Goal: Task Accomplishment & Management: Use online tool/utility

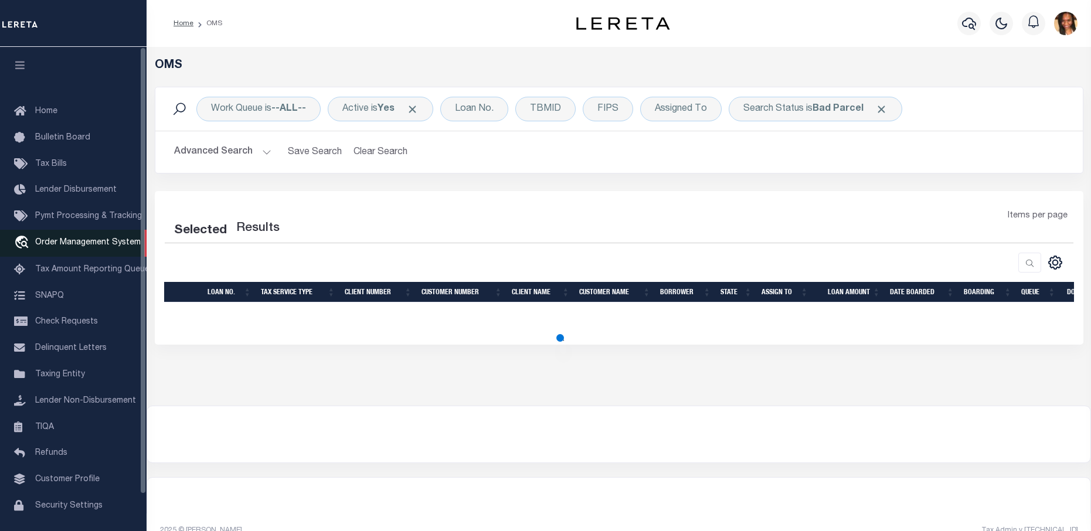
click at [76, 247] on span "Order Management System" at bounding box center [87, 243] width 105 height 8
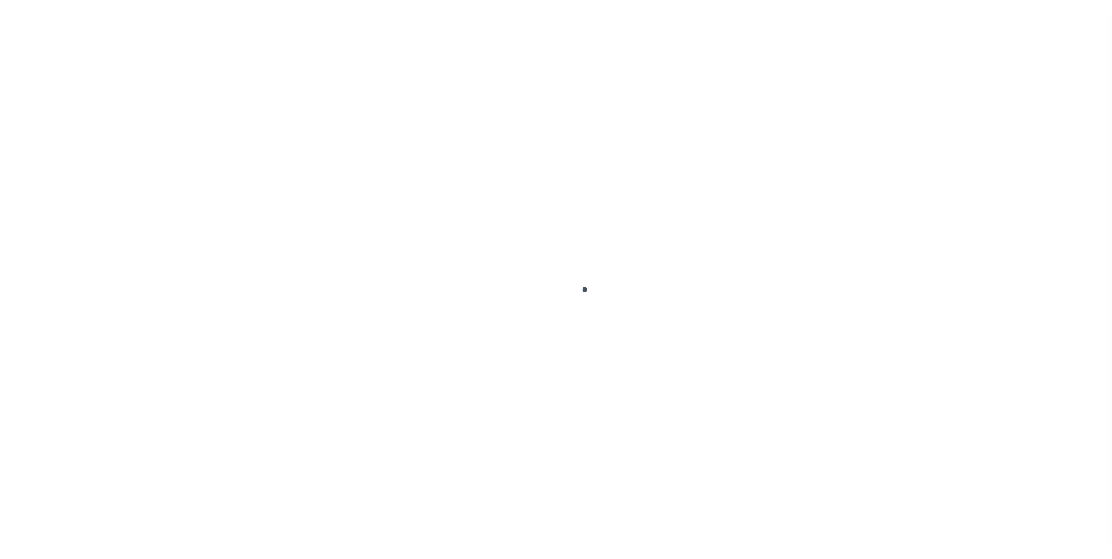
scroll to position [40, 0]
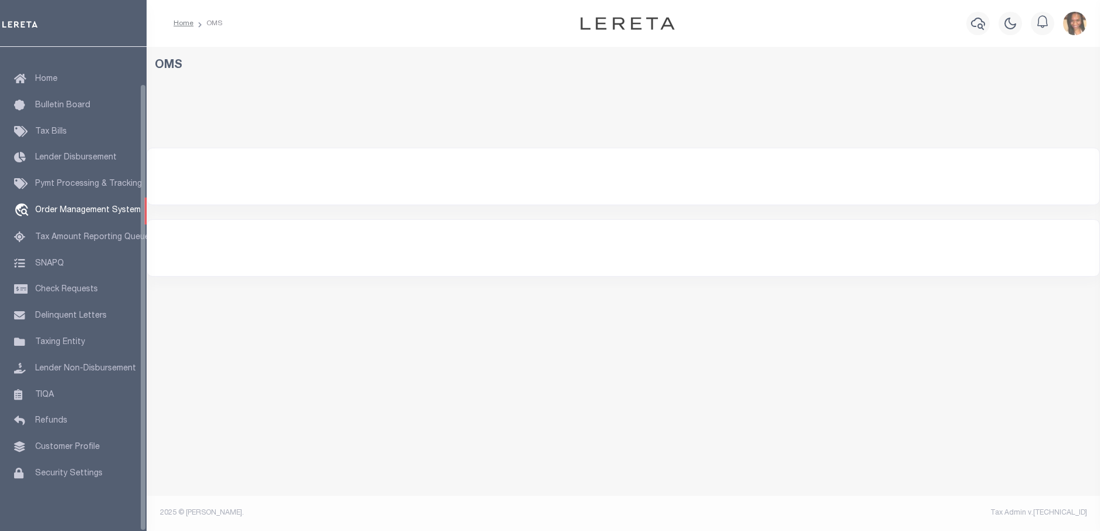
select select "200"
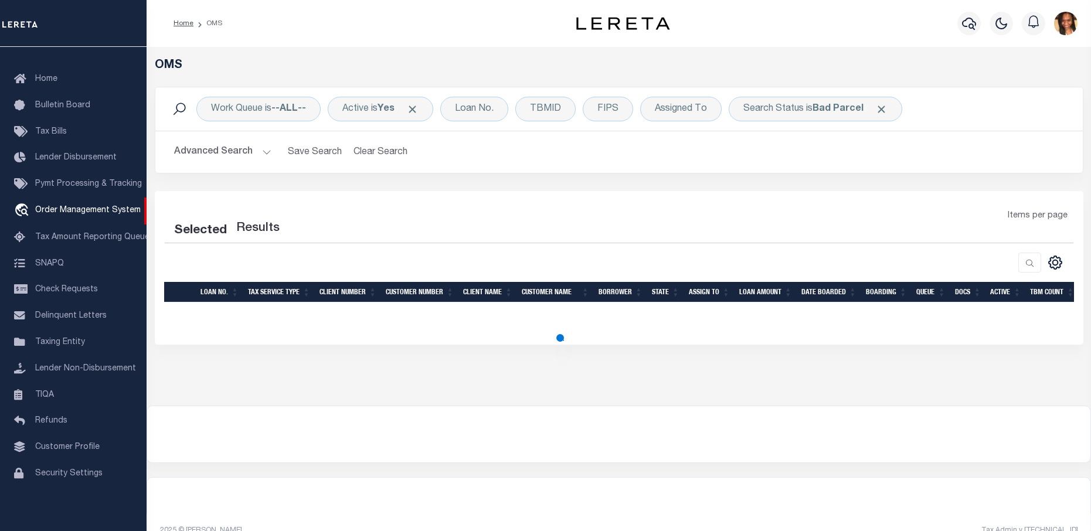
select select "200"
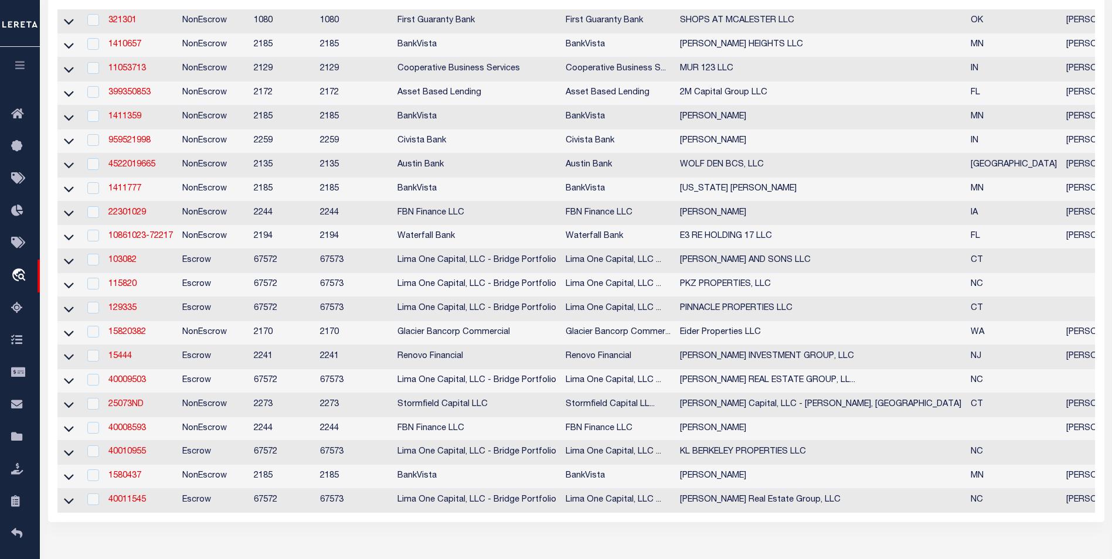
scroll to position [127, 0]
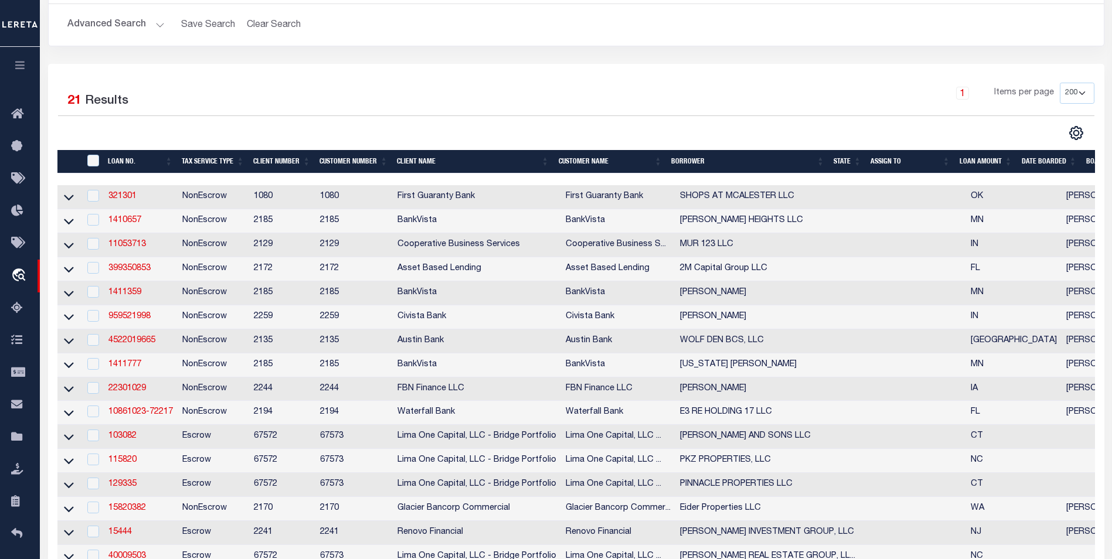
click at [853, 161] on th "State" at bounding box center [847, 162] width 37 height 24
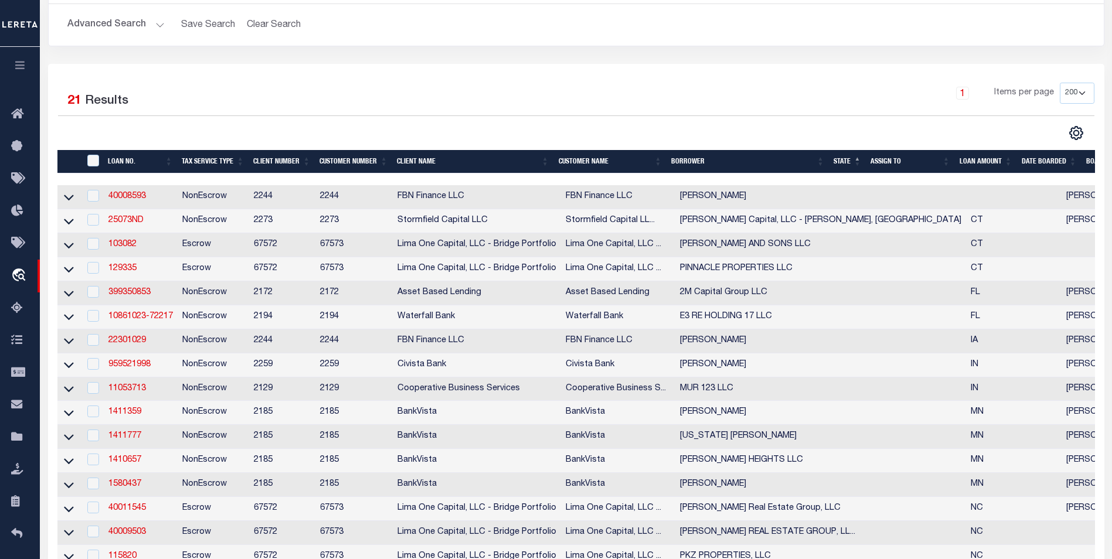
click at [850, 162] on th "State" at bounding box center [847, 162] width 37 height 24
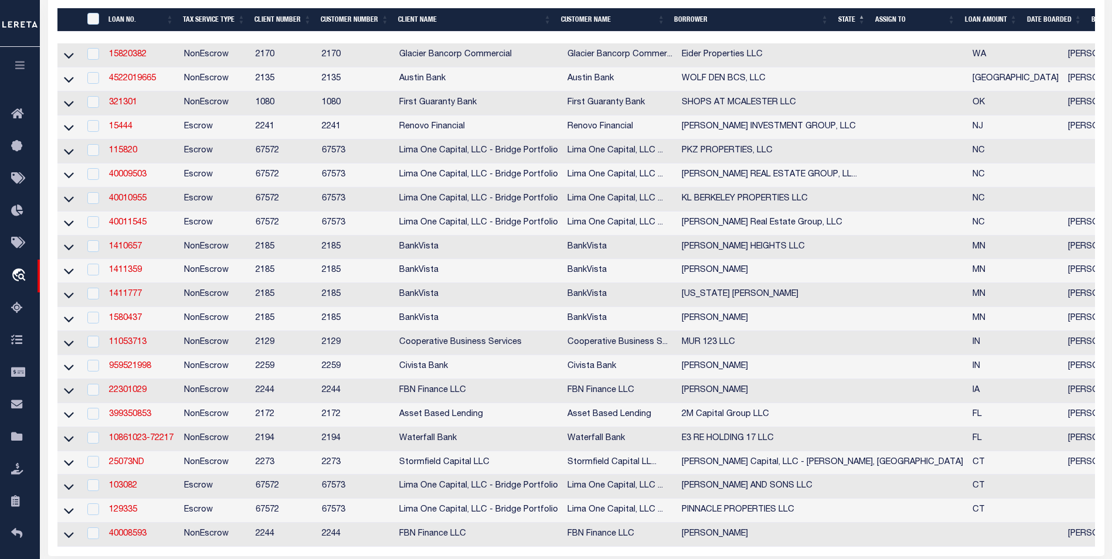
scroll to position [244, 0]
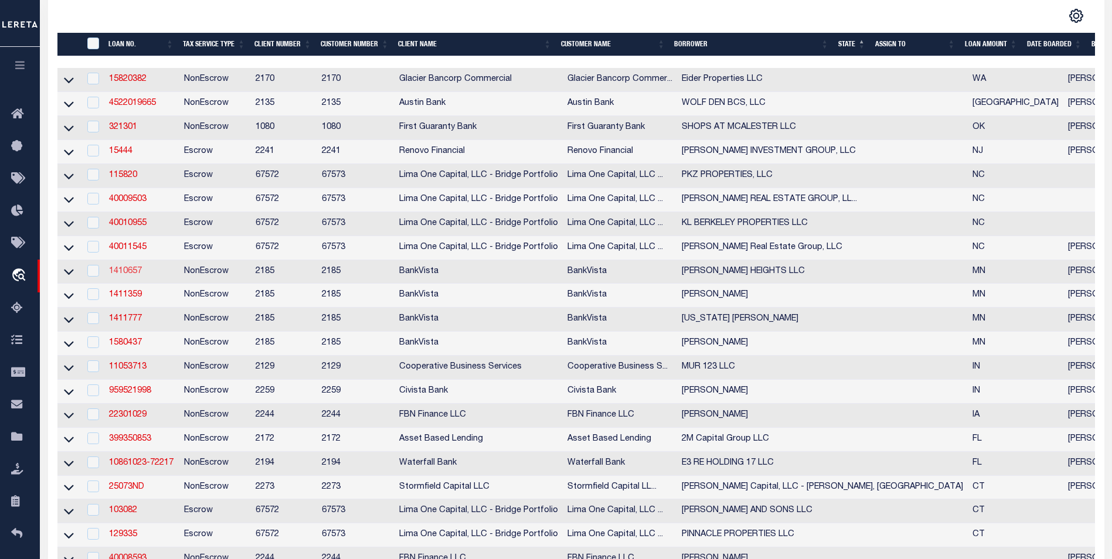
click at [128, 275] on link "1410657" at bounding box center [125, 271] width 33 height 8
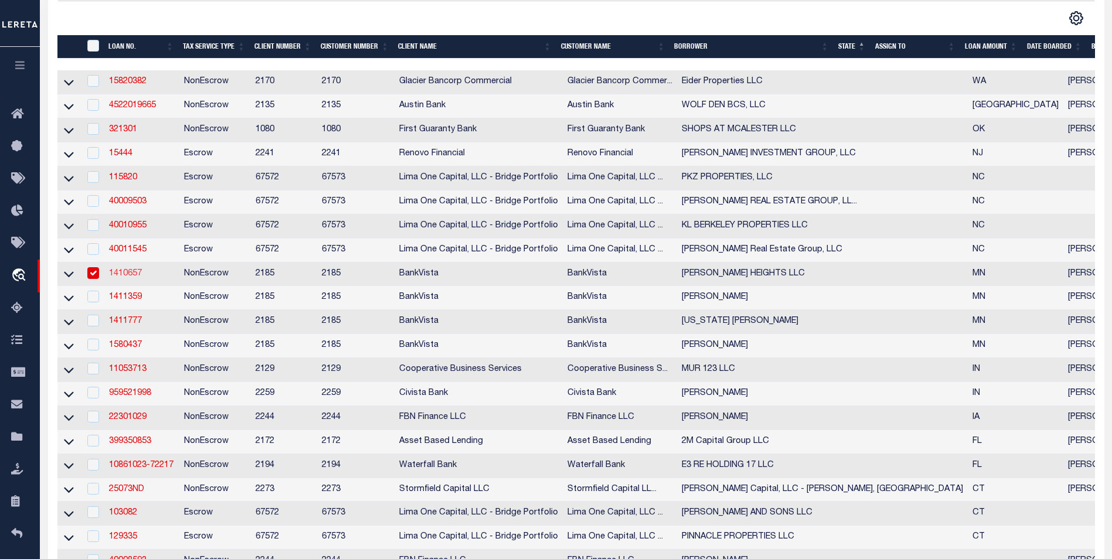
type input "1410657"
type input "[PERSON_NAME] HEIGHTS LLC"
select select
type input "PO BOX 6204"
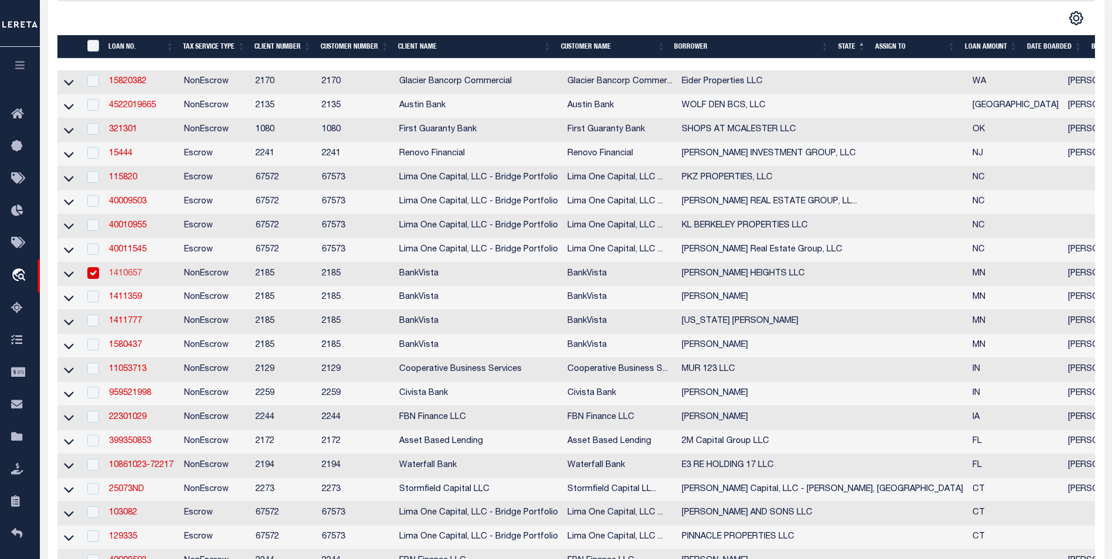
type input "ST CLOUD, MN 56302-6204"
select select "NonEscrow"
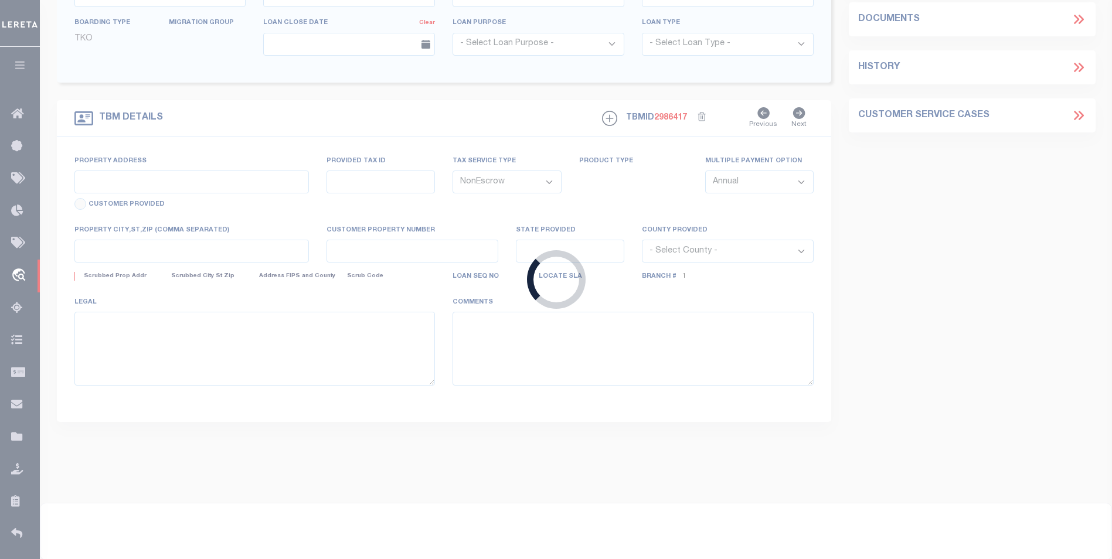
type input "922 N BENTON DRIVE"
type input "190175600"
select select
type input "[GEOGRAPHIC_DATA] 56379"
type input "10805"
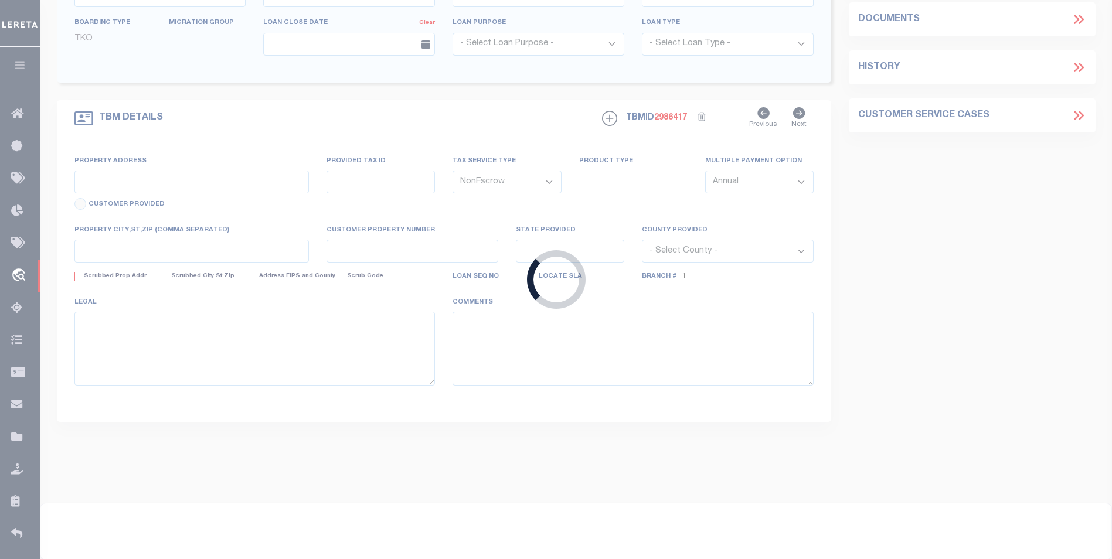
type input "MN"
select select
select select "12350"
select select "4780"
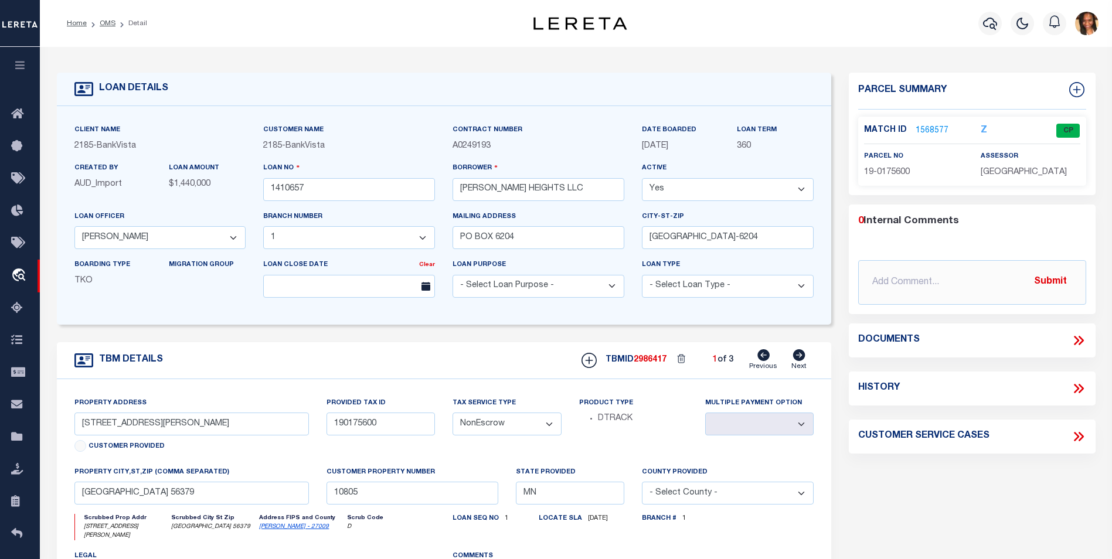
click at [940, 130] on link "1568577" at bounding box center [931, 131] width 33 height 12
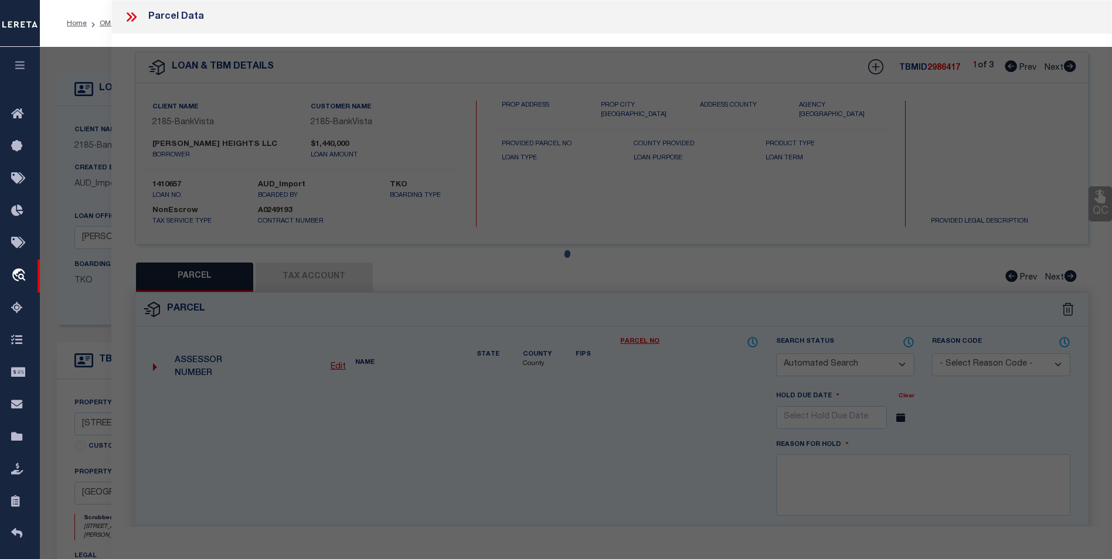
checkbox input "false"
select select "CP"
type input "[PERSON_NAME] HEIGHTS LLC"
select select
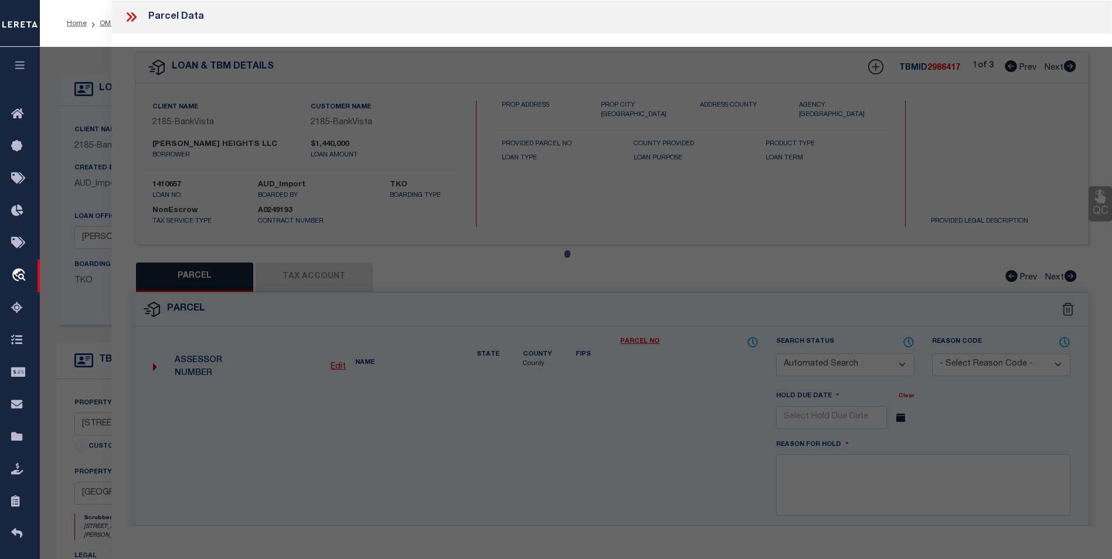
type input "922 BENTON DR N"
checkbox input "false"
type input "[GEOGRAPHIC_DATA] 56379"
type textarea "Sect-22 Twp-036 Range-031 HILLSIDE ADDITION Lot-005 Block-001"
type textarea "Tax ID Special Project"
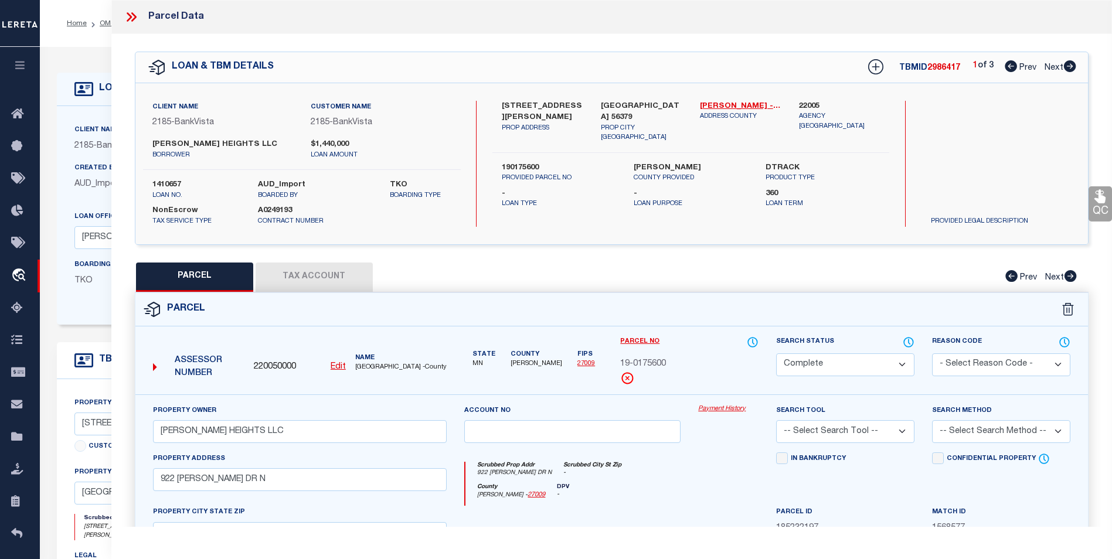
click at [1074, 62] on icon at bounding box center [1069, 66] width 13 height 12
select select "AS"
checkbox input "false"
select select "CP"
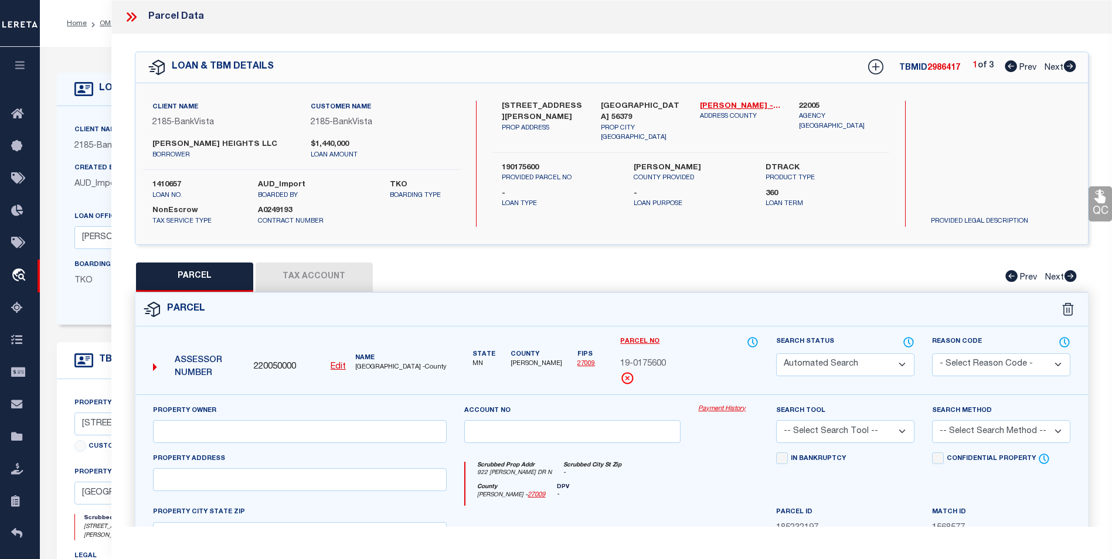
type input "[PERSON_NAME] HEIGHTS LLC"
select select
type input "922 BENTON DR N"
checkbox input "false"
type input "SAUK RAPIDS MN 56379"
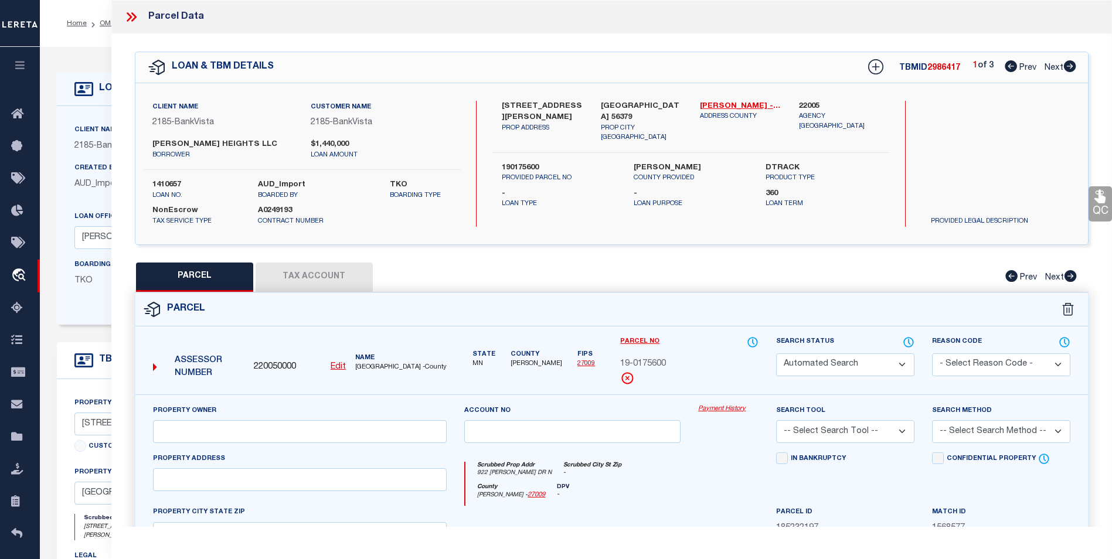
type textarea "Sect-22 Twp-036 Range-031 HILLSIDE ADDITION Lot-007 Block-001"
type textarea "Tax ID Special Project"
click at [1073, 66] on icon at bounding box center [1070, 66] width 12 height 12
select select "AS"
checkbox input "false"
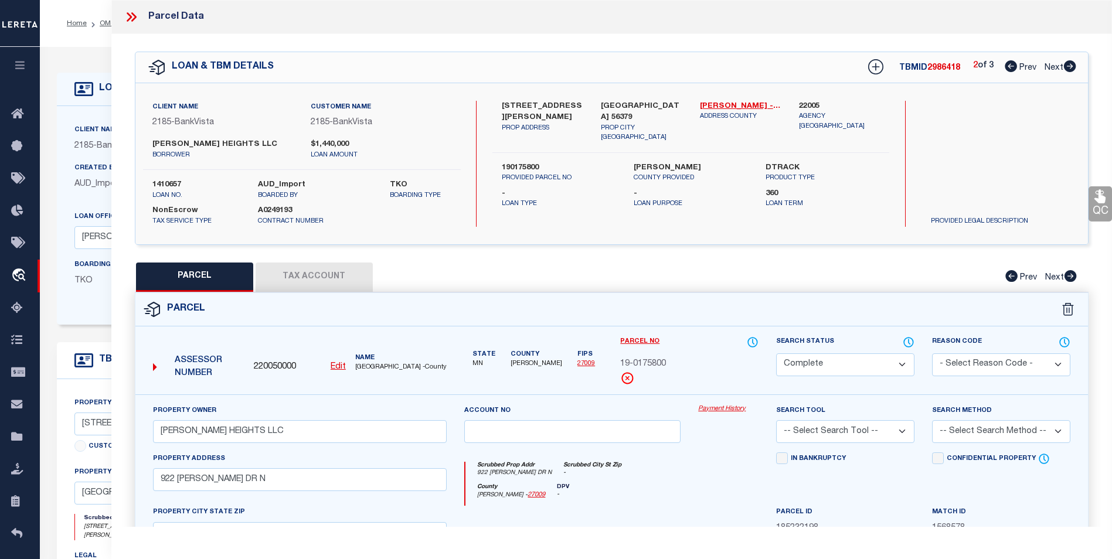
checkbox input "false"
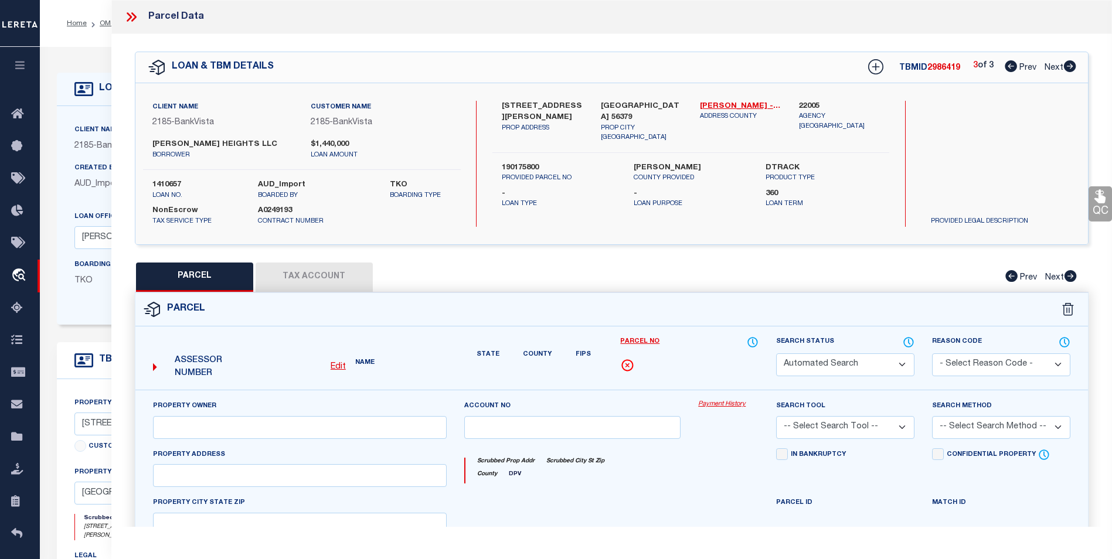
select select "BP"
type input "[PERSON_NAME] HEIGHTS LLC"
select select
type input "922 [PERSON_NAME] DR N"
checkbox input "false"
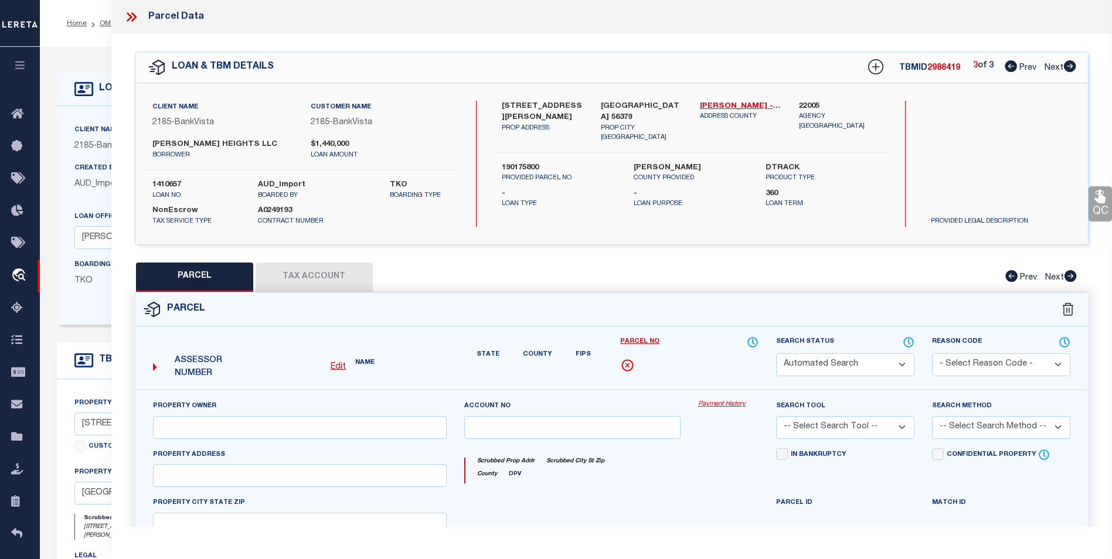
type input "[GEOGRAPHIC_DATA] 56379"
type textarea "Sect-22 Twp-036 Range-031 HILLSIDE ADDITION Lot-006 Block-001 Sec/Twp/Rng [PHON…"
type textarea "inactive parcel"
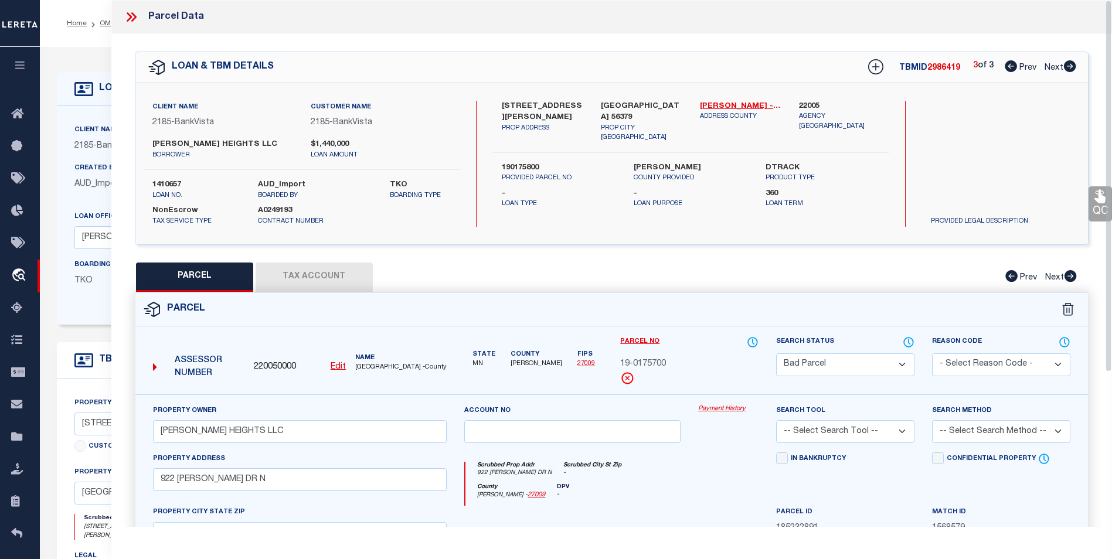
click at [1012, 67] on icon at bounding box center [1011, 66] width 12 height 12
select select "AS"
checkbox input "false"
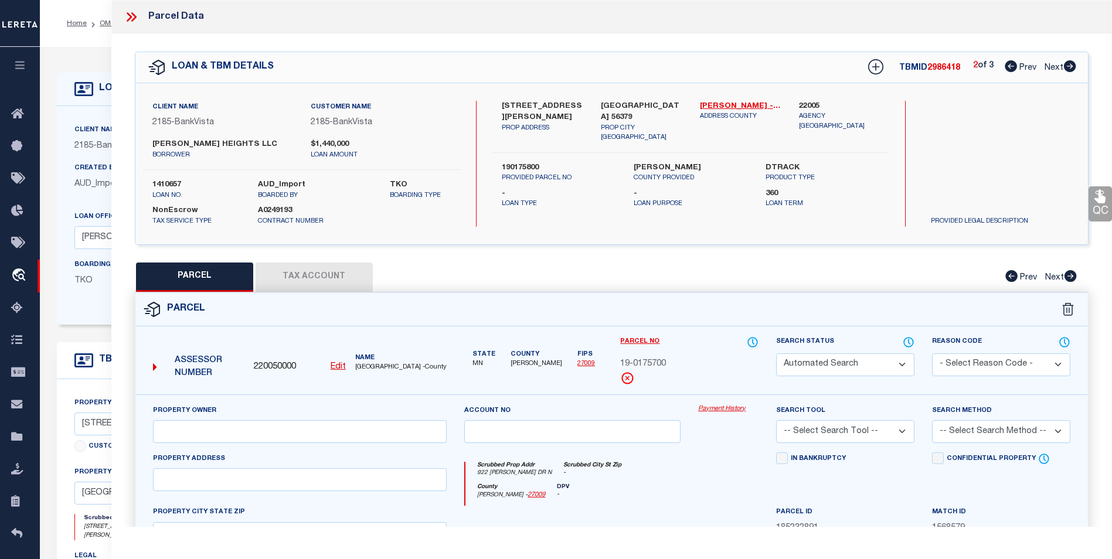
select select "CP"
type input "[PERSON_NAME] HEIGHTS LLC"
select select
type input "922 [PERSON_NAME] DR N"
checkbox input "false"
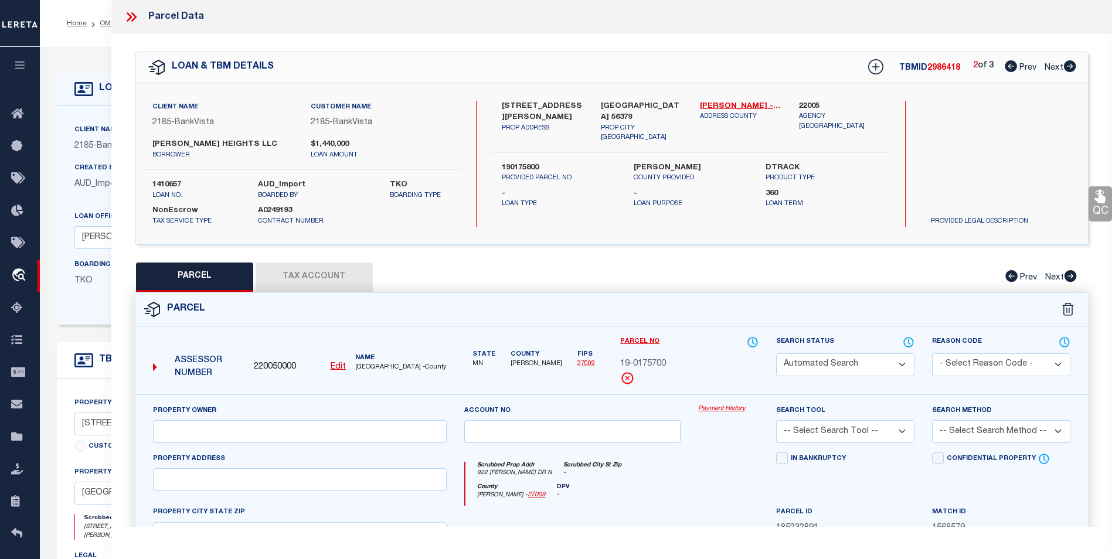
type input "[GEOGRAPHIC_DATA] 56379"
type textarea "Sect-22 Twp-036 Range-031 HILLSIDE ADDITION Lot-007 Block-001"
type textarea "Tax ID Special Project"
click at [1012, 67] on icon at bounding box center [1011, 66] width 12 height 12
select select "AS"
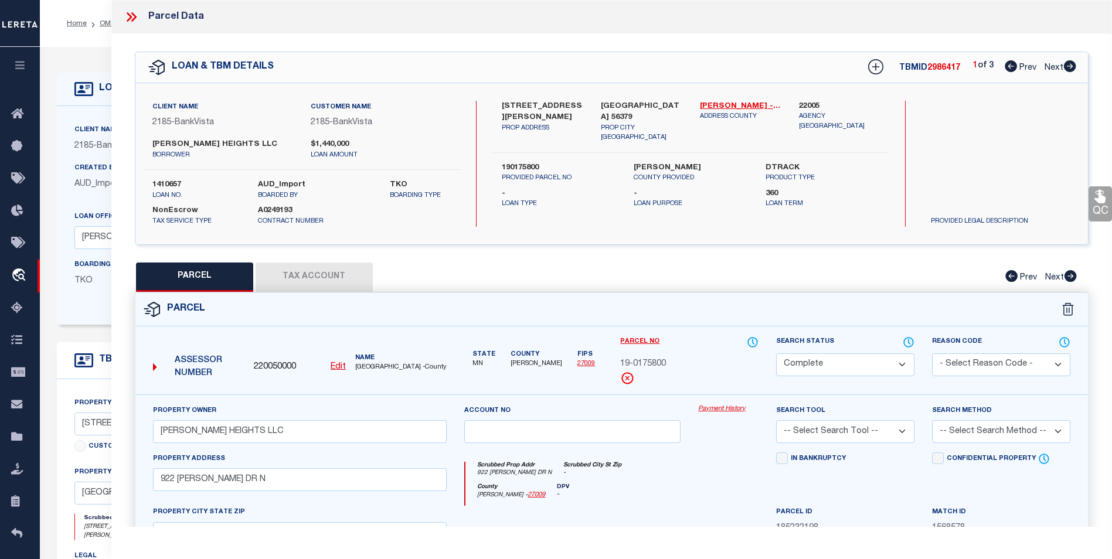
checkbox input "false"
select select "CP"
type input "[PERSON_NAME] HEIGHTS LLC"
select select
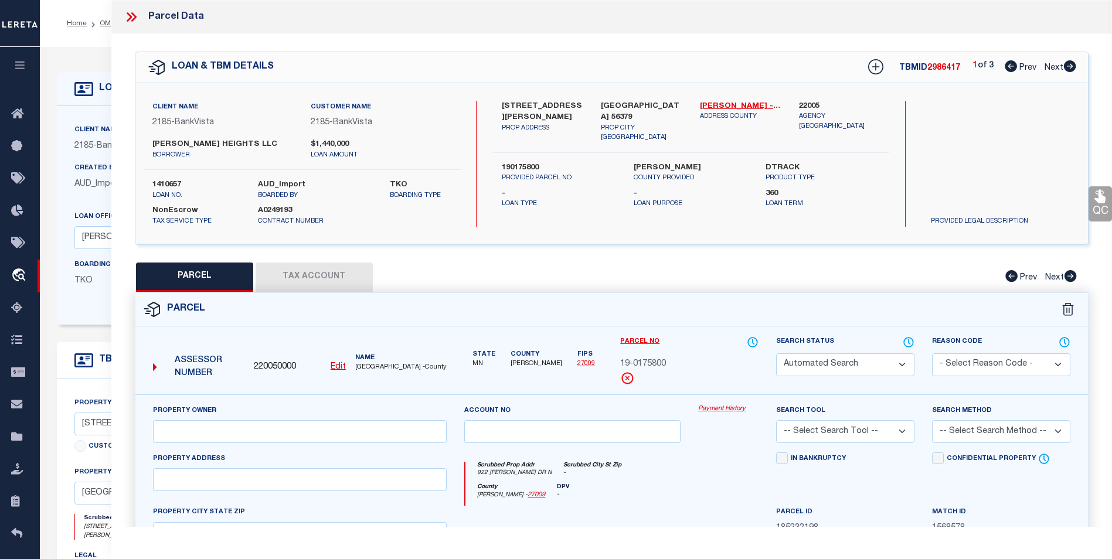
type input "922 [PERSON_NAME] DR N"
checkbox input "false"
type input "[GEOGRAPHIC_DATA] 56379"
type textarea "Sect-22 Twp-036 Range-031 HILLSIDE ADDITION Lot-005 Block-001"
type textarea "Tax ID Special Project"
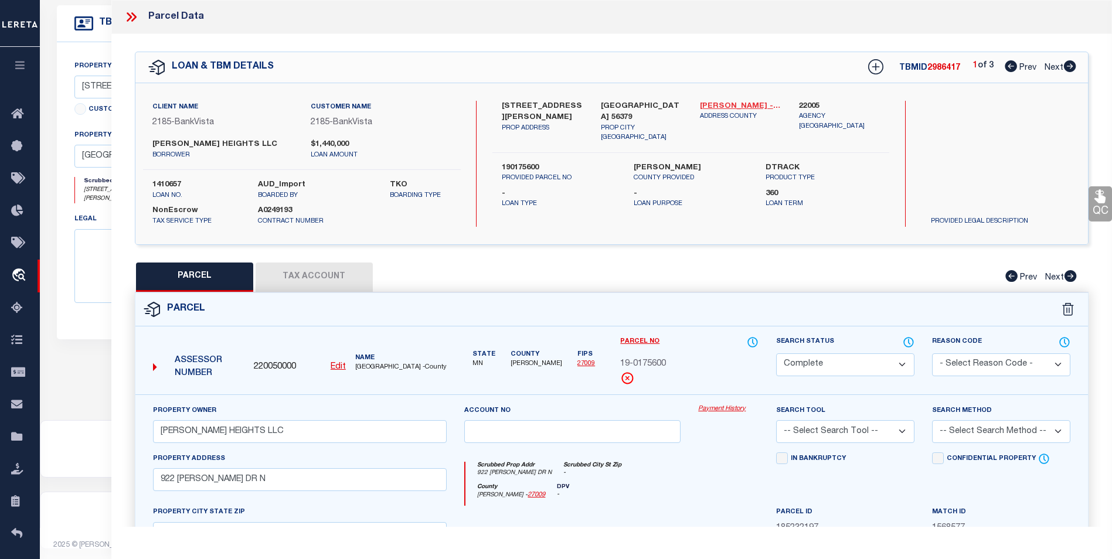
click at [731, 105] on link "[PERSON_NAME] - 27009" at bounding box center [740, 107] width 81 height 12
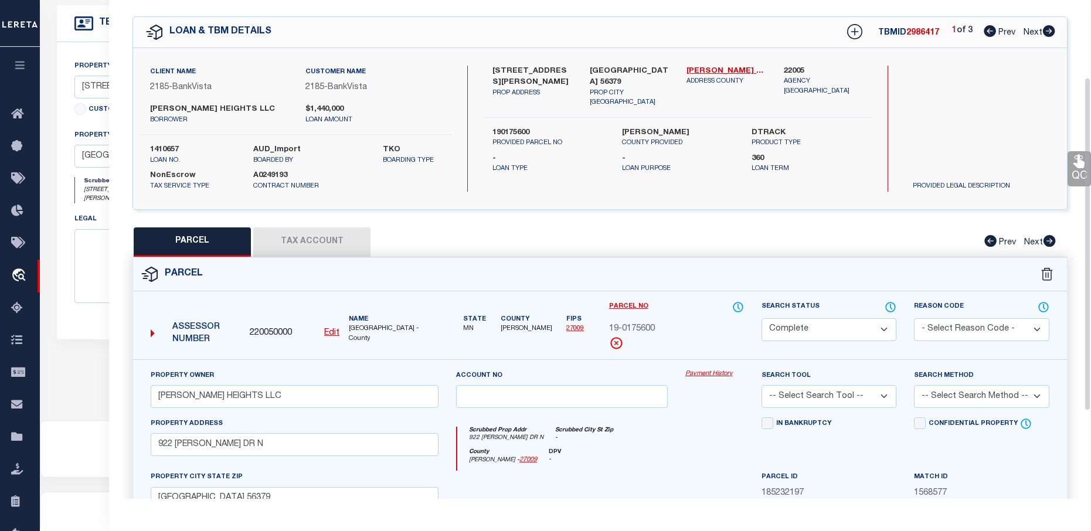
scroll to position [117, 0]
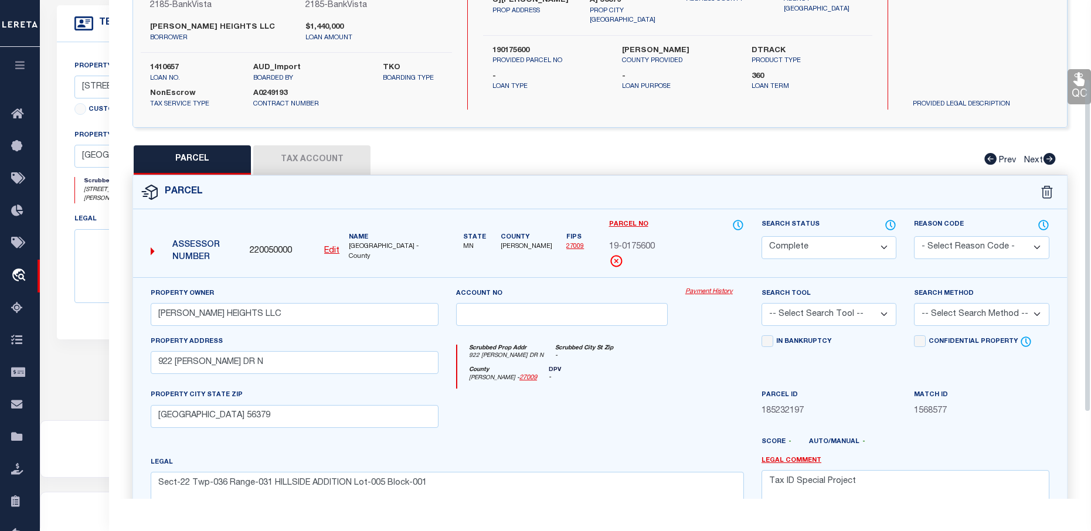
click at [486, 138] on div "QC QC QC" at bounding box center [600, 272] width 982 height 710
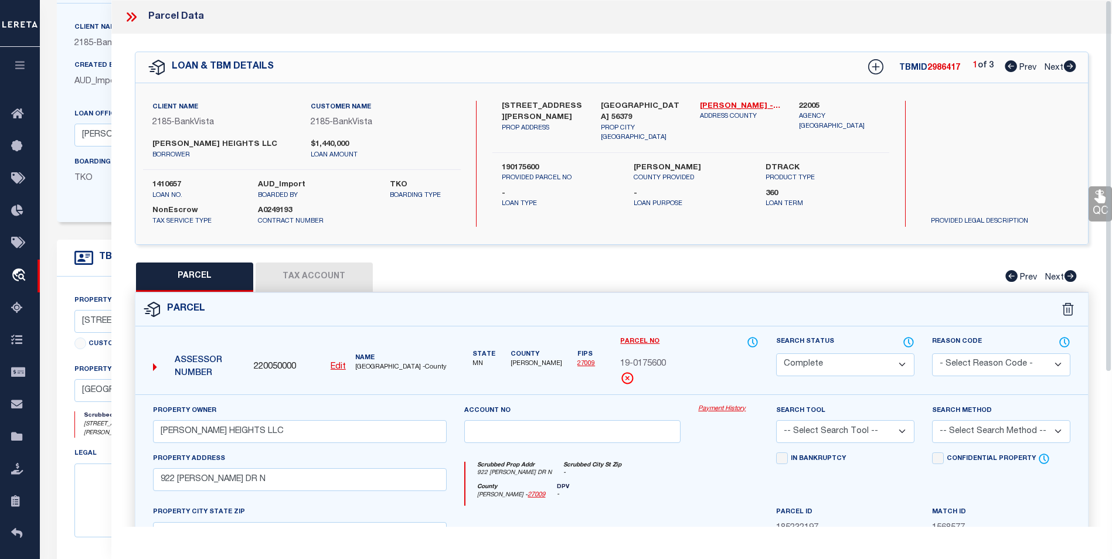
scroll to position [44, 0]
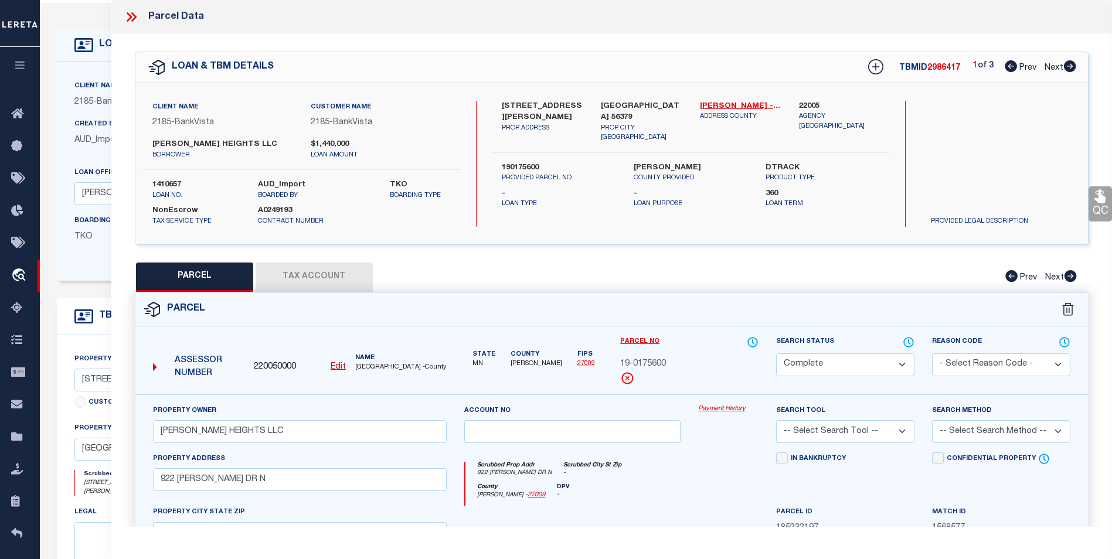
click at [1072, 70] on icon at bounding box center [1070, 66] width 12 height 12
select select "AS"
checkbox input "false"
select select "CP"
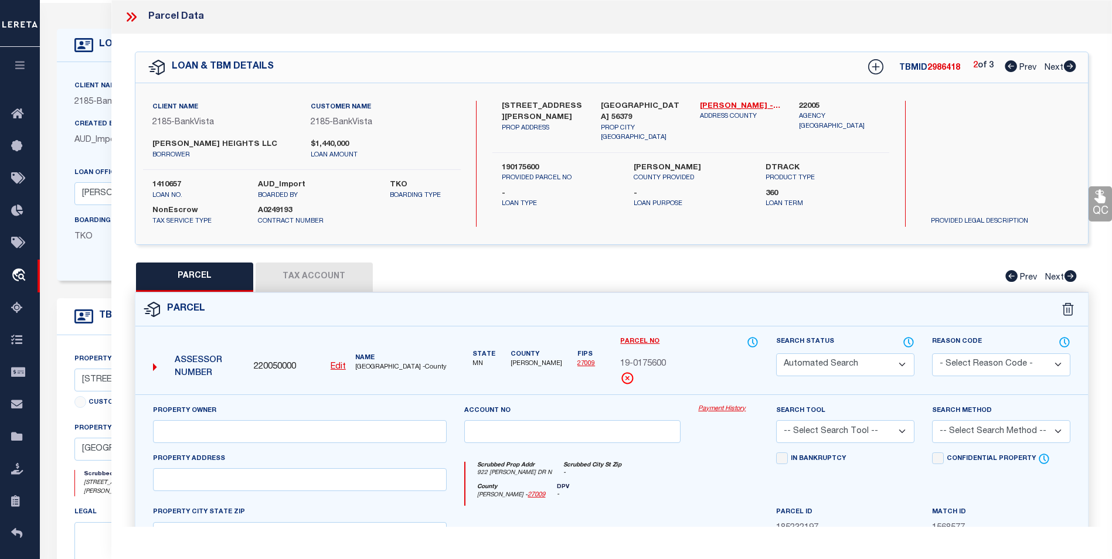
type input "[PERSON_NAME] HEIGHTS LLC"
select select
type input "922 [PERSON_NAME] DR N"
checkbox input "false"
type input "[GEOGRAPHIC_DATA] 56379"
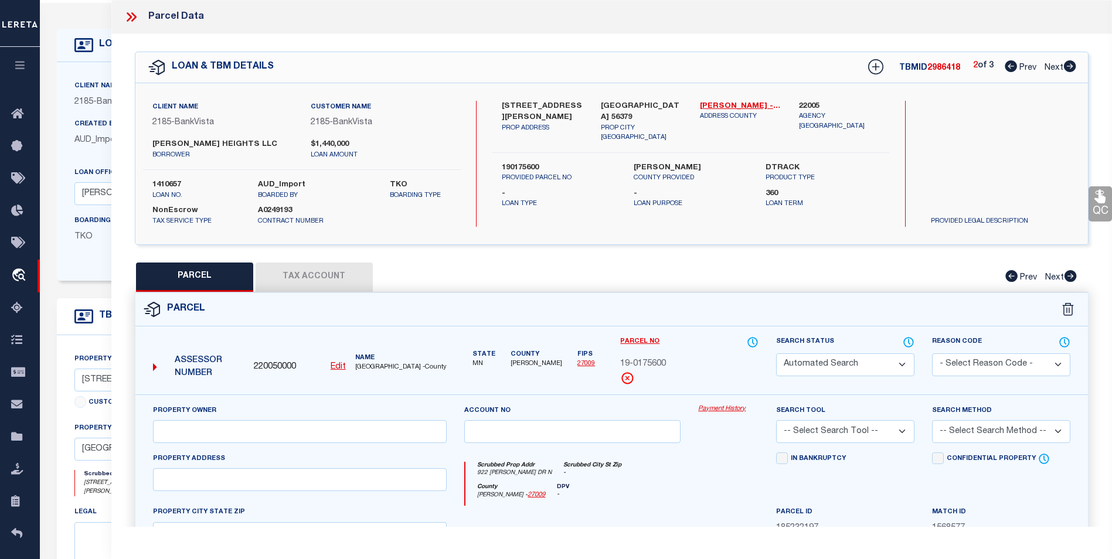
type textarea "Sect-22 Twp-036 Range-031 HILLSIDE ADDITION Lot-007 Block-001"
type textarea "Tax ID Special Project"
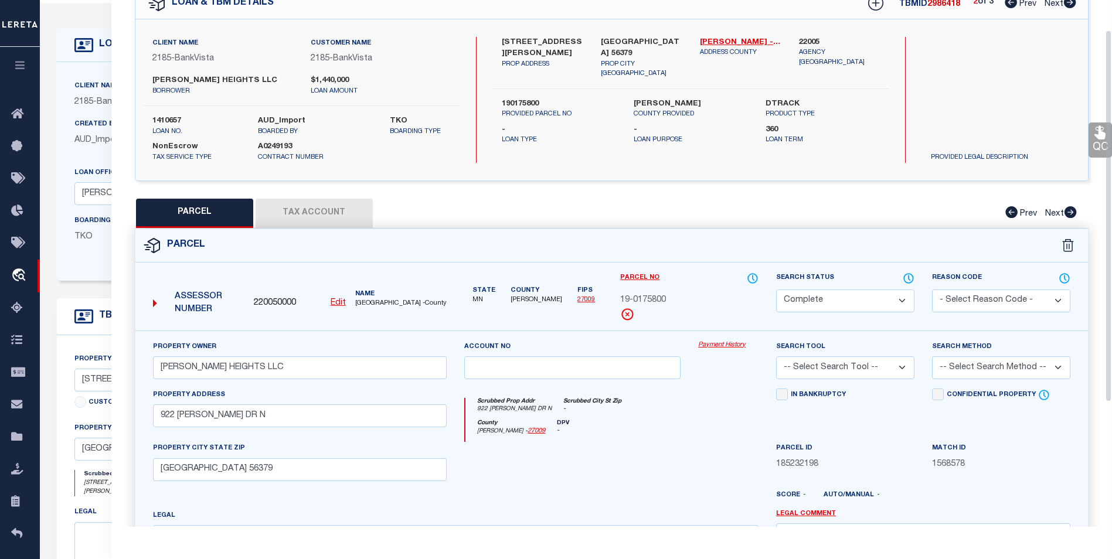
scroll to position [42, 0]
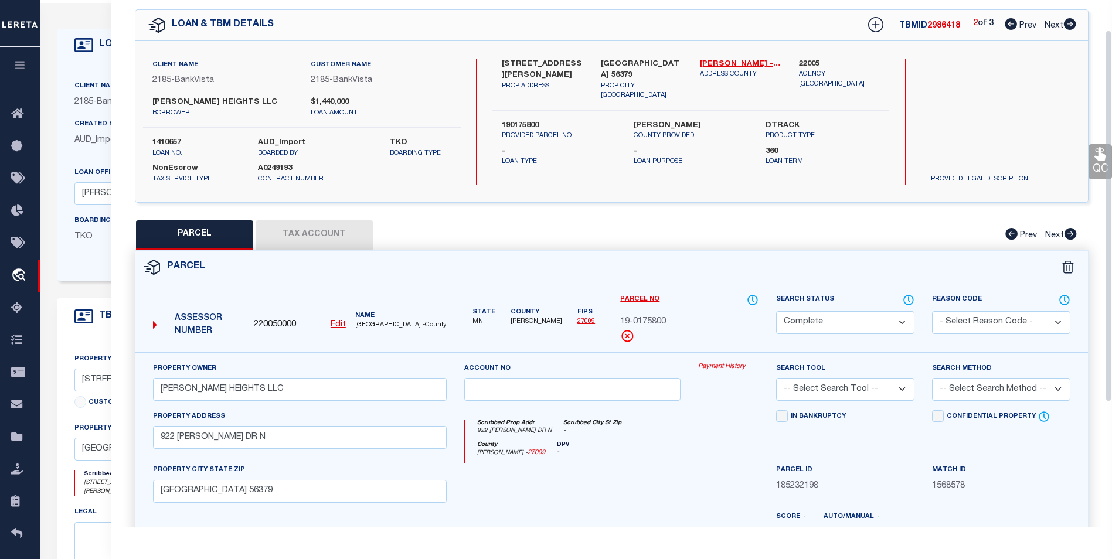
click at [1069, 26] on icon at bounding box center [1070, 24] width 12 height 12
select select "AS"
checkbox input "false"
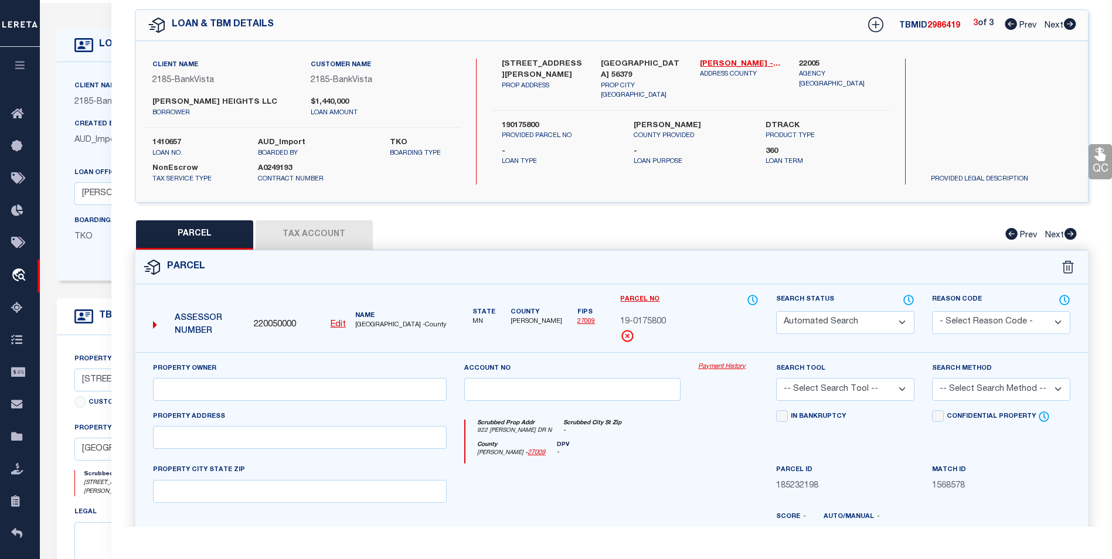
select select "BP"
type input "[PERSON_NAME] HEIGHTS LLC"
select select
type input "922 [PERSON_NAME] DR N"
checkbox input "false"
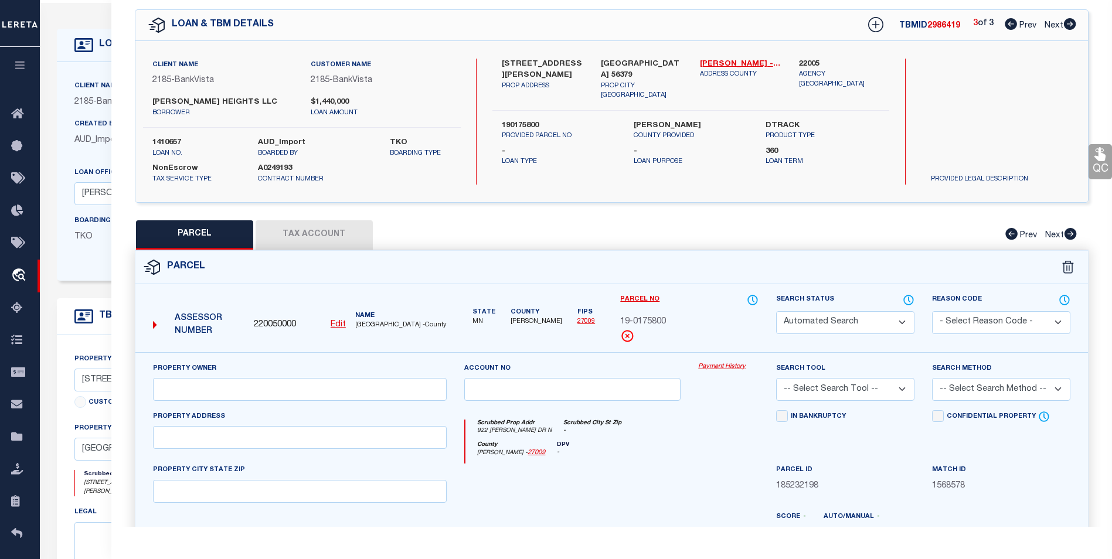
type input "[GEOGRAPHIC_DATA] 56379"
type textarea "Sect-22 Twp-036 Range-031 HILLSIDE ADDITION Lot-006 Block-001 Sec/Twp/Rng [PHON…"
type textarea "inactive parcel"
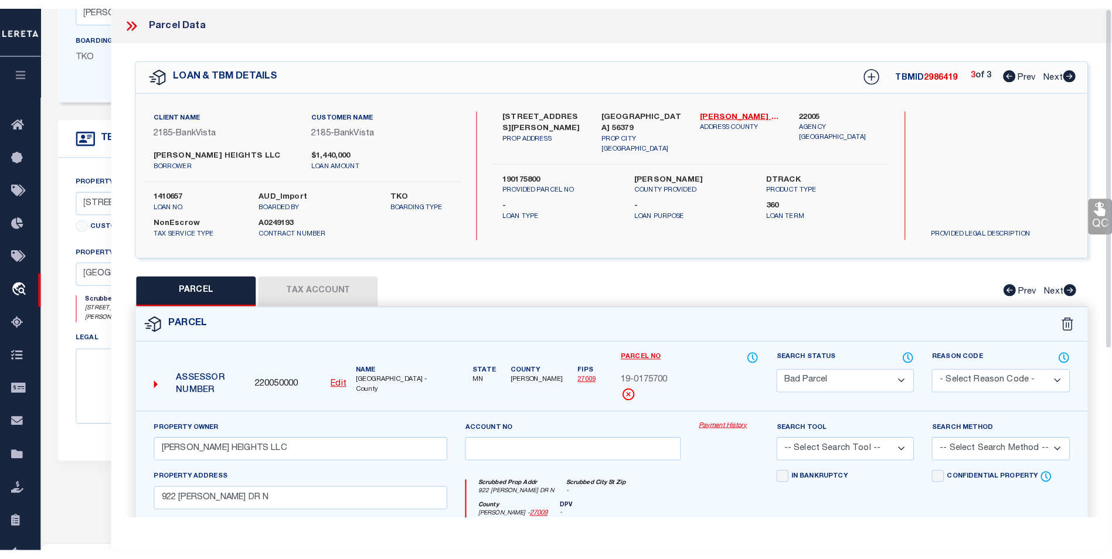
scroll to position [220, 0]
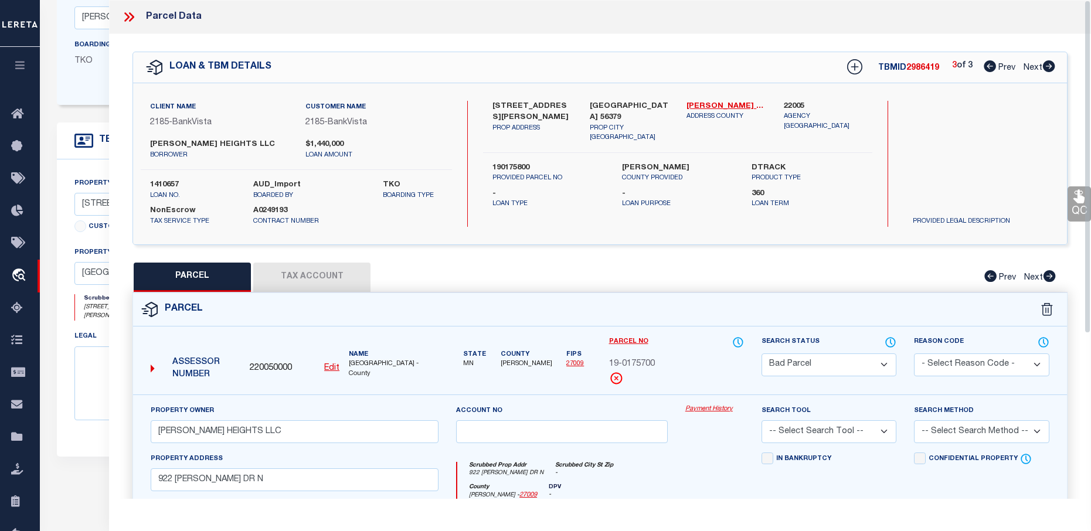
click at [127, 18] on icon at bounding box center [128, 16] width 15 height 15
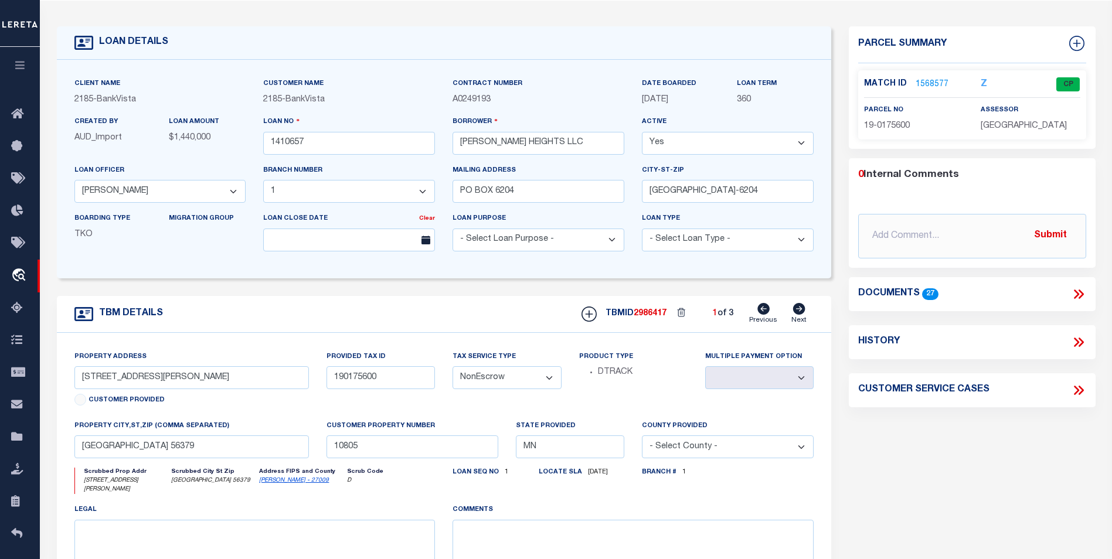
scroll to position [0, 0]
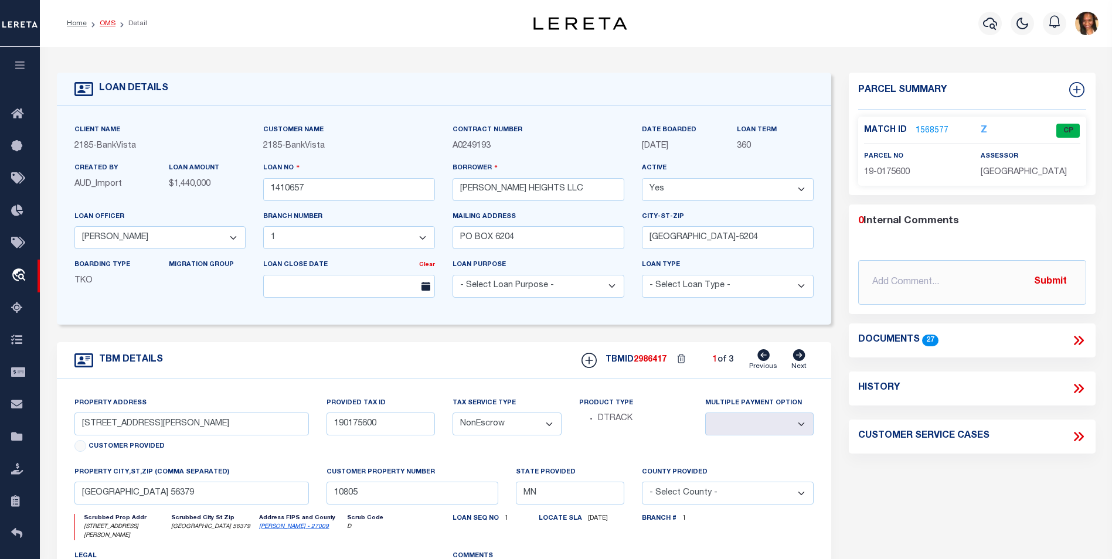
click at [104, 25] on link "OMS" at bounding box center [108, 23] width 16 height 7
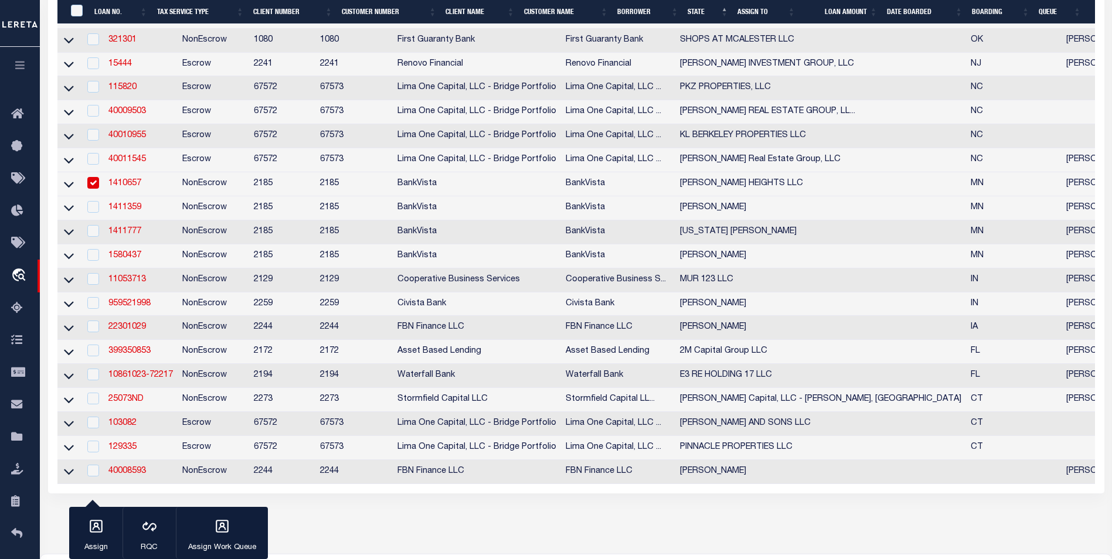
scroll to position [301, 0]
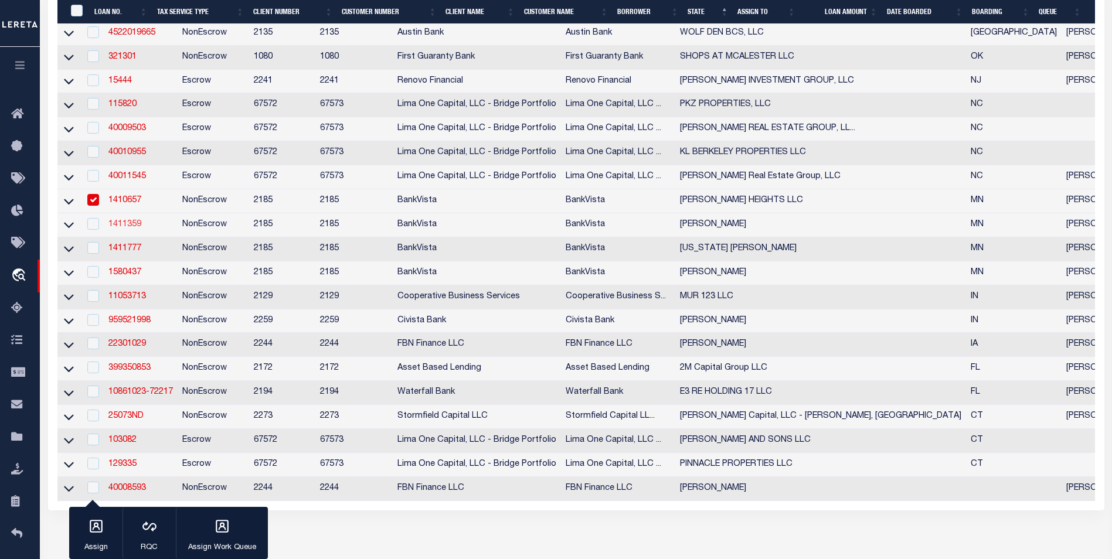
click at [130, 229] on link "1411359" at bounding box center [124, 224] width 33 height 8
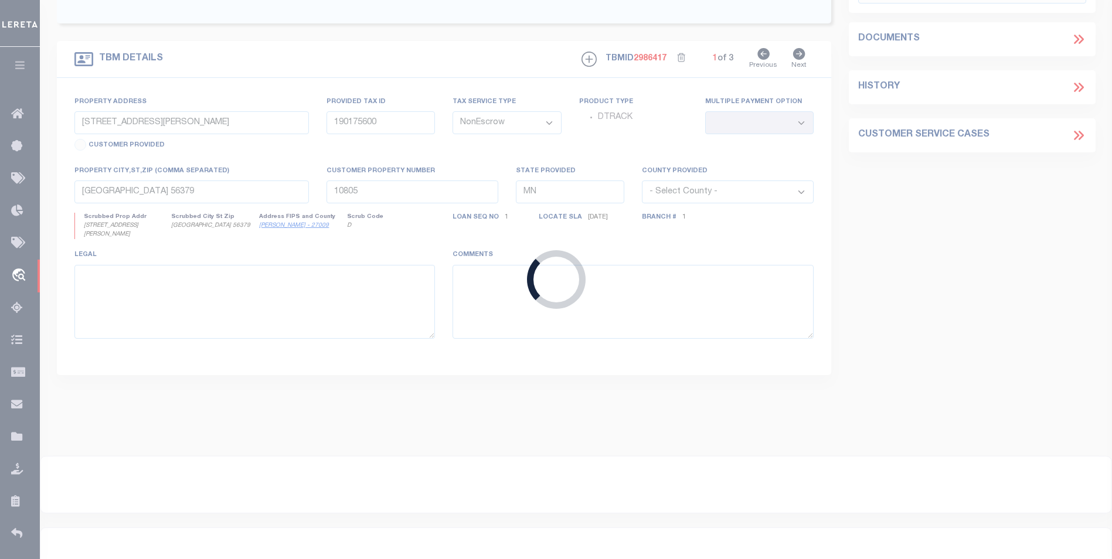
type input "1411359"
type input "TIMOTHY R SCHUELLER"
select select "12358"
type input "1310 9TH AVE N"
type input "SAUK RAPIDS, MN 56379-2464"
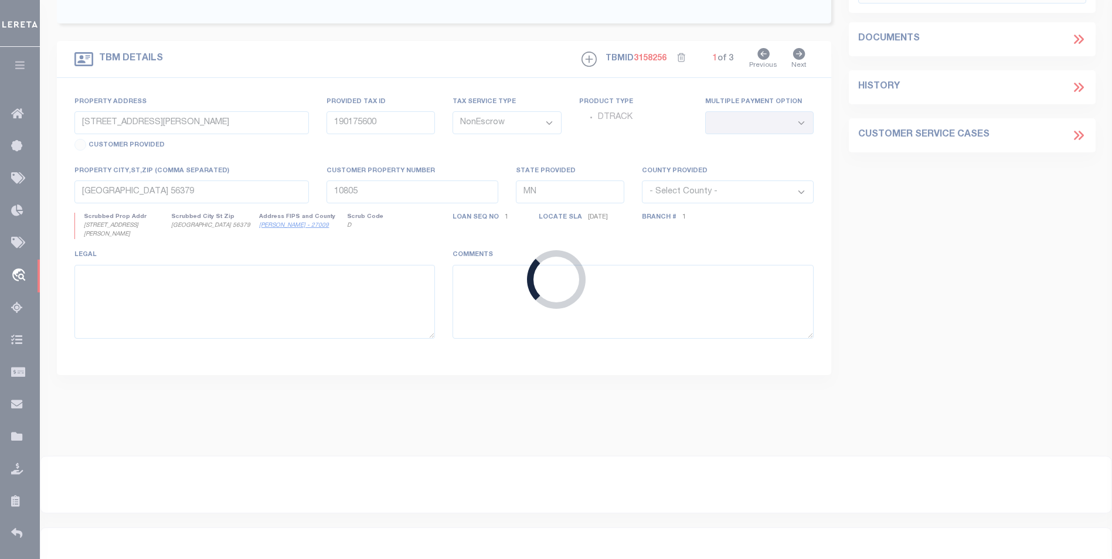
type input "1310 9TH AVE N, SAUK RAPIDS MN 56379"
type input "19.02902.00"
select select
type input "1310 9TH AVE N, SAUK RAPIDS MN 56379"
type input "12995"
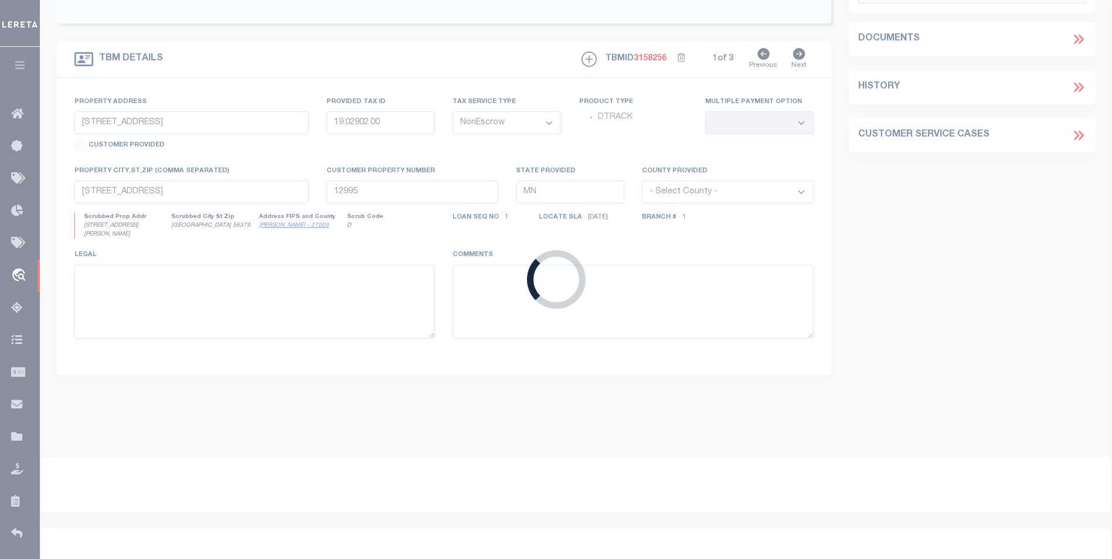
select select "12358"
select select "4780"
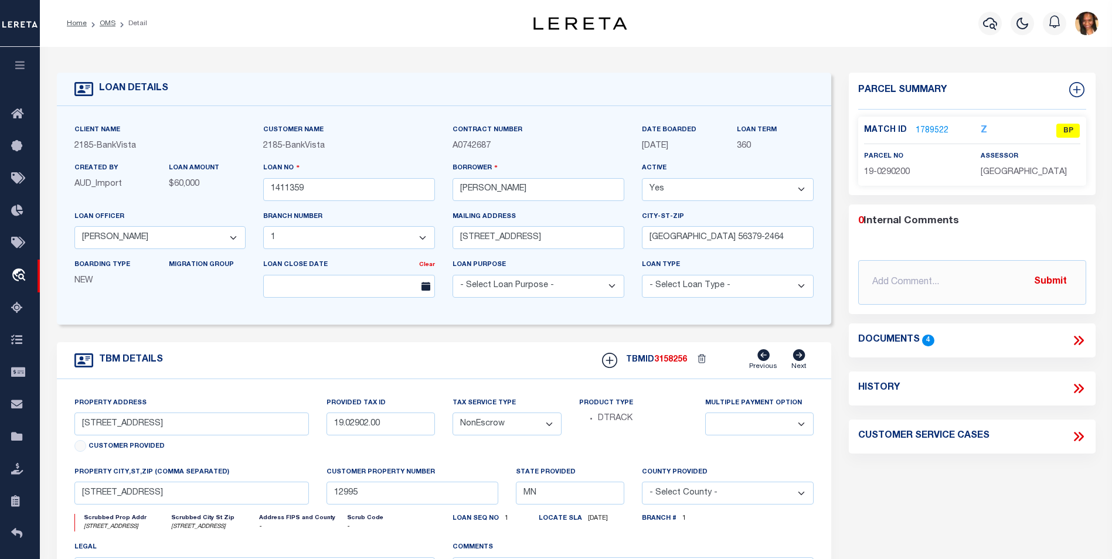
click at [920, 125] on link "1789522" at bounding box center [931, 131] width 33 height 12
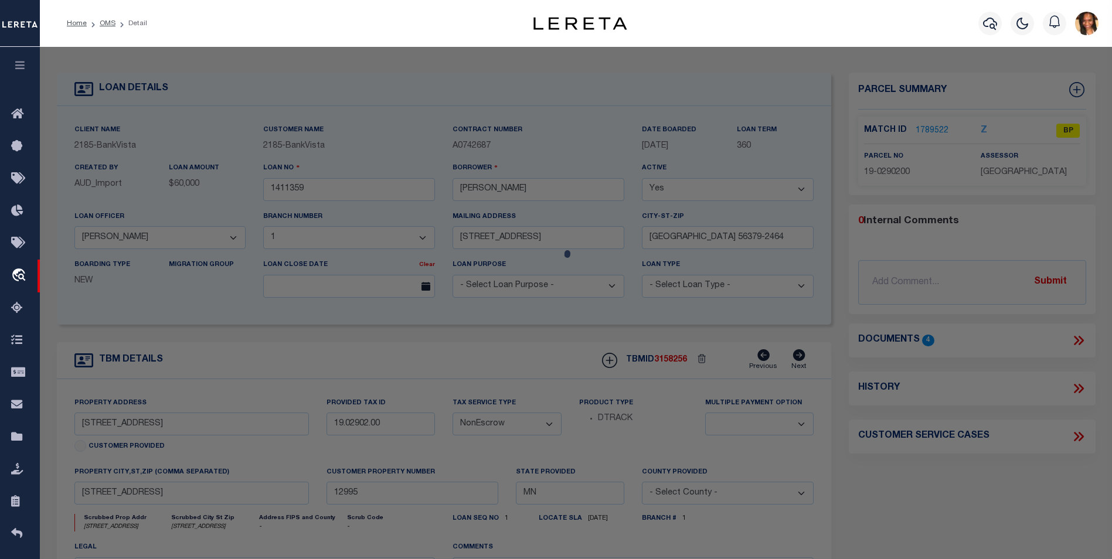
select select "AS"
checkbox input "false"
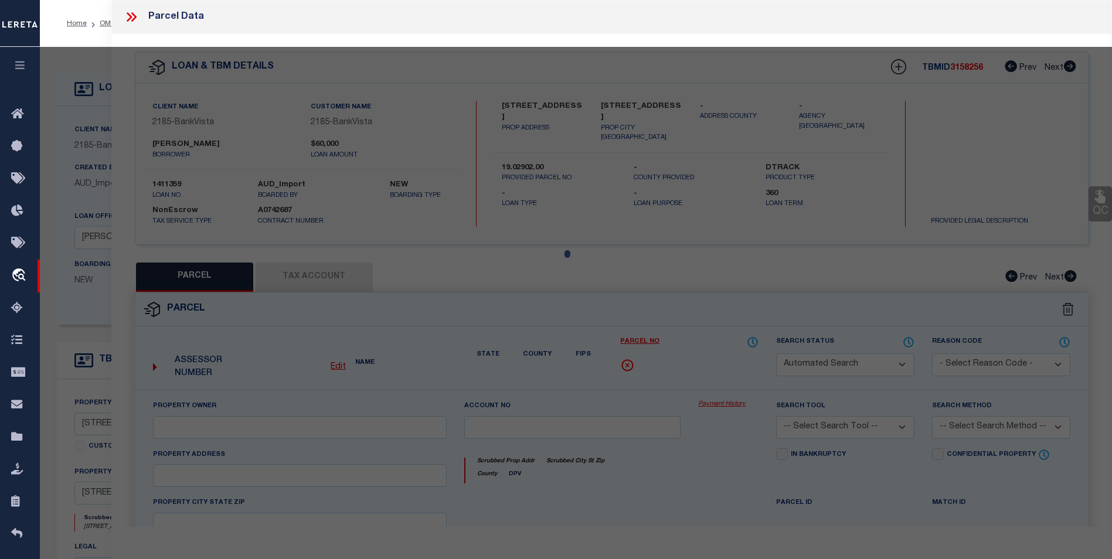
select select "BP"
type input "TIMOTHY R SCHUELLER"
select select
type input "1310 9TH AVE N"
checkbox input "false"
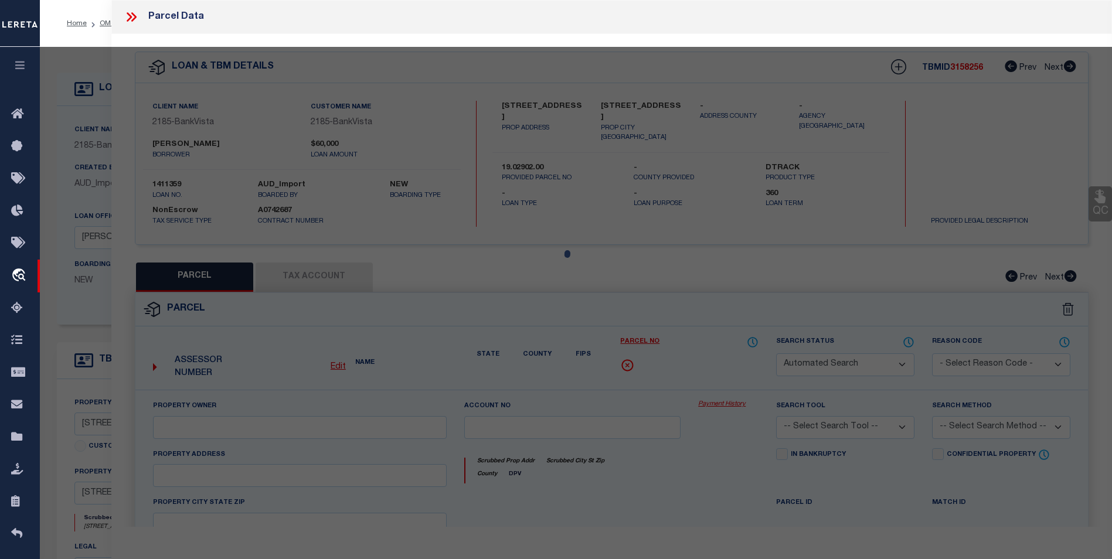
type input "[GEOGRAPHIC_DATA] 56379"
type textarea "Sect-14 Twp-036 Range-031 WHITNEY OAKES PLAT 3 Lot-013 Block-001"
type textarea "inactive parcel"
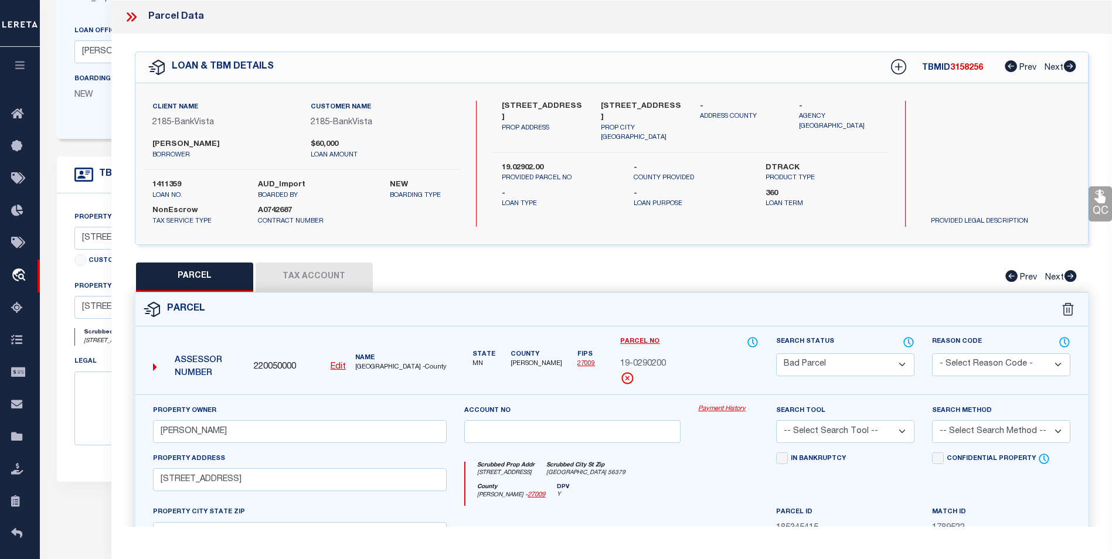
scroll to position [176, 0]
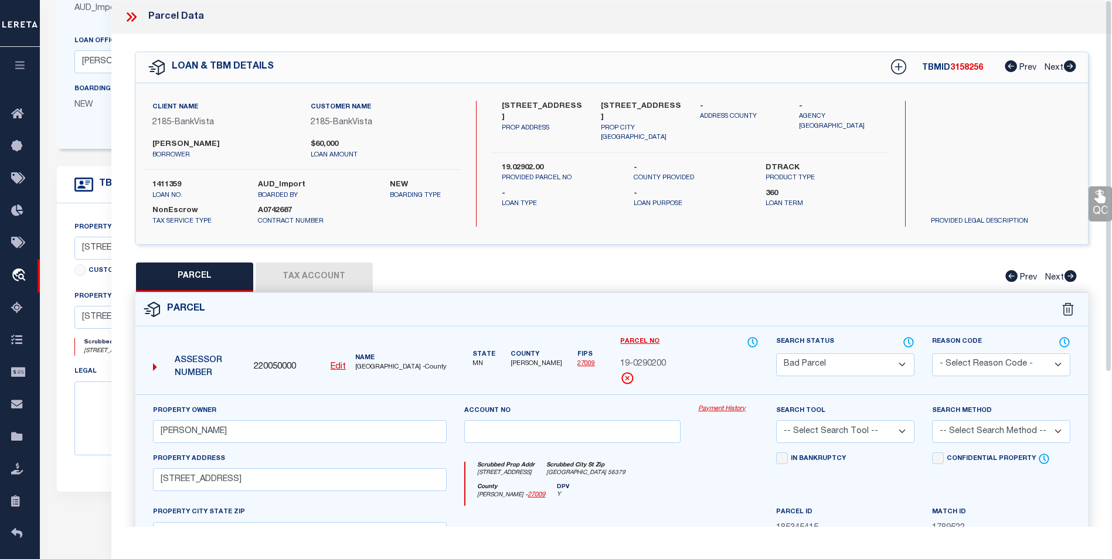
click at [132, 16] on icon at bounding box center [131, 16] width 15 height 15
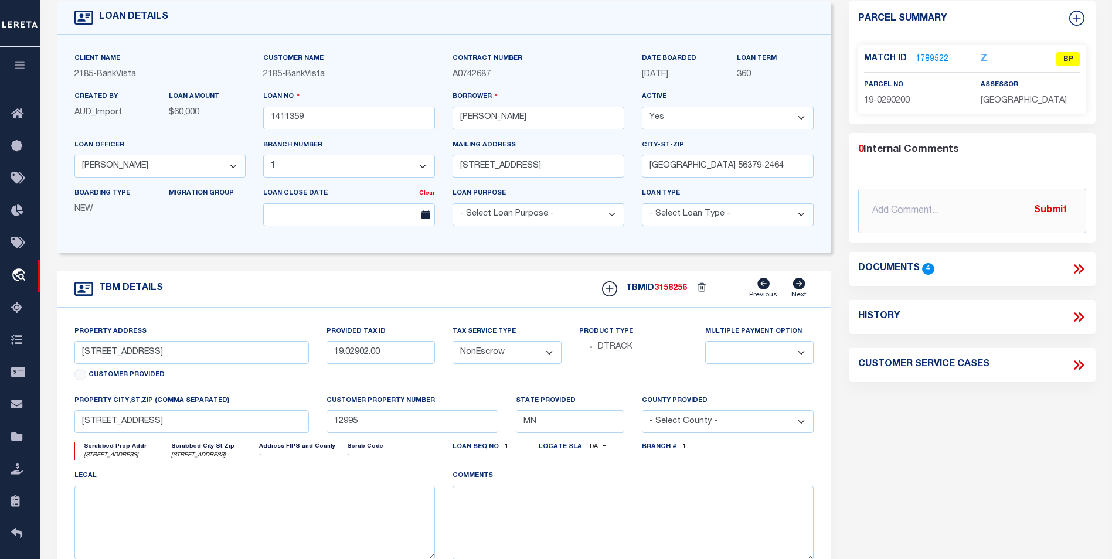
scroll to position [0, 0]
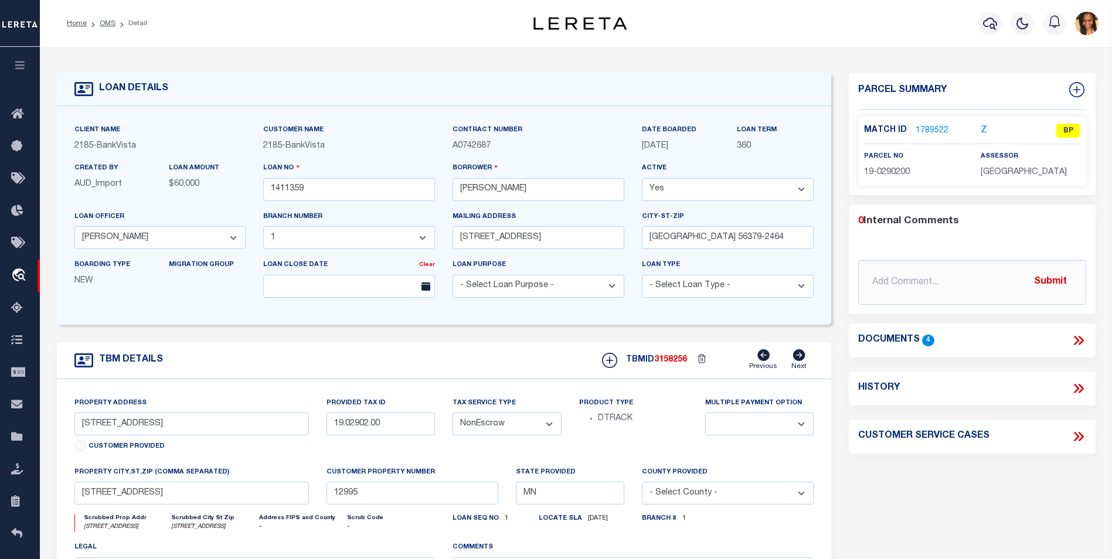
click at [922, 136] on div "Match ID 1789522 Z BP" at bounding box center [972, 134] width 216 height 21
click at [924, 128] on link "1789522" at bounding box center [931, 131] width 33 height 12
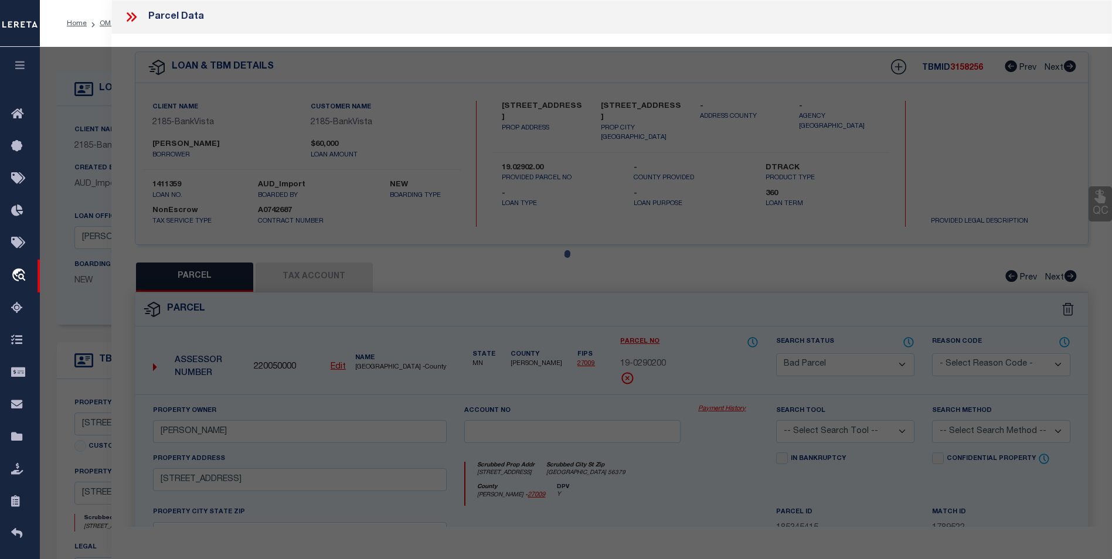
select select "AS"
checkbox input "false"
select select "BP"
type input "TIMOTHY R SCHUELLER"
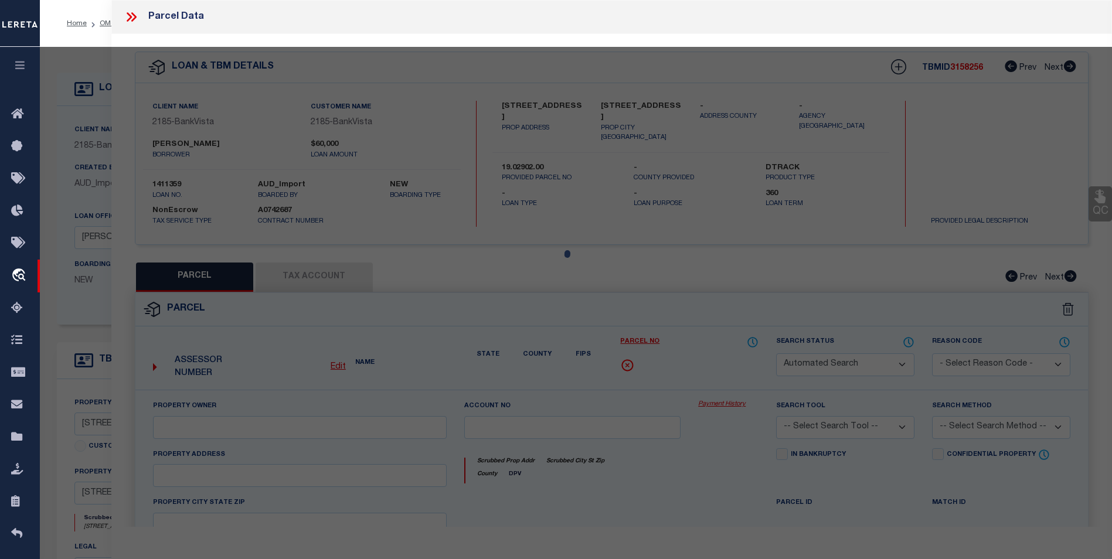
select select
type input "1310 9TH AVE N"
checkbox input "false"
type input "SAUK RAPIDS MN 56379"
type textarea "Sect-14 Twp-036 Range-031 WHITNEY OAKES PLAT 3 Lot-013 Block-001"
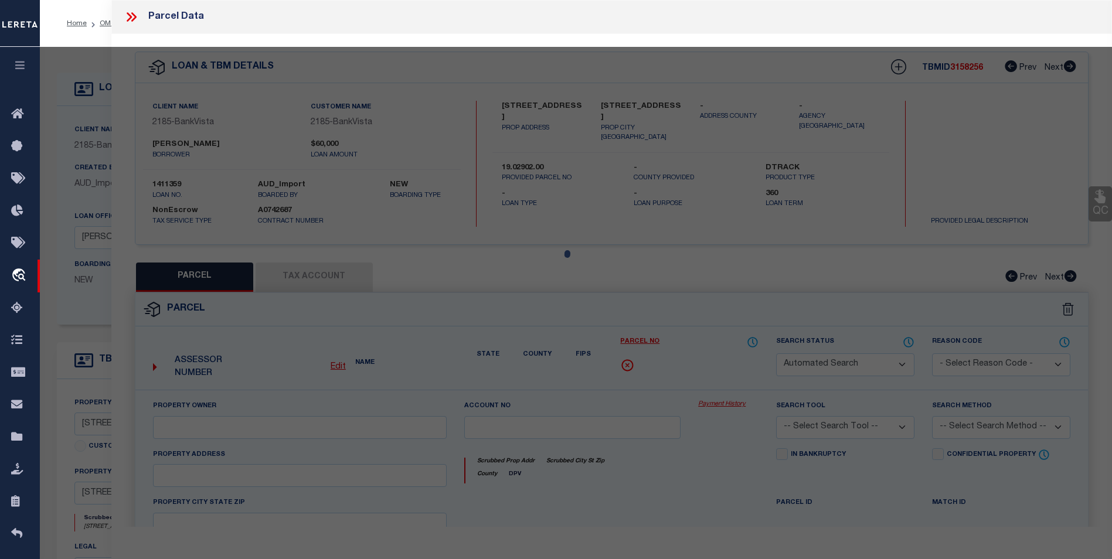
type textarea "inactive parcel"
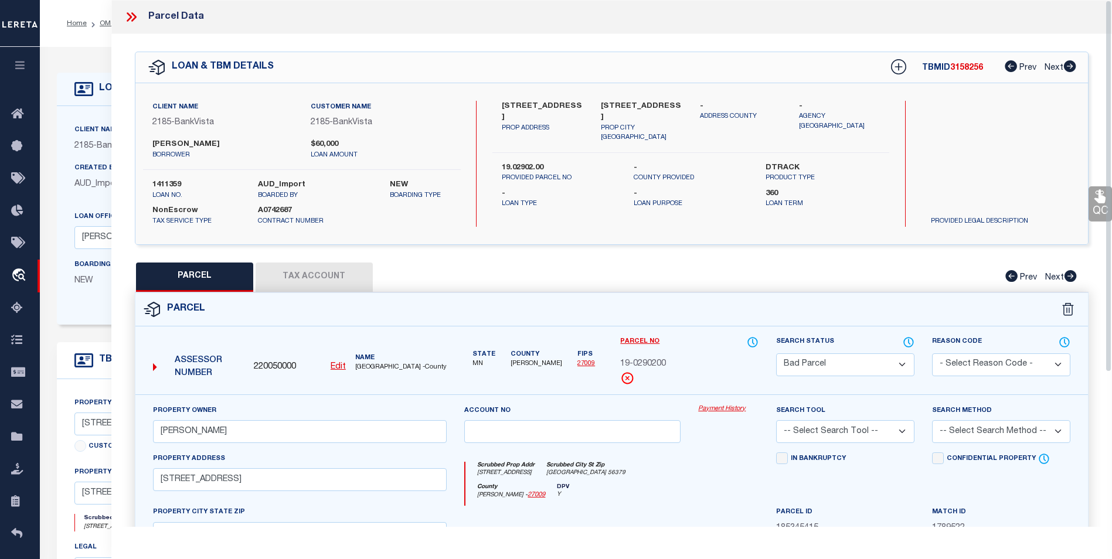
click at [135, 20] on icon at bounding box center [131, 16] width 15 height 15
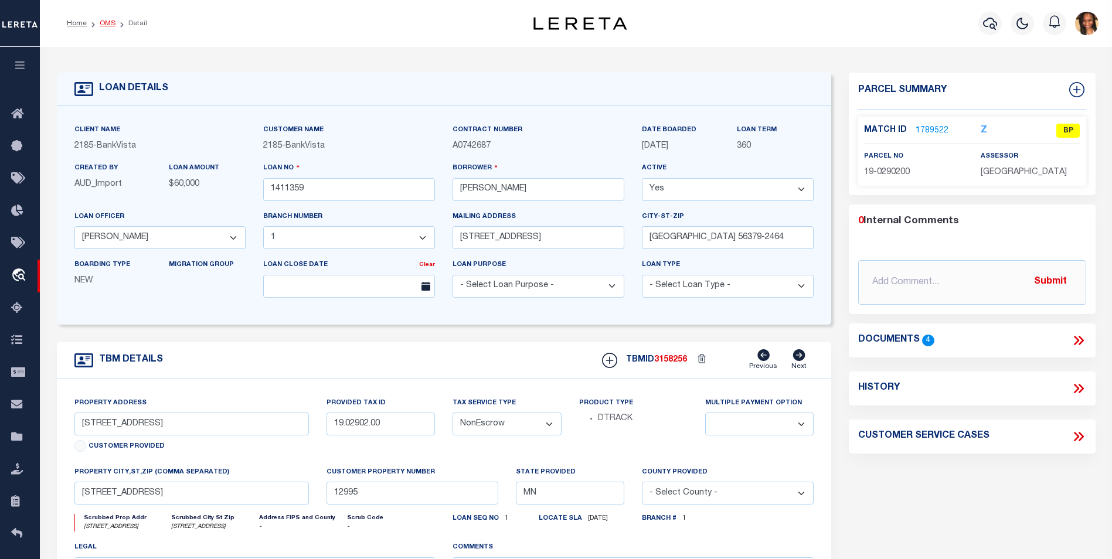
click at [109, 25] on link "OMS" at bounding box center [108, 23] width 16 height 7
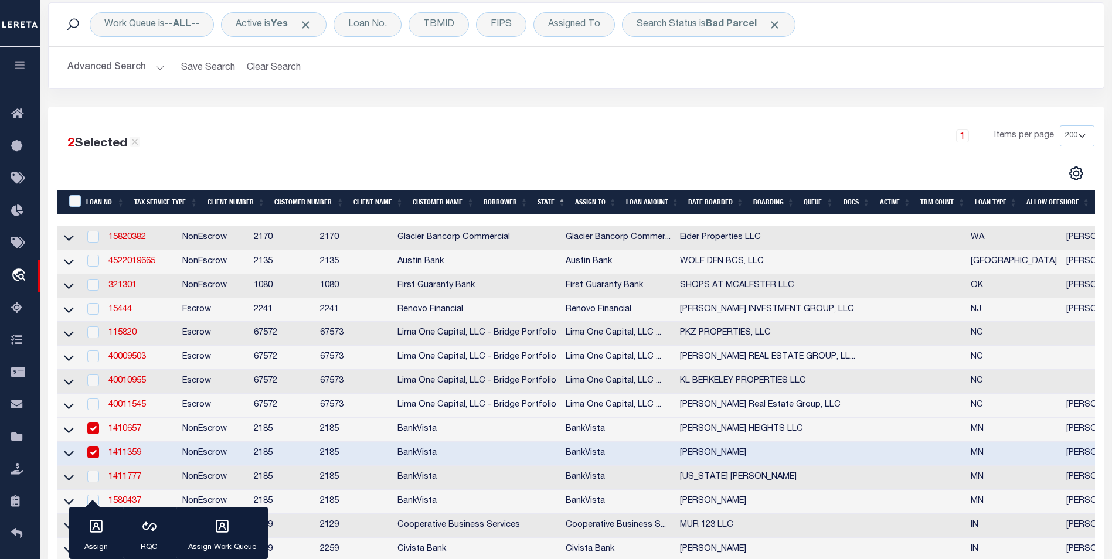
scroll to position [234, 0]
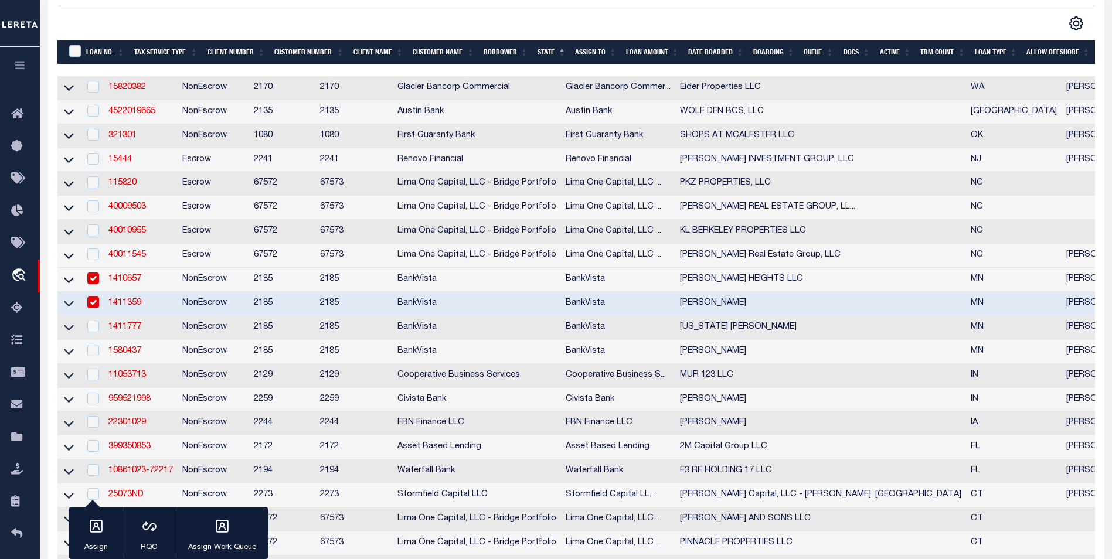
click at [119, 307] on link "1411359" at bounding box center [124, 303] width 33 height 8
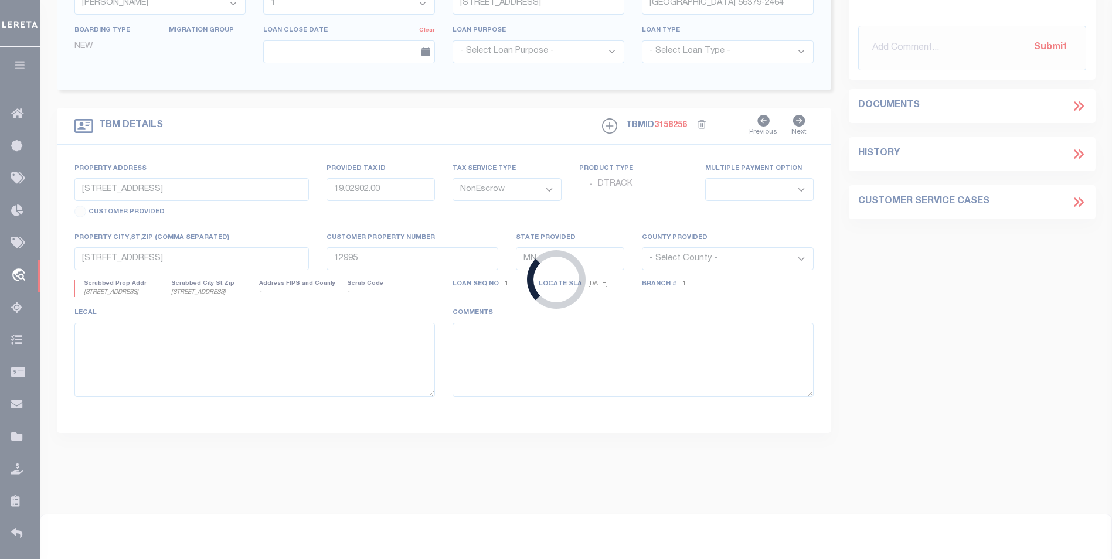
select select
select select "12358"
select select "4780"
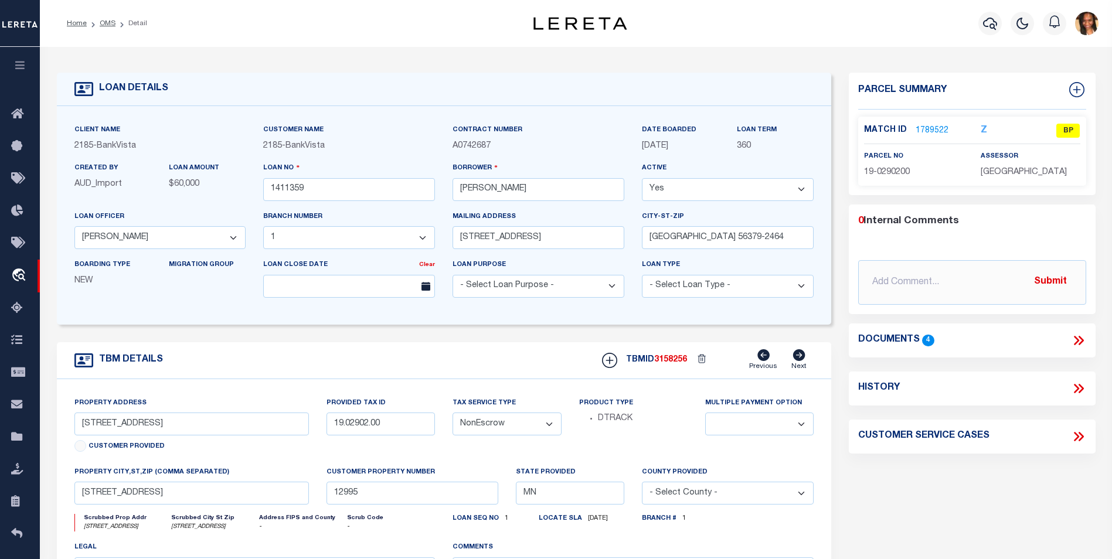
click at [107, 17] on ol "Home OMS Detail" at bounding box center [106, 23] width 99 height 25
click at [107, 22] on link "OMS" at bounding box center [108, 23] width 16 height 7
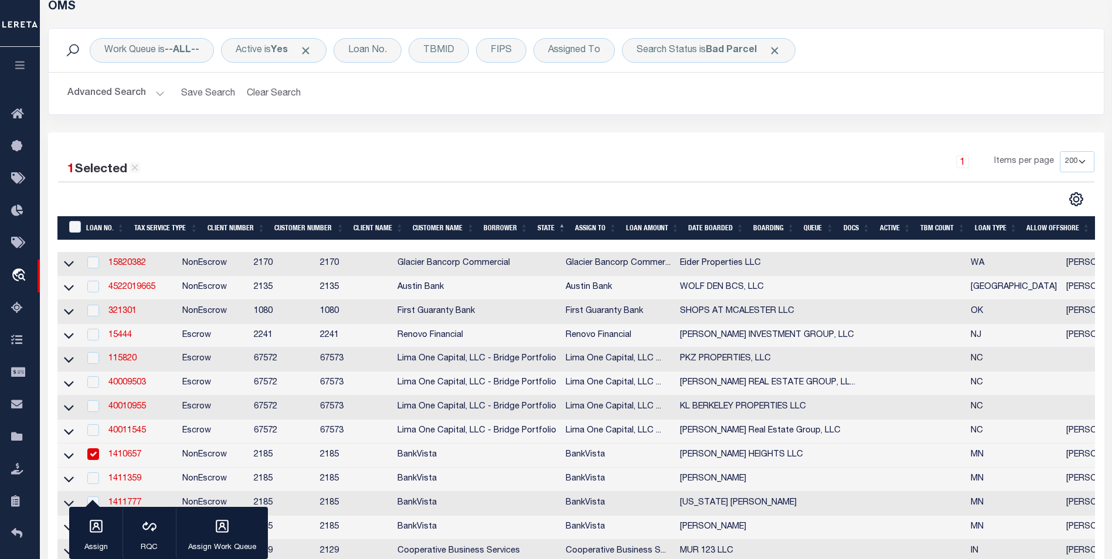
scroll to position [234, 0]
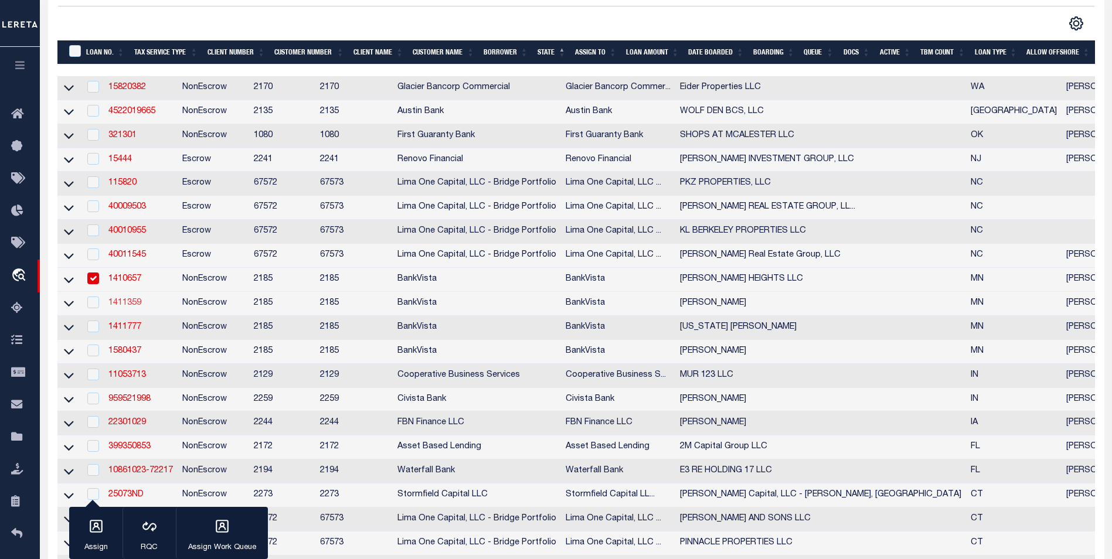
click at [130, 307] on link "1411359" at bounding box center [124, 303] width 33 height 8
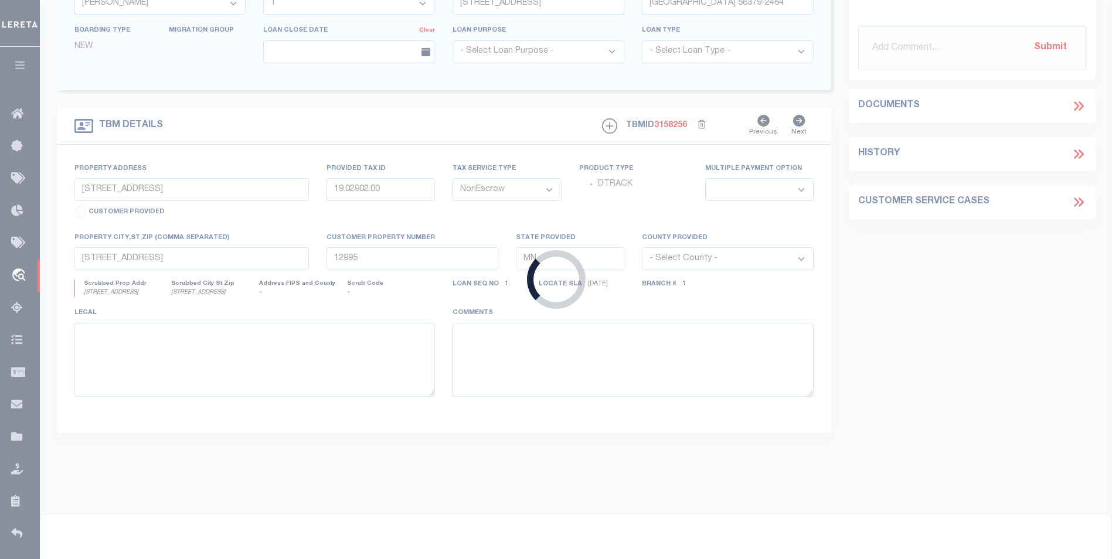
select select
select select "12358"
select select "4780"
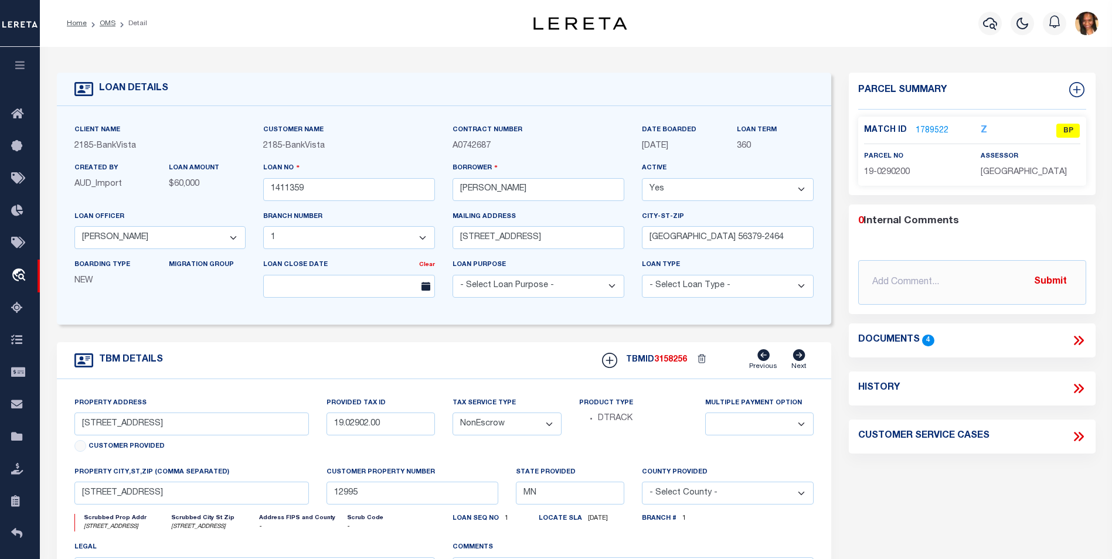
click at [927, 129] on link "1789522" at bounding box center [931, 131] width 33 height 12
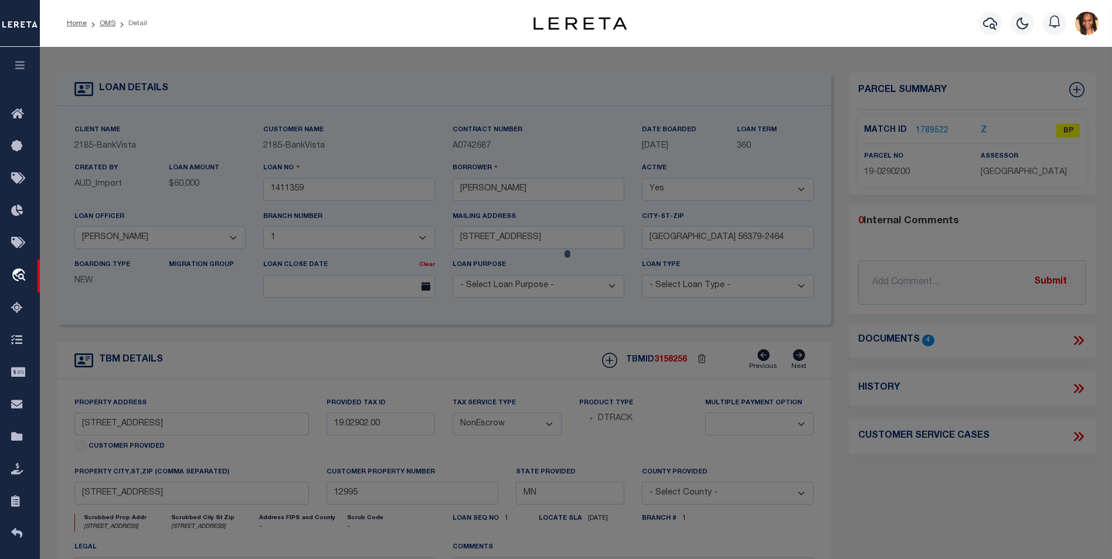
select select "AS"
checkbox input "false"
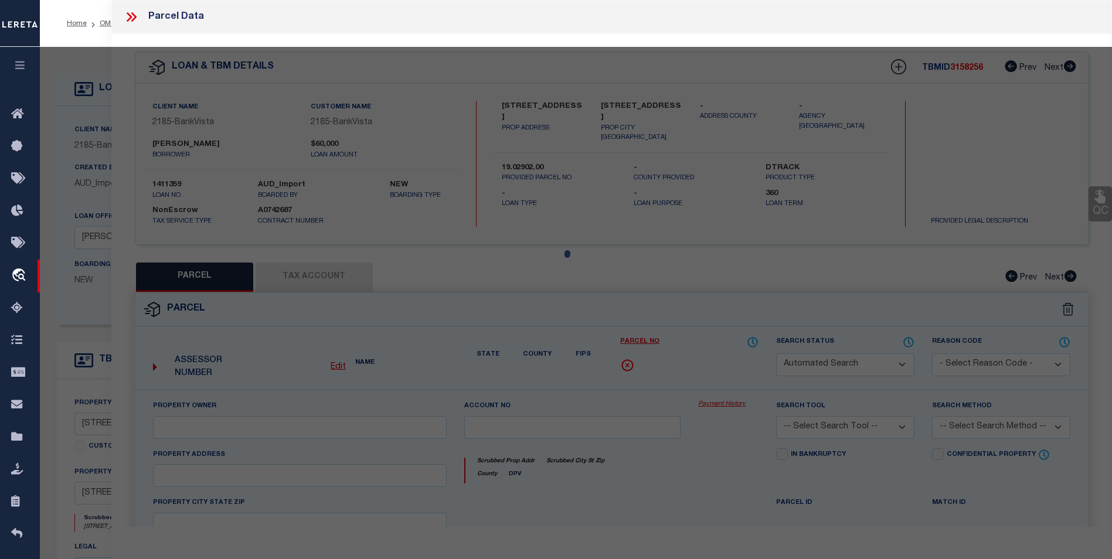
select select "BP"
type input "TIMOTHY R SCHUELLER"
select select
type input "1310 9TH AVE N"
checkbox input "false"
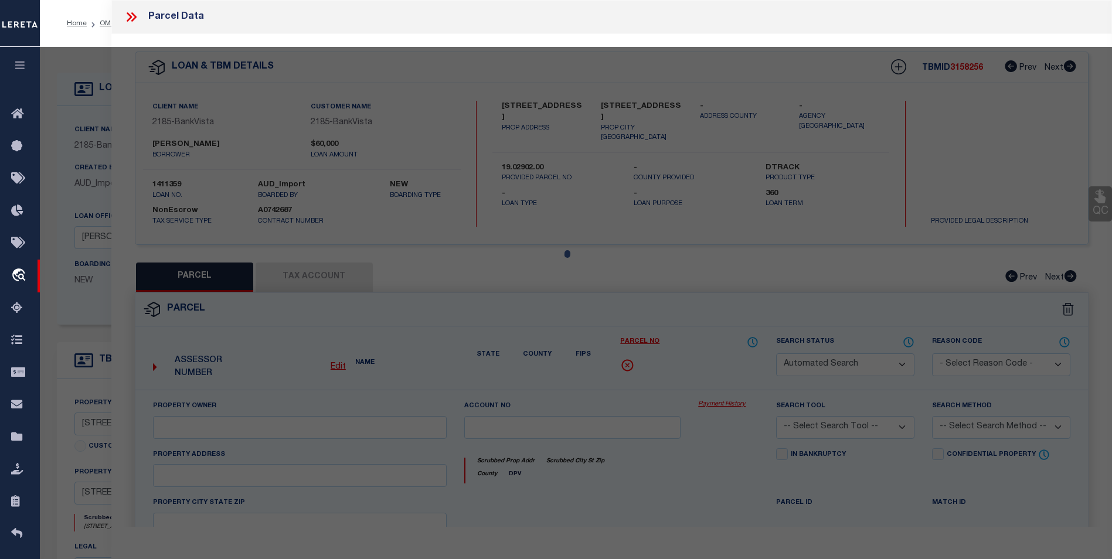
type input "SAUK RAPIDS MN 56379"
type textarea "Sect-14 Twp-036 Range-031 WHITNEY OAKES PLAT 3 Lot-013 Block-001"
type textarea "inactive parcel"
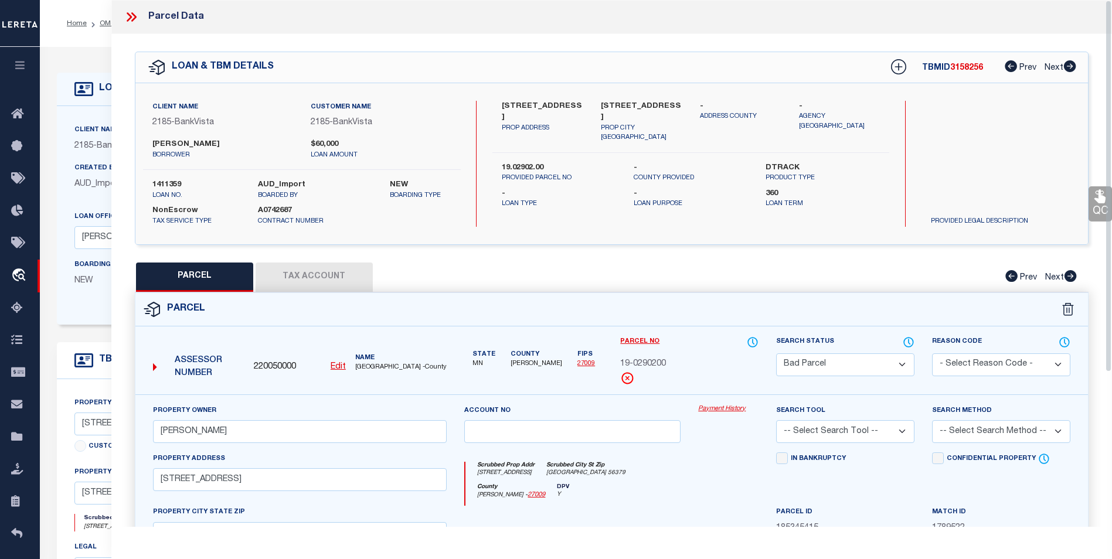
click at [132, 15] on icon at bounding box center [133, 16] width 5 height 9
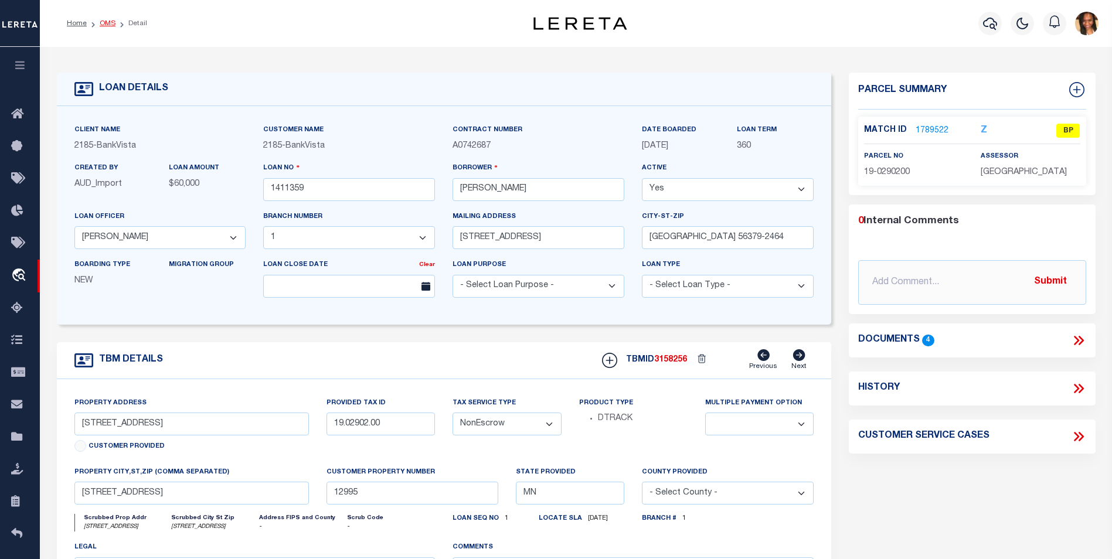
click at [110, 23] on link "OMS" at bounding box center [108, 23] width 16 height 7
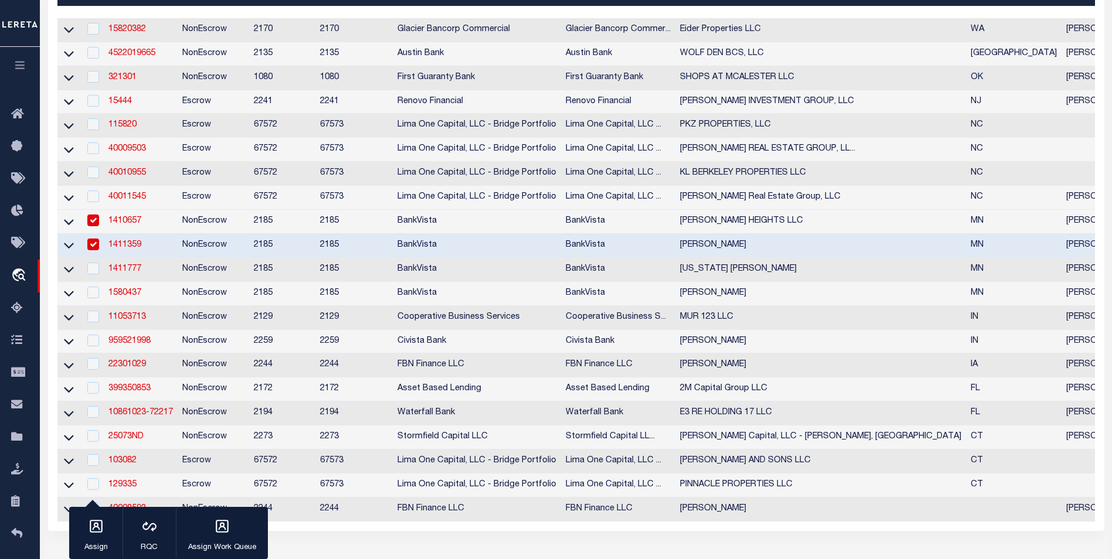
scroll to position [293, 0]
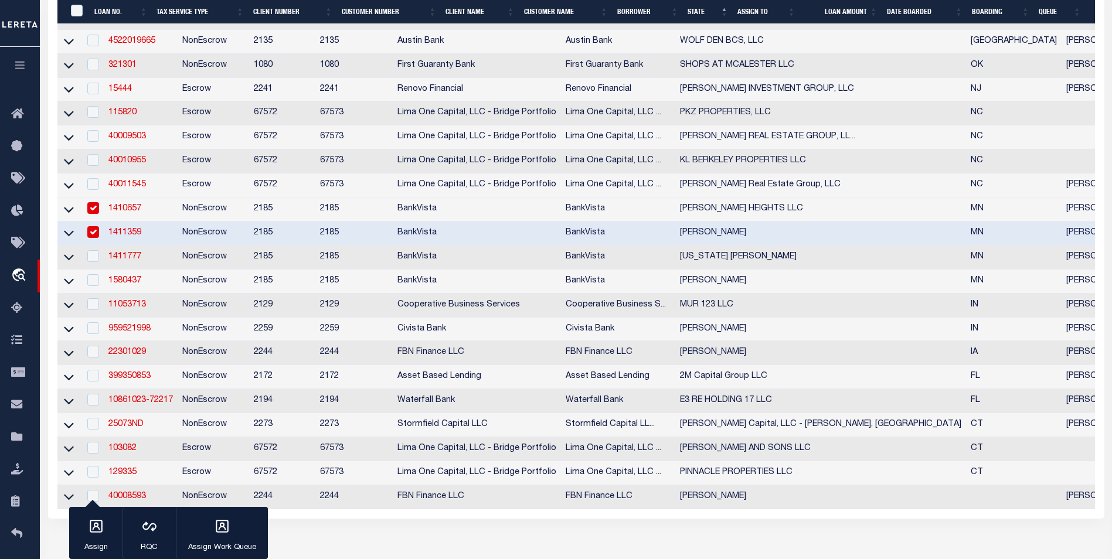
click at [134, 213] on link "1410657" at bounding box center [124, 209] width 33 height 8
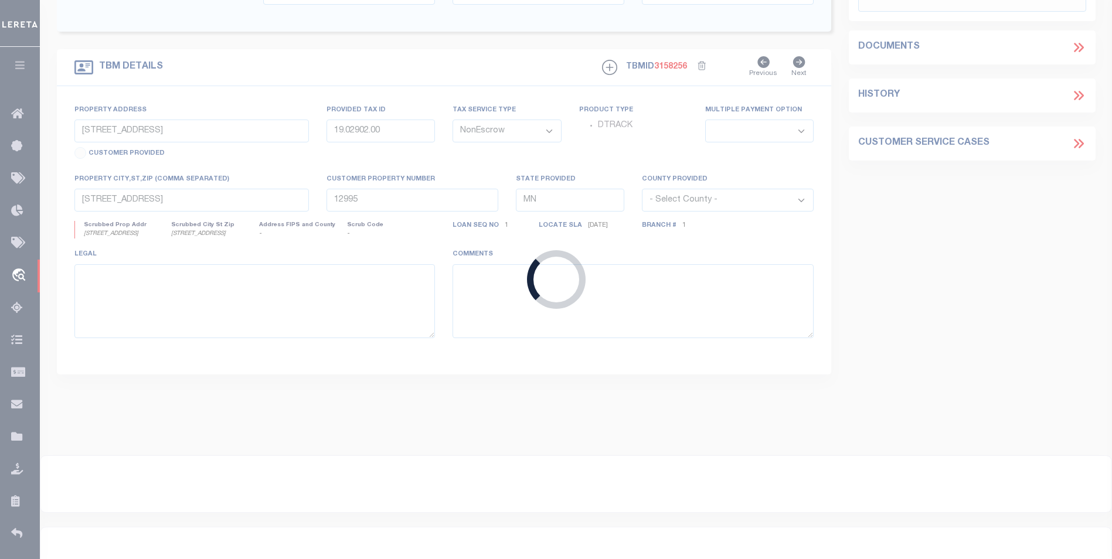
type input "1410657"
type input "BENTON HEIGHTS LLC"
select select "12350"
type input "PO BOX 6204"
type input "ST CLOUD, MN 56302-6204"
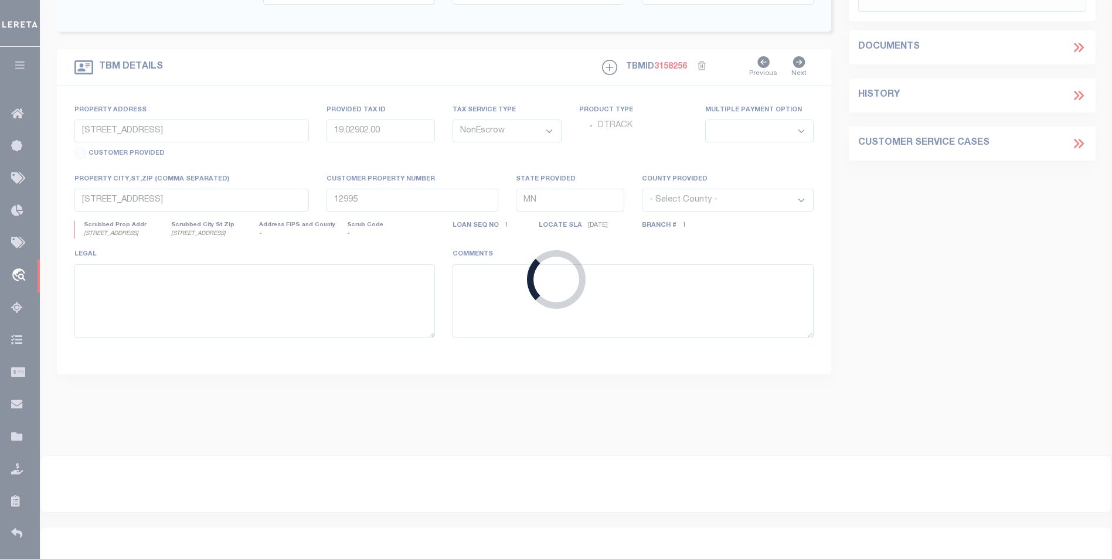
select select "12350"
select select "4780"
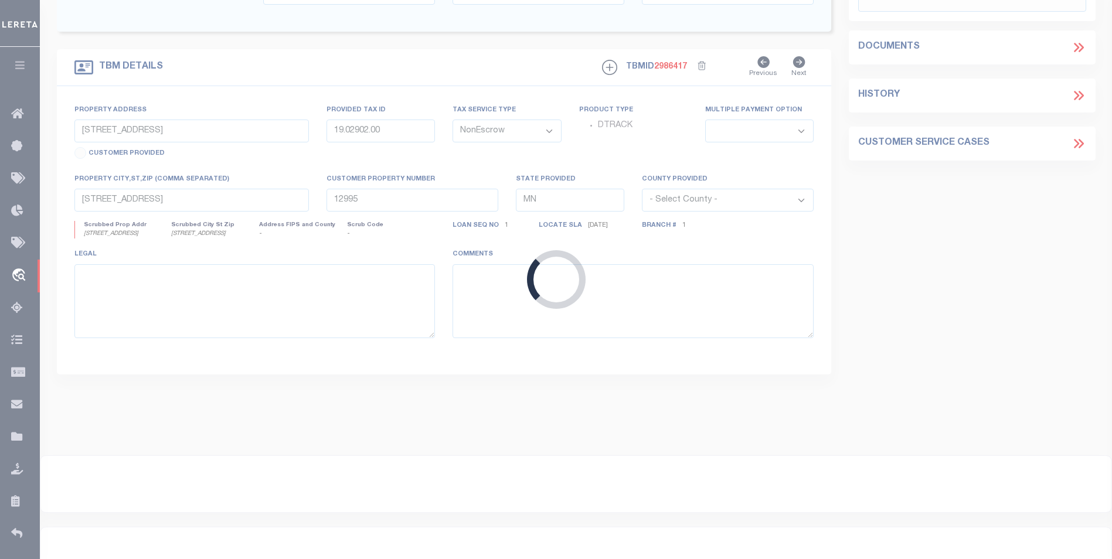
type input "922 N BENTON DRIVE"
type input "190175600"
select select
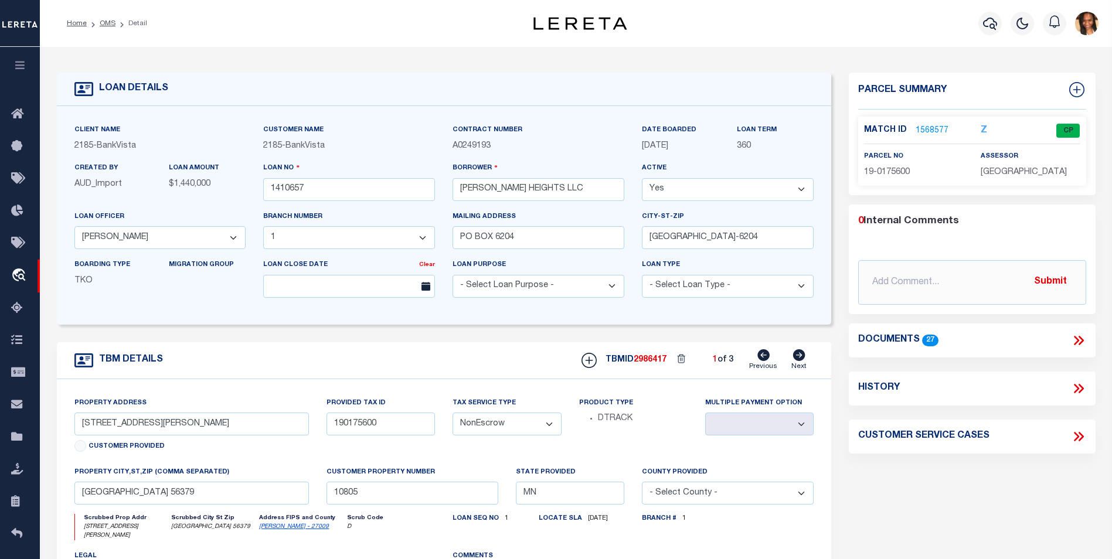
click at [939, 126] on link "1568577" at bounding box center [931, 131] width 33 height 12
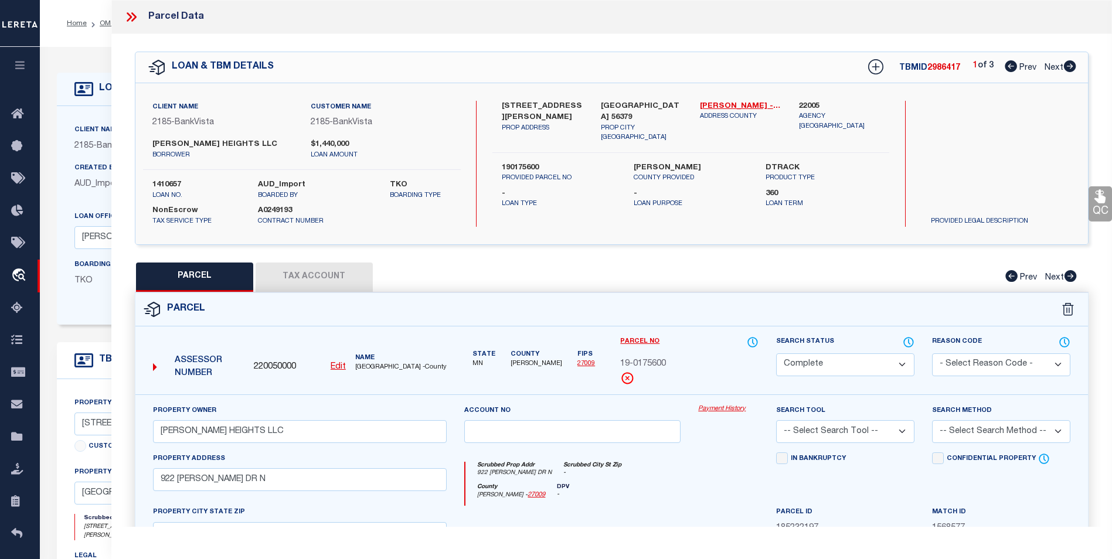
click at [1073, 70] on icon at bounding box center [1070, 66] width 12 height 12
click at [136, 16] on icon at bounding box center [133, 16] width 5 height 9
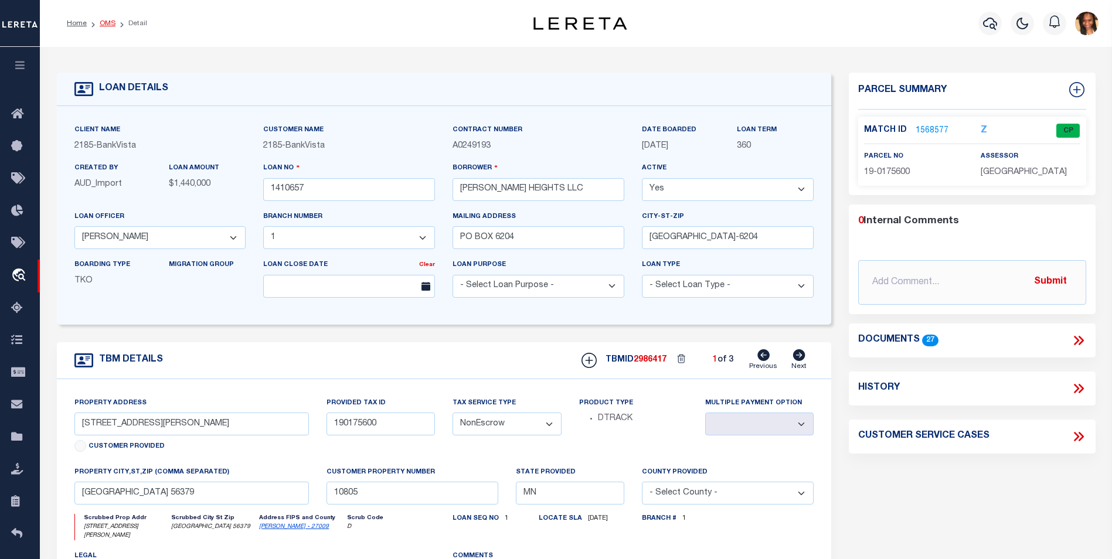
click at [108, 23] on link "OMS" at bounding box center [108, 23] width 16 height 7
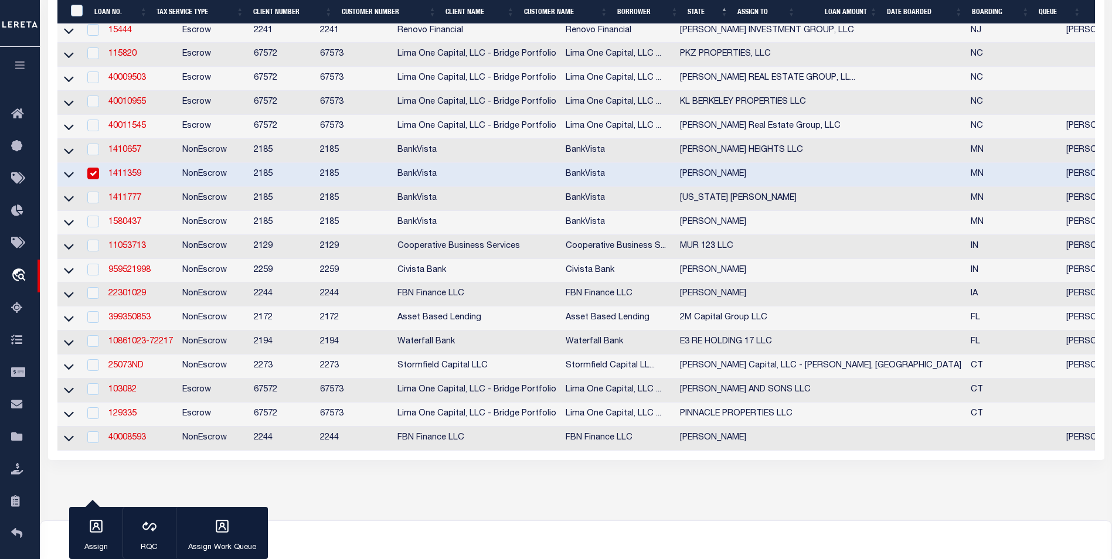
scroll to position [410, 0]
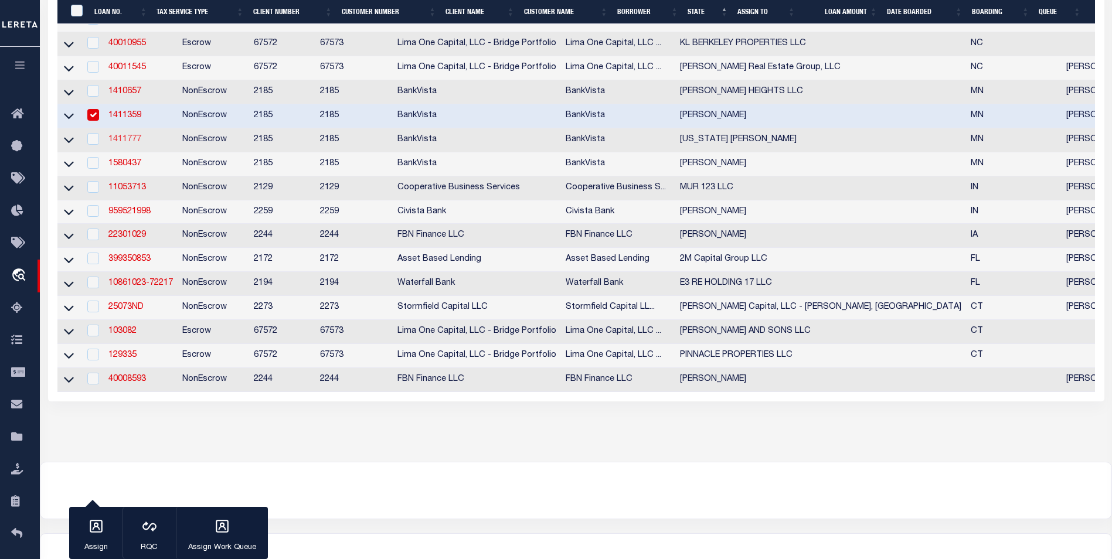
click at [128, 144] on link "1411777" at bounding box center [124, 139] width 33 height 8
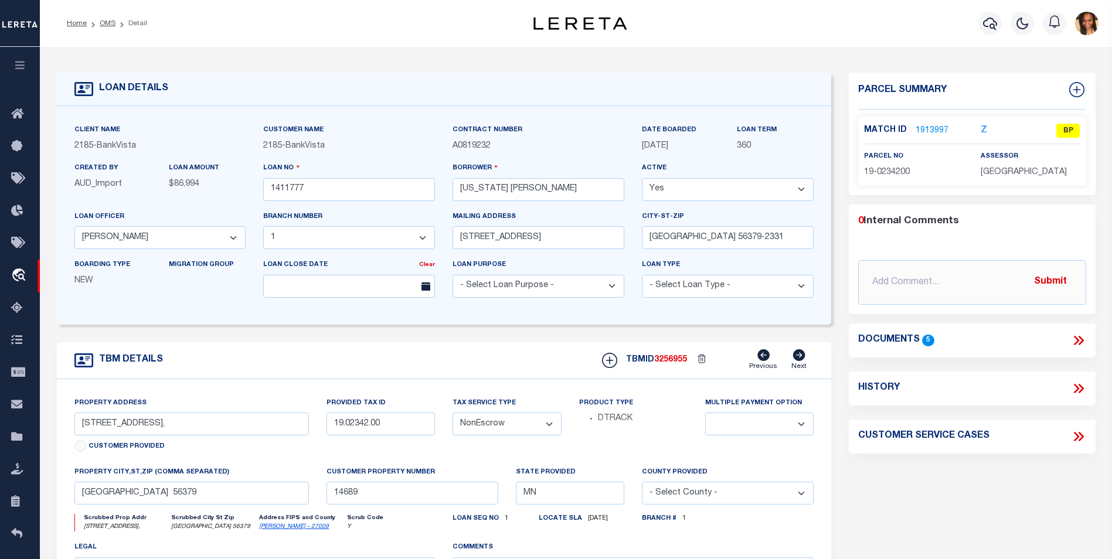
click at [936, 130] on link "1913997" at bounding box center [931, 131] width 33 height 12
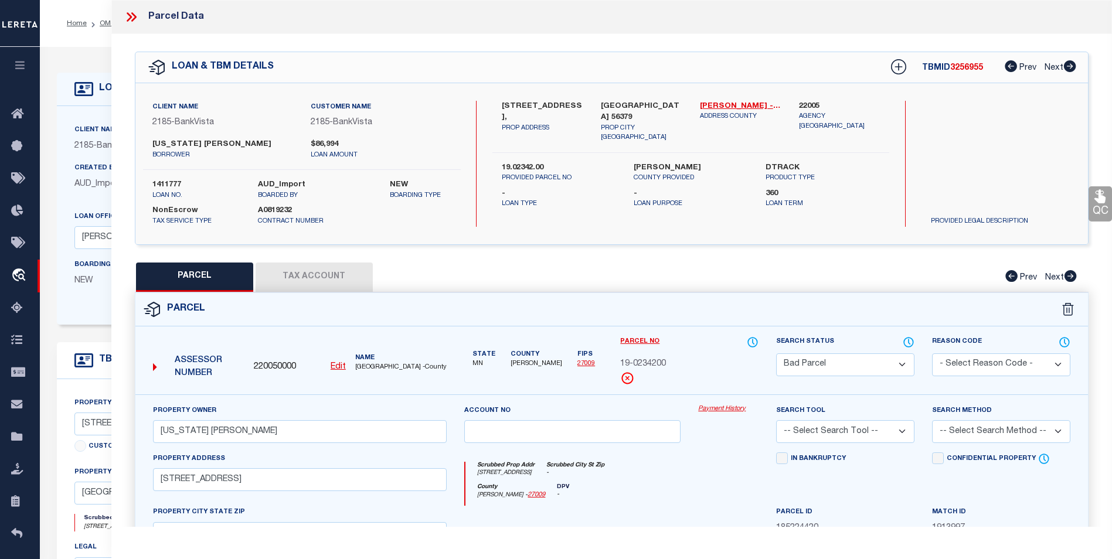
click at [131, 21] on icon at bounding box center [133, 16] width 5 height 9
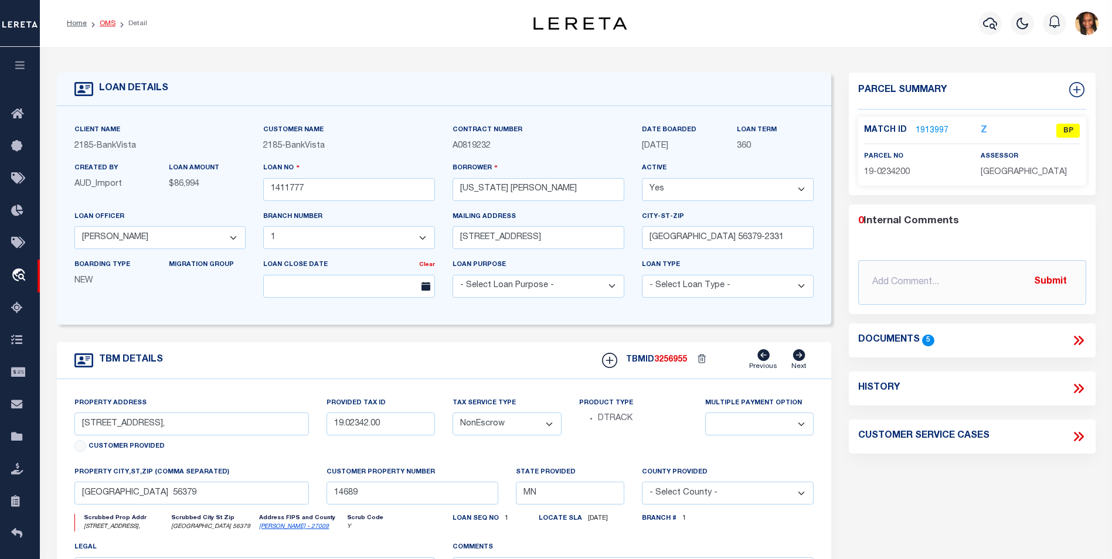
click at [102, 25] on link "OMS" at bounding box center [108, 23] width 16 height 7
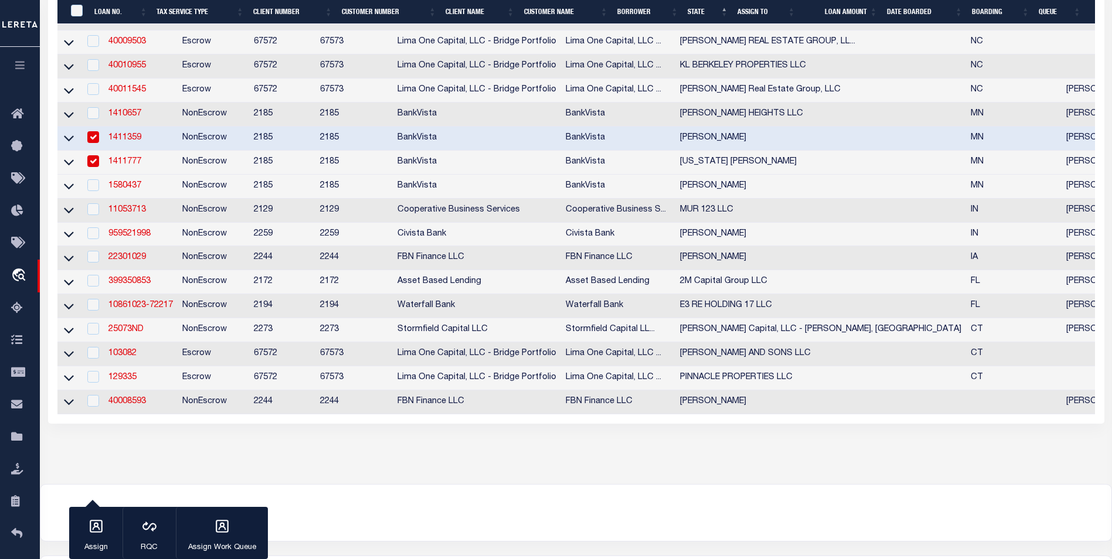
scroll to position [410, 0]
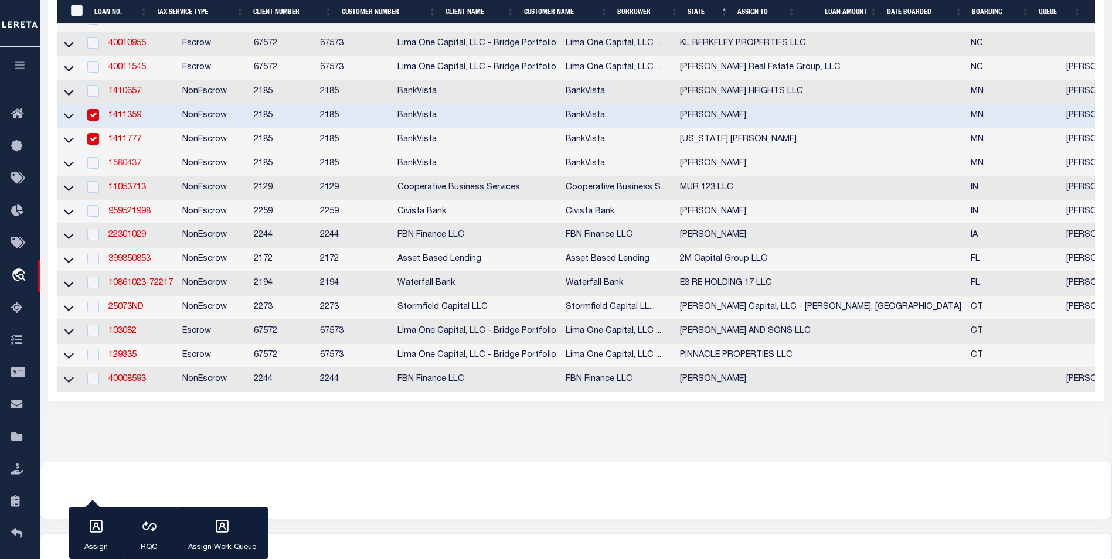
click at [120, 167] on link "1580437" at bounding box center [124, 163] width 33 height 8
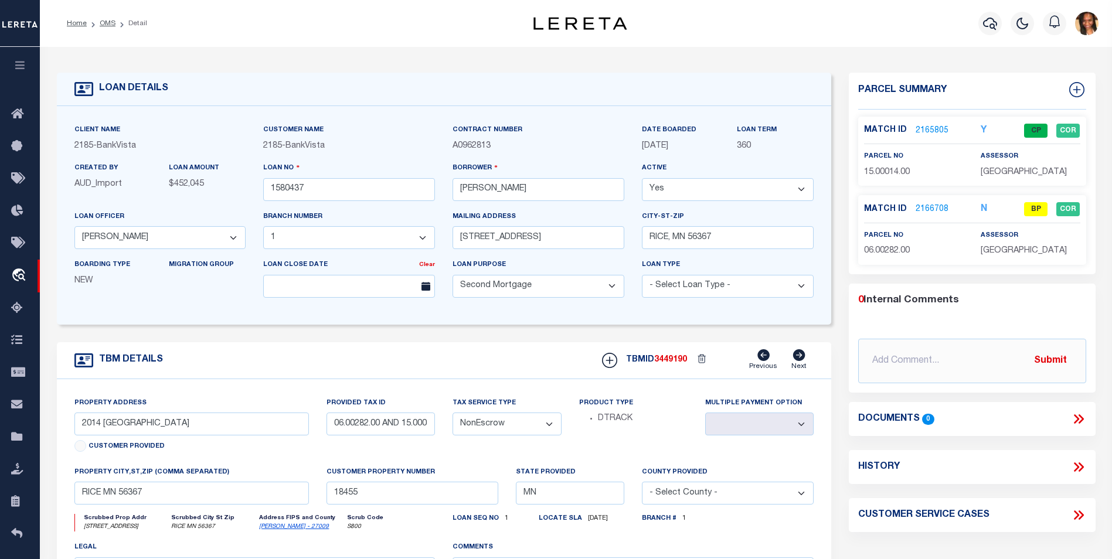
click at [932, 205] on link "2166708" at bounding box center [931, 209] width 33 height 12
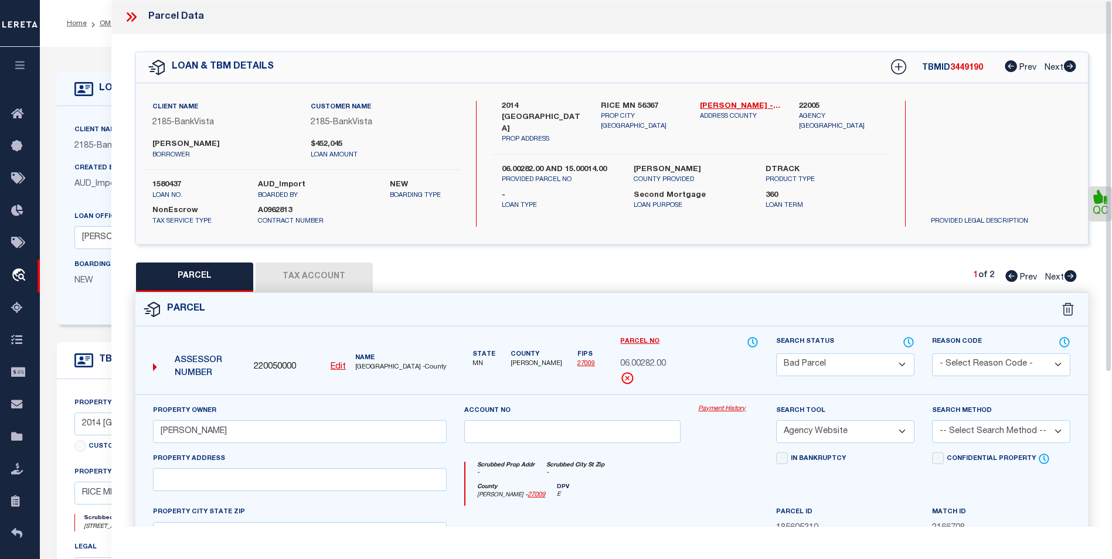
click at [124, 17] on icon at bounding box center [131, 16] width 15 height 15
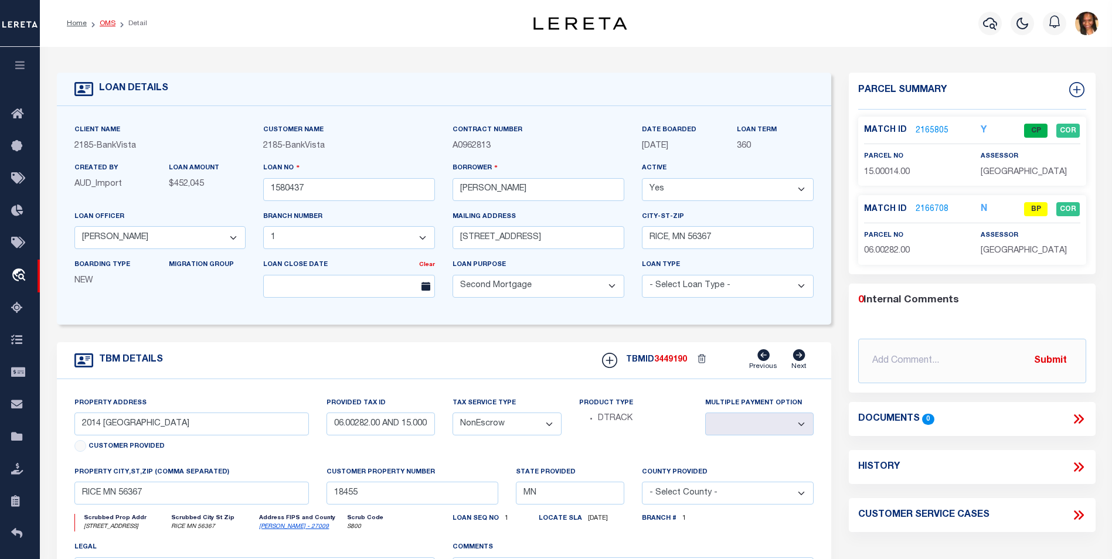
click at [108, 21] on link "OMS" at bounding box center [108, 23] width 16 height 7
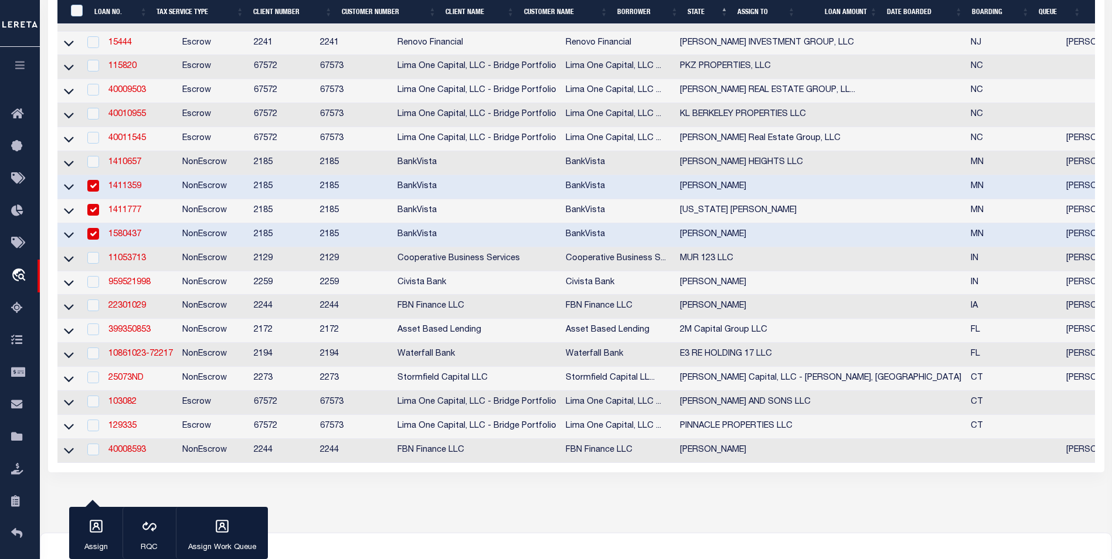
scroll to position [352, 0]
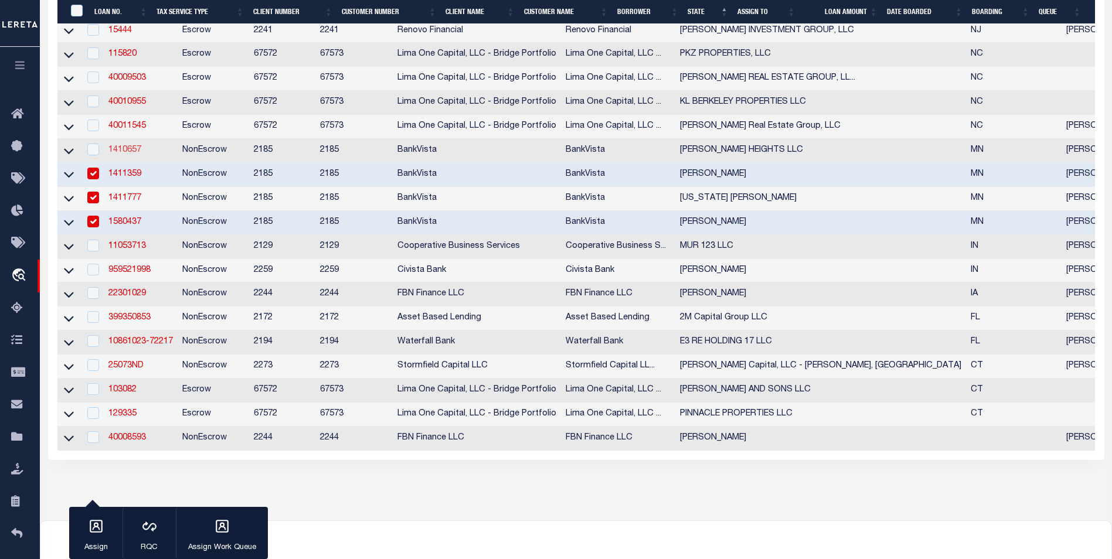
click at [128, 154] on link "1410657" at bounding box center [124, 150] width 33 height 8
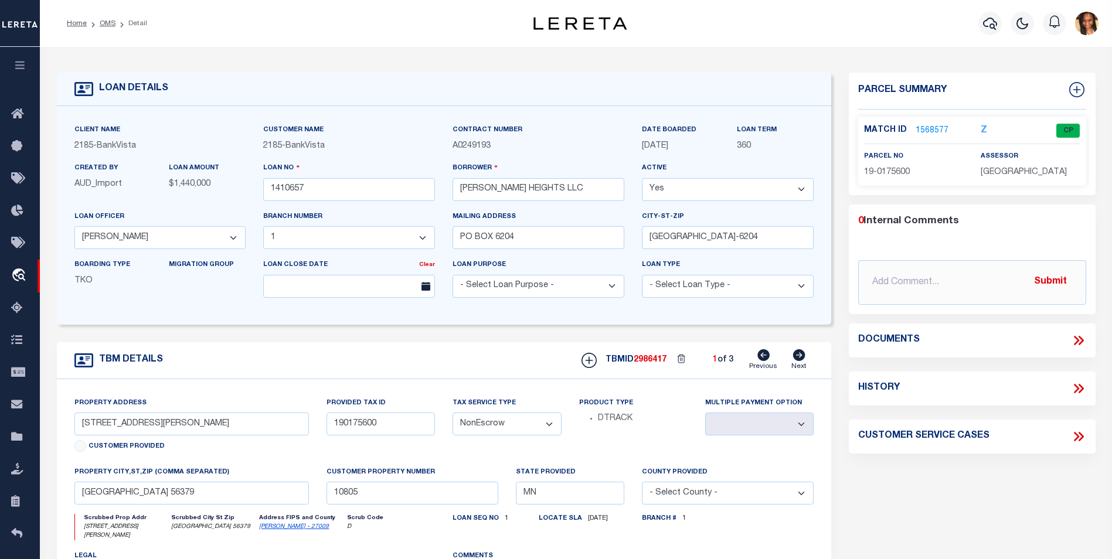
click at [932, 129] on link "1568577" at bounding box center [931, 131] width 33 height 12
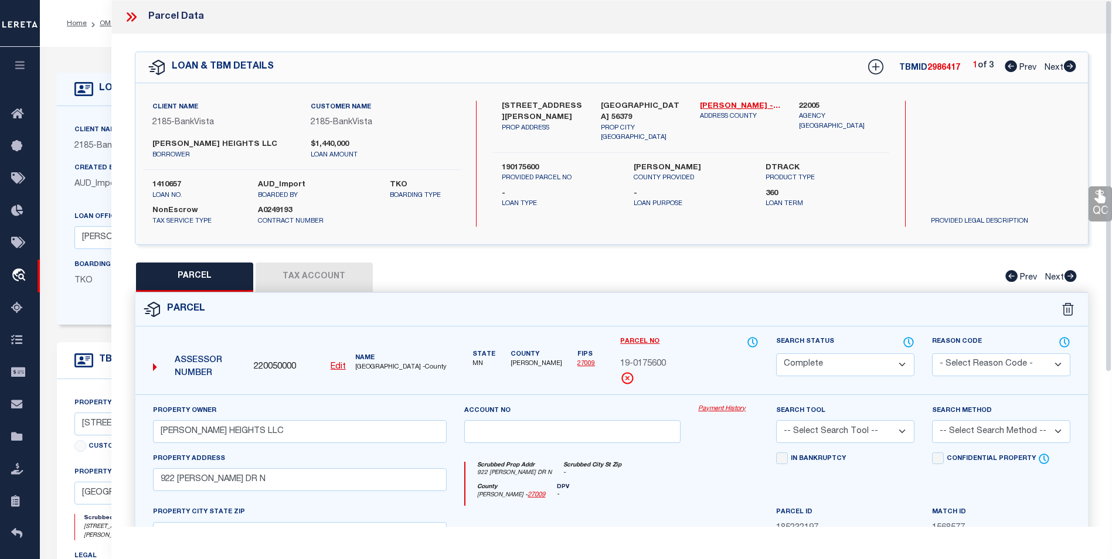
click at [130, 15] on icon at bounding box center [129, 16] width 5 height 9
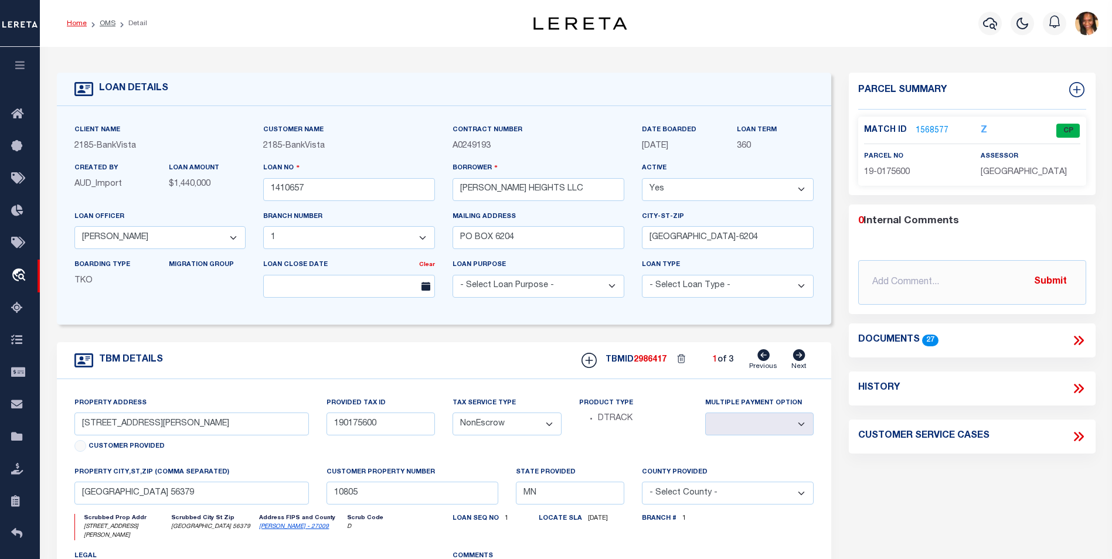
click at [77, 24] on link "Home" at bounding box center [77, 23] width 20 height 7
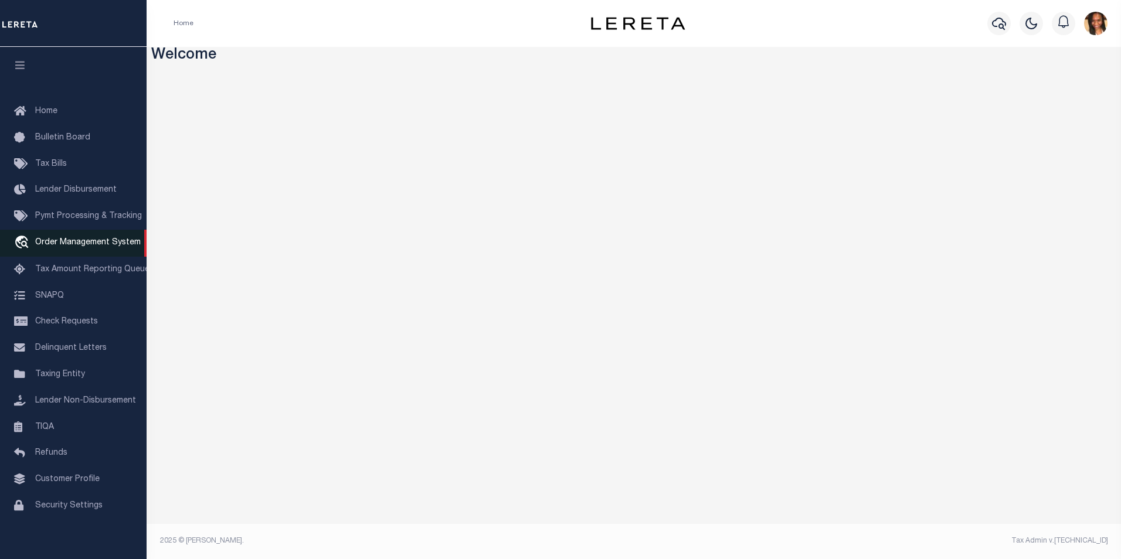
click at [69, 246] on span "Order Management System" at bounding box center [87, 243] width 105 height 8
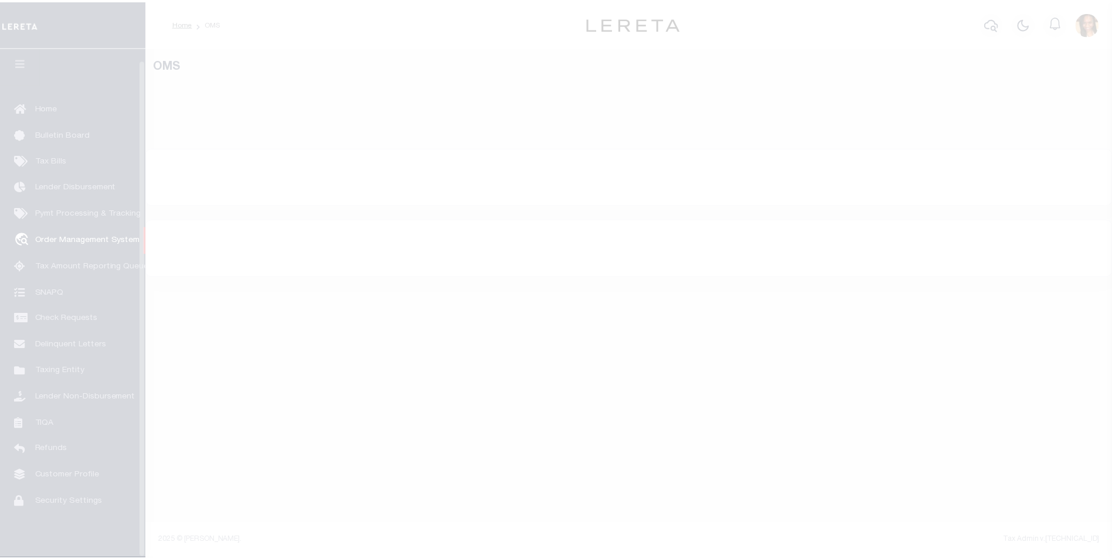
scroll to position [12, 0]
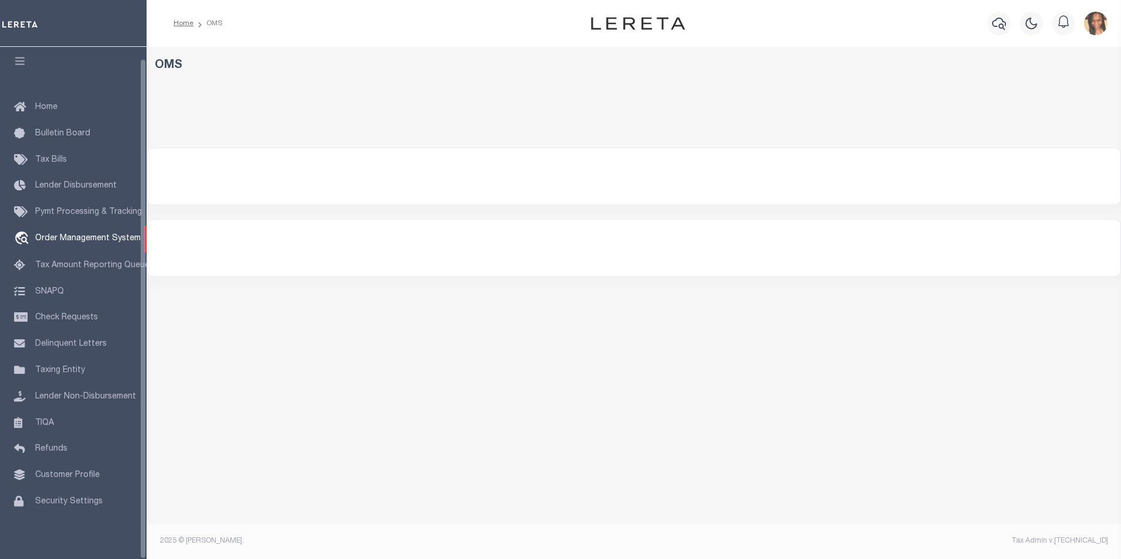
select select "200"
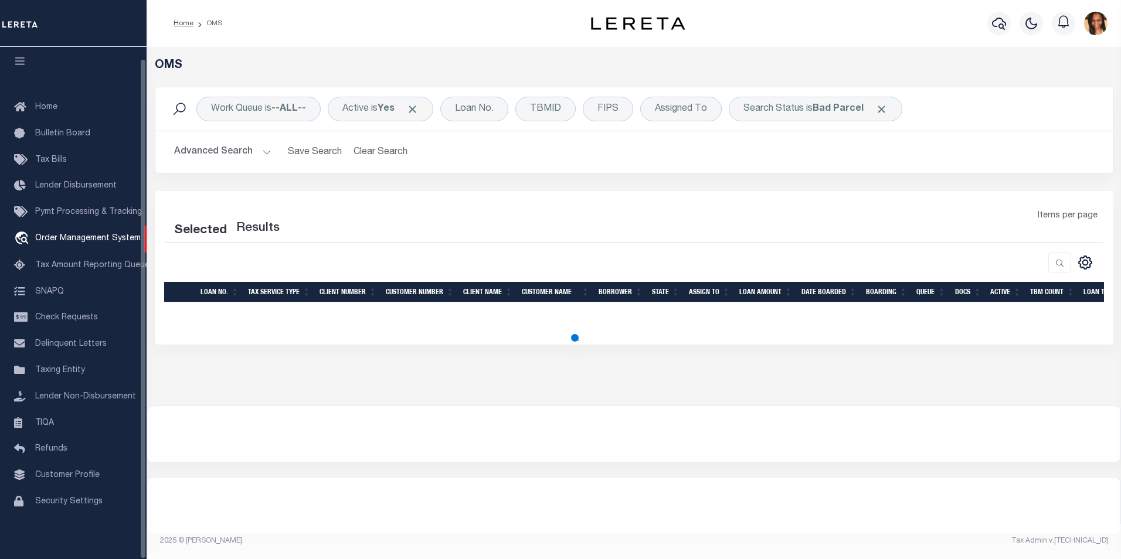
select select "200"
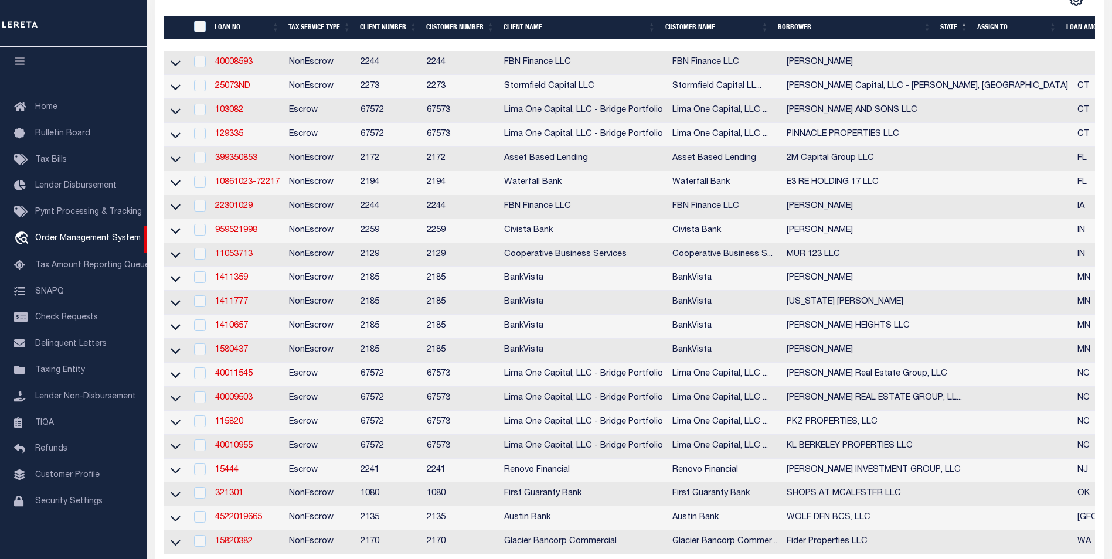
scroll to position [234, 0]
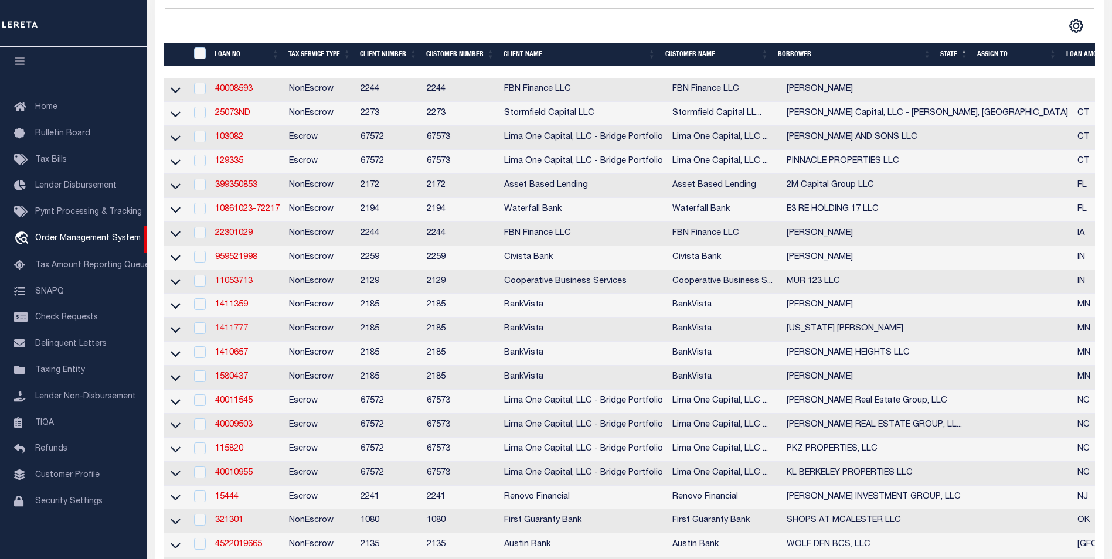
click at [236, 333] on link "1411777" at bounding box center [231, 329] width 33 height 8
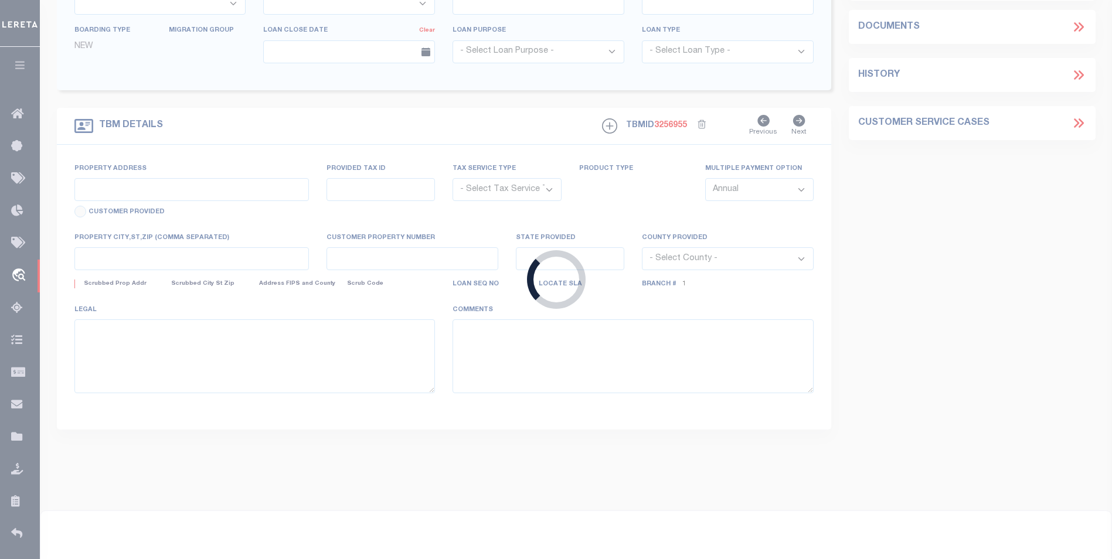
type input "1411777"
type input "[US_STATE] [PERSON_NAME]"
select select
type input "[STREET_ADDRESS]"
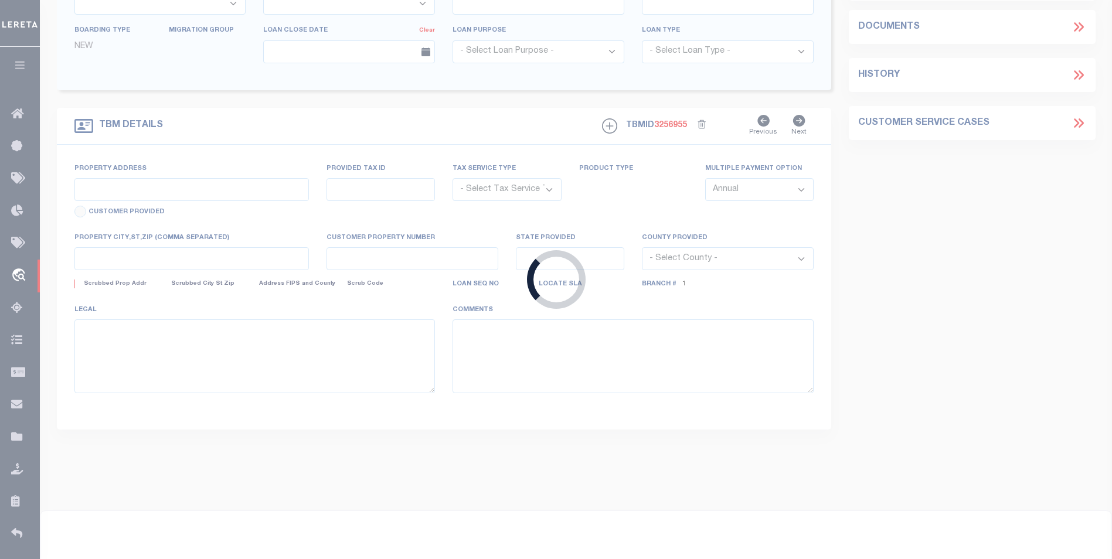
type input "[GEOGRAPHIC_DATA] 56379-2331"
select select "NonEscrow"
type input "[STREET_ADDRESS],"
type input "19.02342.00"
select select
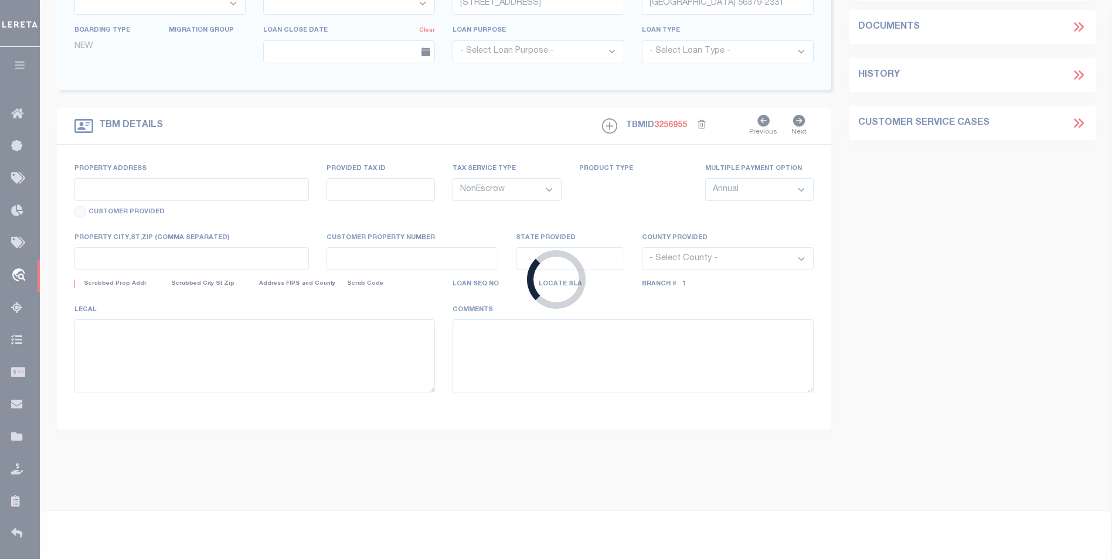
type input "[GEOGRAPHIC_DATA] 56379"
type input "14689"
type input "MN"
select select
select select "12353"
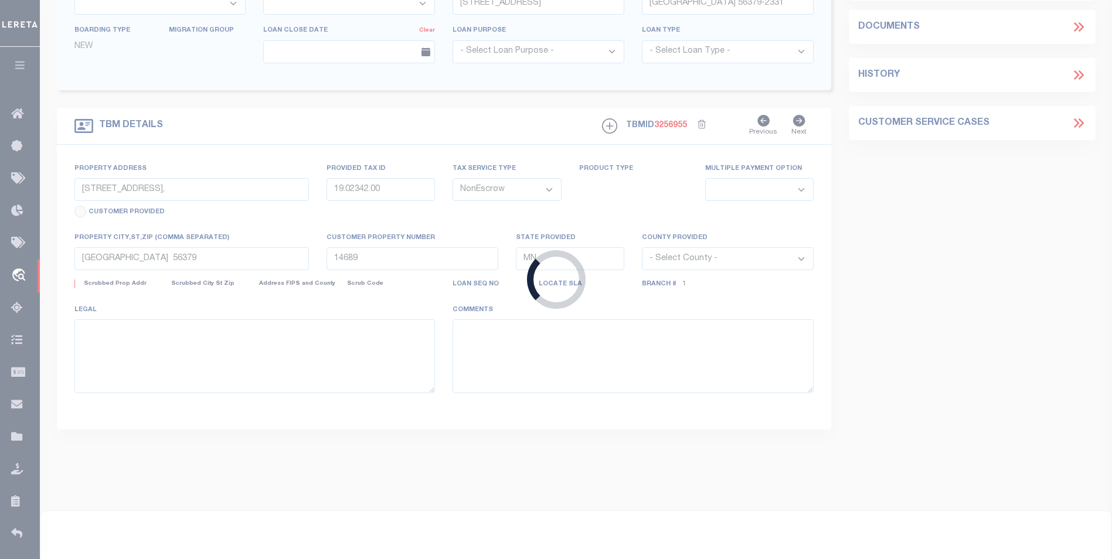
select select "4780"
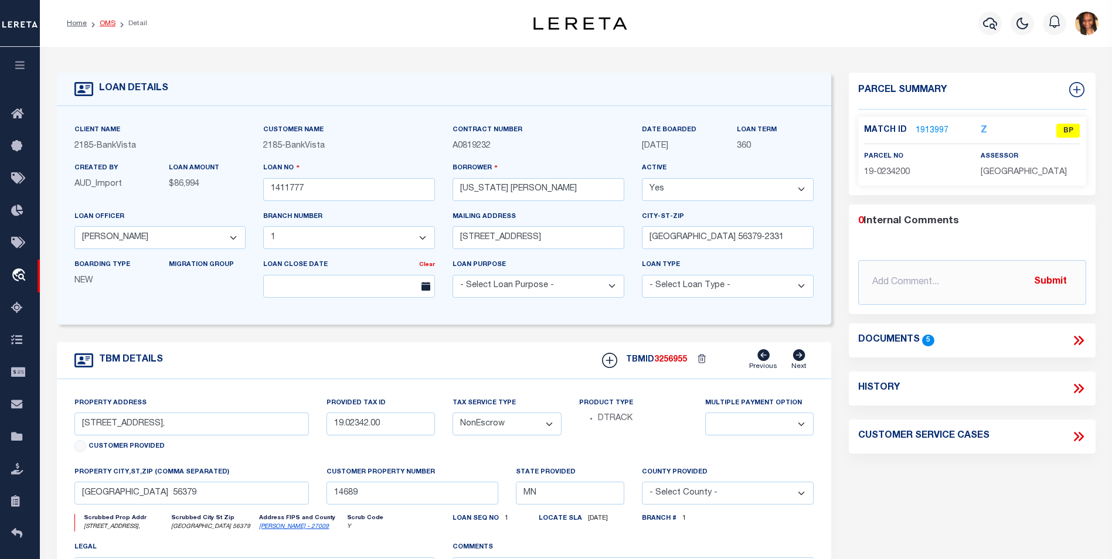
click at [103, 25] on link "OMS" at bounding box center [108, 23] width 16 height 7
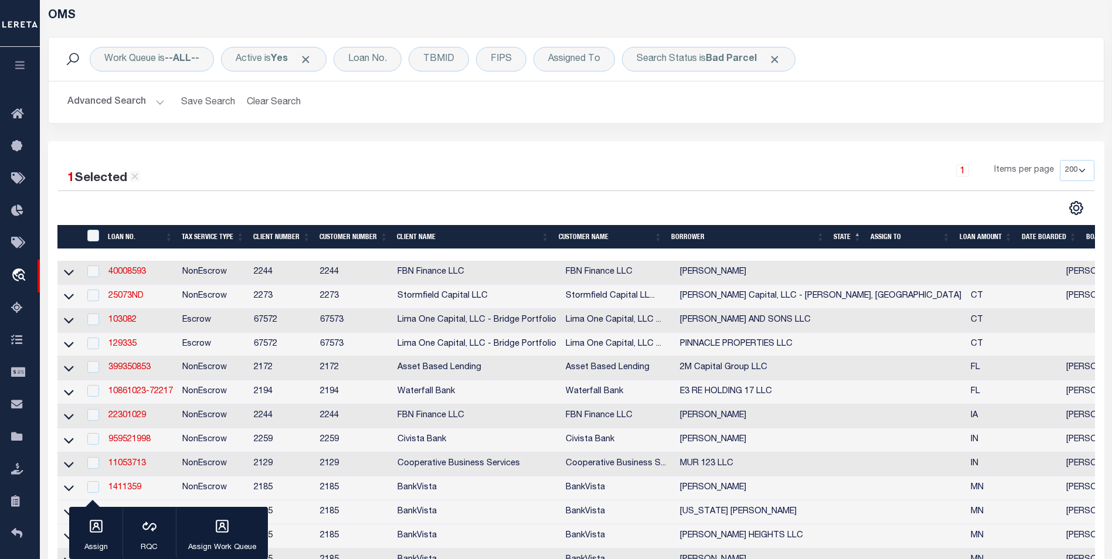
scroll to position [234, 0]
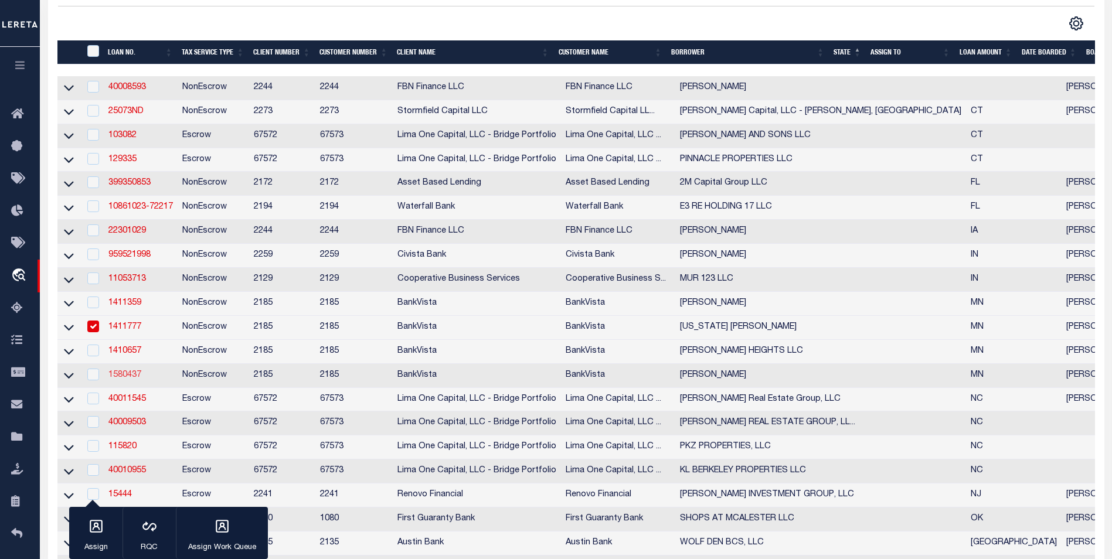
click at [127, 379] on link "1580437" at bounding box center [124, 375] width 33 height 8
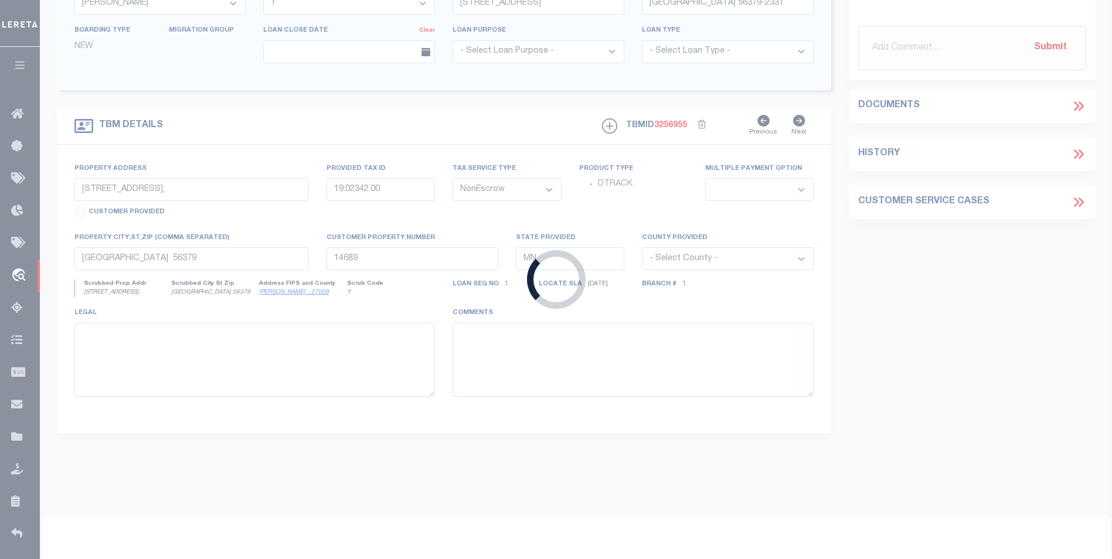
type input "1580437"
type input "MADALYN JUAREZ"
type input "4312 200TH AVE"
type input "RICE, MN 56367"
select select "100"
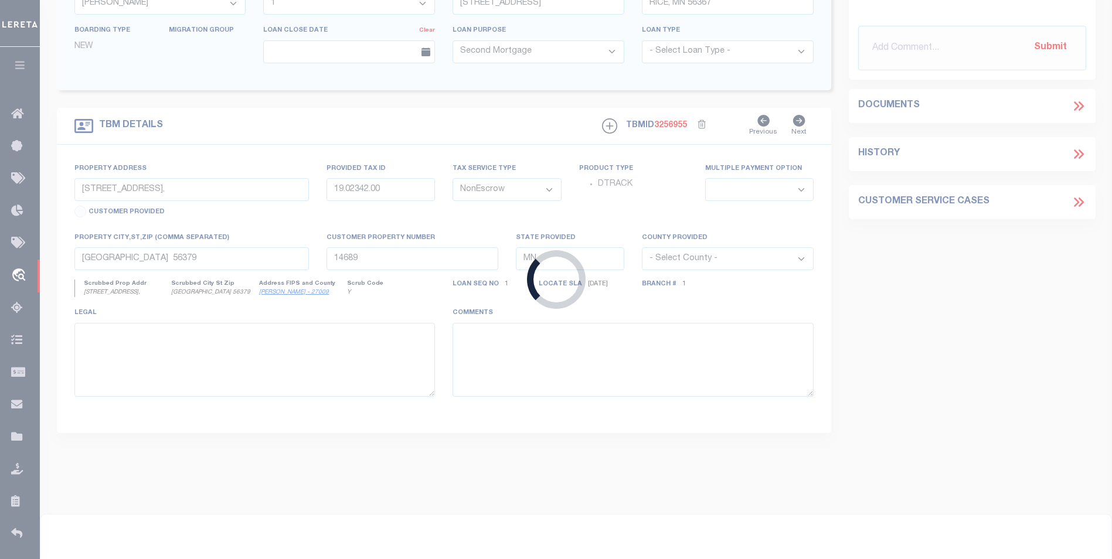
select select "12353"
select select "4780"
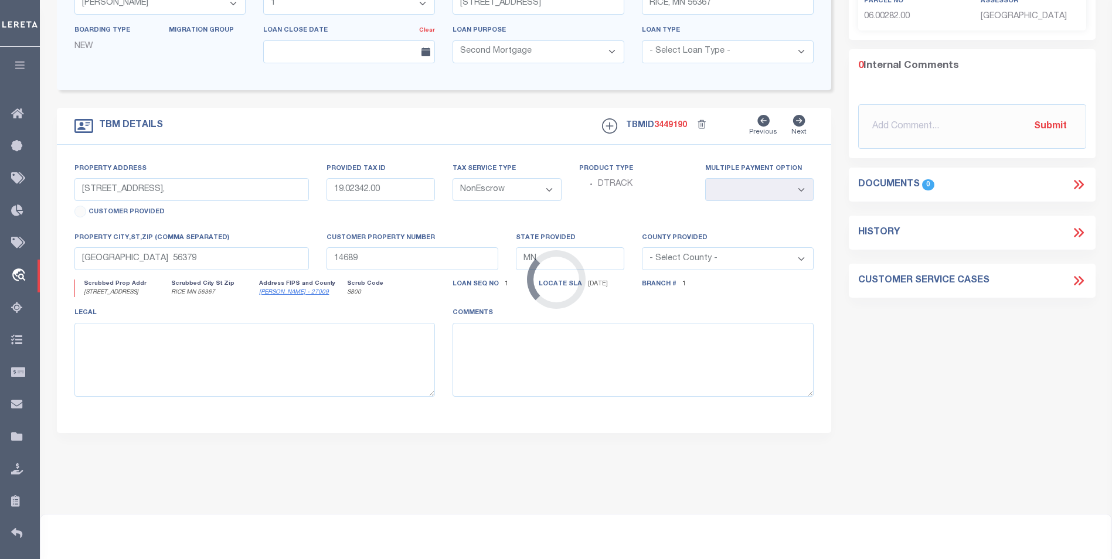
type input "2014 PINE ROAD NW"
type input "06.00282.00 AND 15.00014.00"
select select
type input "RICE MN 56367"
type input "18455"
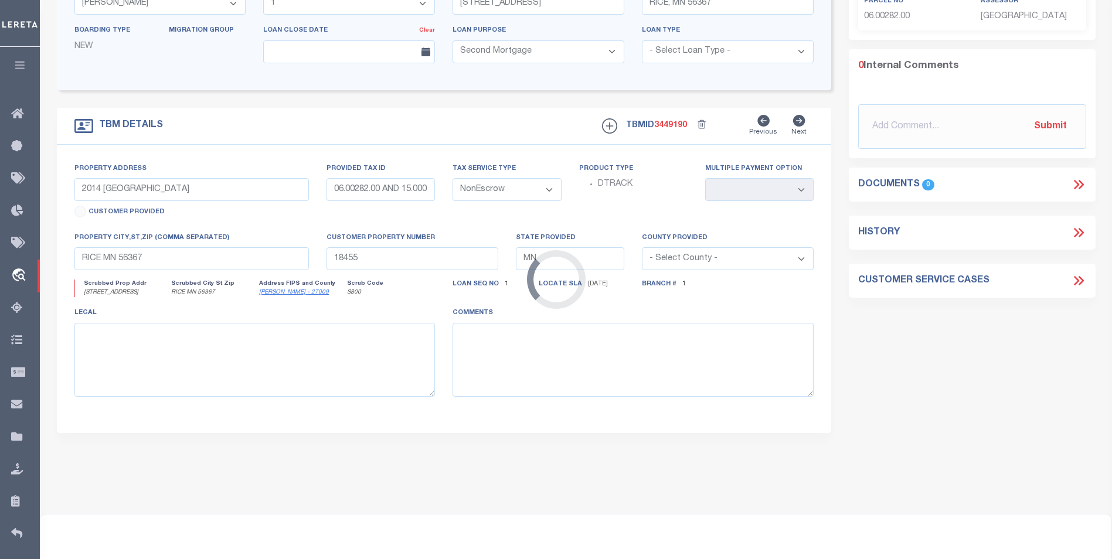
select select
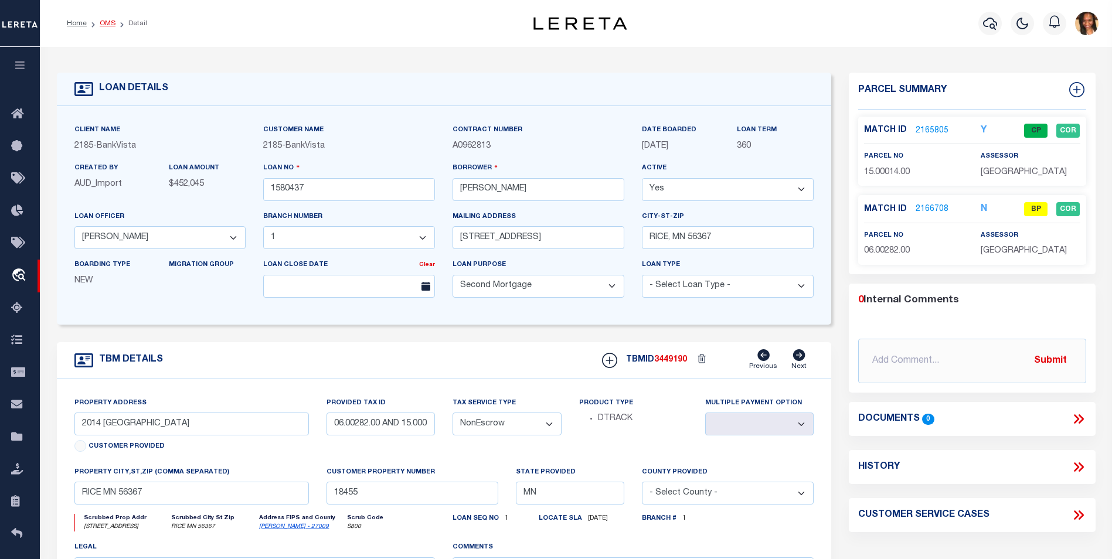
click at [113, 26] on link "OMS" at bounding box center [108, 23] width 16 height 7
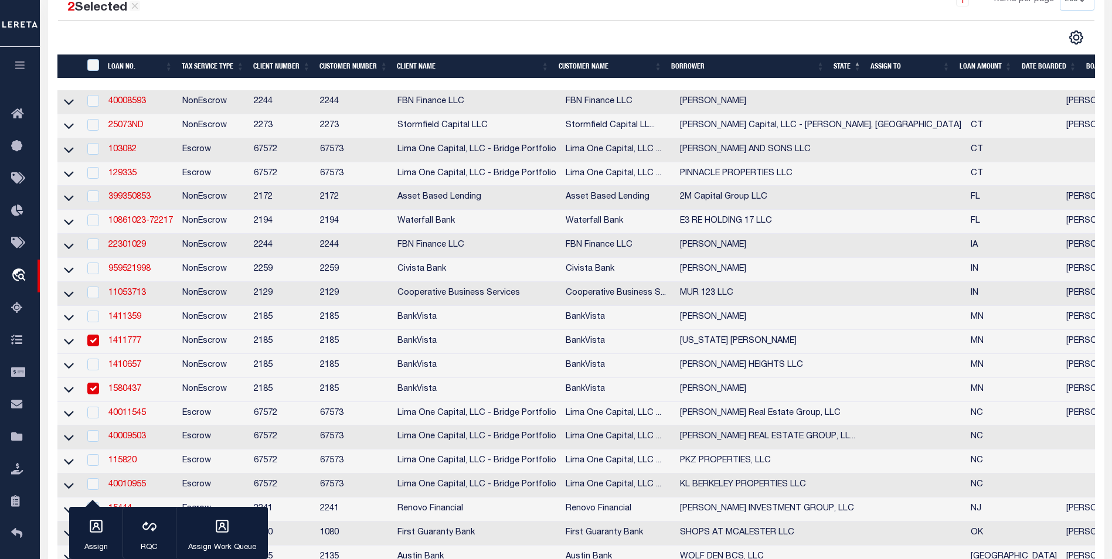
scroll to position [293, 0]
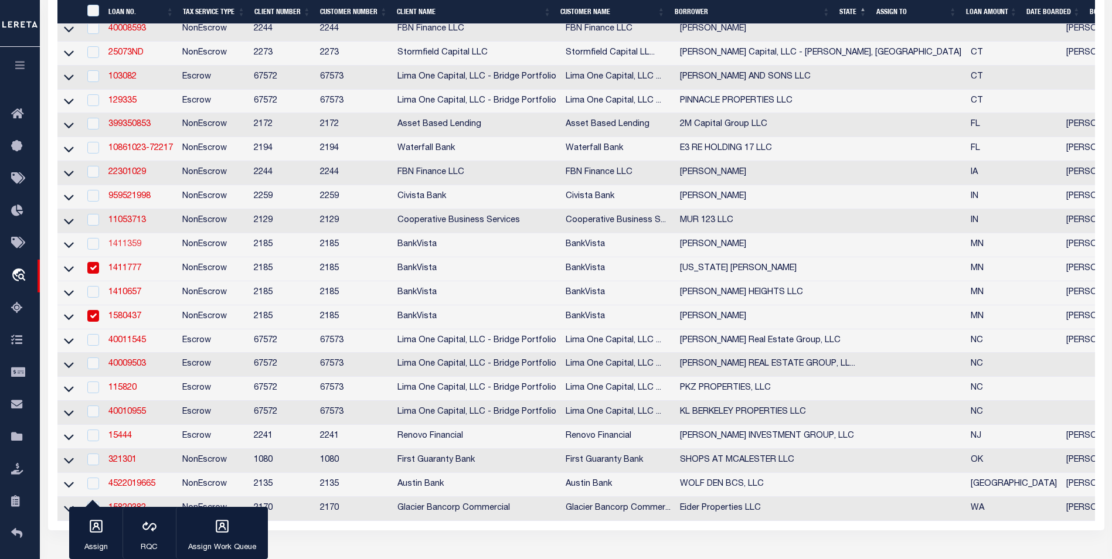
click at [138, 249] on link "1411359" at bounding box center [124, 244] width 33 height 8
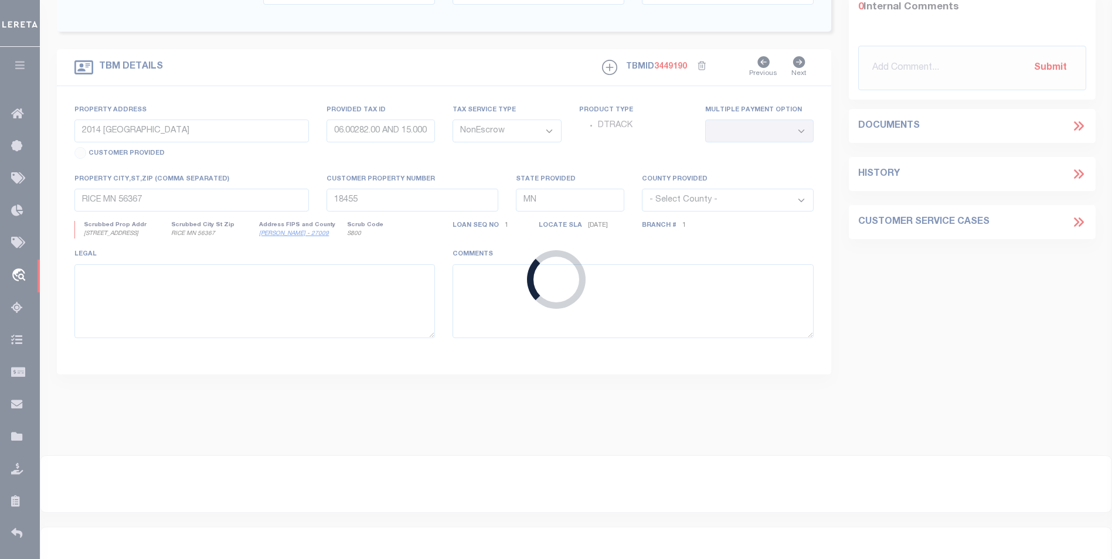
type input "1411359"
type input "TIMOTHY R SCHUELLER"
select select "12358"
type input "1310 9TH AVE N"
type input "SAUK RAPIDS, MN 56379-2464"
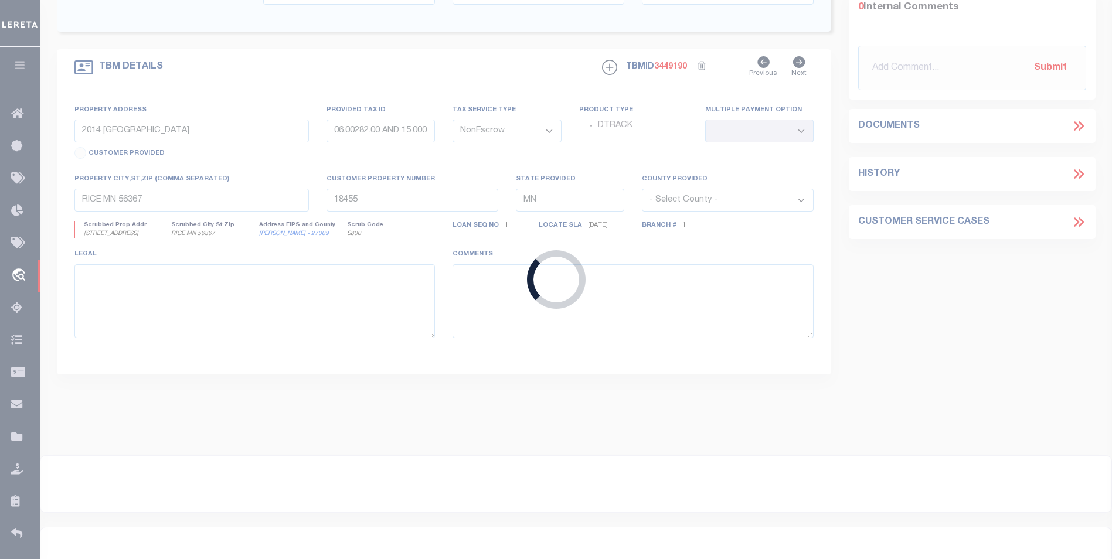
select select
type input "1310 9TH AVE N, SAUK RAPIDS MN 56379"
type input "19.02902.00"
select select
type input "1310 9TH AVE N, SAUK RAPIDS MN 56379"
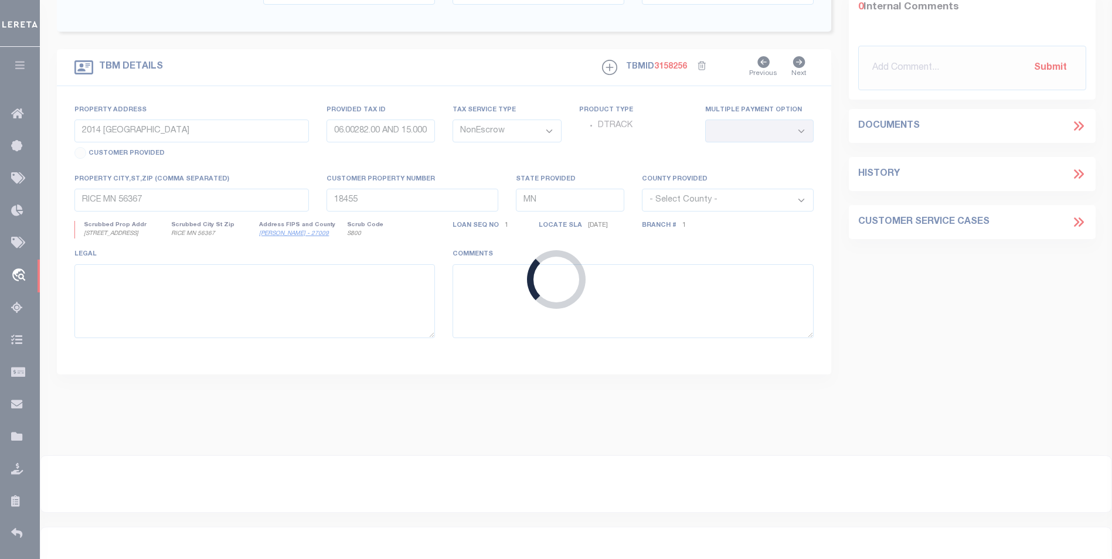
type input "12995"
select select "12358"
select select "4780"
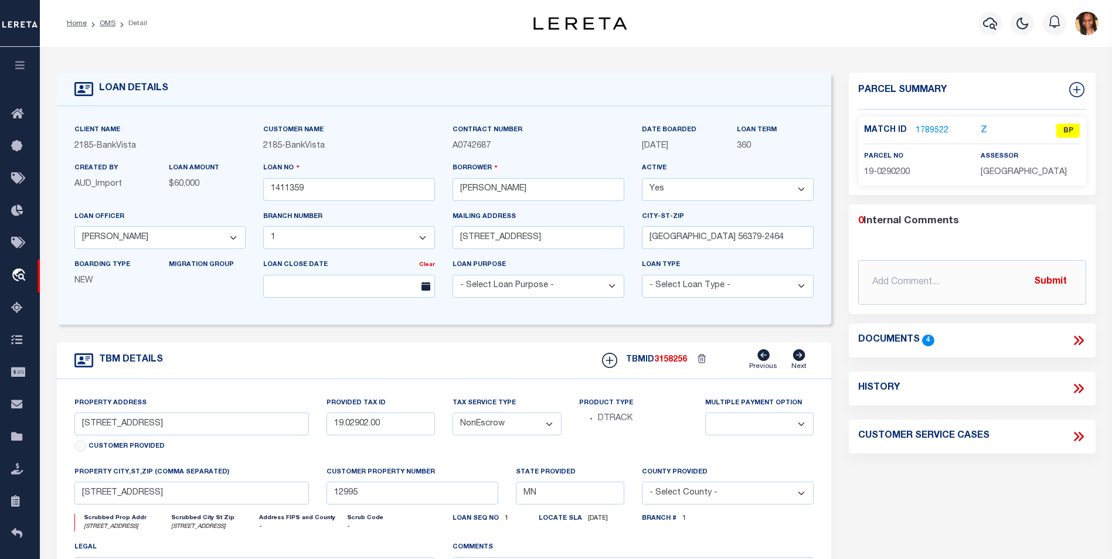
click at [937, 128] on link "1789522" at bounding box center [931, 131] width 33 height 12
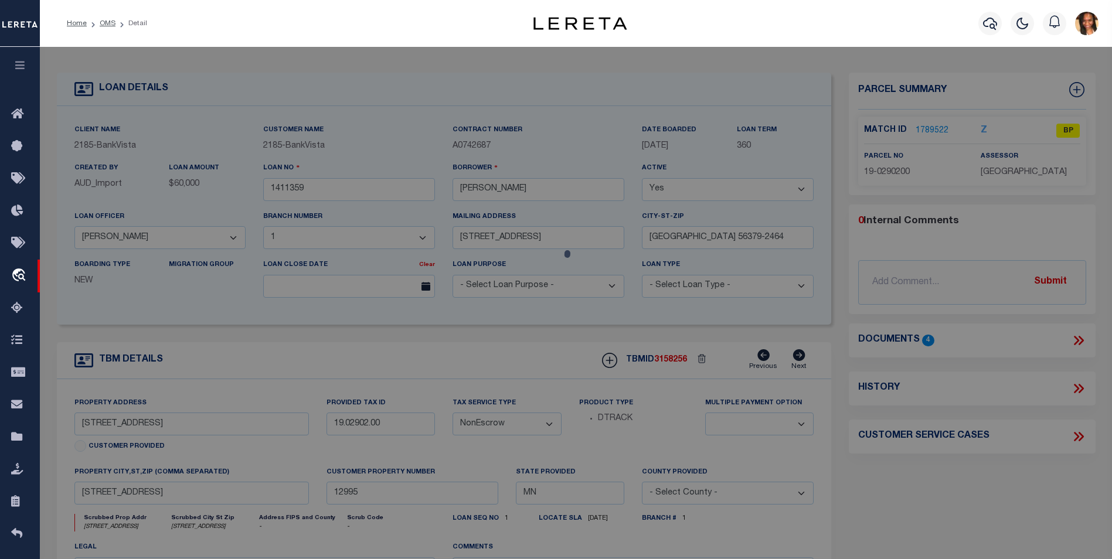
checkbox input "false"
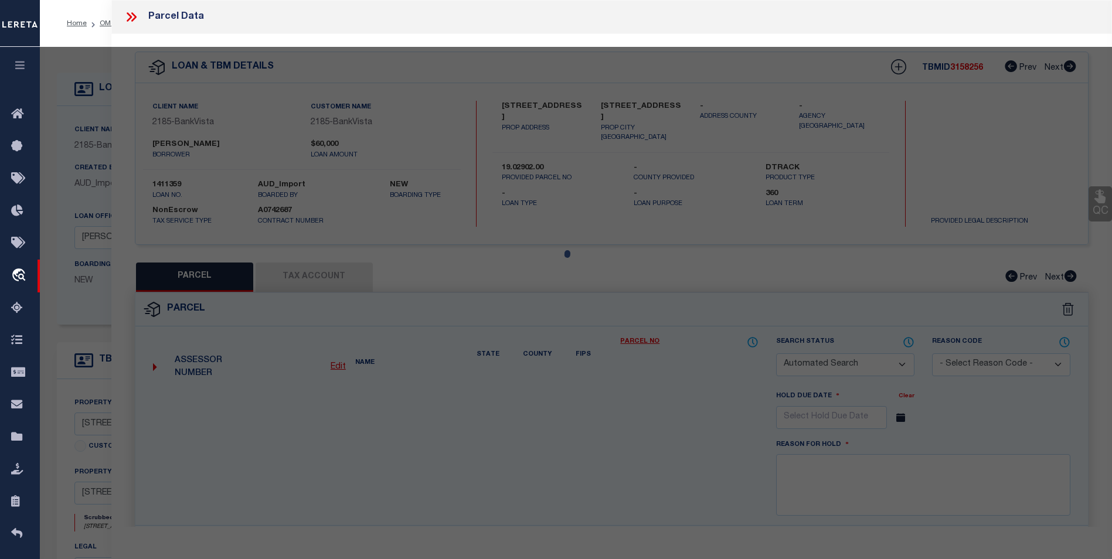
select select "BP"
type input "TIMOTHY R SCHUELLER"
select select
type input "1310 9TH AVE N"
checkbox input "false"
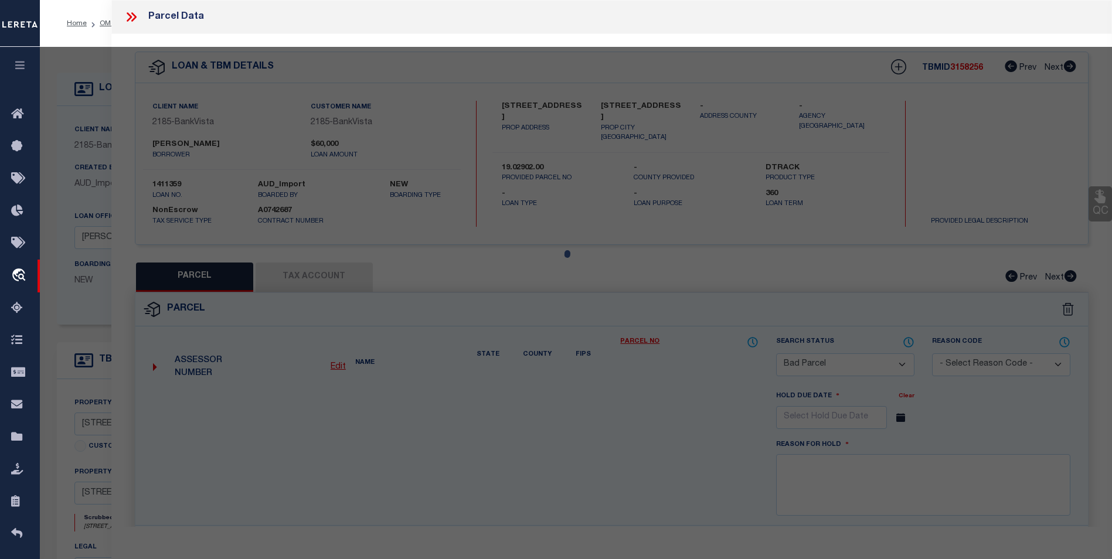
type input "[GEOGRAPHIC_DATA] 56379"
type textarea "Sect-14 Twp-036 Range-031 WHITNEY OAKES PLAT 3 Lot-013 Block-001"
type textarea "inactive parcel"
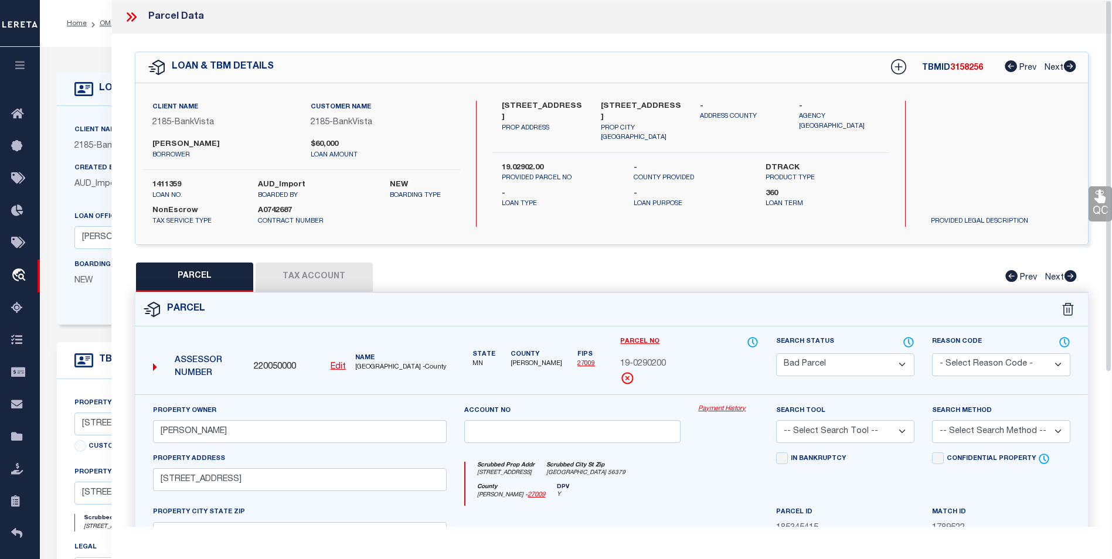
click at [135, 16] on icon at bounding box center [133, 16] width 5 height 9
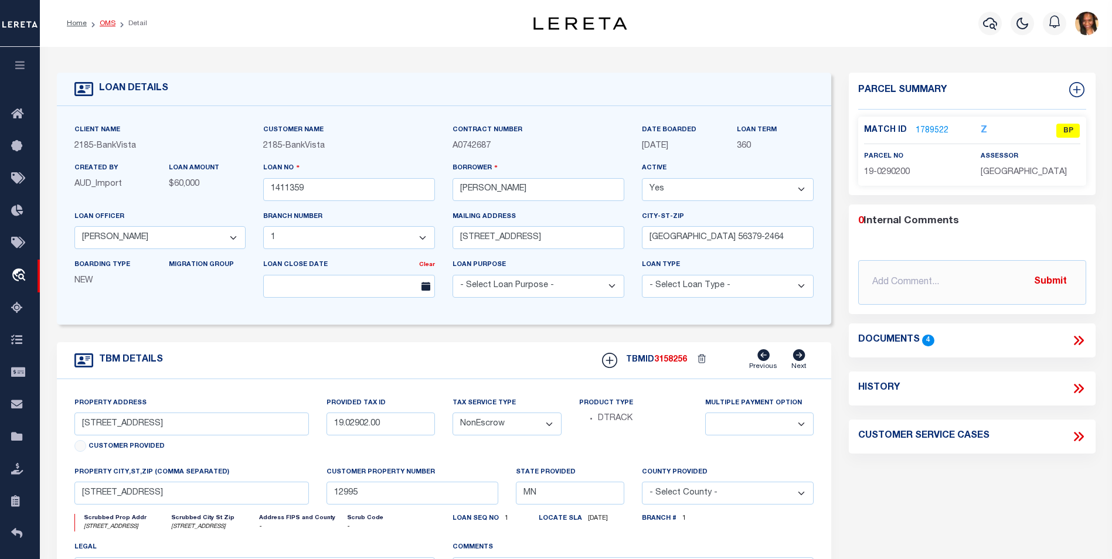
click at [101, 25] on link "OMS" at bounding box center [108, 23] width 16 height 7
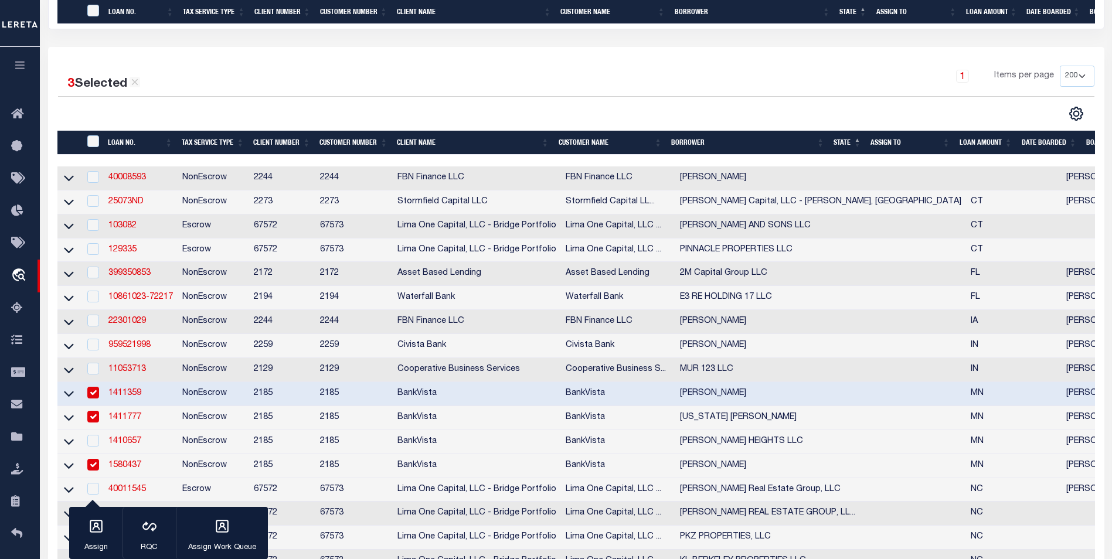
scroll to position [293, 0]
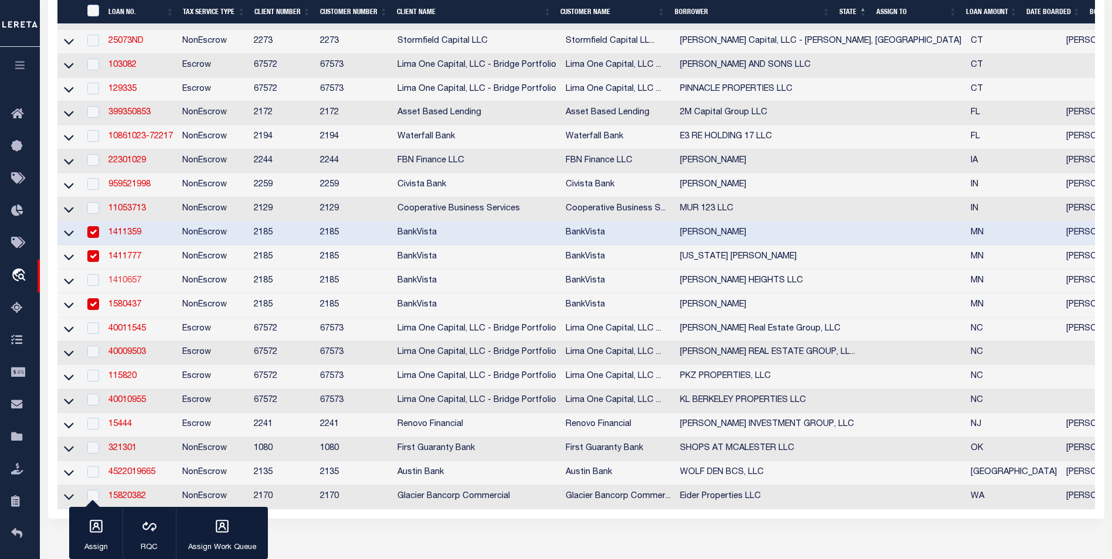
click at [122, 285] on link "1410657" at bounding box center [124, 281] width 33 height 8
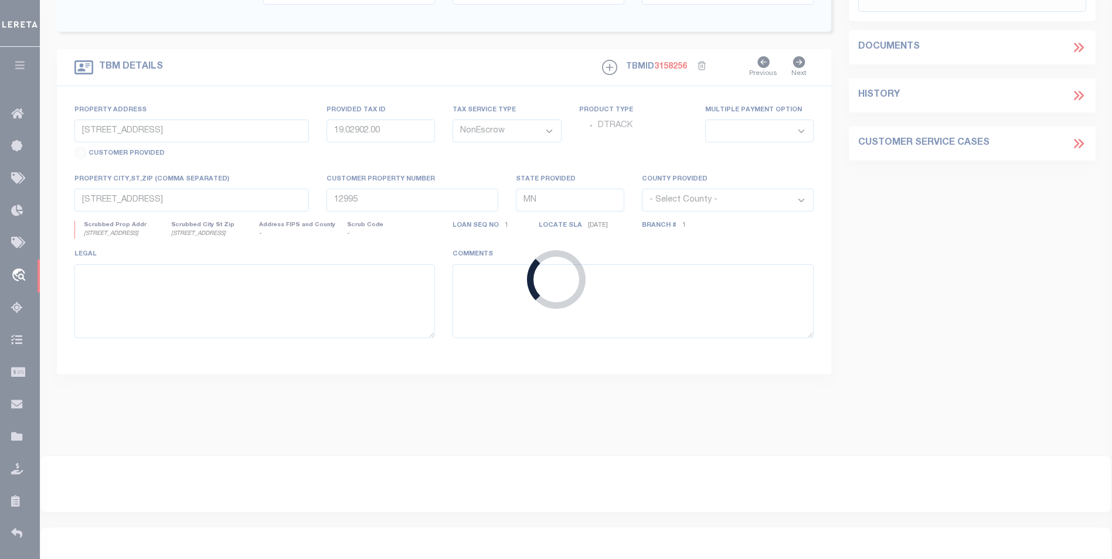
type input "1410657"
type input "BENTON HEIGHTS LLC"
select select "12350"
type input "PO BOX 6204"
type input "ST CLOUD, MN 56302-6204"
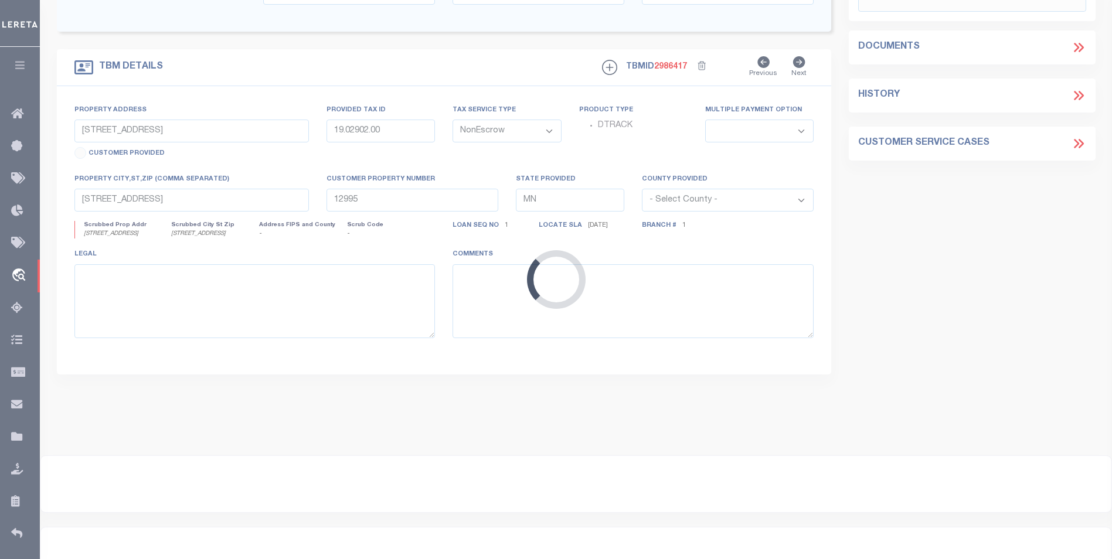
type input "922 N BENTON DRIVE"
type input "190175600"
select select
type input "SAUK RAPIDS MN 56379"
type input "10805"
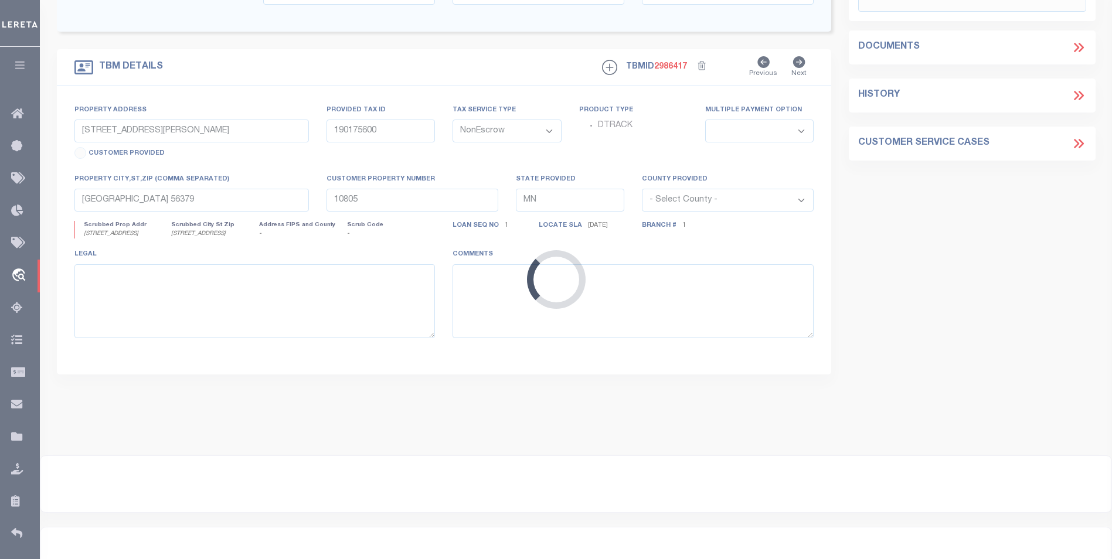
select select
select select "12350"
select select "4780"
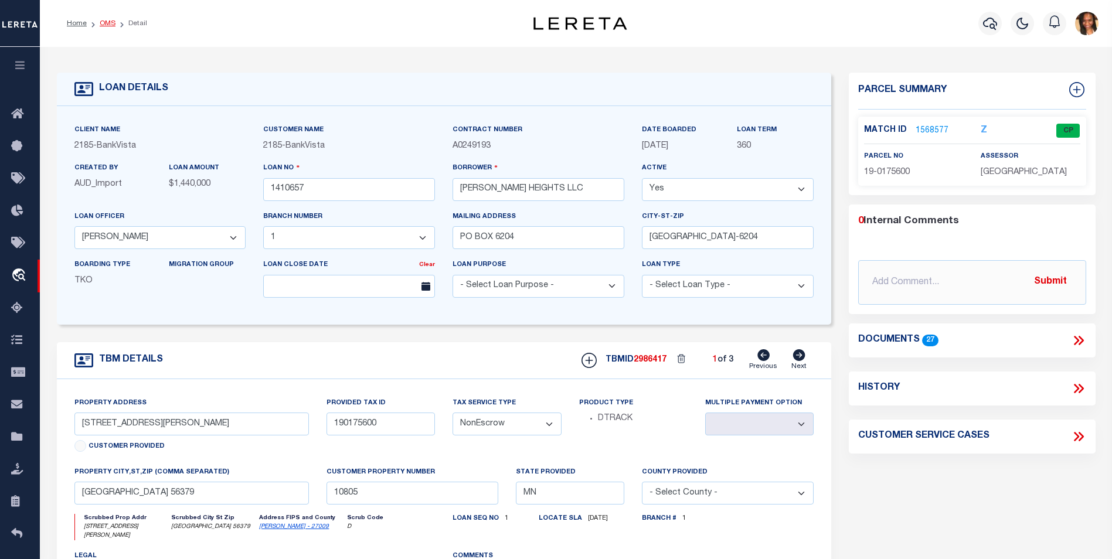
click at [105, 26] on link "OMS" at bounding box center [108, 23] width 16 height 7
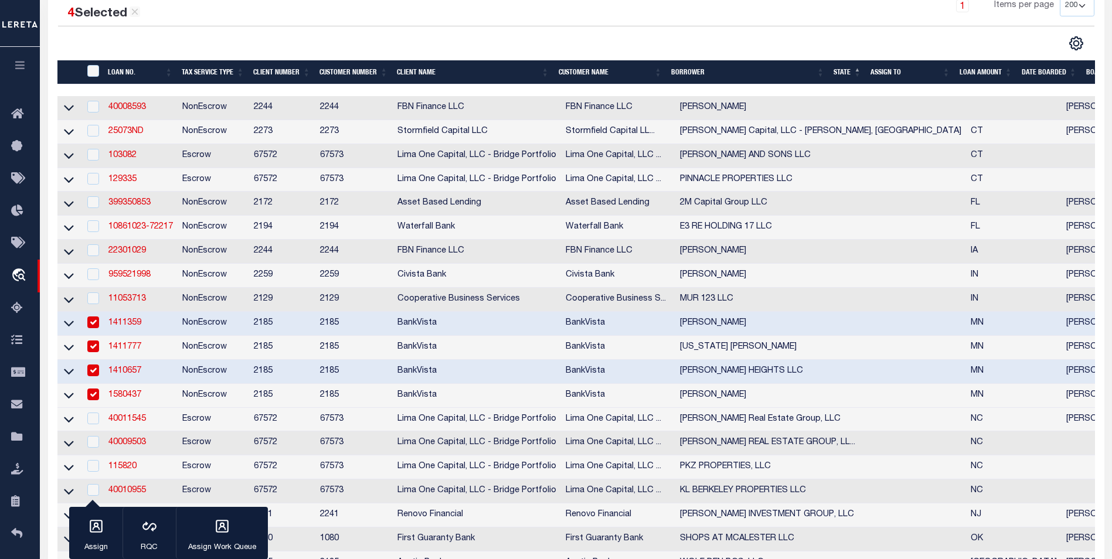
scroll to position [234, 0]
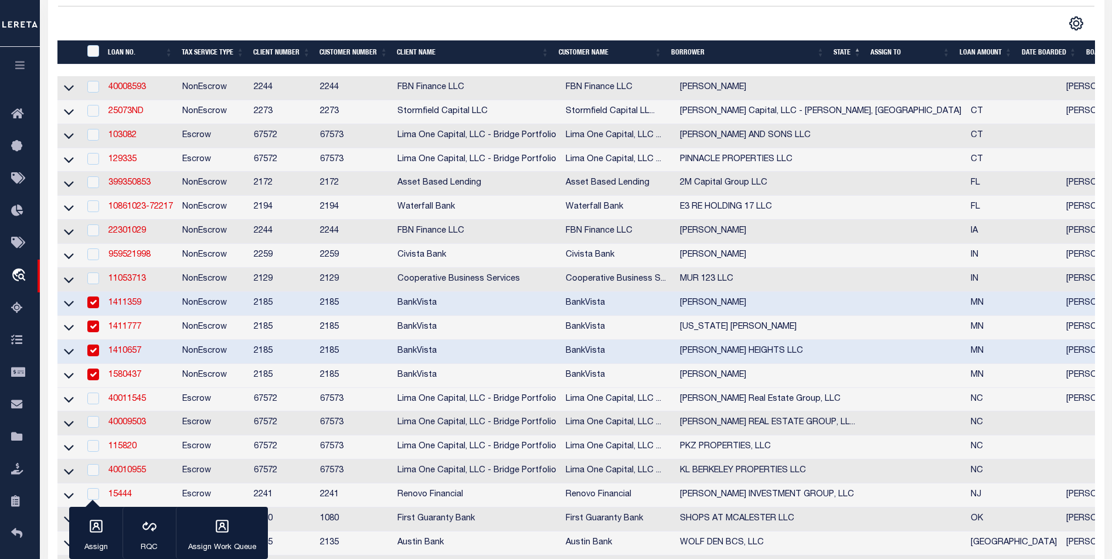
click at [124, 379] on link "1580437" at bounding box center [124, 375] width 33 height 8
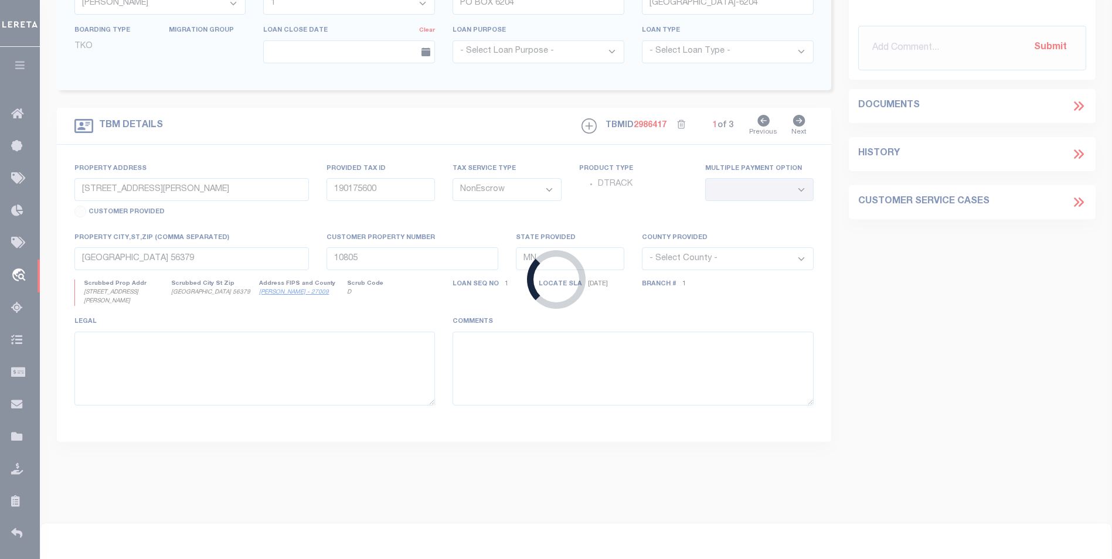
type input "1580437"
type input "MADALYN JUAREZ"
select select "12353"
type input "4312 200TH AVE"
type input "RICE, MN 56367"
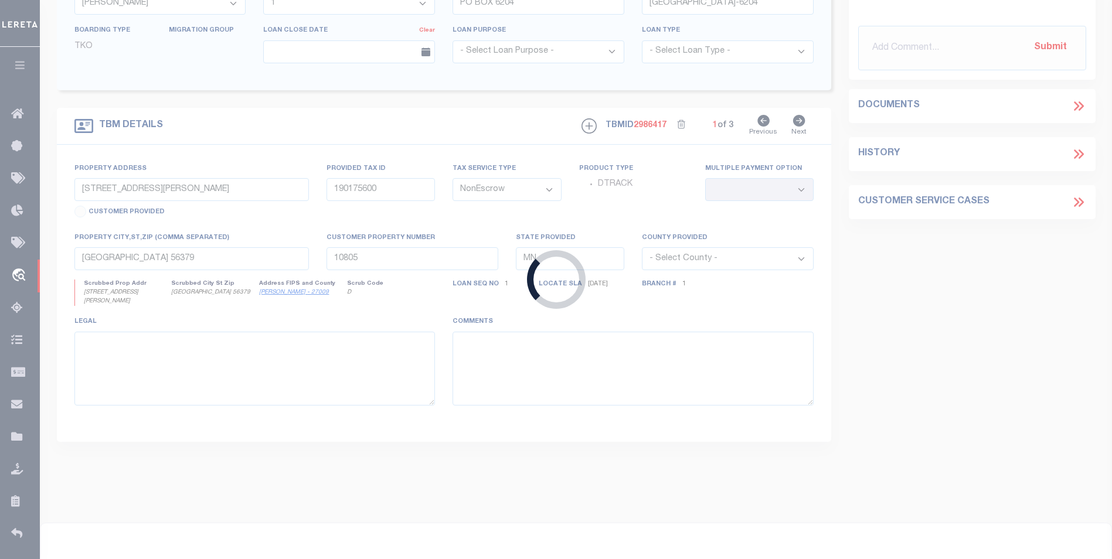
select select "100"
select select "12353"
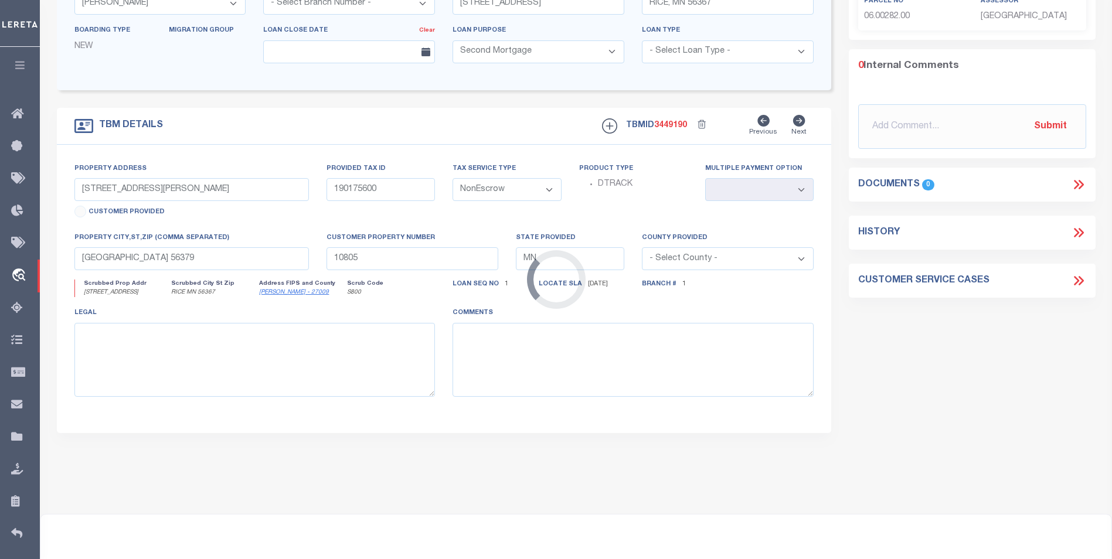
select select "4780"
type input "2014 PINE ROAD NW"
type input "06.00282.00 AND 15.00014.00"
select select
type input "RICE MN 56367"
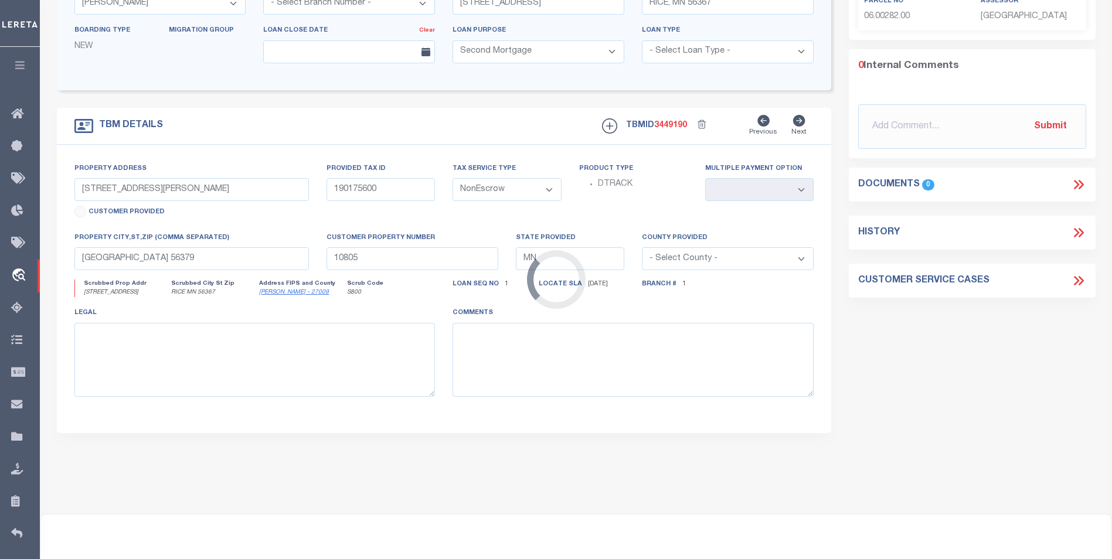
type input "18455"
select select
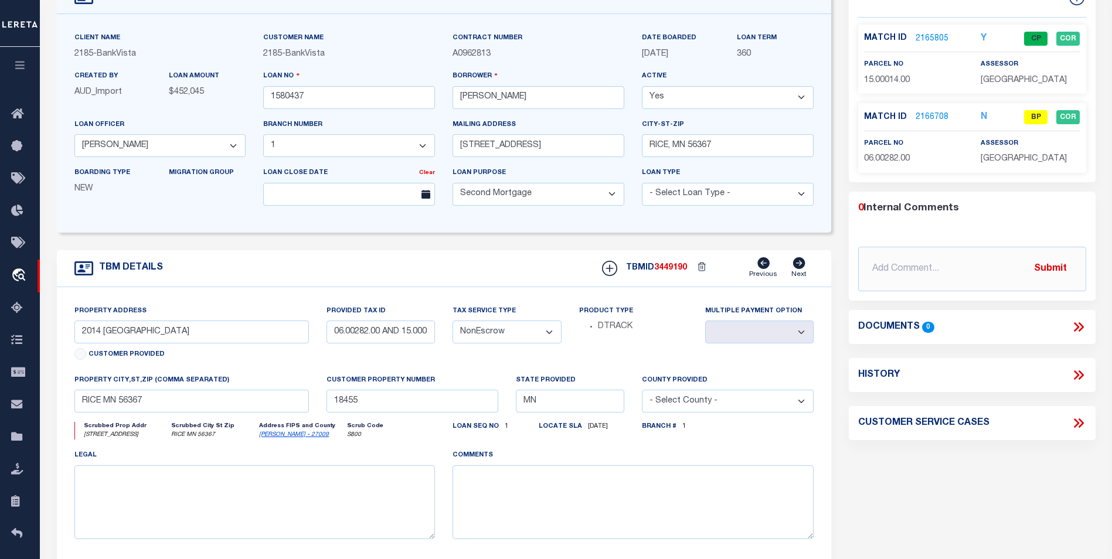
scroll to position [59, 0]
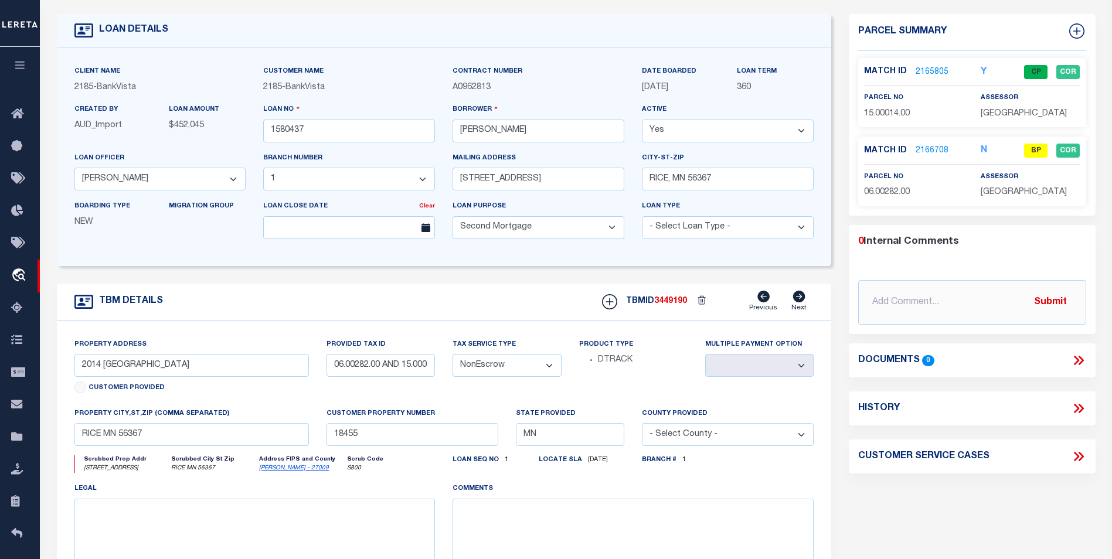
click at [934, 74] on link "2165805" at bounding box center [931, 72] width 33 height 12
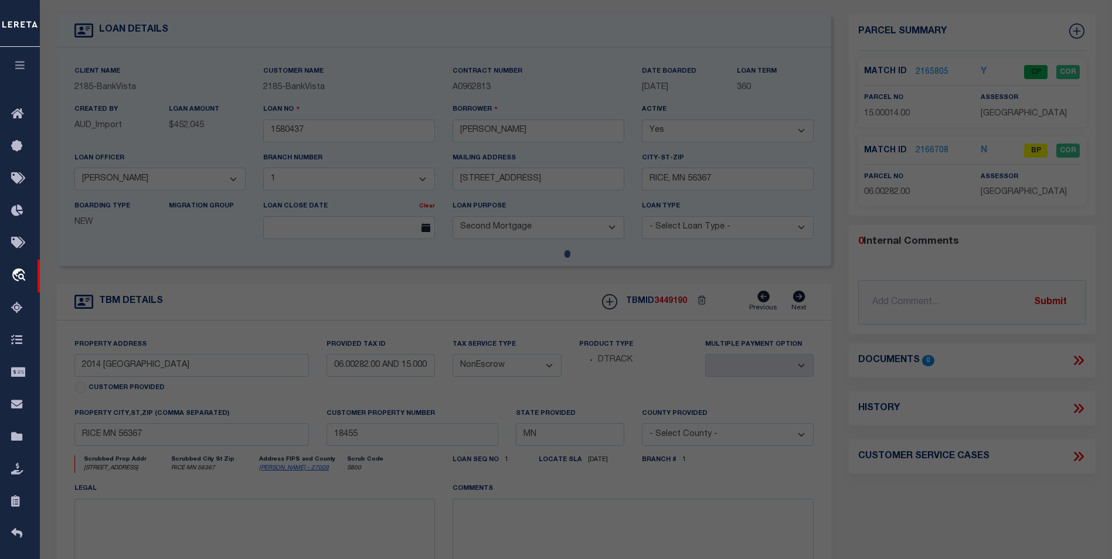
select select "AS"
checkbox input "false"
select select "CP"
type input "PATTON,ALEX M"
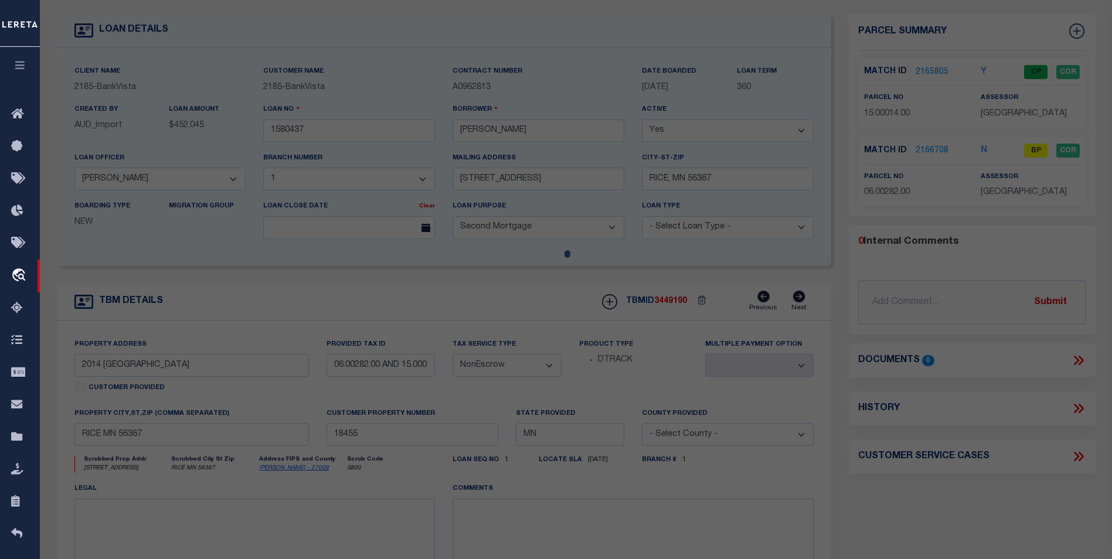
select select "AGW"
select select "ADD"
type input "2014 PINE RD NW"
type input "RICE, MN 56367"
type textarea "SECT-28 TWP-038 RANGE-031 1.21 AC A 1.21 AC TR IN NE1/4 NW1/4"
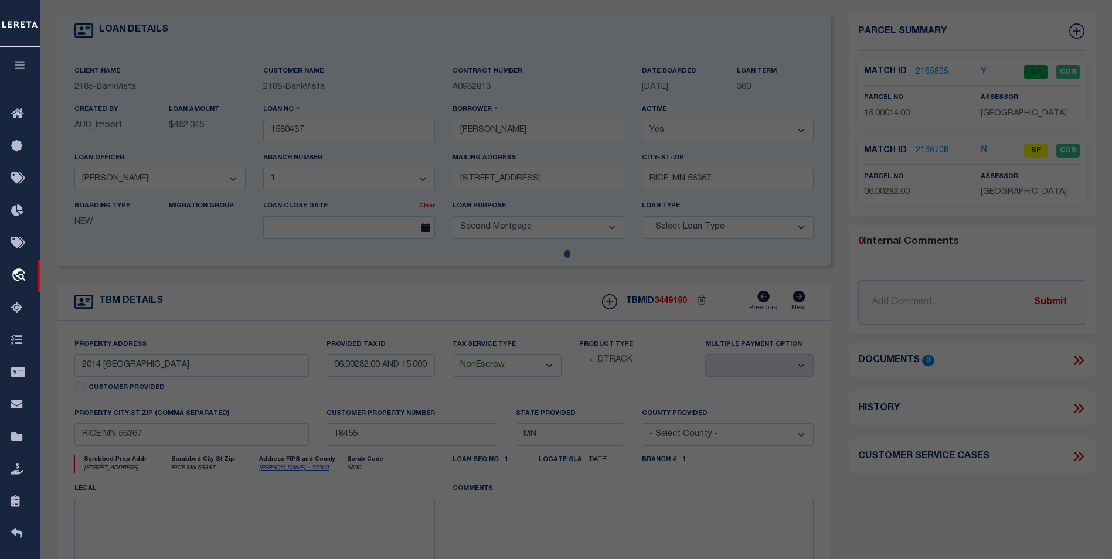
type textarea "8/12/25 Parcel is active on agency website."
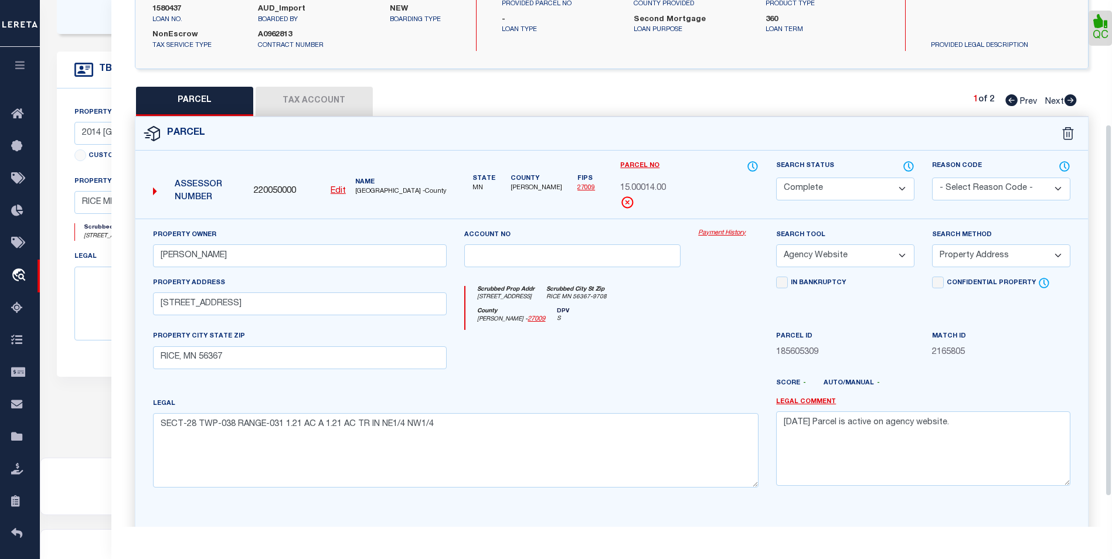
scroll to position [220, 0]
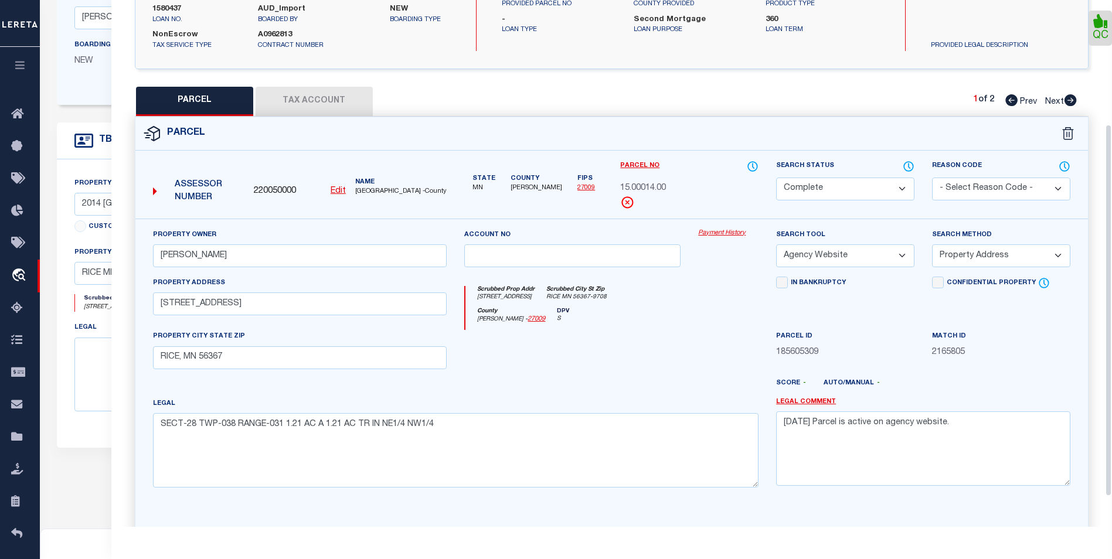
click at [350, 99] on button "Tax Account" at bounding box center [314, 101] width 117 height 29
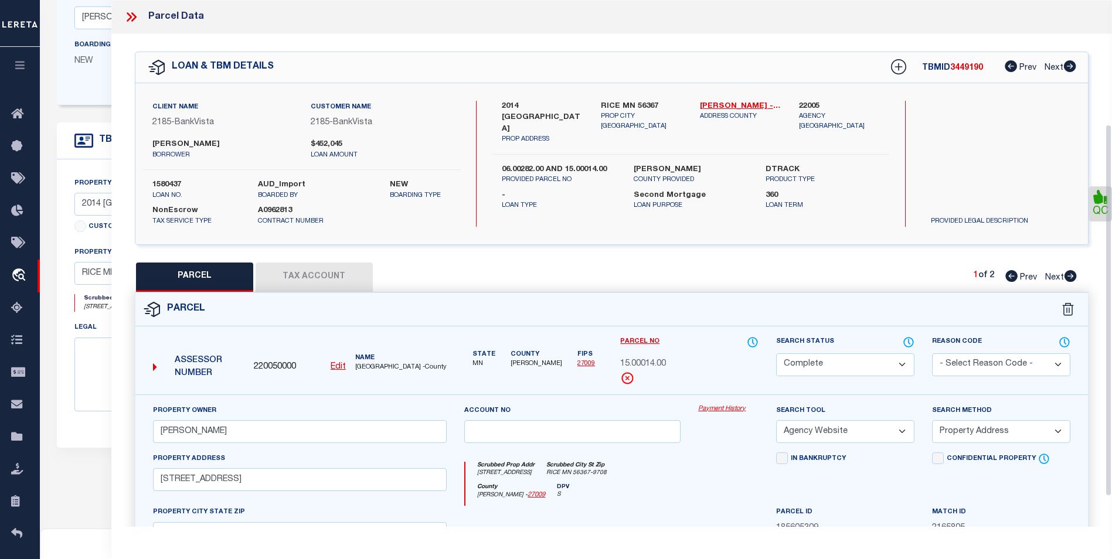
select select "100"
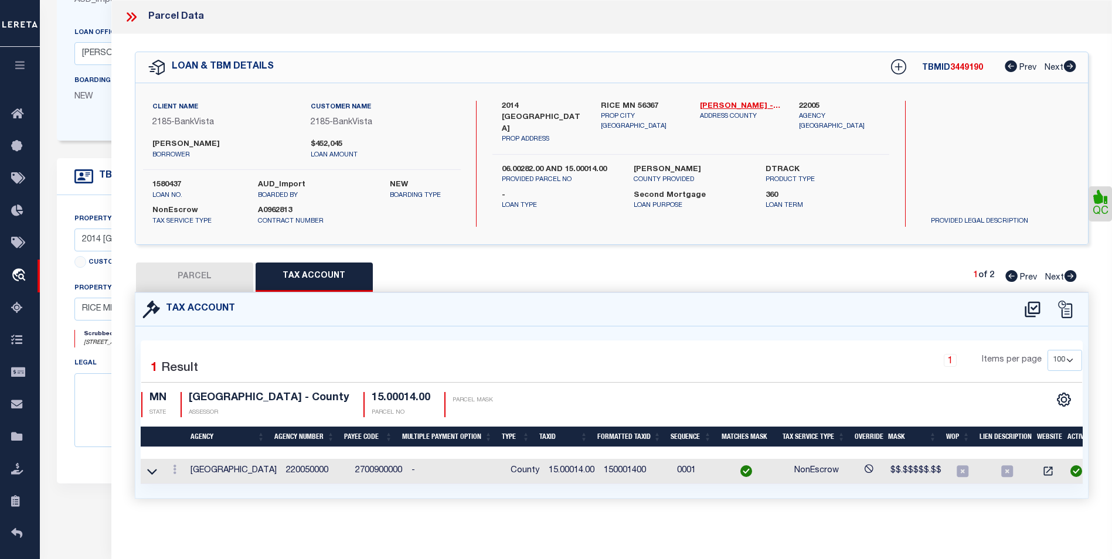
scroll to position [103, 0]
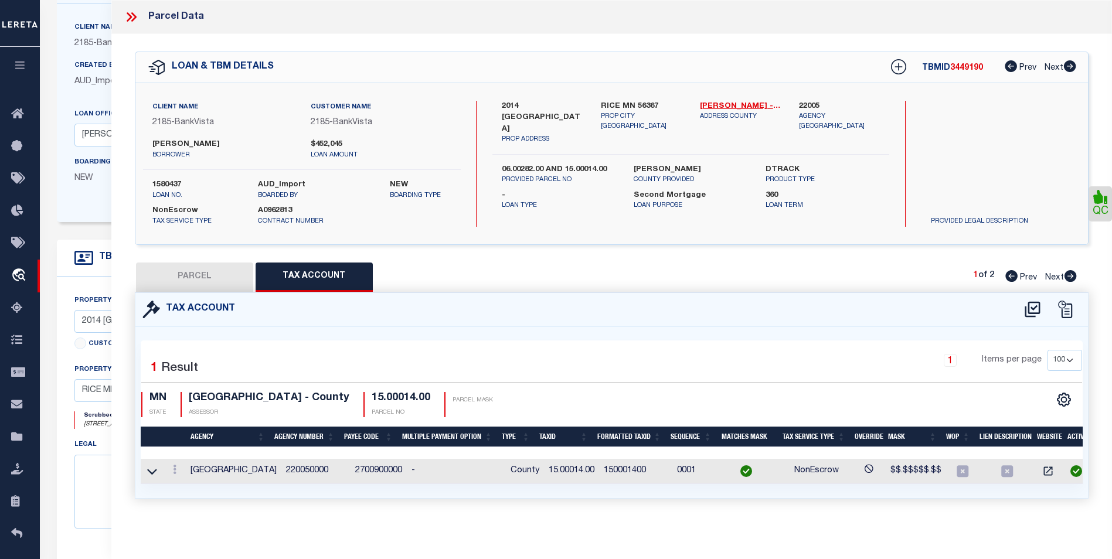
click at [1071, 279] on icon at bounding box center [1070, 276] width 12 height 12
select select "AS"
select select
checkbox input "false"
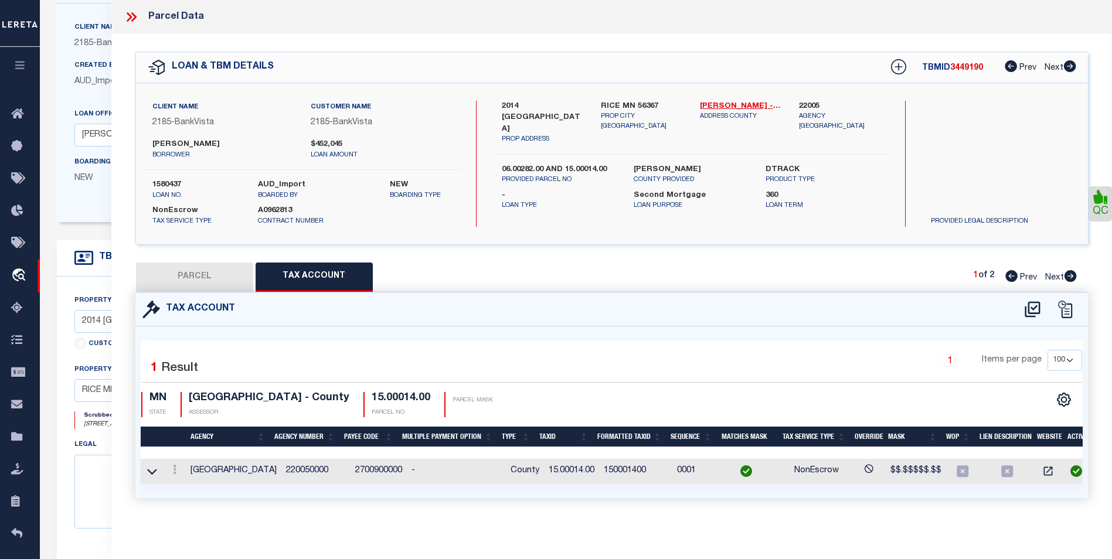
checkbox input "false"
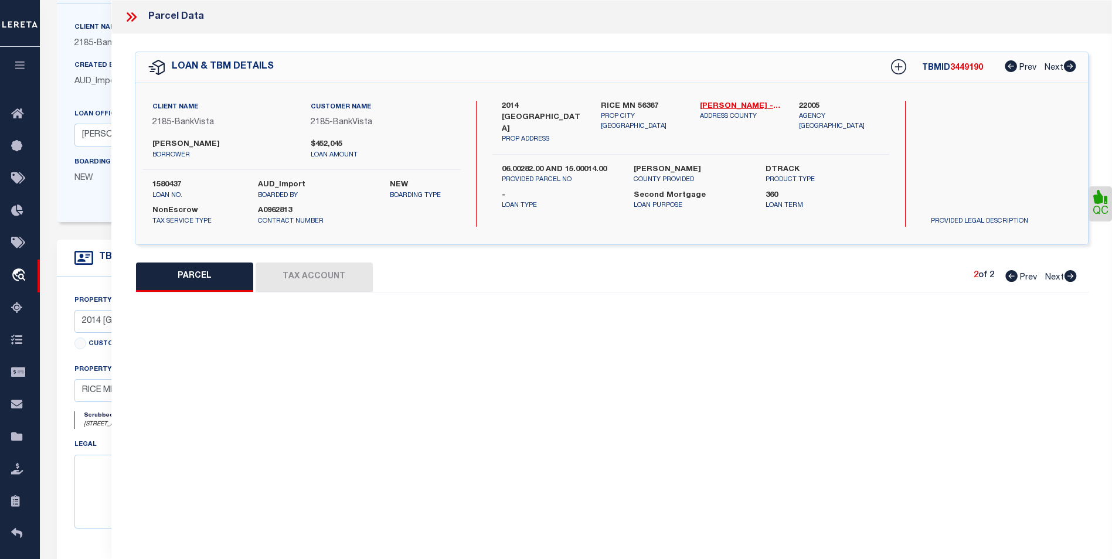
select select "BP"
type input "PATTON,ALEX M"
select select "AGW"
select select
type input "RICE, MN 56367"
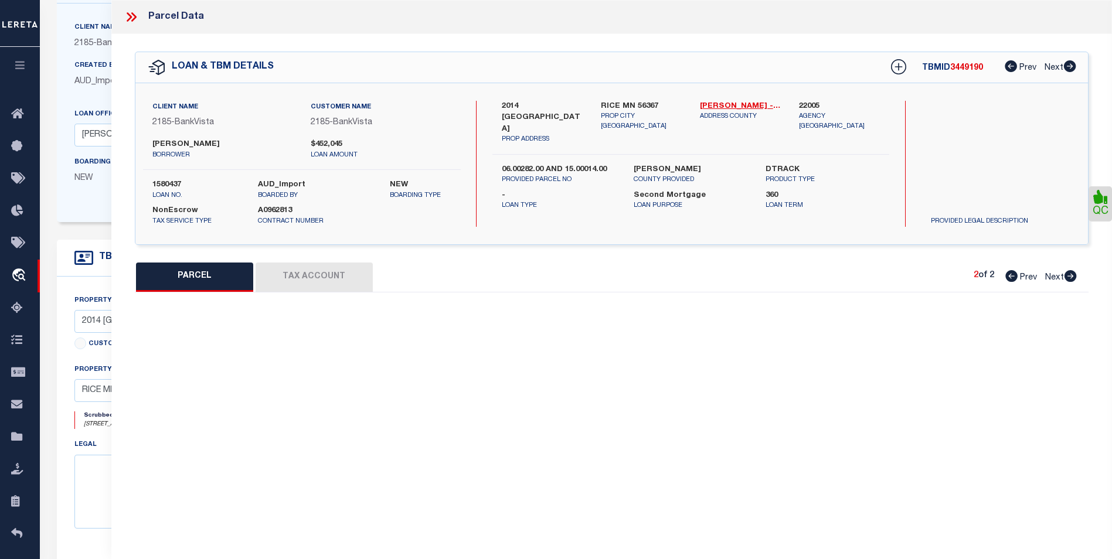
type textarea "SECT-28 TWP-038 RANGE-031 5.52 AC A 5.52 AC TRACT IN NE1/4 NW1/4"
type textarea "inactive parcel"
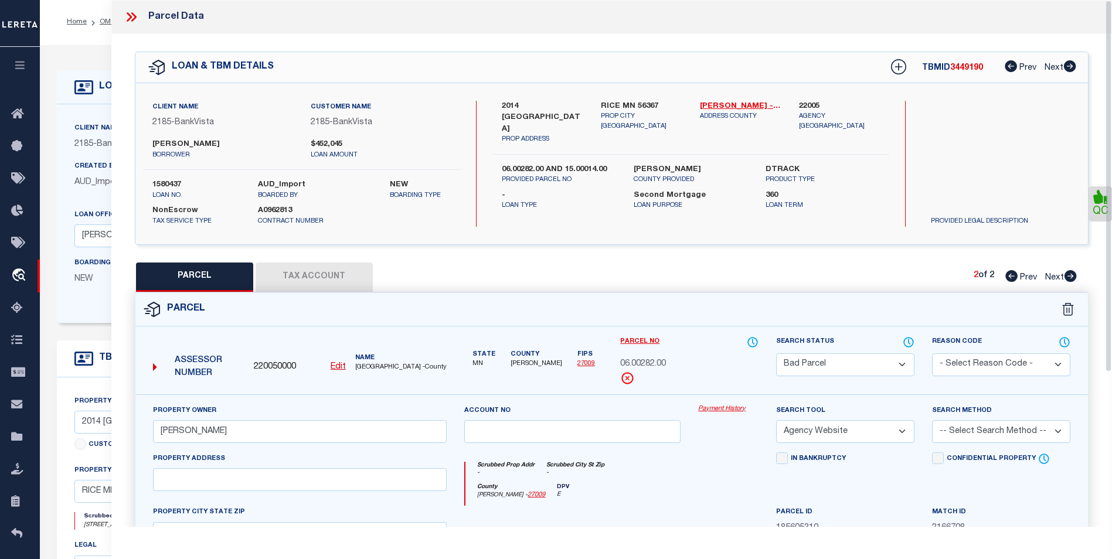
scroll to position [0, 0]
click at [135, 18] on icon at bounding box center [133, 16] width 5 height 9
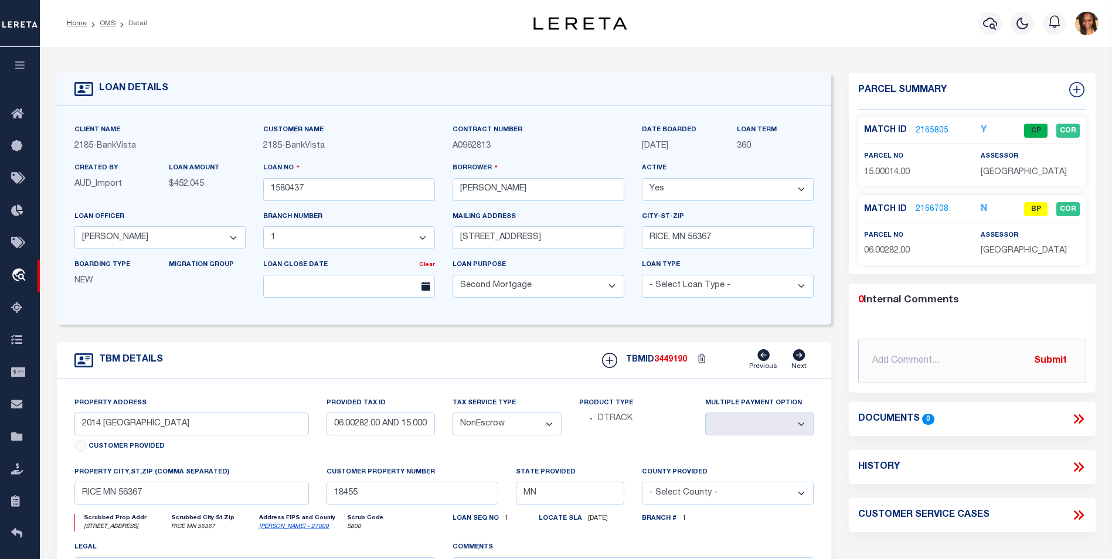
click at [927, 209] on link "2166708" at bounding box center [931, 209] width 33 height 12
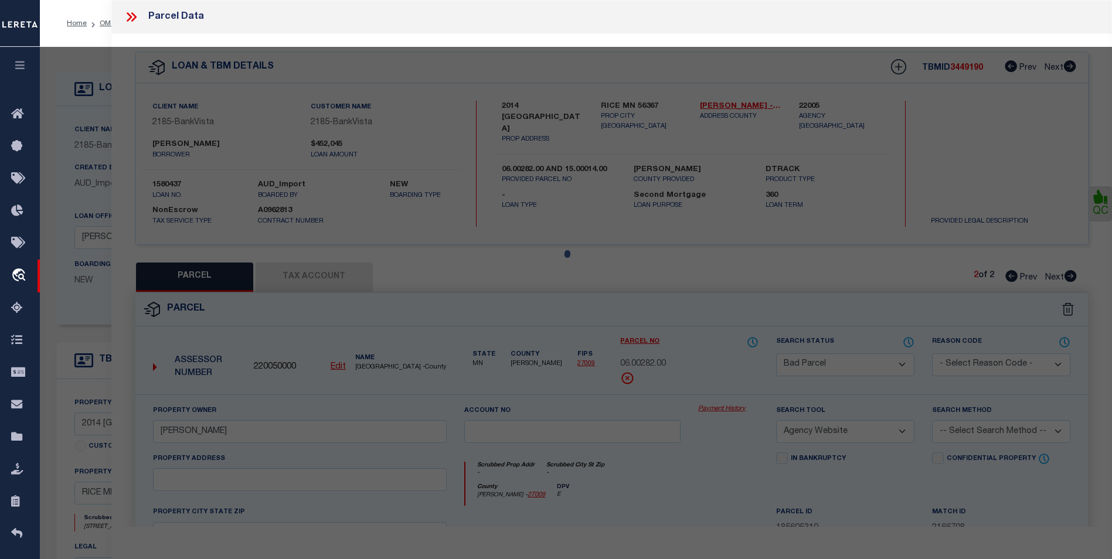
select select "AS"
select select
checkbox input "false"
select select "BP"
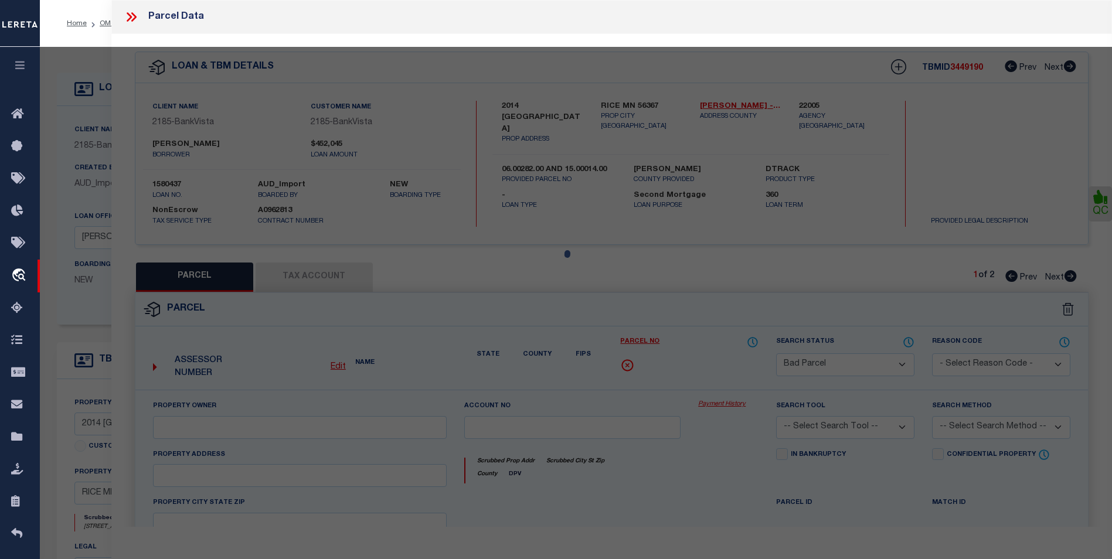
type input "PATTON,ALEX M"
select select "AGW"
select select
type input "RICE, MN 56367"
type textarea "SECT-28 TWP-038 RANGE-031 5.52 AC A 5.52 AC TRACT IN NE1/4 NW1/4"
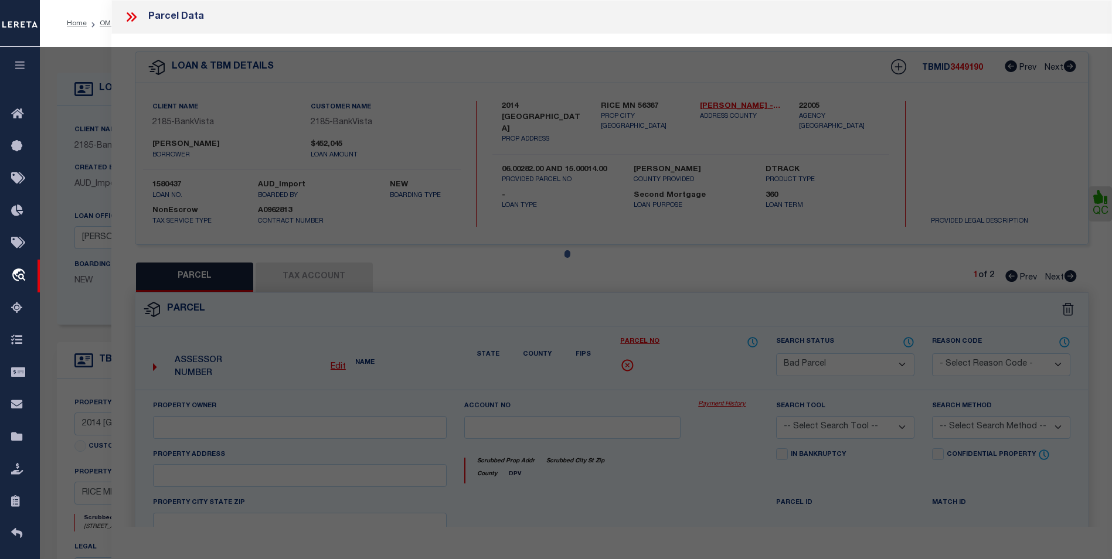
type textarea "inactive parcel"
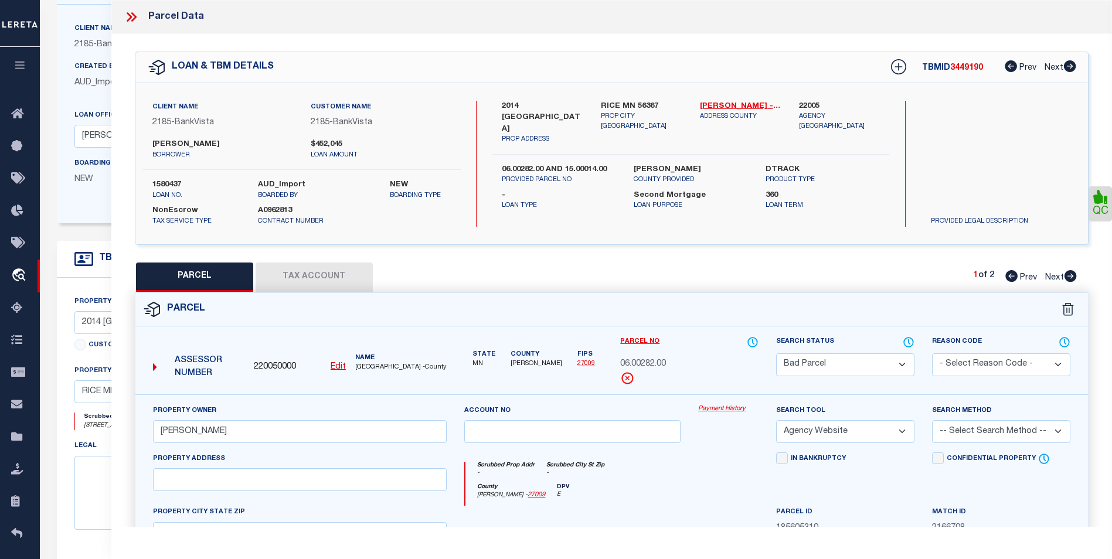
scroll to position [234, 0]
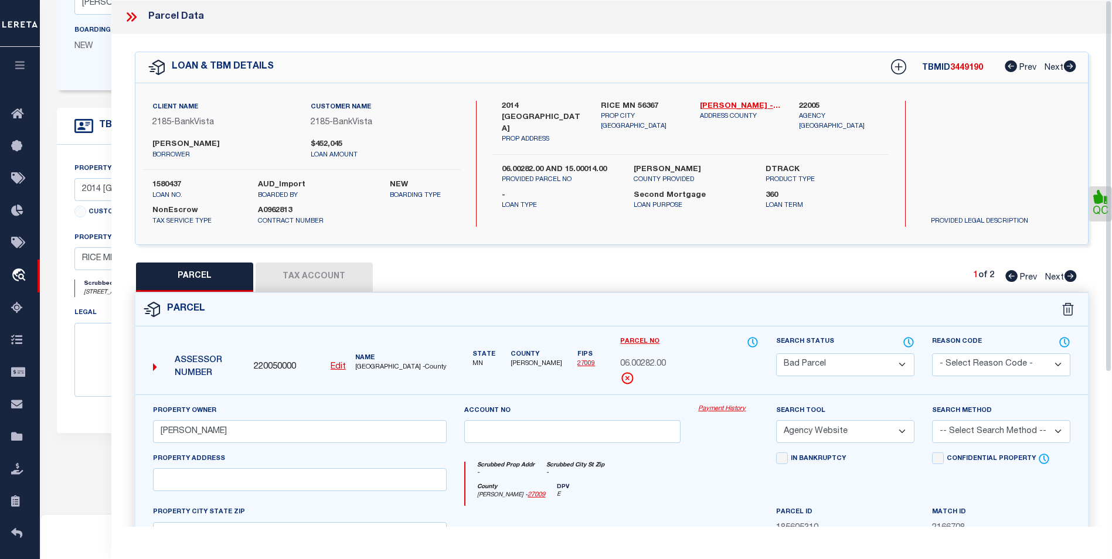
click at [875, 355] on select "Automated Search Bad Parcel Complete Duplicate Parcel High Dollar Reporting In …" at bounding box center [845, 364] width 138 height 23
select select "PC"
click at [776, 353] on select "Automated Search Bad Parcel Complete Duplicate Parcel High Dollar Reporting In …" at bounding box center [845, 364] width 138 height 23
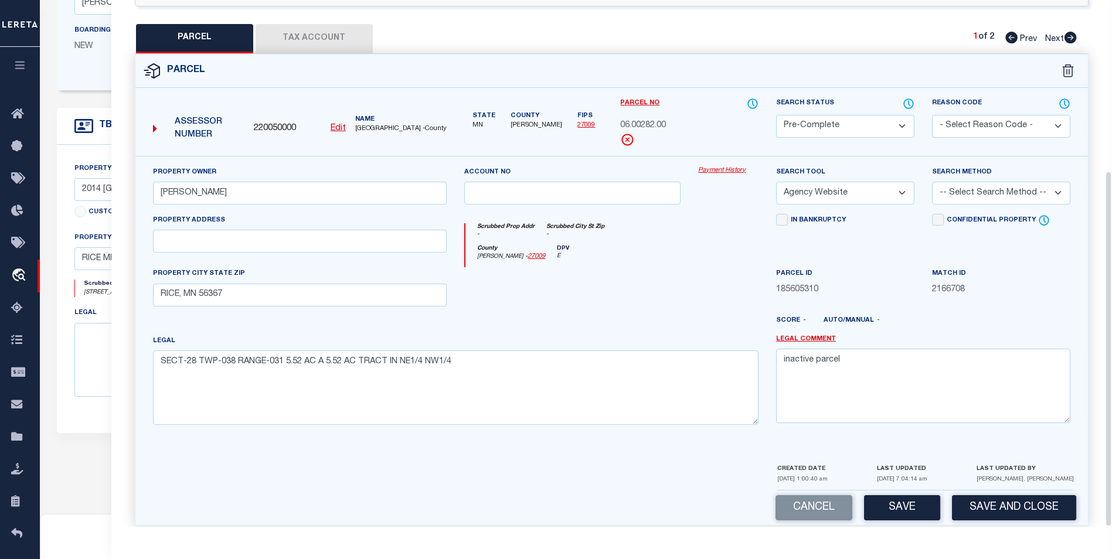
scroll to position [253, 0]
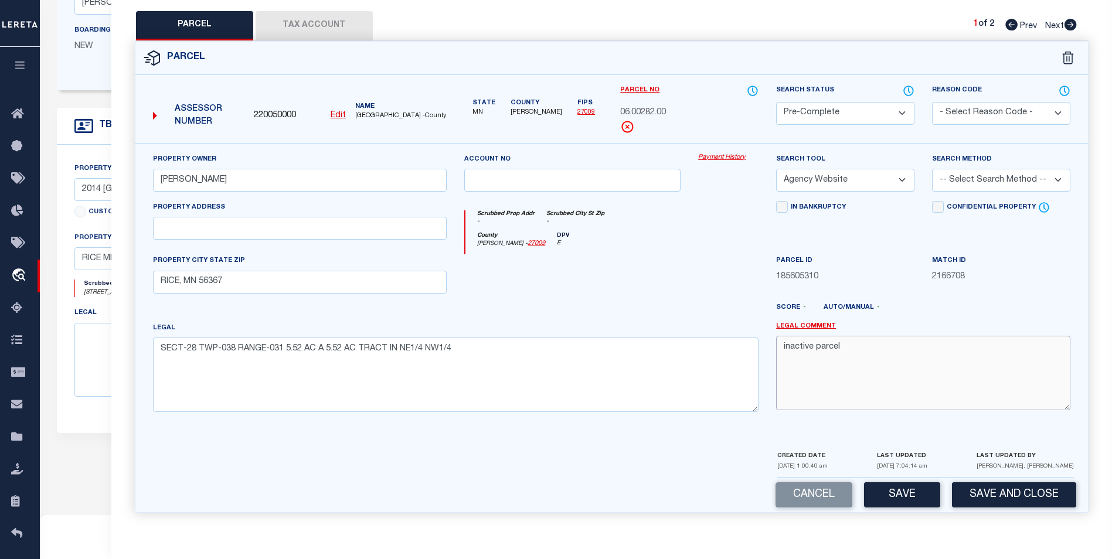
drag, startPoint x: 869, startPoint y: 341, endPoint x: 868, endPoint y: 346, distance: 6.0
click at [869, 341] on textarea "inactive parcel" at bounding box center [923, 373] width 294 height 74
type textarea "inactive parcel 8/13/25- Per the agency, the parcel is active for 2025."
click at [890, 489] on button "Save" at bounding box center [902, 494] width 76 height 25
select select "AS"
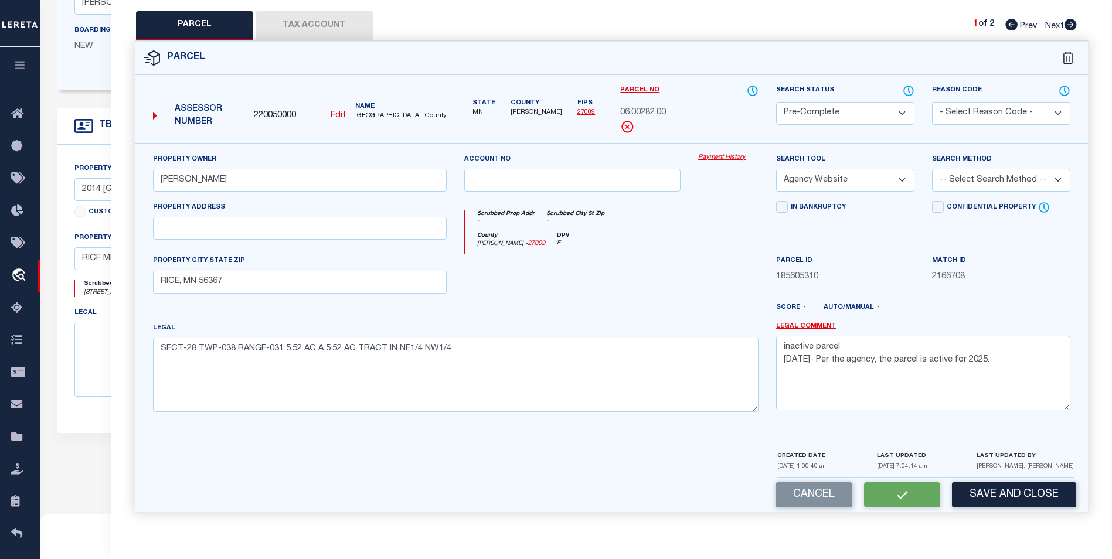
select select
checkbox input "false"
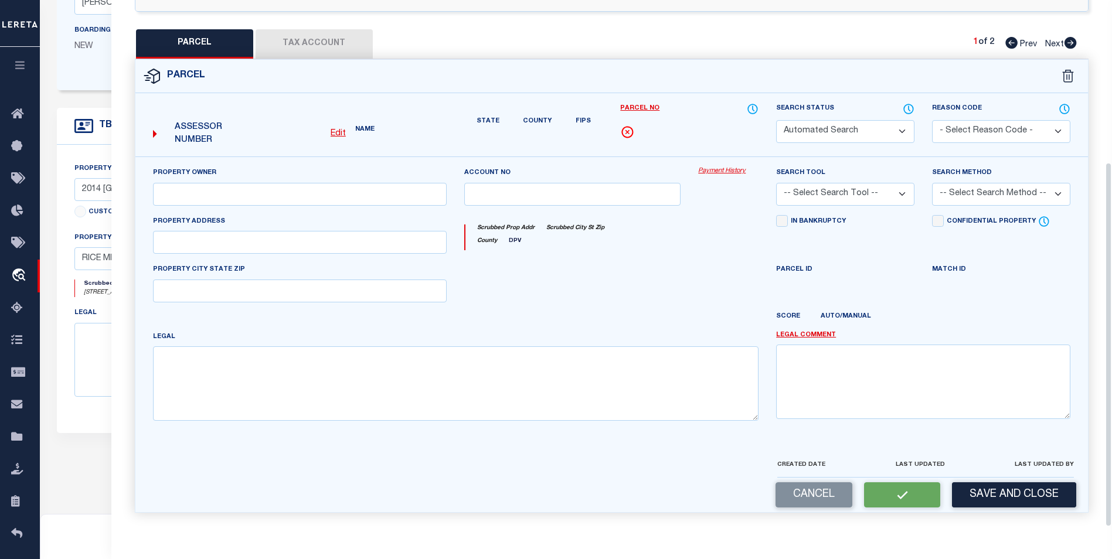
scroll to position [218, 0]
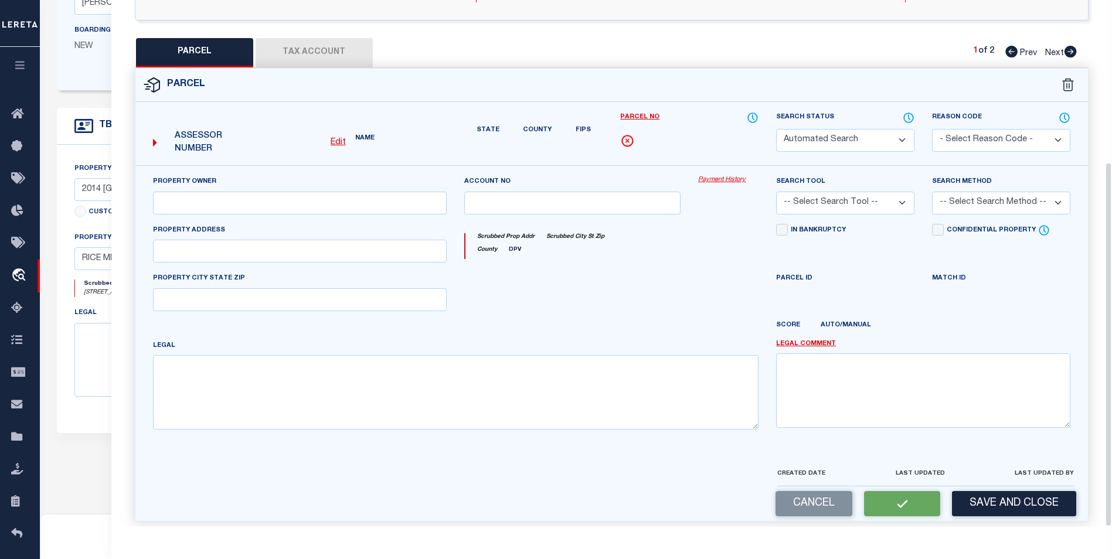
select select "PC"
type input "PATTON,ALEX M"
select select "AGW"
select select
type input "RICE, MN 56367"
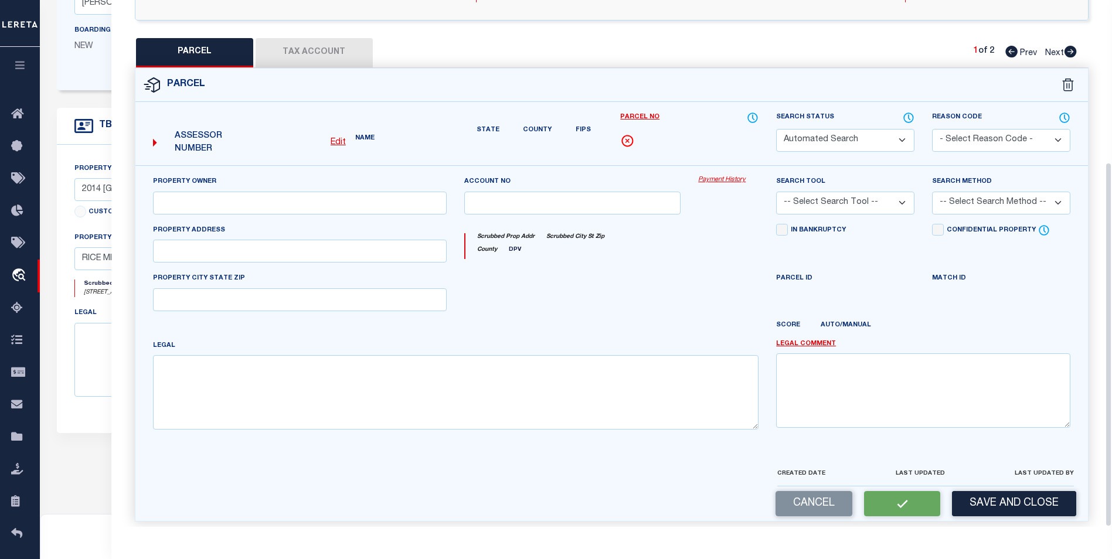
type textarea "SECT-28 TWP-038 RANGE-031 5.52 AC A 5.52 AC TRACT IN NE1/4 NW1/4"
type textarea "inactive parcel 8/13/25- Per the agency, the parcel is active for 2025."
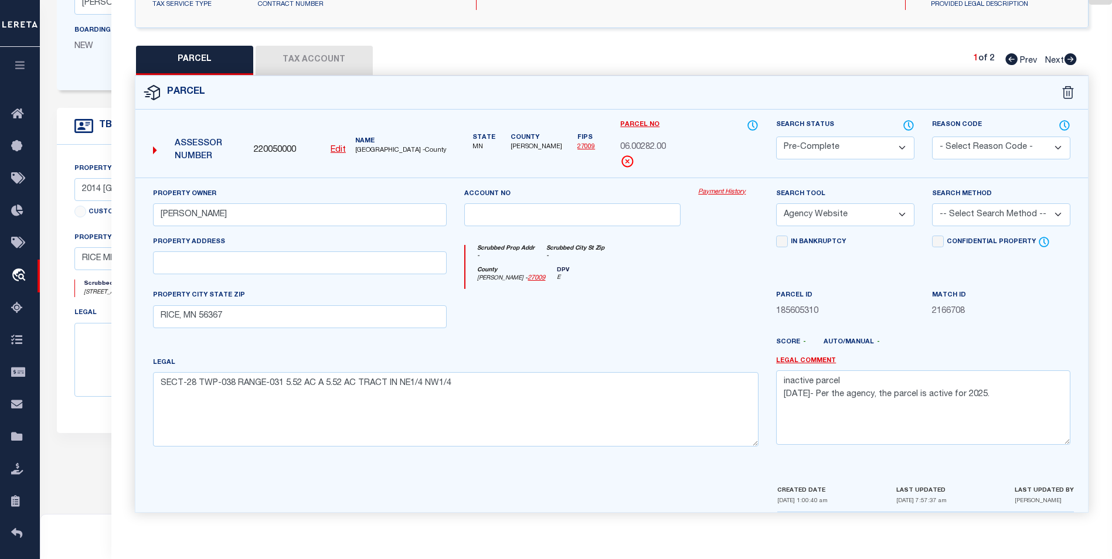
click at [316, 51] on button "Tax Account" at bounding box center [314, 60] width 117 height 29
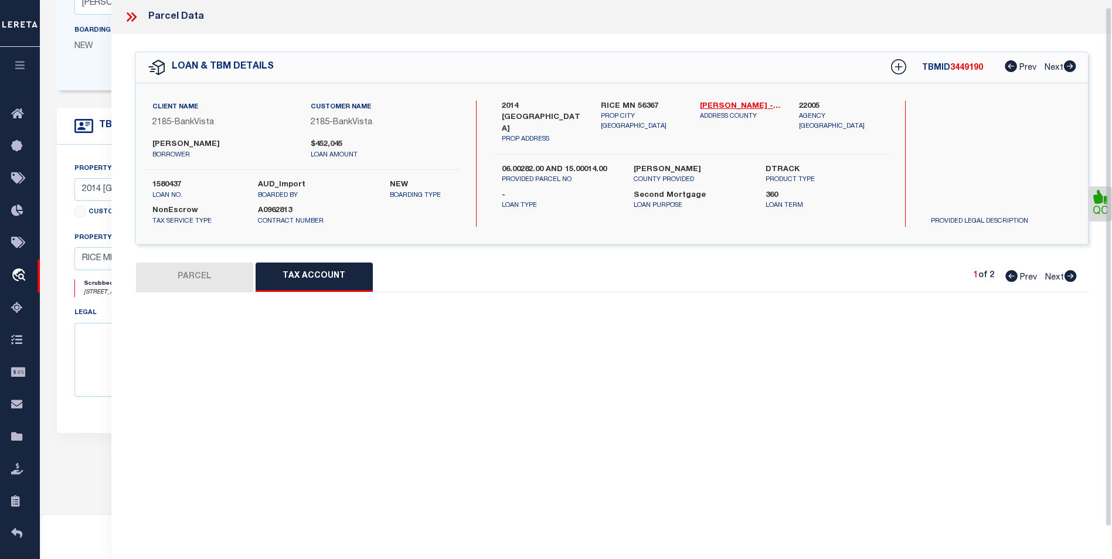
scroll to position [0, 0]
select select "100"
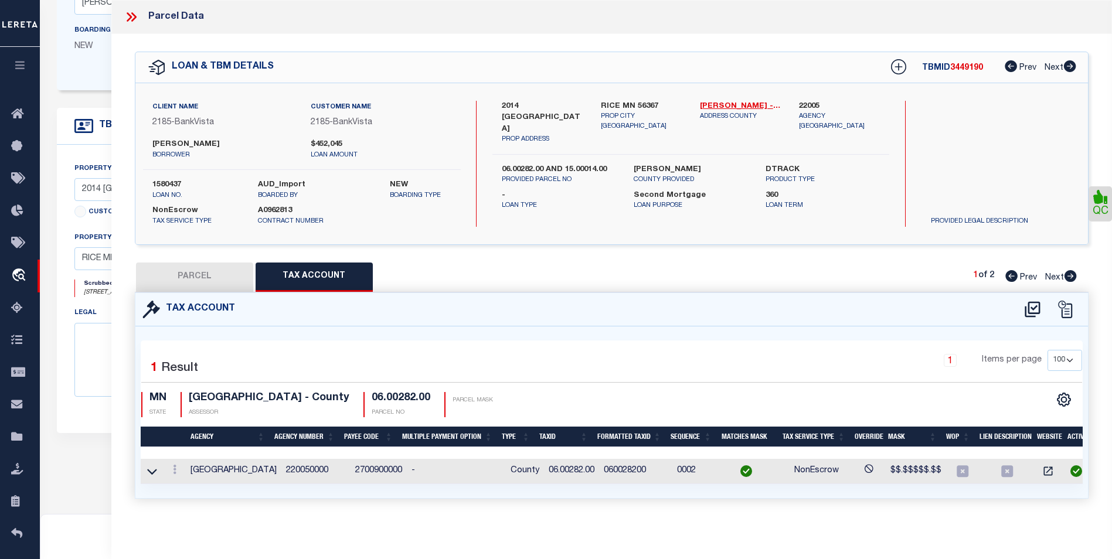
click at [195, 268] on button "PARCEL" at bounding box center [194, 277] width 117 height 29
select select "AS"
select select
checkbox input "false"
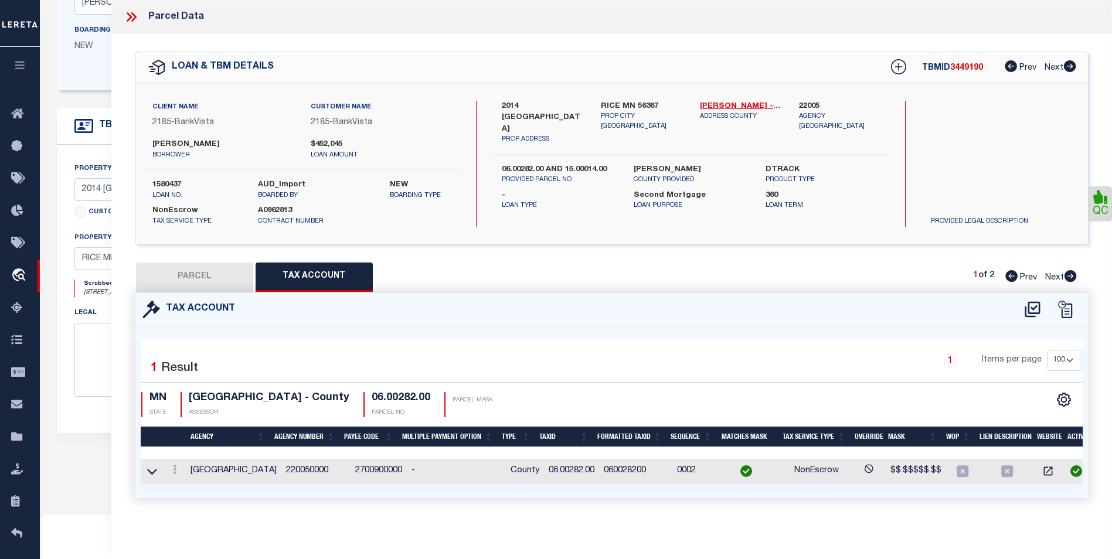
select select "CP"
type input "PATTON,ALEX M"
select select "AGW"
select select
type input "RICE, MN 56367"
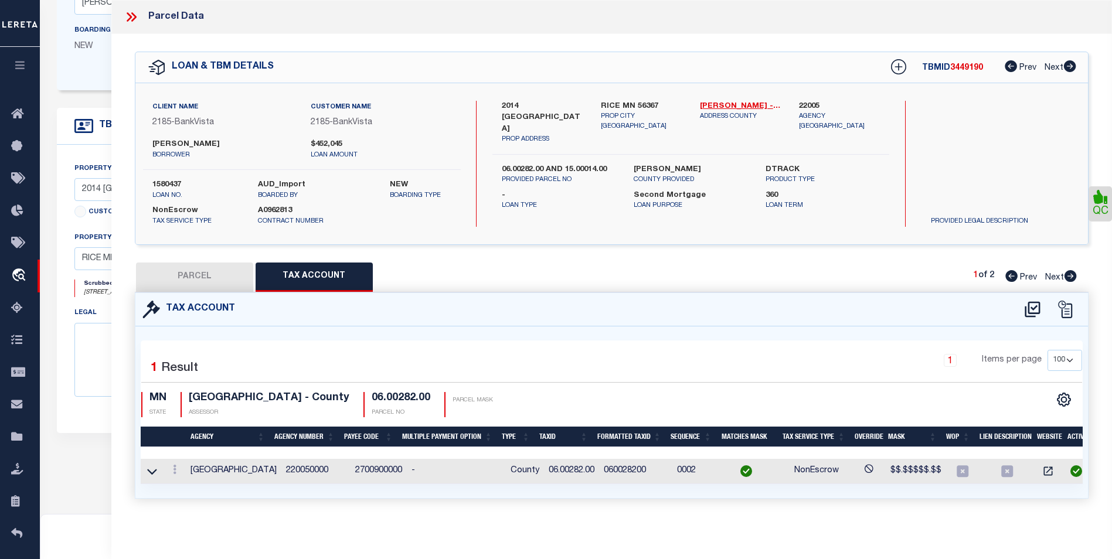
type textarea "SECT-28 TWP-038 RANGE-031 5.52 AC A 5.52 AC TRACT IN NE1/4 NW1/4"
type textarea "inactive parcel 8/13/25- Per the agency, the parcel is active for 2025."
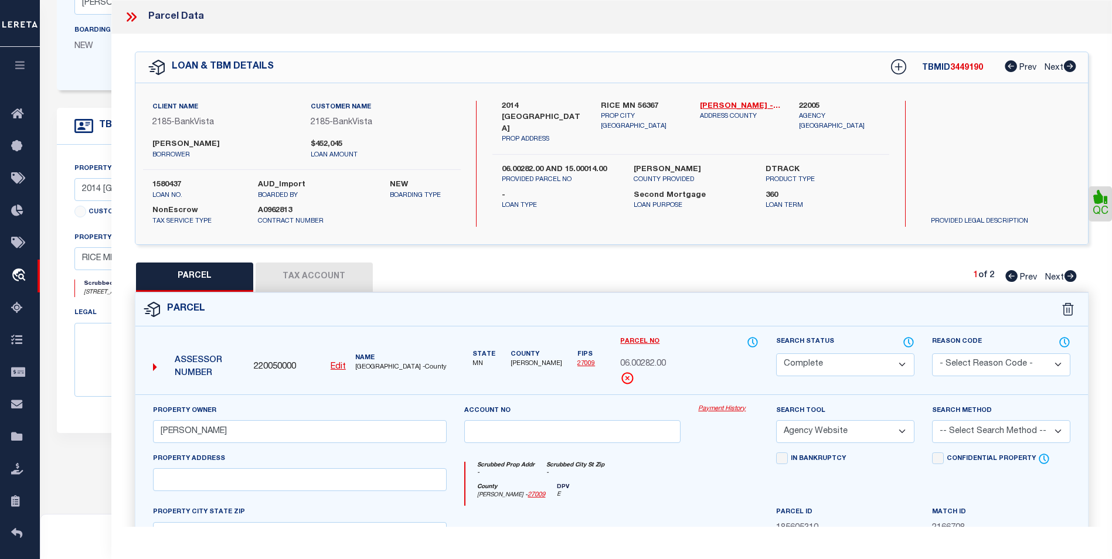
click at [323, 268] on button "Tax Account" at bounding box center [314, 277] width 117 height 29
select select "100"
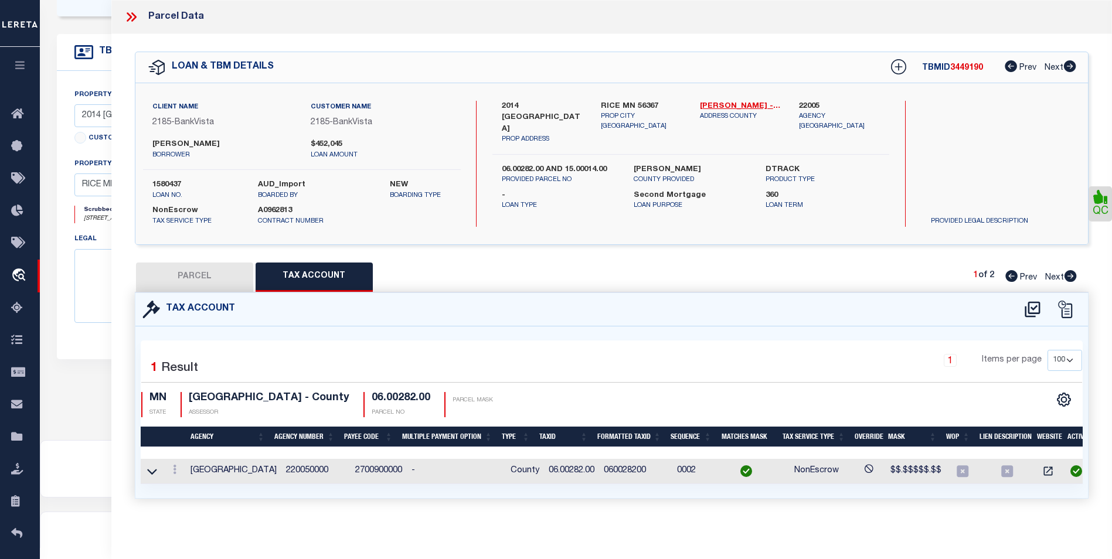
scroll to position [337, 0]
click at [174, 471] on icon at bounding box center [175, 469] width 4 height 9
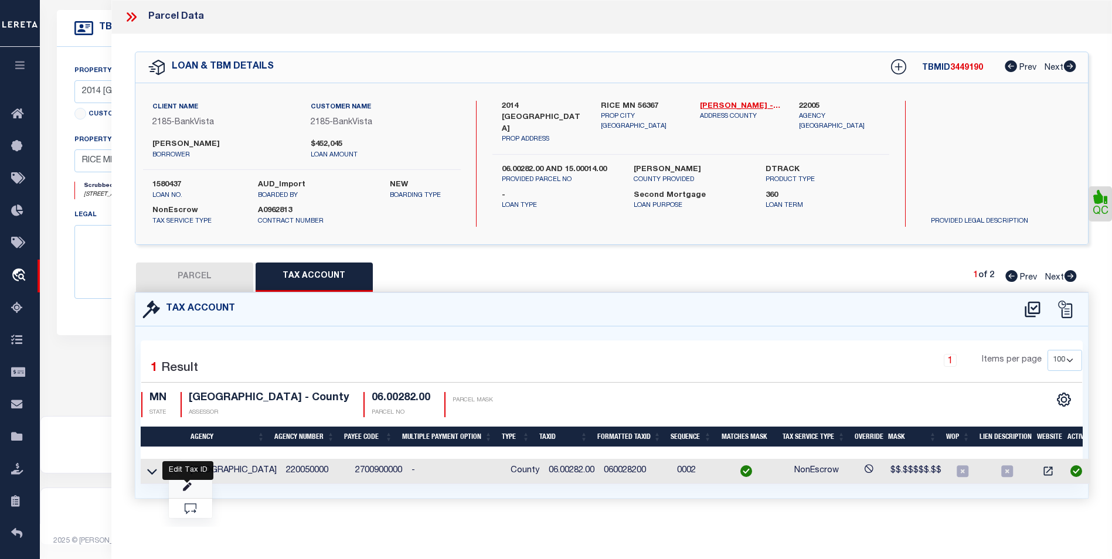
click at [185, 490] on icon "" at bounding box center [187, 487] width 9 height 9
type input "06.00282.00"
type textarea "$$.$$$$$.$$"
checkbox input "true"
type input "XXXXXXXXXXX*"
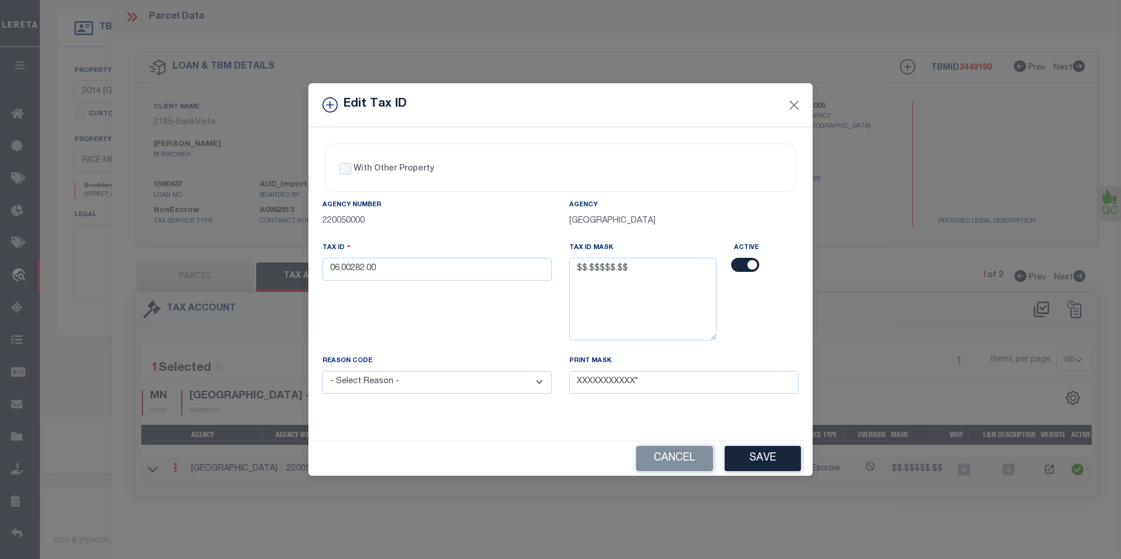
click at [543, 383] on select "- Select Reason - 099 - Other (Provide additional detail) ACT - Agency Changed …" at bounding box center [436, 382] width 229 height 23
select select "ACT"
click at [322, 372] on select "- Select Reason - 099 - Other (Provide additional detail) ACT - Agency Changed …" at bounding box center [436, 382] width 229 height 23
click at [754, 460] on button "Save" at bounding box center [762, 458] width 76 height 25
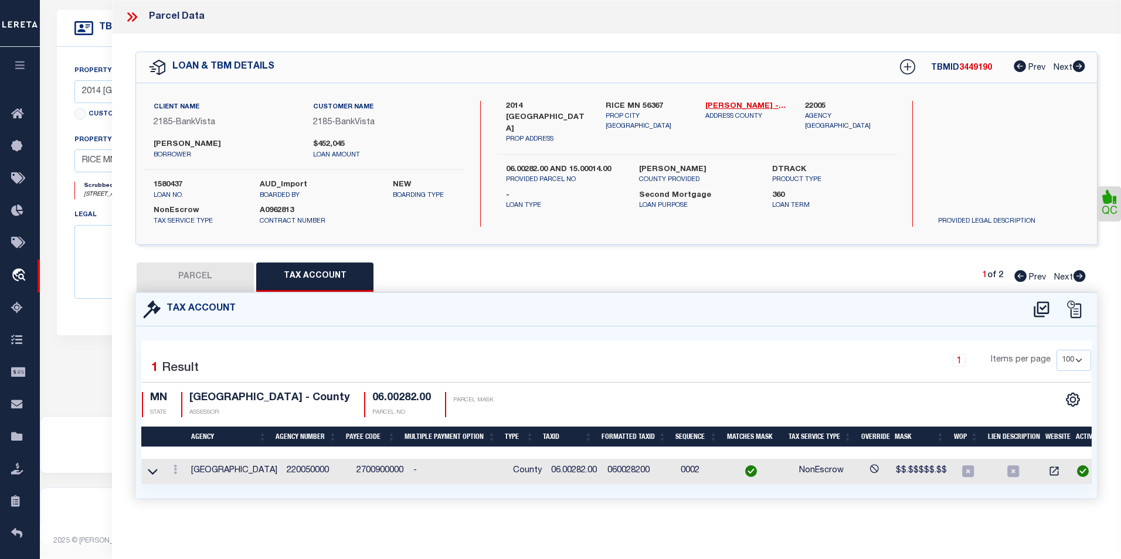
select select
click at [216, 280] on button "PARCEL" at bounding box center [194, 277] width 117 height 29
select select "AS"
select select
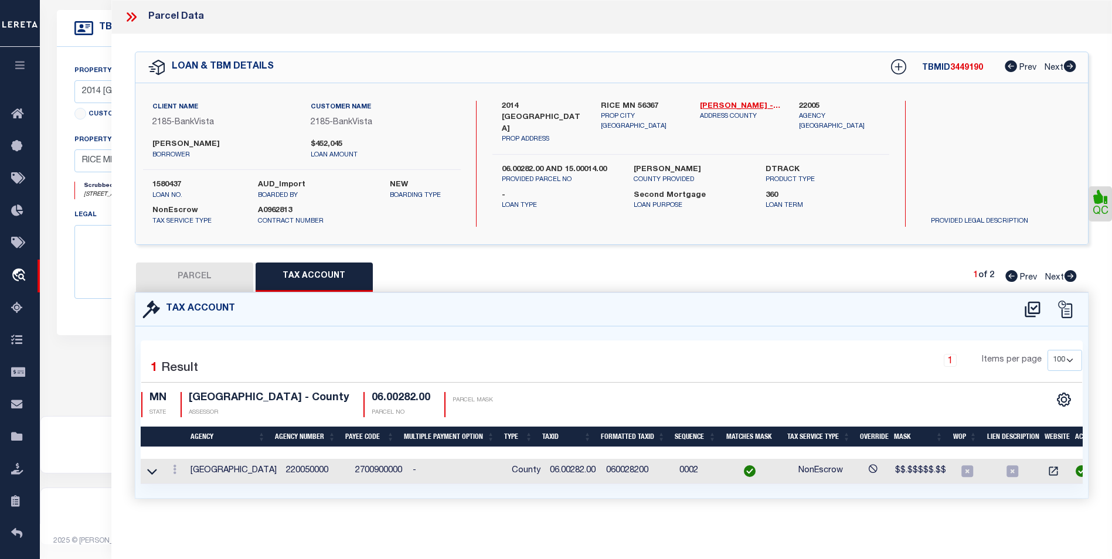
checkbox input "false"
select select "CP"
type input "PATTON,ALEX M"
select select "AGW"
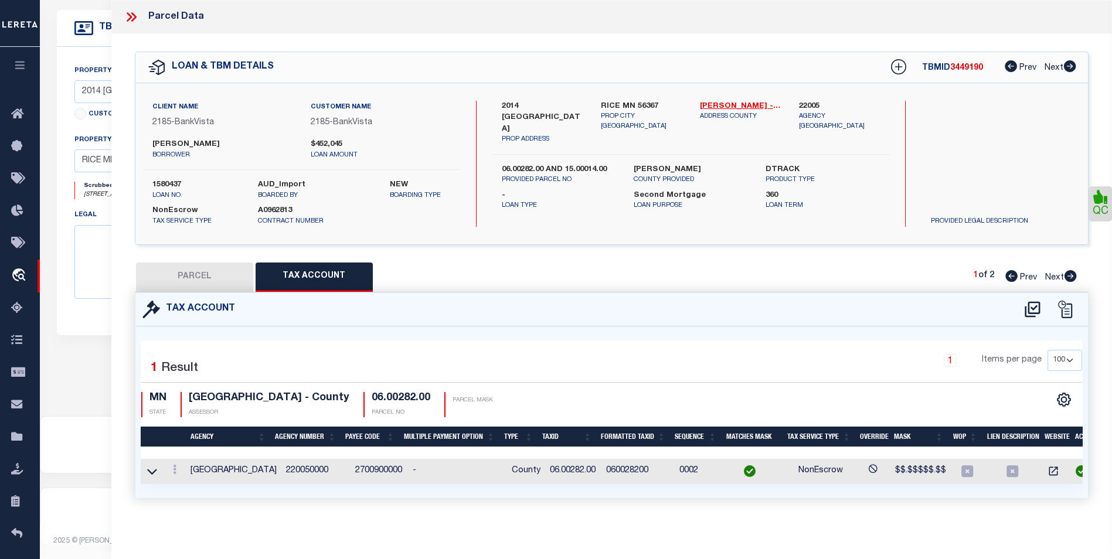
select select
type input "RICE, MN 56367"
type textarea "SECT-28 TWP-038 RANGE-031 5.52 AC A 5.52 AC TRACT IN NE1/4 NW1/4"
type textarea "inactive parcel 8/13/25- Per the agency, the parcel is active for 2025."
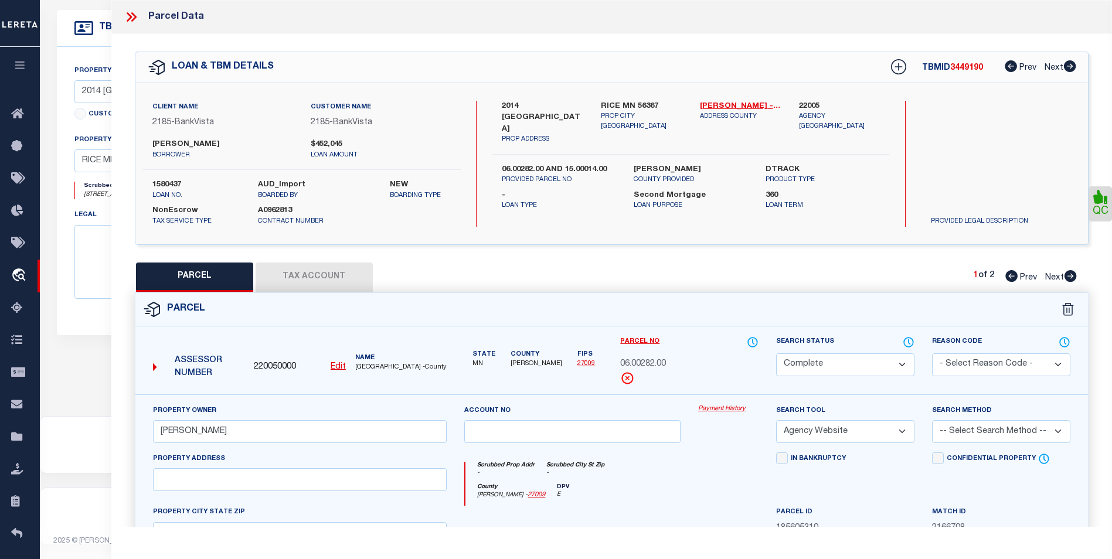
click at [1009, 273] on icon at bounding box center [1011, 276] width 12 height 12
click at [1067, 275] on icon at bounding box center [1070, 276] width 12 height 12
select select "AS"
select select
checkbox input "false"
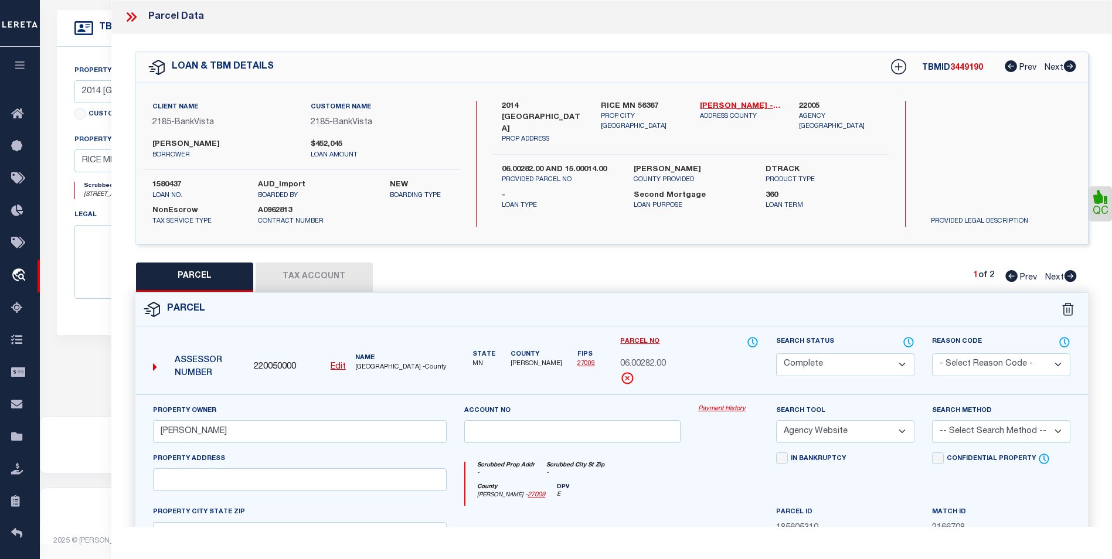
checkbox input "false"
select select "CP"
type input "PATTON,ALEX M"
select select "AGW"
select select "ADD"
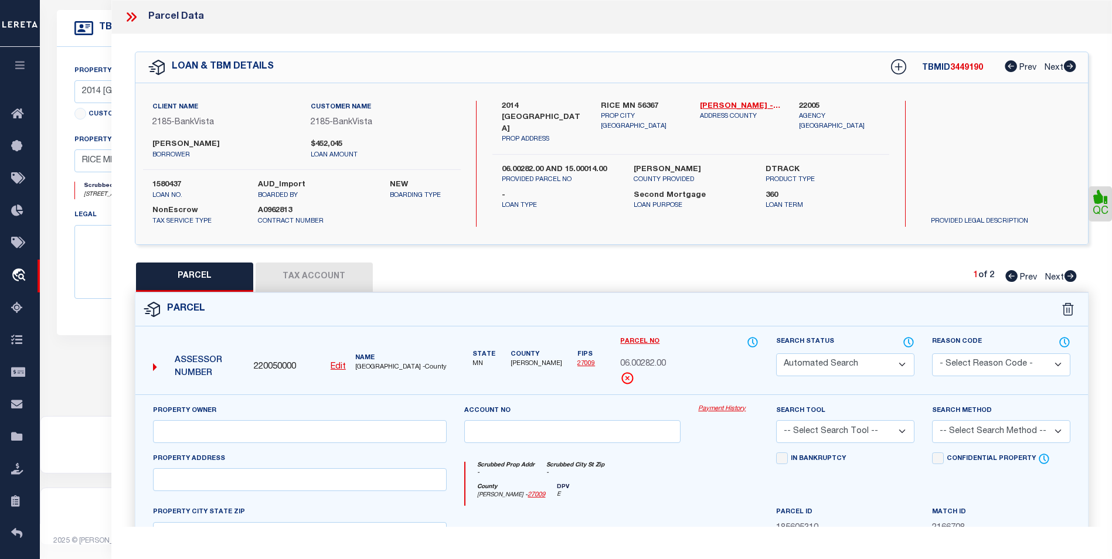
type input "2014 PINE RD NW"
type input "RICE, MN 56367"
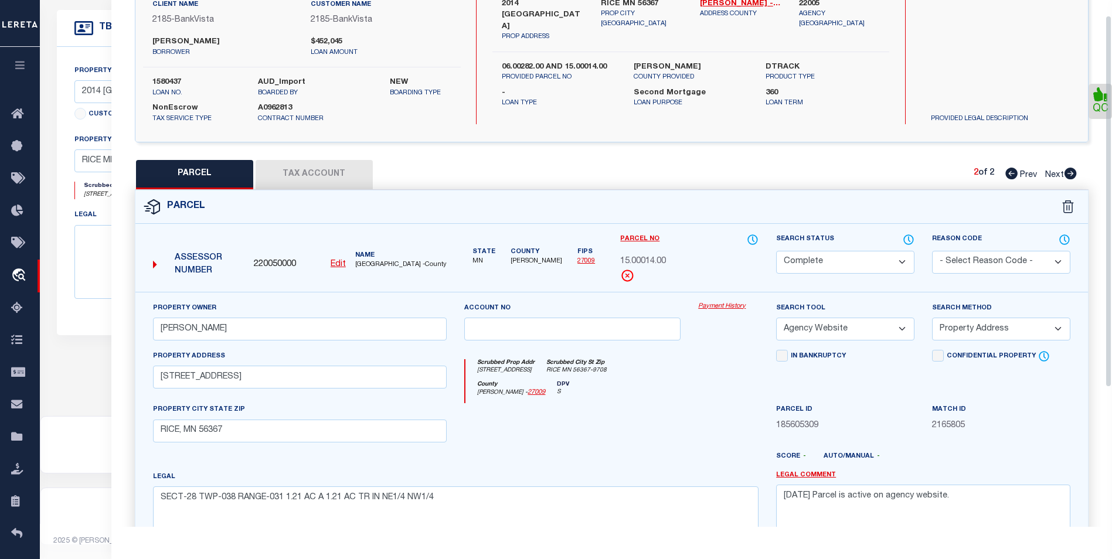
scroll to position [0, 0]
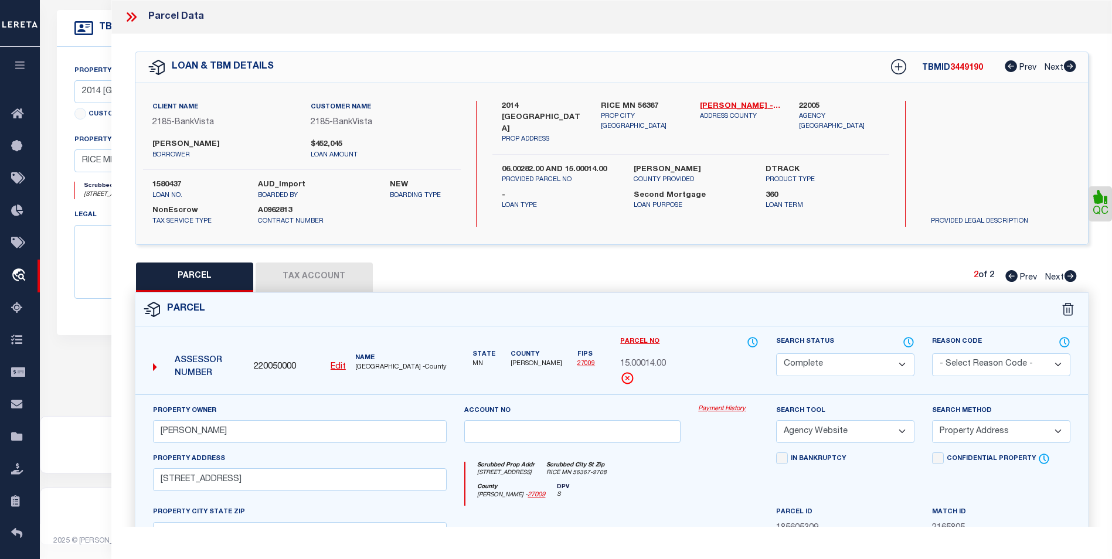
click at [131, 18] on icon at bounding box center [129, 16] width 5 height 9
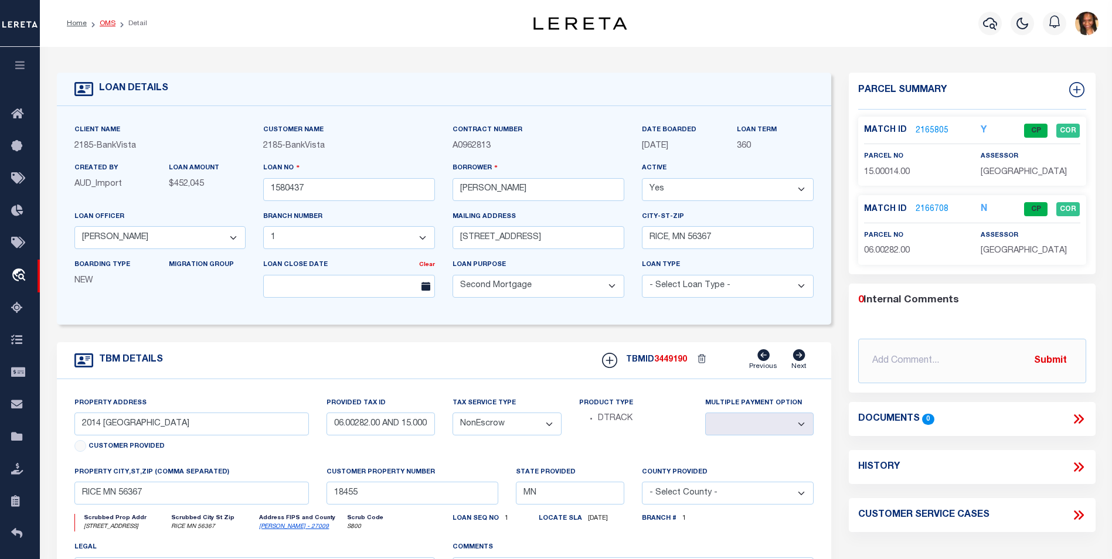
click at [104, 22] on link "OMS" at bounding box center [108, 23] width 16 height 7
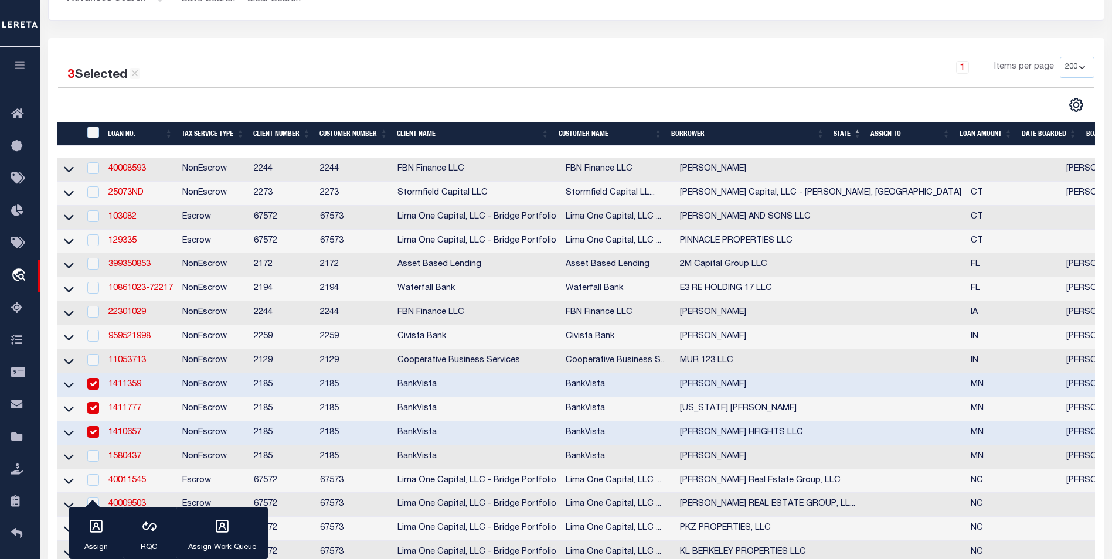
scroll to position [176, 0]
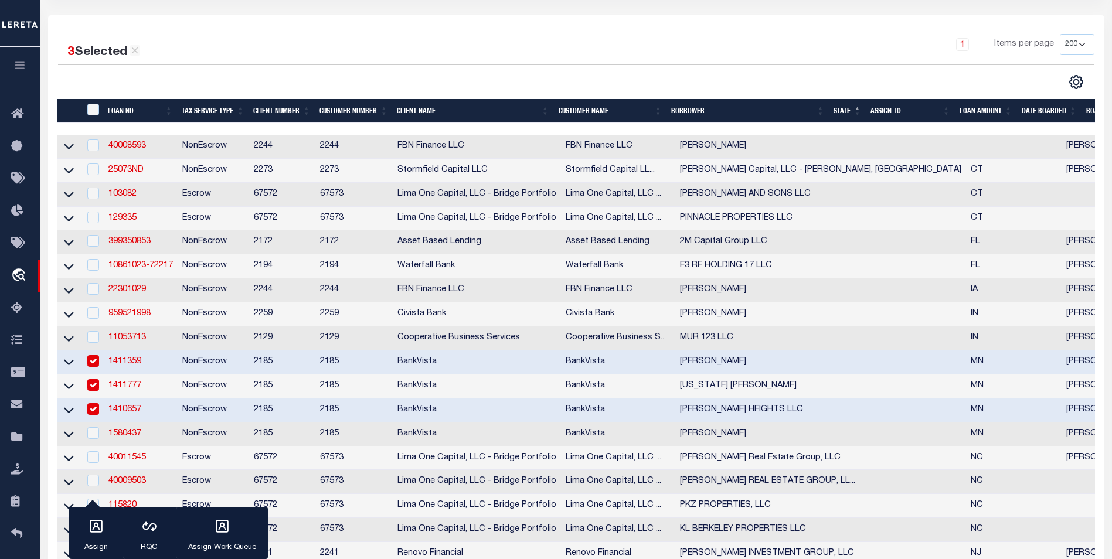
click at [121, 366] on link "1411359" at bounding box center [124, 362] width 33 height 8
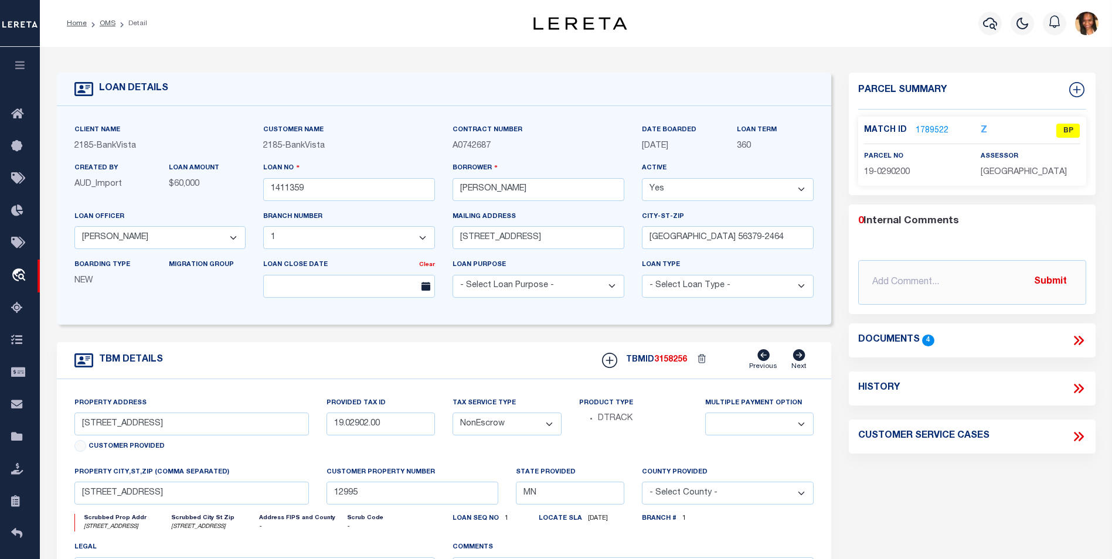
click at [933, 128] on link "1789522" at bounding box center [931, 131] width 33 height 12
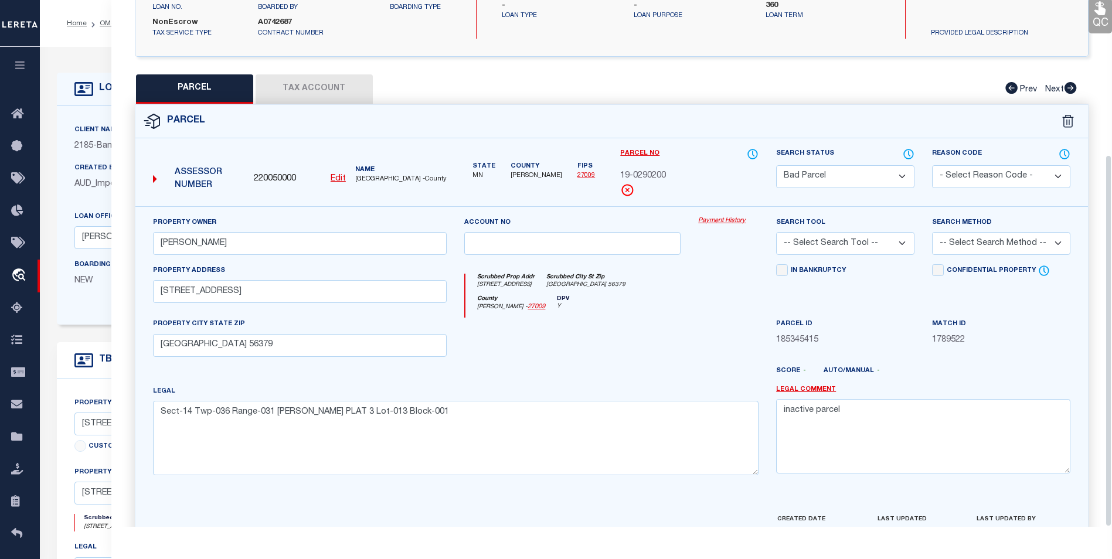
scroll to position [218, 0]
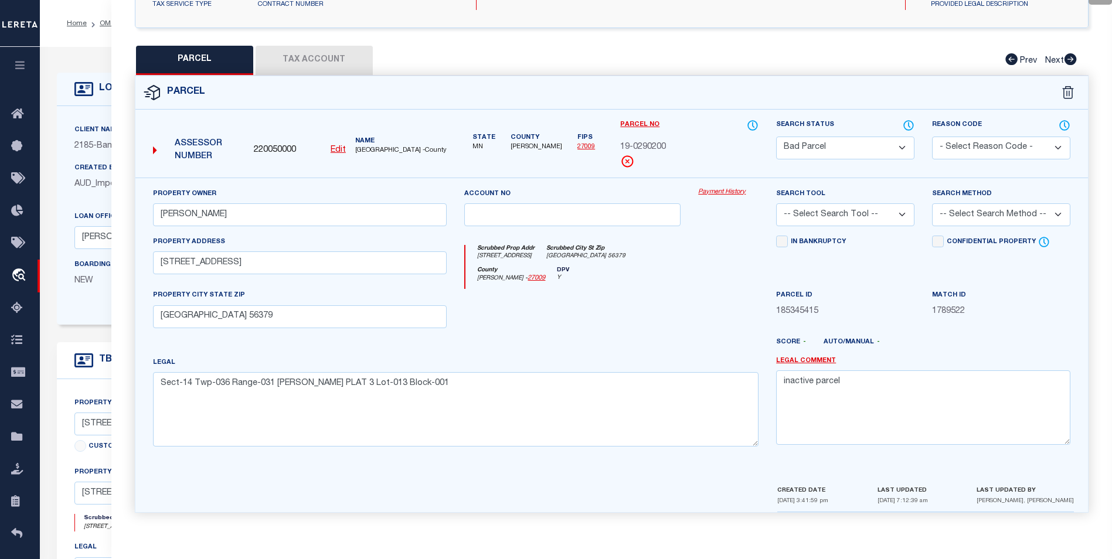
click at [890, 152] on select "Automated Search Bad Parcel Complete Duplicate Parcel High Dollar Reporting In …" at bounding box center [845, 148] width 138 height 23
click at [776, 137] on select "Automated Search Bad Parcel Complete Duplicate Parcel High Dollar Reporting In …" at bounding box center [845, 148] width 138 height 23
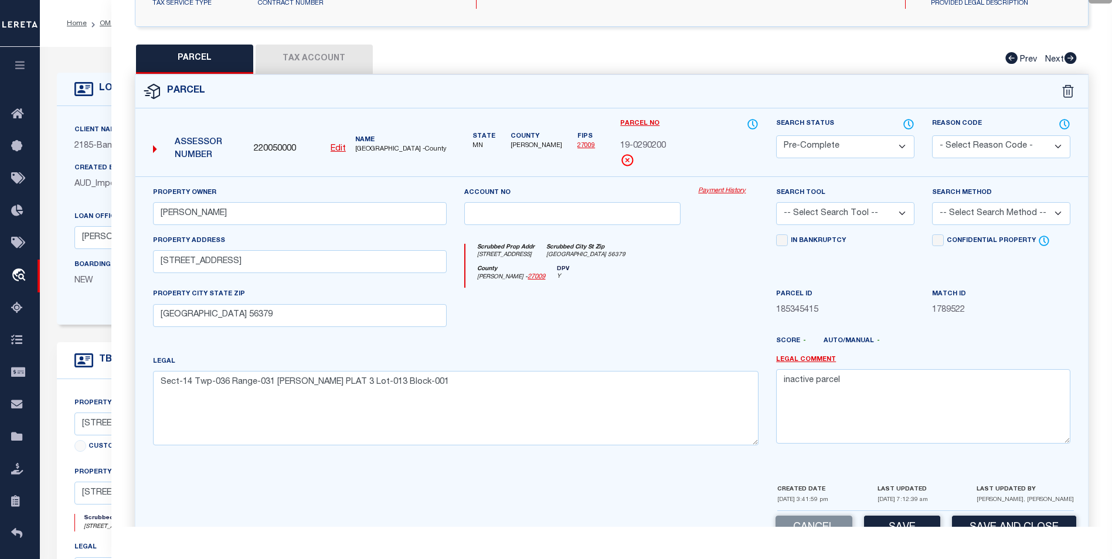
click at [906, 214] on select "-- Select Search Tool -- 3rd Party Website Agency File Agency Website ATLS CNV-…" at bounding box center [845, 213] width 138 height 23
click at [776, 202] on select "-- Select Search Tool -- 3rd Party Website Agency File Agency Website ATLS CNV-…" at bounding box center [845, 213] width 138 height 23
click at [988, 212] on select "-- Select Search Method -- Property Address Legal Liability Info Provided" at bounding box center [1001, 213] width 138 height 23
click at [932, 202] on select "-- Select Search Method -- Property Address Legal Liability Info Provided" at bounding box center [1001, 213] width 138 height 23
click at [859, 386] on textarea "inactive parcel" at bounding box center [923, 406] width 294 height 74
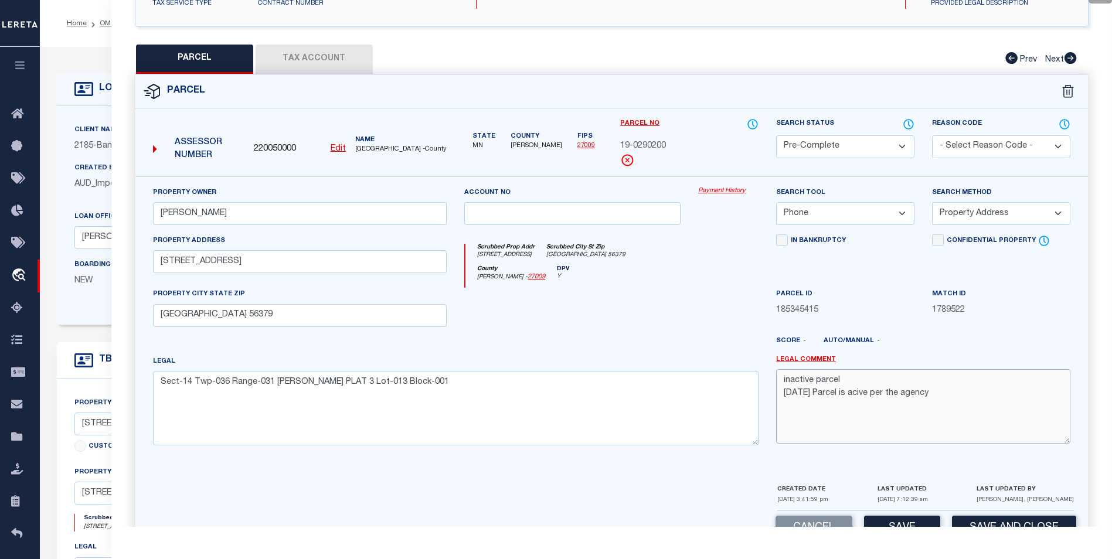
drag, startPoint x: 871, startPoint y: 394, endPoint x: 852, endPoint y: 396, distance: 19.5
click at [852, 396] on textarea "inactive parcel 8/13/25 Parcel is acive per the agency" at bounding box center [923, 406] width 294 height 74
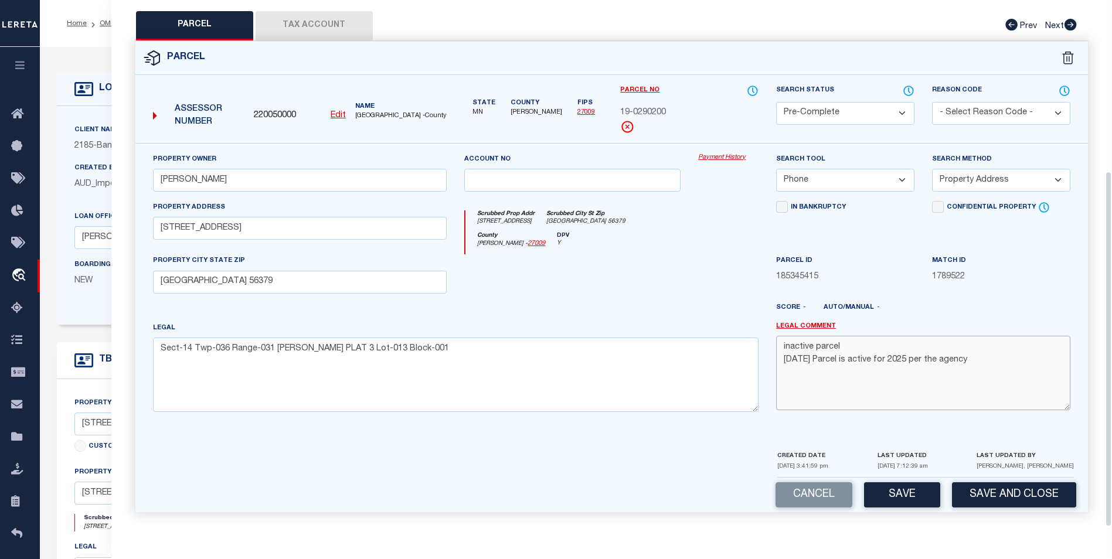
scroll to position [253, 0]
click at [903, 500] on button "Save" at bounding box center [902, 494] width 76 height 25
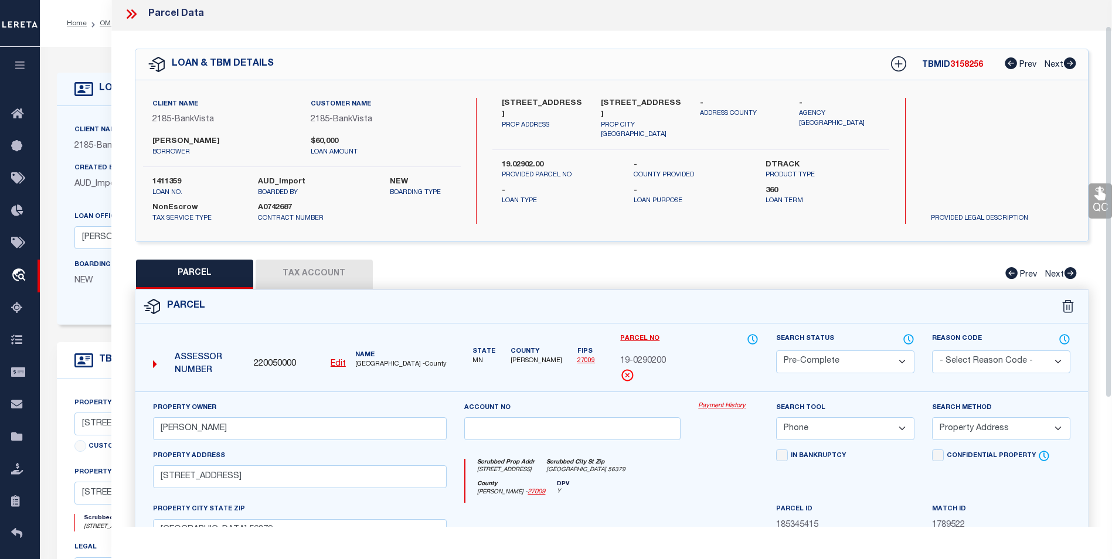
scroll to position [0, 0]
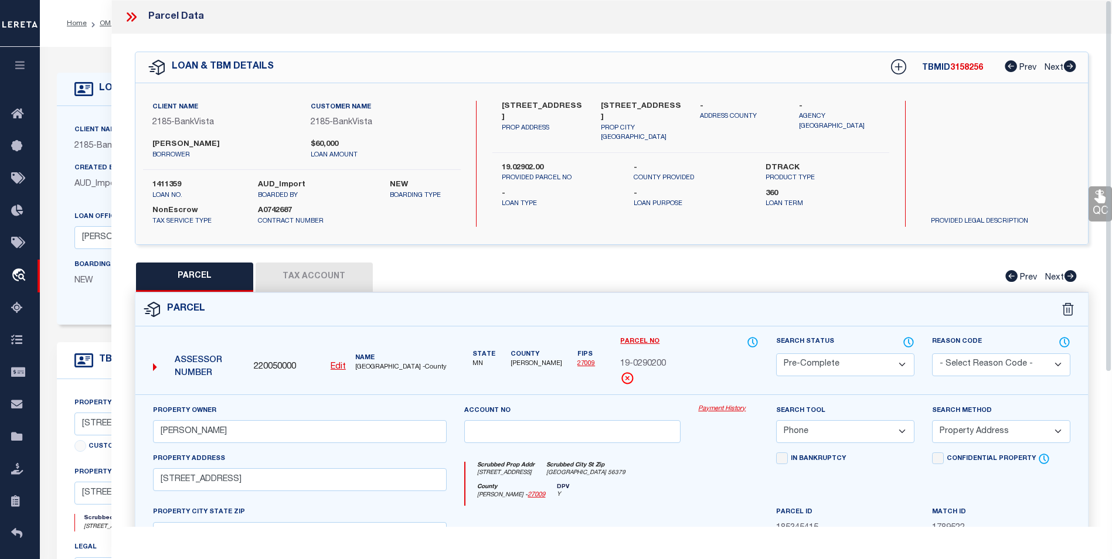
click at [137, 13] on icon at bounding box center [131, 16] width 15 height 15
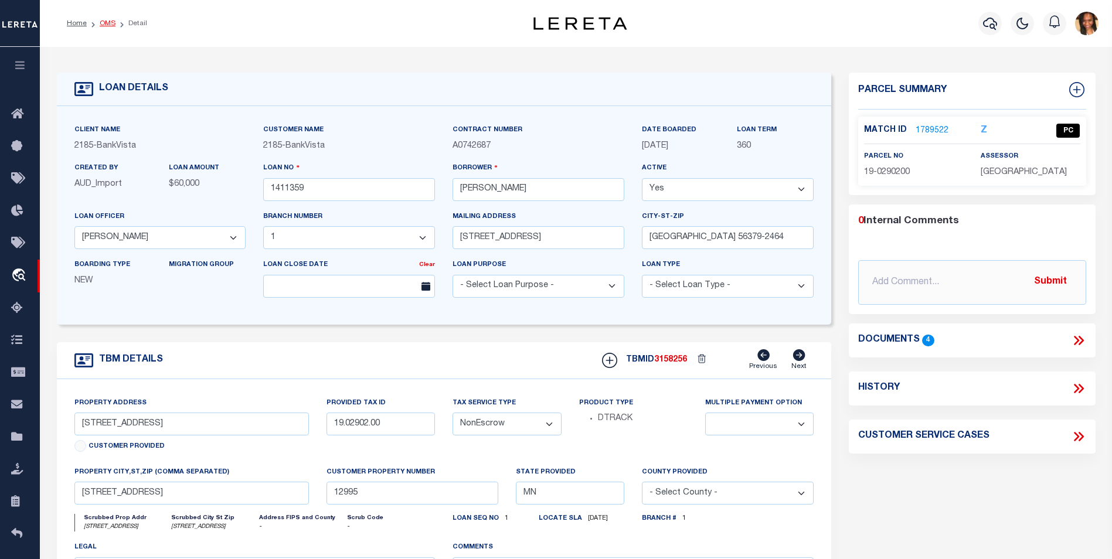
click at [108, 24] on link "OMS" at bounding box center [108, 23] width 16 height 7
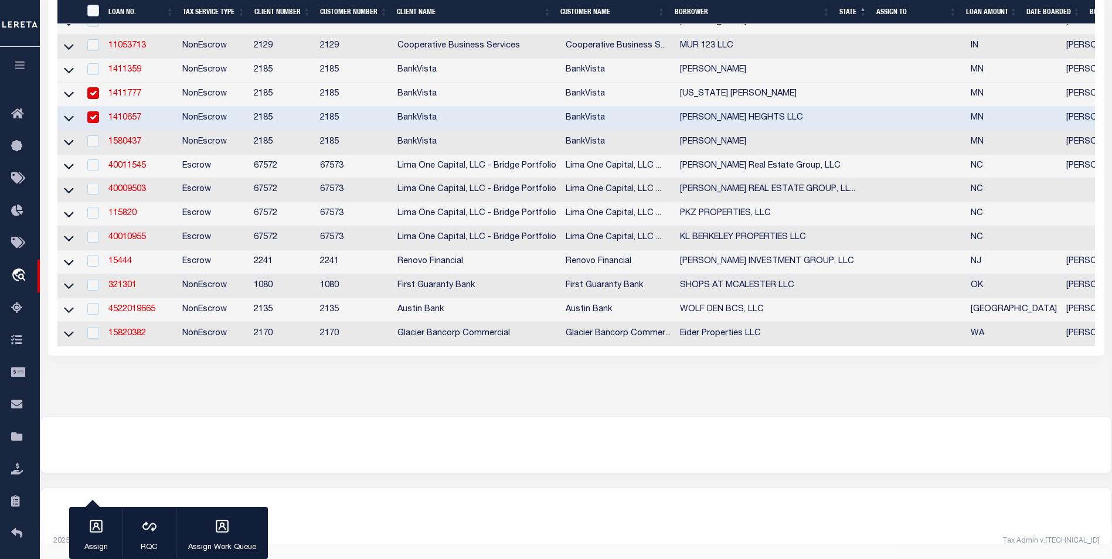
scroll to position [469, 0]
click at [129, 138] on link "1580437" at bounding box center [124, 142] width 33 height 8
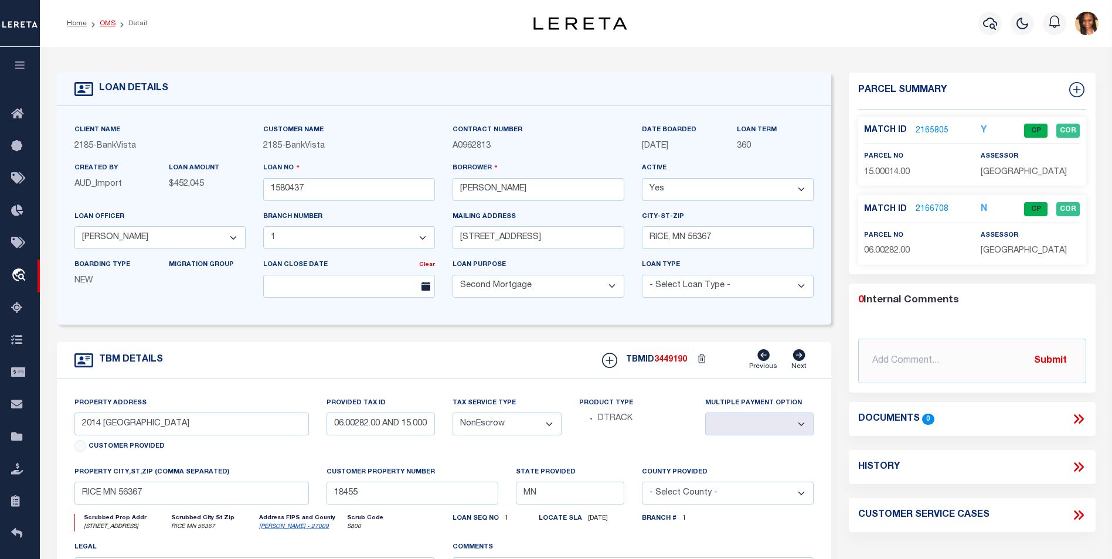
click at [102, 22] on link "OMS" at bounding box center [108, 23] width 16 height 7
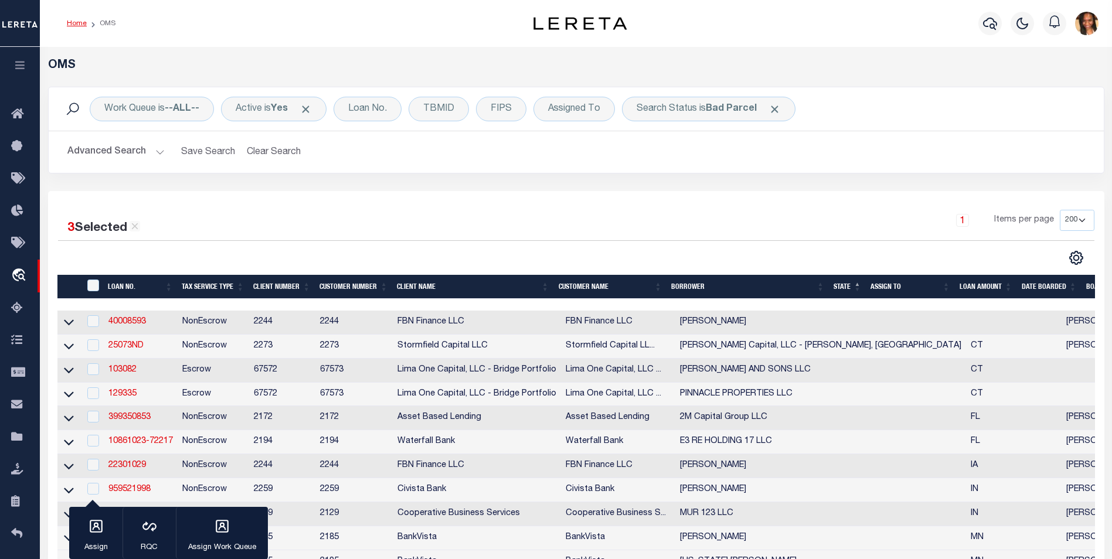
click at [73, 22] on link "Home" at bounding box center [77, 23] width 20 height 7
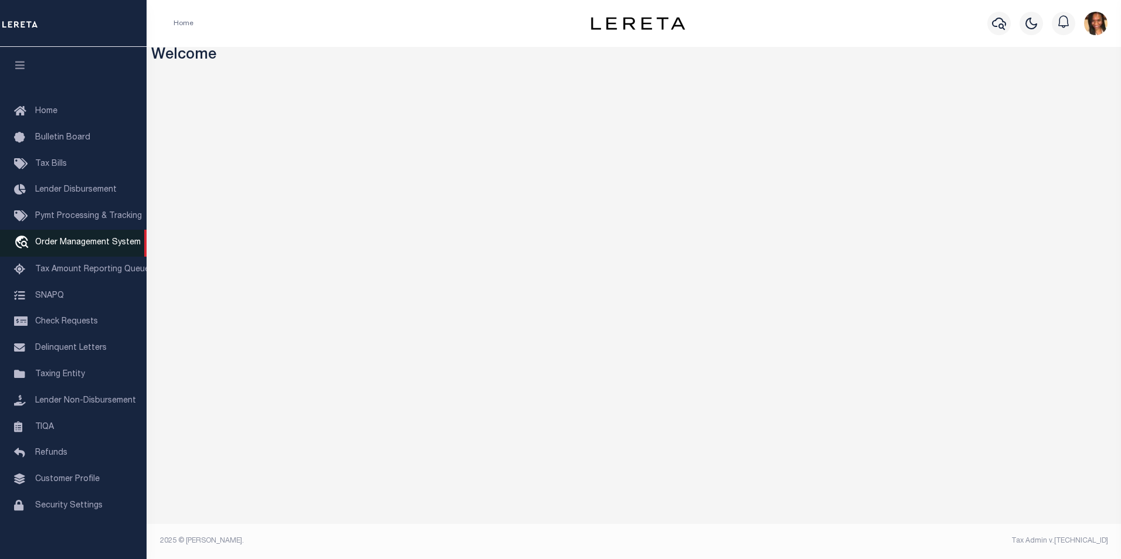
click at [77, 240] on link "travel_explore Order Management System" at bounding box center [73, 243] width 147 height 27
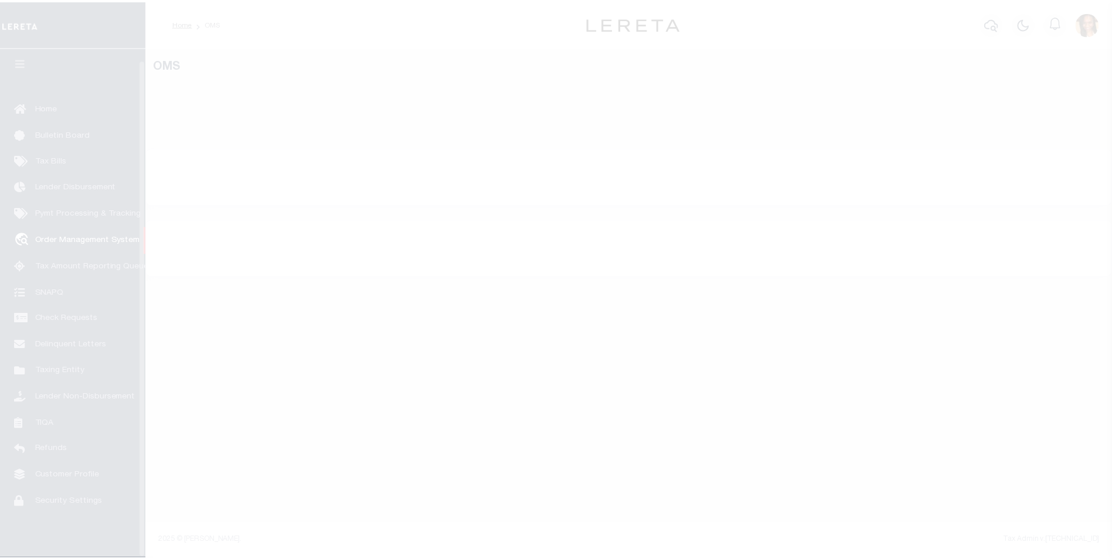
scroll to position [12, 0]
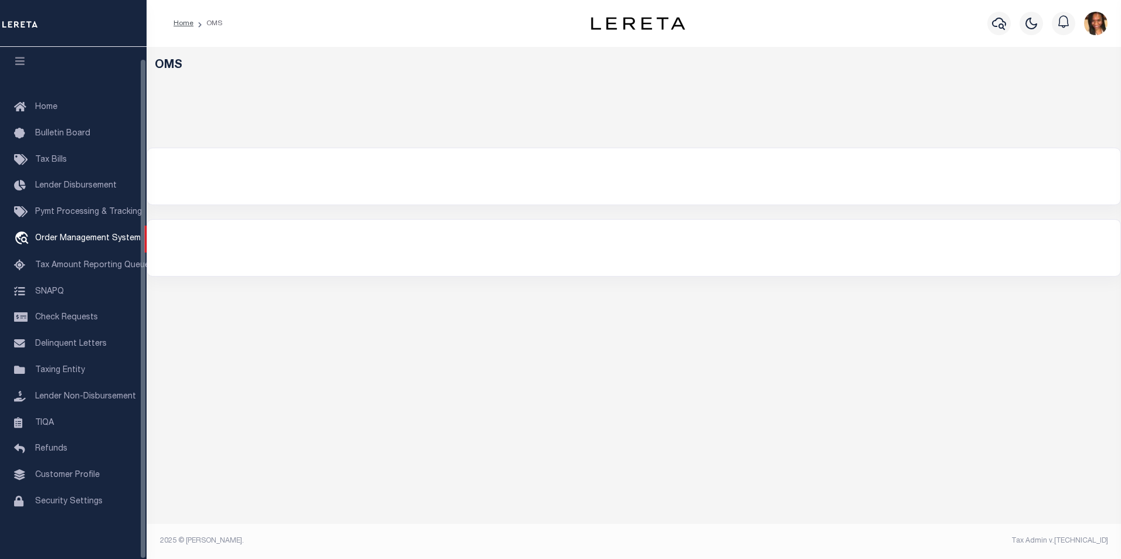
select select "200"
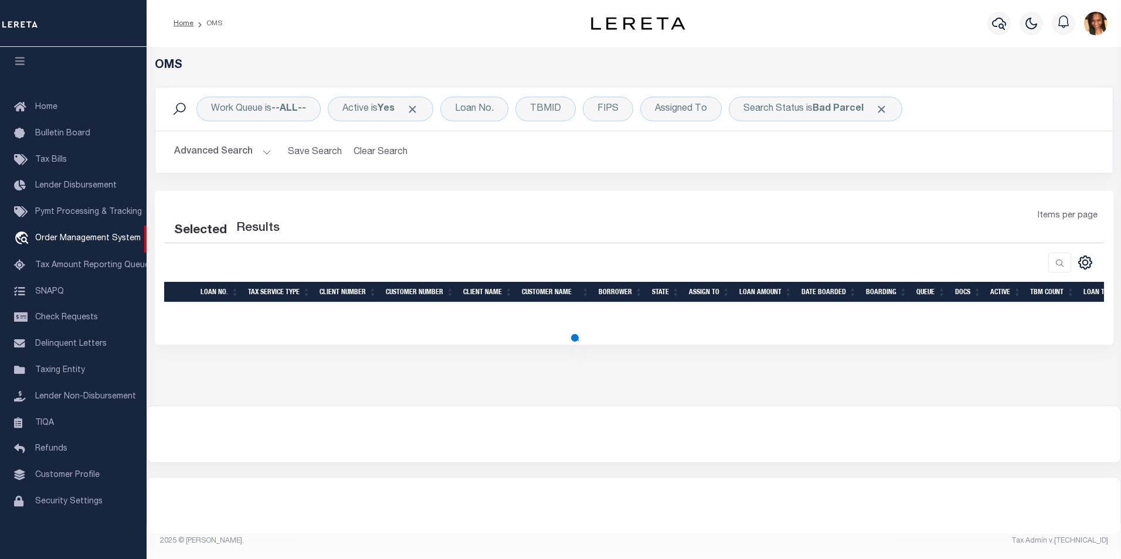
select select "200"
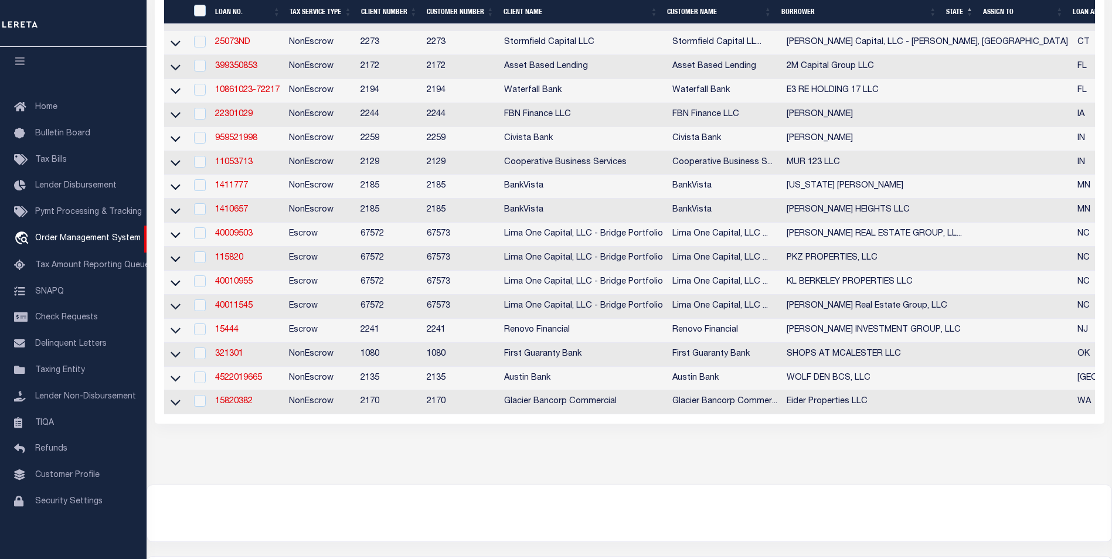
scroll to position [313, 0]
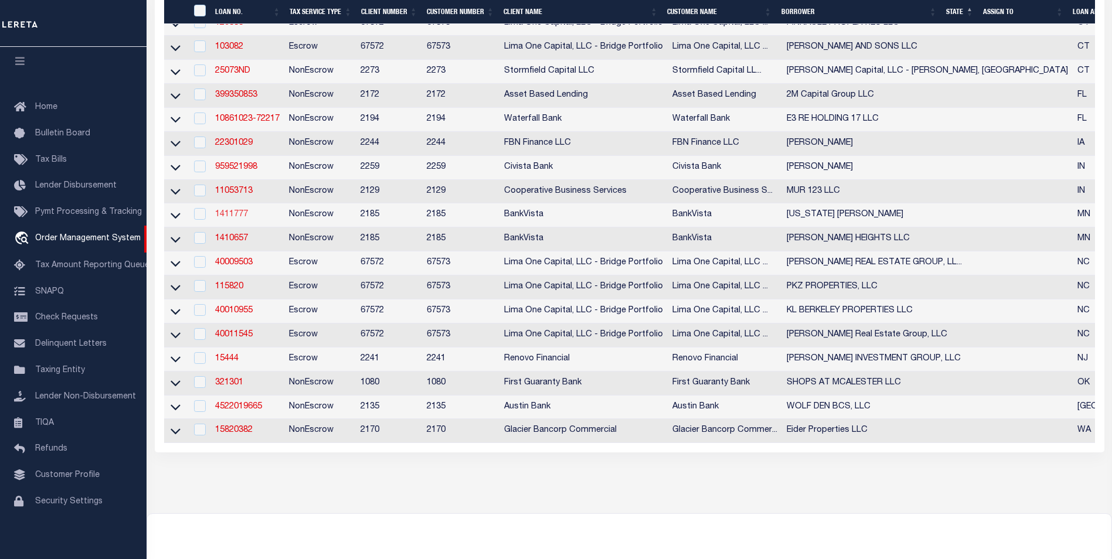
click at [230, 219] on link "1411777" at bounding box center [231, 214] width 33 height 8
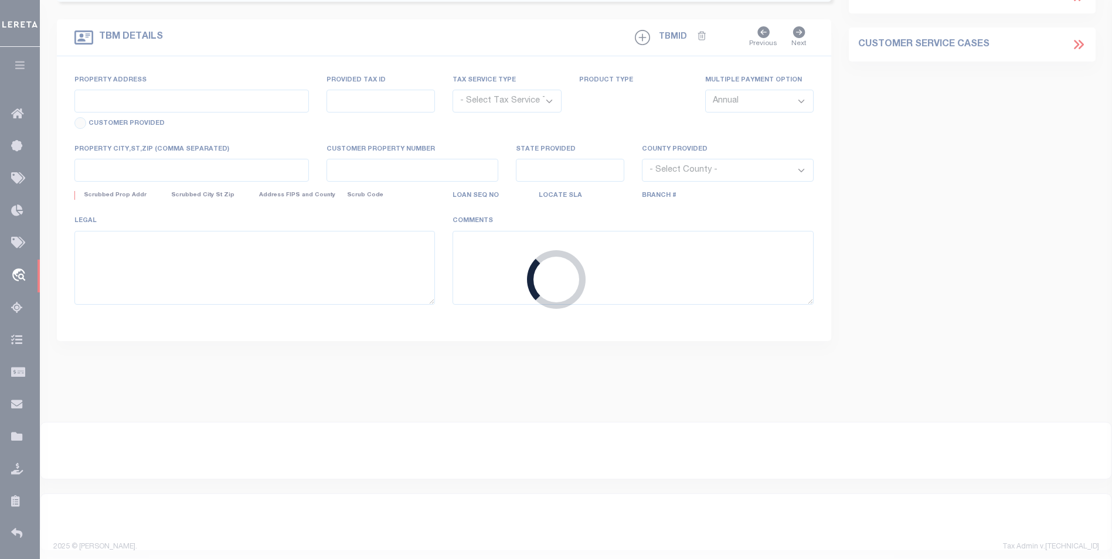
type input "1411777"
type input "[US_STATE] [PERSON_NAME]"
select select
type input "[STREET_ADDRESS]"
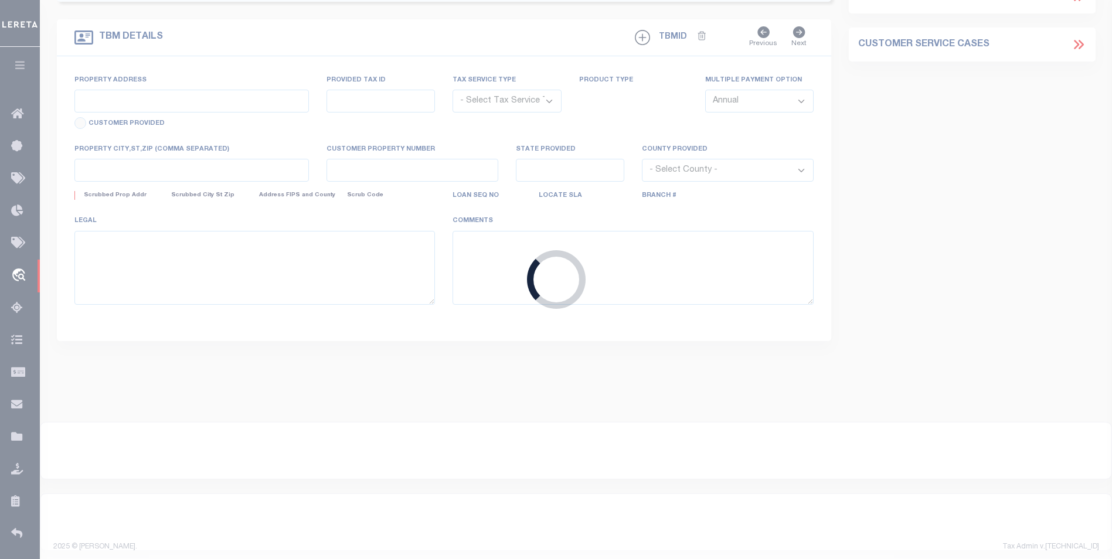
type input "[GEOGRAPHIC_DATA] 56379-2331"
select select "NonEscrow"
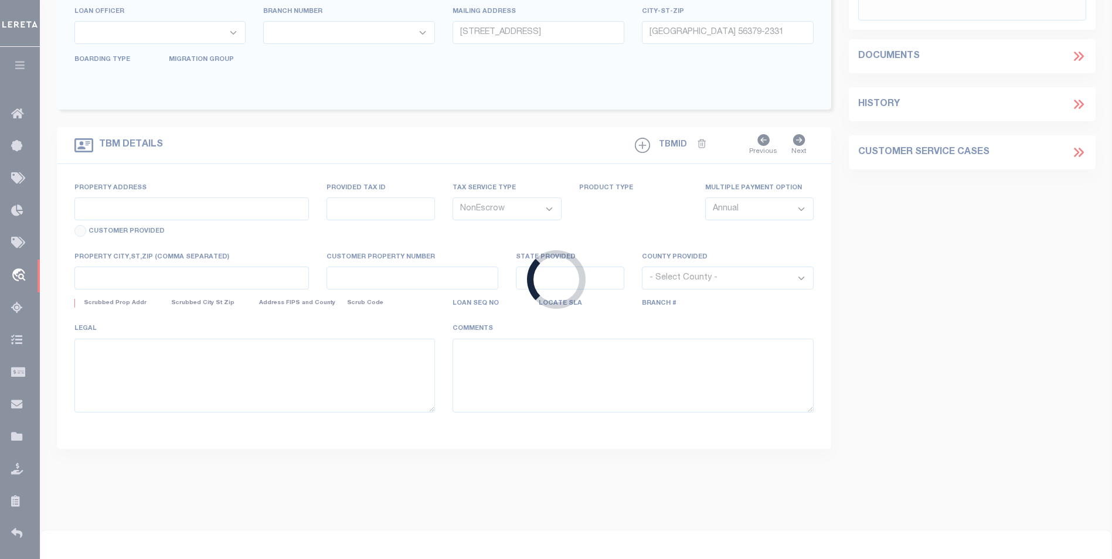
type input "[STREET_ADDRESS],"
type input "19.02342.00"
select select
type input "[GEOGRAPHIC_DATA] 56379"
type input "14689"
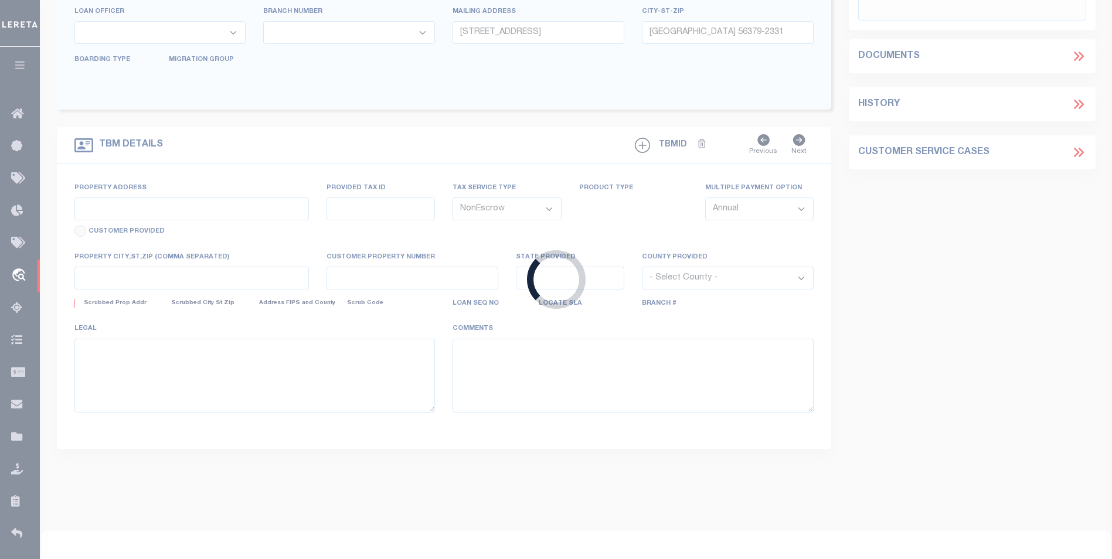
type input "MN"
select select
select select "12353"
select select "4780"
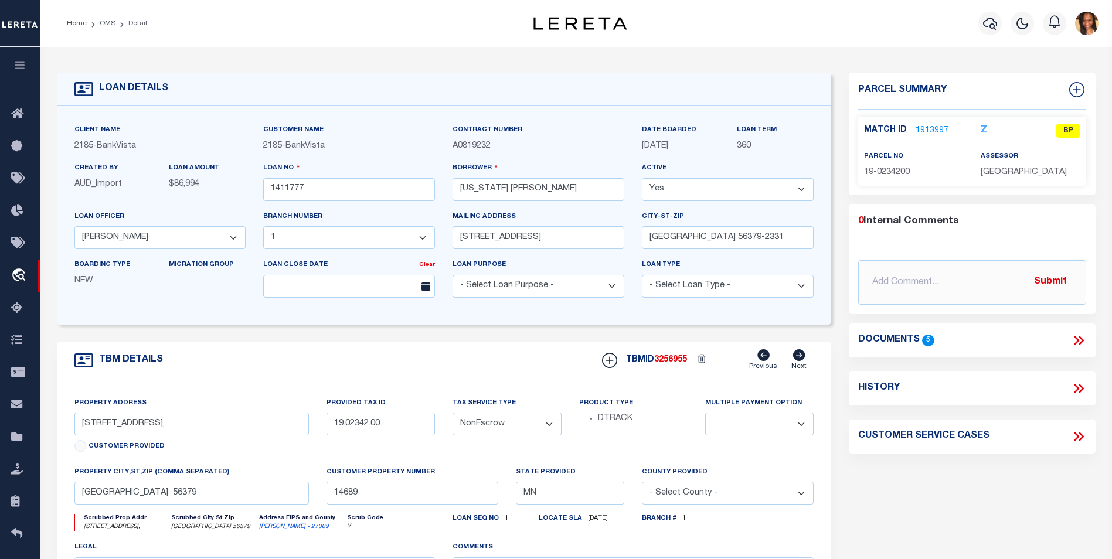
click at [931, 124] on p "1913997" at bounding box center [931, 130] width 33 height 13
click at [930, 125] on link "1913997" at bounding box center [931, 131] width 33 height 12
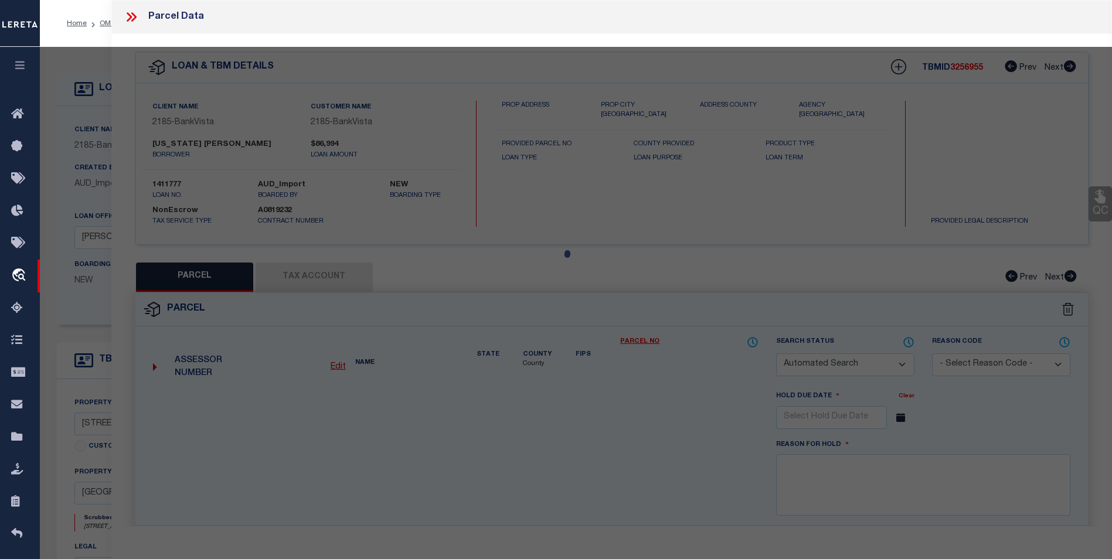
checkbox input "false"
select select "BP"
type input "MONTANA W HANSON"
select select
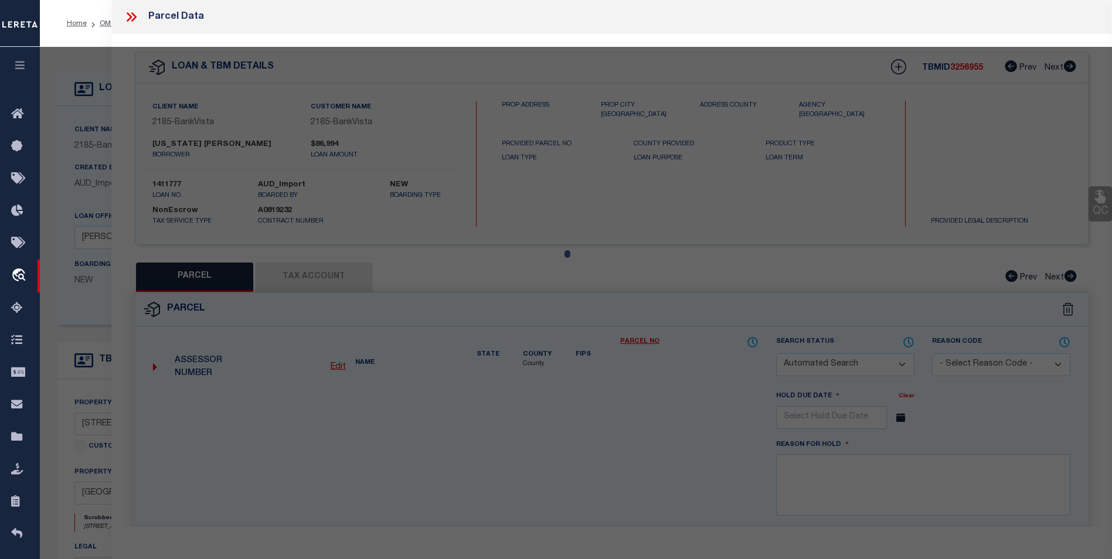
type input "611 8TH AVE N"
checkbox input "false"
type input "[GEOGRAPHIC_DATA] 56379"
type textarea "Sect-23 Twp-036 Range-031 SCENIC VIEW PLAT 2 Lot-018 Block-004"
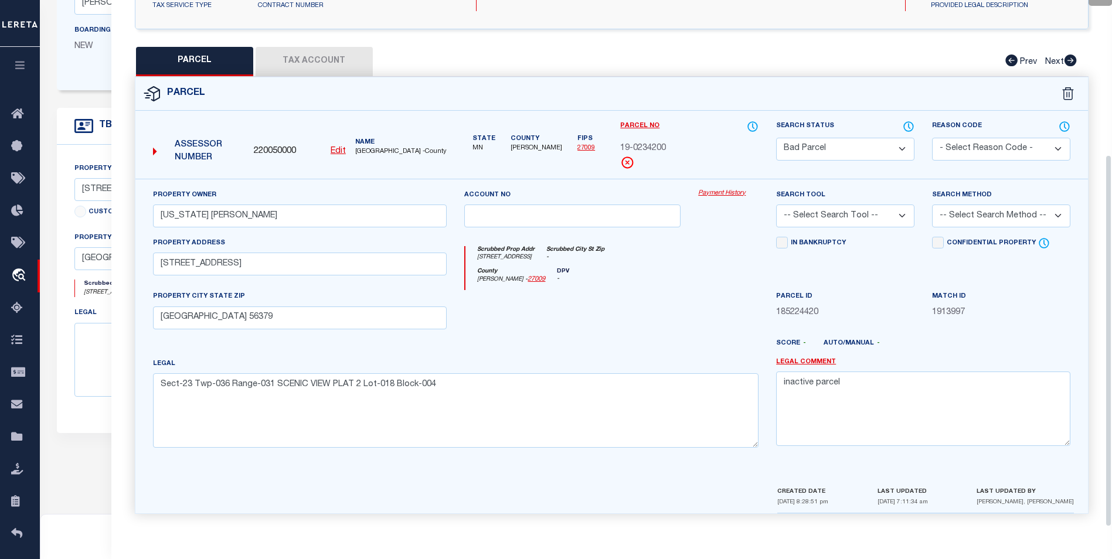
scroll to position [218, 0]
click at [864, 391] on textarea "inactive parcel" at bounding box center [923, 407] width 294 height 74
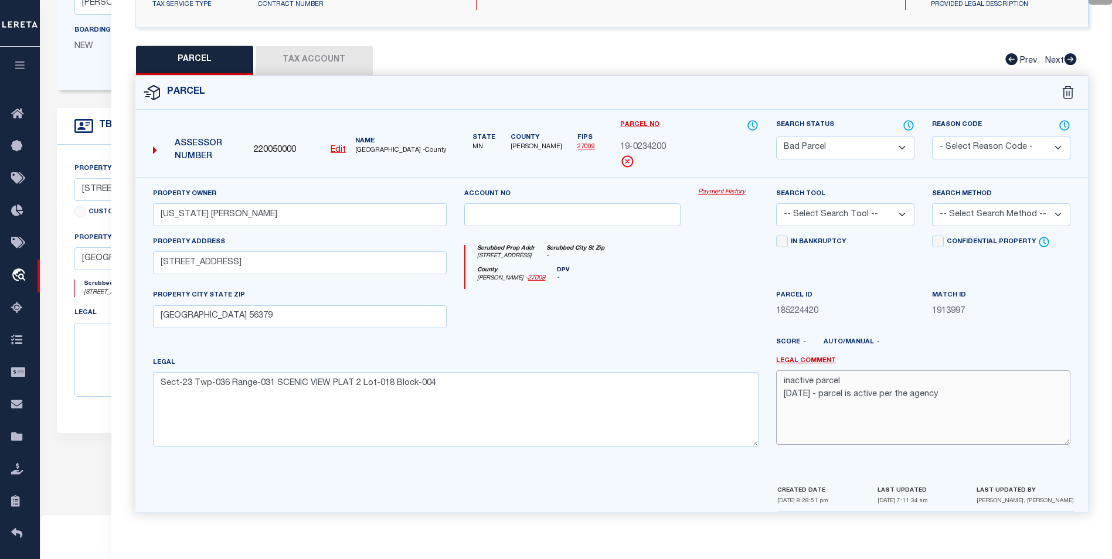
type textarea "inactive parcel 8/13/25 - parcel is active per the agency"
click at [868, 206] on select "-- Select Search Tool -- 3rd Party Website Agency File Agency Website ATLS CNV-…" at bounding box center [845, 214] width 138 height 23
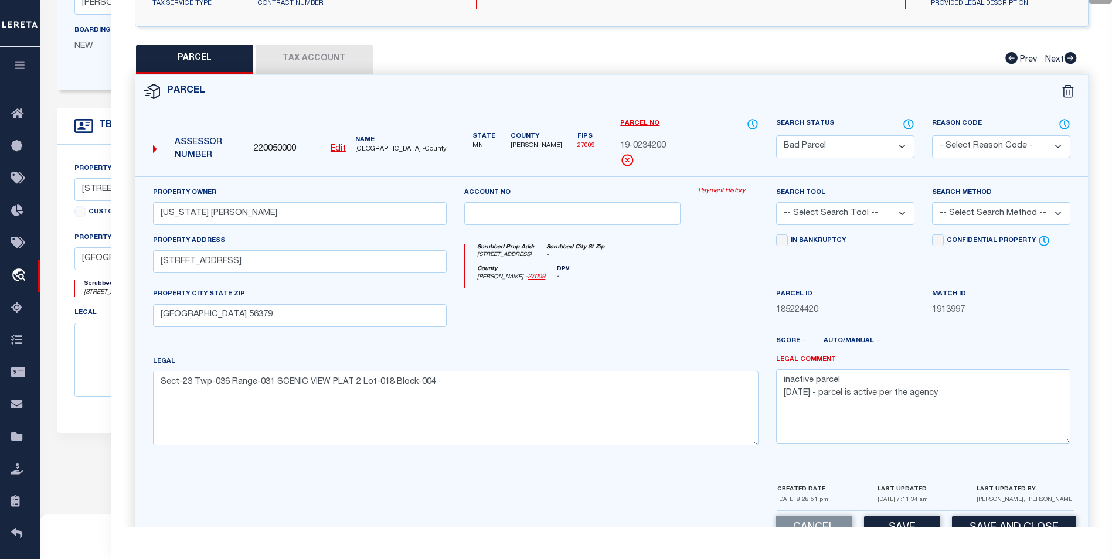
select select "PHN"
click at [776, 202] on select "-- Select Search Tool -- 3rd Party Website Agency File Agency Website ATLS CNV-…" at bounding box center [845, 213] width 138 height 23
click at [1033, 144] on select "- Select Reason Code - 099 - Other (Provide additional detail) ACT - Agency Cha…" at bounding box center [1001, 146] width 138 height 23
click at [846, 94] on div "Parcel" at bounding box center [611, 91] width 952 height 33
click at [997, 216] on select "-- Select Search Method -- Property Address Legal Liability Info Provided" at bounding box center [1001, 213] width 138 height 23
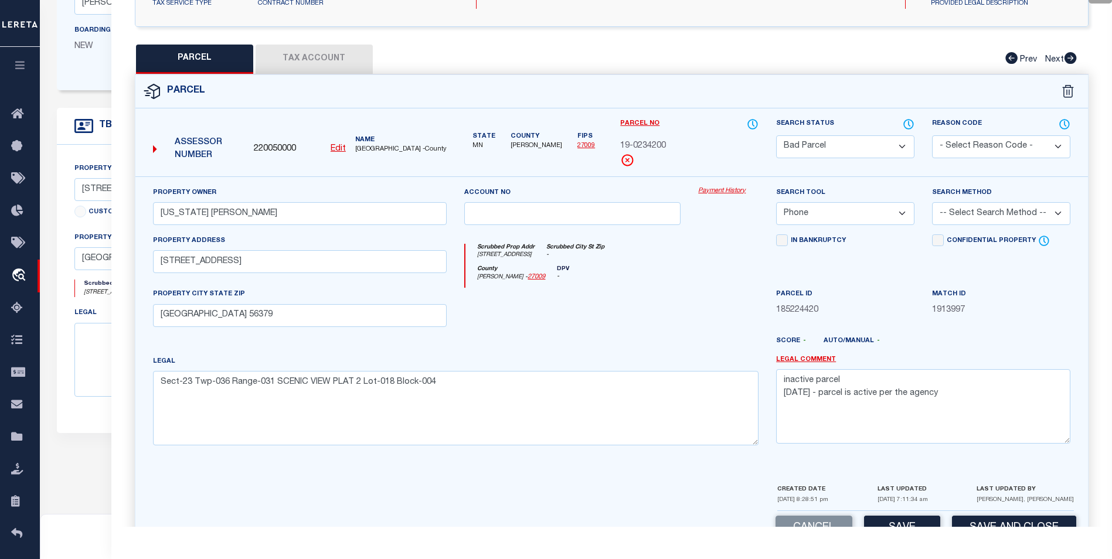
select select "ADD"
click at [932, 202] on select "-- Select Search Method -- Property Address Legal Liability Info Provided" at bounding box center [1001, 213] width 138 height 23
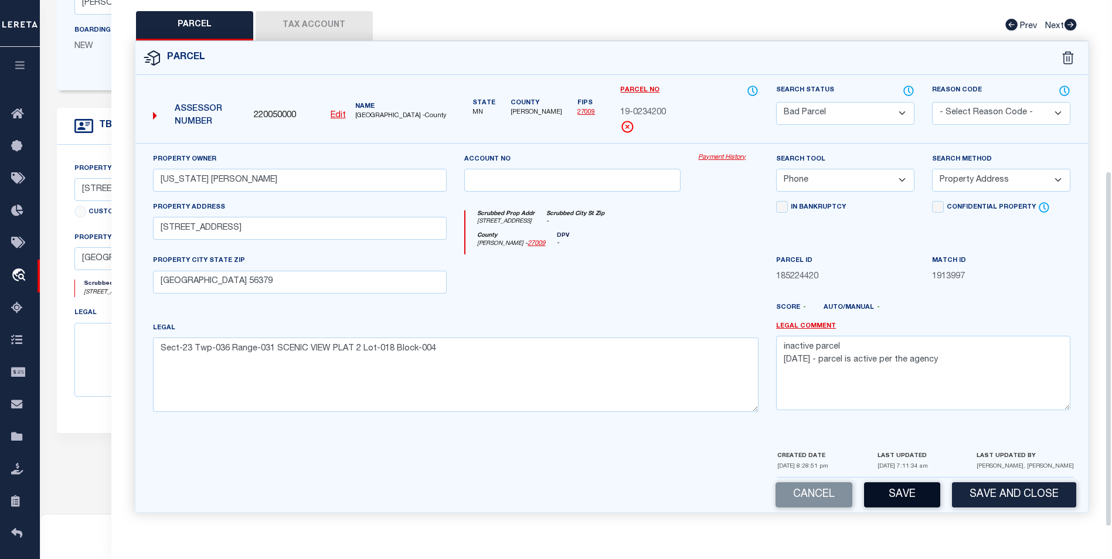
scroll to position [253, 0]
click at [916, 491] on button "Save" at bounding box center [902, 494] width 76 height 25
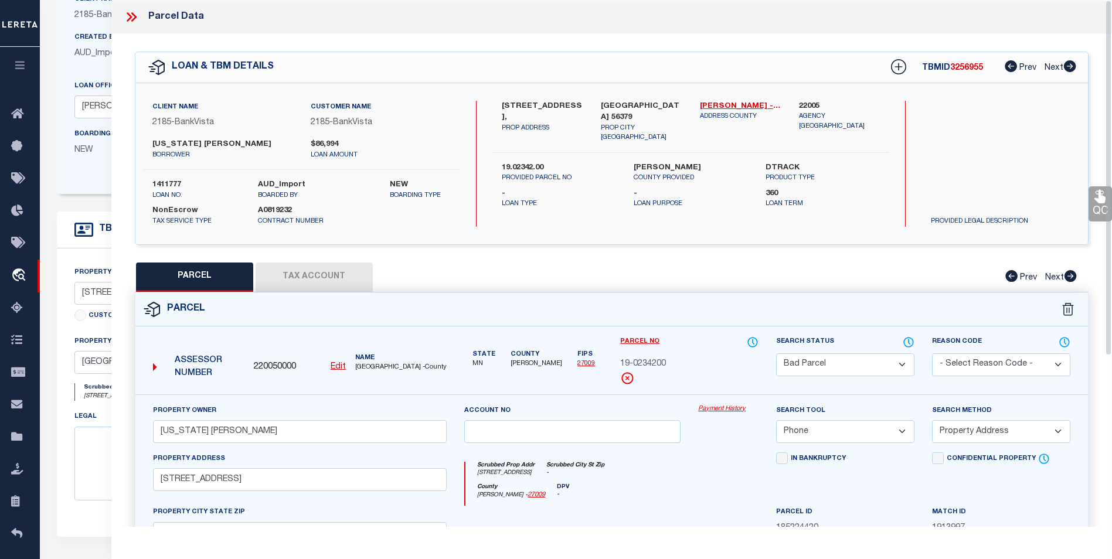
scroll to position [117, 0]
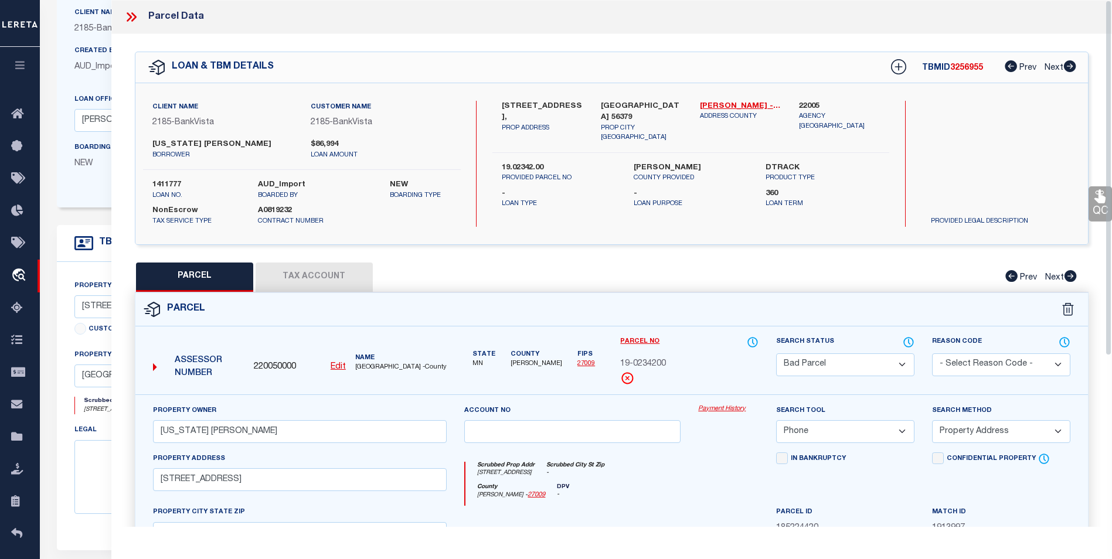
select select "AS"
select select
checkbox input "false"
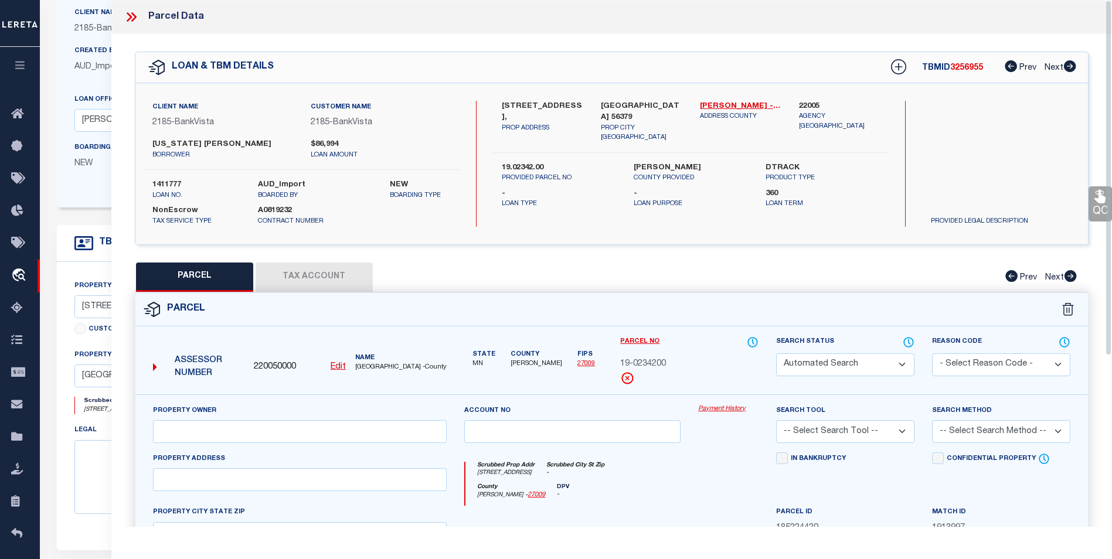
select select "BP"
type input "MONTANA W HANSON"
select select "PHN"
select select "ADD"
type input "611 8TH AVE N"
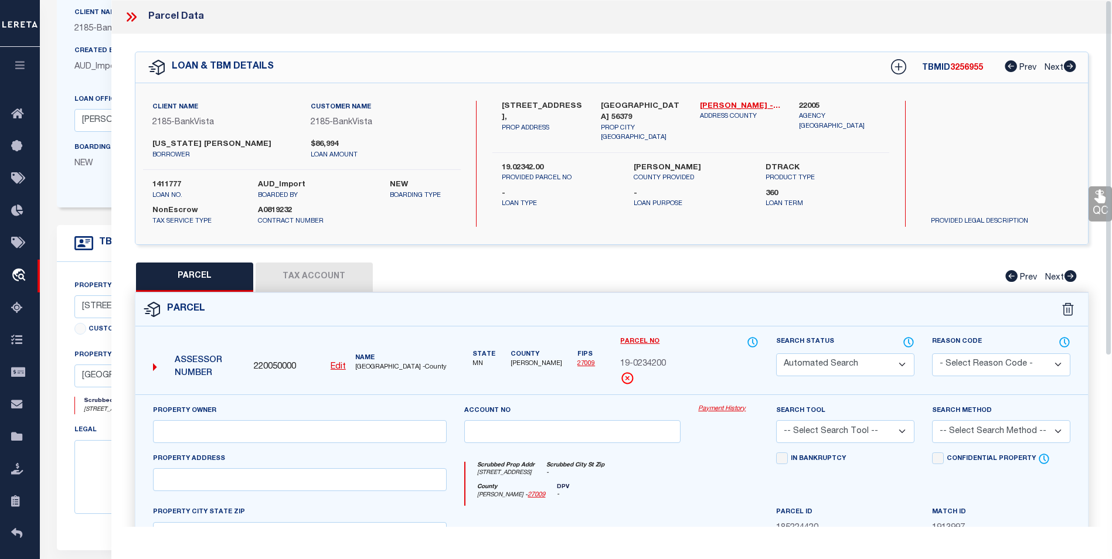
type input "[GEOGRAPHIC_DATA] 56379"
type textarea "Sect-23 Twp-036 Range-031 SCENIC VIEW PLAT 2 Lot-018 Block-004"
type textarea "inactive parcel 8/13/25 - parcel is active per the agency"
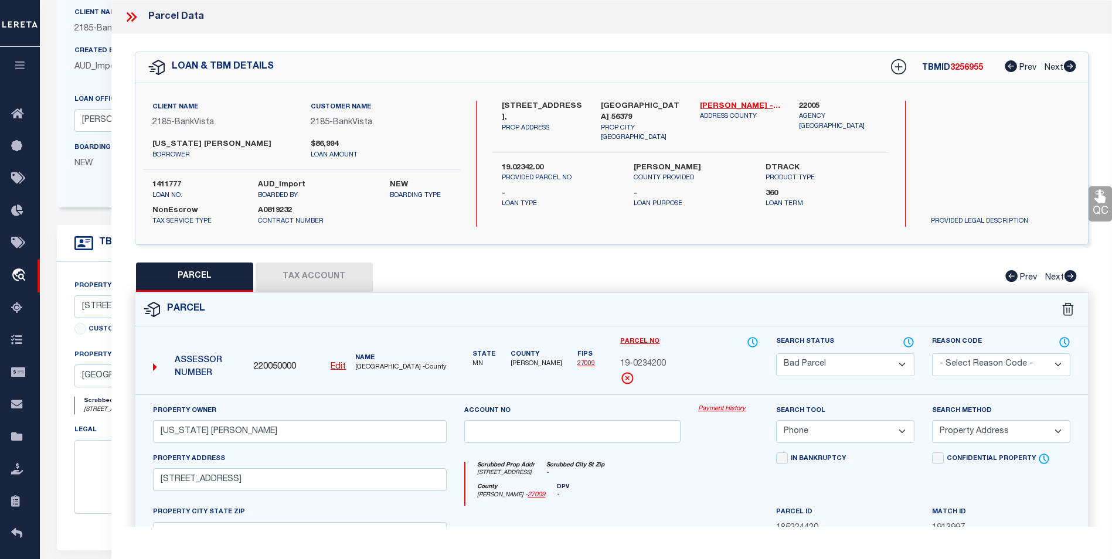
click at [124, 20] on icon at bounding box center [131, 16] width 15 height 15
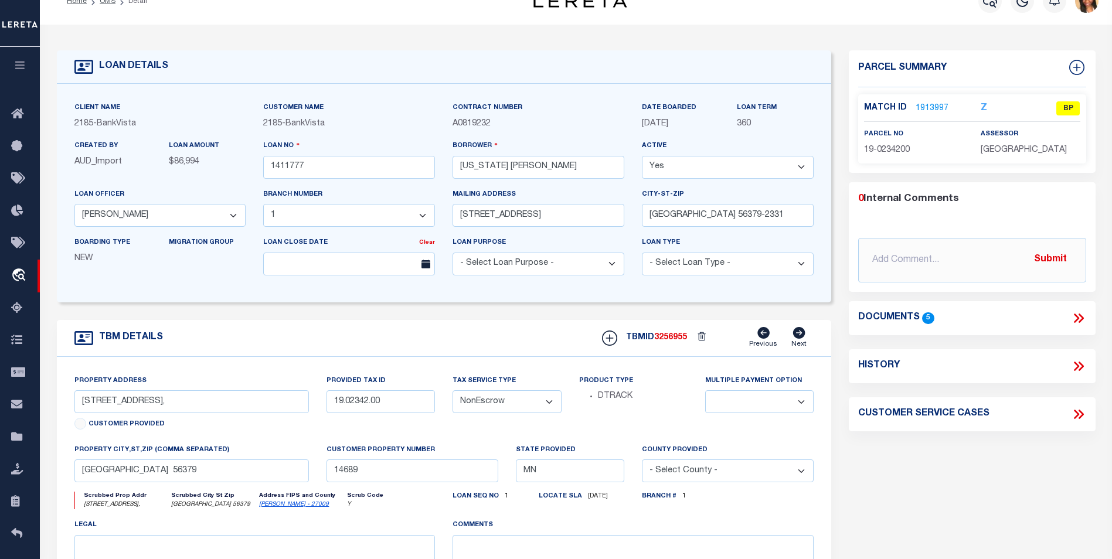
scroll to position [0, 0]
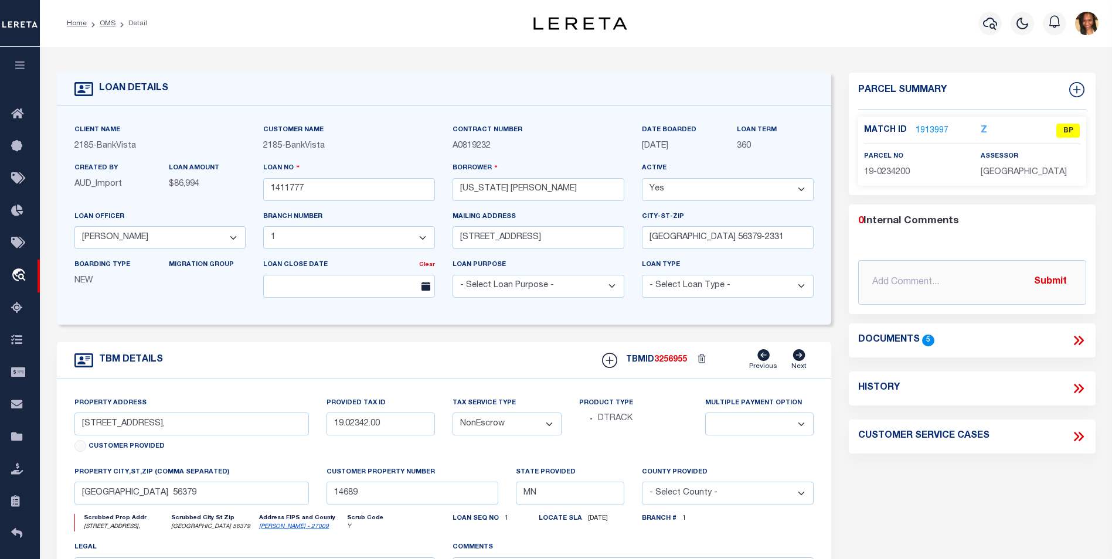
click at [919, 129] on link "1913997" at bounding box center [931, 131] width 33 height 12
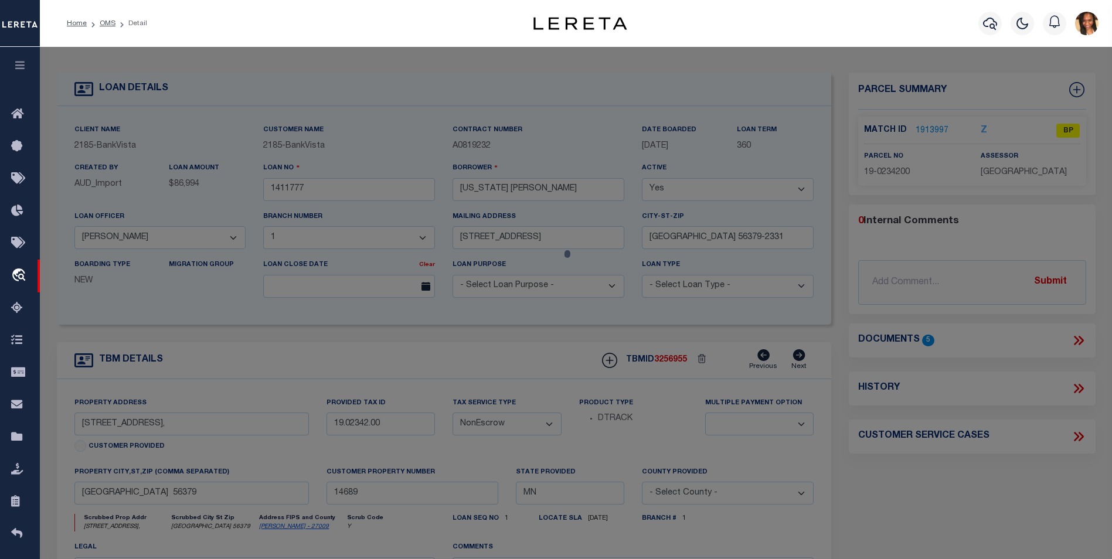
select select "AS"
select select
checkbox input "false"
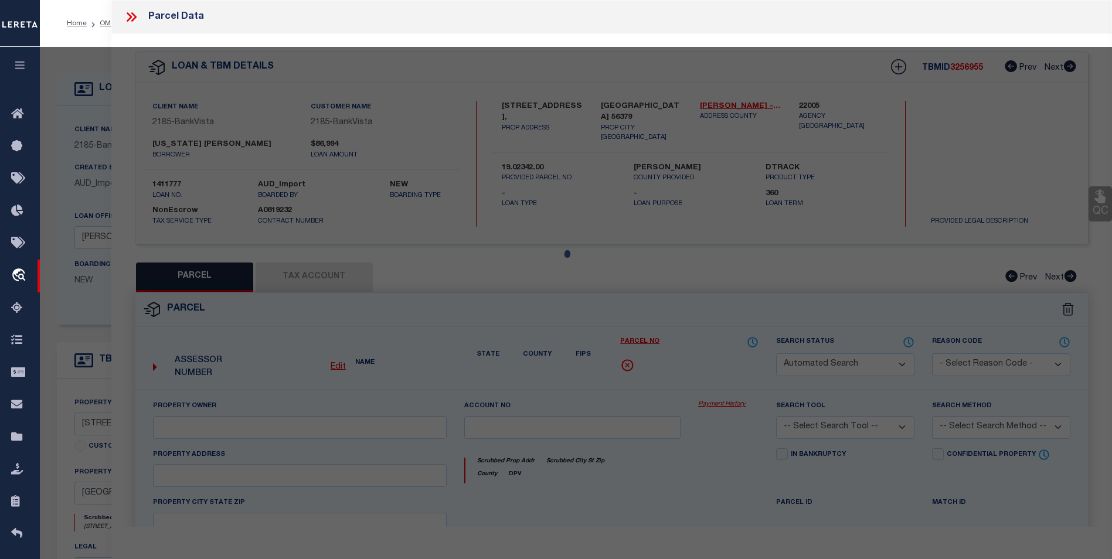
select select "BP"
type input "MONTANA W HANSON"
select select "PHN"
select select "ADD"
type input "611 8TH AVE N"
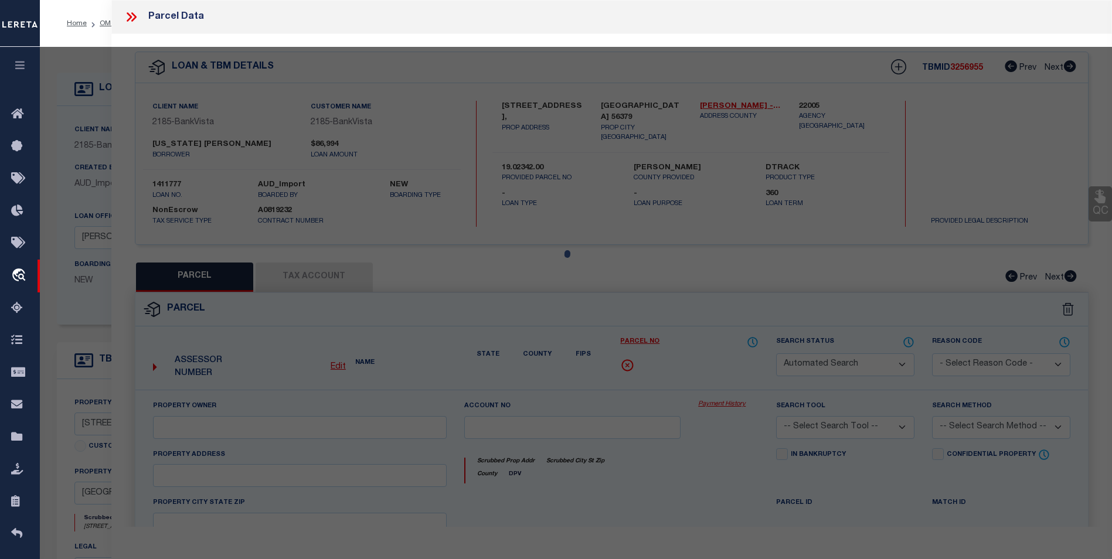
type input "[GEOGRAPHIC_DATA] 56379"
type textarea "Sect-23 Twp-036 Range-031 SCENIC VIEW PLAT 2 Lot-018 Block-004"
type textarea "inactive parcel 8/13/25 - parcel is active per the agency"
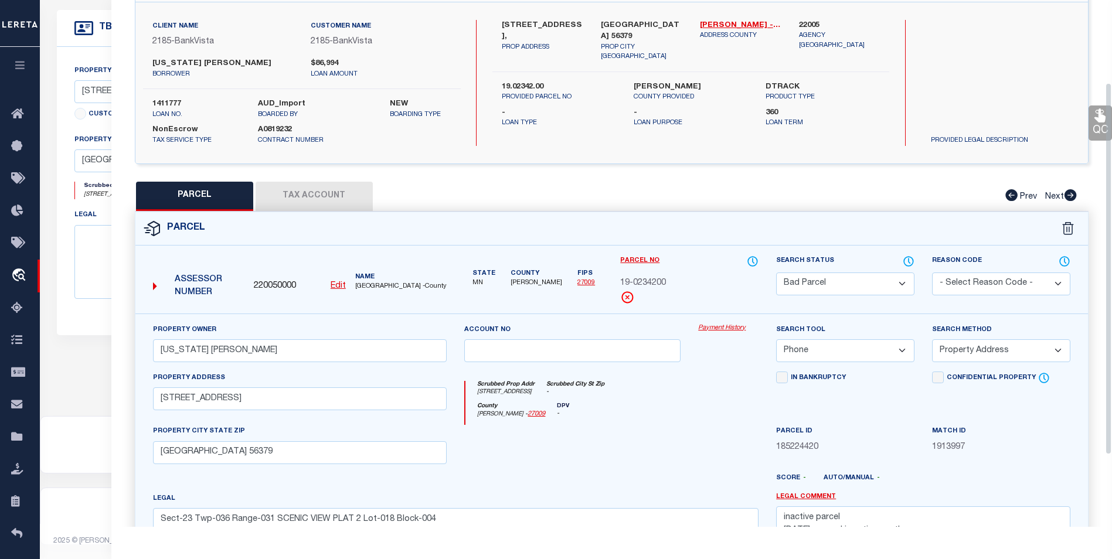
scroll to position [117, 0]
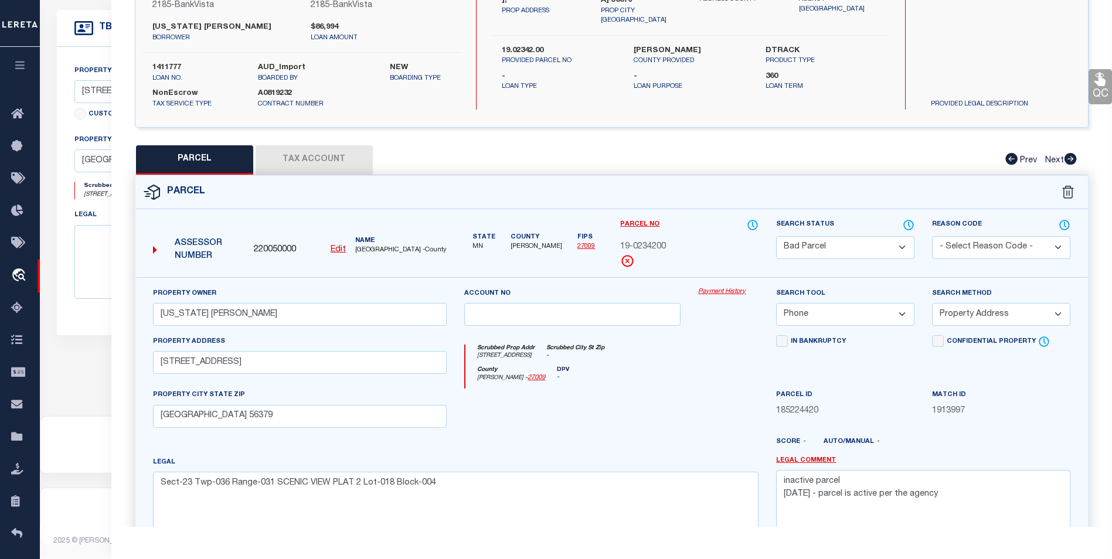
click at [889, 243] on select "Automated Search Bad Parcel Complete Duplicate Parcel High Dollar Reporting In …" at bounding box center [845, 247] width 138 height 23
click at [776, 236] on select "Automated Search Bad Parcel Complete Duplicate Parcel High Dollar Reporting In …" at bounding box center [845, 247] width 138 height 23
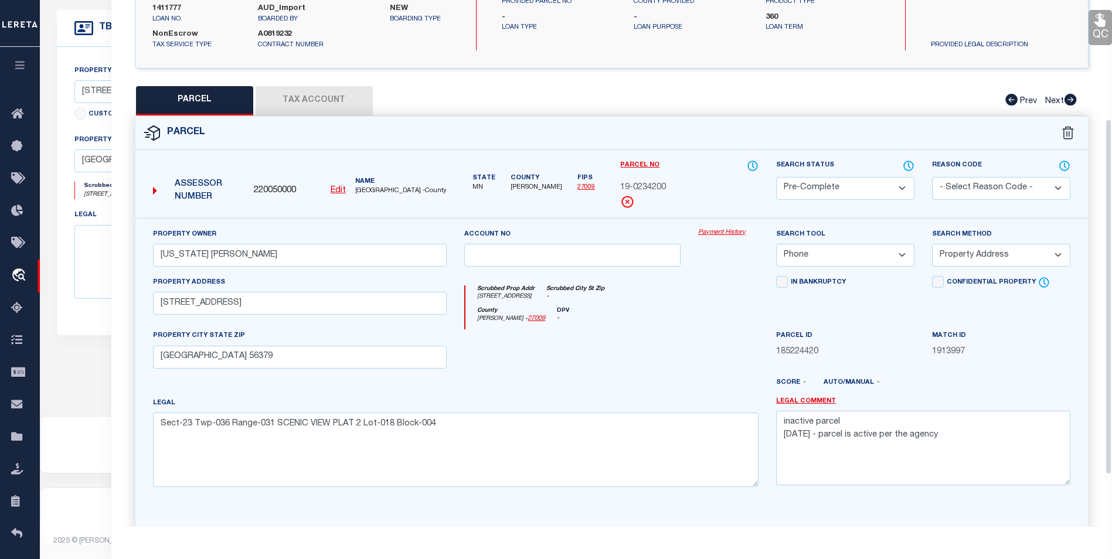
scroll to position [234, 0]
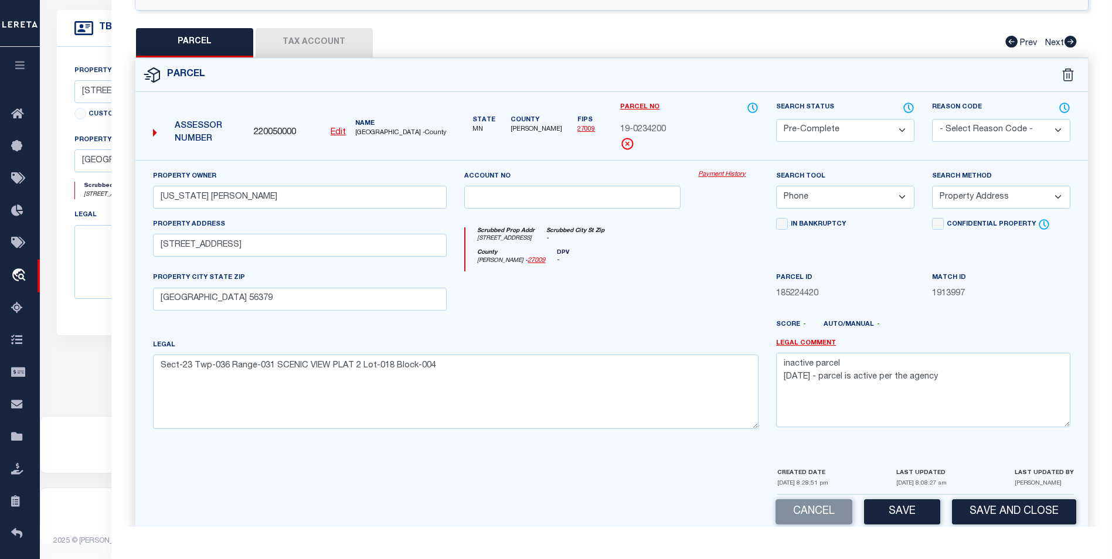
click at [888, 518] on button "Save" at bounding box center [902, 511] width 76 height 25
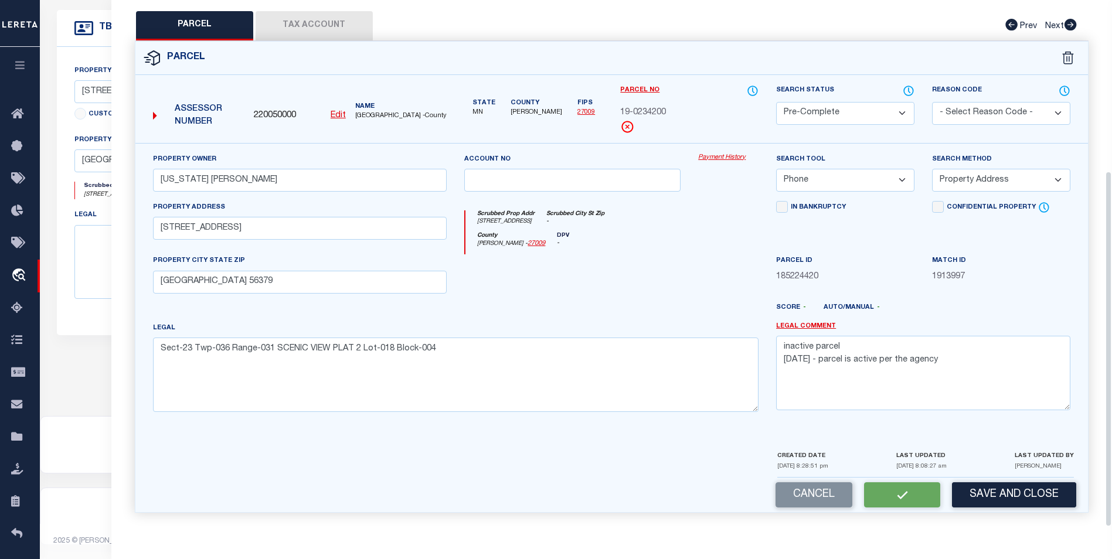
select select "AS"
select select
checkbox input "false"
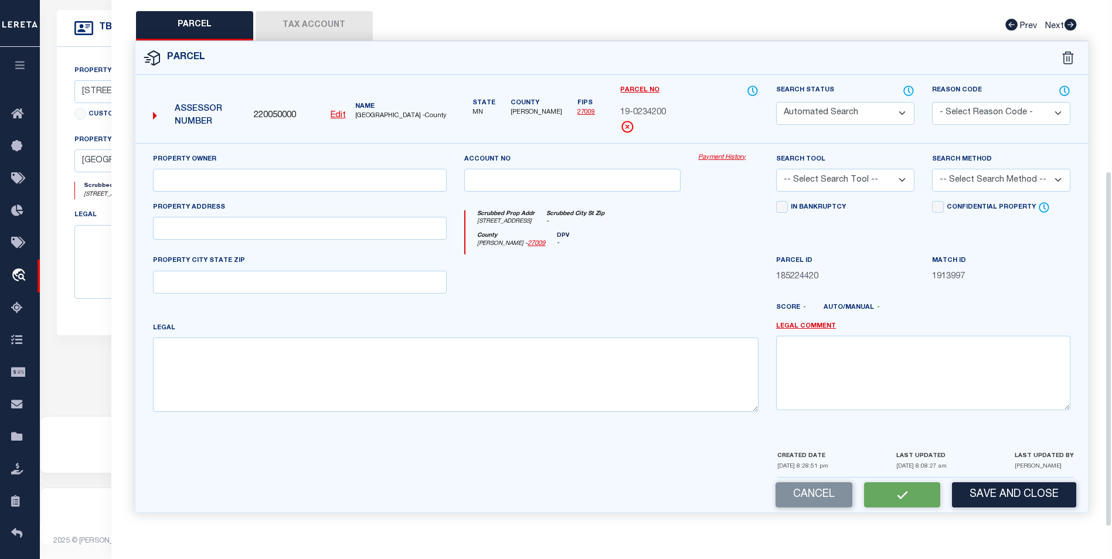
select select "PC"
type input "MONTANA W HANSON"
select select "PHN"
select select "ADD"
type input "611 8TH AVE N"
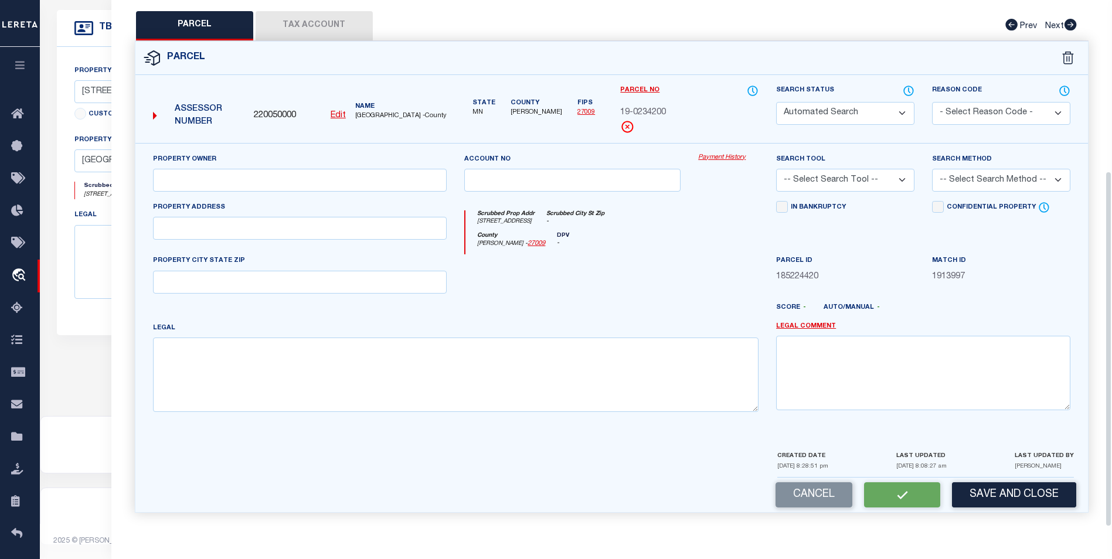
type input "SAUK RAPIDS MN 56379"
type textarea "Sect-23 Twp-036 Range-031 SCENIC VIEW PLAT 2 Lot-018 Block-004"
type textarea "inactive parcel 8/13/25 - parcel is active per the agency"
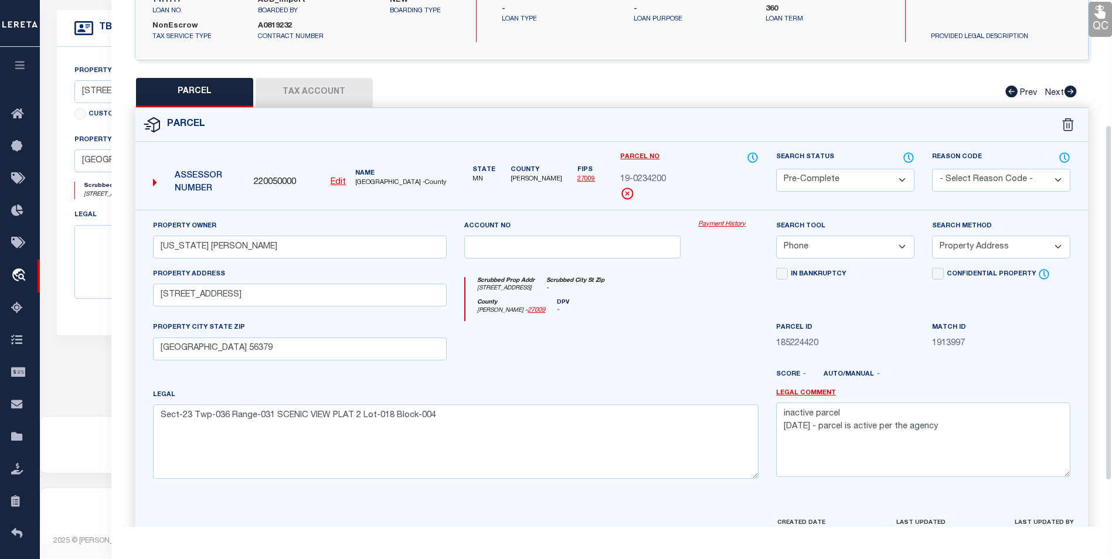
scroll to position [253, 0]
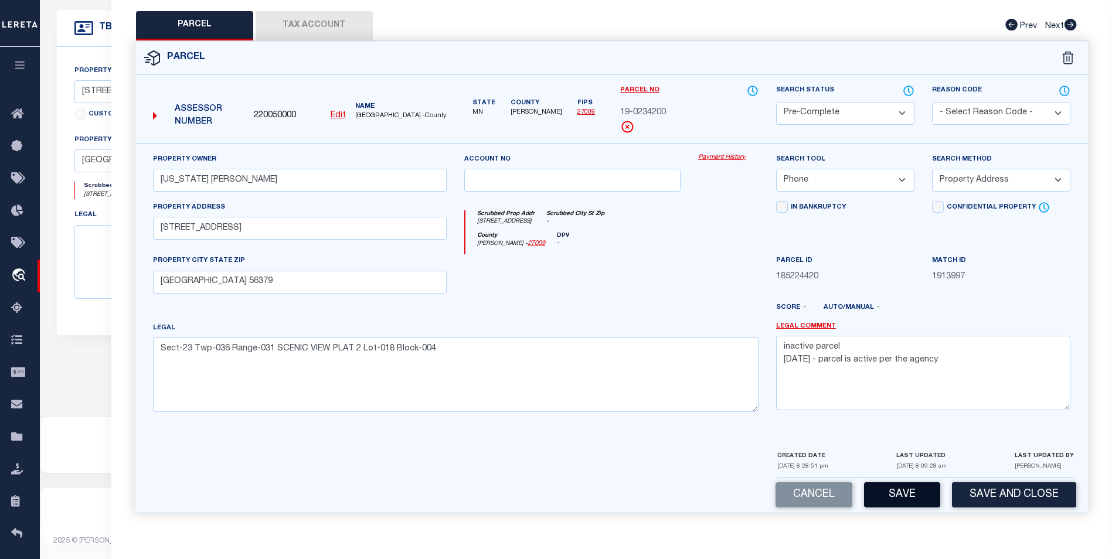
click at [906, 499] on button "Save" at bounding box center [902, 494] width 76 height 25
select select "AS"
select select
checkbox input "false"
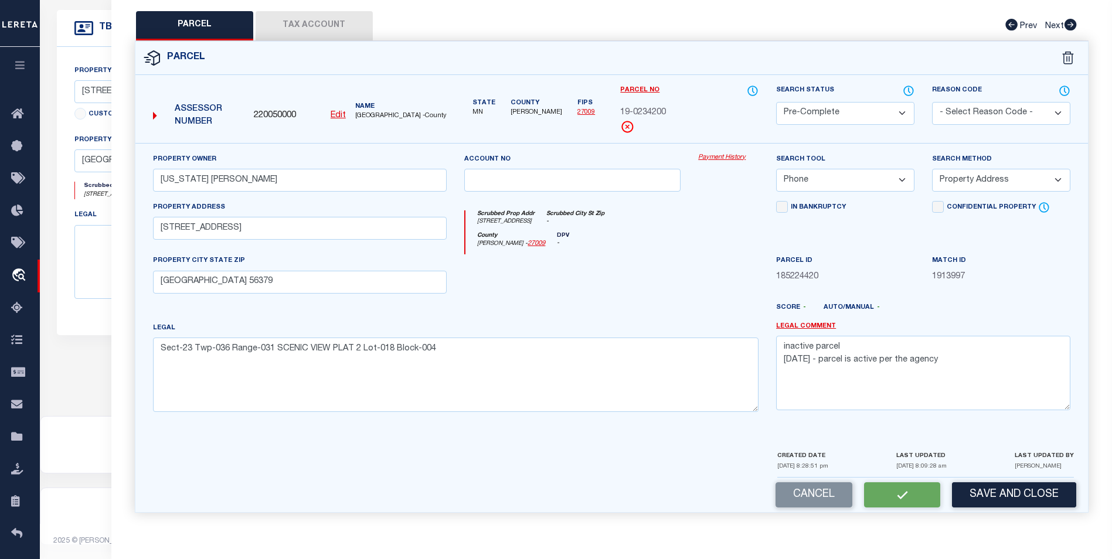
checkbox input "false"
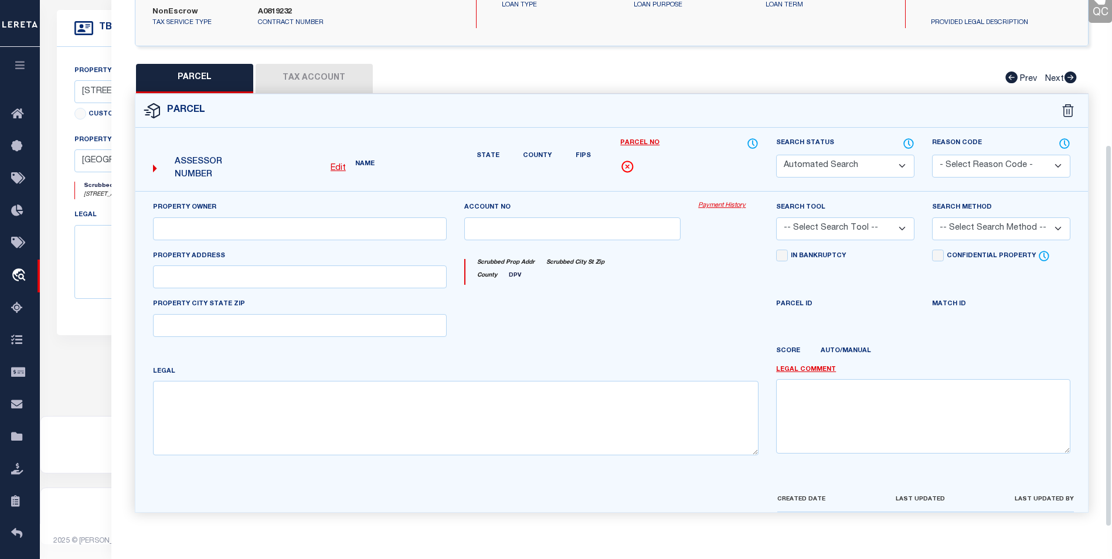
select select "PC"
type input "MONTANA W HANSON"
select select "PHN"
select select "ADD"
type input "611 8TH AVE N"
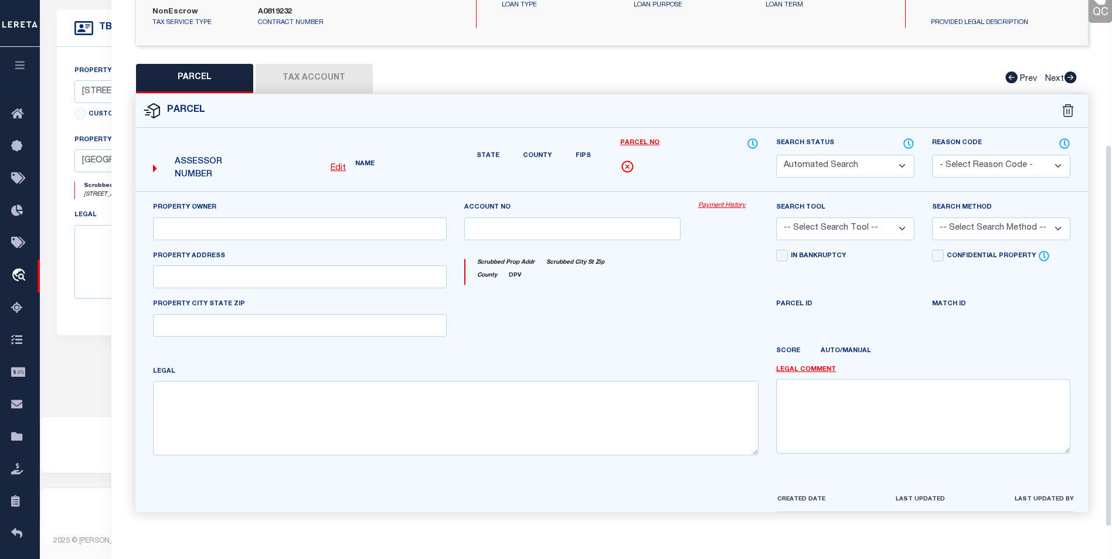
type input "SAUK RAPIDS MN 56379"
type textarea "Sect-23 Twp-036 Range-031 SCENIC VIEW PLAT 2 Lot-018 Block-004"
type textarea "inactive parcel 8/13/25 - parcel is active per the agency"
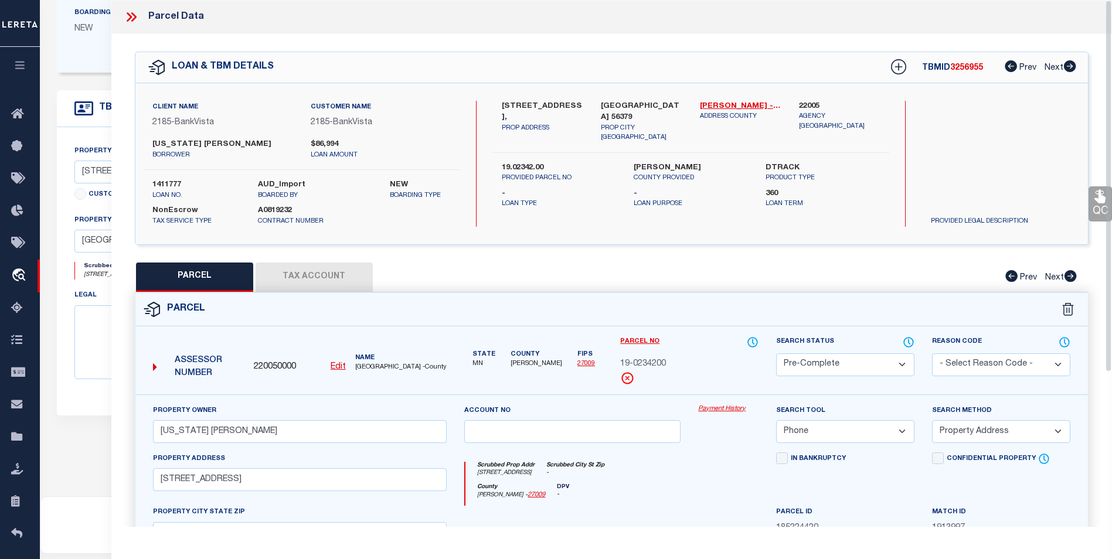
scroll to position [220, 0]
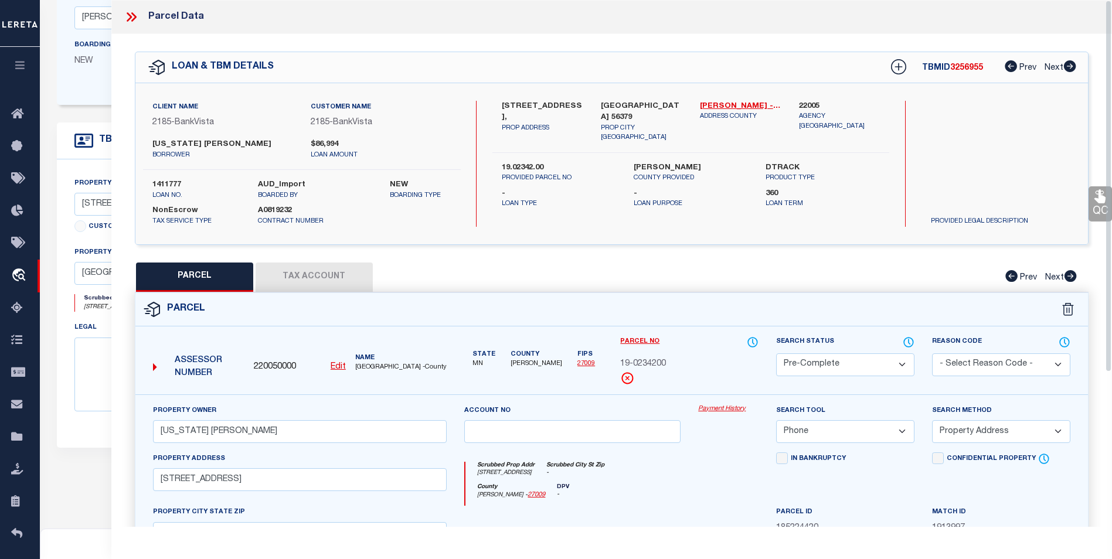
click at [133, 11] on icon at bounding box center [131, 16] width 15 height 15
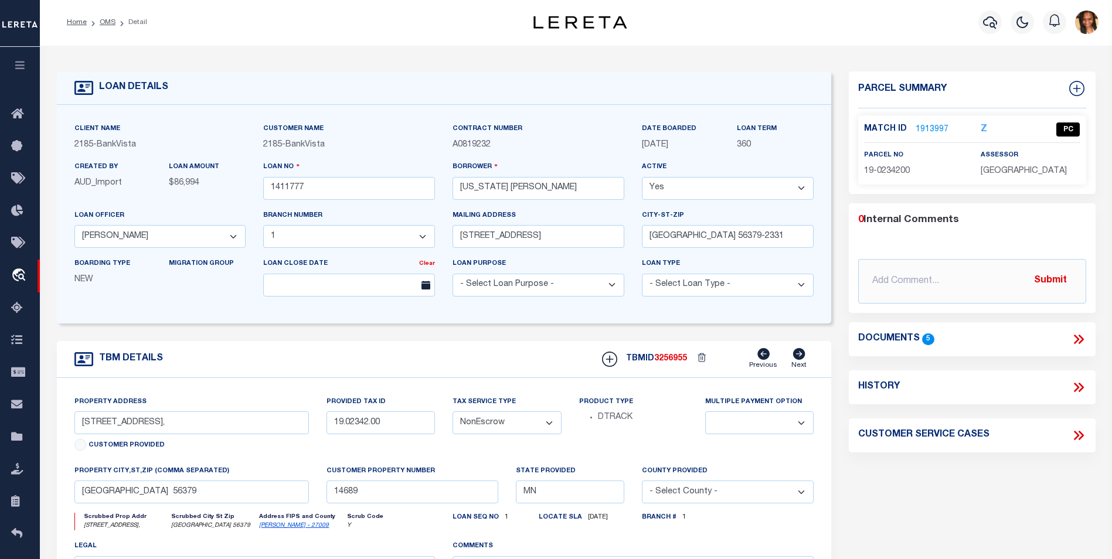
scroll to position [0, 0]
click at [917, 126] on link "1913997" at bounding box center [931, 131] width 33 height 12
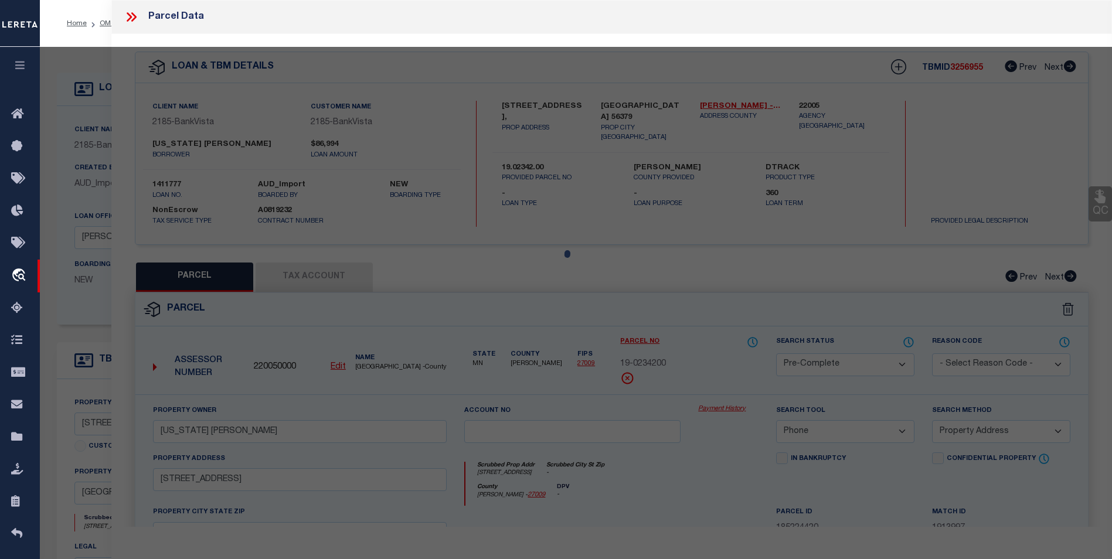
select select "AS"
select select
checkbox input "false"
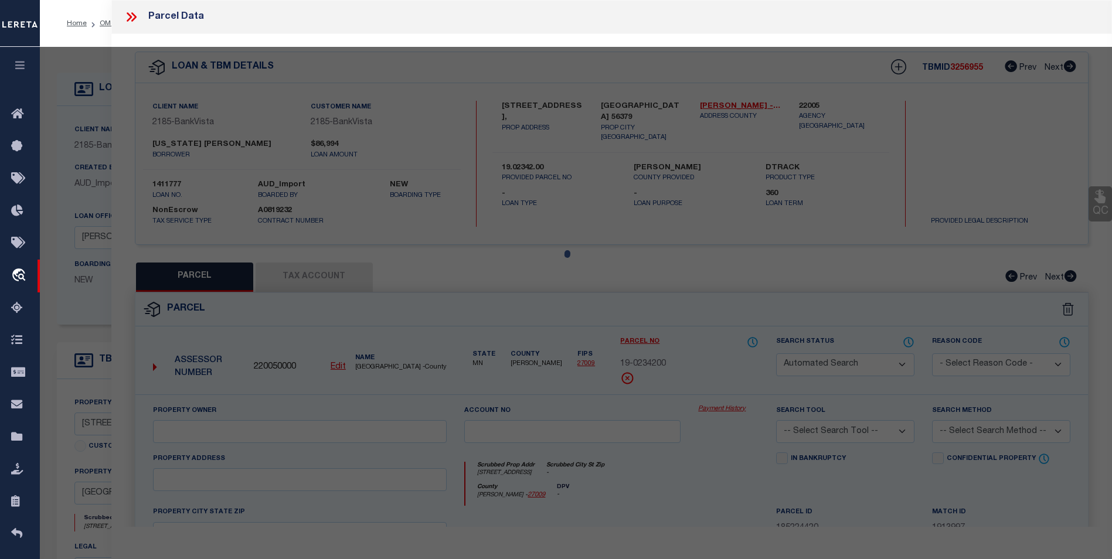
select select "CP"
type input "MONTANA W HANSON"
select select "PHN"
select select "ADD"
type input "611 8TH AVE N"
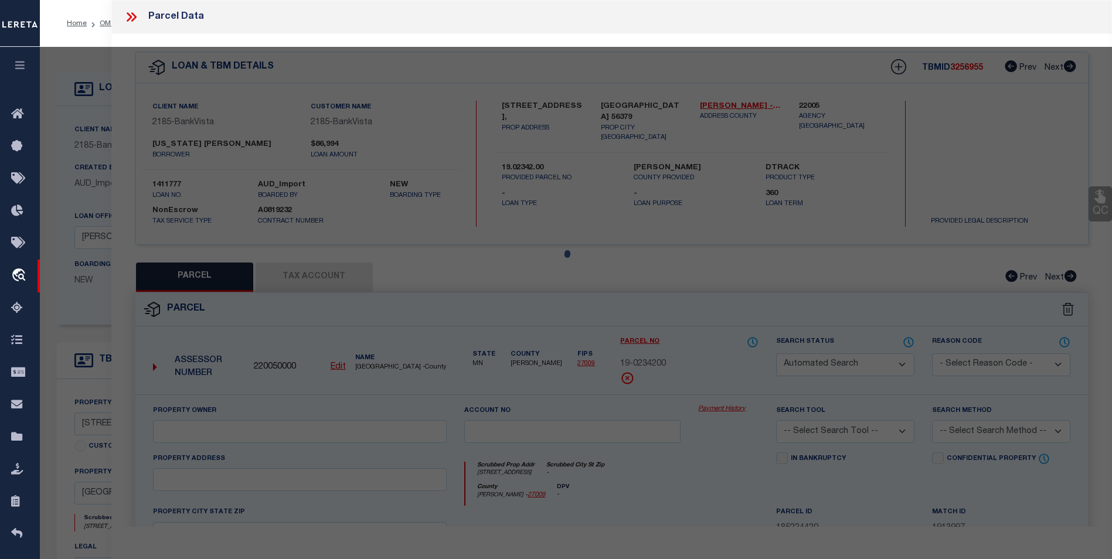
type input "SAUK RAPIDS MN 56379"
type textarea "Sect-23 Twp-036 Range-031 SCENIC VIEW PLAT 2 Lot-018 Block-004"
type textarea "inactive parcel 8/13/25 - parcel is active per the agency"
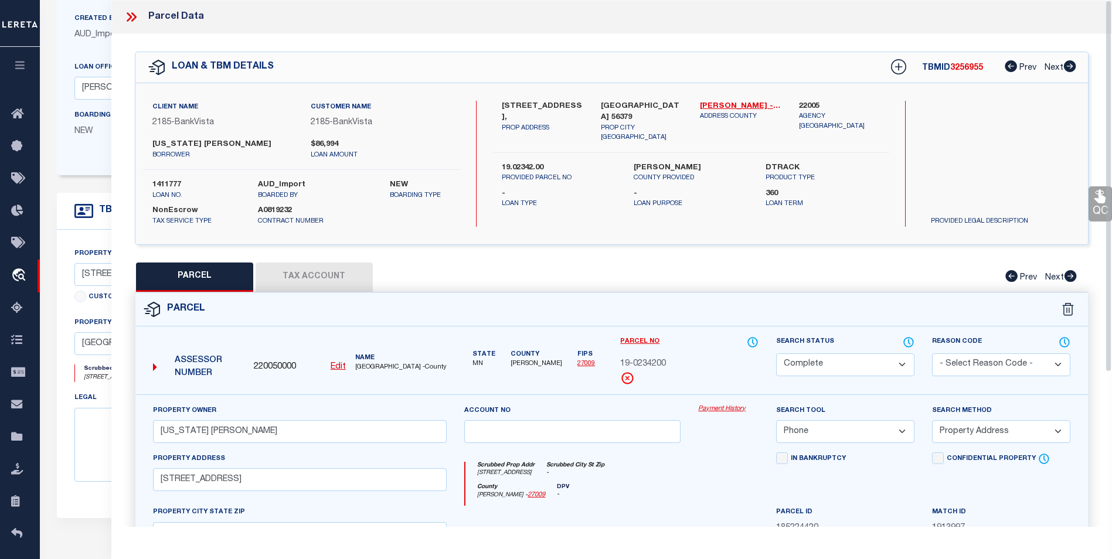
scroll to position [103, 0]
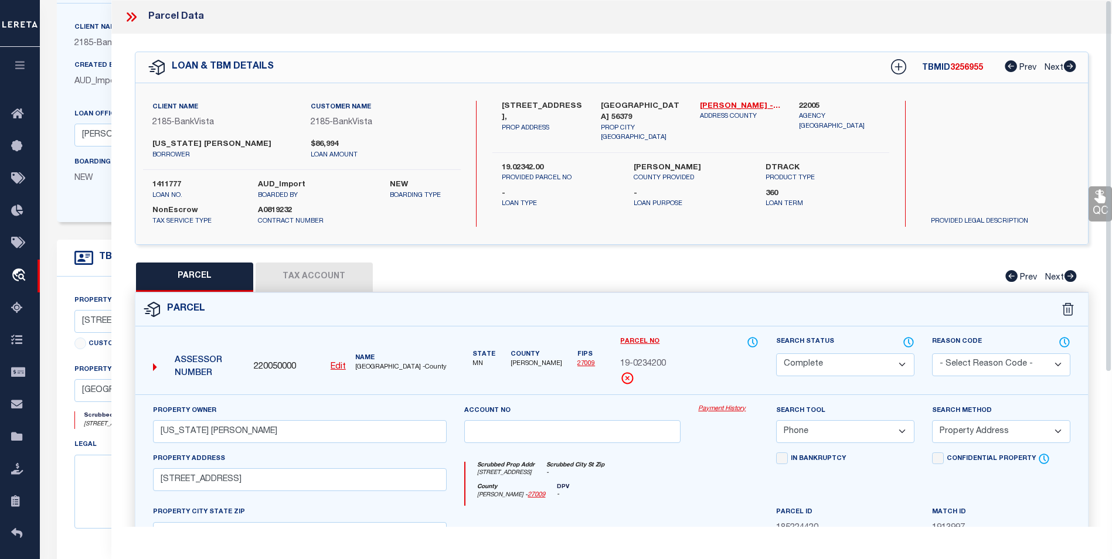
click at [130, 16] on icon at bounding box center [129, 16] width 5 height 9
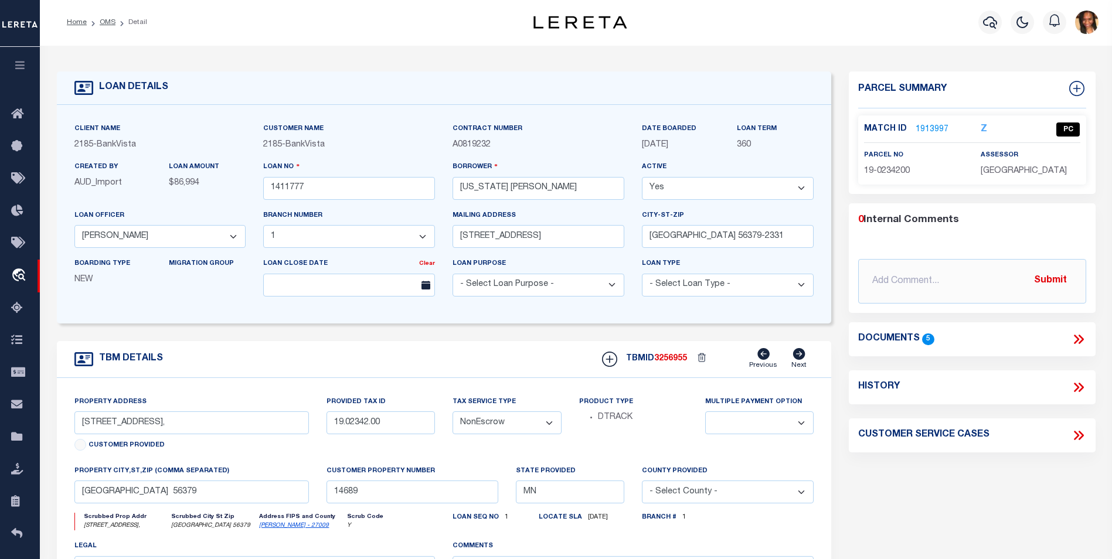
scroll to position [0, 0]
click at [105, 21] on link "OMS" at bounding box center [108, 23] width 16 height 7
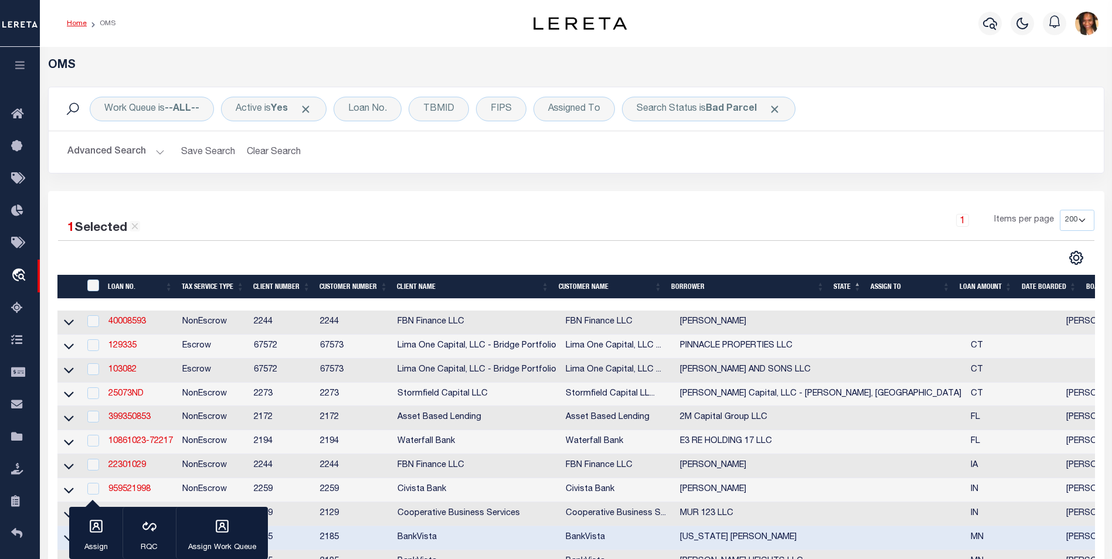
click at [80, 23] on link "Home" at bounding box center [77, 23] width 20 height 7
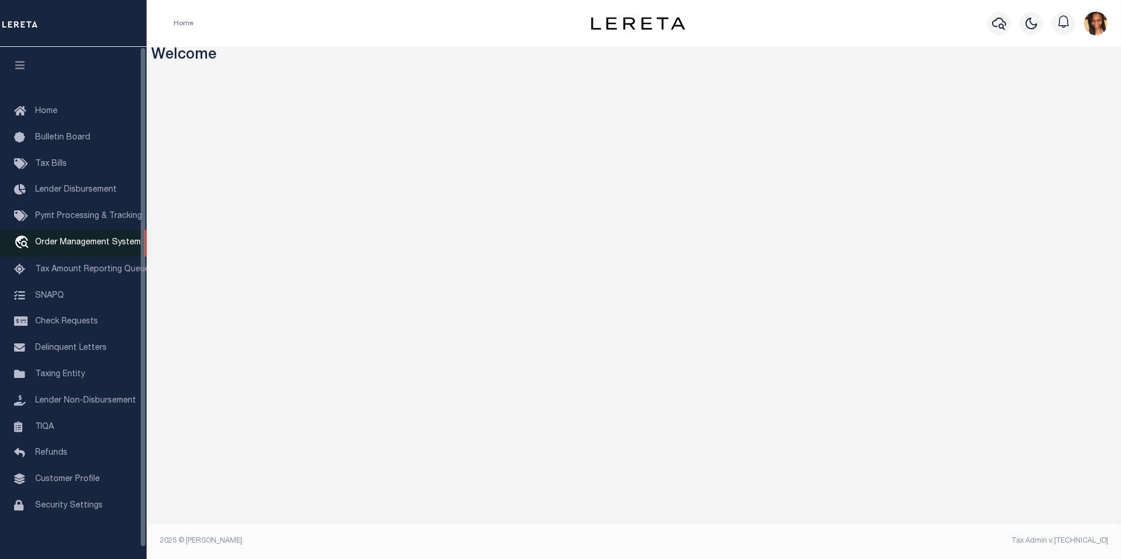
click at [90, 247] on span "Order Management System" at bounding box center [87, 243] width 105 height 8
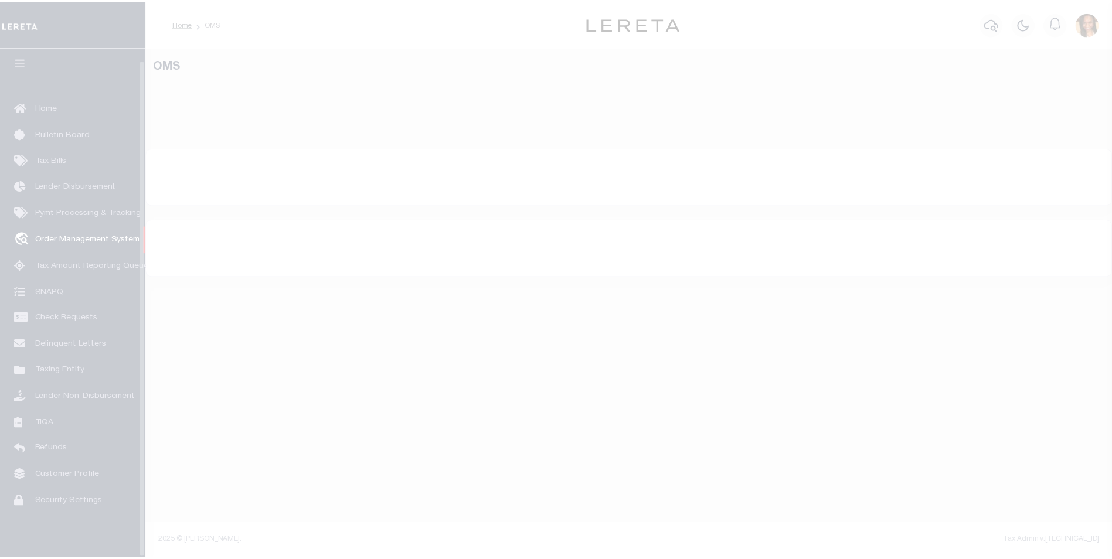
scroll to position [12, 0]
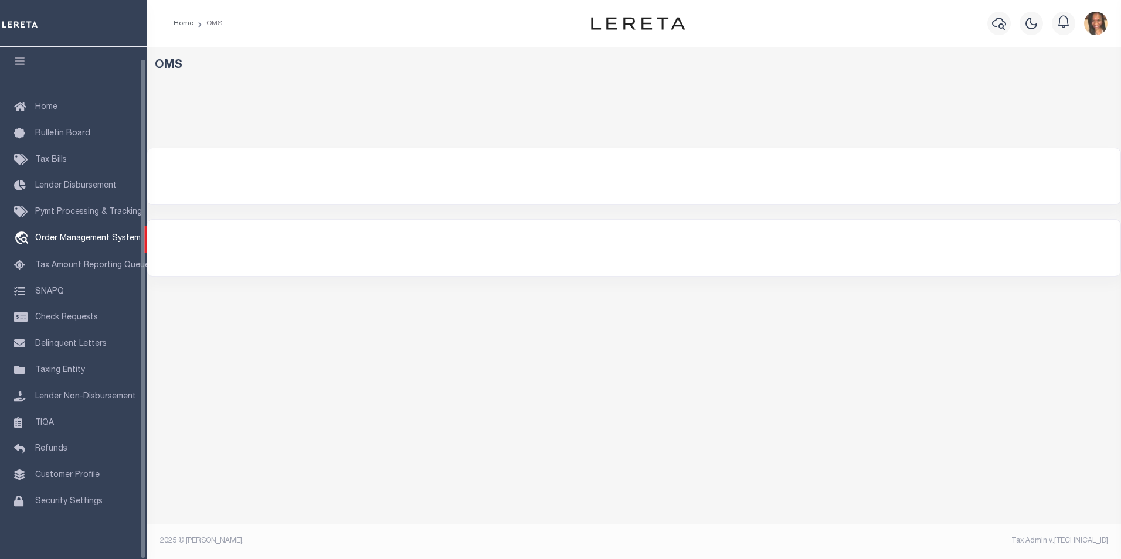
select select "200"
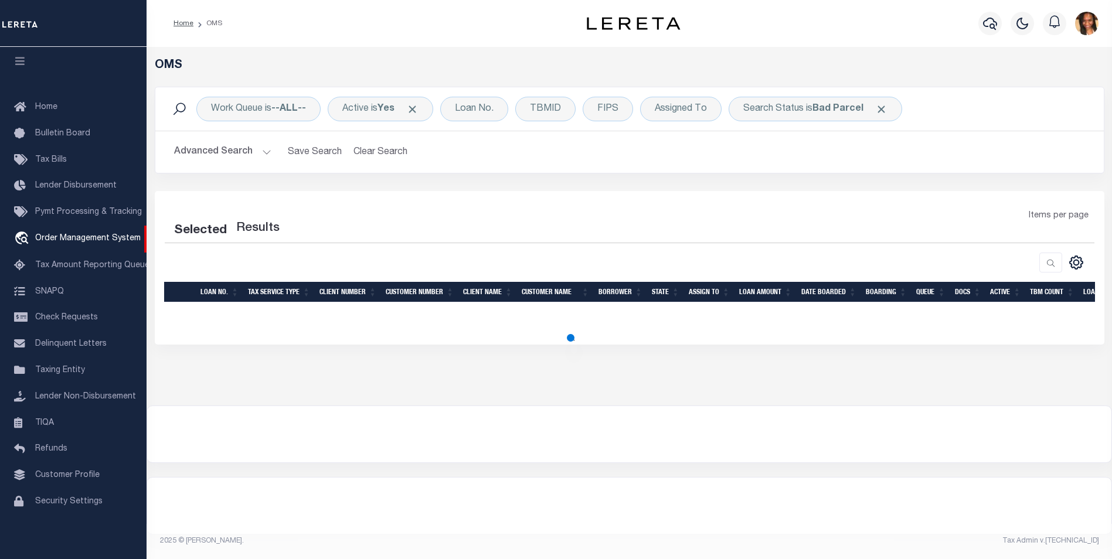
select select "200"
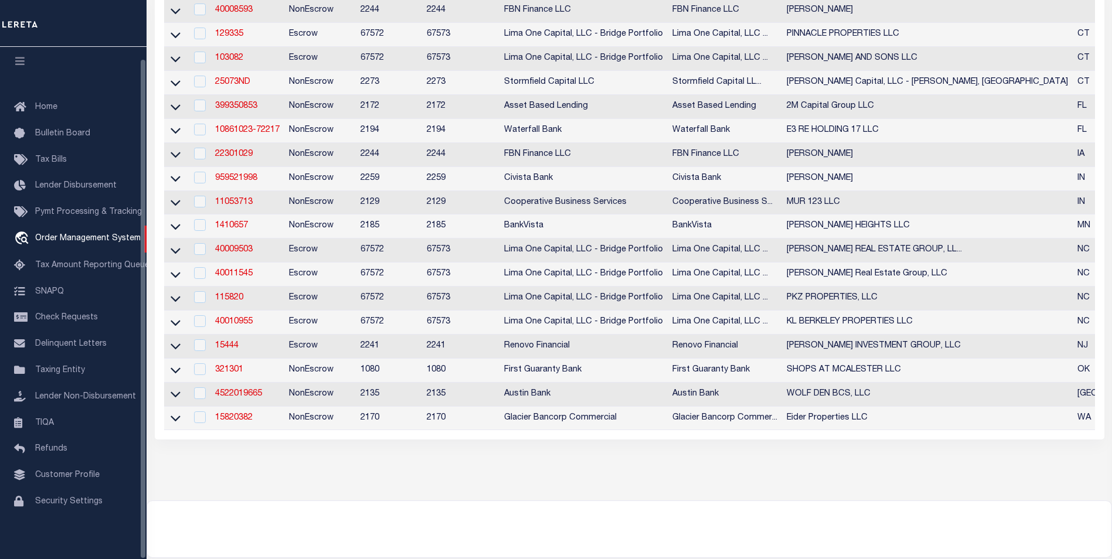
scroll to position [352, 0]
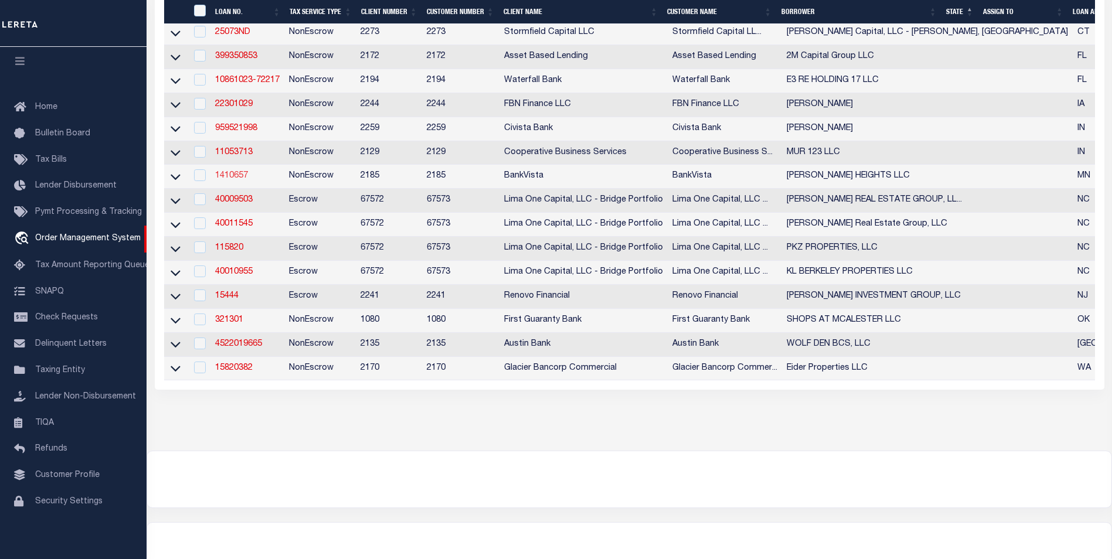
click at [227, 180] on link "1410657" at bounding box center [231, 176] width 33 height 8
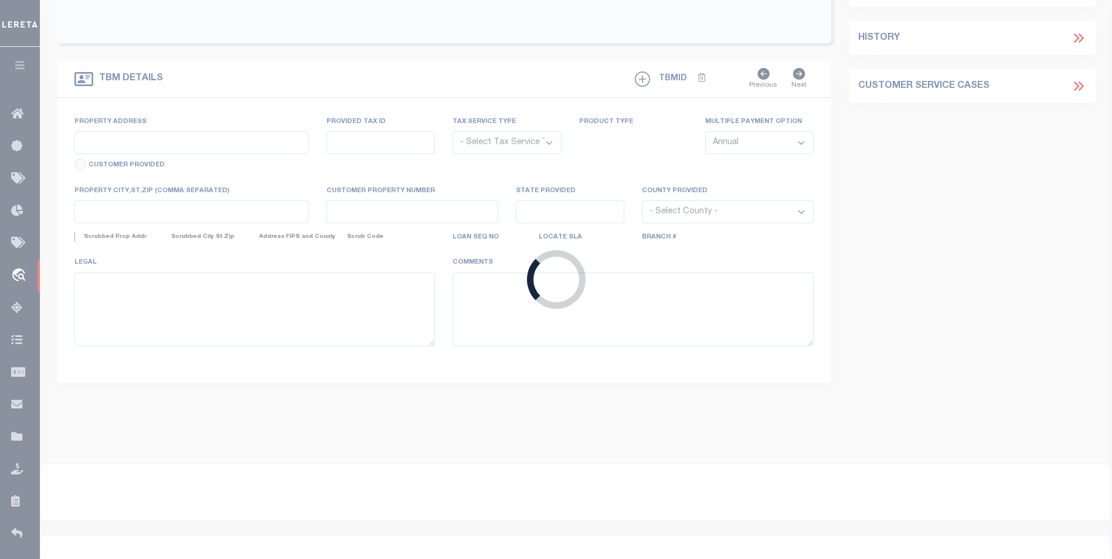
type input "1410657"
type input "[PERSON_NAME] HEIGHTS LLC"
select select
type input "PO BOX 6204"
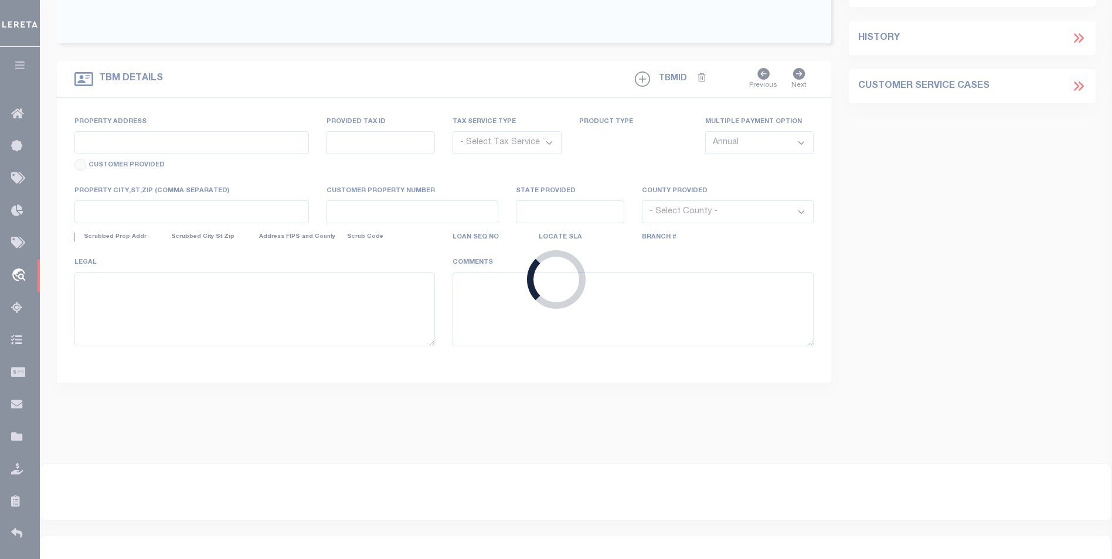
type input "[GEOGRAPHIC_DATA]-6204"
select select "NonEscrow"
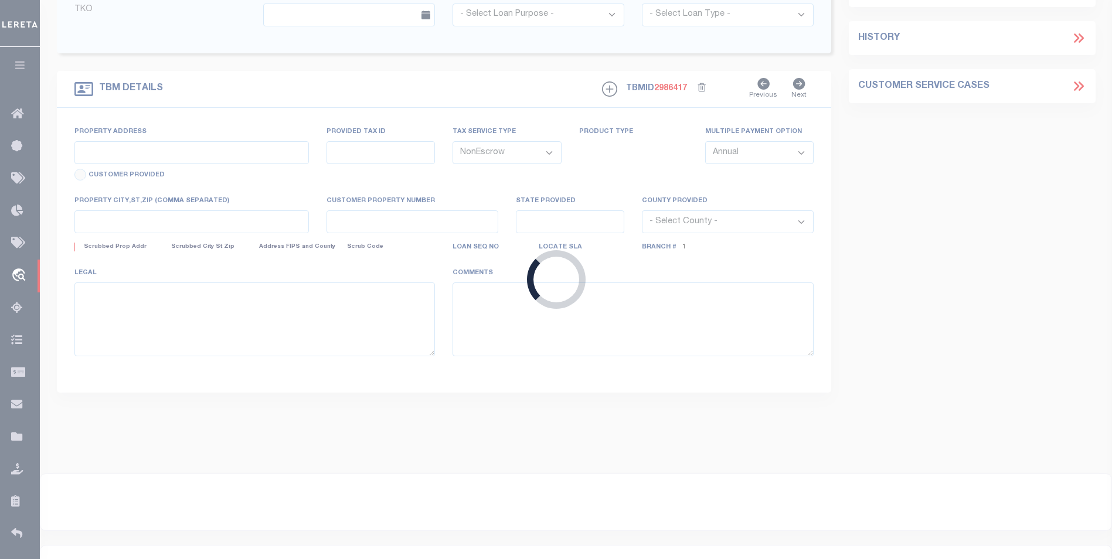
type input "[STREET_ADDRESS][PERSON_NAME]"
type input "190175600"
select select
type input "[GEOGRAPHIC_DATA] 56379"
type input "10805"
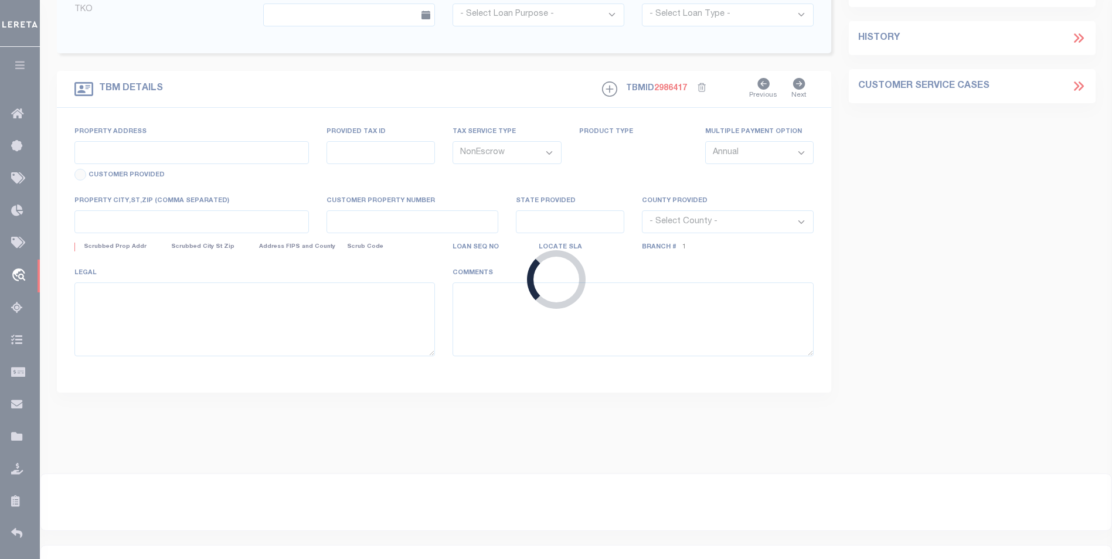
type input "MN"
select select
select select "12350"
select select "4780"
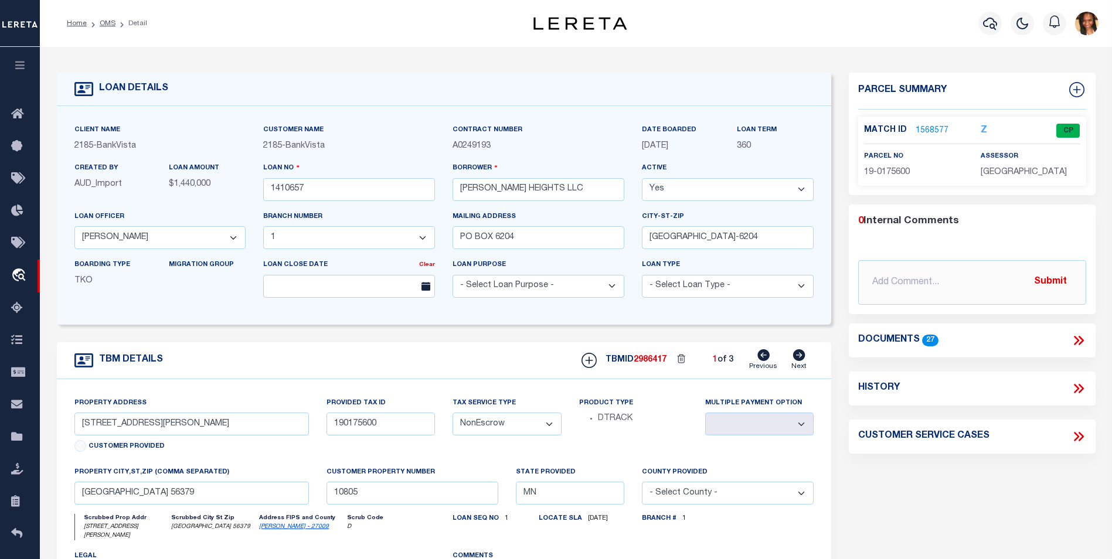
click at [942, 129] on link "1568577" at bounding box center [931, 131] width 33 height 12
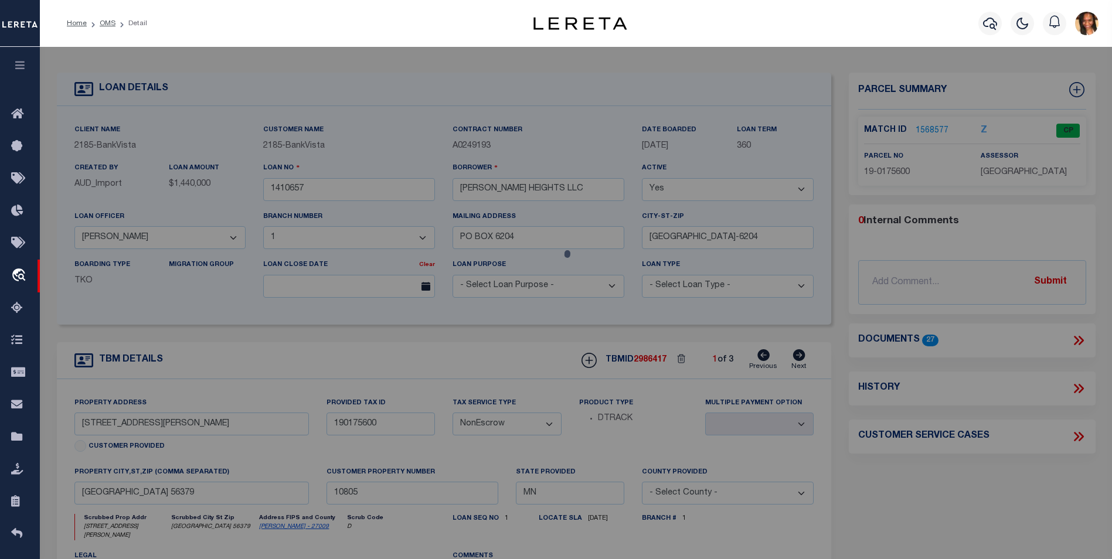
checkbox input "false"
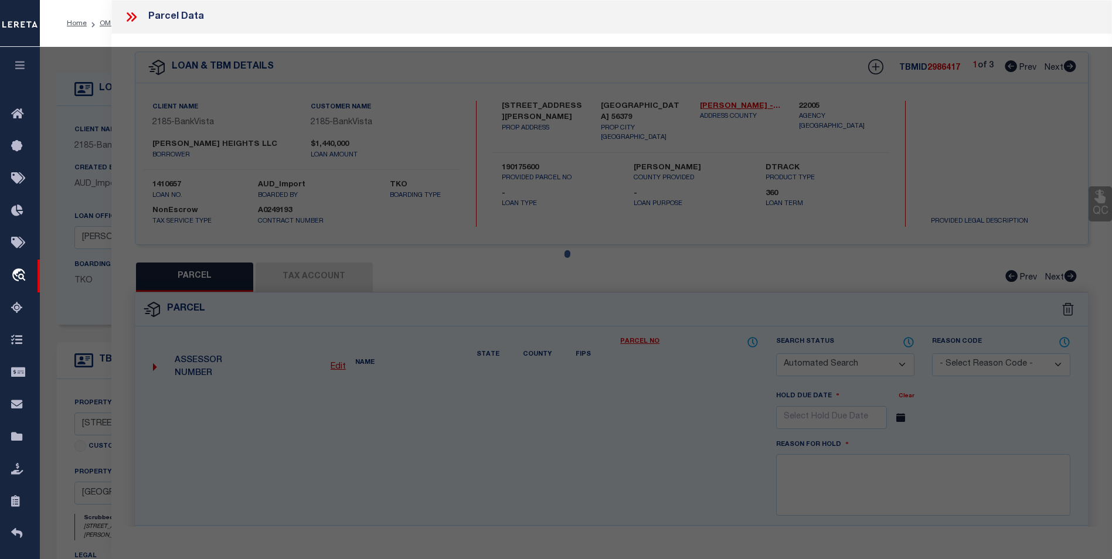
select select "CP"
type input "[PERSON_NAME] HEIGHTS LLC"
select select
type input "922 [PERSON_NAME] DR N"
checkbox input "false"
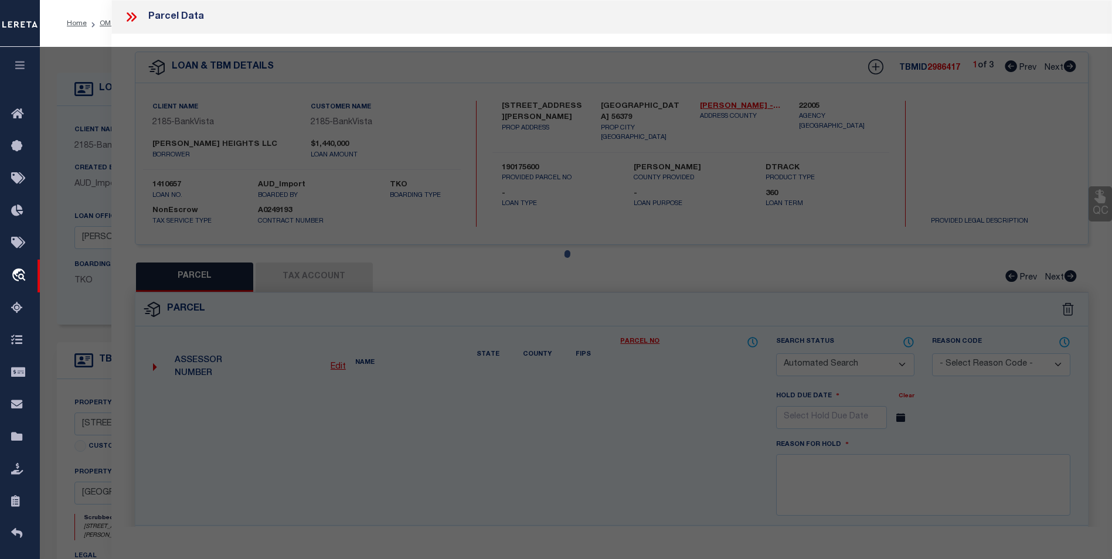
type input "[GEOGRAPHIC_DATA] 56379"
type textarea "Sect-22 Twp-036 Range-031 HILLSIDE ADDITION Lot-005 Block-001"
type textarea "Tax ID Special Project"
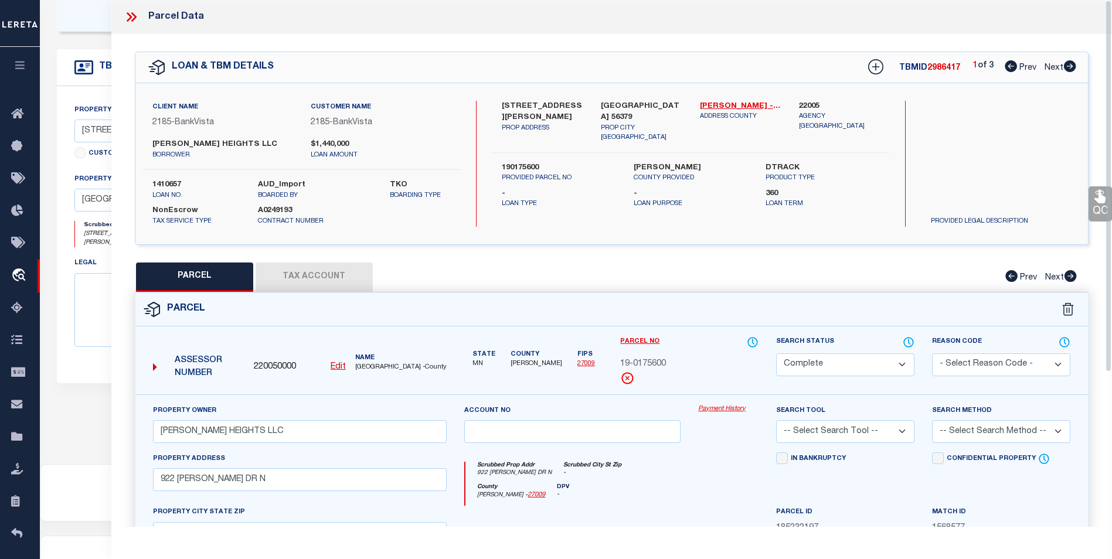
click at [1075, 67] on icon at bounding box center [1070, 66] width 12 height 12
select select "AS"
checkbox input "false"
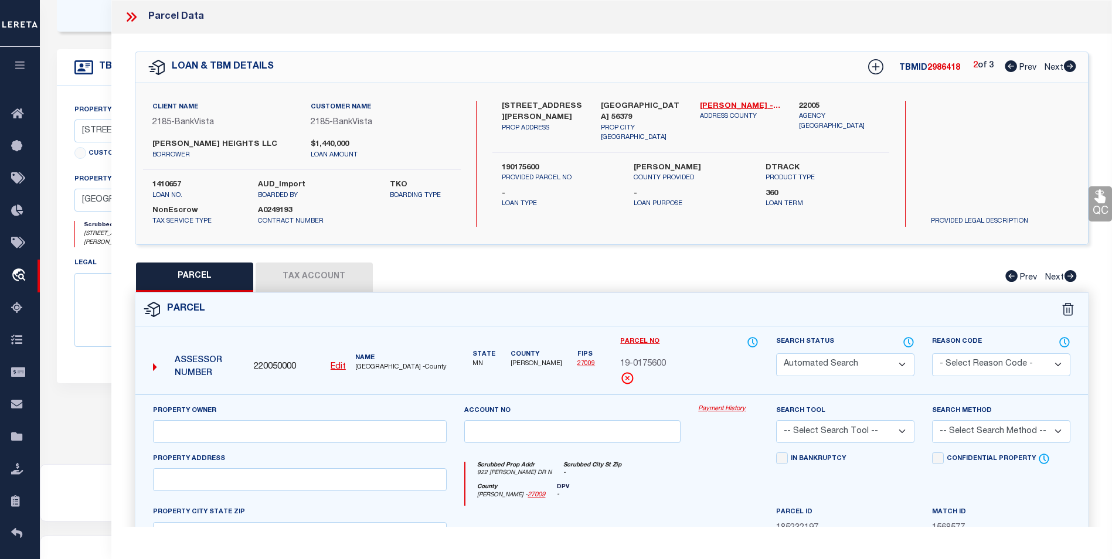
select select "CP"
type input "[PERSON_NAME] HEIGHTS LLC"
select select
type input "922 [PERSON_NAME] DR N"
checkbox input "false"
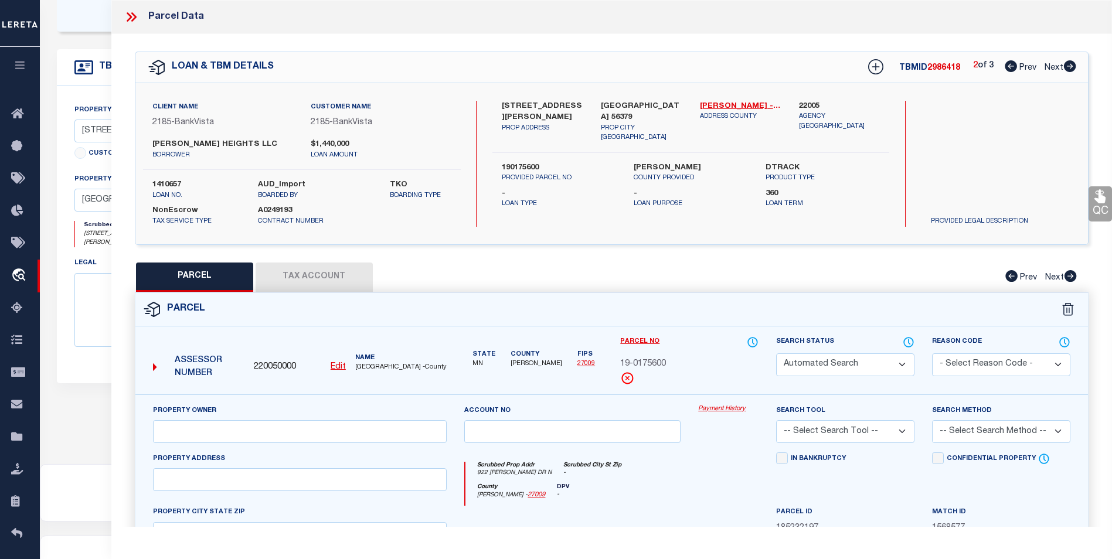
type input "[GEOGRAPHIC_DATA] 56379"
type textarea "Sect-22 Twp-036 Range-031 HILLSIDE ADDITION Lot-007 Block-001"
type textarea "Tax ID Special Project"
click at [1074, 67] on icon at bounding box center [1070, 66] width 12 height 12
select select "AS"
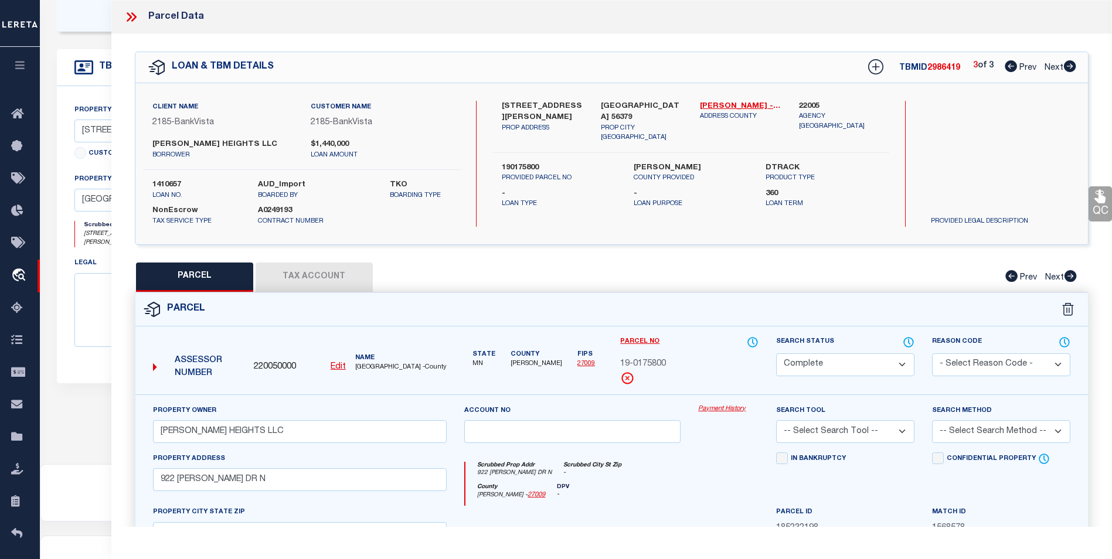
checkbox input "false"
select select "BP"
type input "[PERSON_NAME] HEIGHTS LLC"
select select
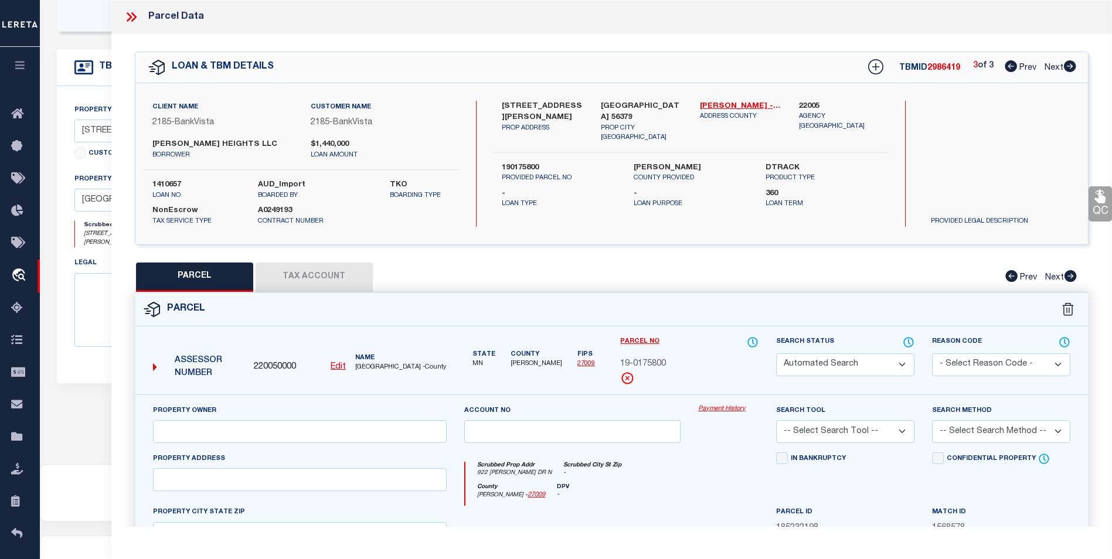
type input "922 [PERSON_NAME] DR N"
checkbox input "false"
type input "[GEOGRAPHIC_DATA] 56379"
type textarea "Sect-22 Twp-036 Range-031 HILLSIDE ADDITION Lot-006 Block-001 Sec/Twp/Rng [PHON…"
type textarea "inactive parcel"
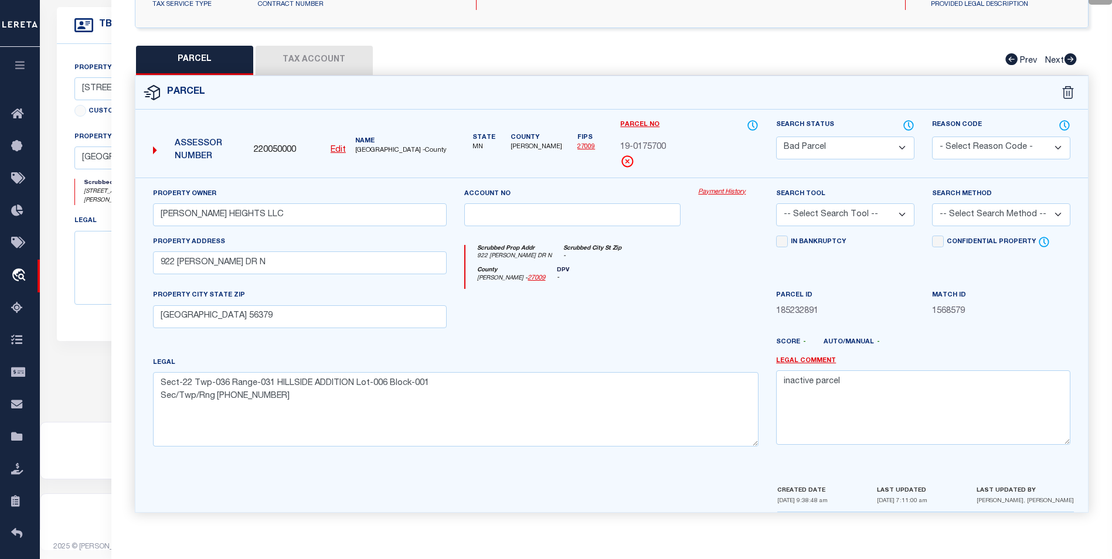
scroll to position [337, 0]
click at [900, 147] on select "Automated Search Bad Parcel Complete Duplicate Parcel High Dollar Reporting In …" at bounding box center [845, 148] width 138 height 23
select select "PC"
click at [776, 137] on select "Automated Search Bad Parcel Complete Duplicate Parcel High Dollar Reporting In …" at bounding box center [845, 148] width 138 height 23
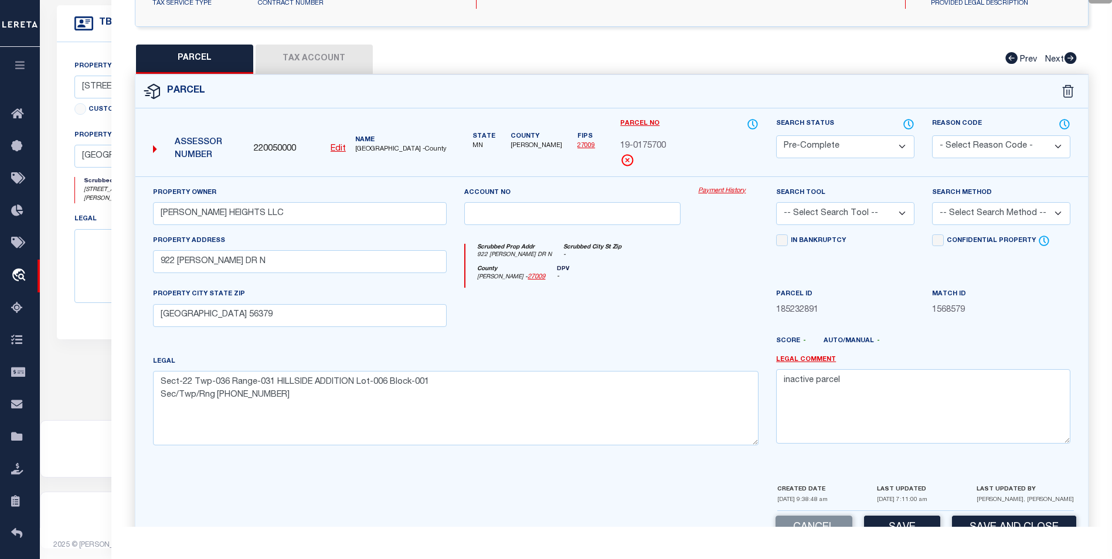
click at [894, 209] on select "-- Select Search Tool -- 3rd Party Website Agency File Agency Website ATLS CNV-…" at bounding box center [845, 213] width 138 height 23
select select "PHN"
click at [776, 202] on select "-- Select Search Tool -- 3rd Party Website Agency File Agency Website ATLS CNV-…" at bounding box center [845, 213] width 138 height 23
click at [1003, 212] on select "-- Select Search Method -- Property Address Legal Liability Info Provided" at bounding box center [1001, 213] width 138 height 23
select select "ADD"
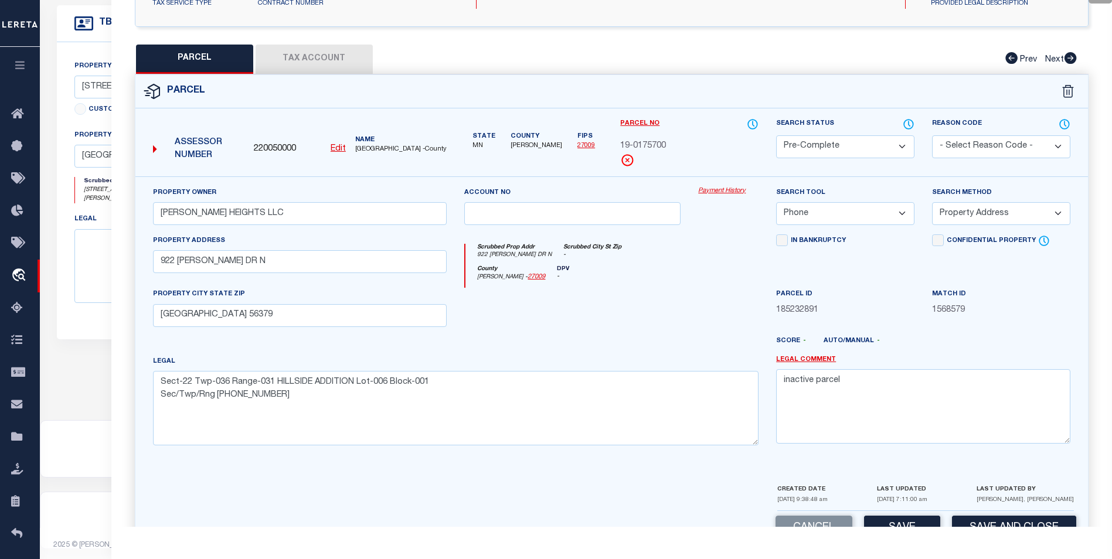
click at [932, 202] on select "-- Select Search Method -- Property Address Legal Liability Info Provided" at bounding box center [1001, 213] width 138 height 23
click at [847, 392] on textarea "inactive parcel" at bounding box center [923, 406] width 294 height 74
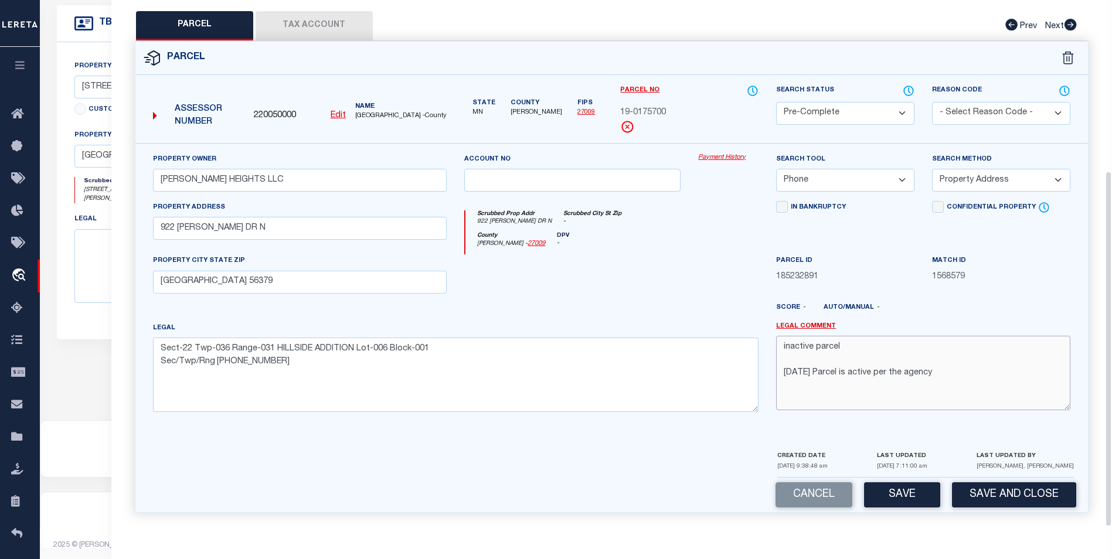
scroll to position [253, 0]
type textarea "inactive parcel [DATE] Parcel is active per the agency"
click at [888, 499] on button "Save" at bounding box center [902, 494] width 76 height 25
select select "AS"
select select
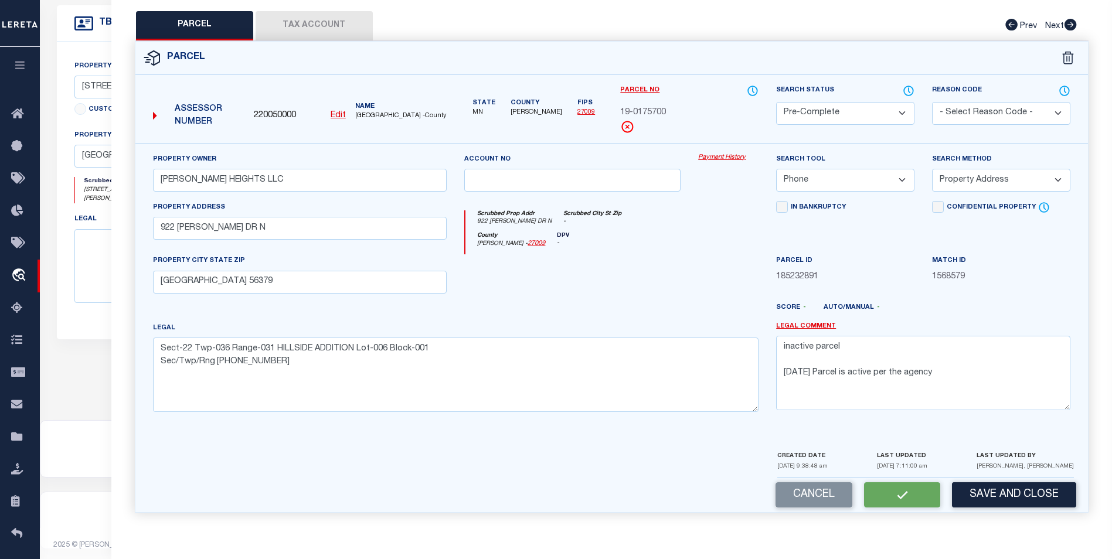
select select
checkbox input "false"
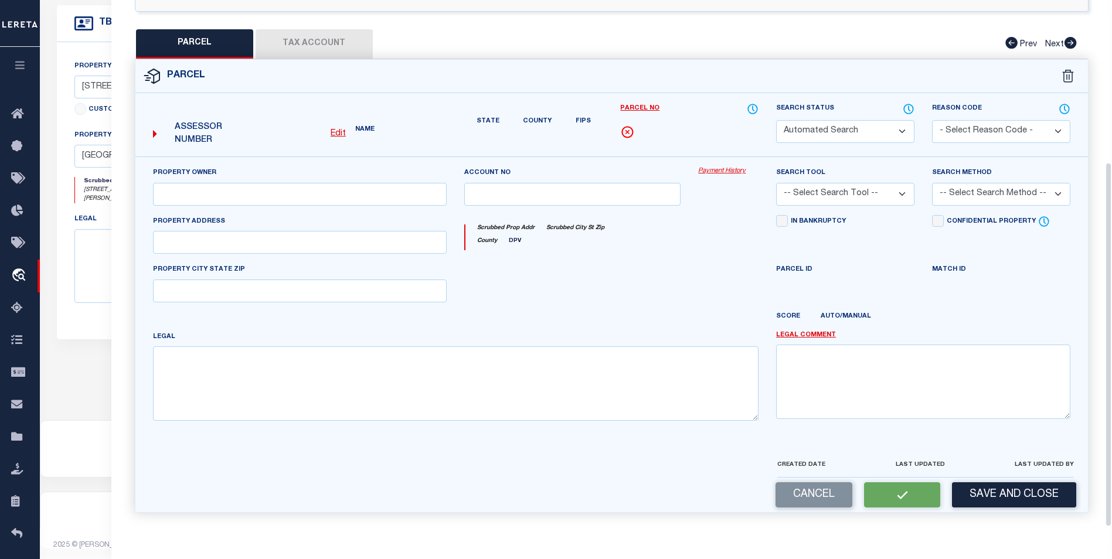
select select "PC"
type input "[PERSON_NAME] HEIGHTS LLC"
select select "PHN"
select select "ADD"
type input "922 [PERSON_NAME] DR N"
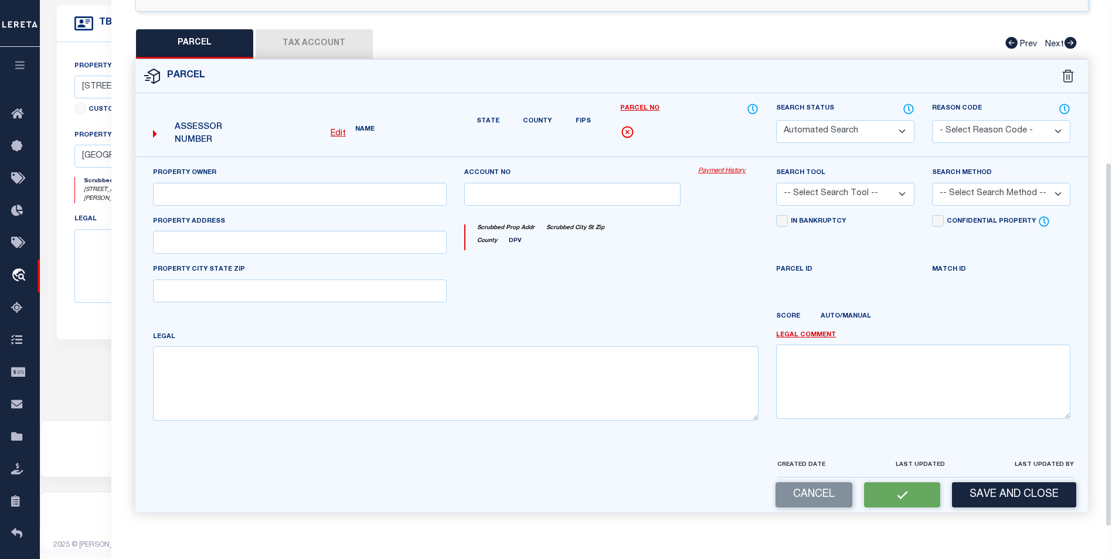
type input "[GEOGRAPHIC_DATA] 56379"
type textarea "Sect-22 Twp-036 Range-031 HILLSIDE ADDITION Lot-006 Block-001 Sec/Twp/Rng [PHON…"
type textarea "inactive parcel [DATE] Parcel is active per the agency"
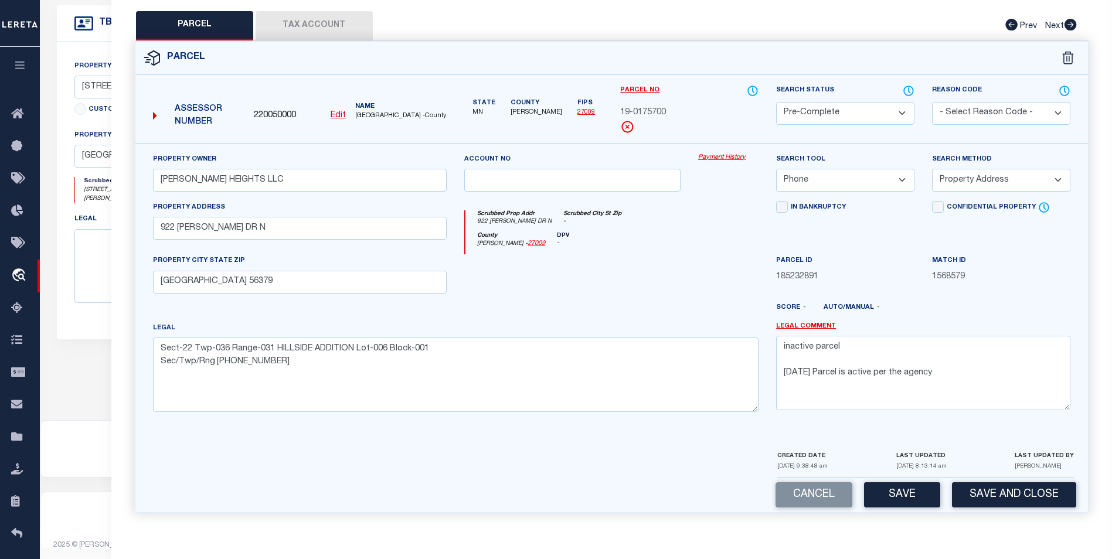
click at [962, 178] on select "-- Select Search Method -- Property Address Legal Liability Info Provided" at bounding box center [1001, 180] width 138 height 23
click at [932, 169] on select "-- Select Search Method -- Property Address Legal Liability Info Provided" at bounding box center [1001, 180] width 138 height 23
click at [896, 495] on button "Save" at bounding box center [902, 494] width 76 height 25
select select "AS"
select select
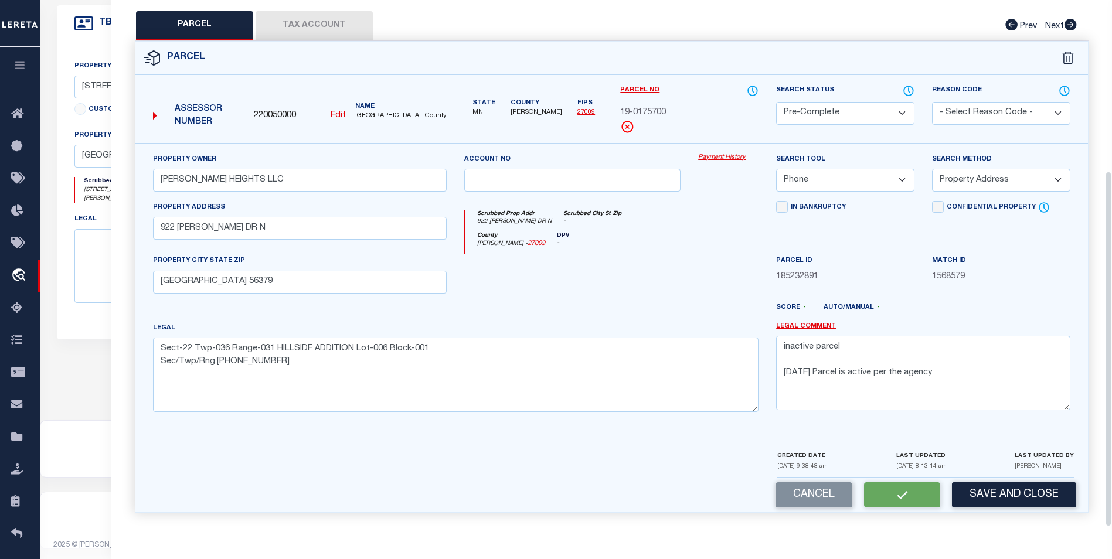
select select
checkbox input "false"
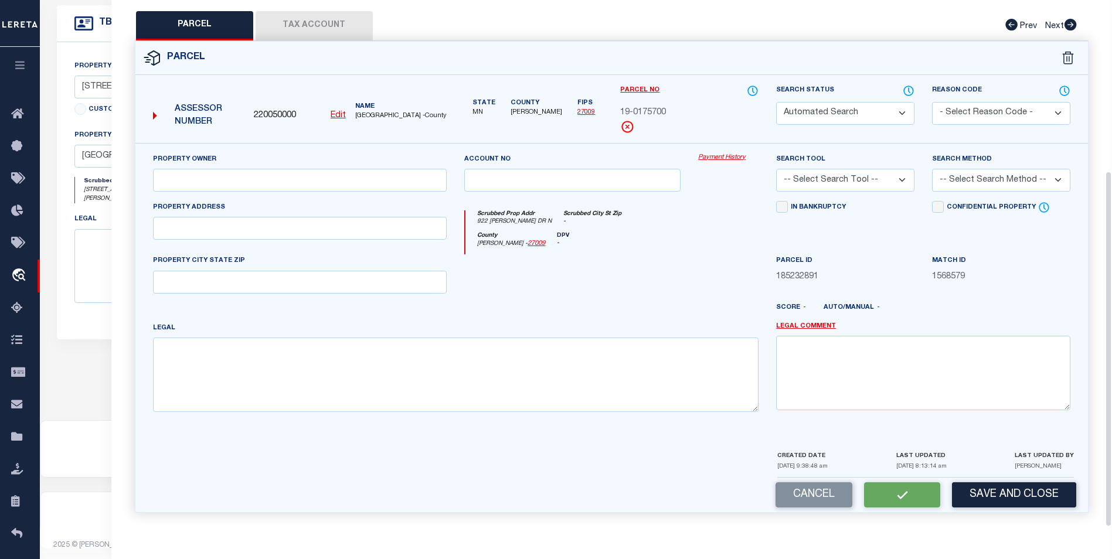
select select "PC"
type input "[PERSON_NAME] HEIGHTS LLC"
select select "PHN"
select select "ADD"
type input "922 [PERSON_NAME] DR N"
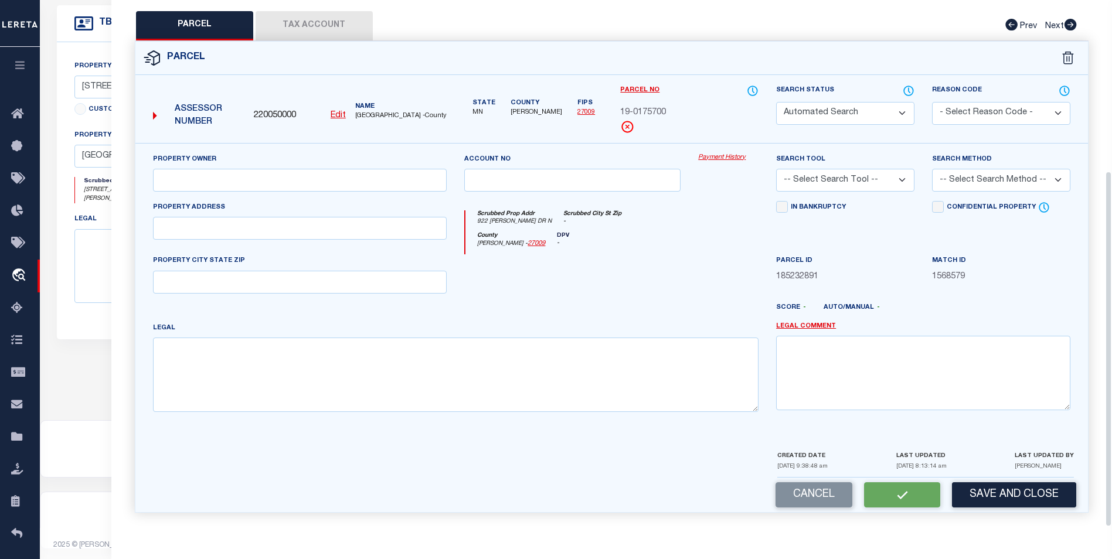
type input "[GEOGRAPHIC_DATA] 56379"
type textarea "Sect-22 Twp-036 Range-031 HILLSIDE ADDITION Lot-006 Block-001 Sec/Twp/Rng [PHON…"
type textarea "inactive parcel [DATE] Parcel is active per the agency"
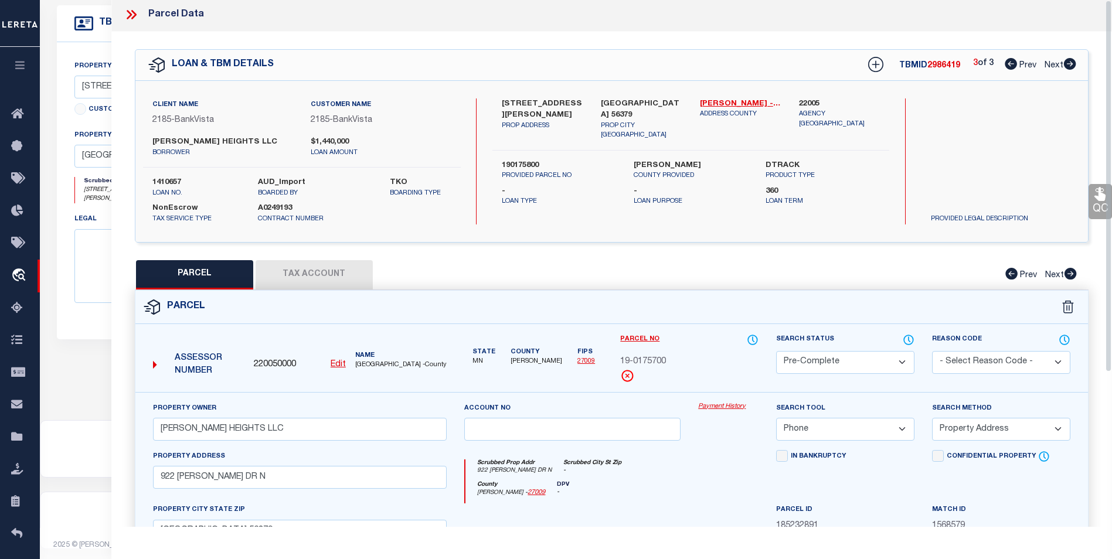
scroll to position [0, 0]
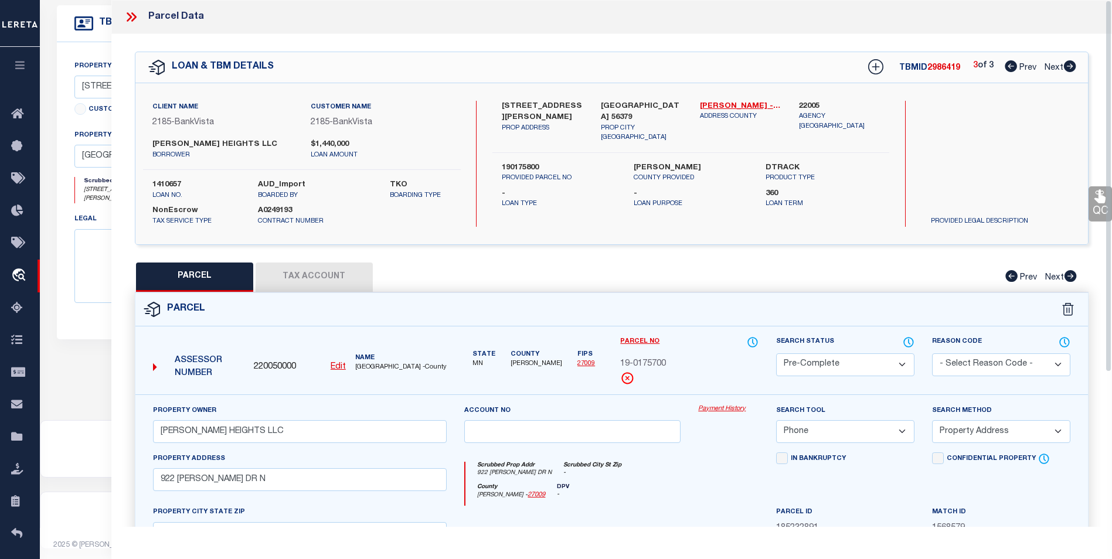
click at [132, 18] on icon at bounding box center [131, 16] width 15 height 15
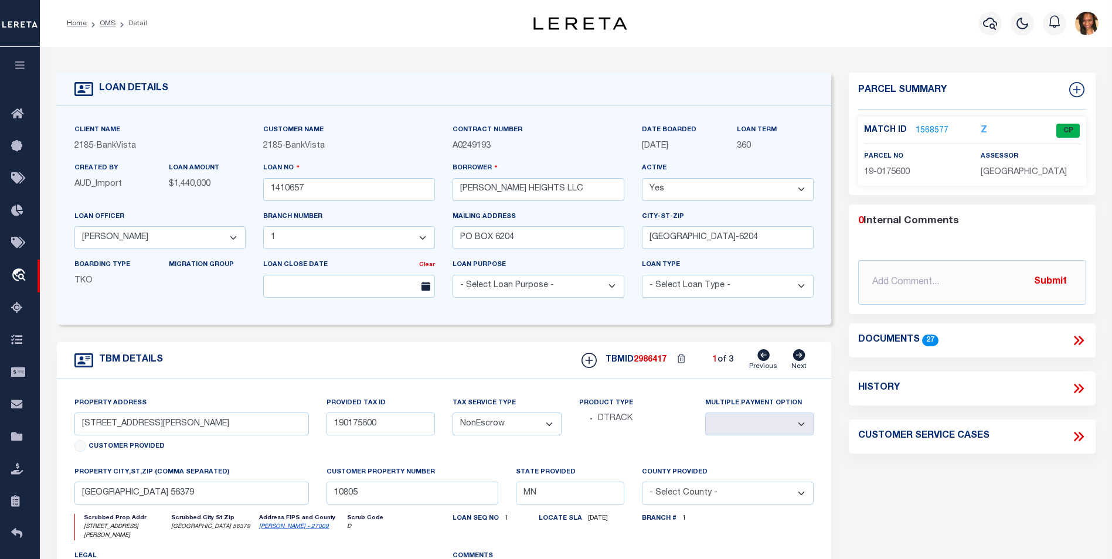
click at [98, 20] on li "OMS" at bounding box center [101, 23] width 29 height 11
click at [111, 25] on link "OMS" at bounding box center [108, 23] width 16 height 7
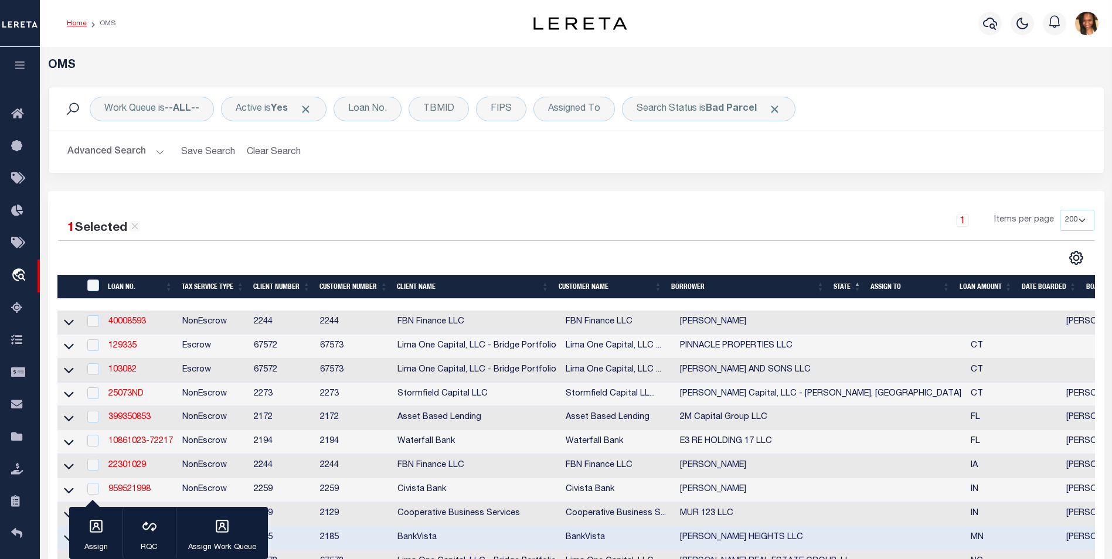
click at [72, 24] on link "Home" at bounding box center [77, 23] width 20 height 7
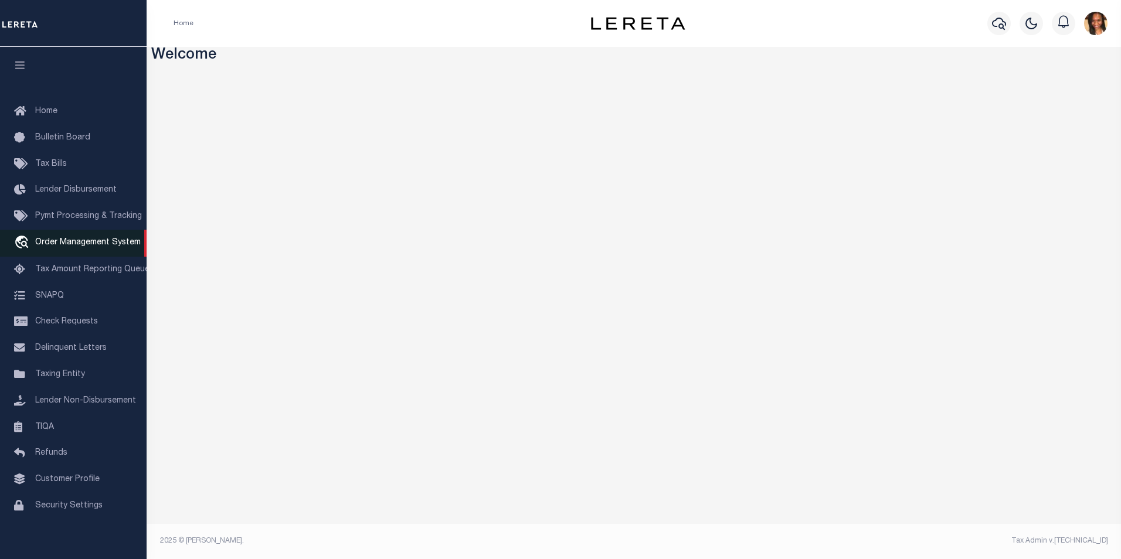
click at [107, 247] on span "Order Management System" at bounding box center [87, 243] width 105 height 8
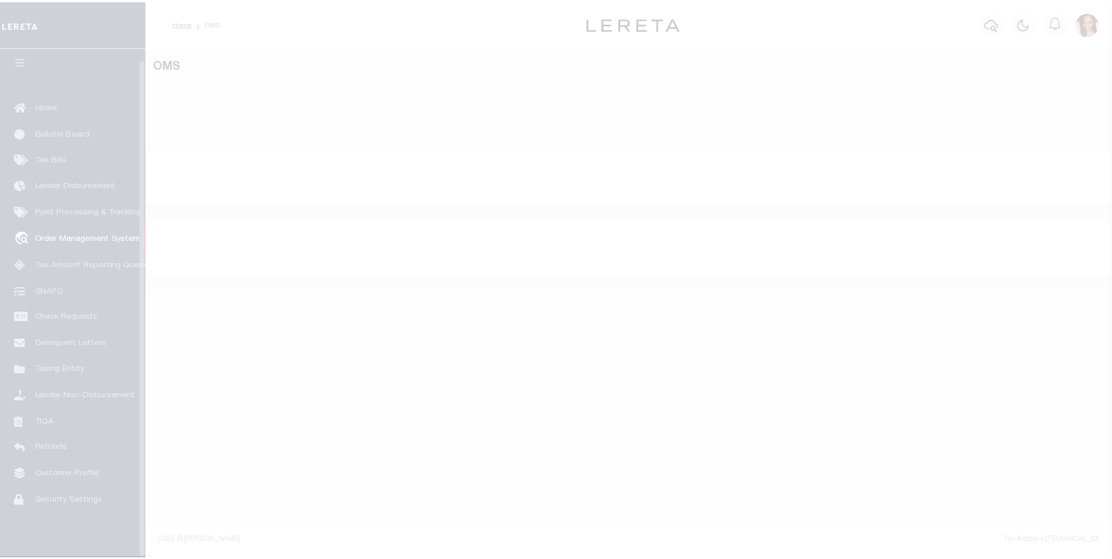
scroll to position [12, 0]
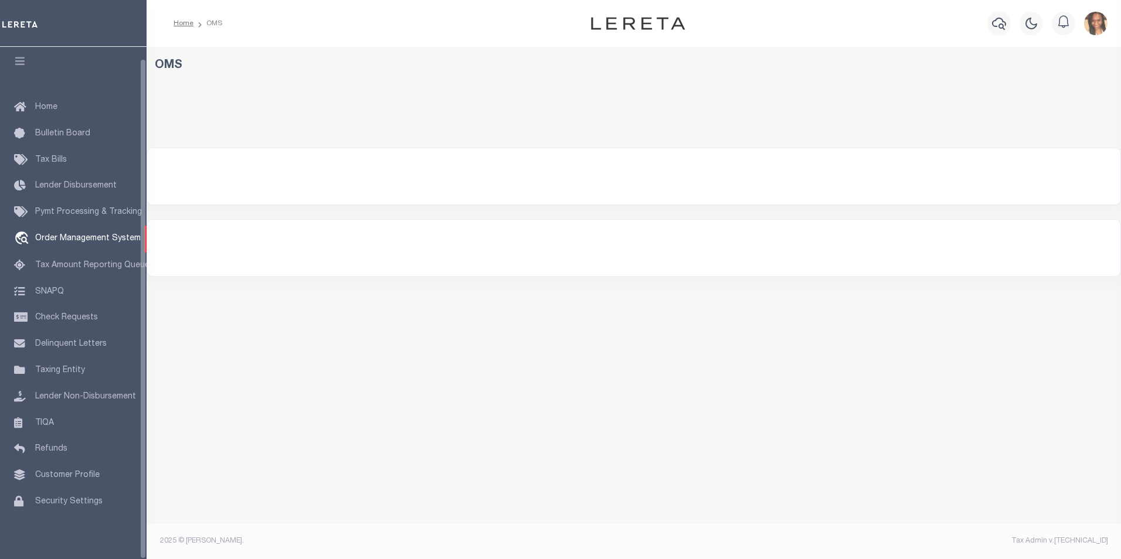
select select "200"
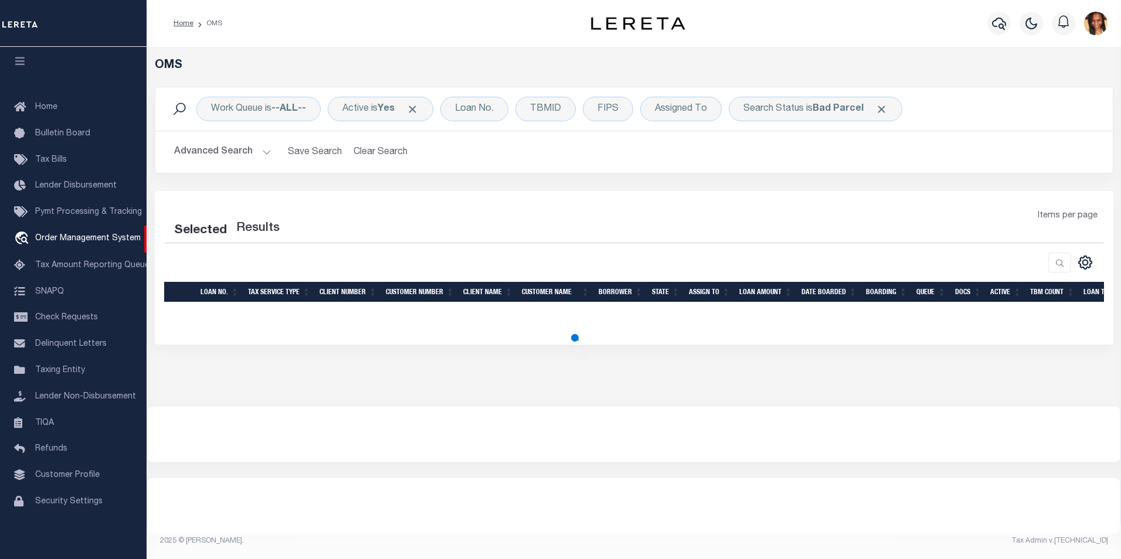
select select "200"
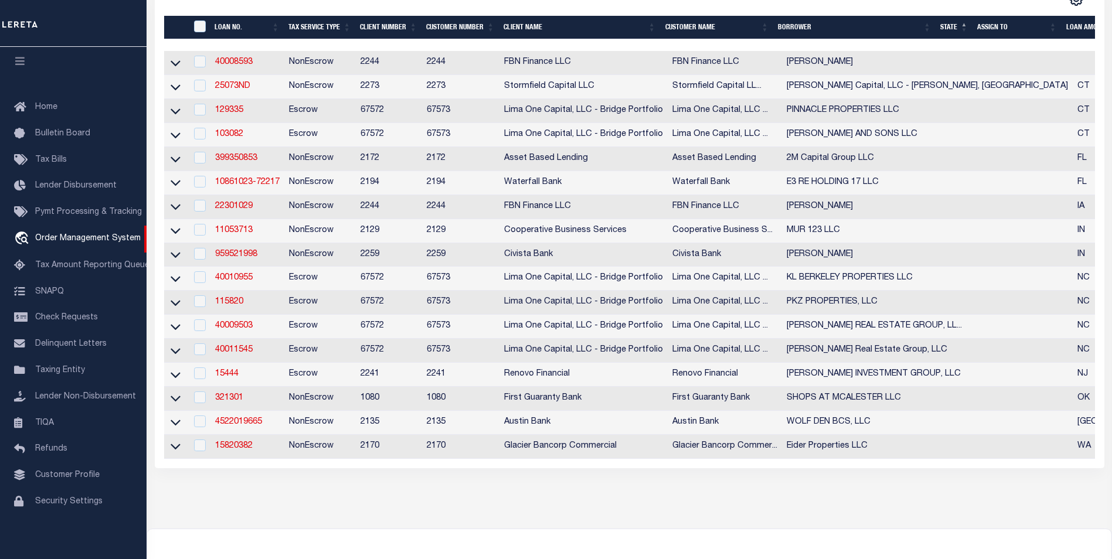
scroll to position [264, 0]
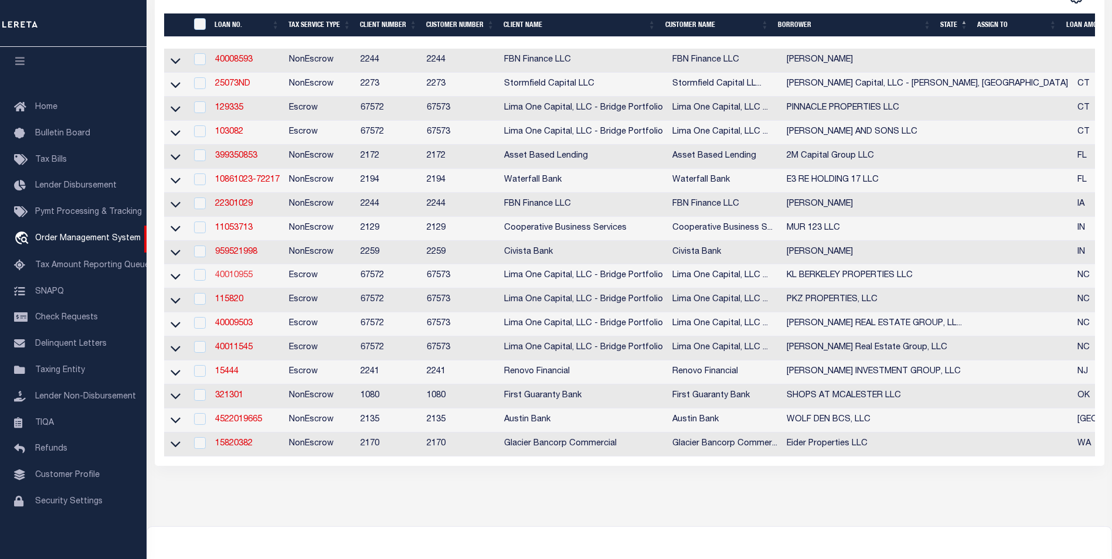
click at [227, 280] on link "40010955" at bounding box center [234, 275] width 38 height 8
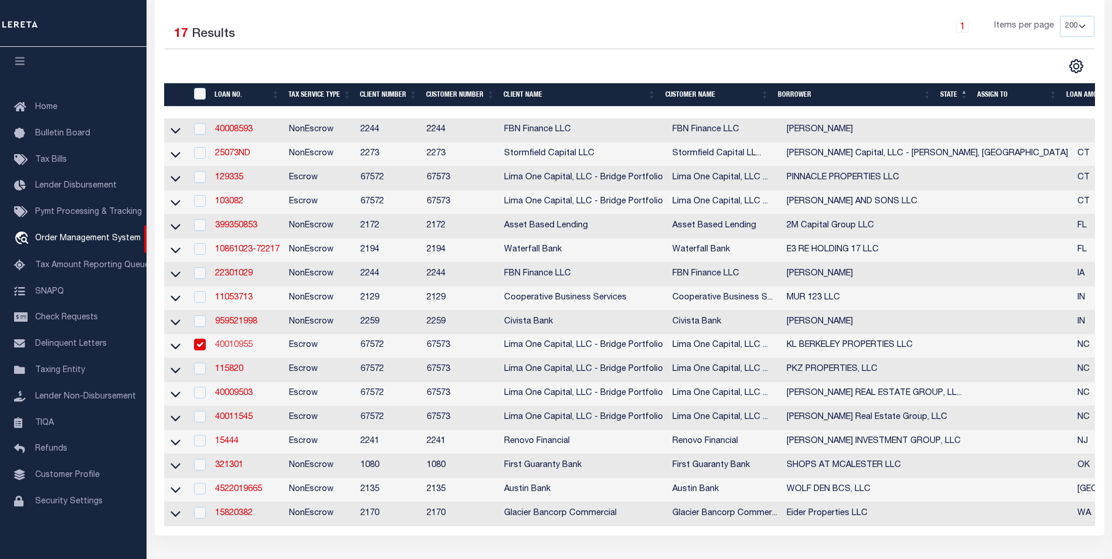
type input "40010955"
type input "KL BERKELEY PROPERTIES LLC"
select select
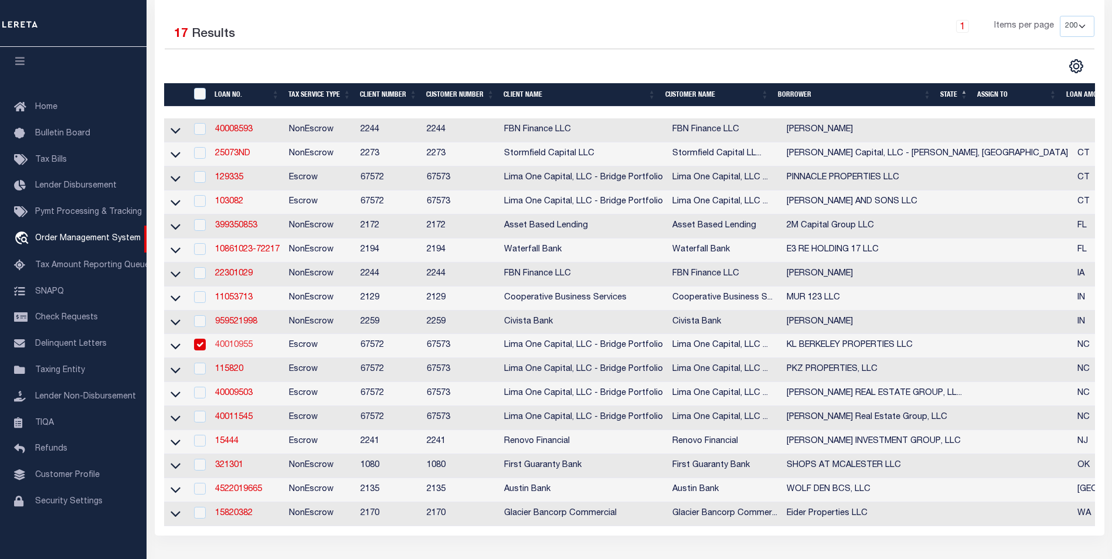
select select "10"
select select
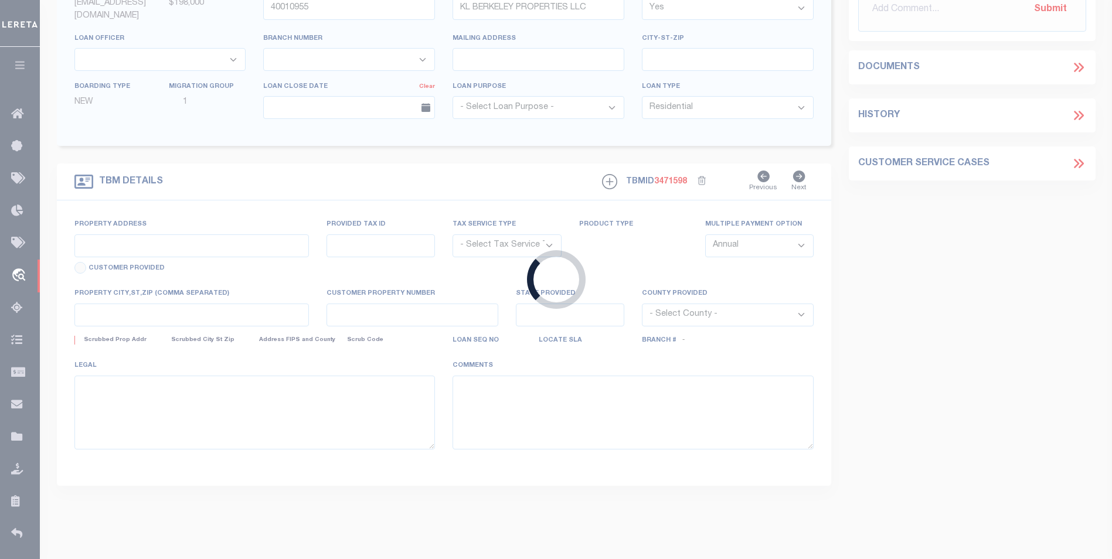
type input "[STREET_ADDRESS][PERSON_NAME]"
radio input "true"
select select "Escrow"
select select
type input "[GEOGRAPHIC_DATA]"
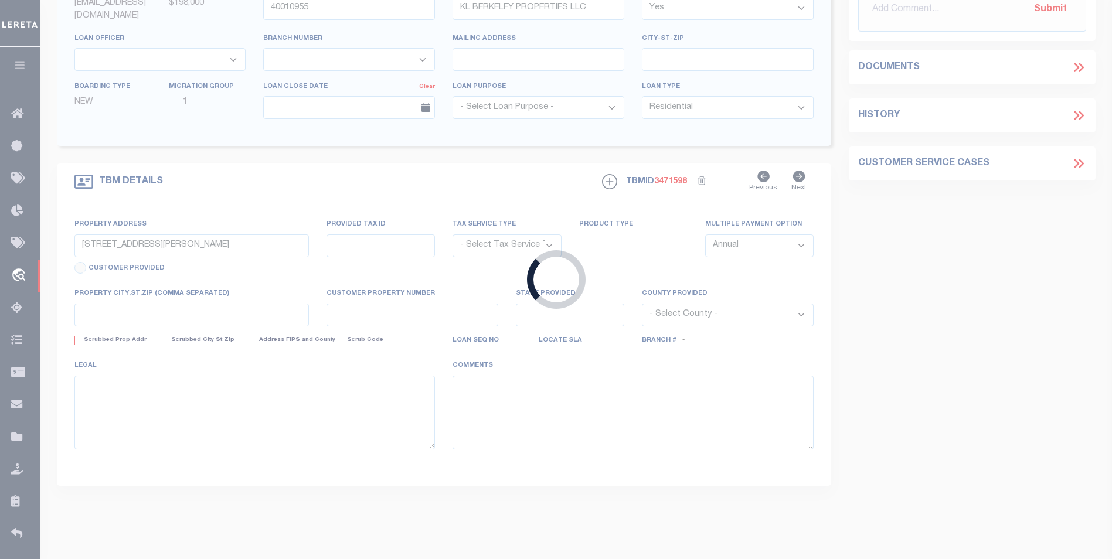
type input "40010955-1"
type input "NC"
type textarea "SEE FILE1"
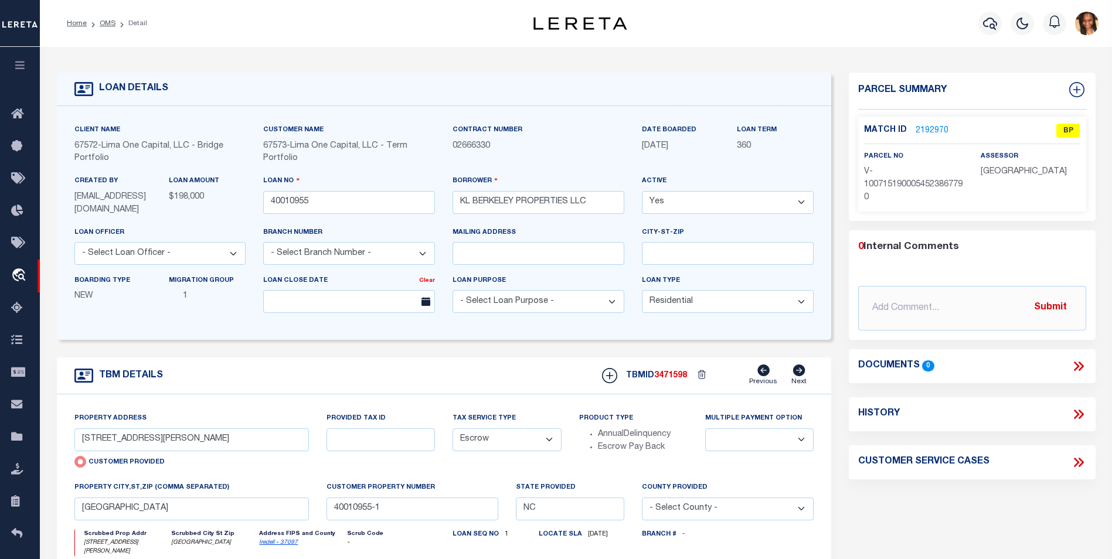
click at [917, 130] on link "2192970" at bounding box center [931, 131] width 33 height 12
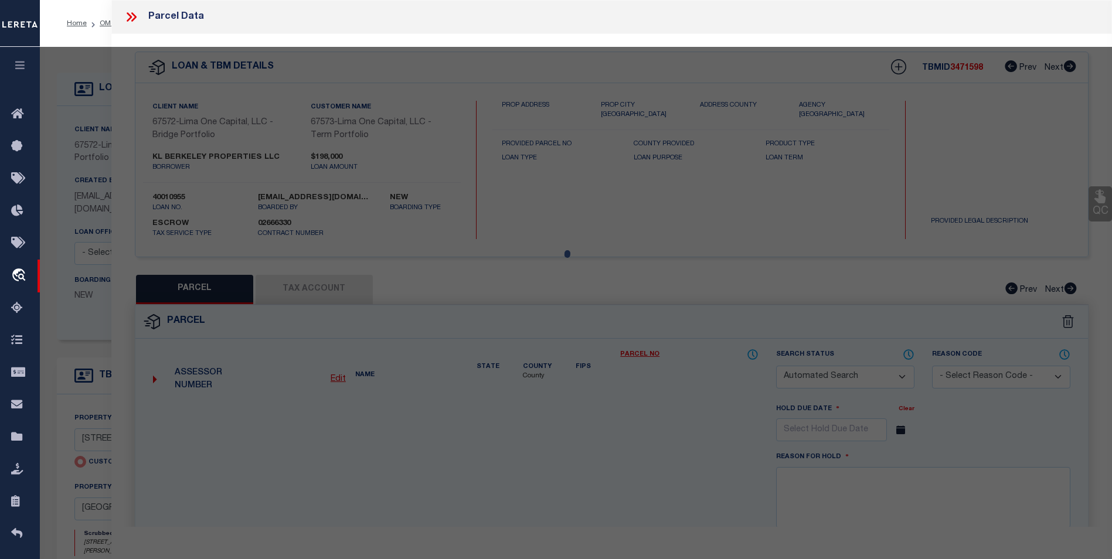
checkbox input "false"
select select "BP"
select select "AGW"
select select
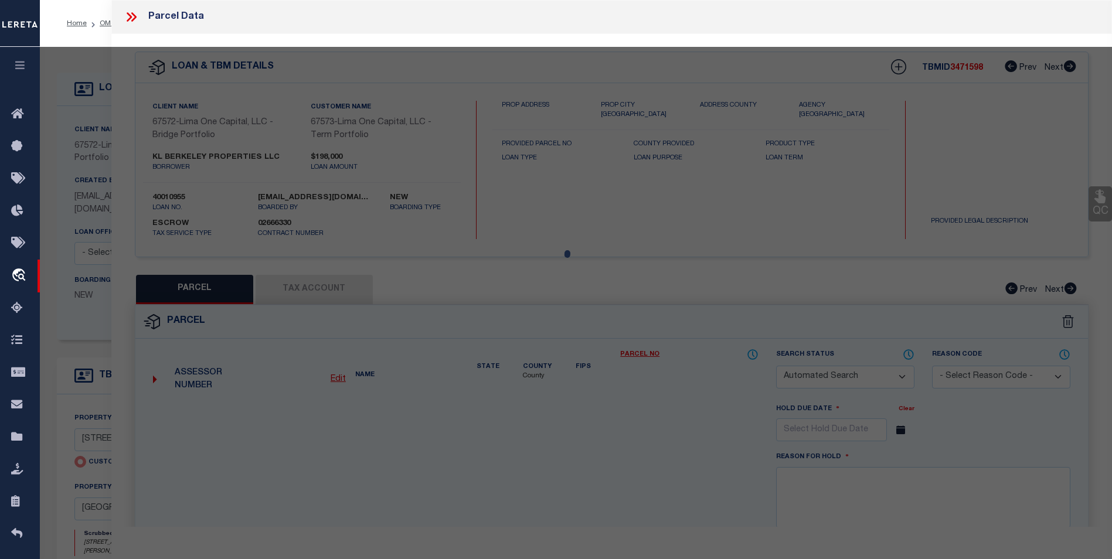
type input "[STREET_ADDRESS][PERSON_NAME]"
checkbox input "false"
type input "[GEOGRAPHIC_DATA]"
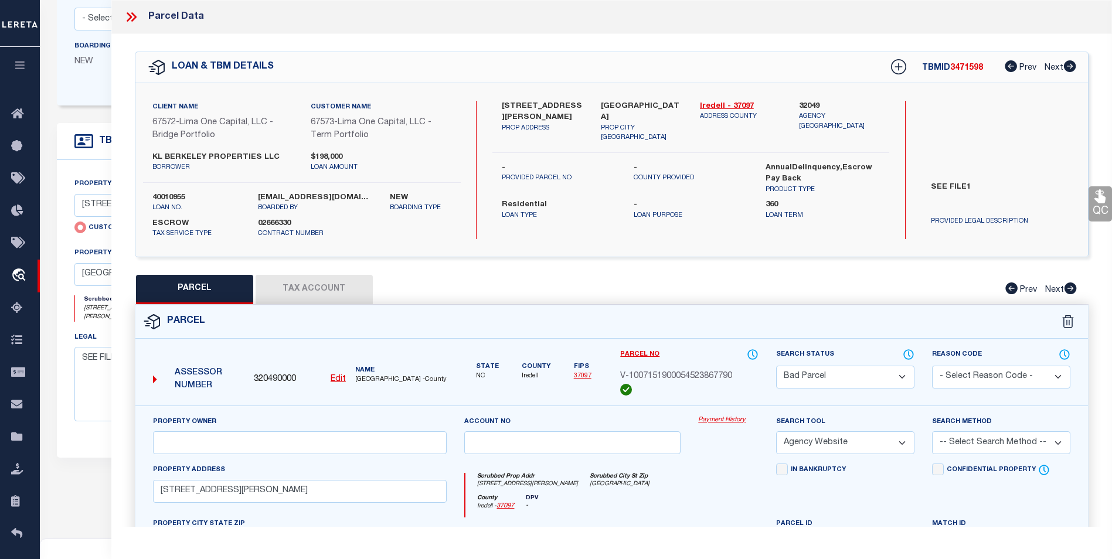
click at [348, 290] on button "Tax Account" at bounding box center [314, 289] width 117 height 29
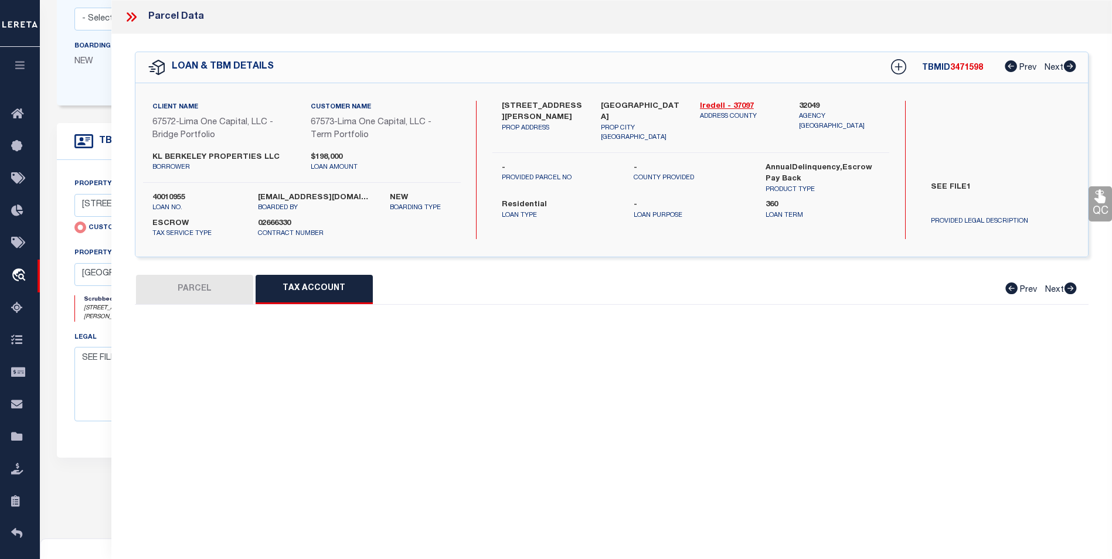
select select "100"
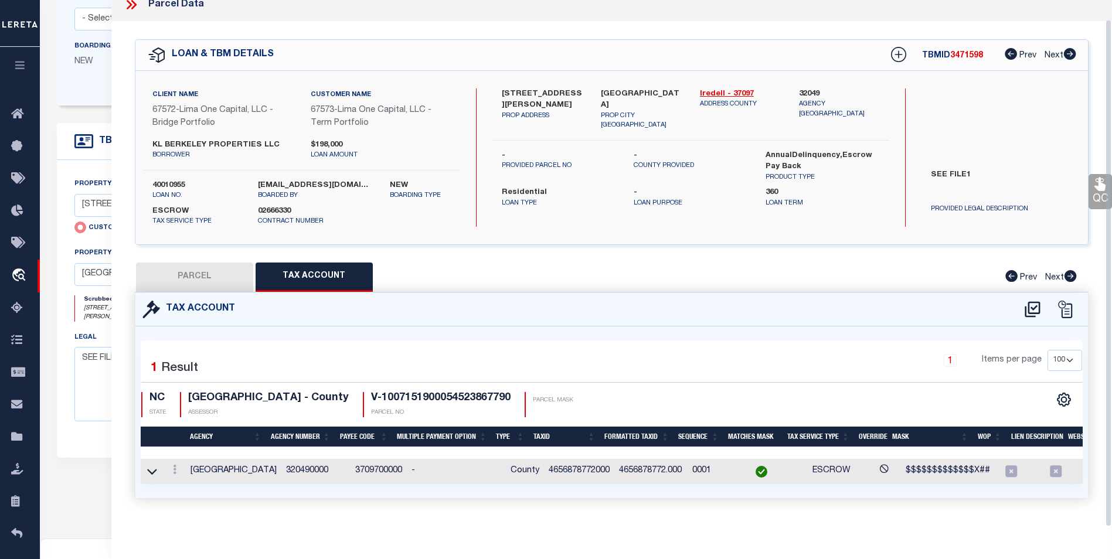
scroll to position [20, 0]
click at [172, 467] on link at bounding box center [174, 471] width 13 height 9
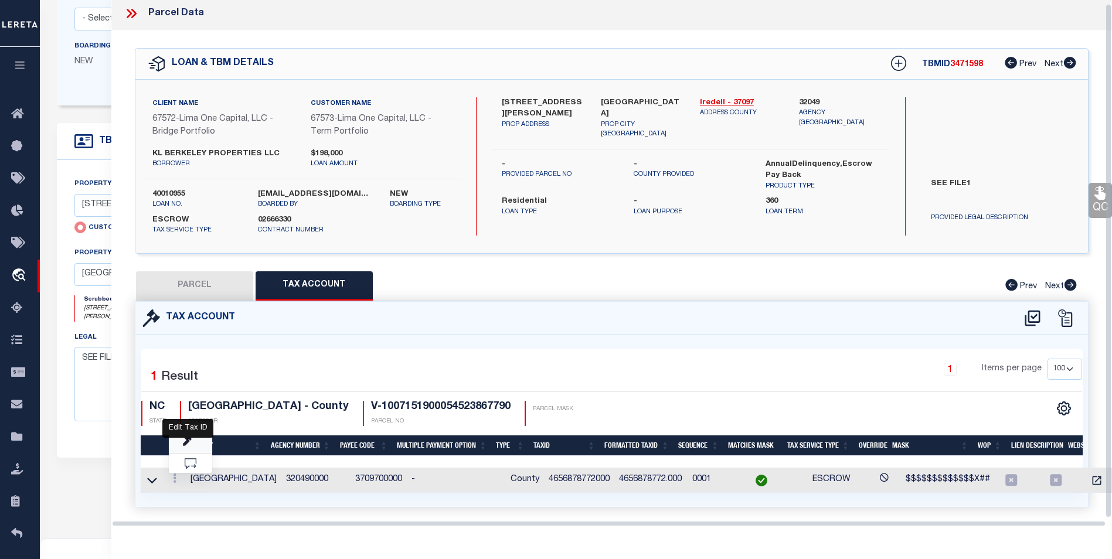
click at [186, 444] on icon "" at bounding box center [187, 442] width 9 height 9
type input "4656878772000"
type textarea "$$$$$$$$$$$$$X##"
checkbox input "true"
type input "XXXXXXXXXX.XXXXXX*"
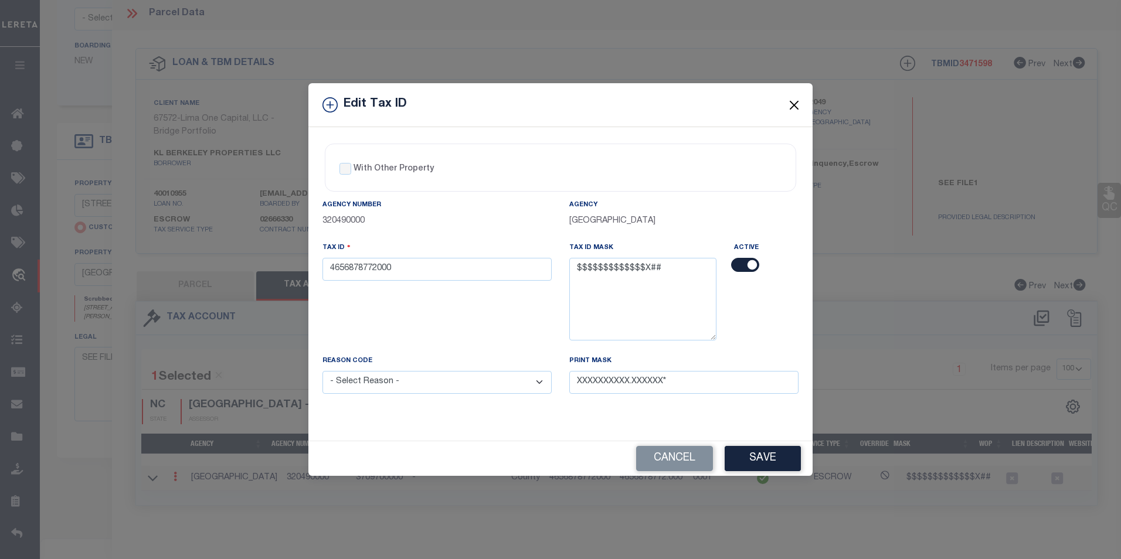
click at [791, 103] on button "Close" at bounding box center [794, 104] width 15 height 15
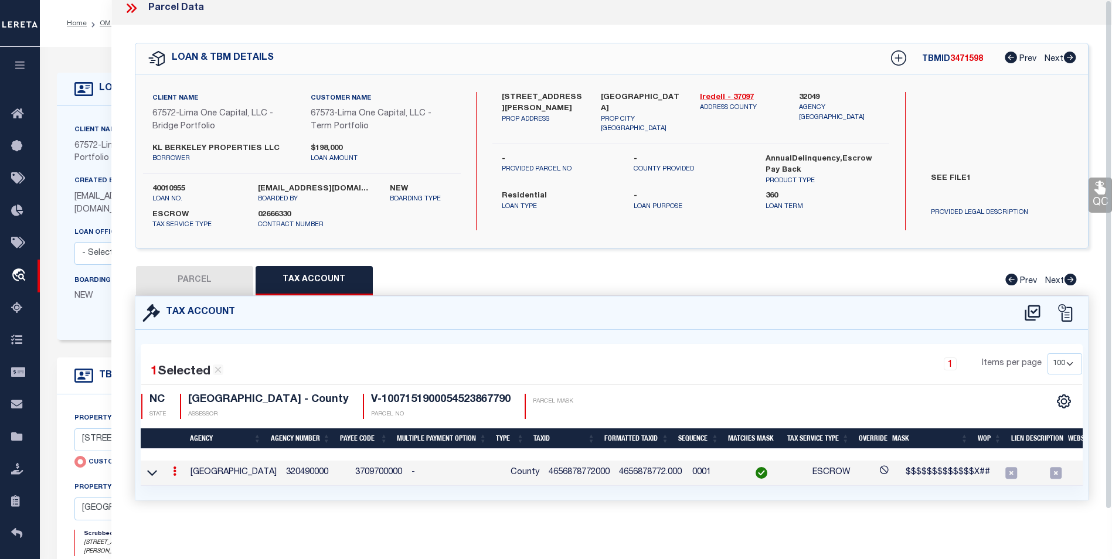
scroll to position [0, 0]
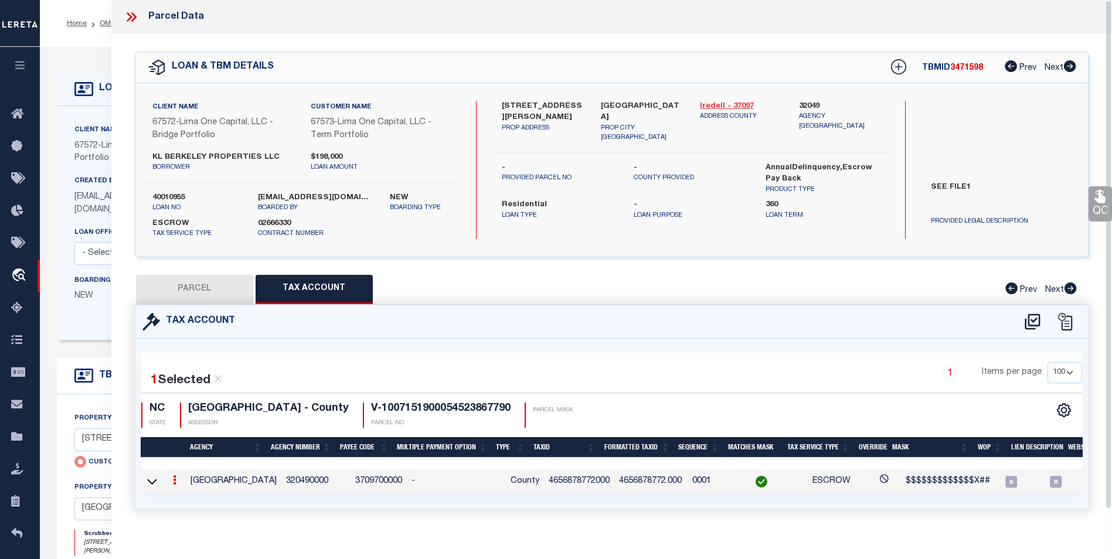
click at [734, 103] on link "Iredell - 37097" at bounding box center [740, 107] width 81 height 12
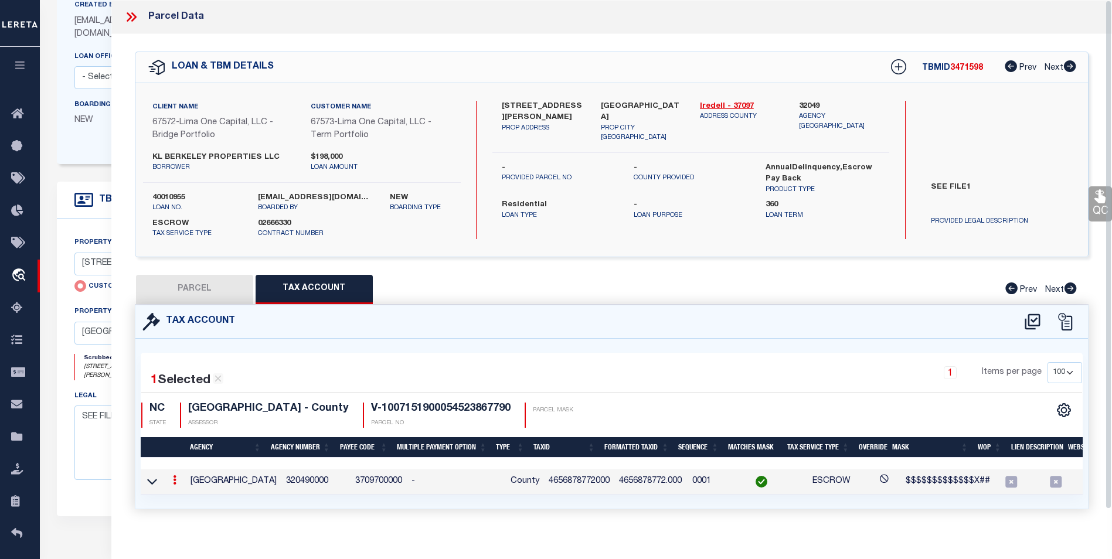
click at [129, 18] on icon at bounding box center [131, 16] width 15 height 15
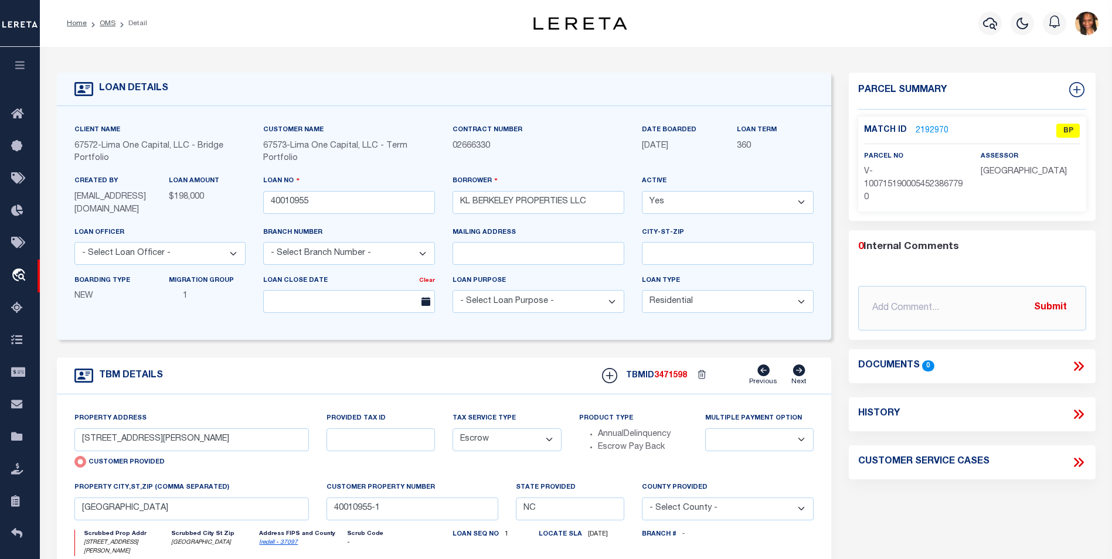
click at [934, 134] on link "2192970" at bounding box center [931, 131] width 33 height 12
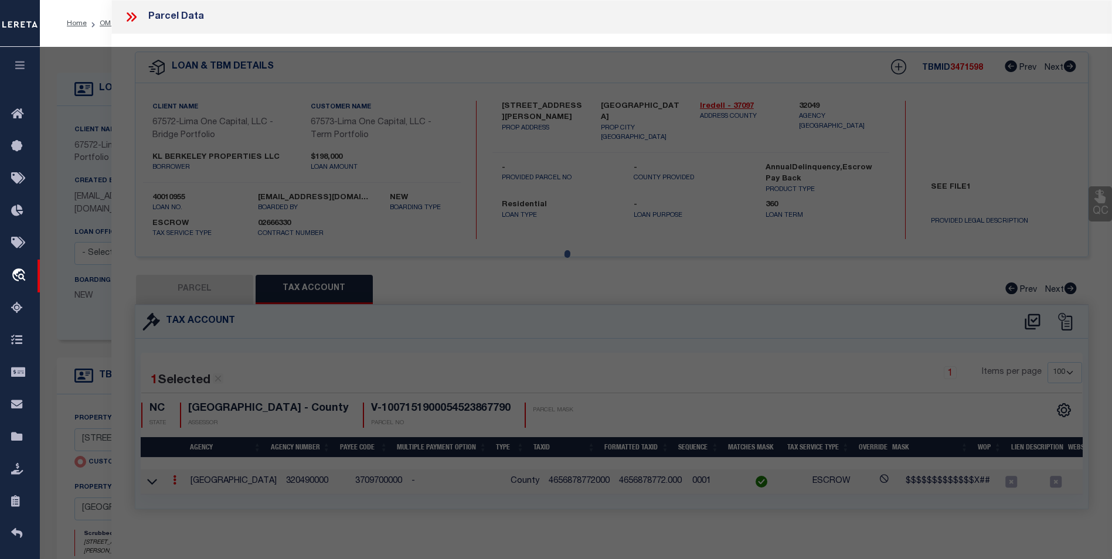
select select "AS"
select select
checkbox input "false"
select select "BP"
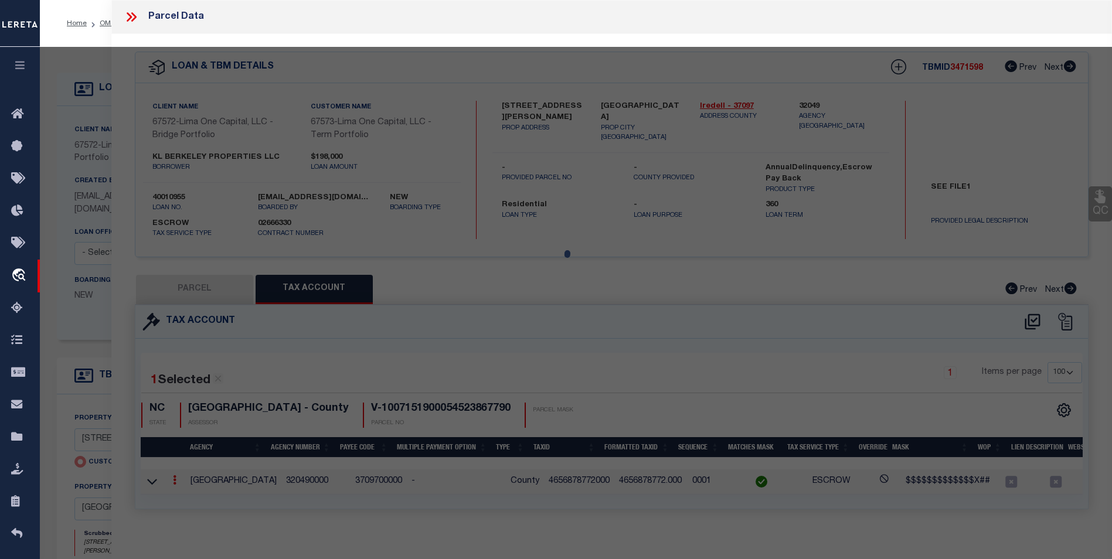
select select "AGW"
select select
type input "[STREET_ADDRESS][PERSON_NAME]"
checkbox input "false"
type input "[GEOGRAPHIC_DATA]"
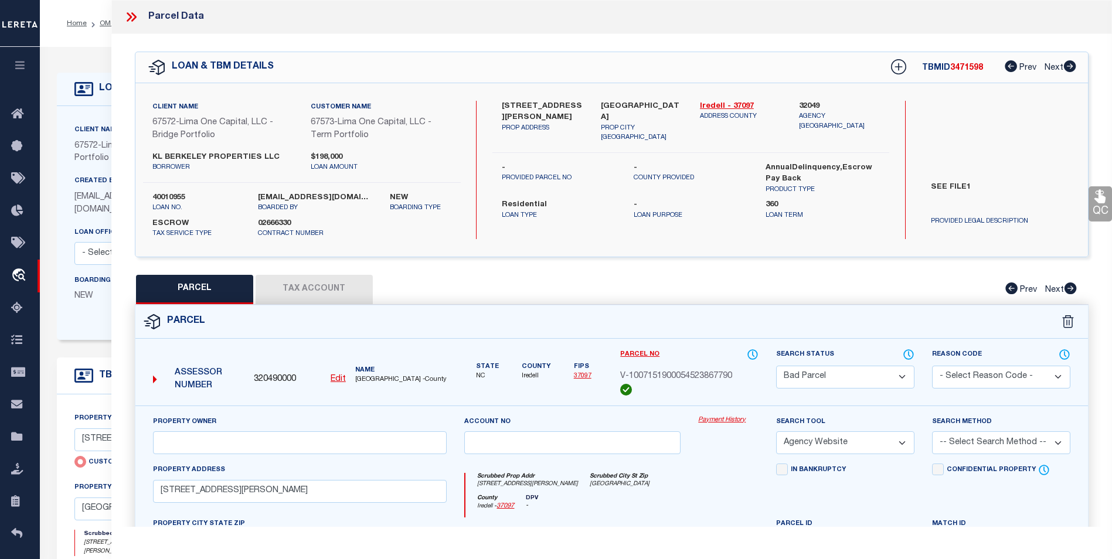
click at [62, 21] on ol "Home OMS Detail" at bounding box center [106, 23] width 99 height 25
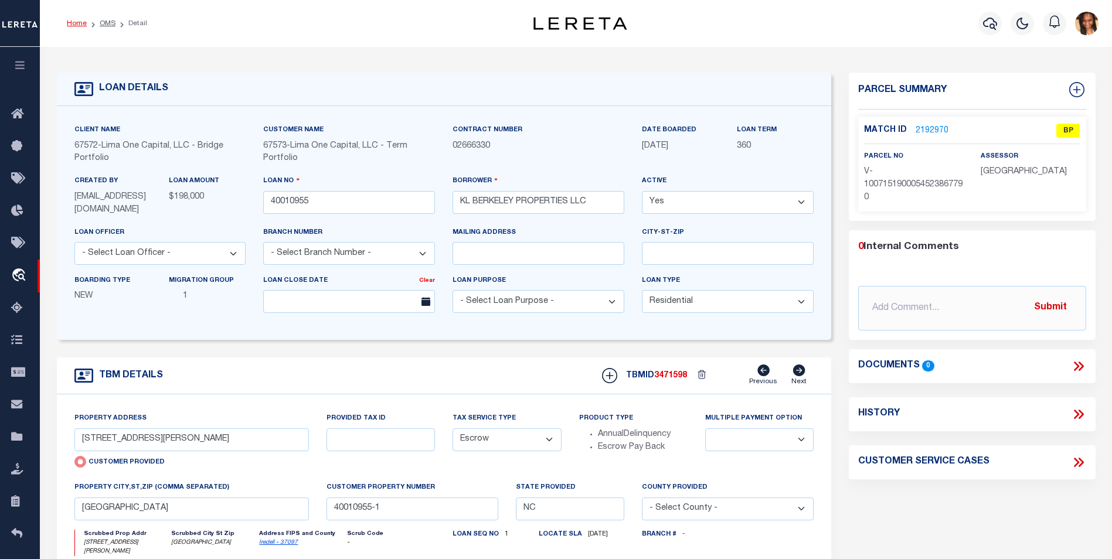
click at [75, 22] on link "Home" at bounding box center [77, 23] width 20 height 7
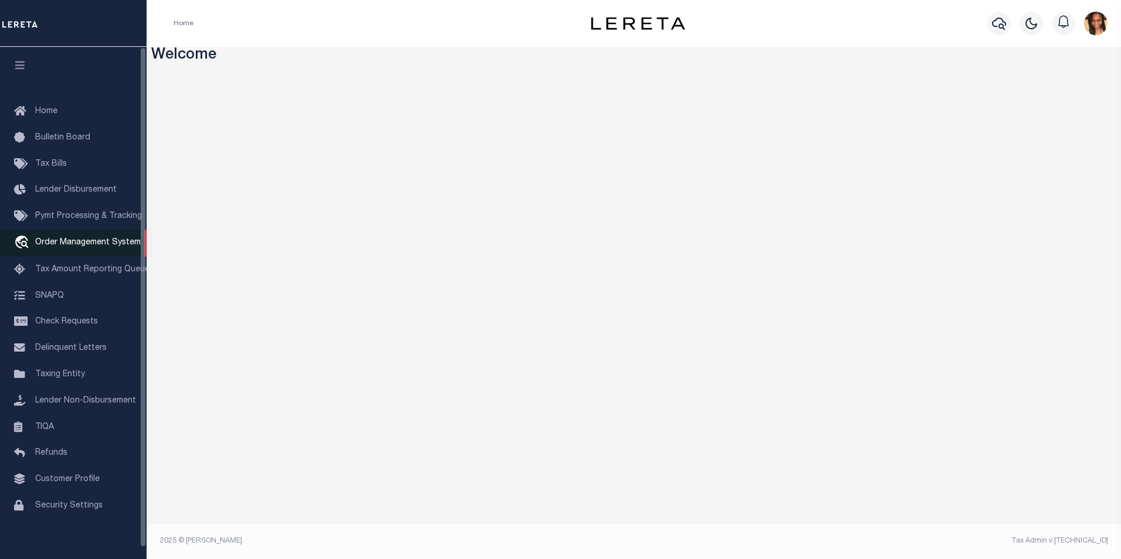
click at [96, 243] on span "Order Management System" at bounding box center [87, 243] width 105 height 8
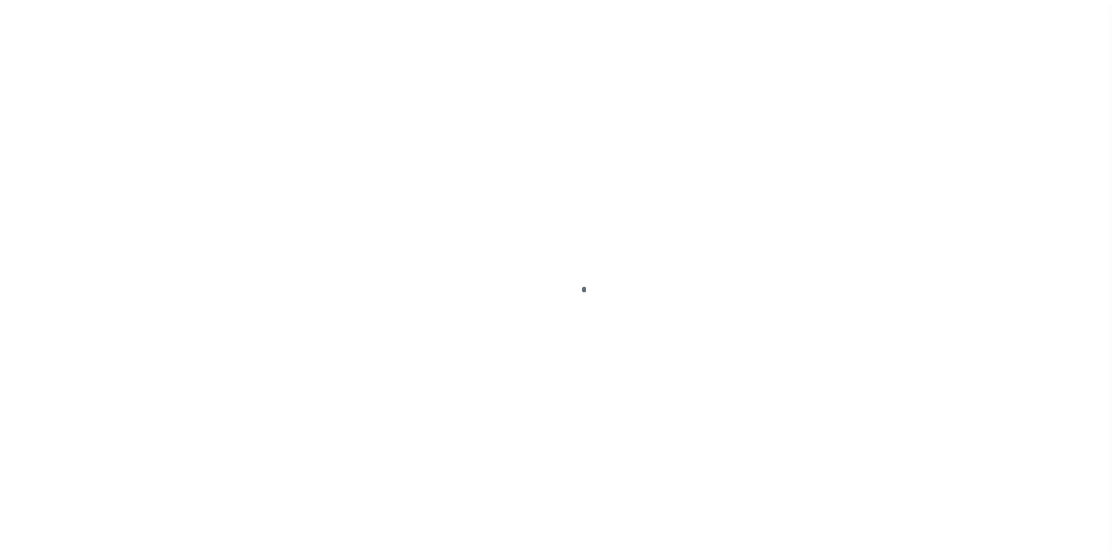
scroll to position [12, 0]
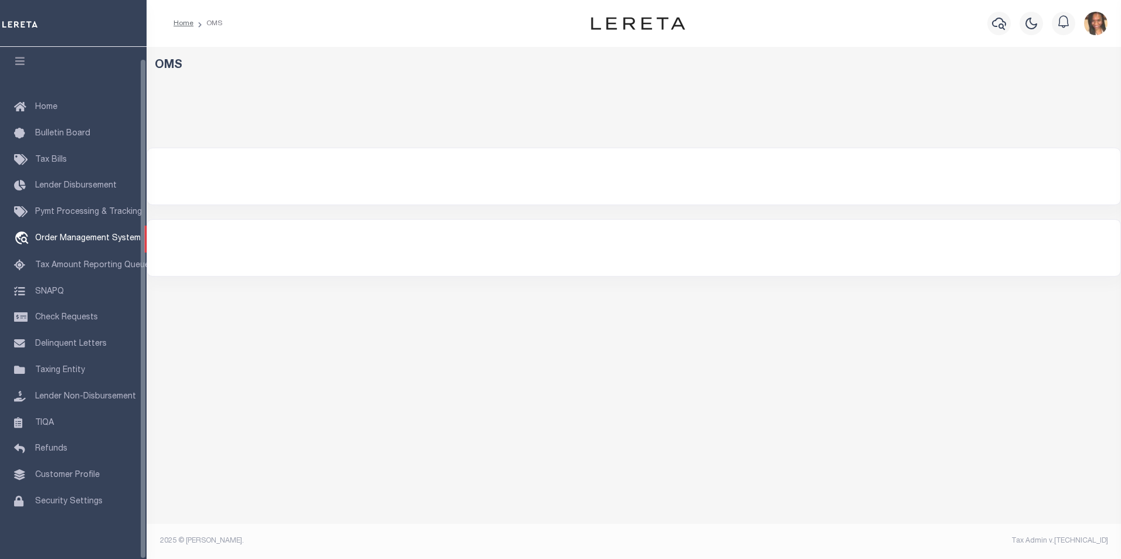
select select "200"
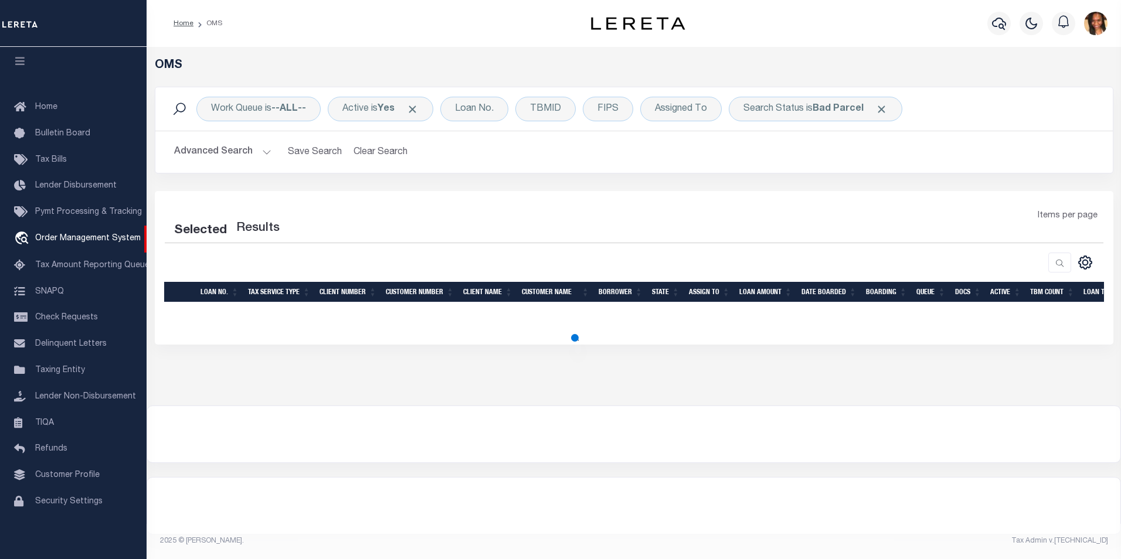
select select "200"
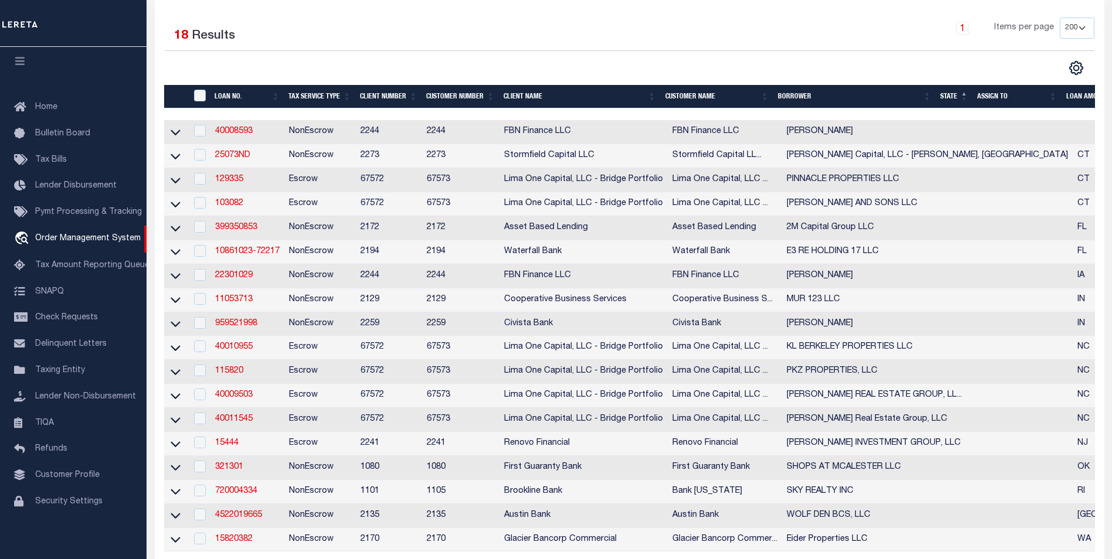
scroll to position [293, 0]
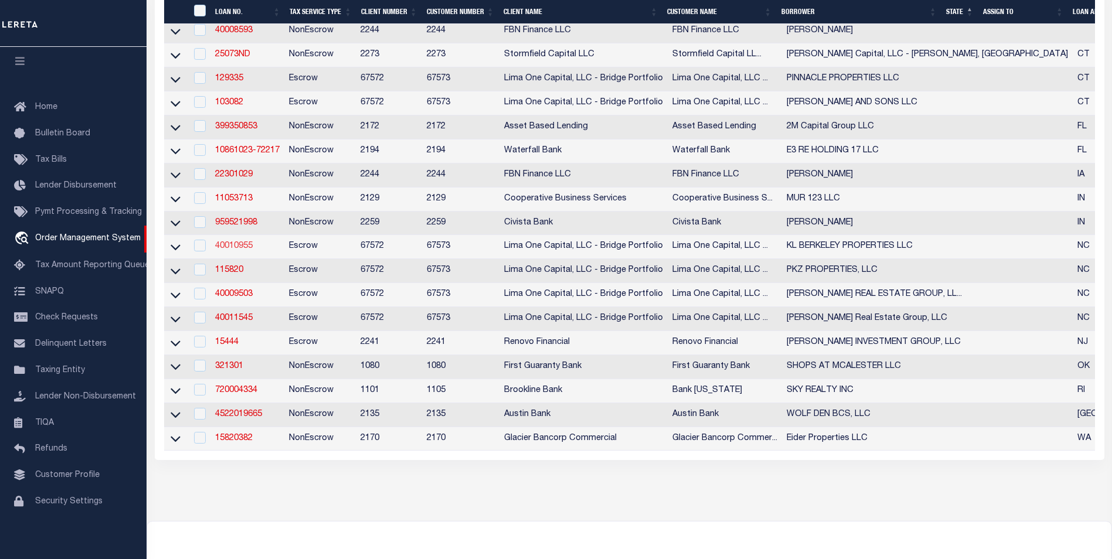
click at [246, 250] on link "40010955" at bounding box center [234, 246] width 38 height 8
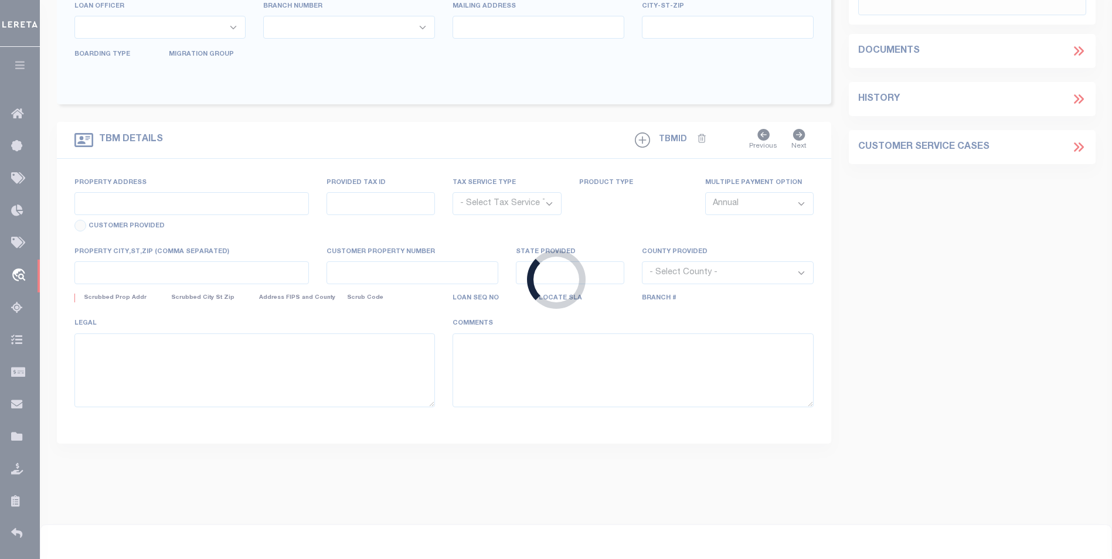
type input "40010955"
type input "KL BERKELEY PROPERTIES LLC"
select select
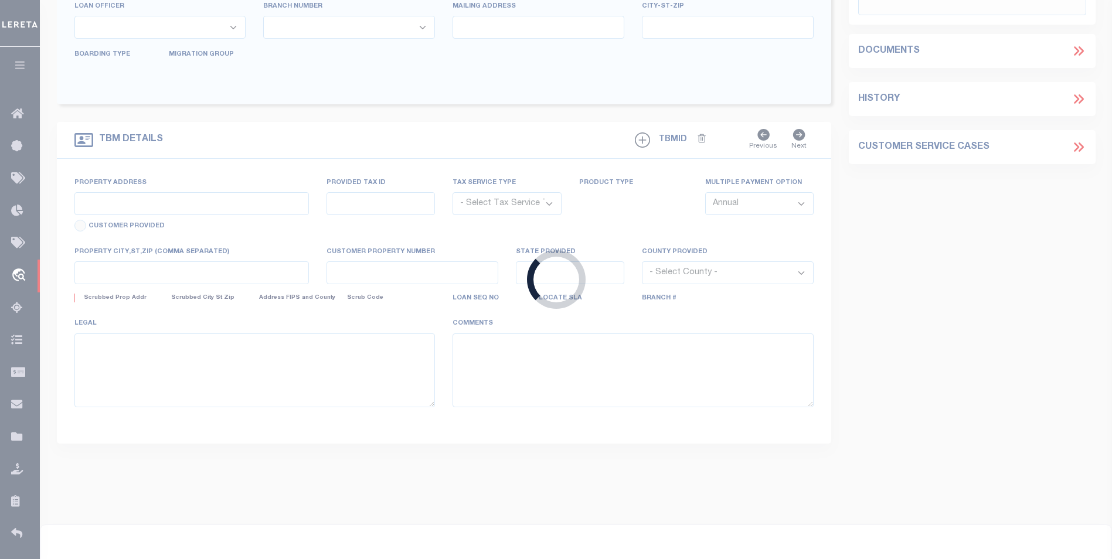
select select "10"
select select
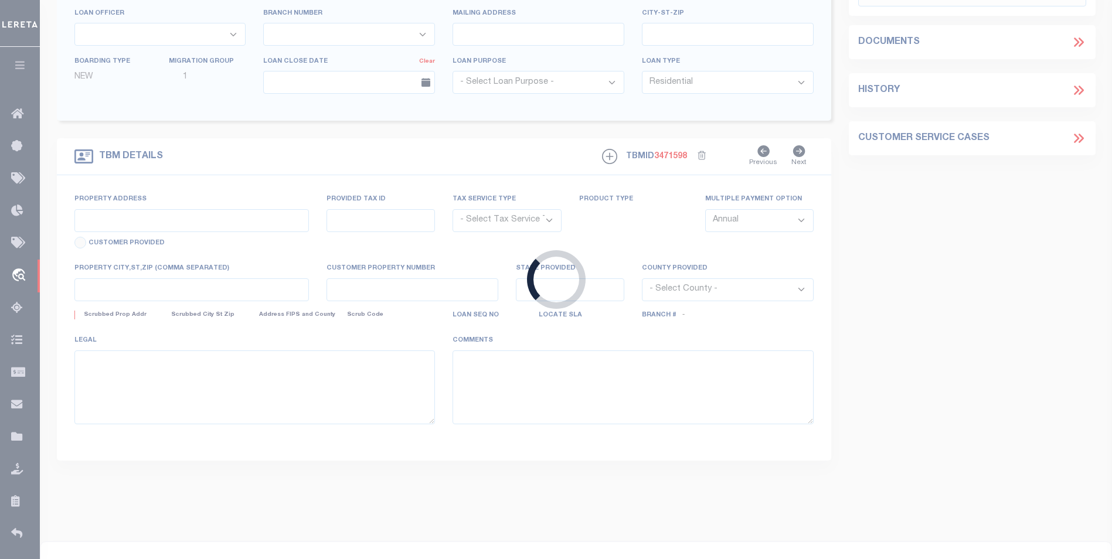
type input "604 SMITH STREET UNIT A"
radio input "true"
select select "Escrow"
select select
type input "MOORESVILLE NC 28115"
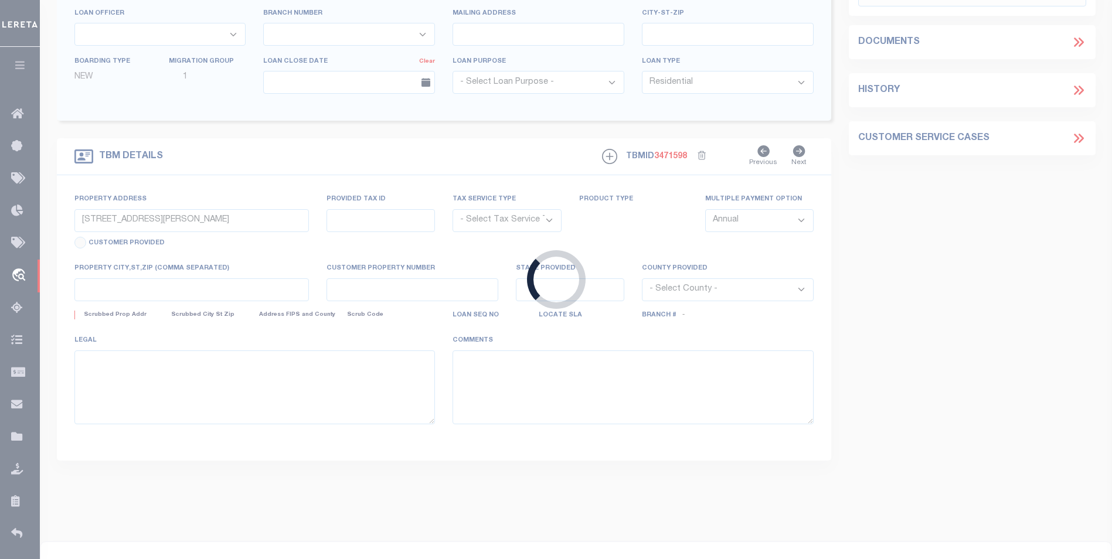
type input "40010955-1"
type input "NC"
type textarea "SEE FILE1"
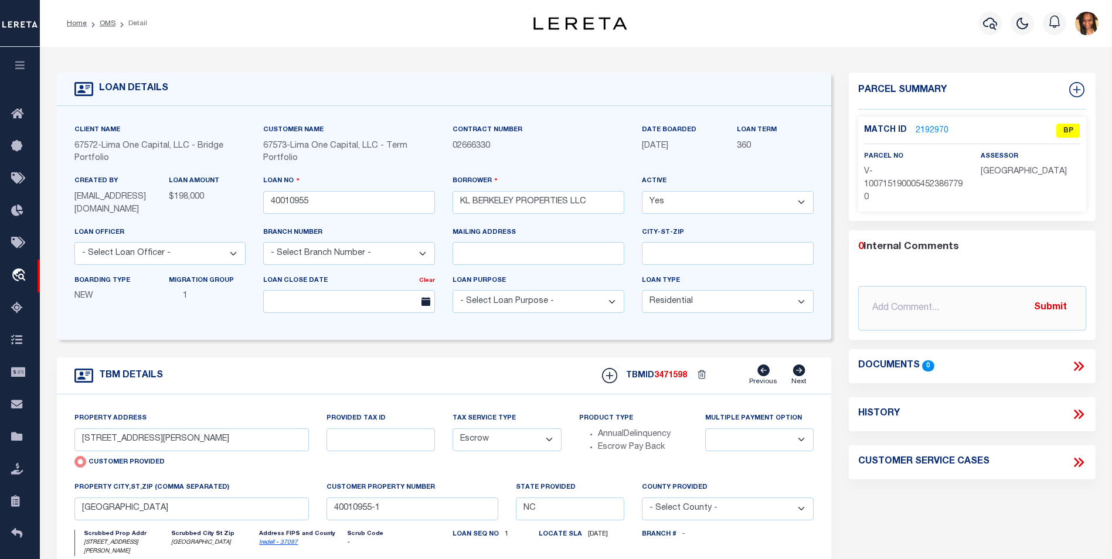
click at [935, 128] on link "2192970" at bounding box center [931, 131] width 33 height 12
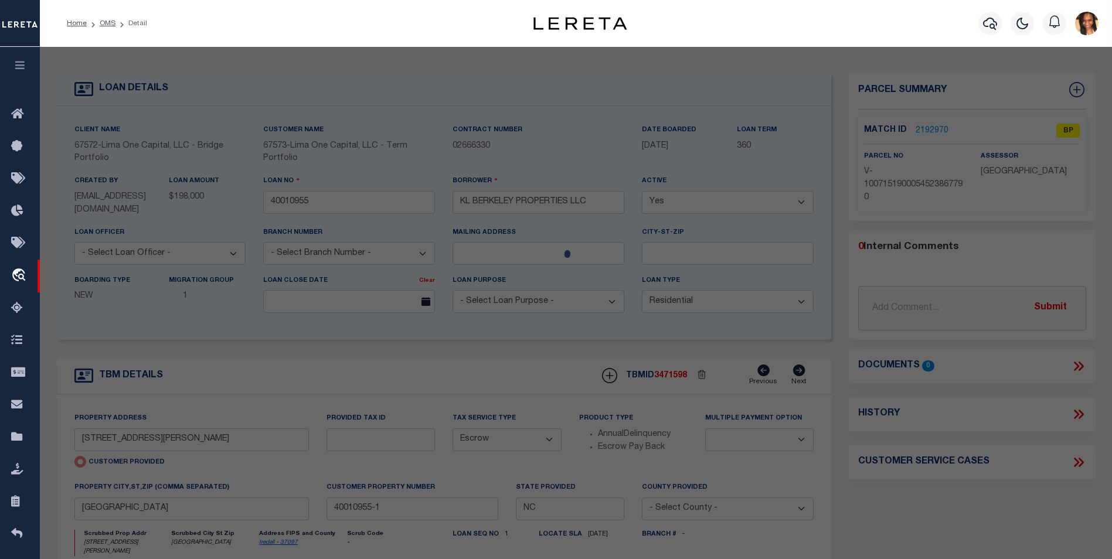
checkbox input "false"
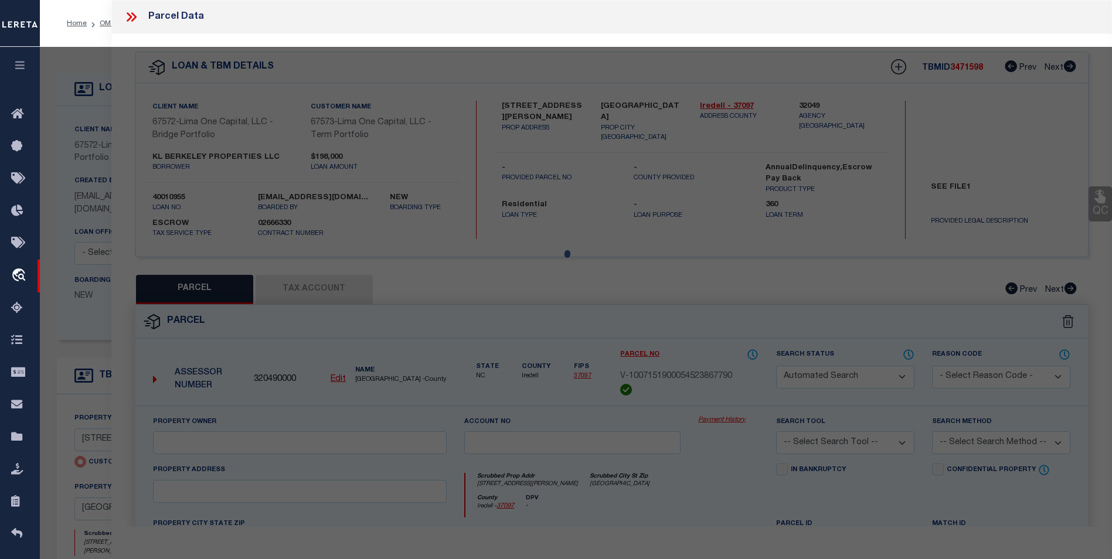
select select "BP"
select select "AGW"
select select
type input "604 SMITH STREET UNIT A"
checkbox input "false"
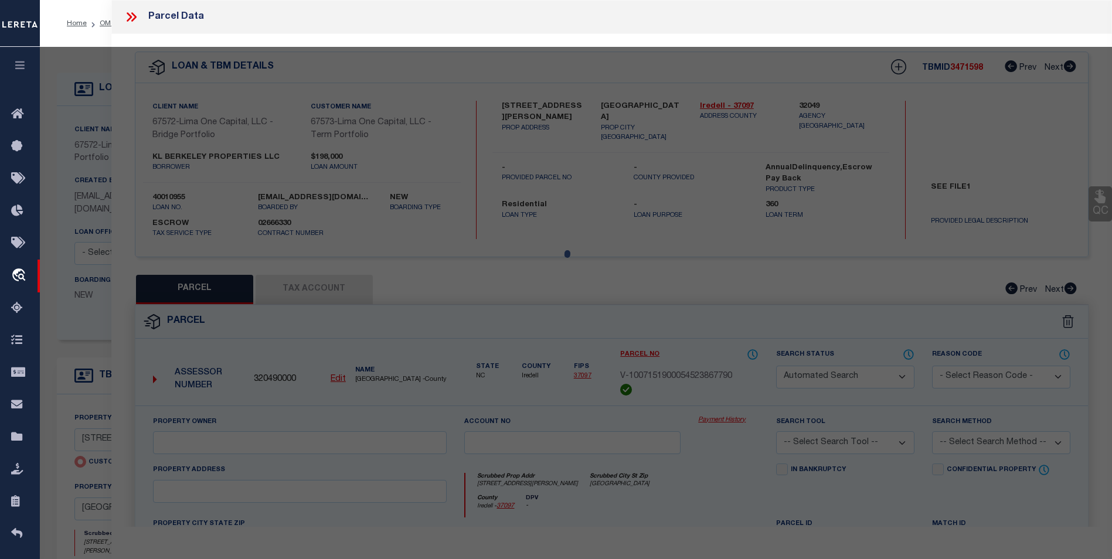
type input "MOORESVILLE NC 28115"
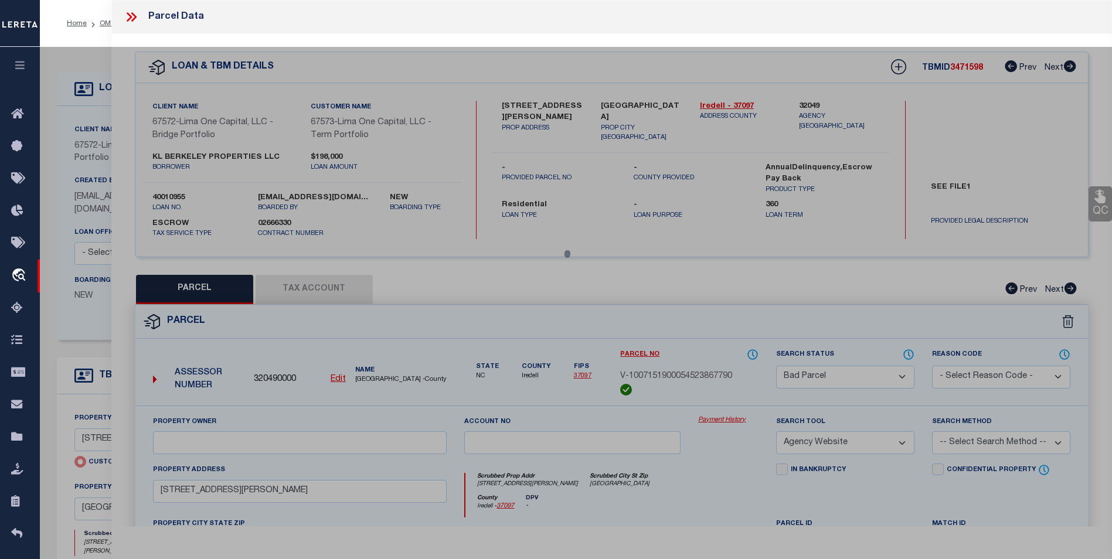
scroll to position [234, 0]
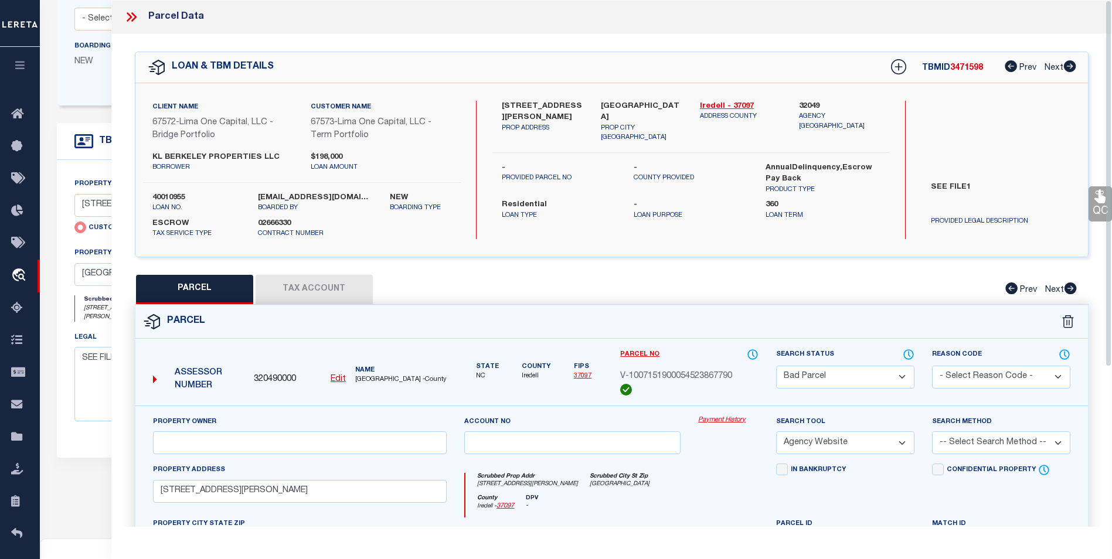
click at [128, 19] on icon at bounding box center [131, 16] width 15 height 15
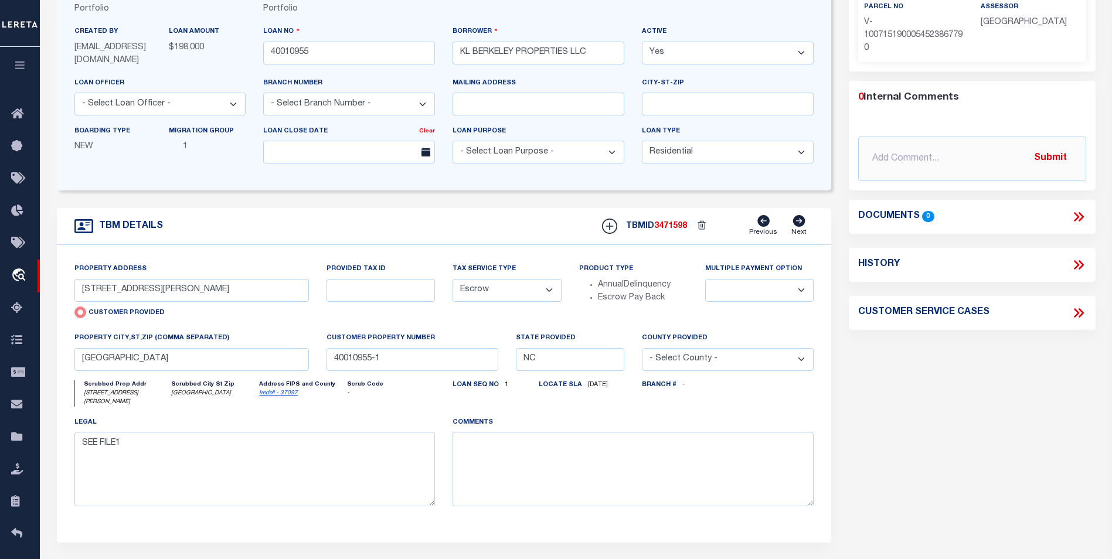
scroll to position [117, 0]
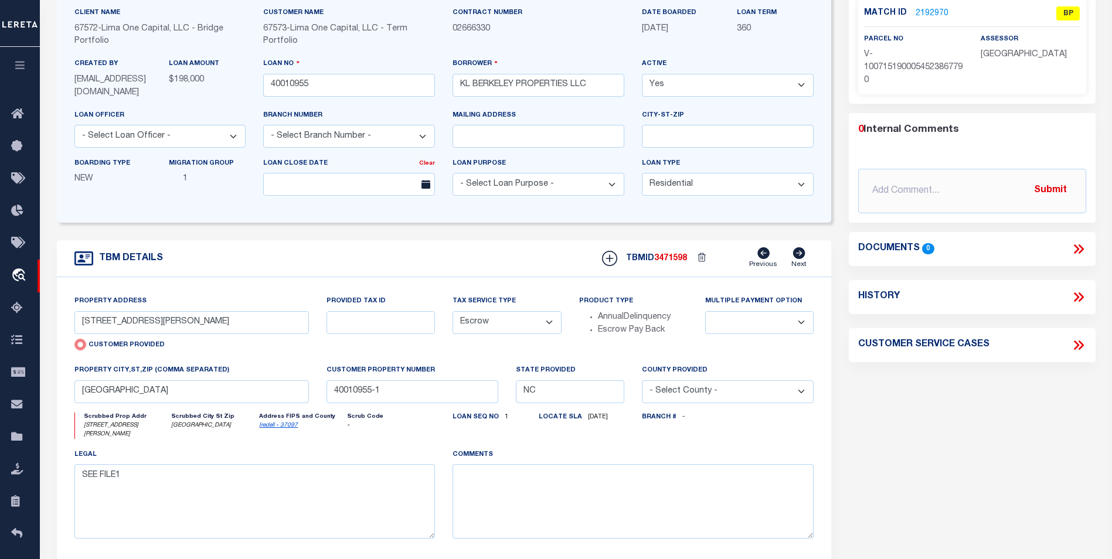
click at [930, 10] on link "2192970" at bounding box center [931, 14] width 33 height 12
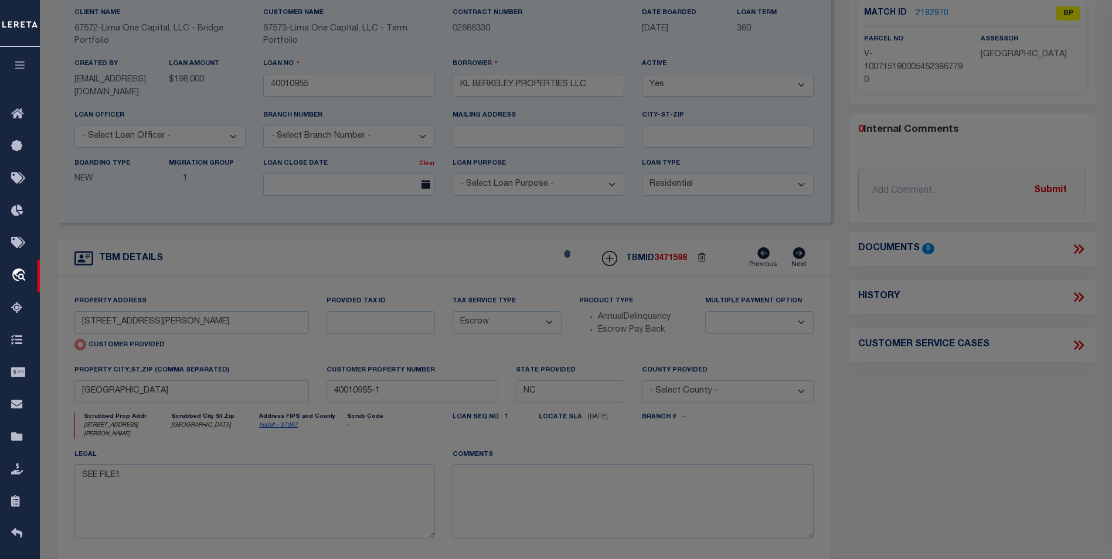
select select "AS"
select select
checkbox input "false"
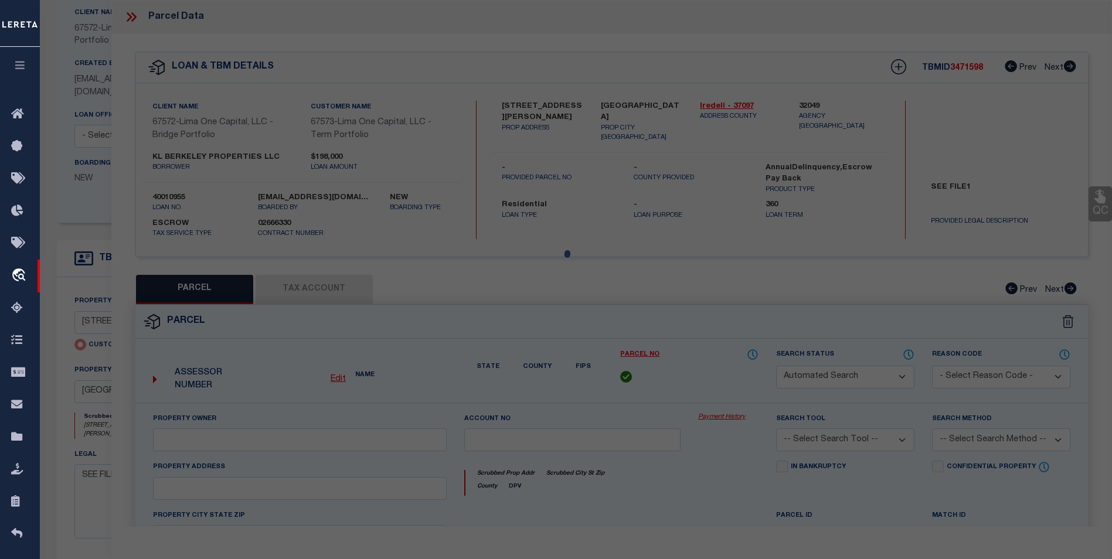
select select "BP"
select select "AGW"
select select
type input "604 SMITH STREET UNIT A"
checkbox input "false"
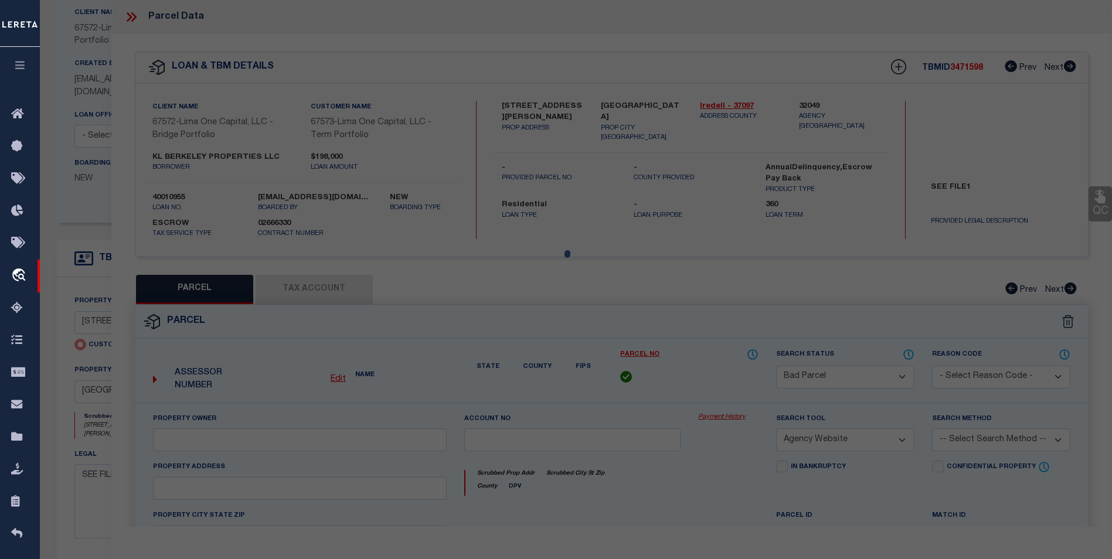
type input "MOORESVILLE NC 28115"
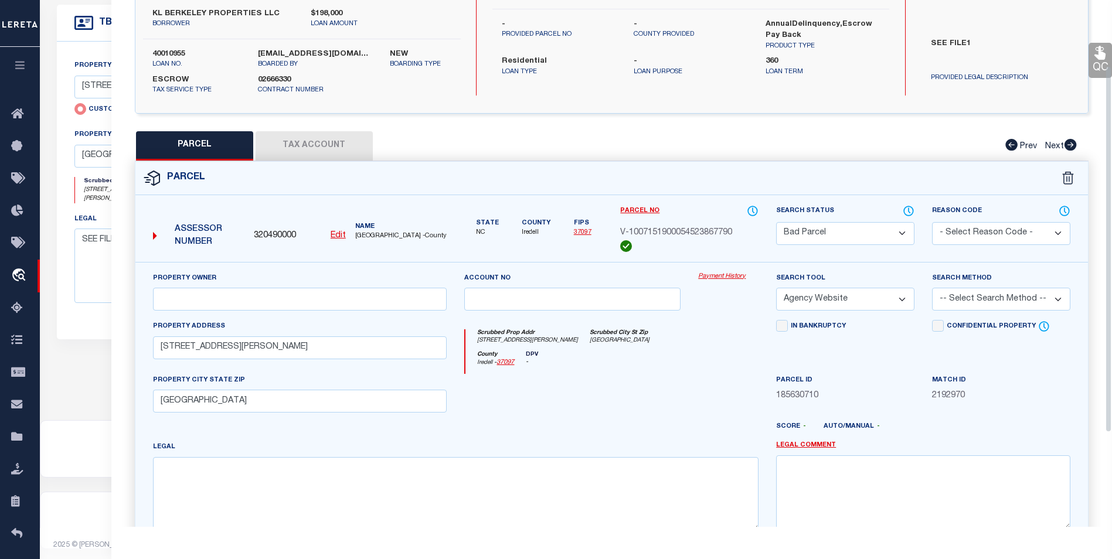
scroll to position [230, 0]
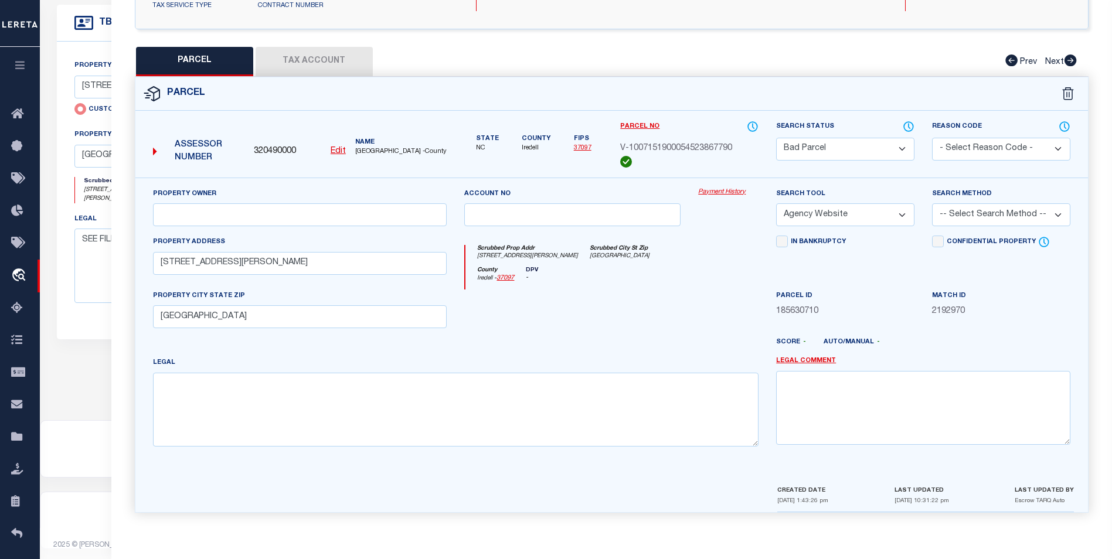
click at [321, 65] on button "Tax Account" at bounding box center [314, 61] width 117 height 29
select select "100"
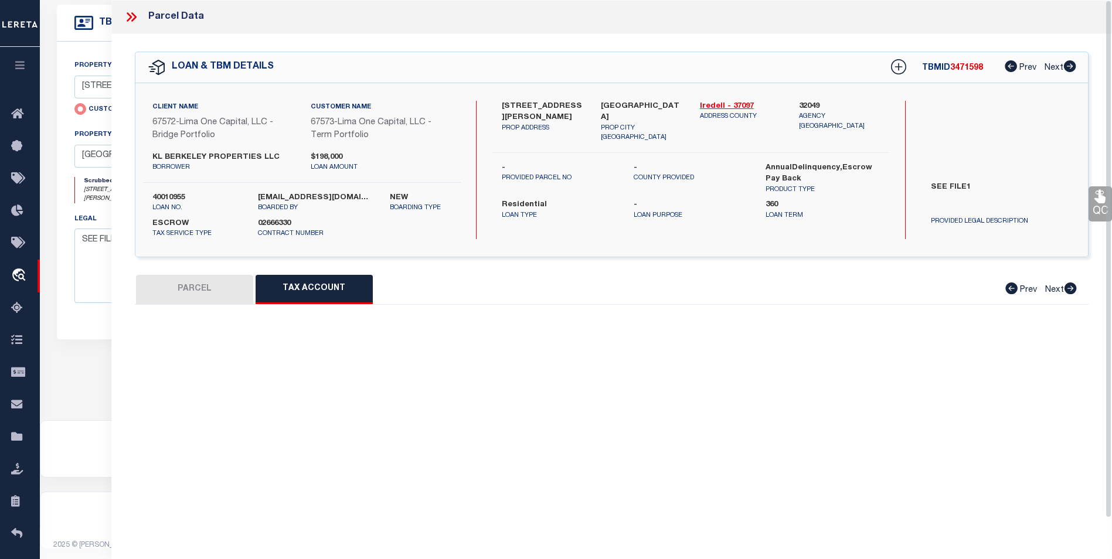
select select "100"
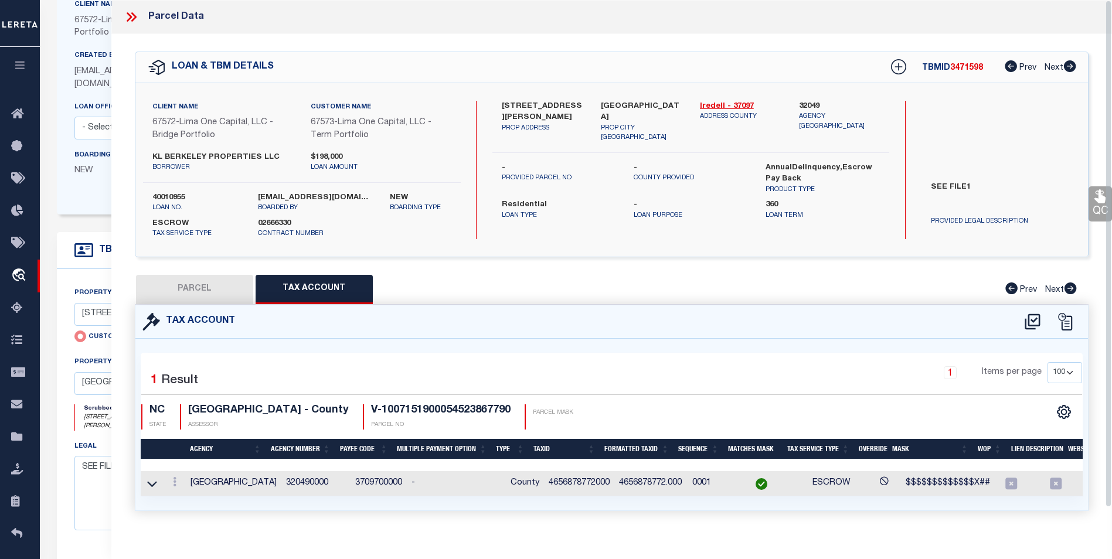
scroll to position [118, 0]
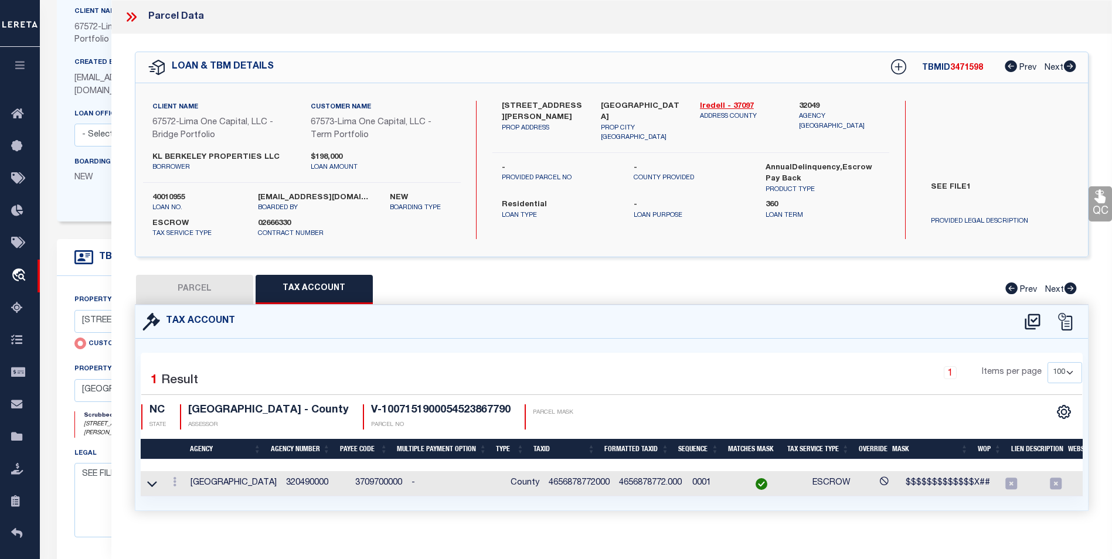
click at [189, 291] on button "PARCEL" at bounding box center [194, 289] width 117 height 29
select select "AS"
select select
checkbox input "false"
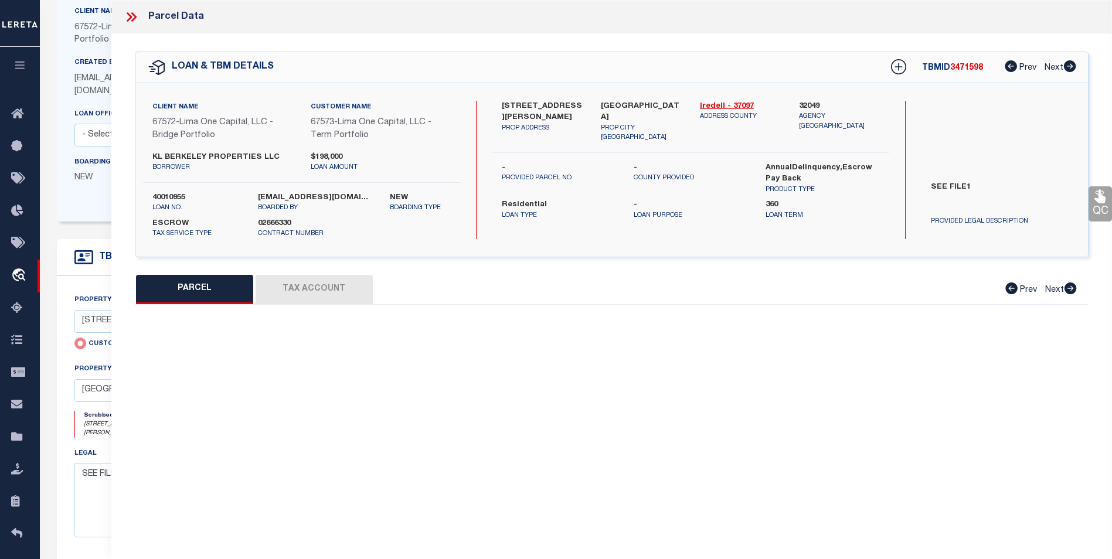
select select "BP"
select select "AGW"
select select
type input "604 SMITH STREET UNIT A"
checkbox input "false"
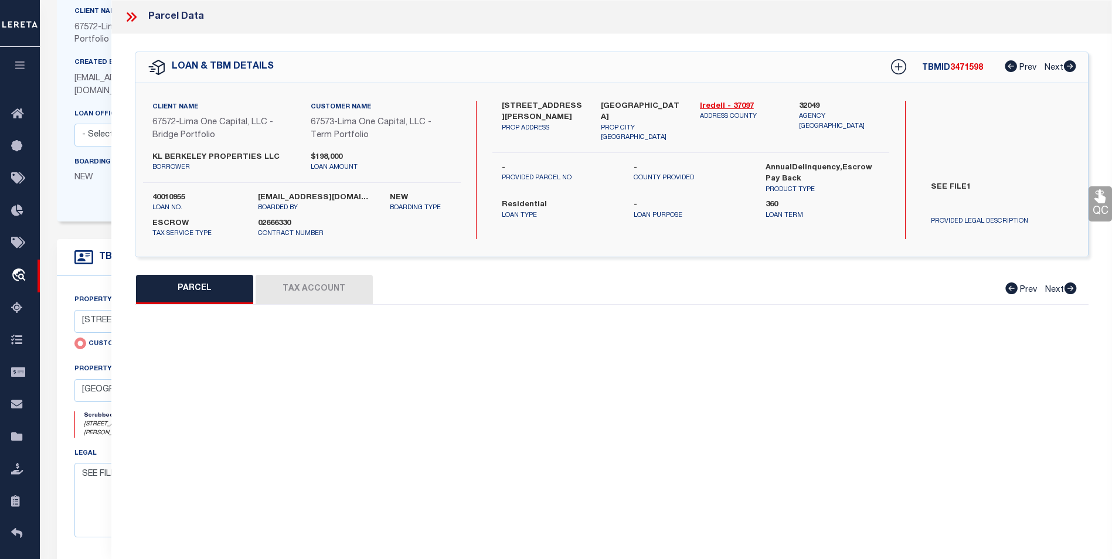
type input "MOORESVILLE NC 28115"
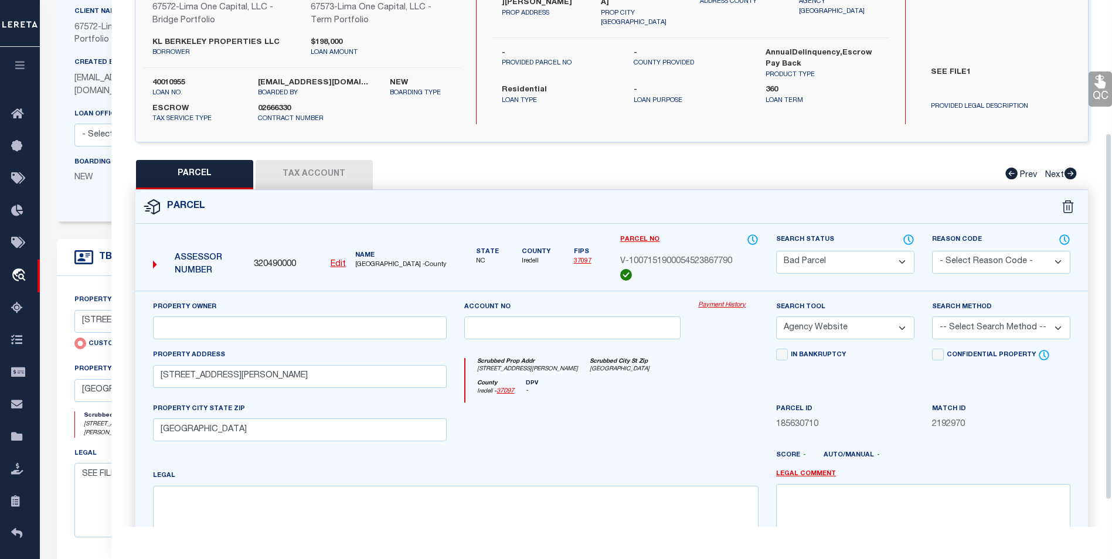
scroll to position [230, 0]
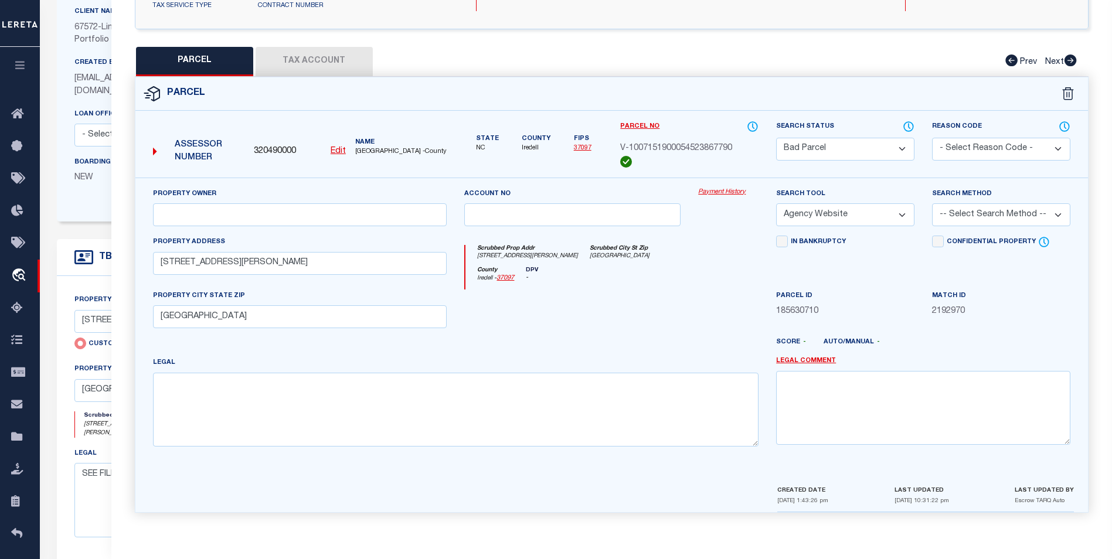
click at [309, 61] on button "Tax Account" at bounding box center [314, 61] width 117 height 29
select select "100"
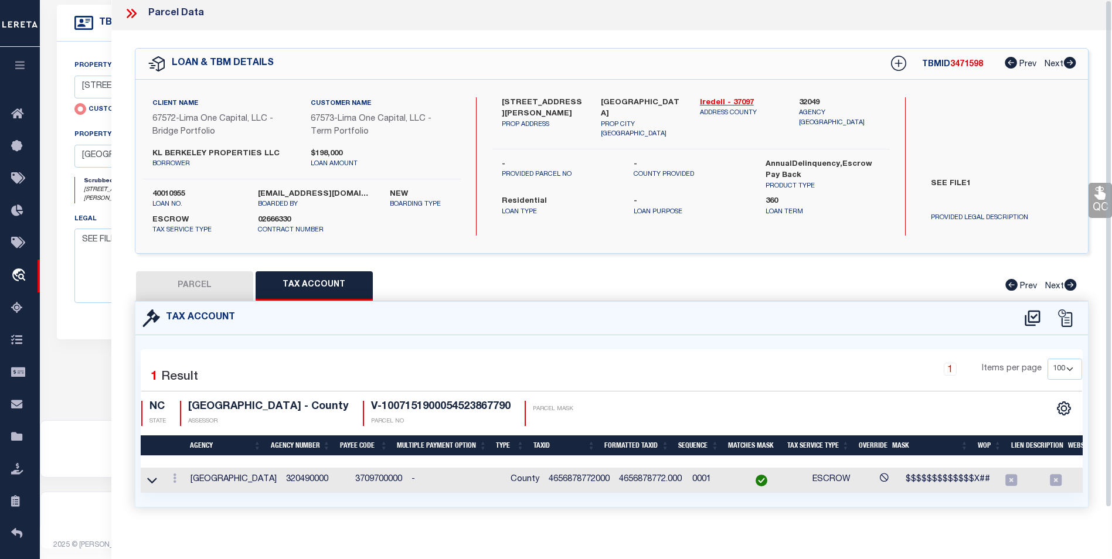
scroll to position [0, 0]
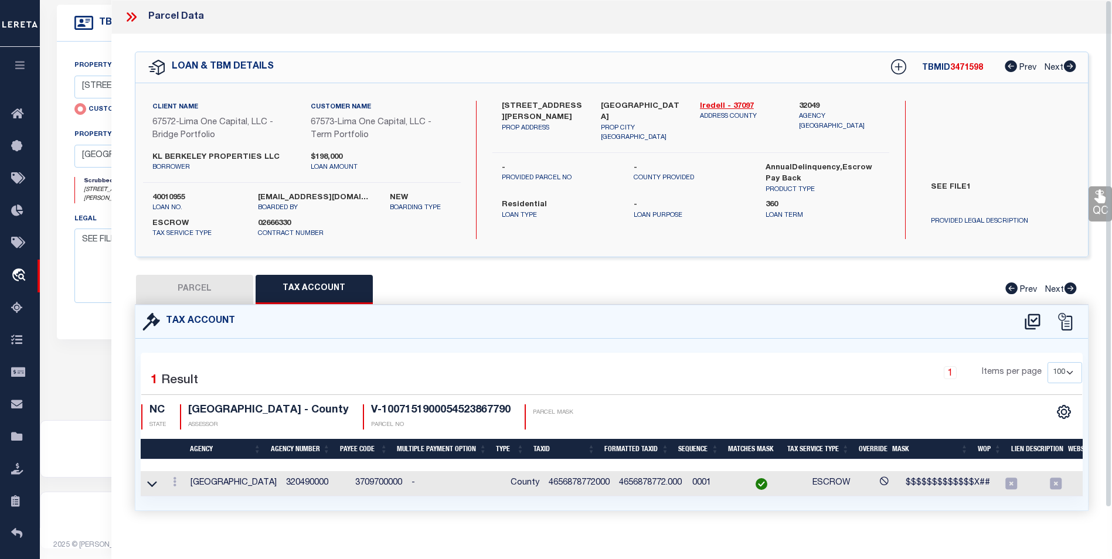
click at [126, 16] on icon at bounding box center [131, 16] width 15 height 15
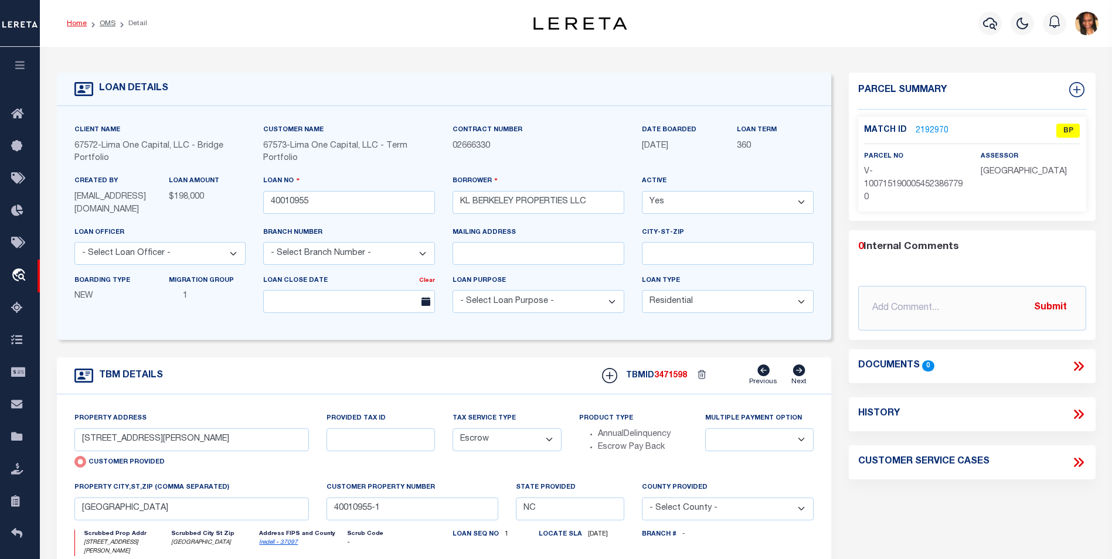
click at [85, 23] on link "Home" at bounding box center [77, 23] width 20 height 7
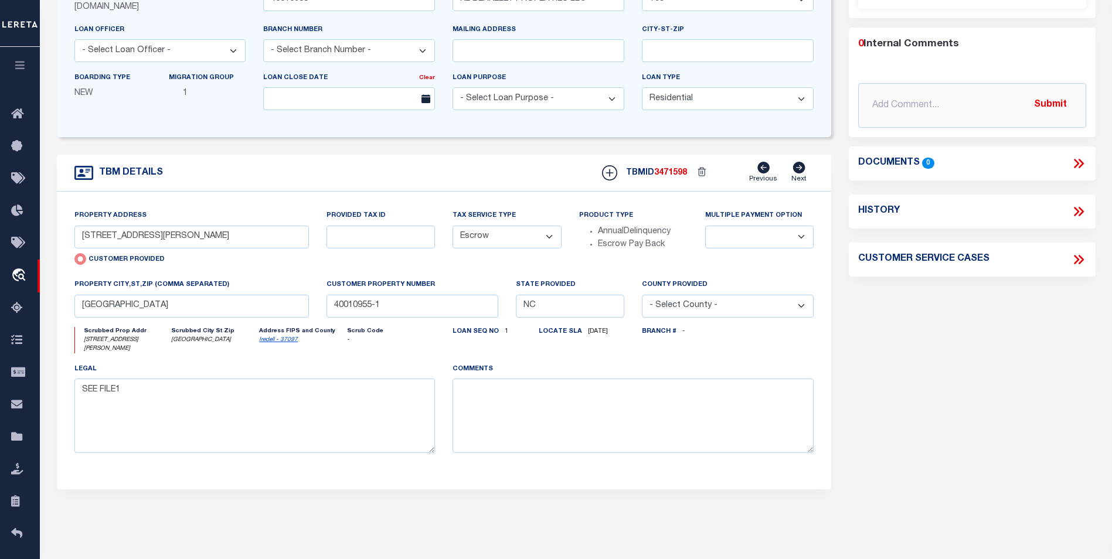
scroll to position [234, 0]
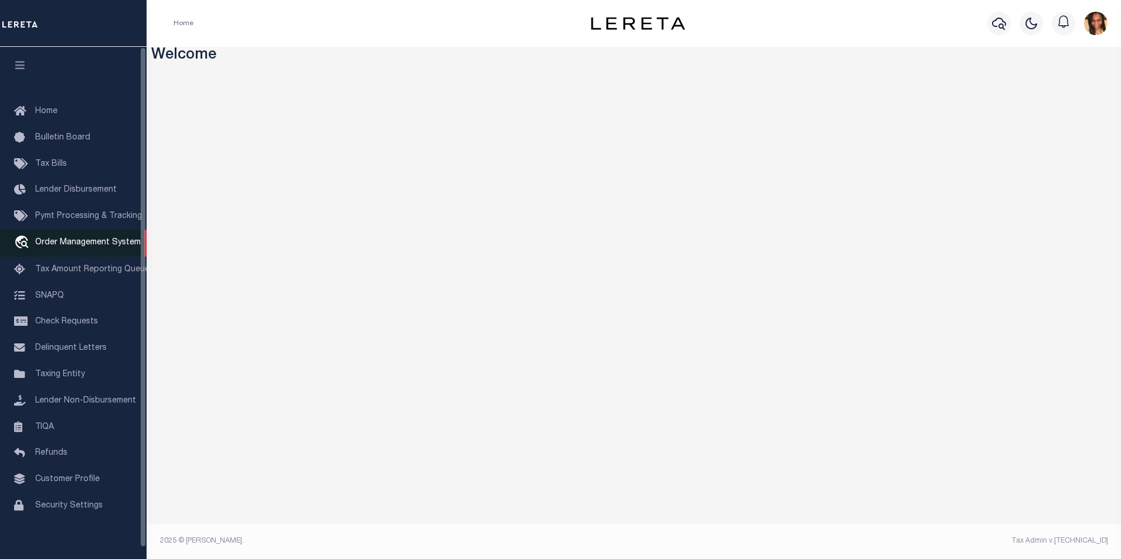
click at [88, 247] on span "Order Management System" at bounding box center [87, 243] width 105 height 8
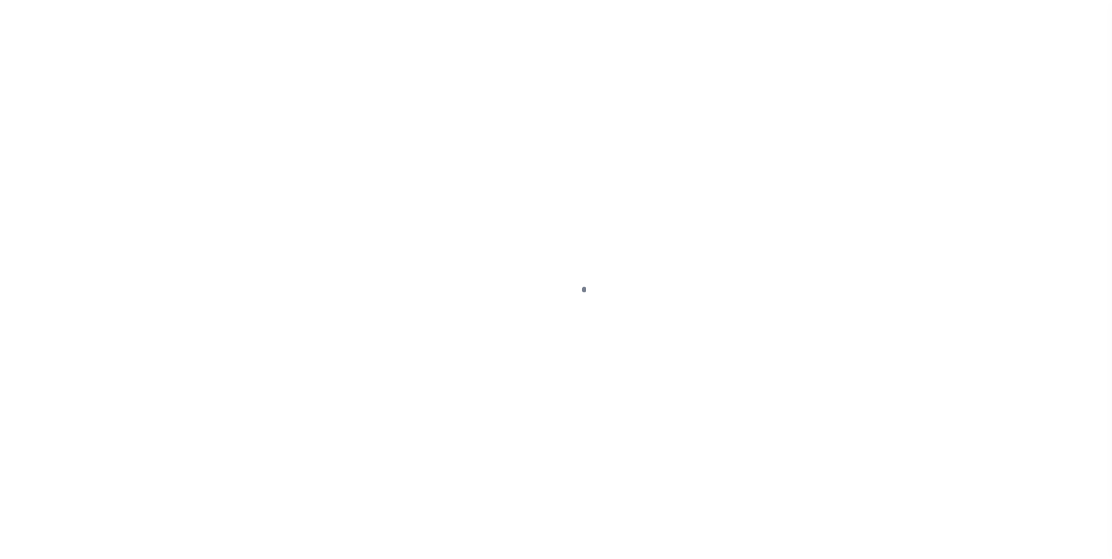
scroll to position [12, 0]
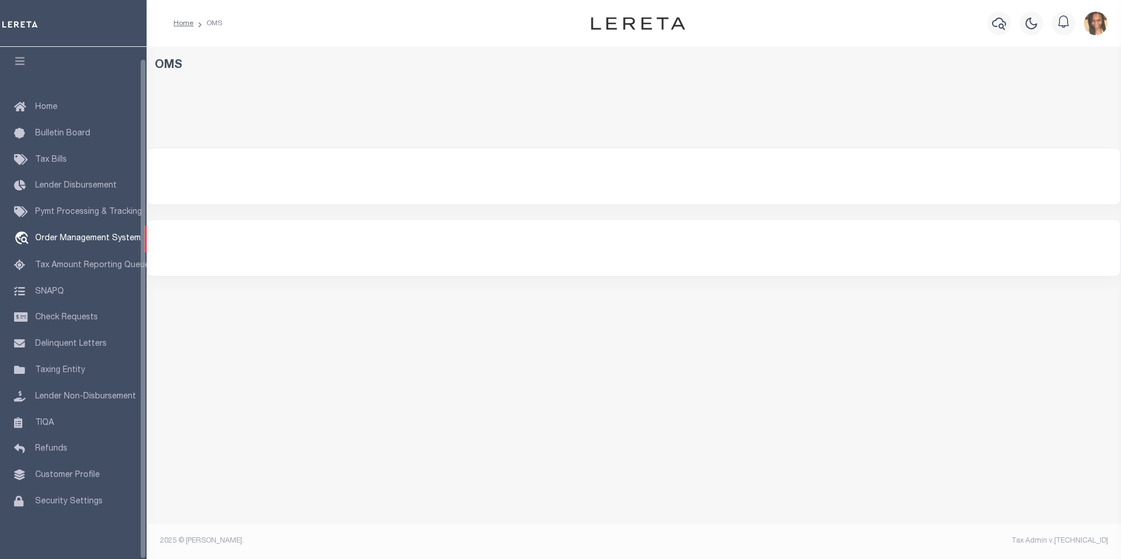
select select "200"
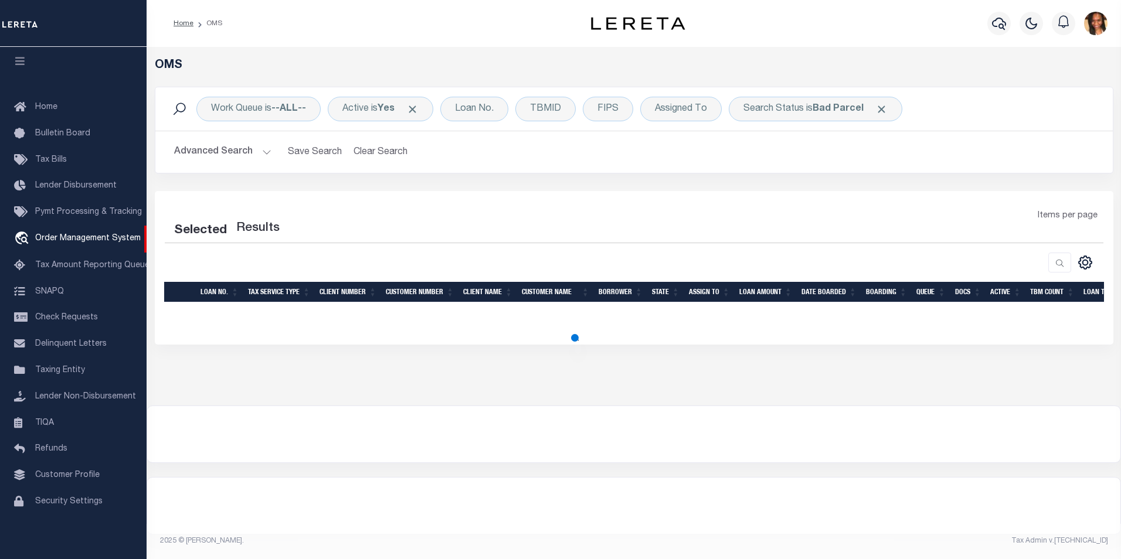
select select "200"
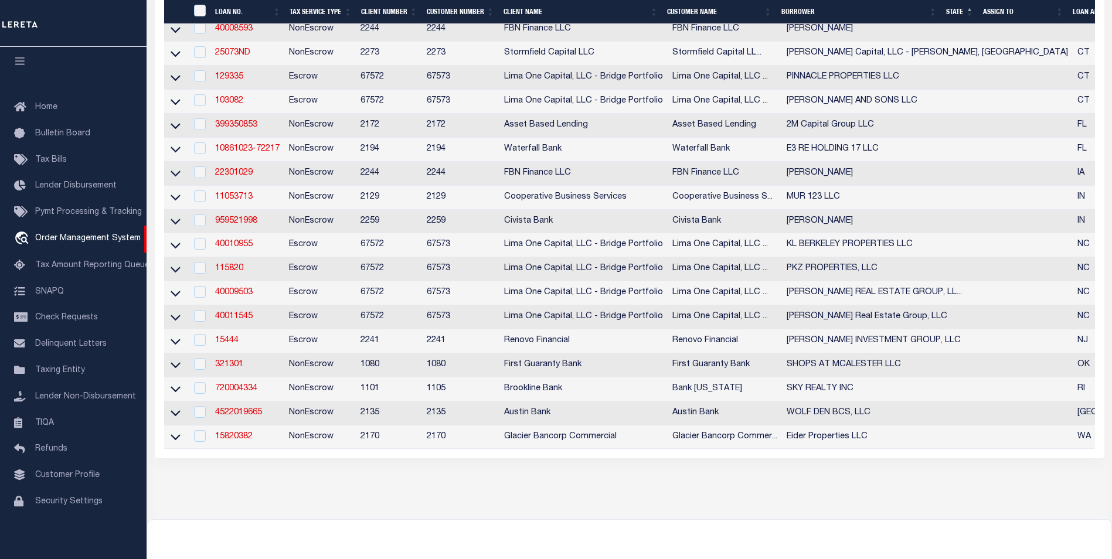
scroll to position [352, 0]
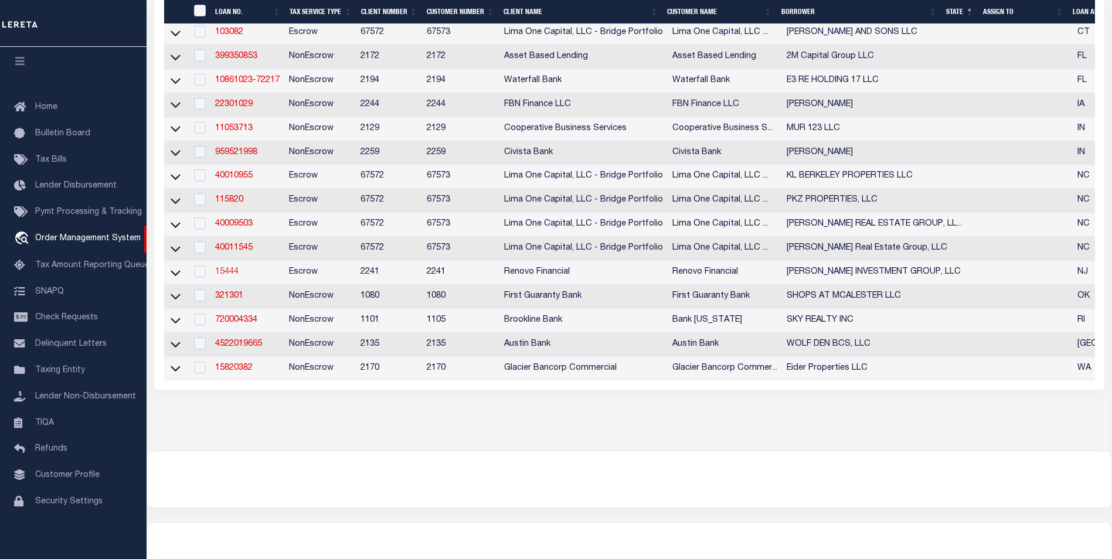
click at [233, 276] on link "15444" at bounding box center [226, 272] width 23 height 8
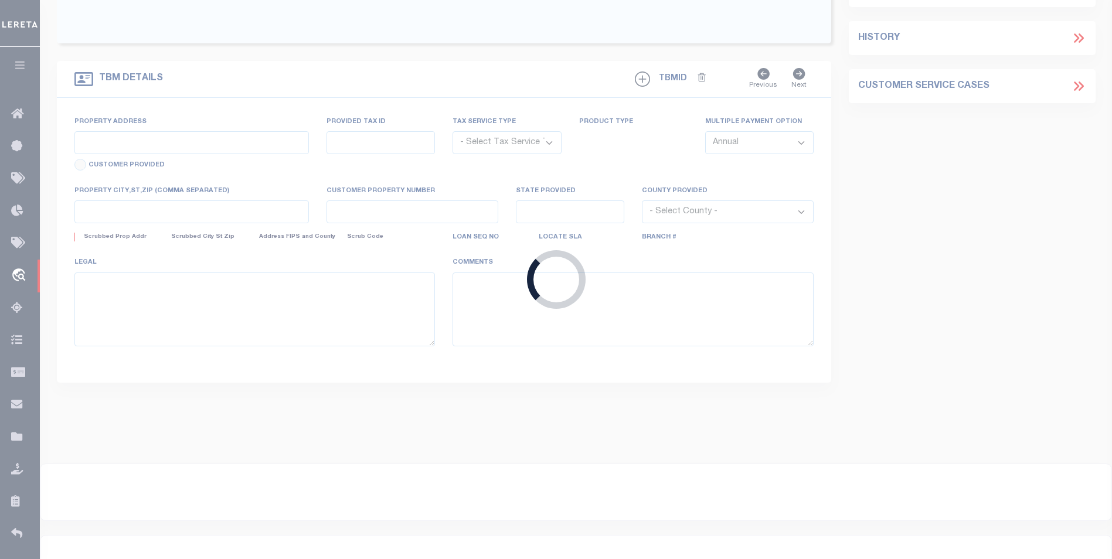
type input "15444"
type input "[PERSON_NAME] INVESTMENT GROUP, LLC"
select select
type input "[STREET_ADDRESS]"
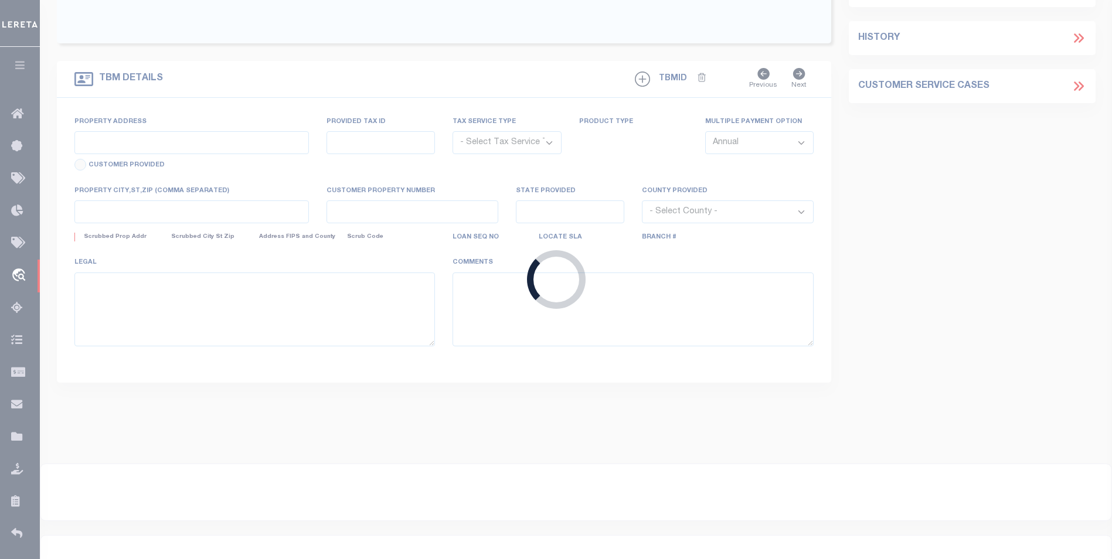
type input "[GEOGRAPHIC_DATA] 08109"
select select "10"
select select "Escrow"
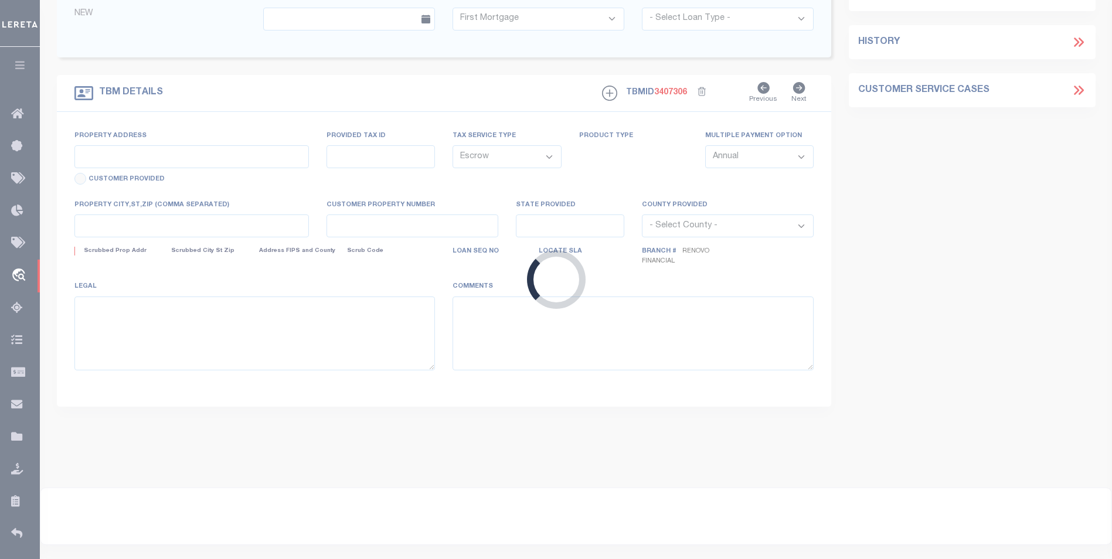
type input "[STREET_ADDRESS][PERSON_NAME]"
select select
type input "[GEOGRAPHIC_DATA]"
type input "a0kUS000006SuNB"
type input "NJ"
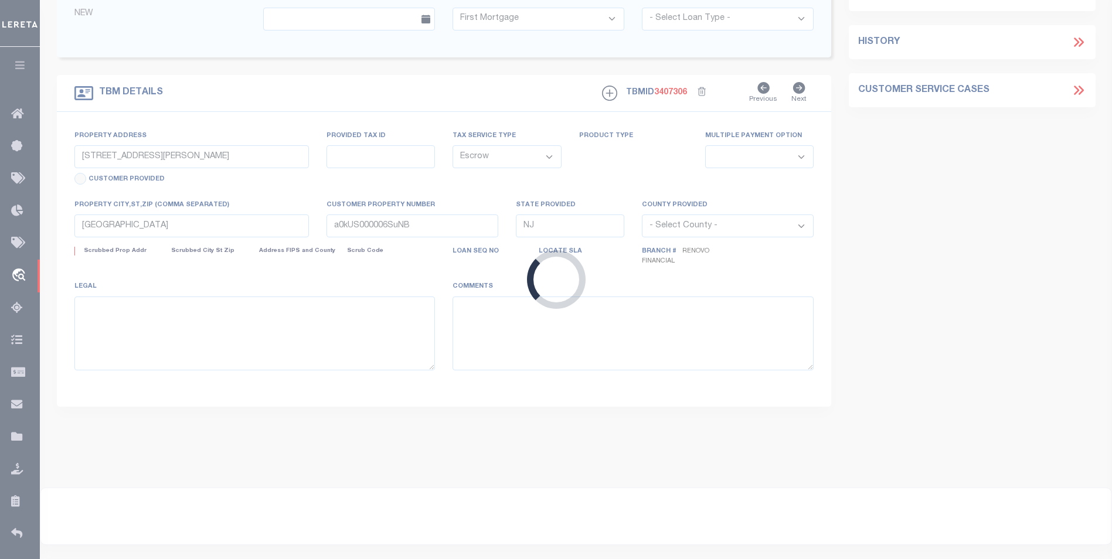
select select
type textarea "LEGAL REQUIRED"
type textarea "Liability Limited to Customer Provided Parcel"
select select "14701"
select select "25066"
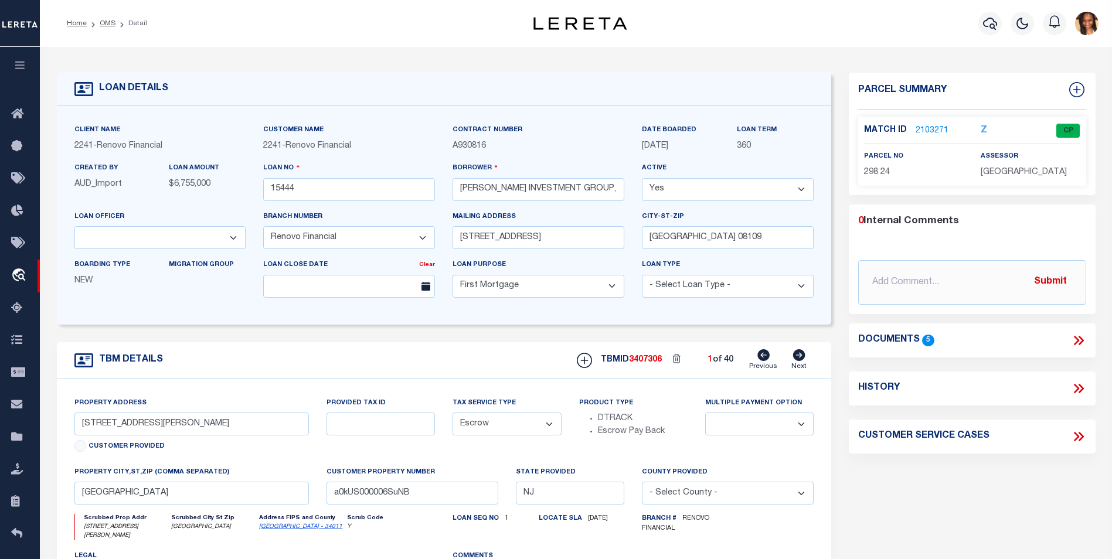
click at [935, 128] on link "2103271" at bounding box center [931, 131] width 33 height 12
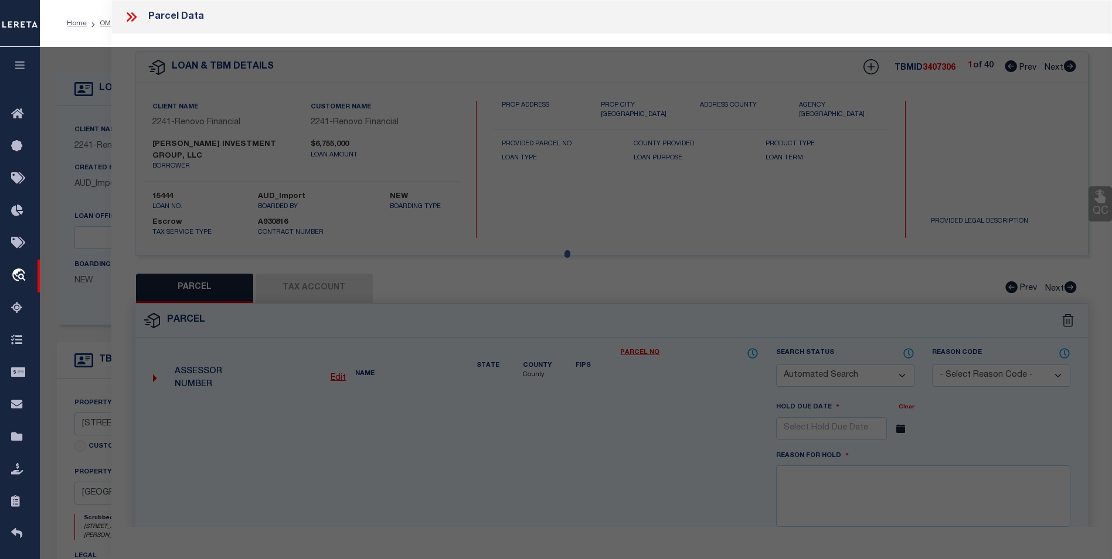
checkbox input "false"
select select "CP"
type input "[PERSON_NAME] INVESTMENT GROUP LLC"
select select "AGW"
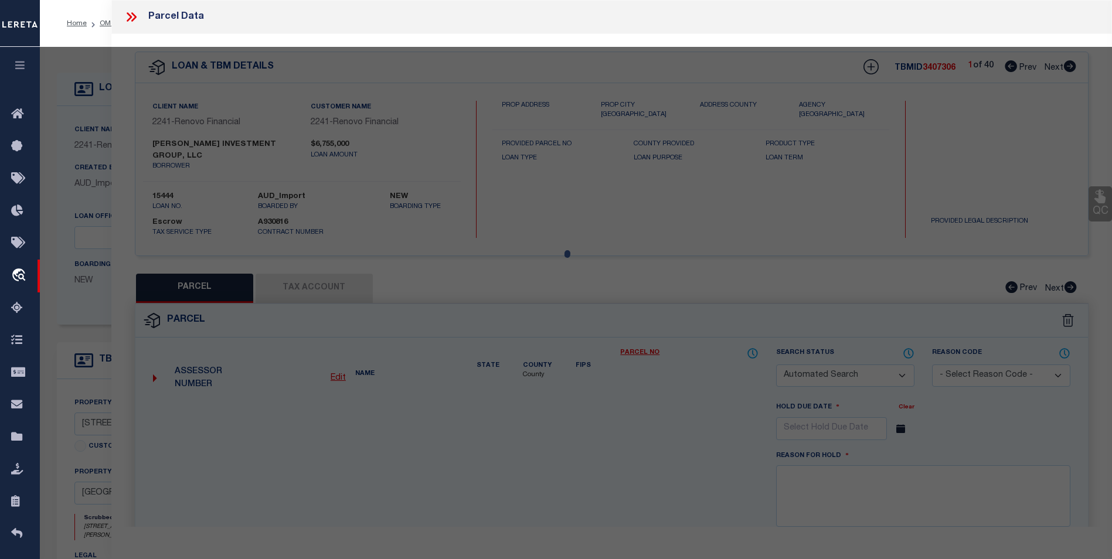
select select
type input "[STREET_ADDRESS][PERSON_NAME]"
type input "[GEOGRAPHIC_DATA]"
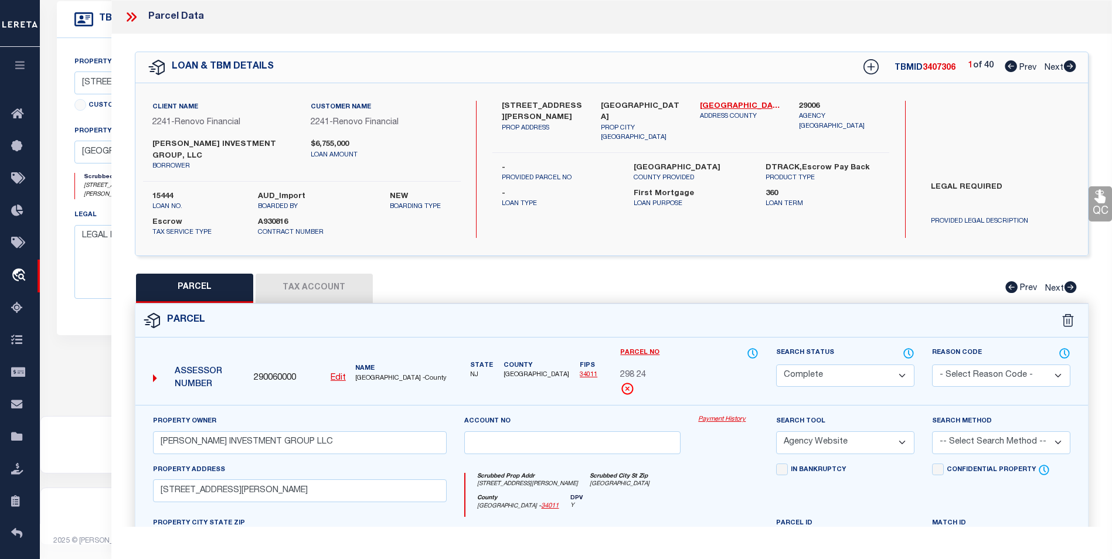
click at [1075, 69] on icon at bounding box center [1070, 66] width 12 height 12
select select "AS"
select select
checkbox input "false"
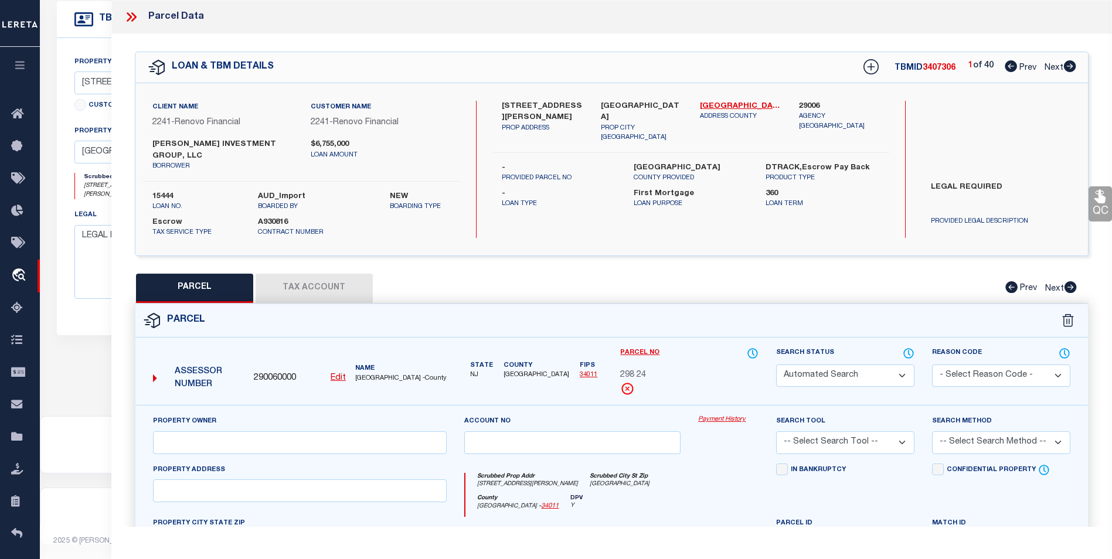
select select "CP"
type input "[PERSON_NAME] INVESTMENT GROUP LLC"
select select "AGW"
select select
type input "[STREET_ADDRESS]"
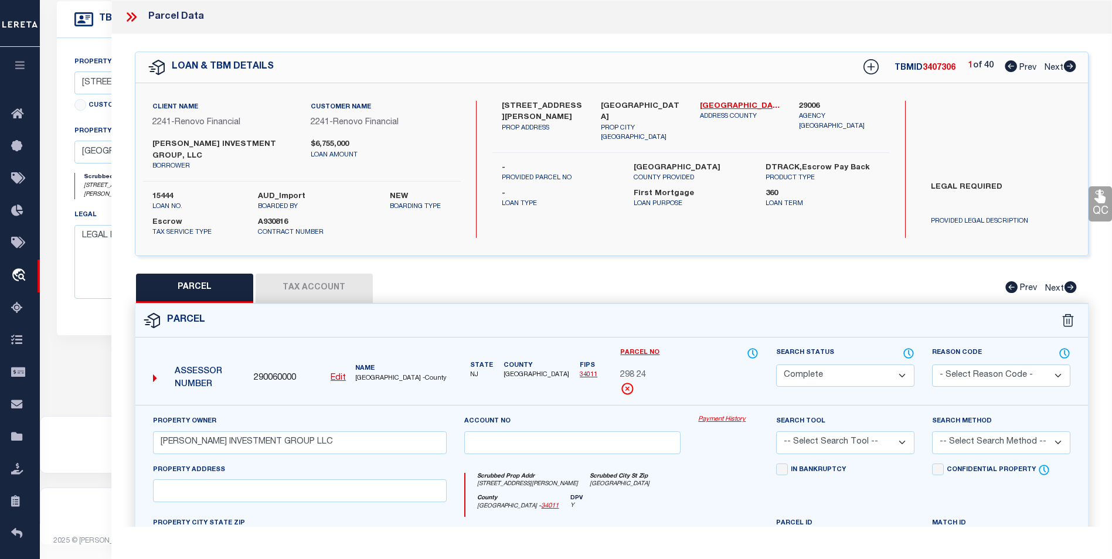
type input "[GEOGRAPHIC_DATA]"
click at [1075, 69] on icon at bounding box center [1070, 66] width 12 height 12
select select "AS"
select select
checkbox input "false"
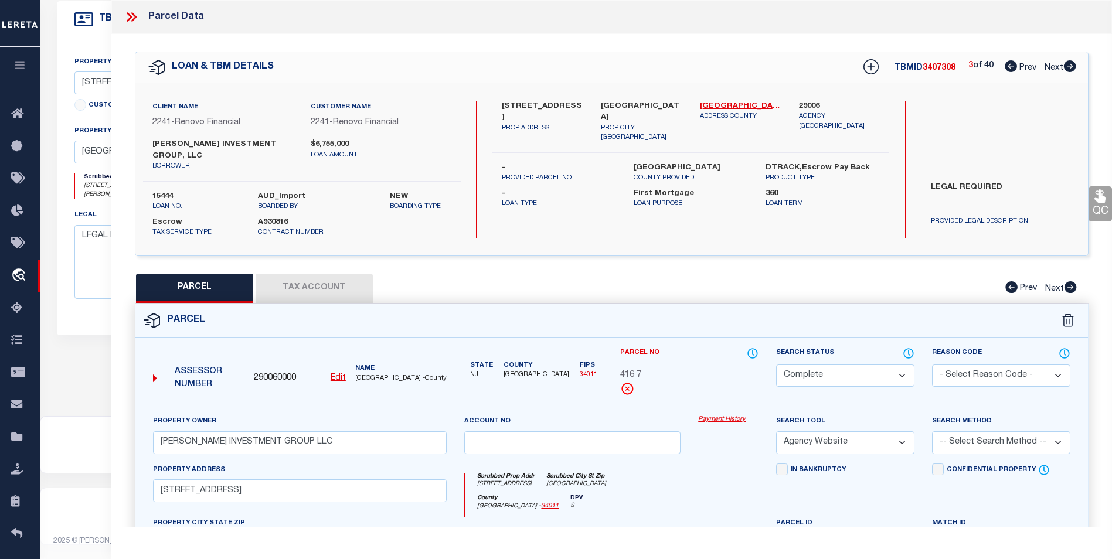
checkbox input "false"
select select "CP"
type input "[PERSON_NAME] INVESTMENT GROUP LLC"
select select "AGW"
select select
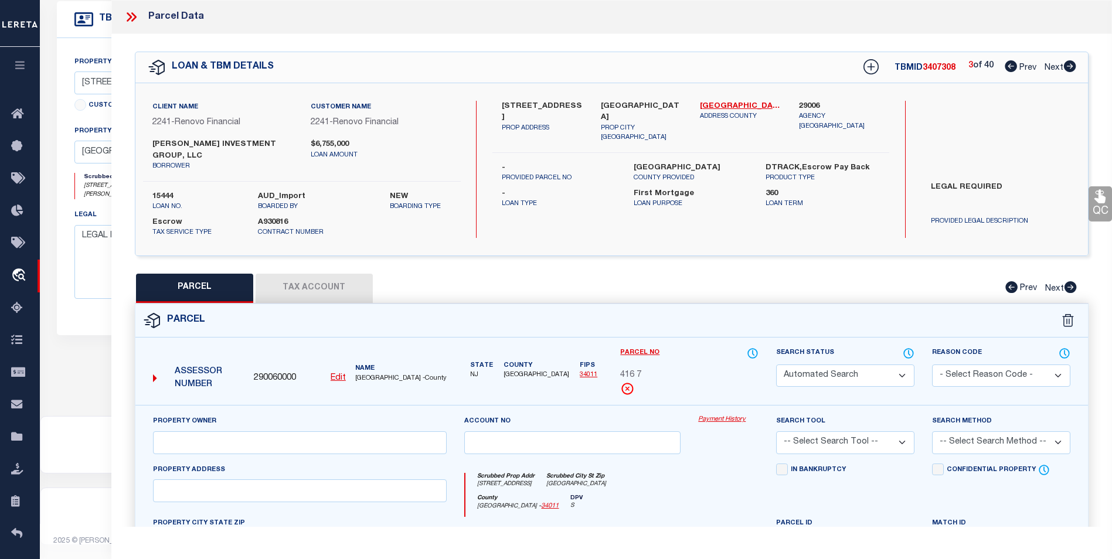
type input "1256 [US_STATE][GEOGRAPHIC_DATA]"
checkbox input "false"
type input "[GEOGRAPHIC_DATA]"
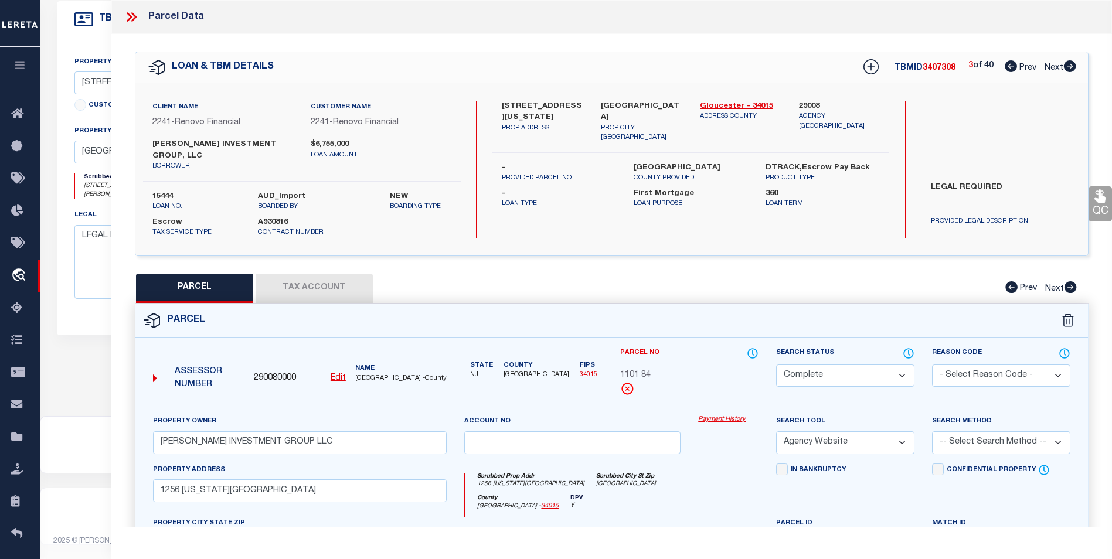
click at [1075, 69] on icon at bounding box center [1070, 66] width 12 height 12
select select "AS"
select select
checkbox input "false"
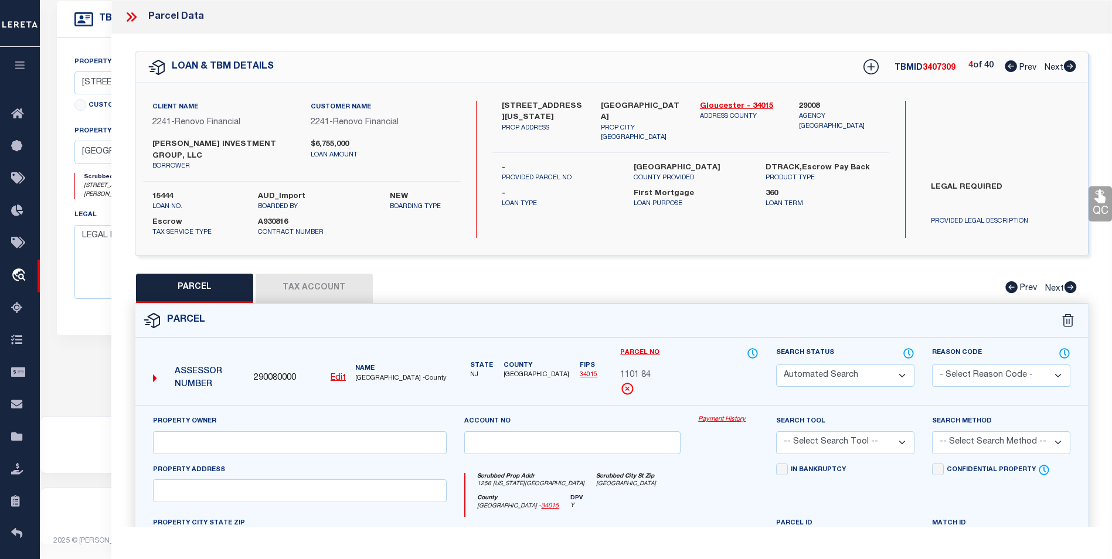
select select "CP"
type input "FAIOLA INVESTMENT GROUP LLC"
select select "AGW"
select select
type input "1298 PENNSYLVANIA AVE"
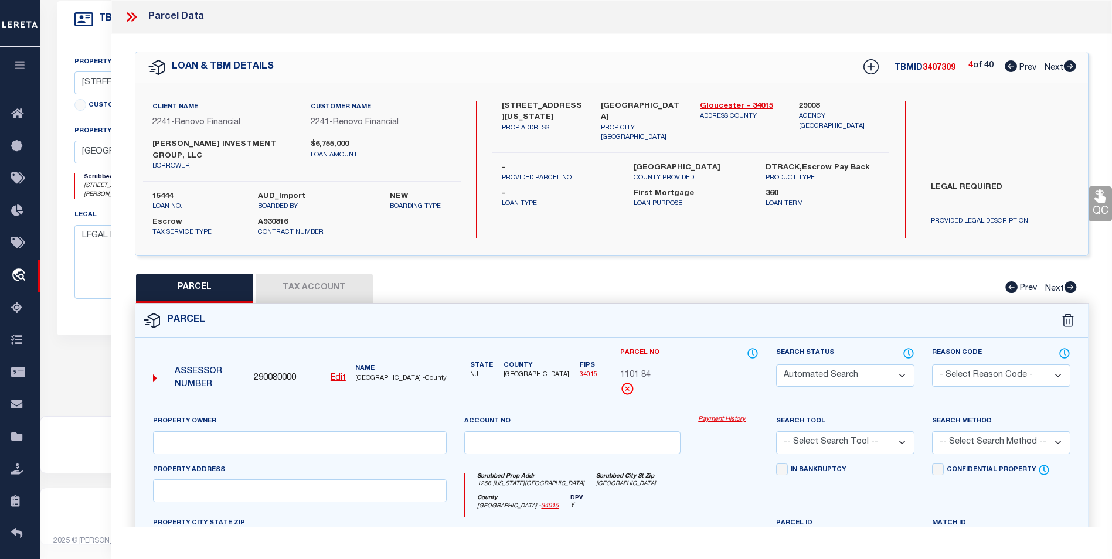
checkbox input "false"
type input "Vineland, NJ 08361"
click at [1075, 69] on icon at bounding box center [1070, 66] width 12 height 12
select select "AS"
select select
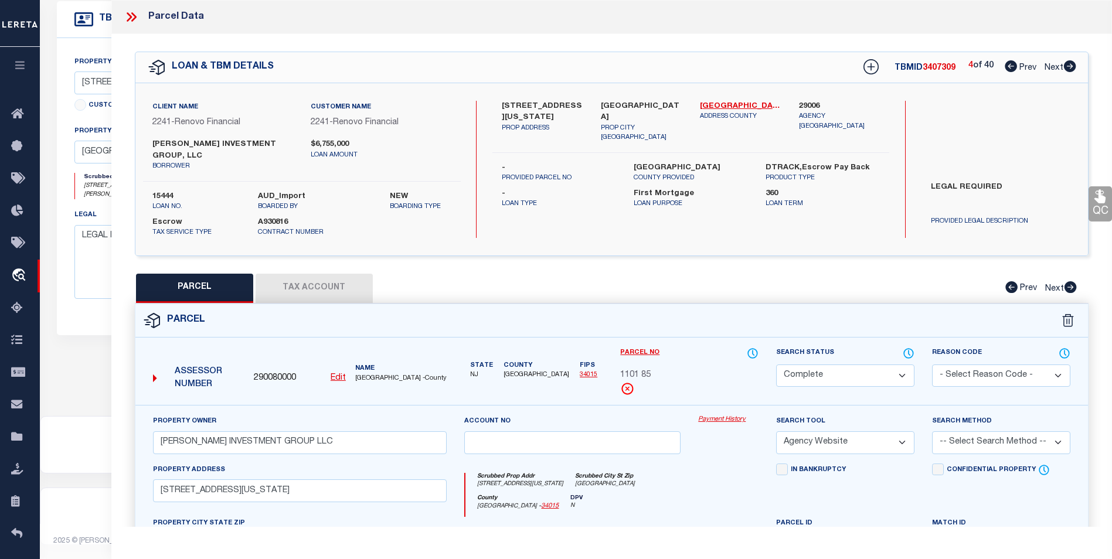
checkbox input "false"
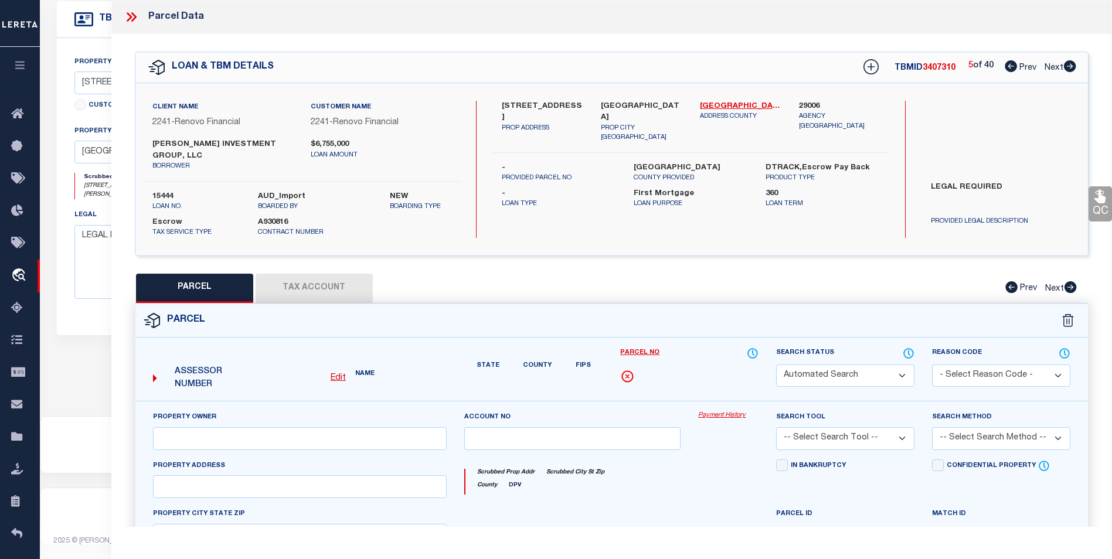
select select "CP"
type input "FAIOLA INVESTMENT GROUP LLC"
select select "AGW"
select select
type input "14 BROAD ST W"
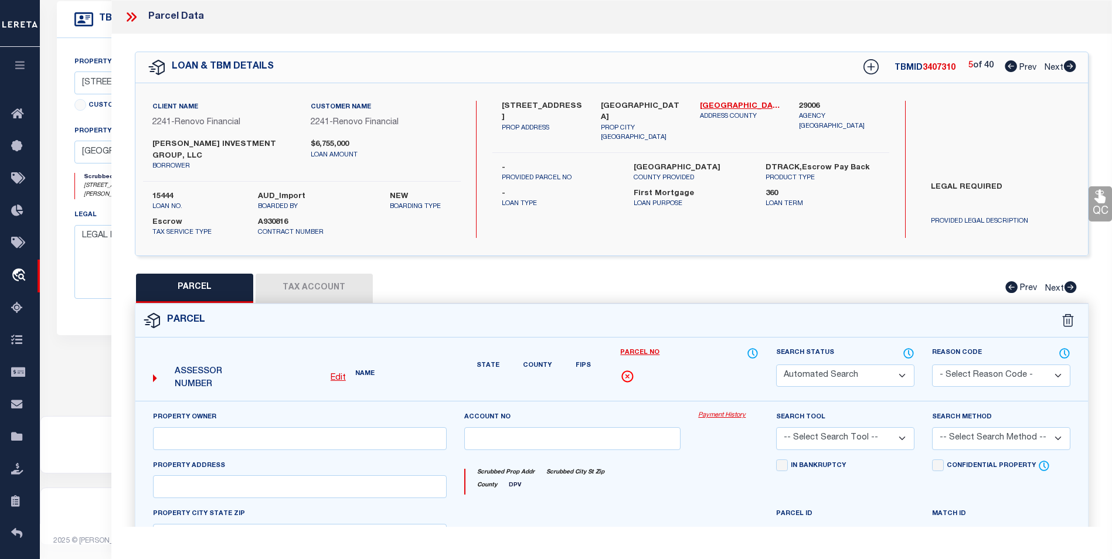
type input "Millville, NJ 08332"
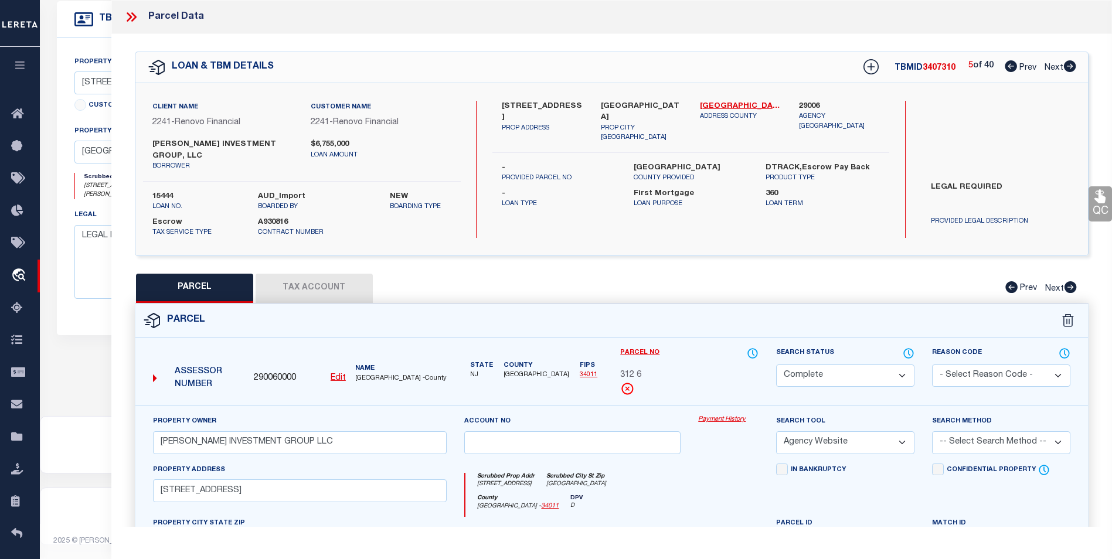
click at [1075, 69] on icon at bounding box center [1070, 66] width 12 height 12
select select "AS"
select select
checkbox input "false"
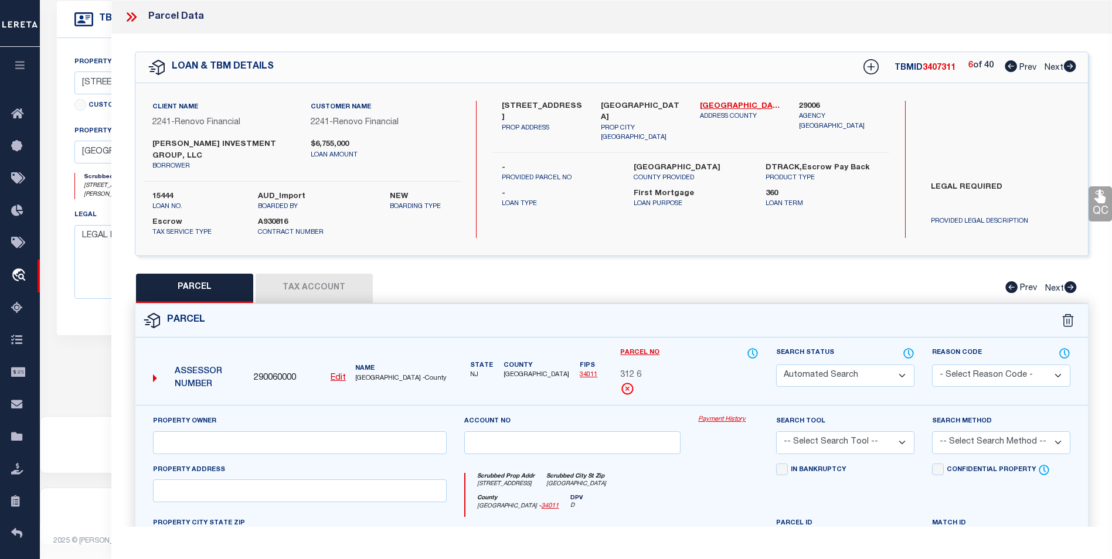
select select "CP"
type input "FAIOLA INVESTMENT GROUP"
select select "AGW"
select select
type input "15 MCNEAL ST E"
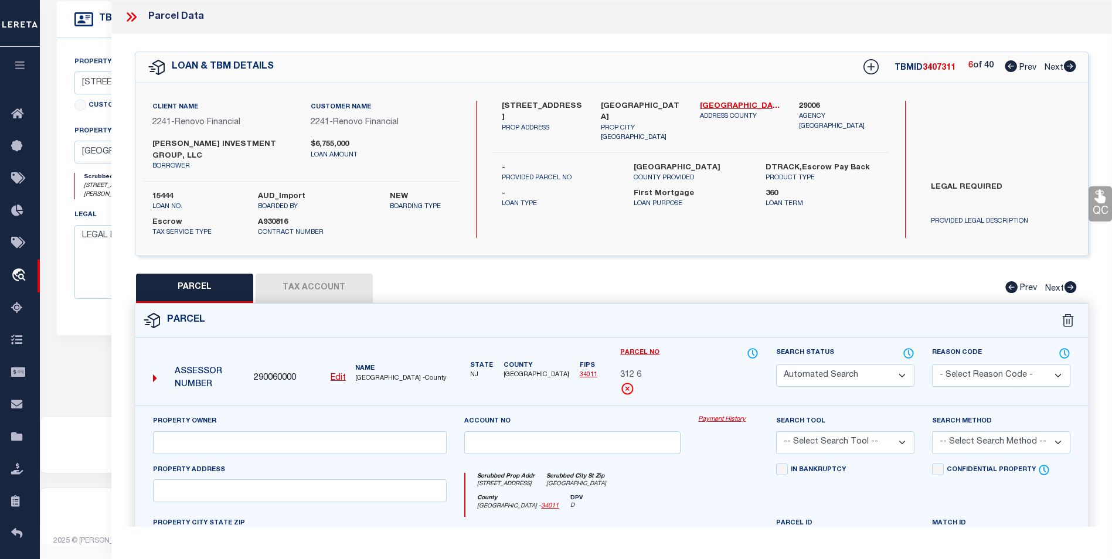
type input "Millville, NJ 08332"
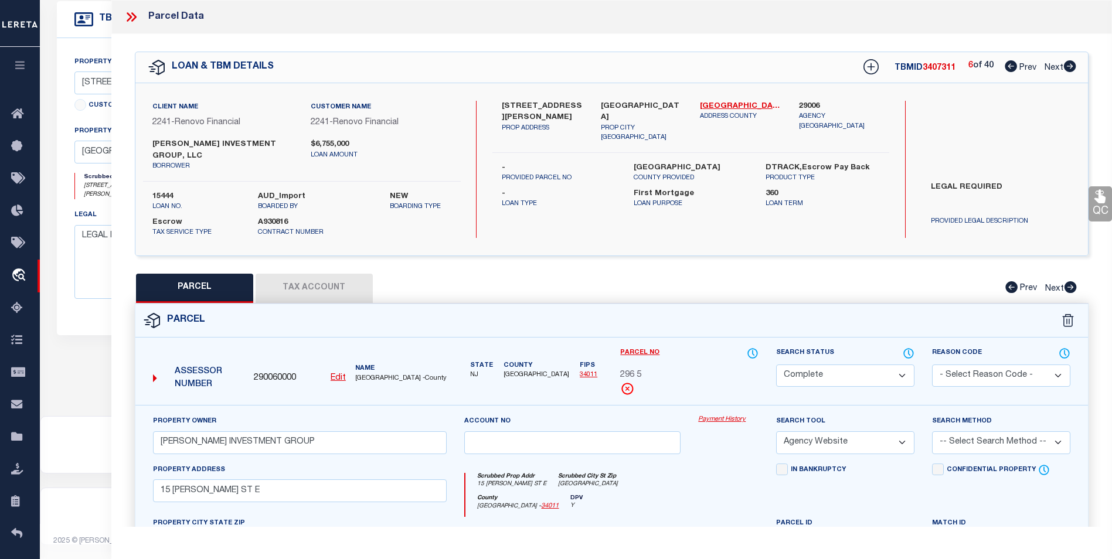
click at [1075, 69] on icon at bounding box center [1070, 66] width 12 height 12
select select "AS"
select select
checkbox input "false"
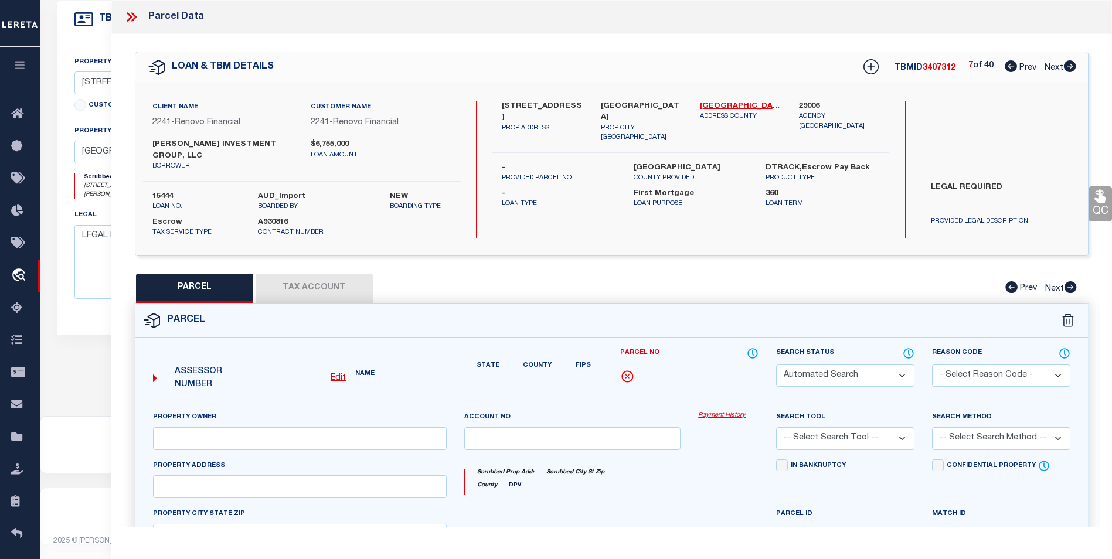
select select "BP"
type input "FAIOLA INVESTMENT GROUP LLC"
select select "AGW"
select select
type input "153 MAIN ST"
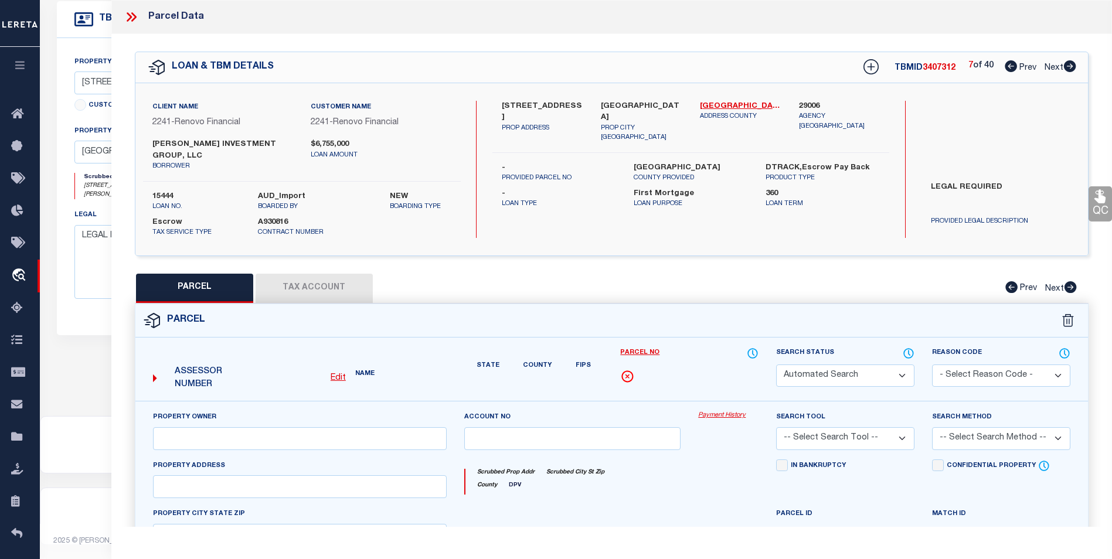
checkbox input "false"
type input "NJ"
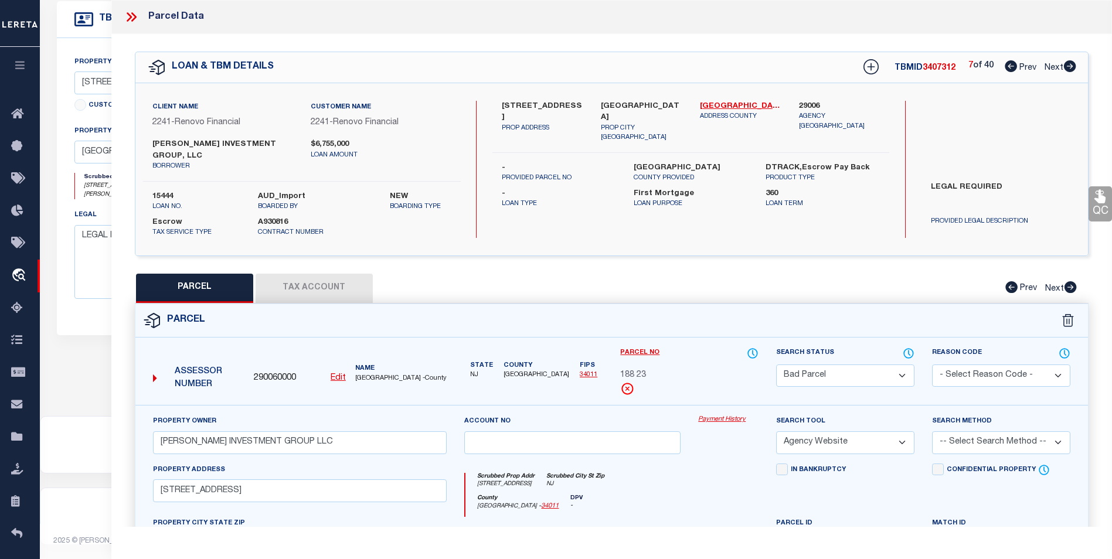
click at [1075, 69] on icon at bounding box center [1070, 66] width 12 height 12
select select "AS"
select select
checkbox input "false"
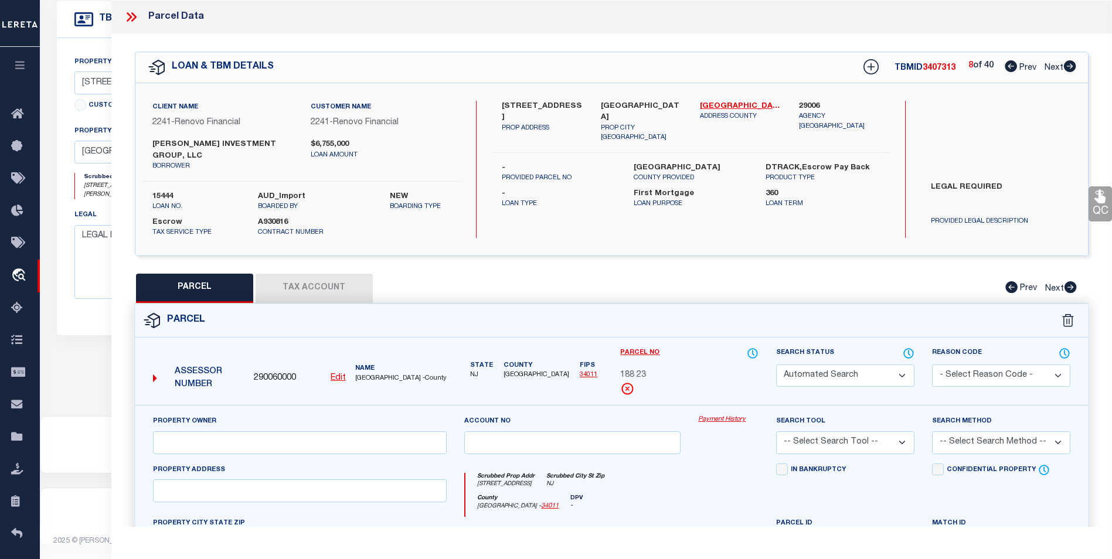
select select "CP"
type input "FAIOLA INVESTMENT GROUP LLC"
select select "AGW"
select select
type input "196-210 MALAGA PARK DR"
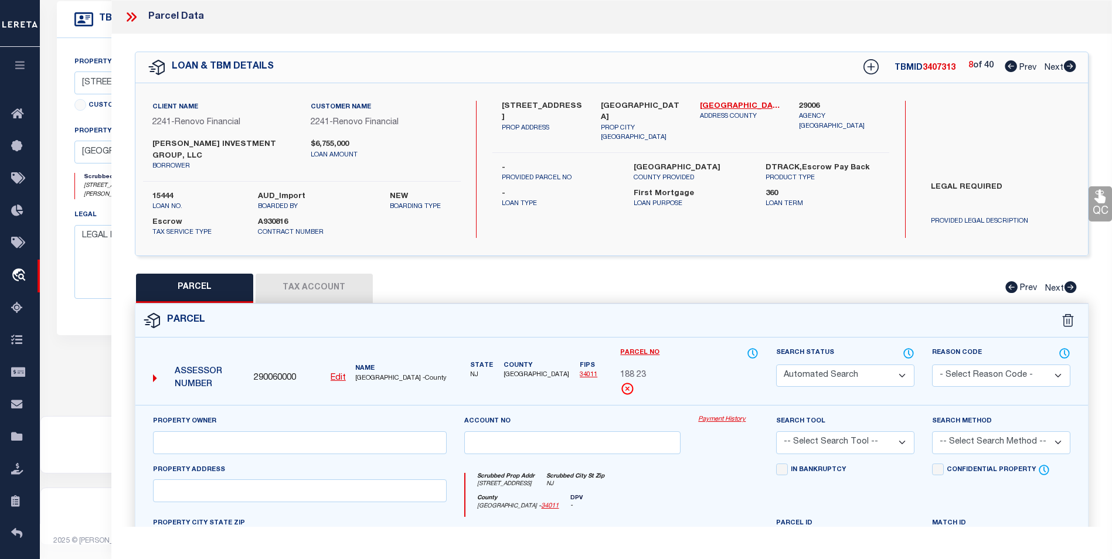
checkbox input "false"
type input "Malaga, NJ 08328"
click at [1016, 67] on link "Prev" at bounding box center [1024, 66] width 38 height 8
select select "AS"
select select
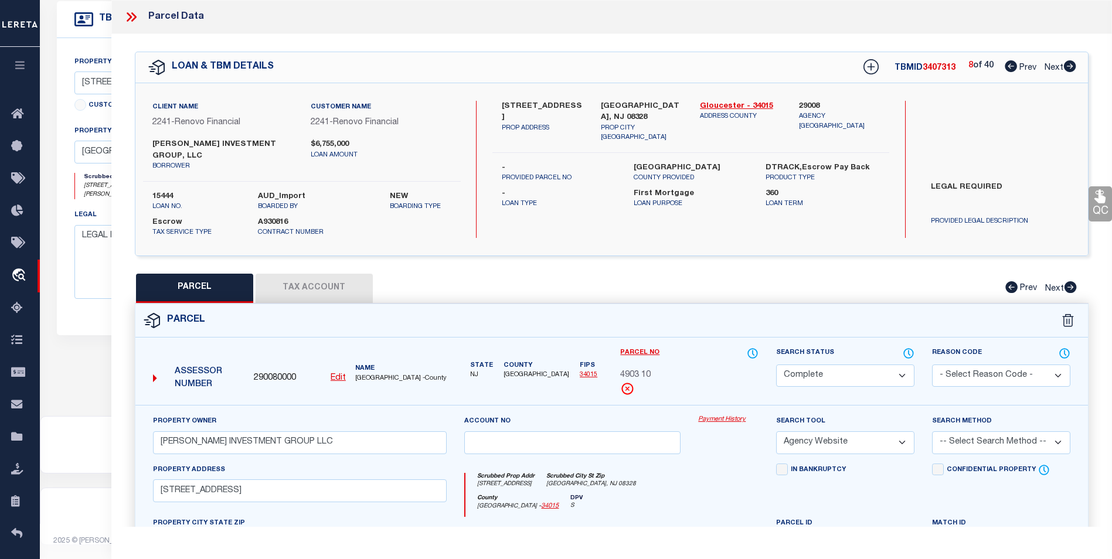
checkbox input "false"
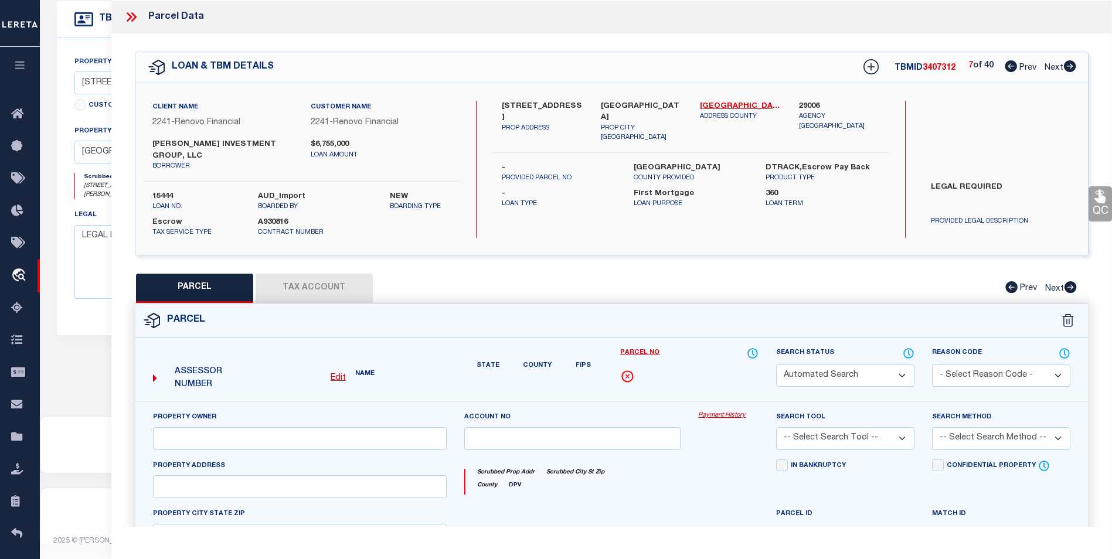
select select "BP"
type input "FAIOLA INVESTMENT GROUP LLC"
select select "AGW"
select select
type input "153 MAIN ST"
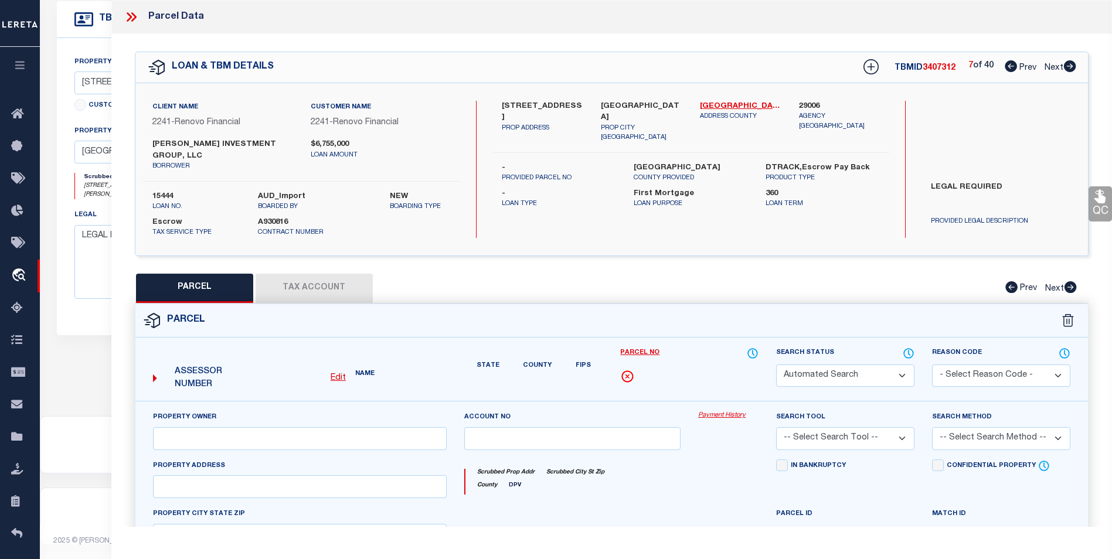
checkbox input "false"
type input "NJ"
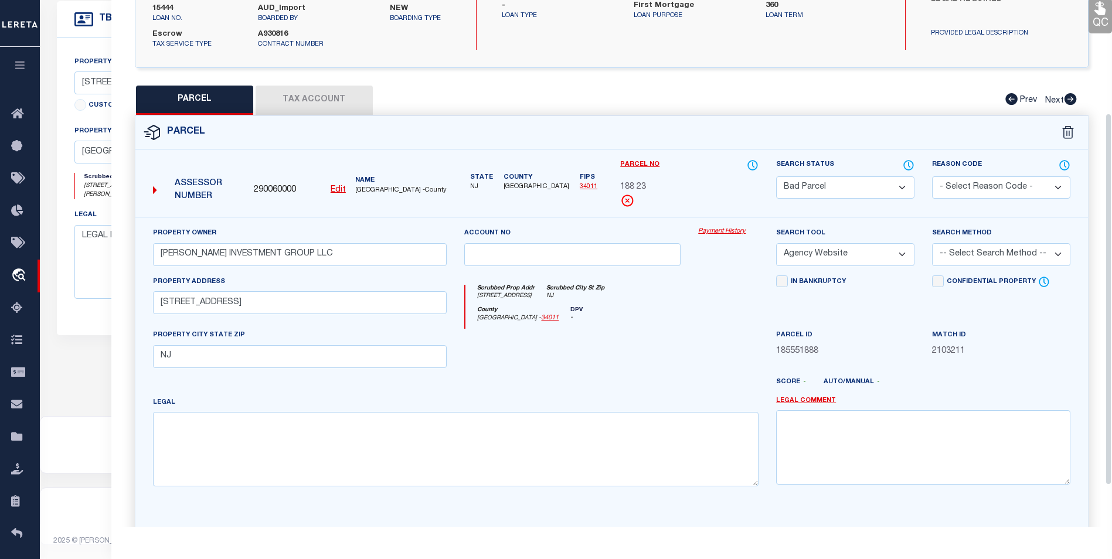
scroll to position [159, 0]
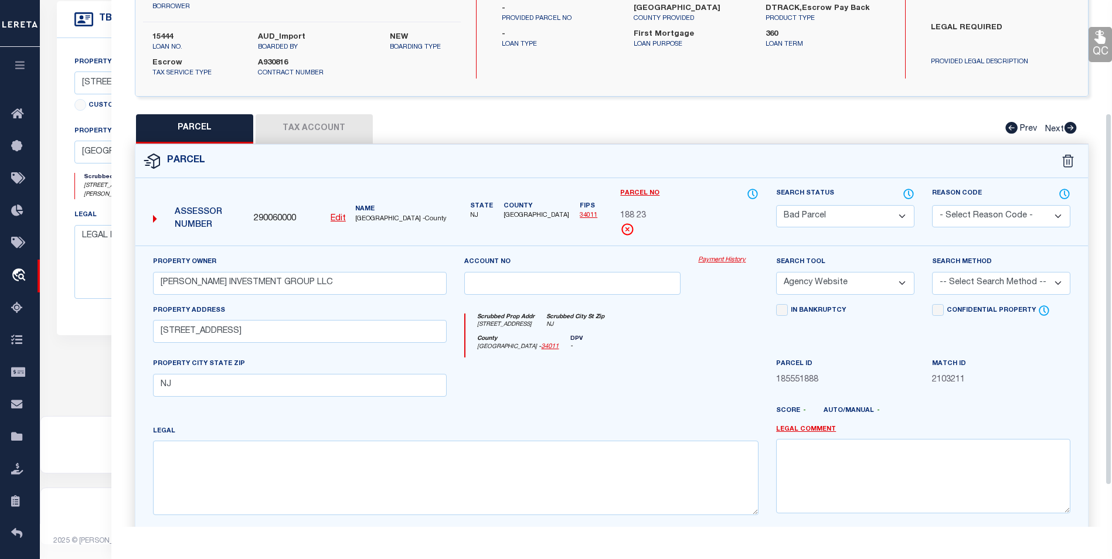
click at [316, 114] on button "Tax Account" at bounding box center [314, 128] width 117 height 29
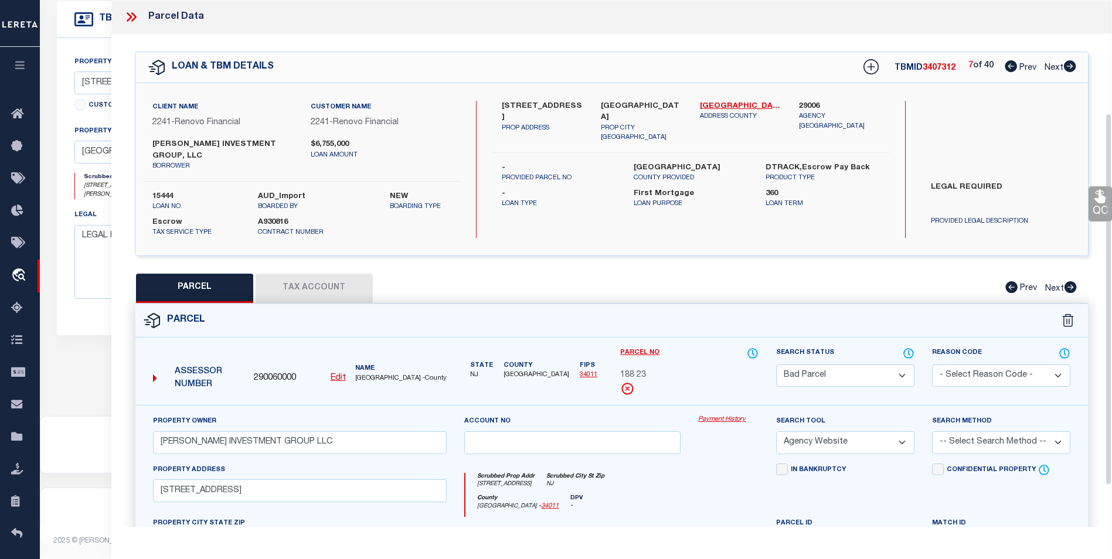
select select "100"
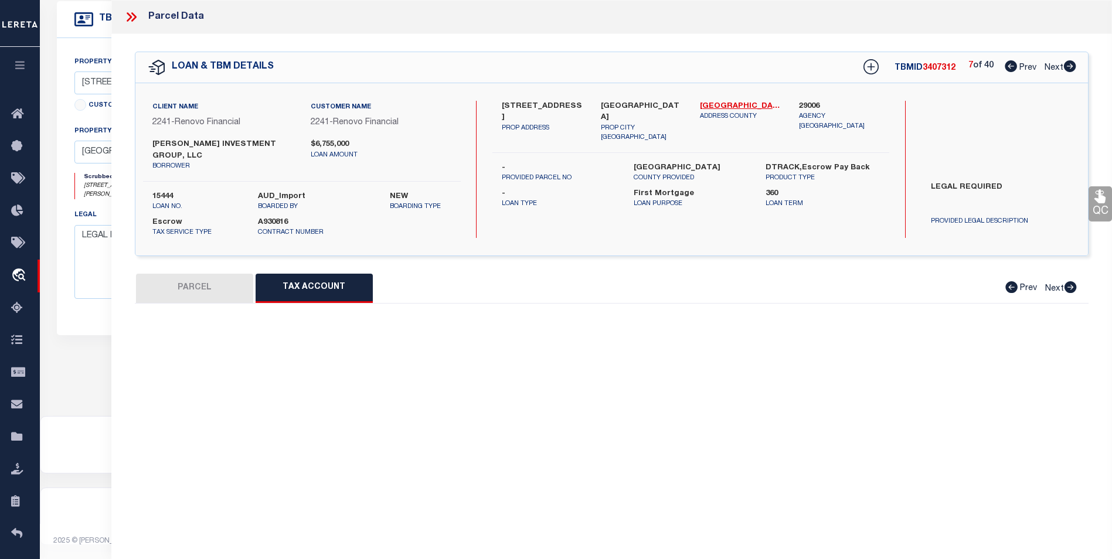
select select "100"
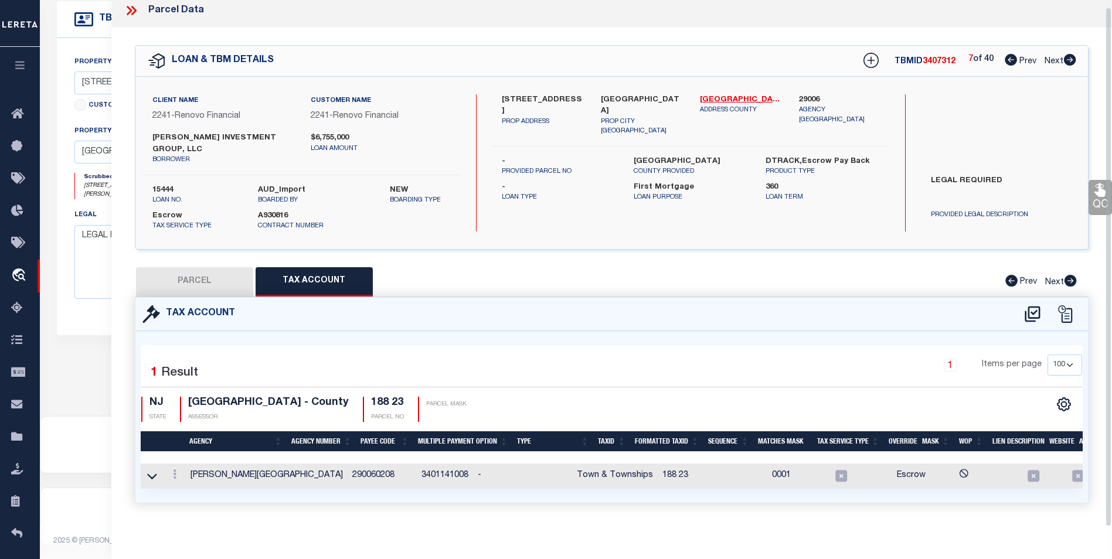
scroll to position [7, 0]
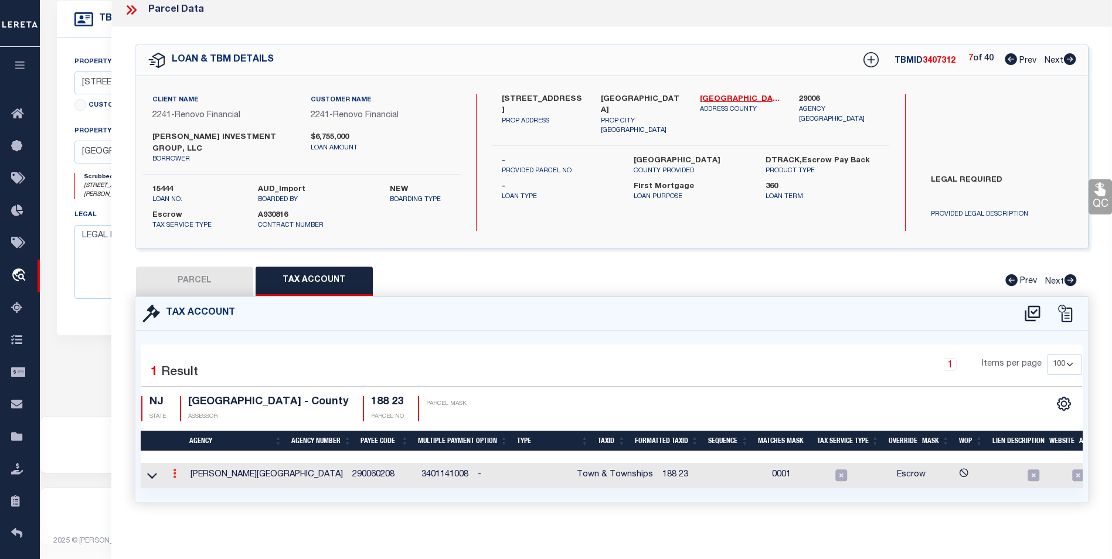
click at [170, 471] on link at bounding box center [174, 475] width 13 height 9
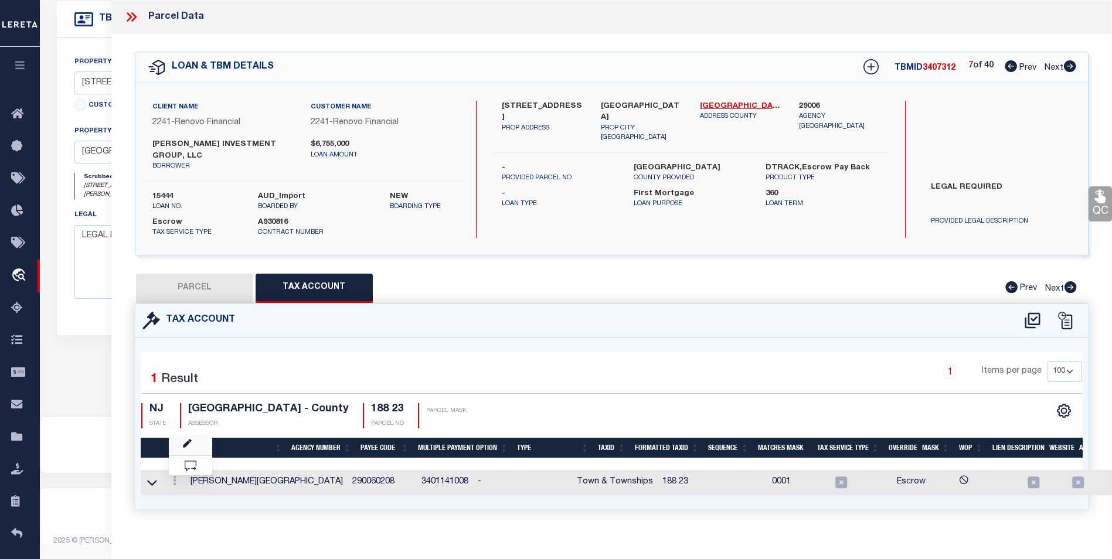
click at [189, 437] on link at bounding box center [190, 445] width 43 height 19
type input "188 23"
type textarea "&&&&& XX&&&&& XX *XXXXX &&&&&XXXX&&&&&XXXX*XX*XXXXX"
checkbox input "true"
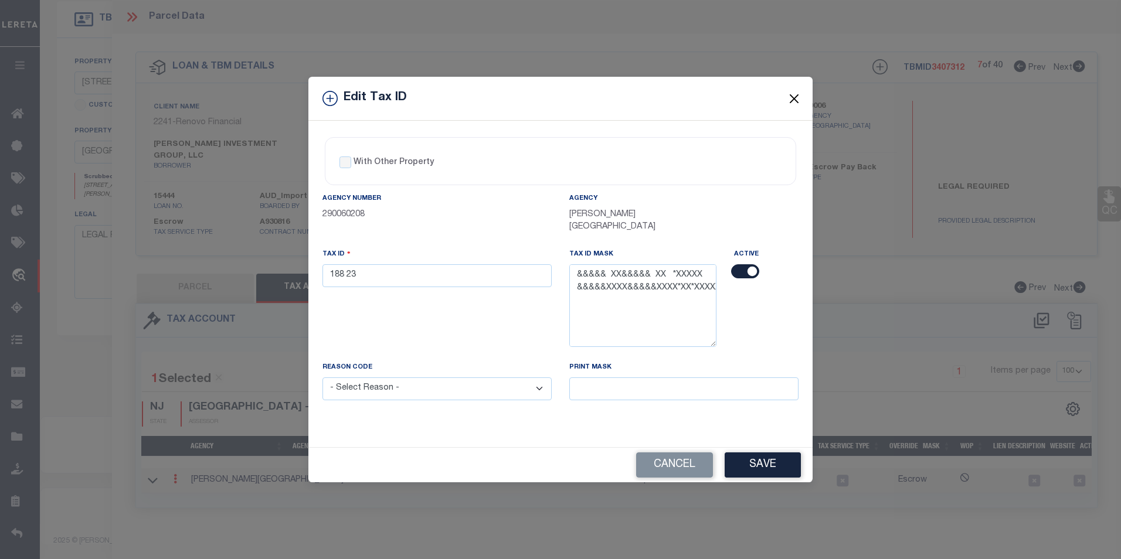
click at [789, 104] on button "Close" at bounding box center [794, 98] width 15 height 15
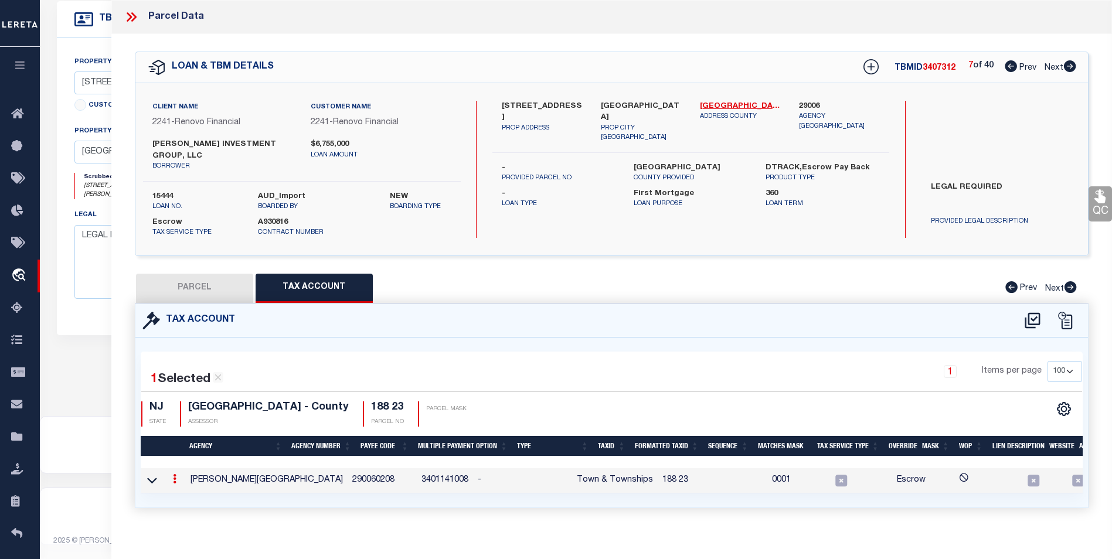
click at [175, 474] on icon at bounding box center [175, 478] width 4 height 9
click at [183, 492] on icon "" at bounding box center [187, 496] width 9 height 9
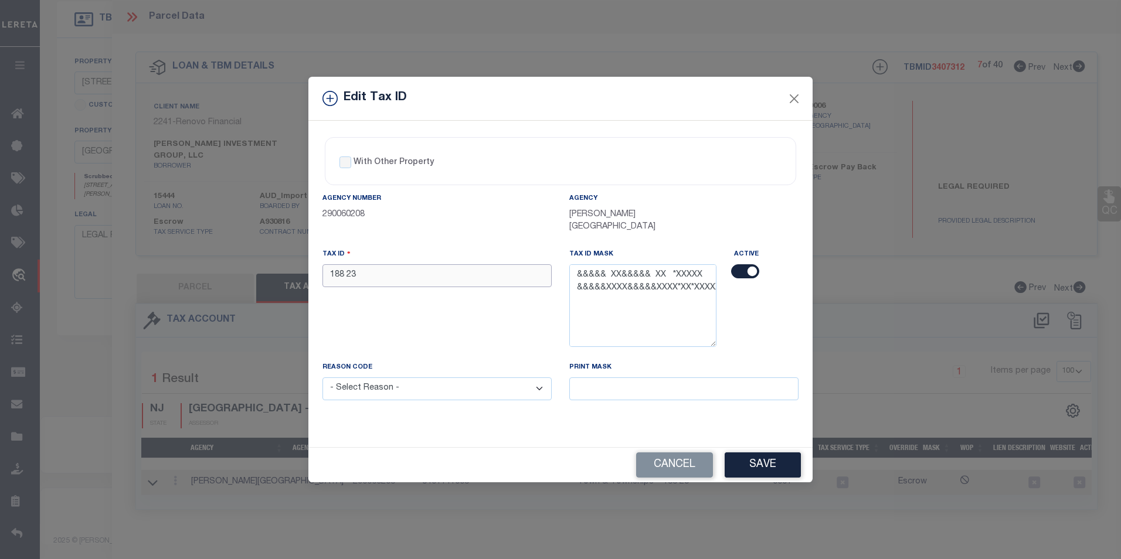
drag, startPoint x: 323, startPoint y: 267, endPoint x: 324, endPoint y: 274, distance: 7.1
click at [324, 267] on input "188 23" at bounding box center [436, 275] width 229 height 23
click at [354, 265] on input "00188 23" at bounding box center [436, 275] width 229 height 23
click at [356, 269] on input "00188 23" at bounding box center [436, 275] width 229 height 23
click at [372, 270] on input "00188 23" at bounding box center [436, 275] width 229 height 23
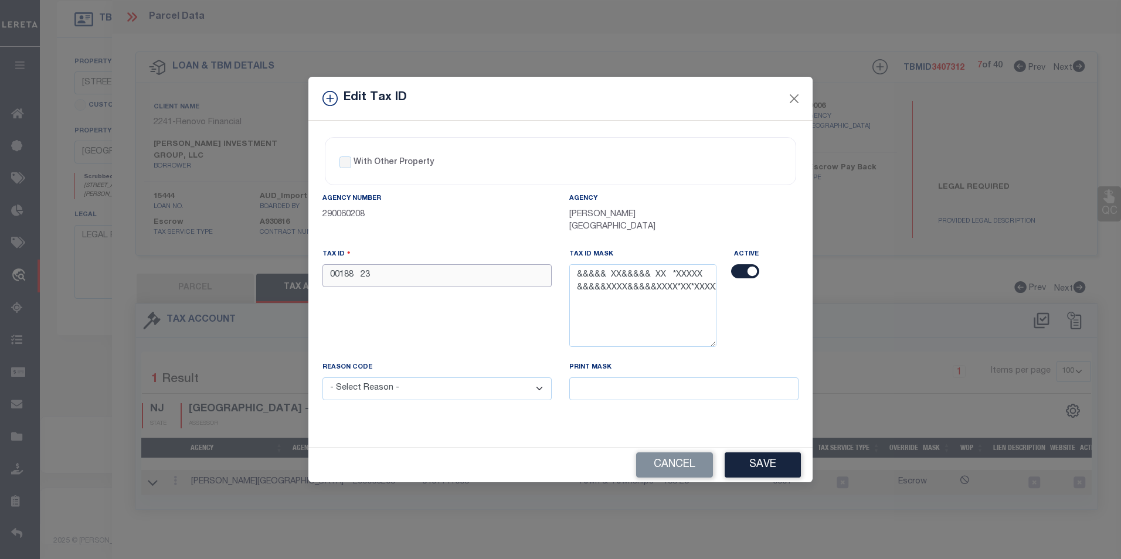
click at [363, 270] on input "00188 23" at bounding box center [436, 275] width 229 height 23
type input "00188 00023"
click at [421, 383] on select "- Select Reason - 099 - Other (Provide additional detail) ACT - Agency Changed …" at bounding box center [436, 388] width 229 height 23
select select "ACT"
click at [322, 377] on select "- Select Reason - 099 - Other (Provide additional detail) ACT - Agency Changed …" at bounding box center [436, 388] width 229 height 23
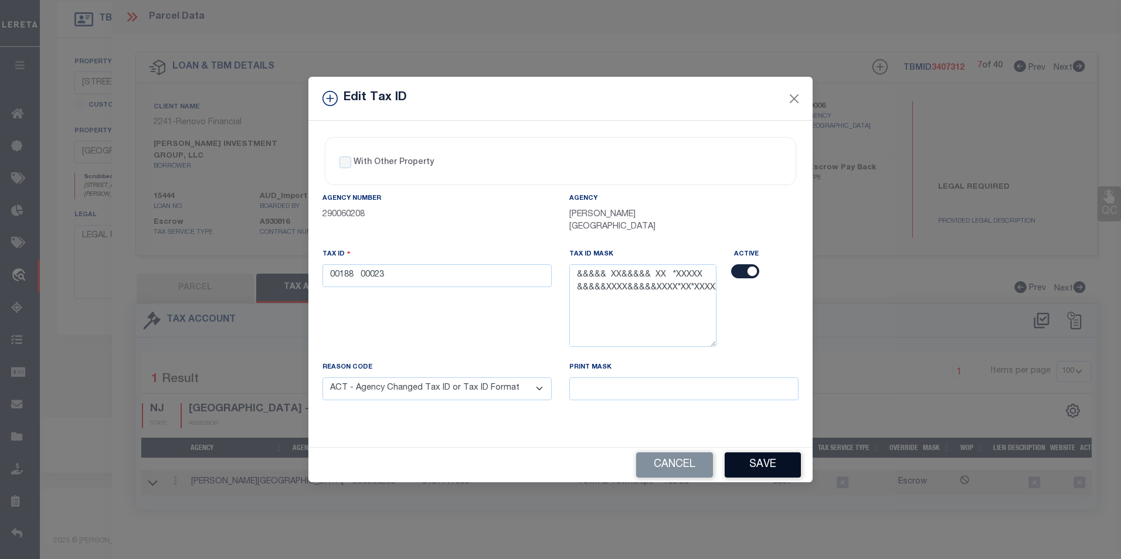
click at [746, 454] on button "Save" at bounding box center [762, 464] width 76 height 25
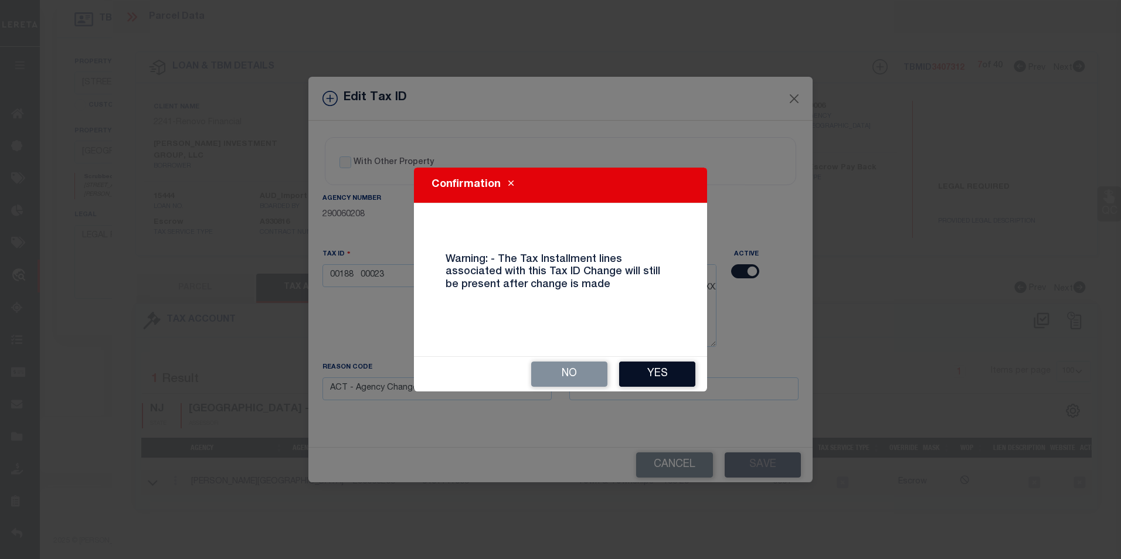
click at [632, 367] on button "Yes" at bounding box center [657, 374] width 76 height 25
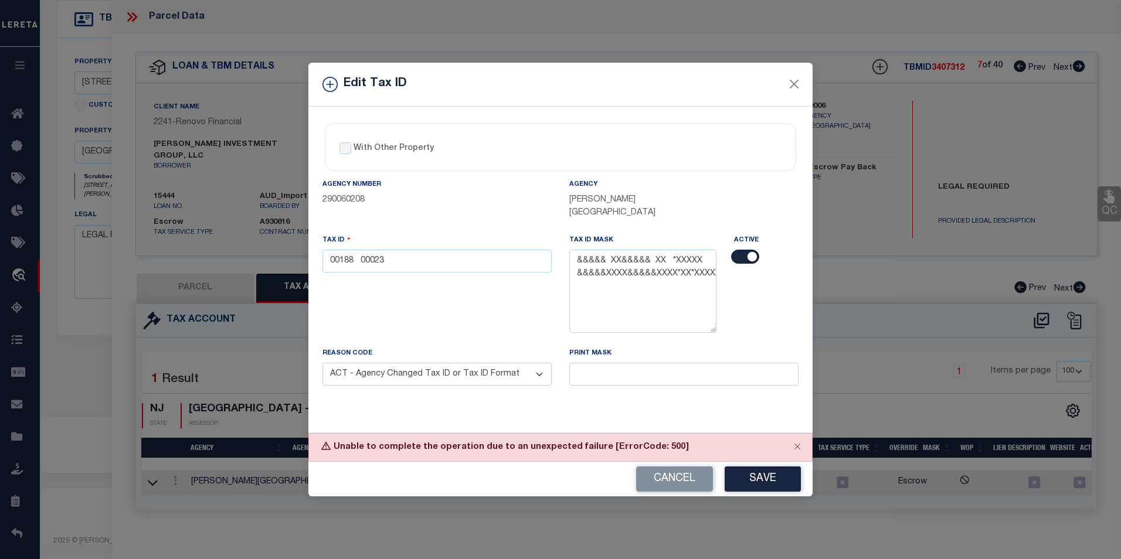
click at [366, 277] on div "Tax ID 00188 00023" at bounding box center [437, 290] width 247 height 113
click at [362, 252] on input "00188 00023" at bounding box center [436, 261] width 229 height 23
click at [774, 472] on button "Save" at bounding box center [762, 479] width 76 height 25
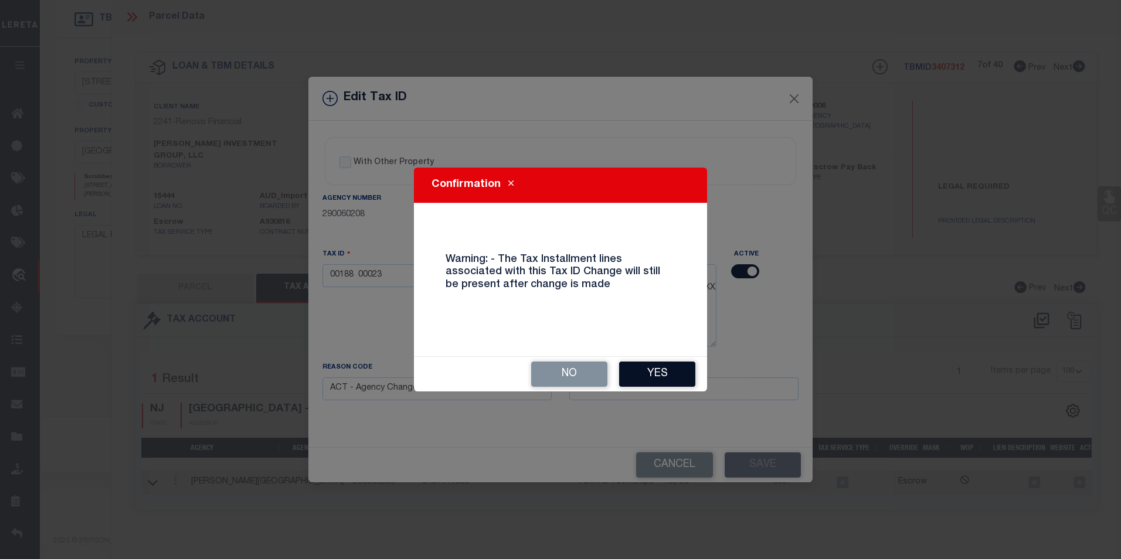
click at [652, 363] on button "Yes" at bounding box center [657, 374] width 76 height 25
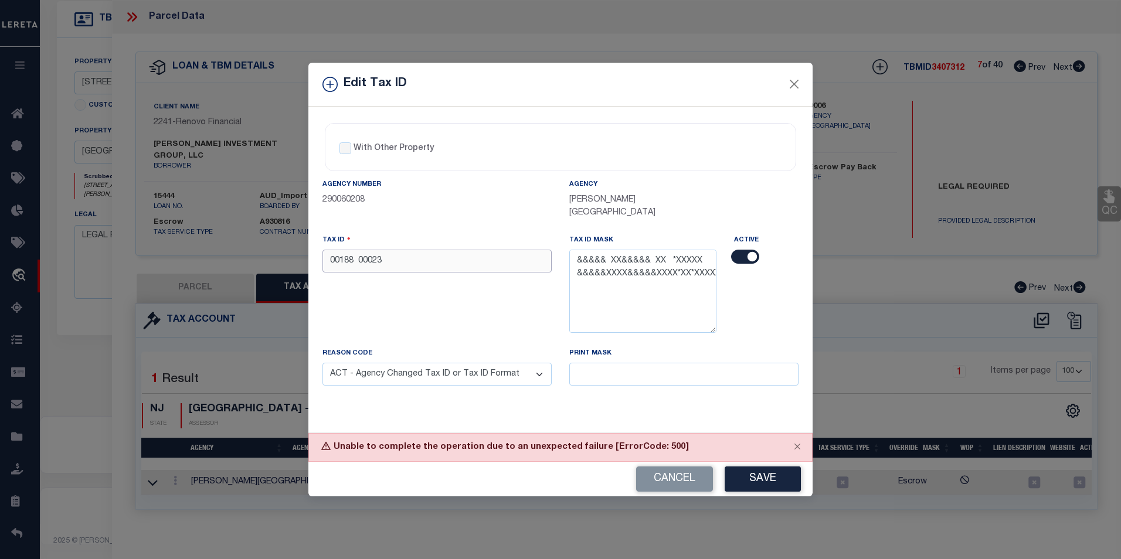
click at [358, 258] on input "00188 00023" at bounding box center [436, 261] width 229 height 23
type input "00188 00023"
click at [797, 88] on button "Close" at bounding box center [794, 84] width 15 height 15
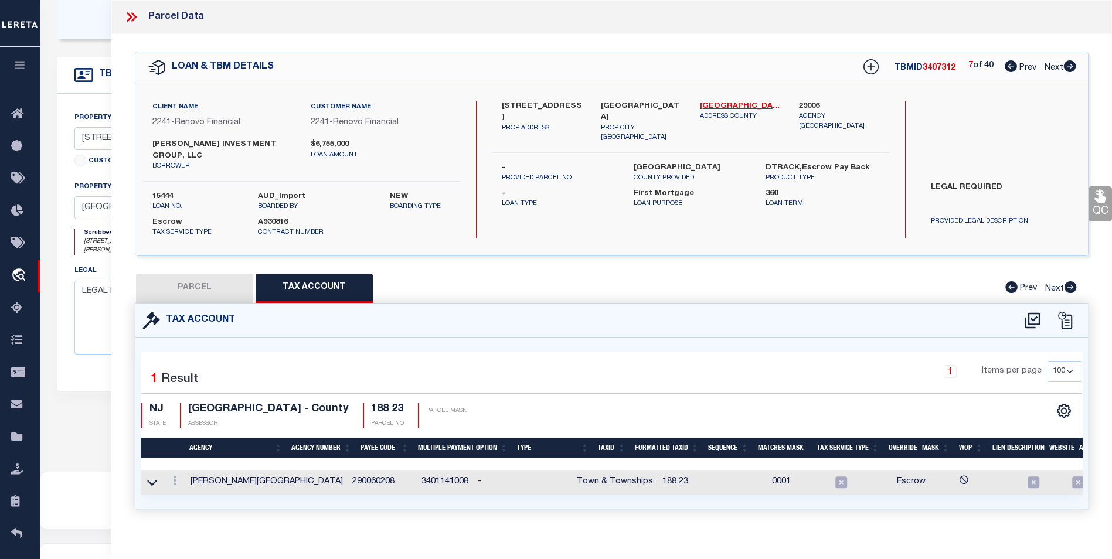
scroll to position [285, 0]
click at [1070, 72] on icon at bounding box center [1070, 66] width 12 height 12
select select "AS"
select select
checkbox input "false"
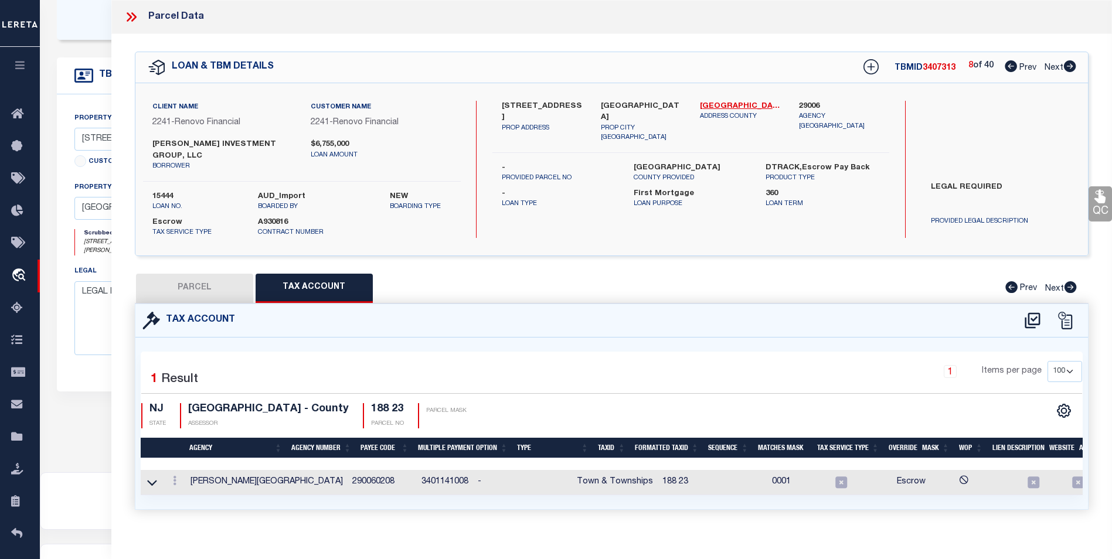
checkbox input "false"
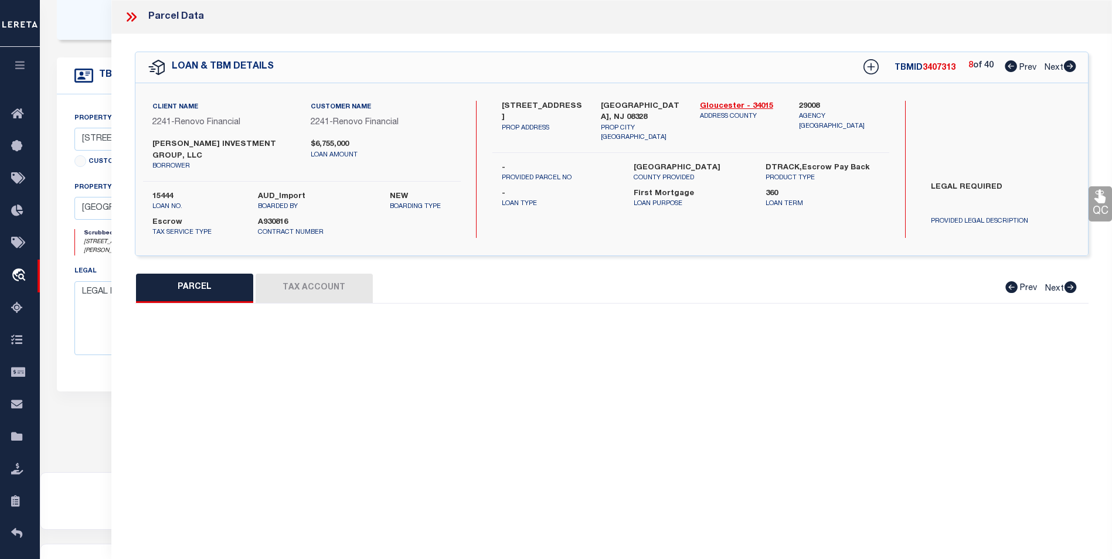
select select "CP"
type input "FAIOLA INVESTMENT GROUP LLC"
select select "AGW"
select select
type input "196-210 MALAGA PARK DR"
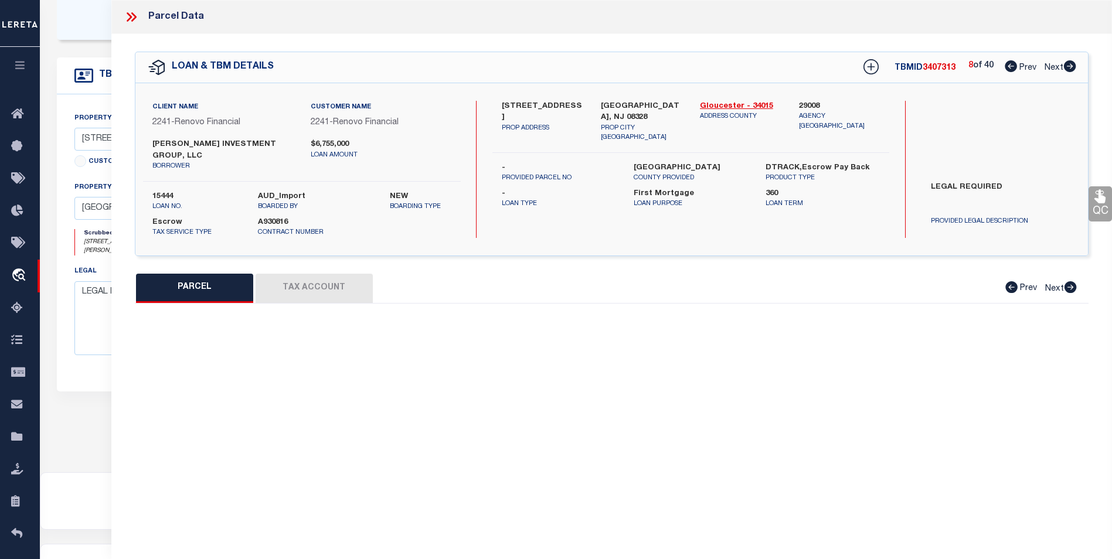
checkbox input "false"
type input "Malaga, NJ 08328"
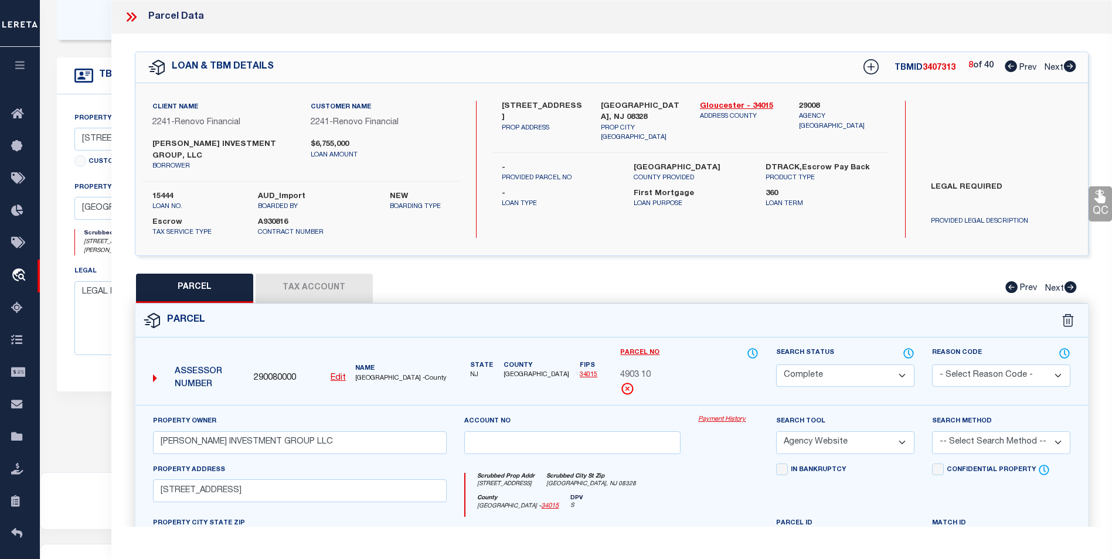
click at [1070, 72] on icon at bounding box center [1070, 66] width 12 height 12
select select "AS"
select select
checkbox input "false"
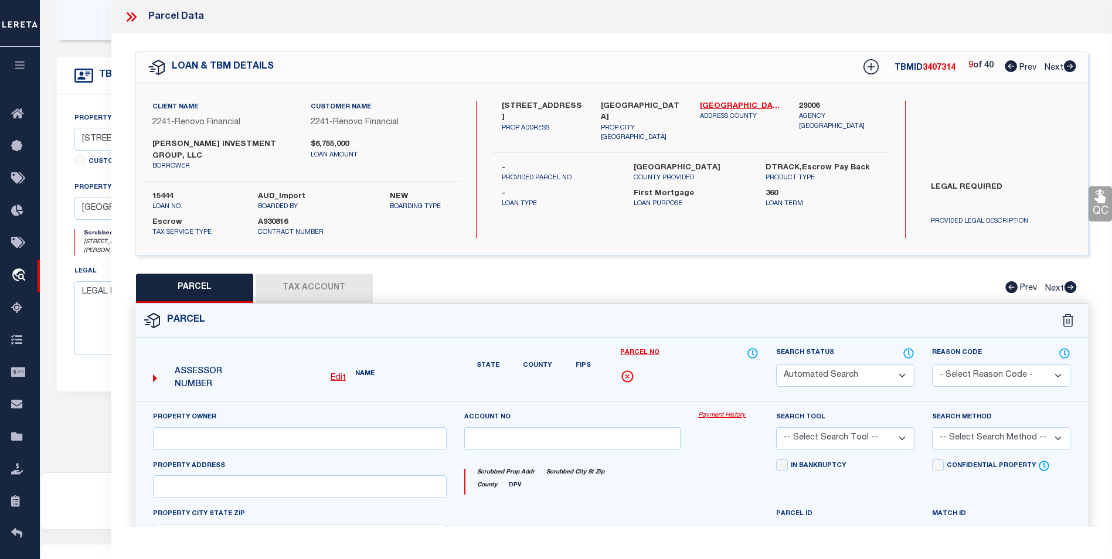
select select "CP"
type input "FAIOLA INVESTMENT GROUP LLC"
select select "AGW"
select select
type input "2 N VALLEY AVE"
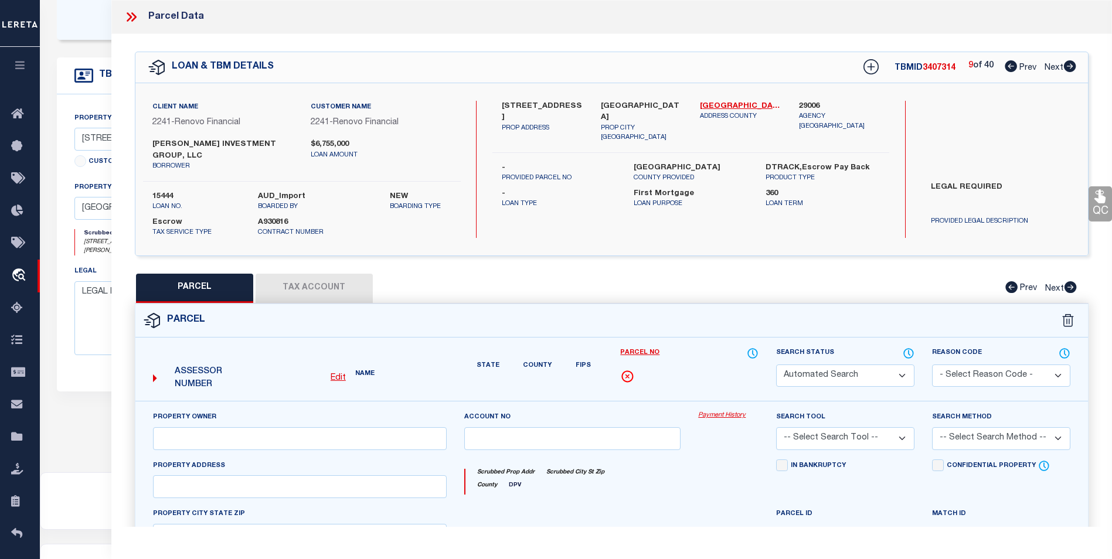
type input "Vineland, NJ 08360"
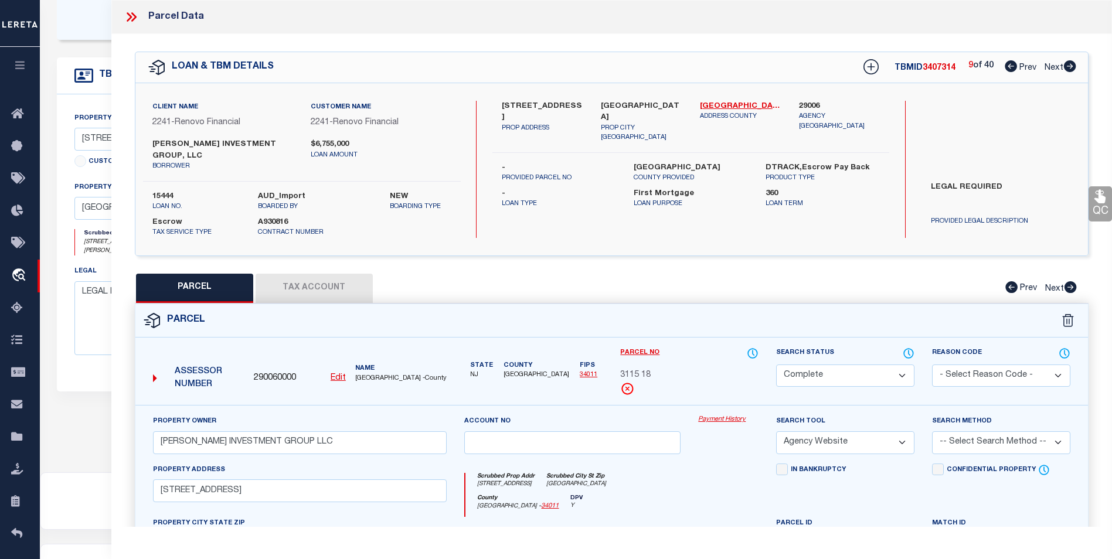
click at [1070, 72] on icon at bounding box center [1070, 66] width 12 height 12
select select "AS"
select select
checkbox input "false"
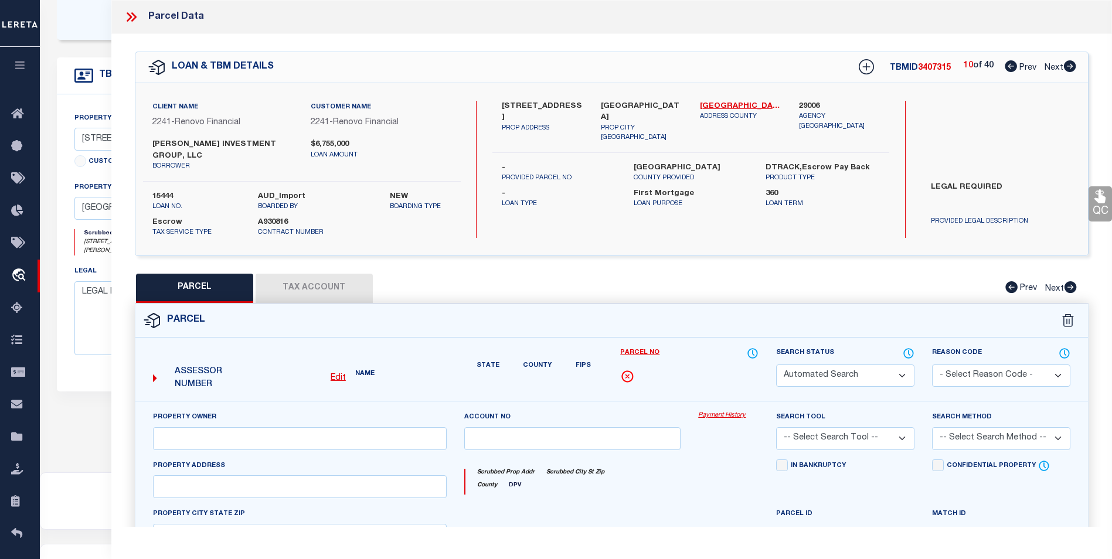
select select "CP"
type input "FAIOLA INVESTMENT GROUP LLC"
select select "AGW"
select select
type input "201 F ST"
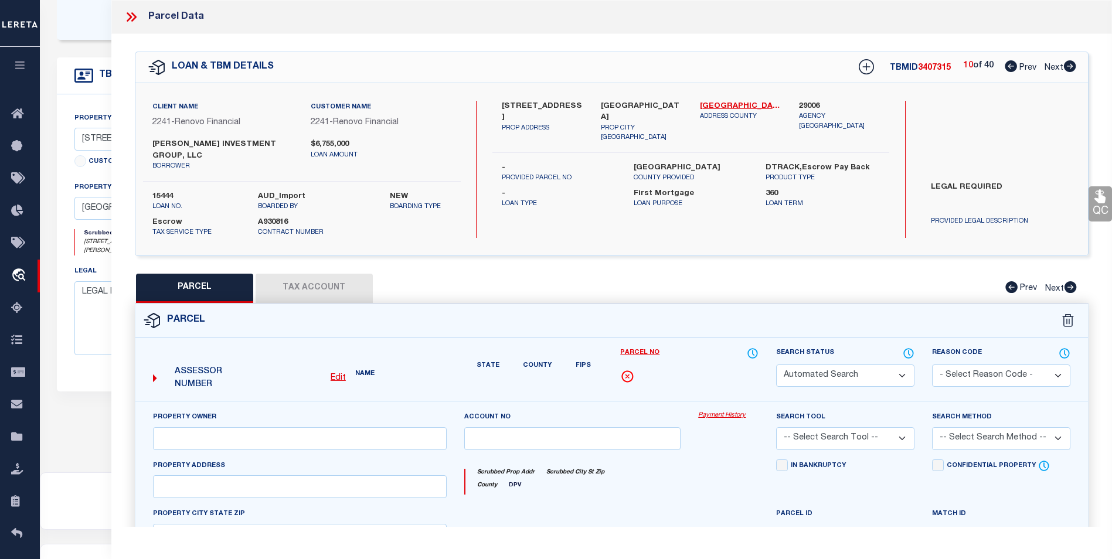
type input "Millville, NJ 08332"
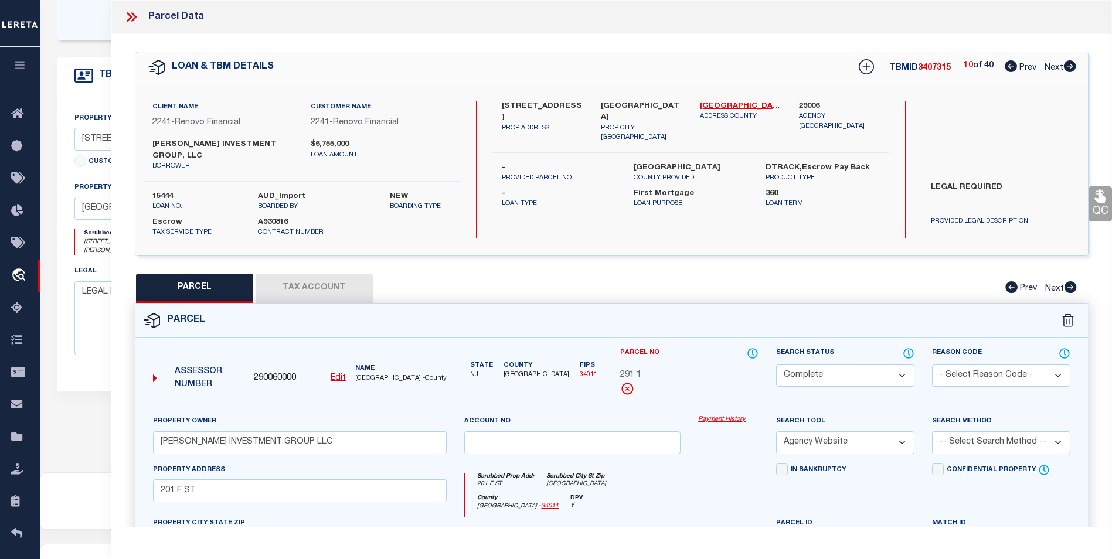
click at [1070, 72] on icon at bounding box center [1070, 66] width 12 height 12
select select "AS"
select select
checkbox input "false"
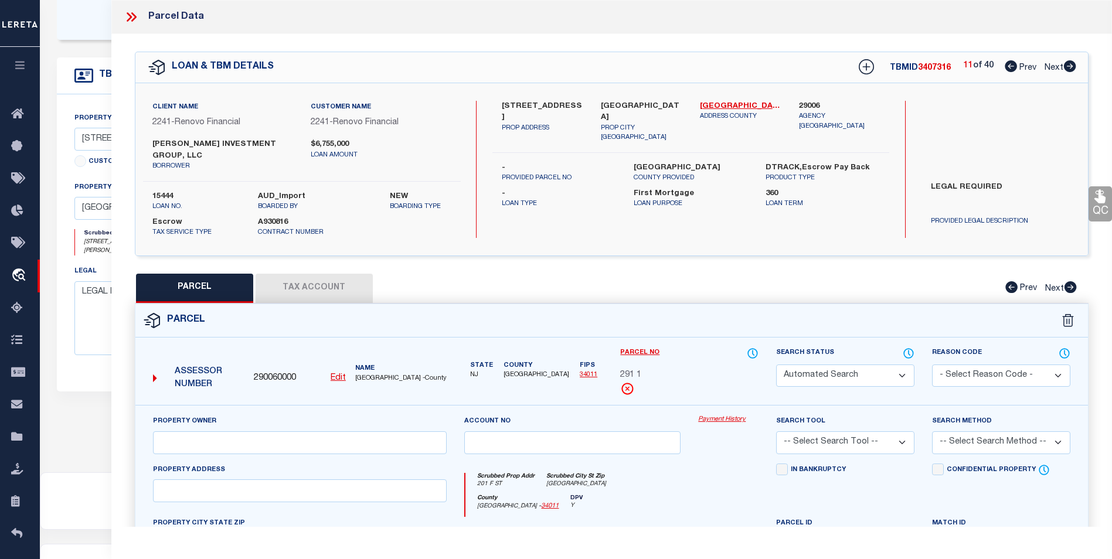
select select "CP"
type input "FAIOLA INVESTMENT GROUP LLC"
select select "AGW"
select select
type input "202 7TH ST N"
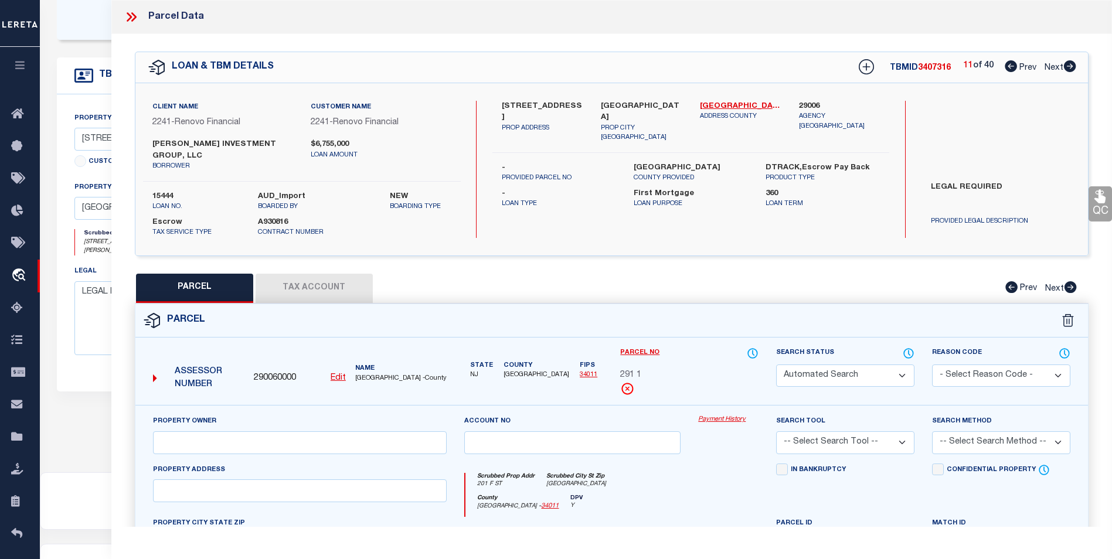
type input "Millville, NJ 08332"
click at [1070, 72] on icon at bounding box center [1070, 66] width 12 height 12
select select "AS"
click at [1070, 72] on icon at bounding box center [1070, 66] width 12 height 12
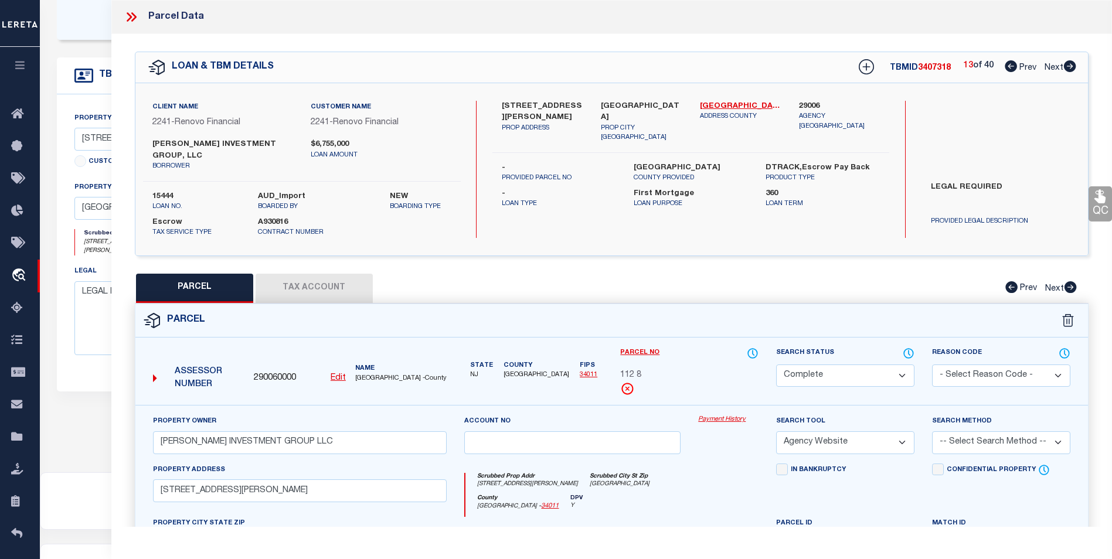
click at [1070, 72] on icon at bounding box center [1070, 66] width 12 height 12
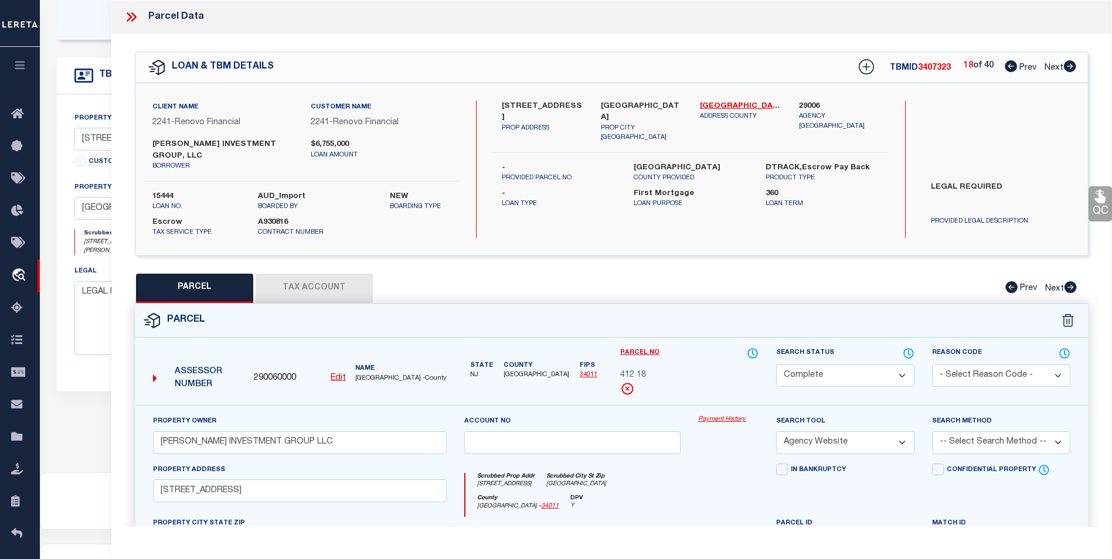
click at [1070, 72] on icon at bounding box center [1070, 66] width 12 height 12
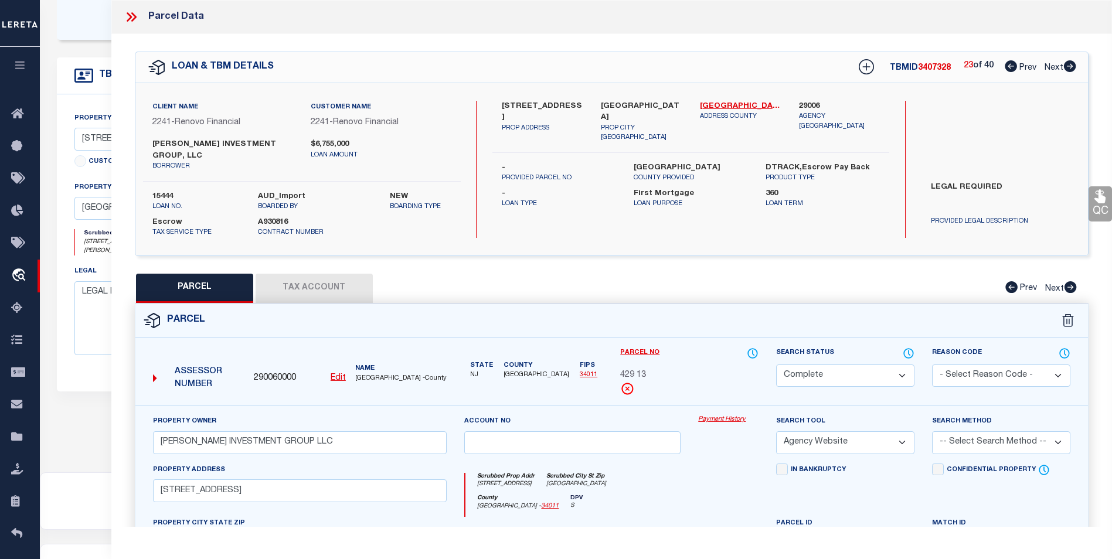
click at [1070, 72] on icon at bounding box center [1070, 66] width 12 height 12
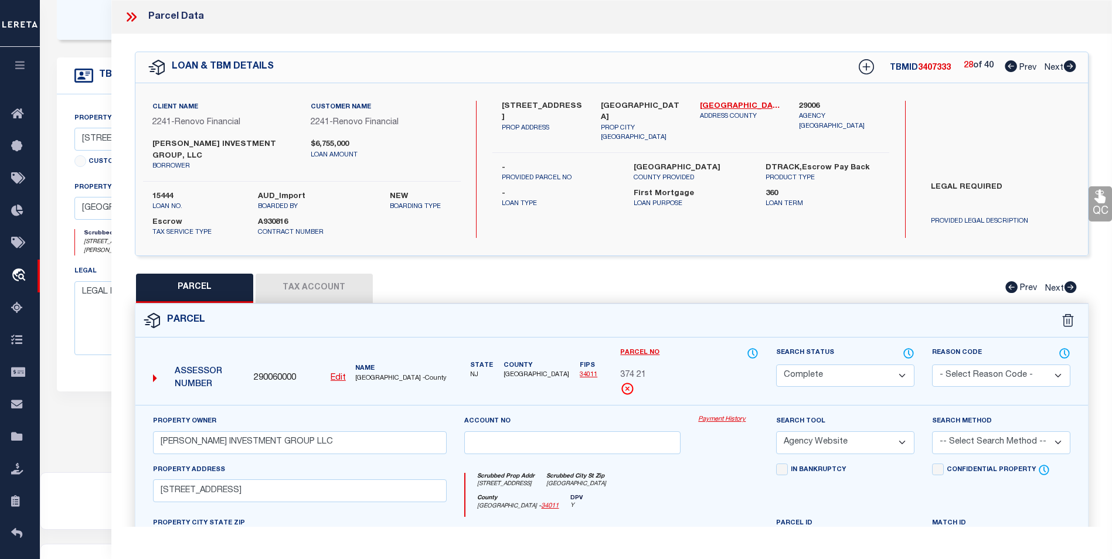
click at [1070, 72] on icon at bounding box center [1070, 66] width 12 height 12
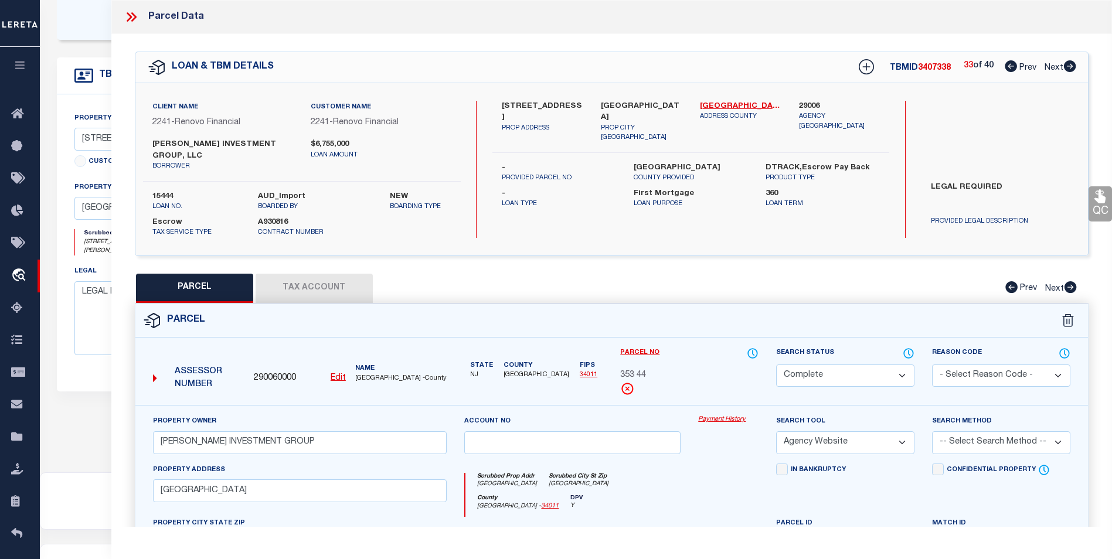
click at [1070, 72] on icon at bounding box center [1070, 66] width 12 height 12
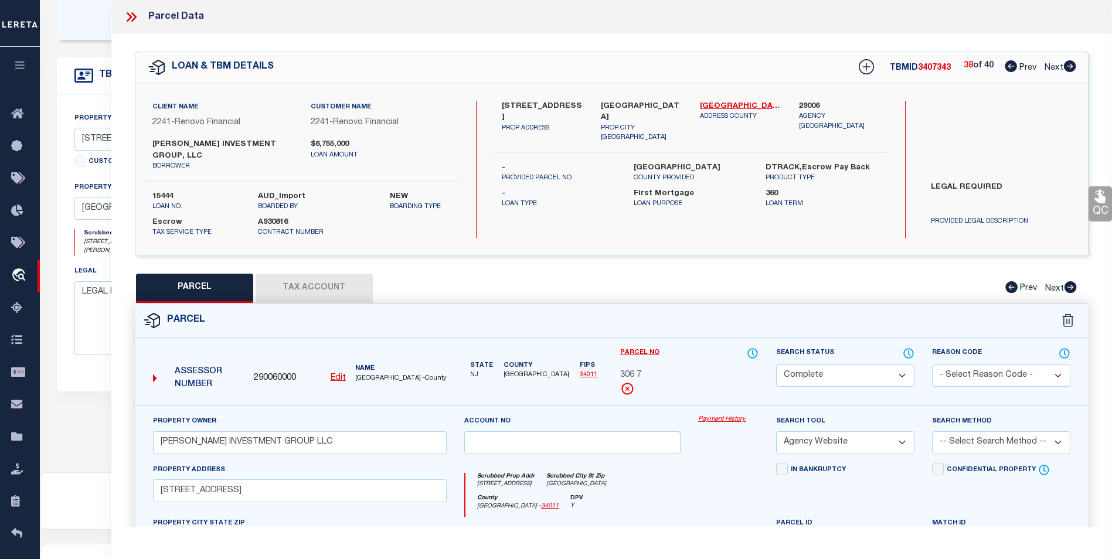
click at [1070, 72] on icon at bounding box center [1070, 66] width 12 height 12
click at [1008, 72] on icon at bounding box center [1011, 66] width 12 height 12
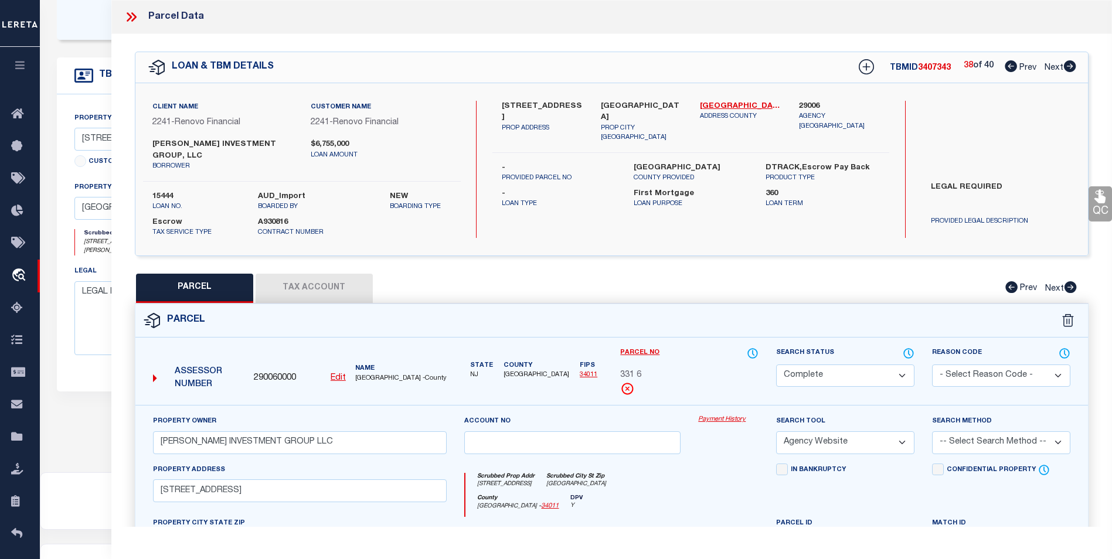
click at [1008, 72] on icon at bounding box center [1011, 66] width 12 height 12
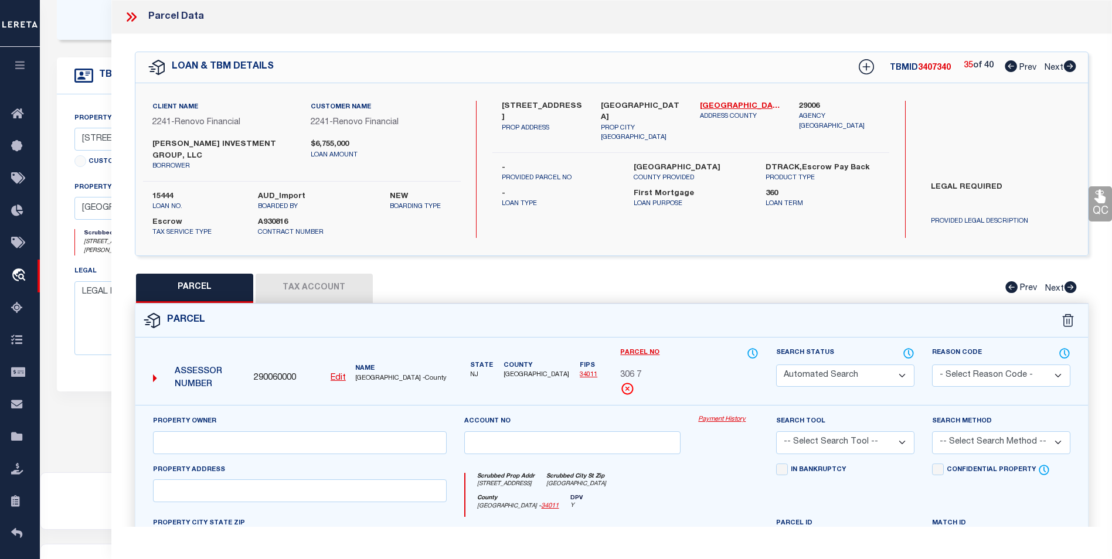
click at [1008, 72] on icon at bounding box center [1011, 66] width 12 height 12
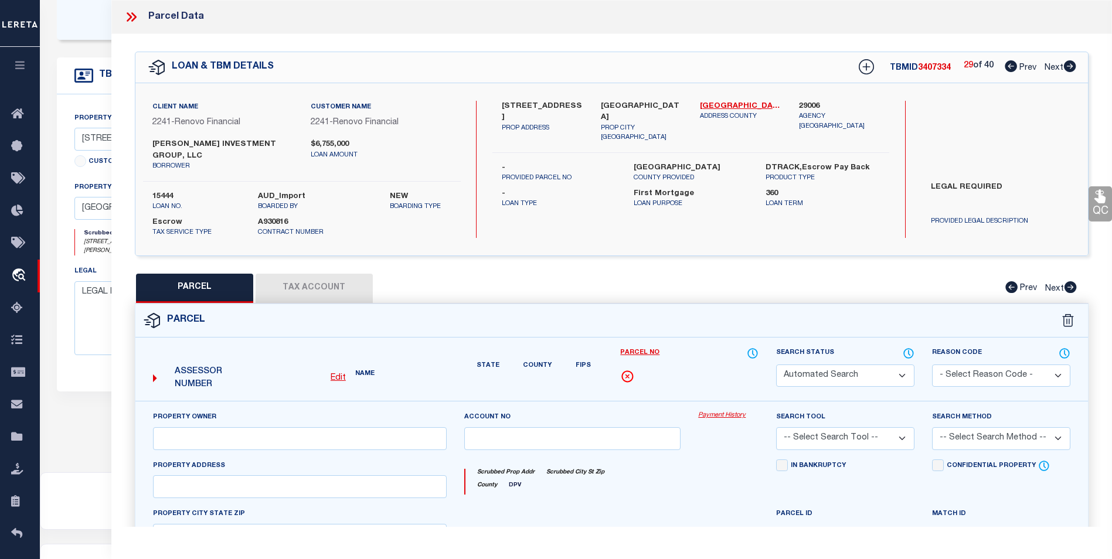
click at [1008, 72] on icon at bounding box center [1011, 66] width 12 height 12
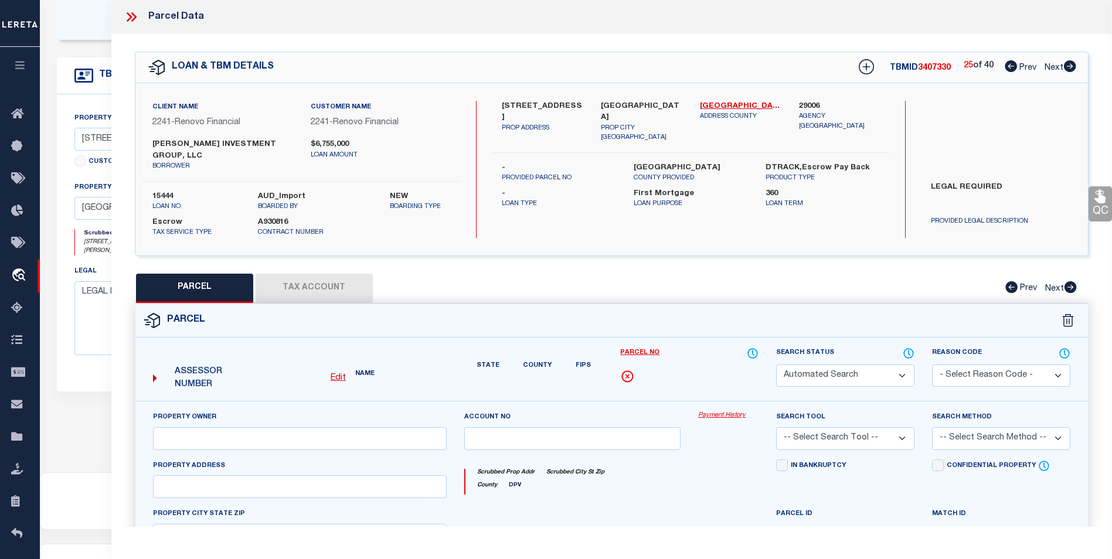
click at [1008, 72] on icon at bounding box center [1011, 66] width 12 height 12
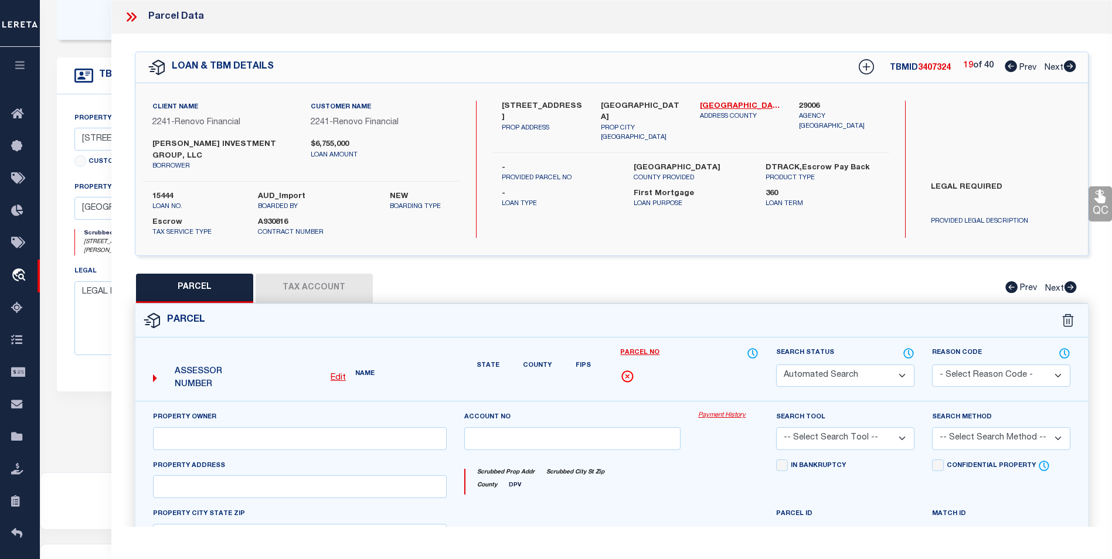
click at [1008, 72] on icon at bounding box center [1011, 66] width 12 height 12
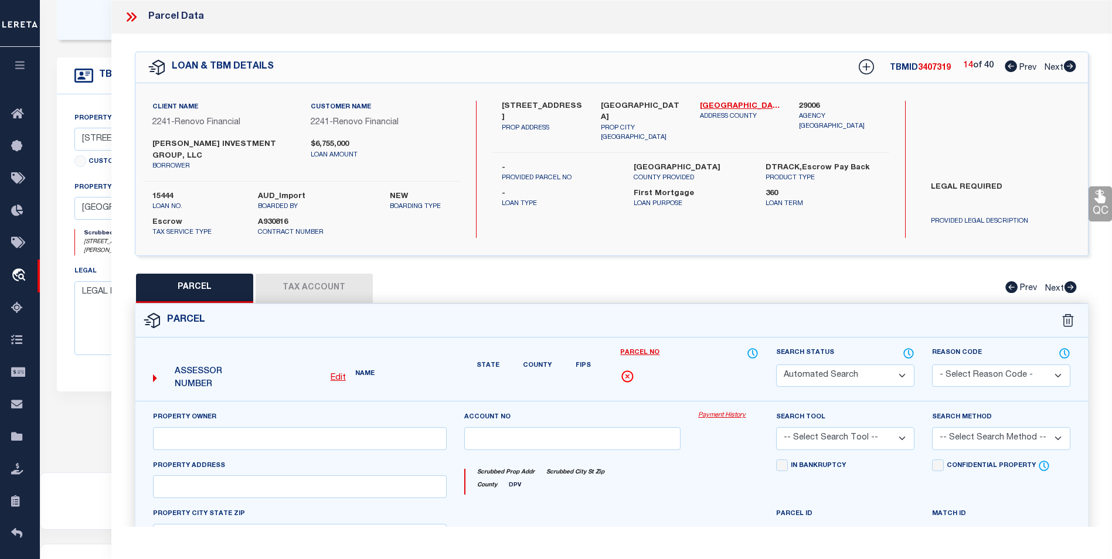
click at [1008, 72] on icon at bounding box center [1011, 66] width 12 height 12
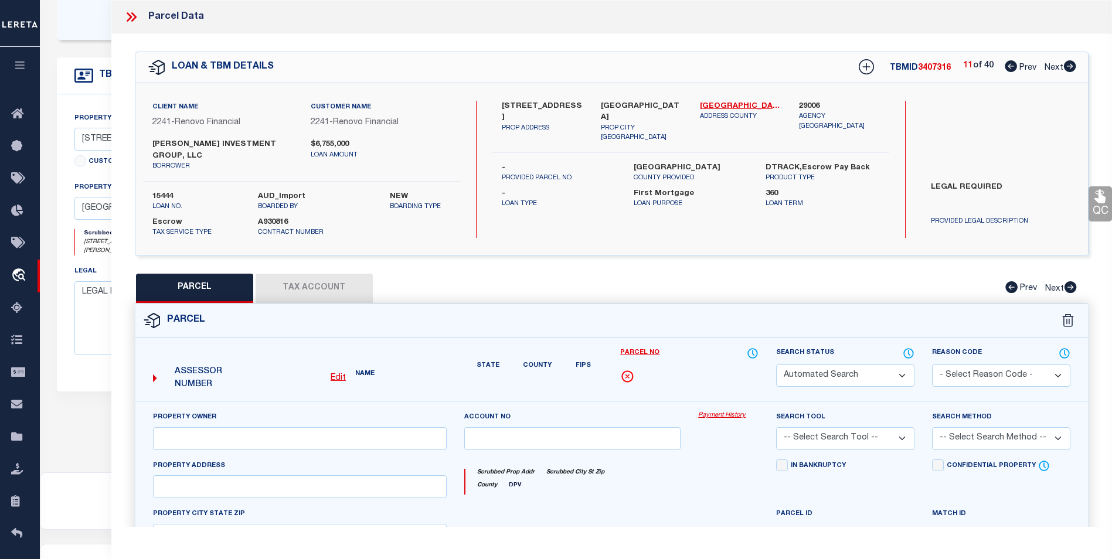
click at [1008, 72] on icon at bounding box center [1011, 66] width 12 height 12
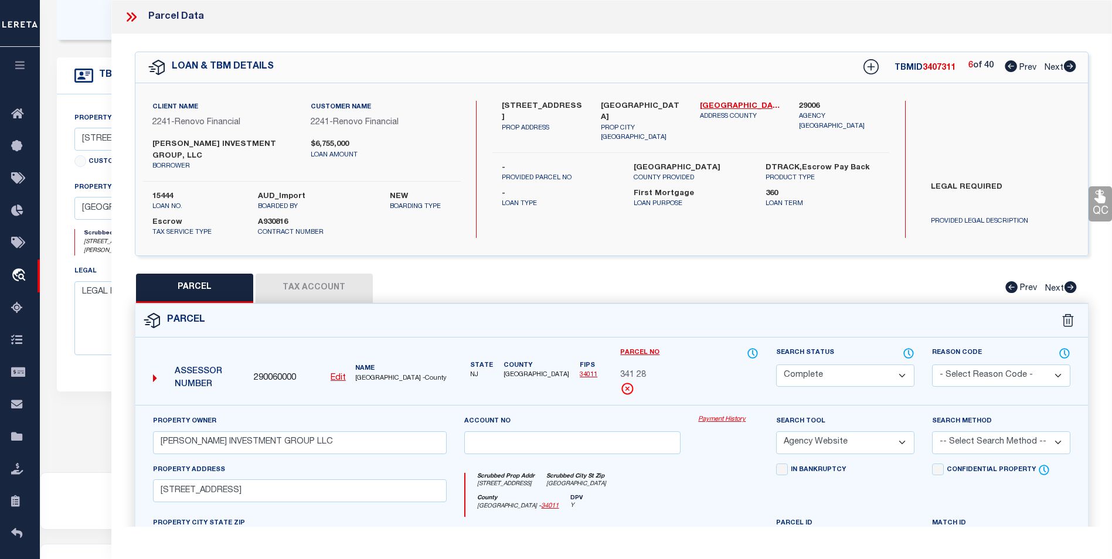
click at [1008, 72] on icon at bounding box center [1011, 66] width 12 height 12
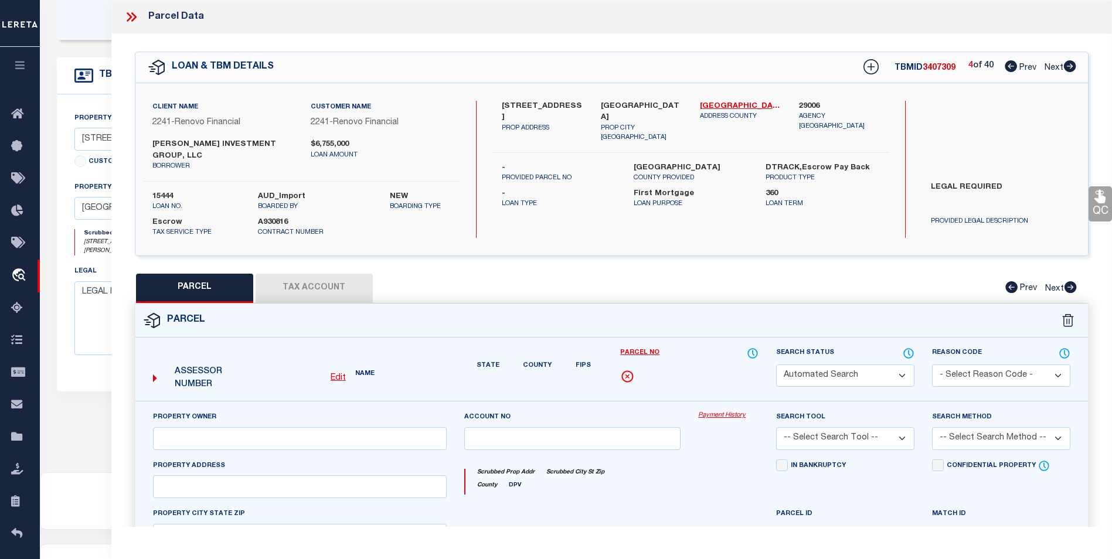
click at [1008, 72] on icon at bounding box center [1011, 66] width 12 height 12
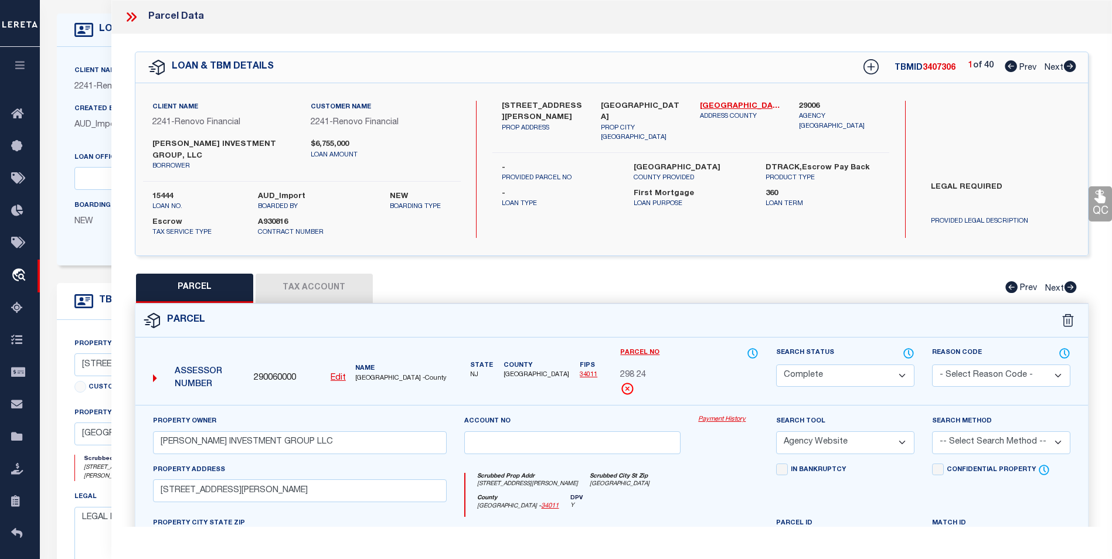
scroll to position [0, 0]
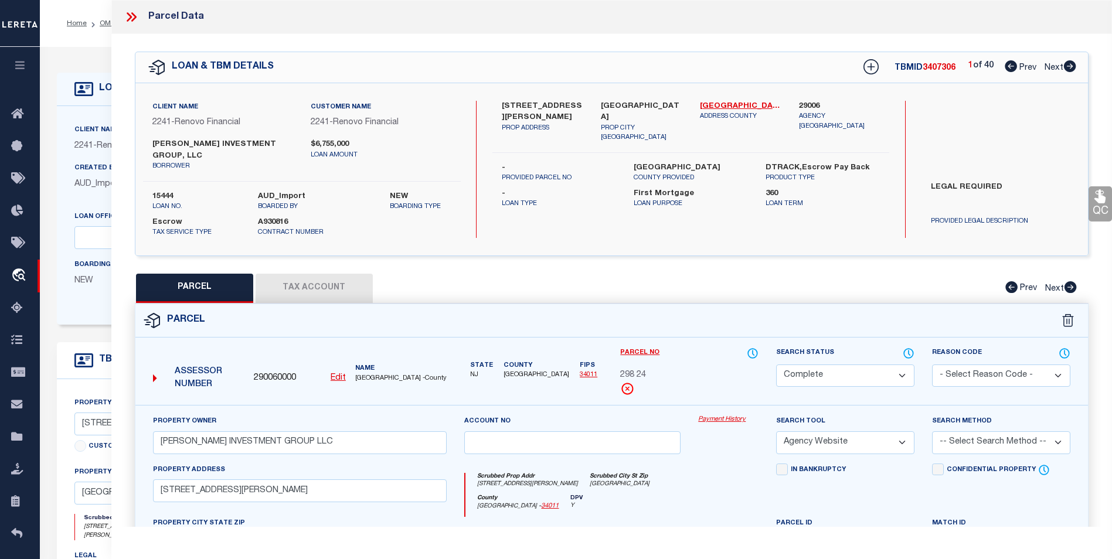
click at [1072, 66] on icon at bounding box center [1070, 66] width 12 height 12
click at [1067, 66] on icon at bounding box center [1070, 66] width 12 height 12
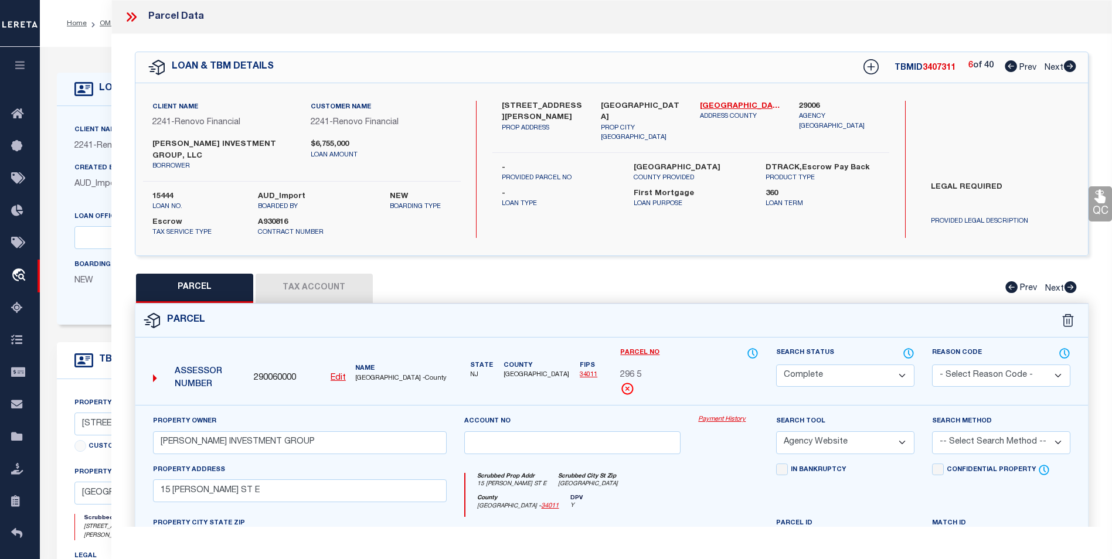
click at [1009, 63] on icon at bounding box center [1011, 66] width 12 height 12
click at [1005, 62] on icon at bounding box center [1011, 66] width 12 height 12
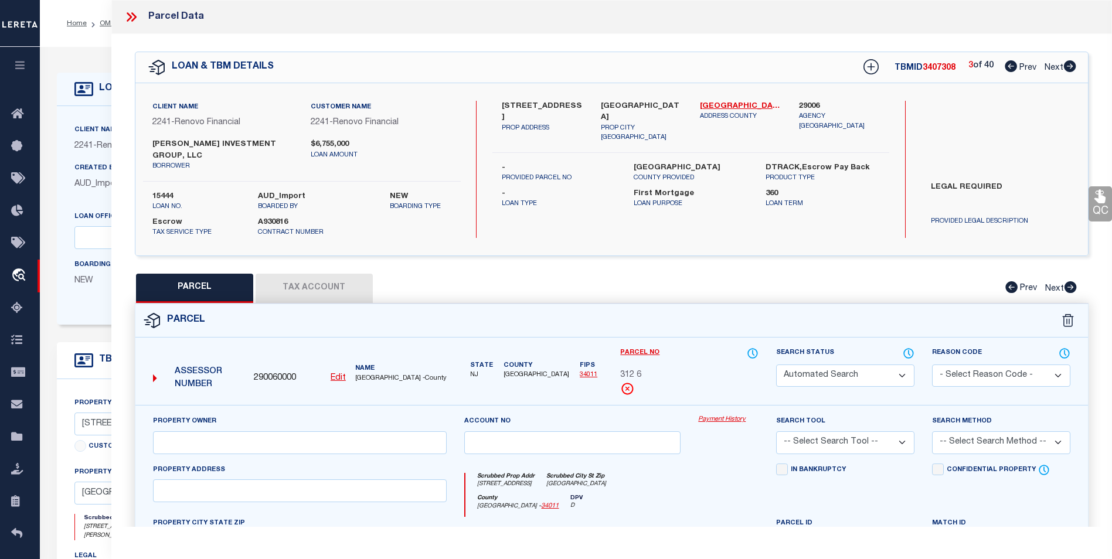
click at [1005, 62] on icon at bounding box center [1011, 66] width 12 height 12
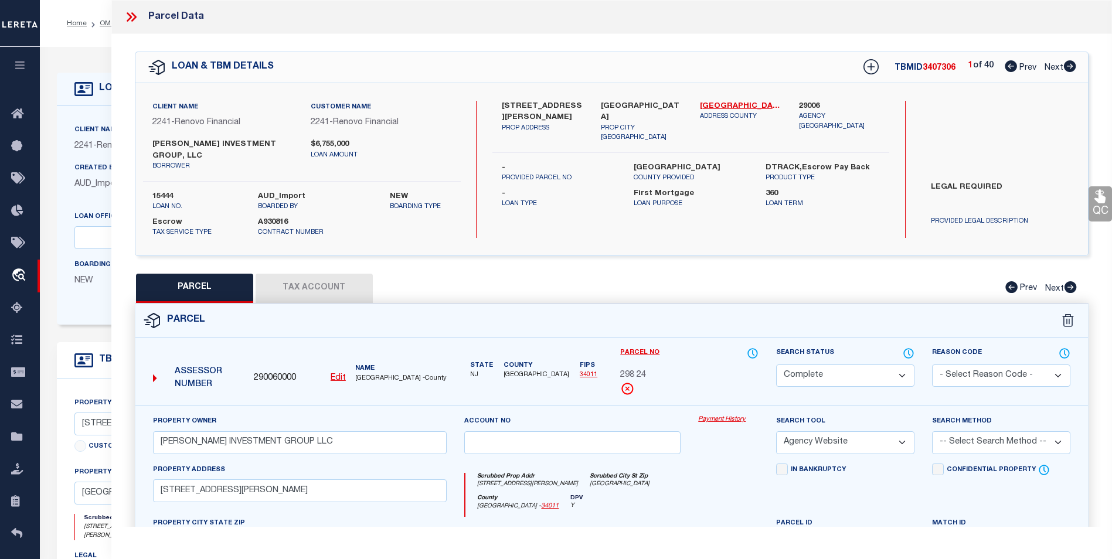
click at [1005, 62] on icon at bounding box center [1011, 66] width 12 height 12
click at [1068, 70] on icon at bounding box center [1070, 66] width 12 height 12
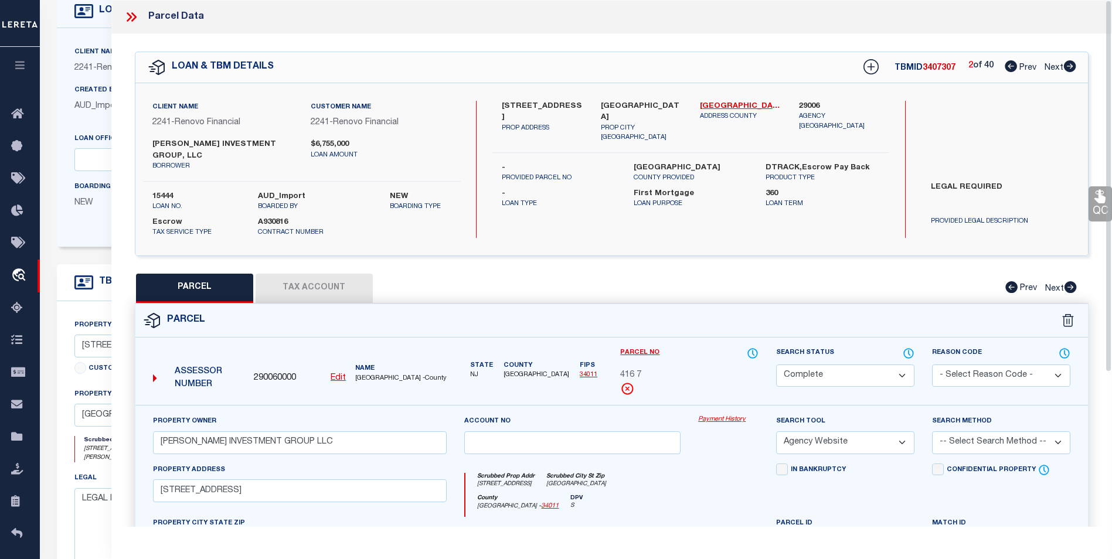
scroll to position [176, 0]
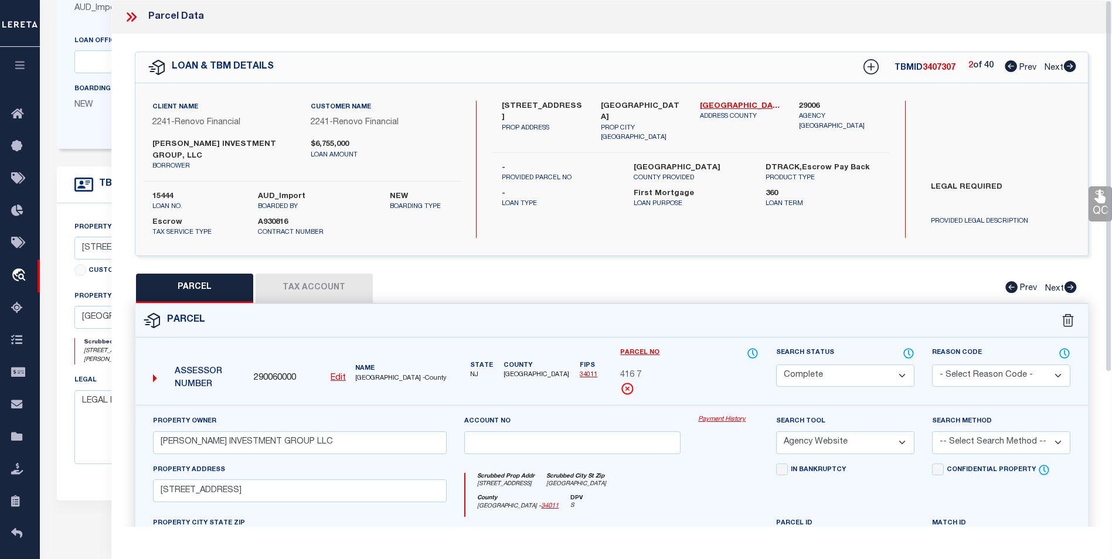
click at [124, 18] on icon at bounding box center [131, 16] width 15 height 15
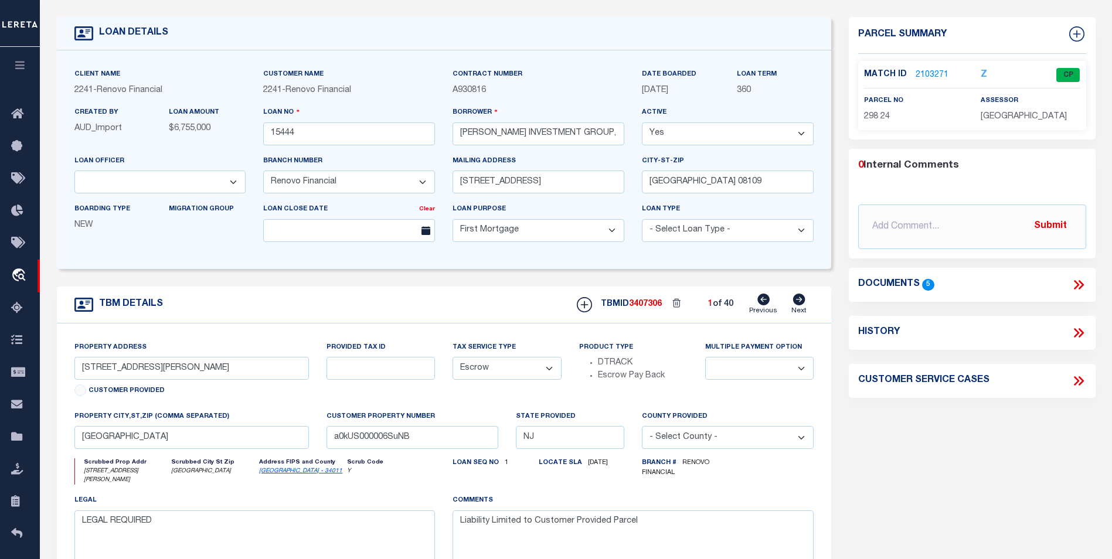
scroll to position [0, 0]
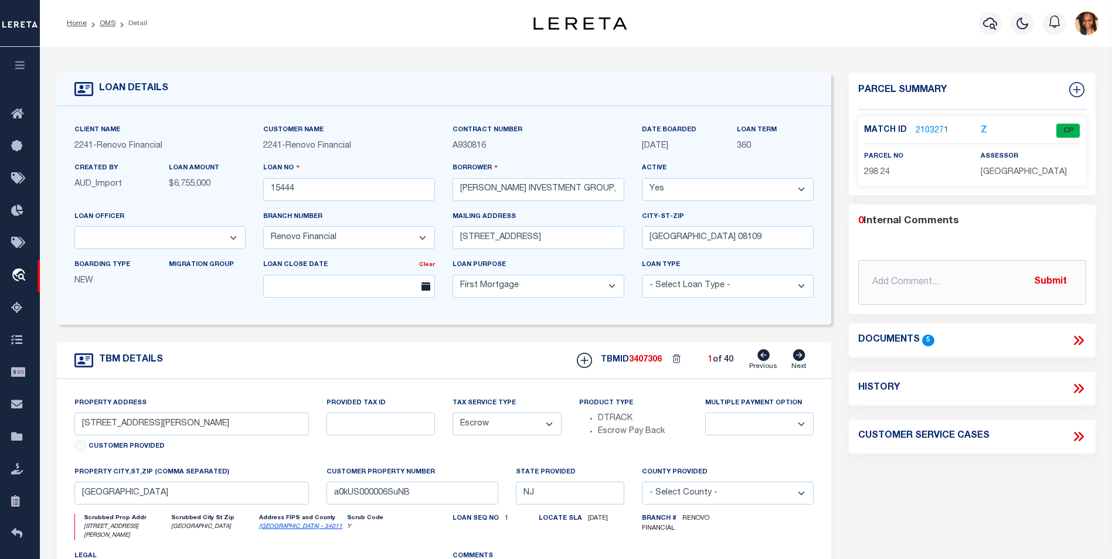
click at [928, 125] on link "2103271" at bounding box center [931, 131] width 33 height 12
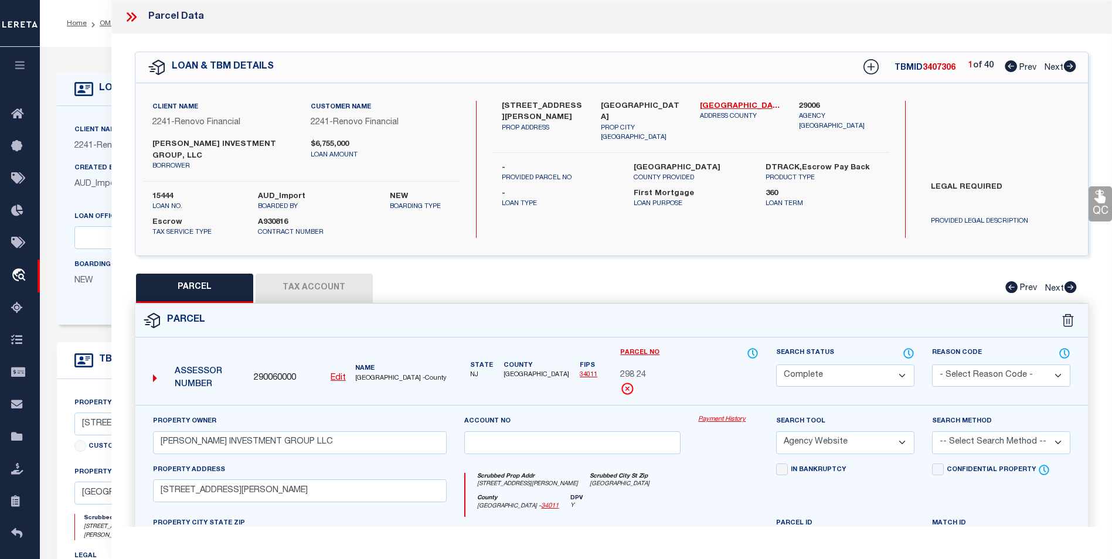
click at [1072, 66] on icon at bounding box center [1070, 66] width 12 height 12
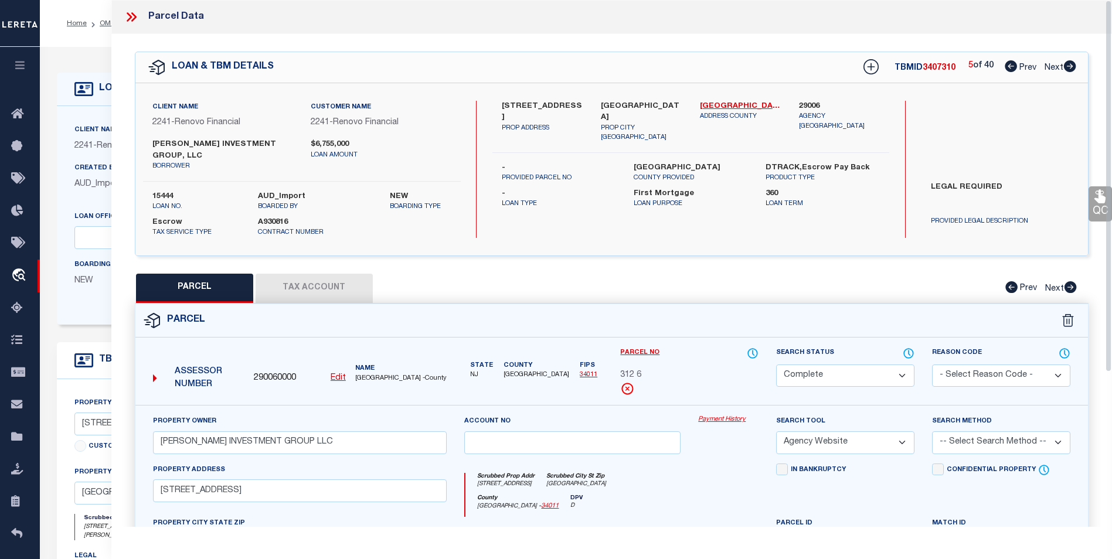
drag, startPoint x: 297, startPoint y: 279, endPoint x: 309, endPoint y: 271, distance: 14.5
click at [295, 278] on button "Tax Account" at bounding box center [314, 288] width 117 height 29
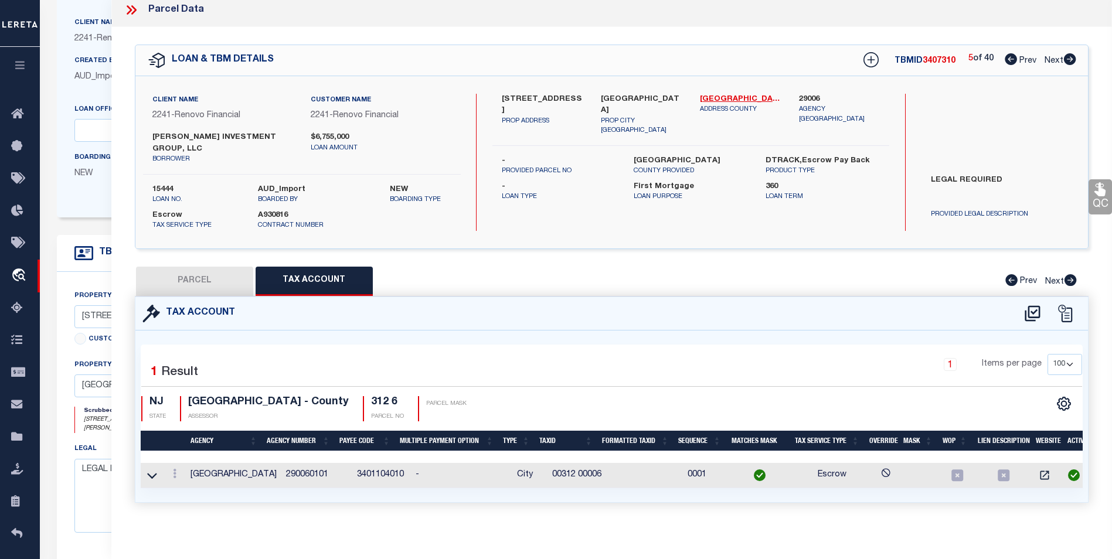
scroll to position [176, 0]
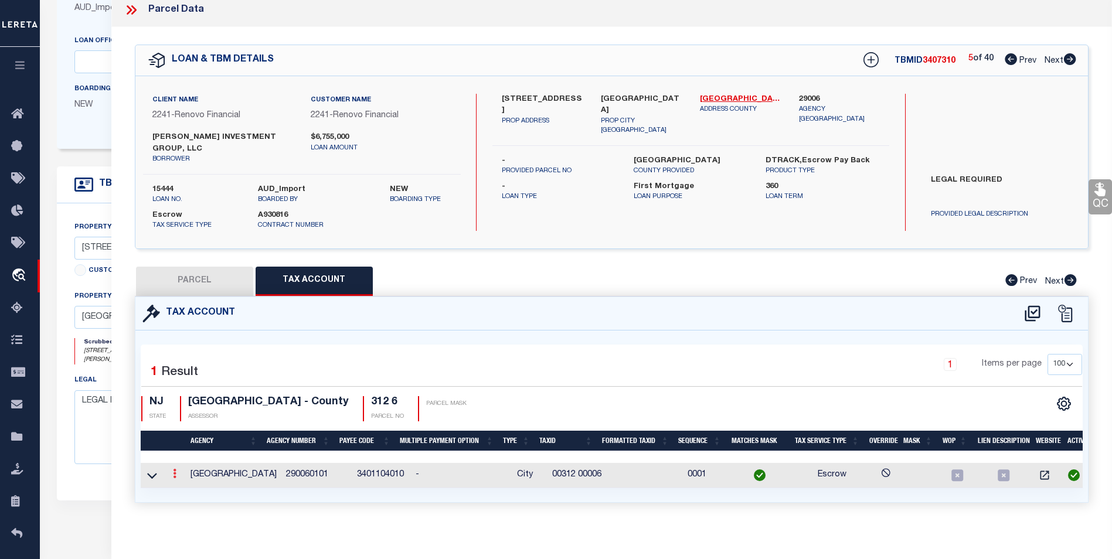
click at [177, 471] on link at bounding box center [174, 475] width 13 height 9
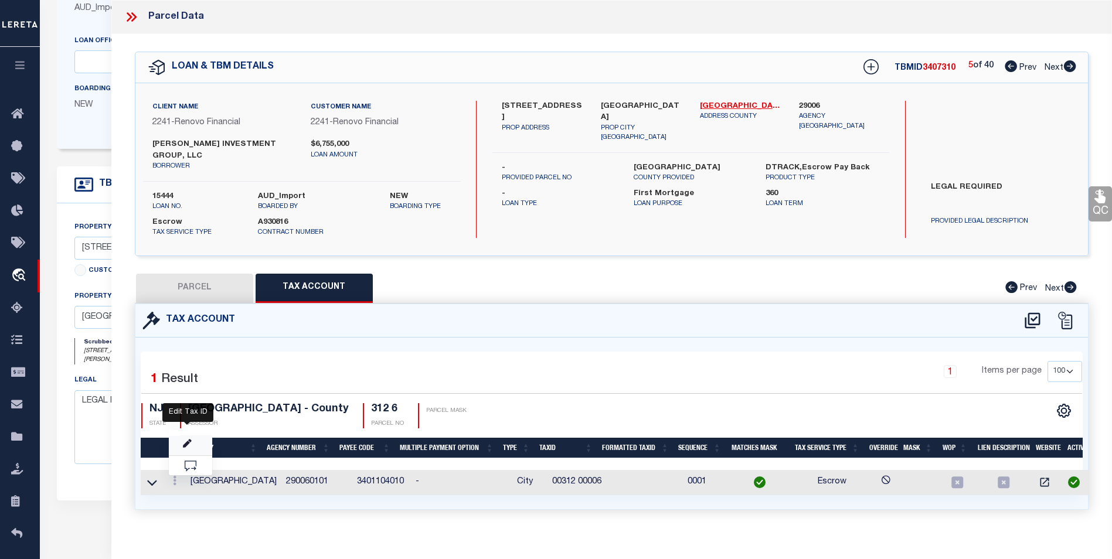
click at [190, 440] on icon "" at bounding box center [187, 444] width 9 height 9
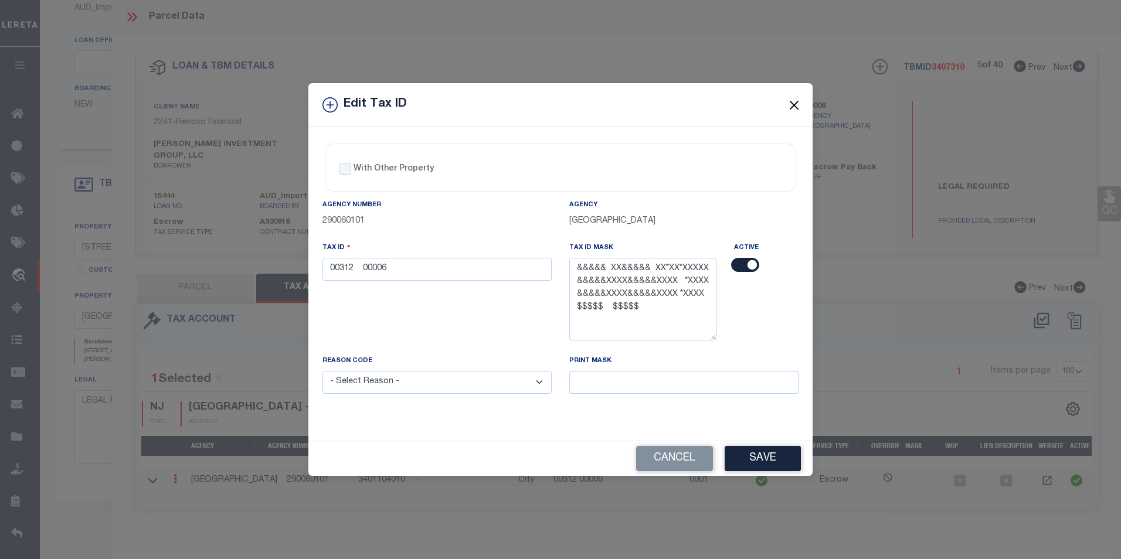
click at [790, 102] on button "Close" at bounding box center [794, 104] width 15 height 15
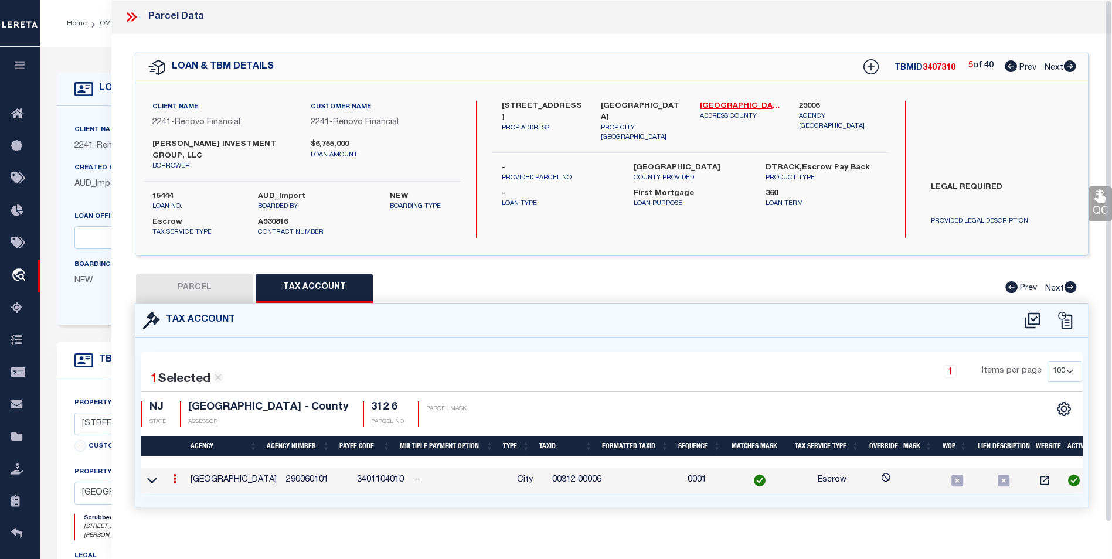
click at [130, 16] on icon at bounding box center [129, 16] width 5 height 9
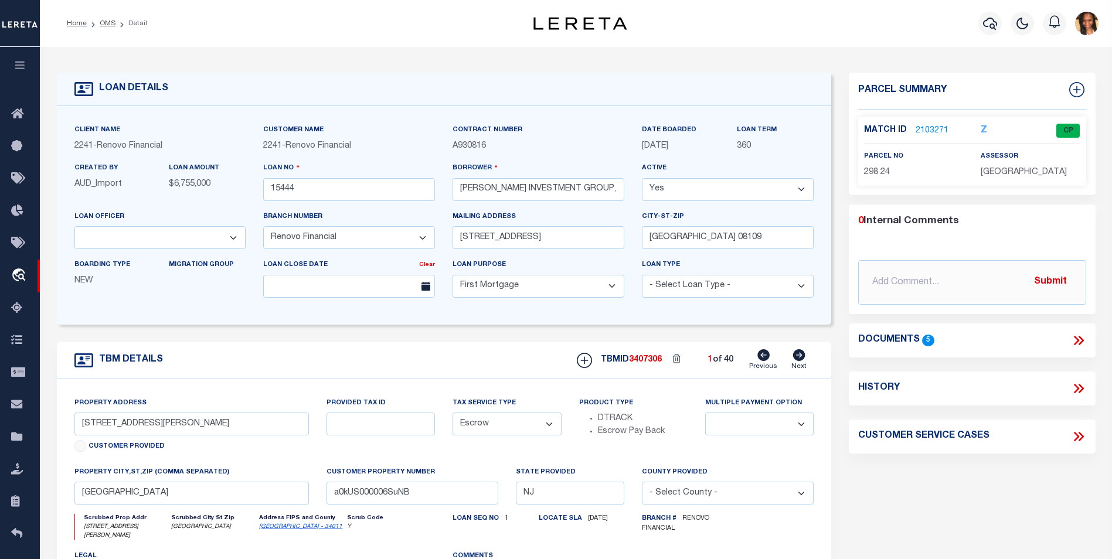
click at [934, 130] on link "2103271" at bounding box center [931, 131] width 33 height 12
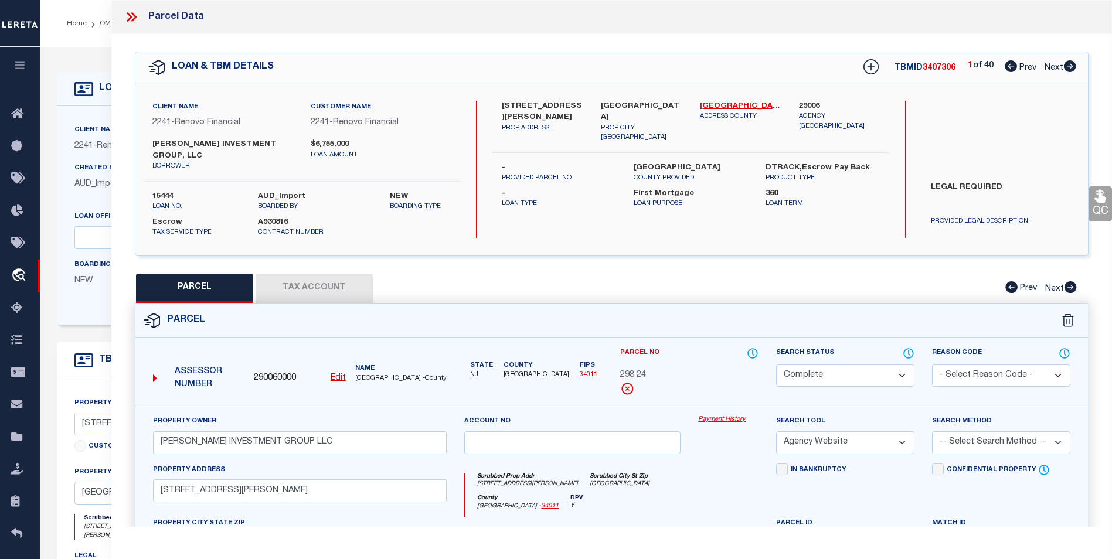
click at [295, 274] on button "Tax Account" at bounding box center [314, 288] width 117 height 29
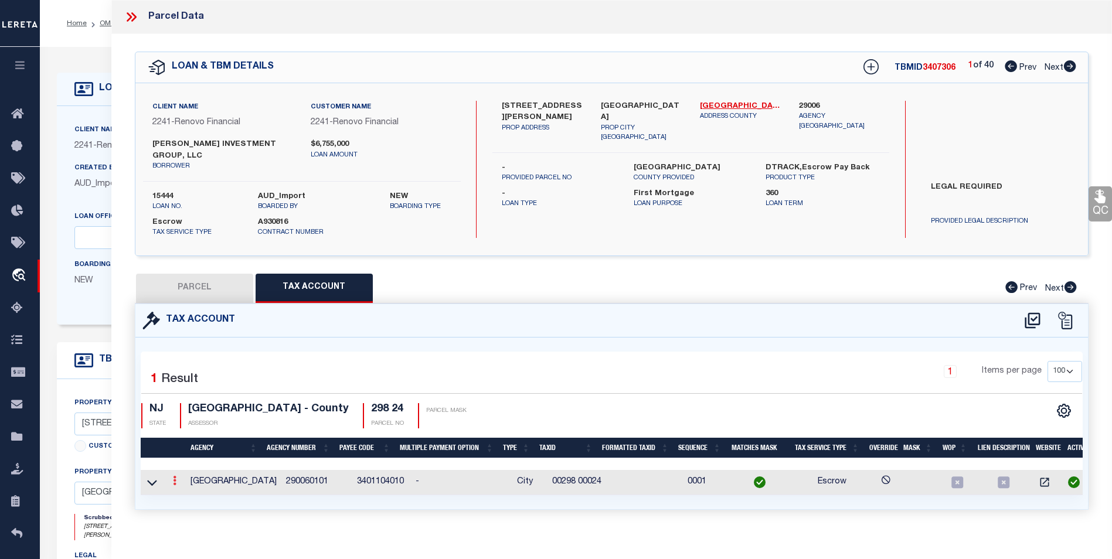
click at [176, 476] on icon at bounding box center [175, 480] width 4 height 9
click at [189, 494] on icon "" at bounding box center [187, 498] width 9 height 9
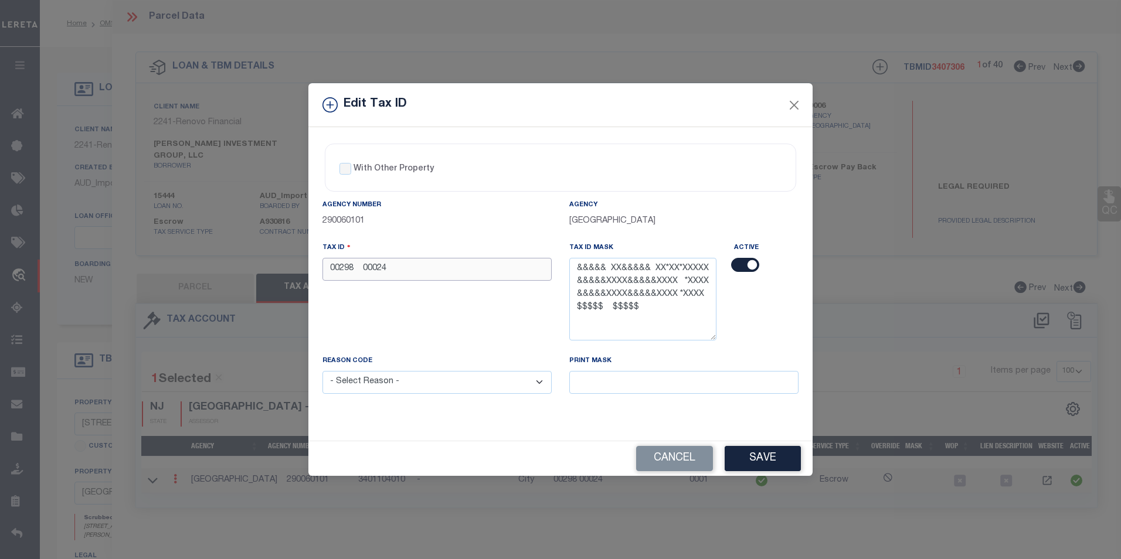
click at [364, 267] on input "00298 00024" at bounding box center [436, 269] width 229 height 23
click at [500, 406] on div "Reason Code - Select Reason - 099 - Other (Provide additional detail) ACT - Age…" at bounding box center [437, 381] width 247 height 53
click at [501, 387] on select "- Select Reason - 099 - Other (Provide additional detail) ACT - Agency Changed …" at bounding box center [436, 382] width 229 height 23
click at [322, 372] on select "- Select Reason - 099 - Other (Provide additional detail) ACT - Agency Changed …" at bounding box center [436, 382] width 229 height 23
click at [762, 457] on button "Save" at bounding box center [762, 458] width 76 height 25
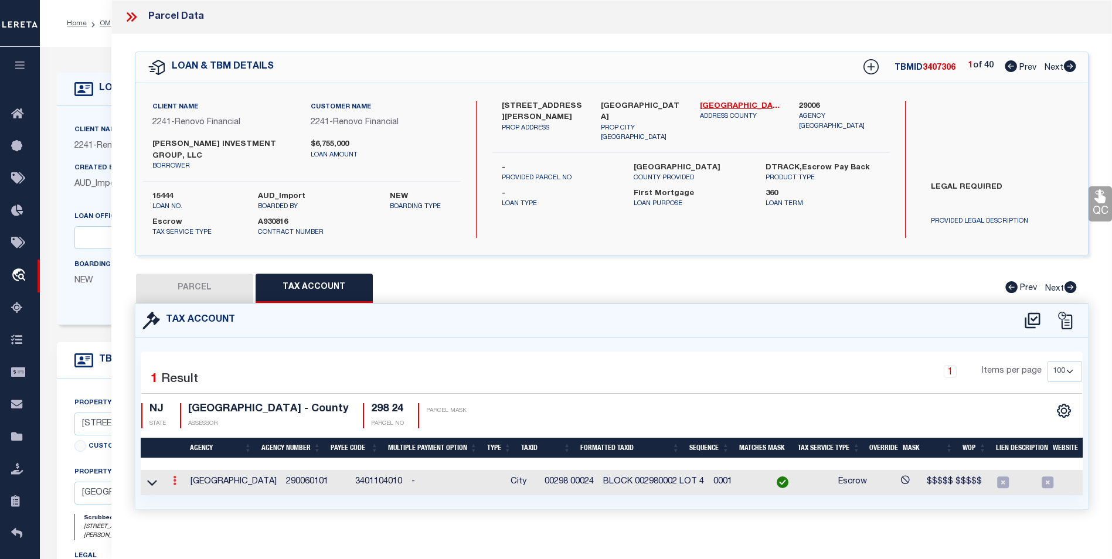
click at [176, 478] on link at bounding box center [174, 482] width 13 height 9
click at [183, 494] on icon at bounding box center [187, 498] width 9 height 9
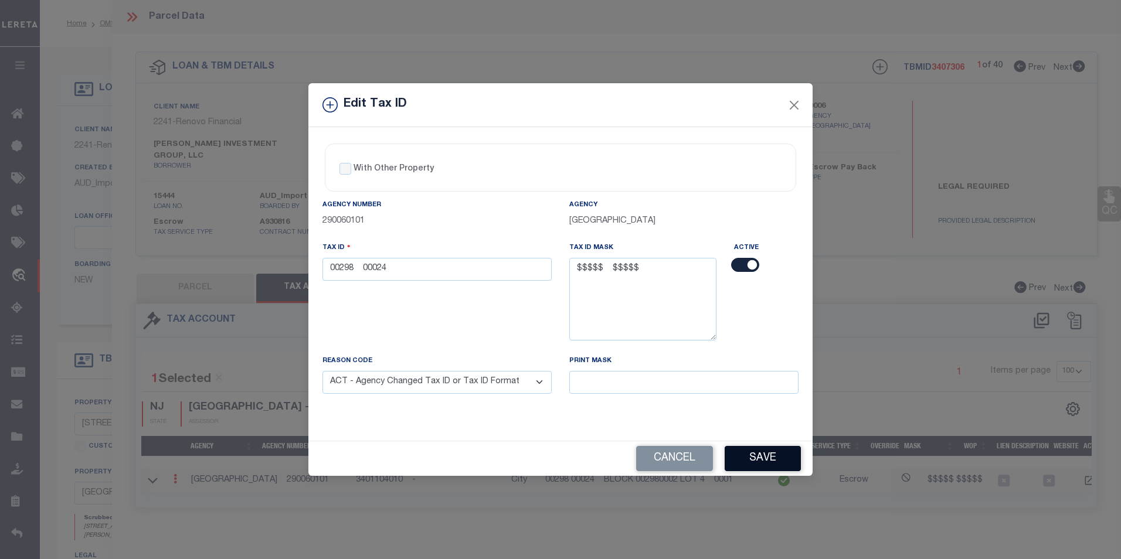
click at [758, 458] on button "Save" at bounding box center [762, 458] width 76 height 25
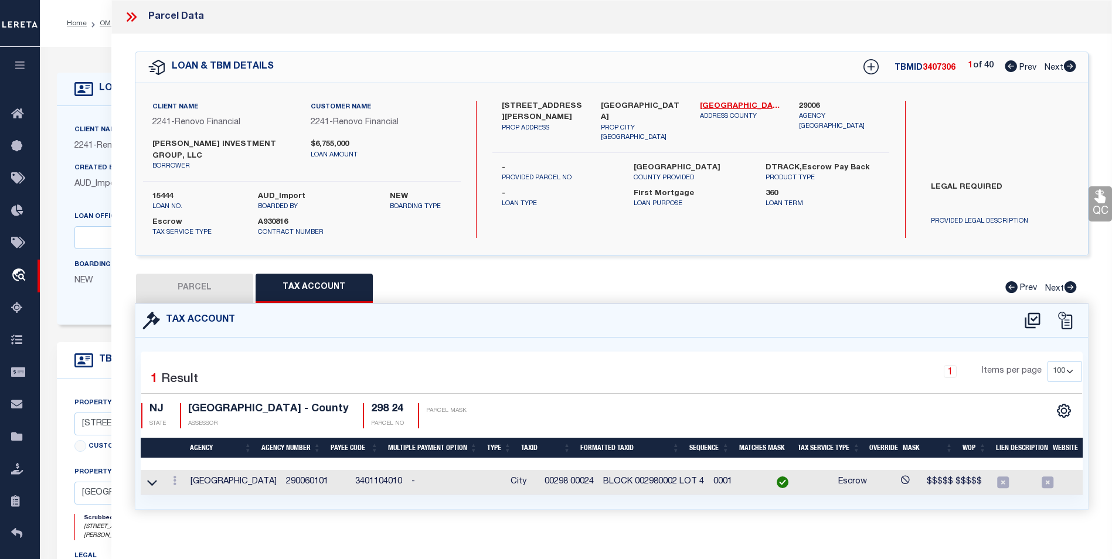
click at [190, 274] on button "PARCEL" at bounding box center [194, 288] width 117 height 29
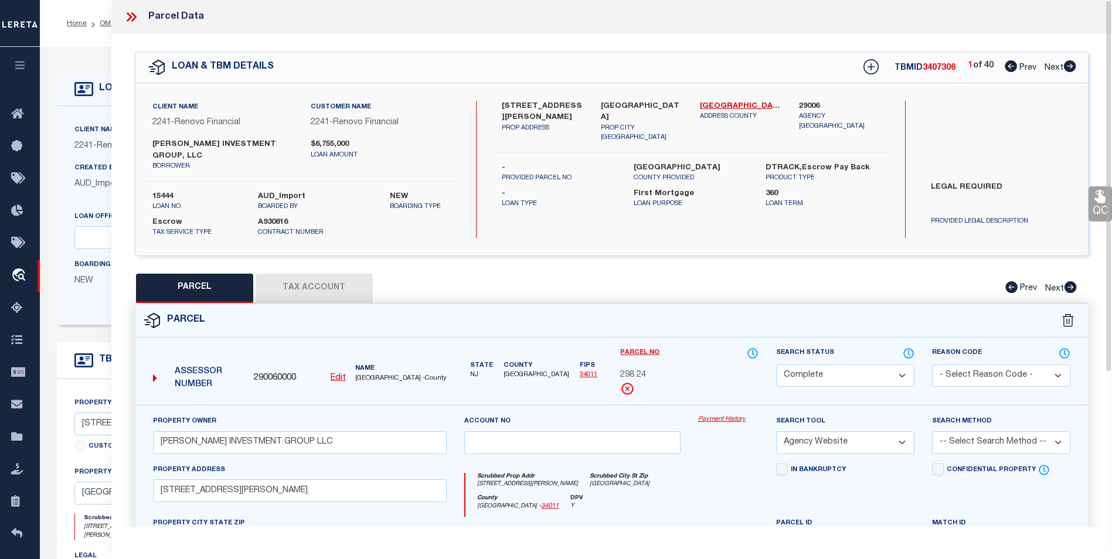
click at [1073, 64] on icon at bounding box center [1070, 66] width 12 height 12
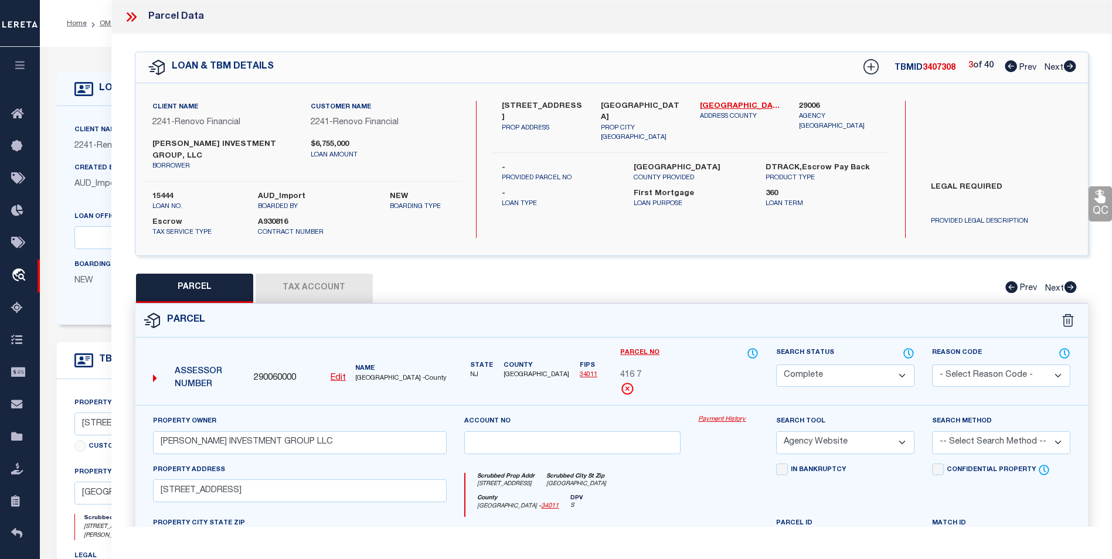
click at [1073, 64] on icon at bounding box center [1070, 66] width 12 height 12
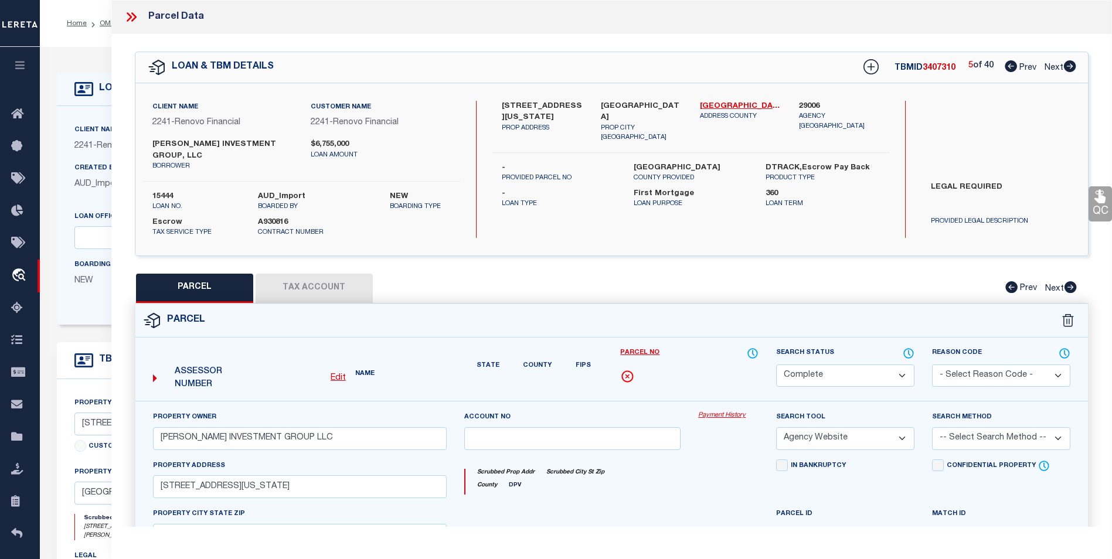
click at [1073, 64] on icon at bounding box center [1070, 66] width 12 height 12
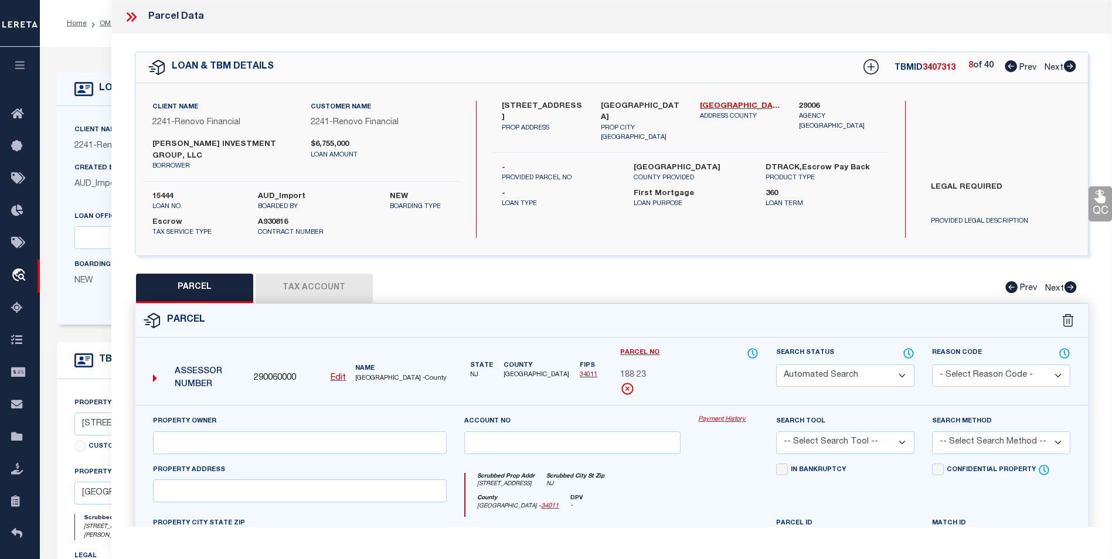
click at [1073, 64] on icon at bounding box center [1070, 66] width 12 height 12
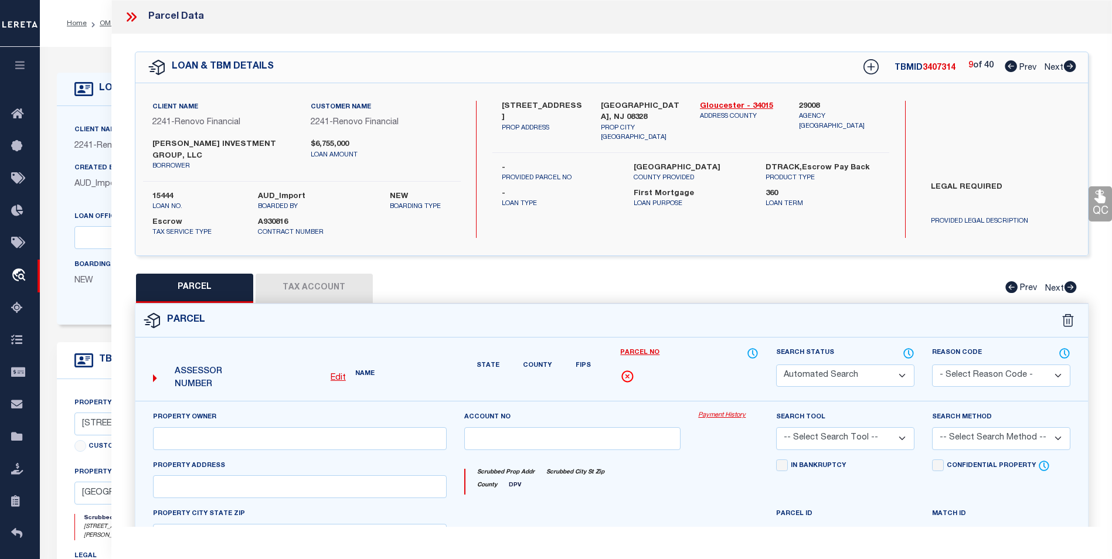
click at [1012, 67] on icon at bounding box center [1011, 66] width 12 height 12
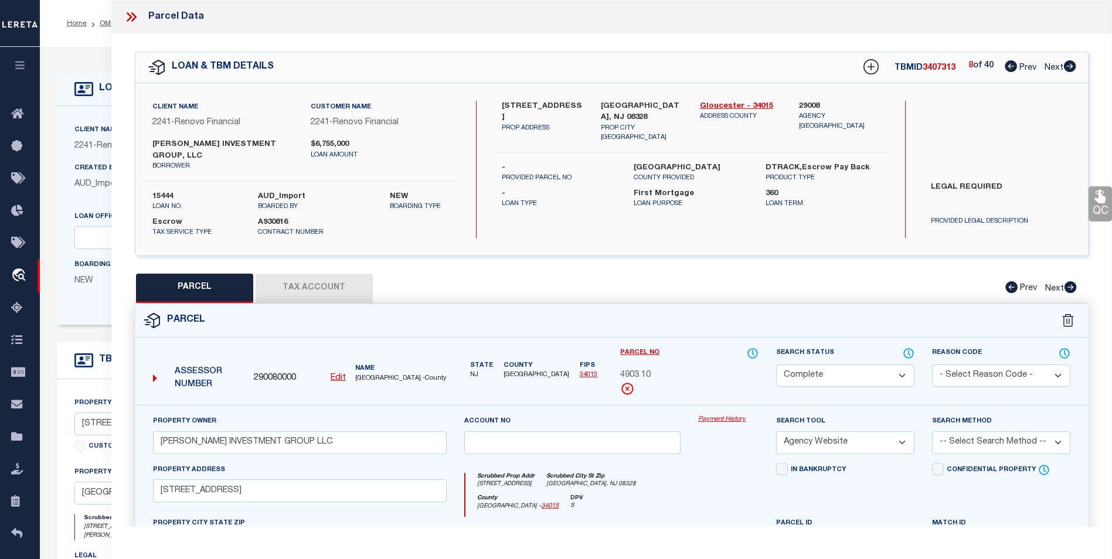
click at [1011, 67] on icon at bounding box center [1011, 66] width 12 height 12
click at [359, 274] on button "Tax Account" at bounding box center [314, 288] width 117 height 29
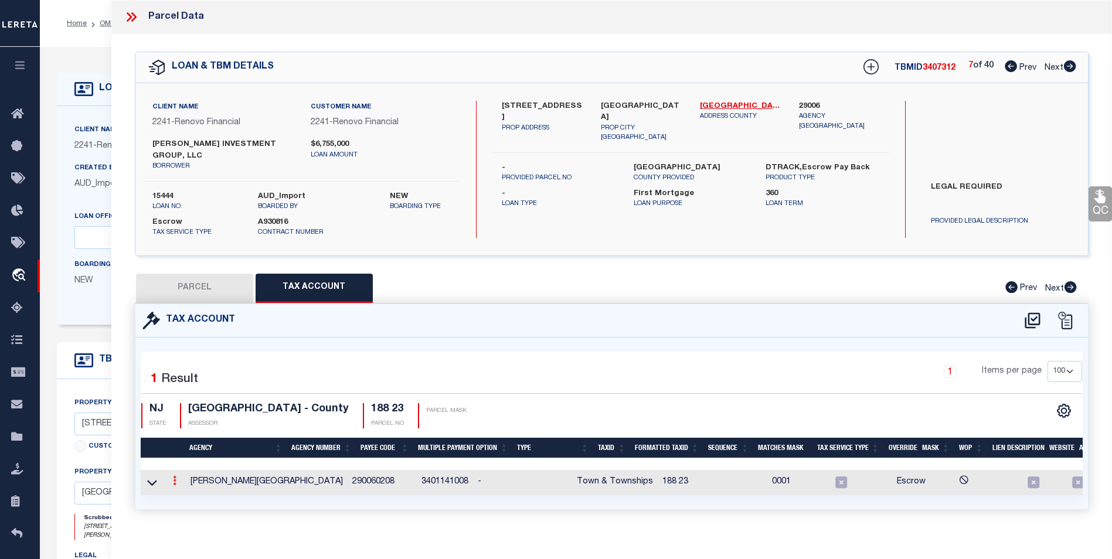
click at [179, 478] on link at bounding box center [174, 482] width 13 height 9
click at [189, 494] on icon "" at bounding box center [187, 498] width 9 height 9
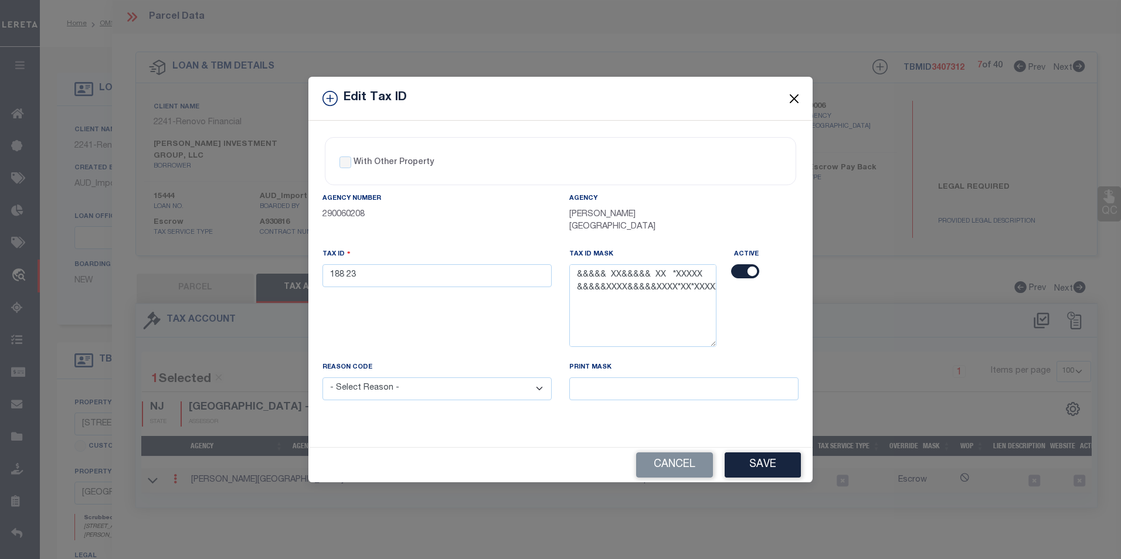
click at [789, 103] on button "Close" at bounding box center [794, 98] width 15 height 15
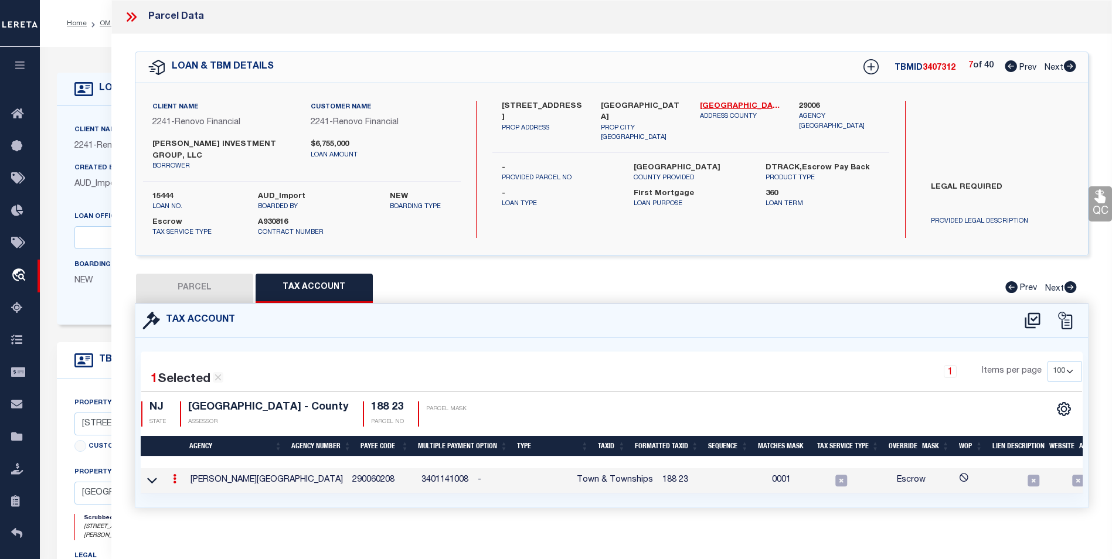
click at [172, 476] on link at bounding box center [174, 480] width 13 height 9
click at [184, 491] on link at bounding box center [190, 497] width 43 height 19
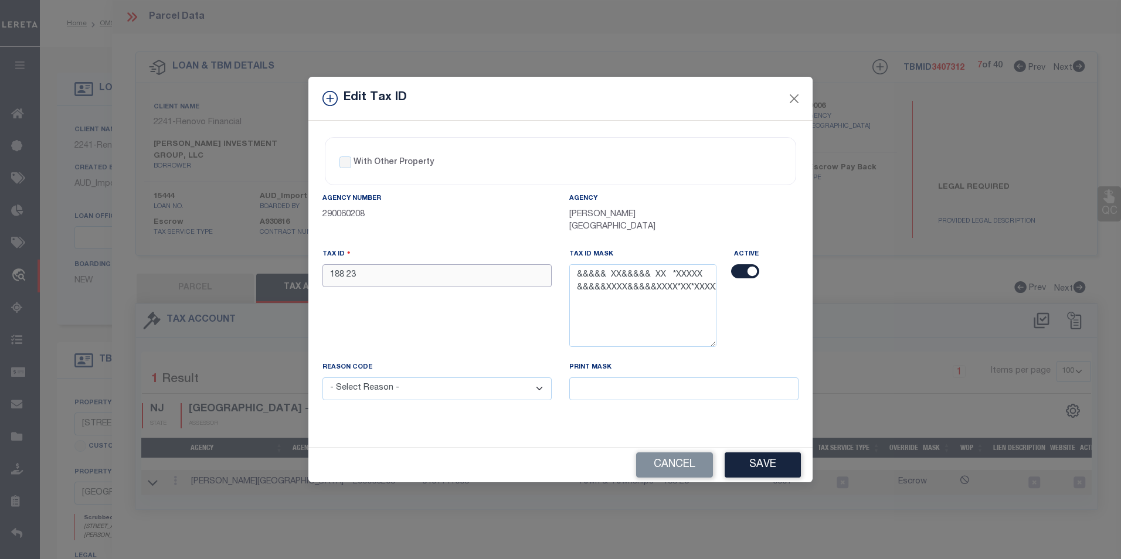
drag, startPoint x: 358, startPoint y: 265, endPoint x: 281, endPoint y: 267, distance: 76.2
click at [281, 267] on div "Edit Tax ID With Other Property With Other Property Type Temporary" at bounding box center [560, 279] width 1121 height 559
click at [427, 377] on select "- Select Reason - 099 - Other (Provide additional detail) ACT - Agency Changed …" at bounding box center [436, 388] width 229 height 23
click at [322, 377] on select "- Select Reason - 099 - Other (Provide additional detail) ACT - Agency Changed …" at bounding box center [436, 388] width 229 height 23
click at [768, 457] on button "Save" at bounding box center [762, 464] width 76 height 25
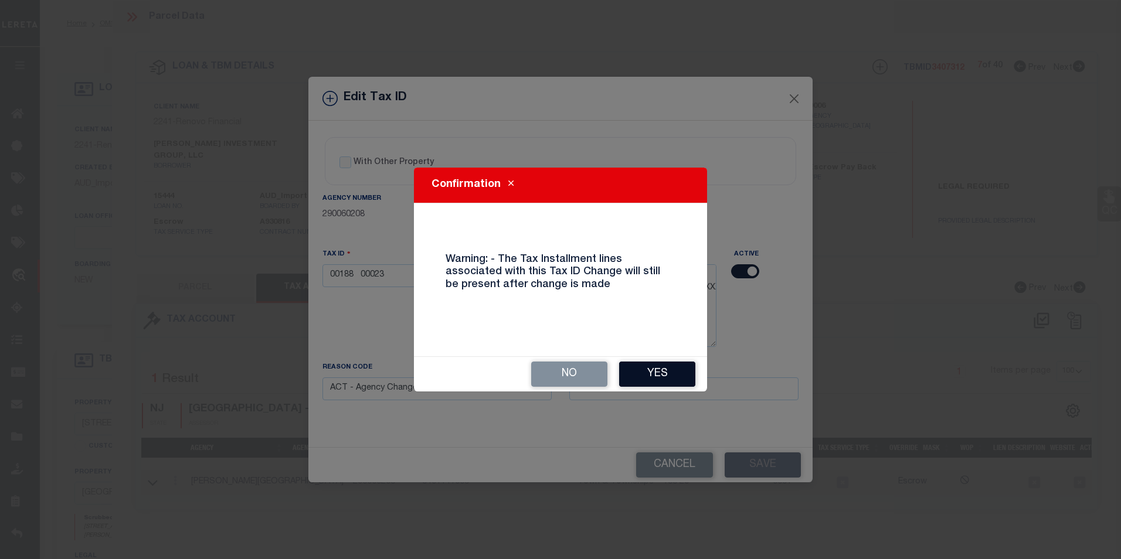
click at [661, 368] on button "Yes" at bounding box center [657, 374] width 76 height 25
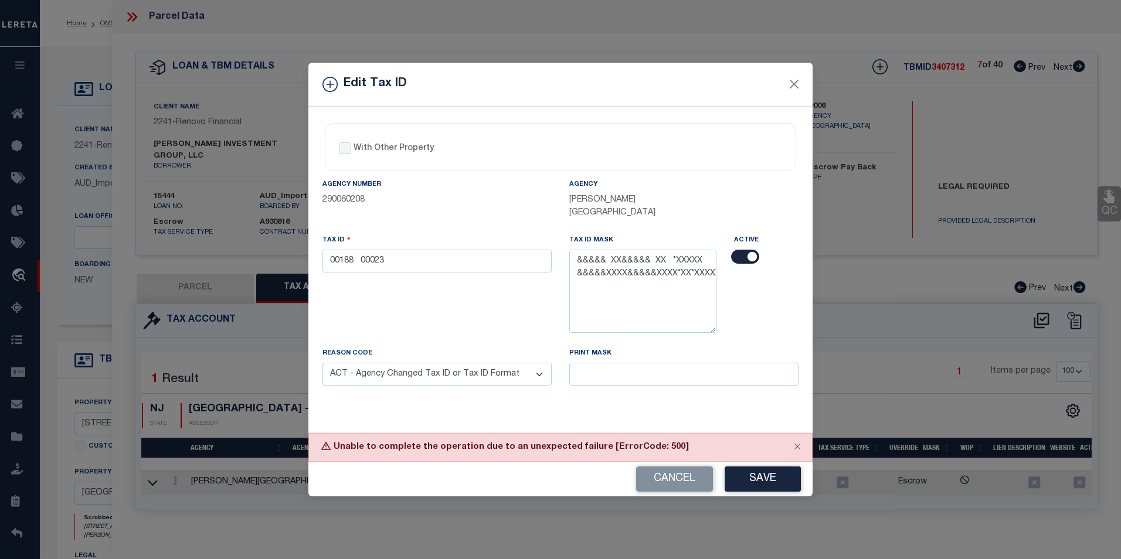
click at [451, 304] on div "Tax ID 00188 00023" at bounding box center [437, 290] width 247 height 113
click at [768, 46] on div "Edit Tax ID With Other Property With Other Property Type Temporary" at bounding box center [560, 279] width 1121 height 559
click at [796, 91] on button "Close" at bounding box center [794, 84] width 15 height 15
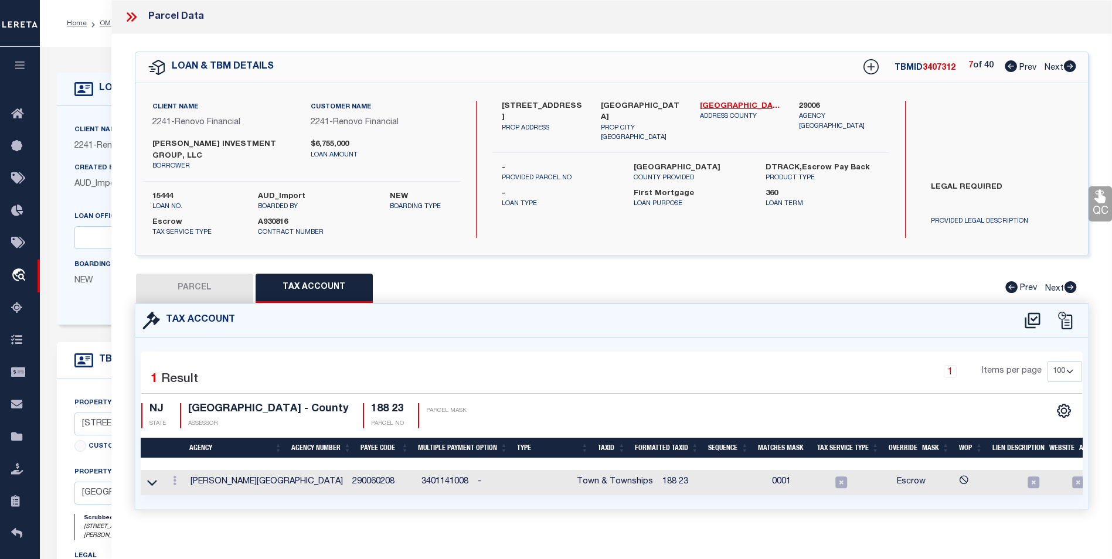
click at [213, 274] on button "PARCEL" at bounding box center [194, 288] width 117 height 29
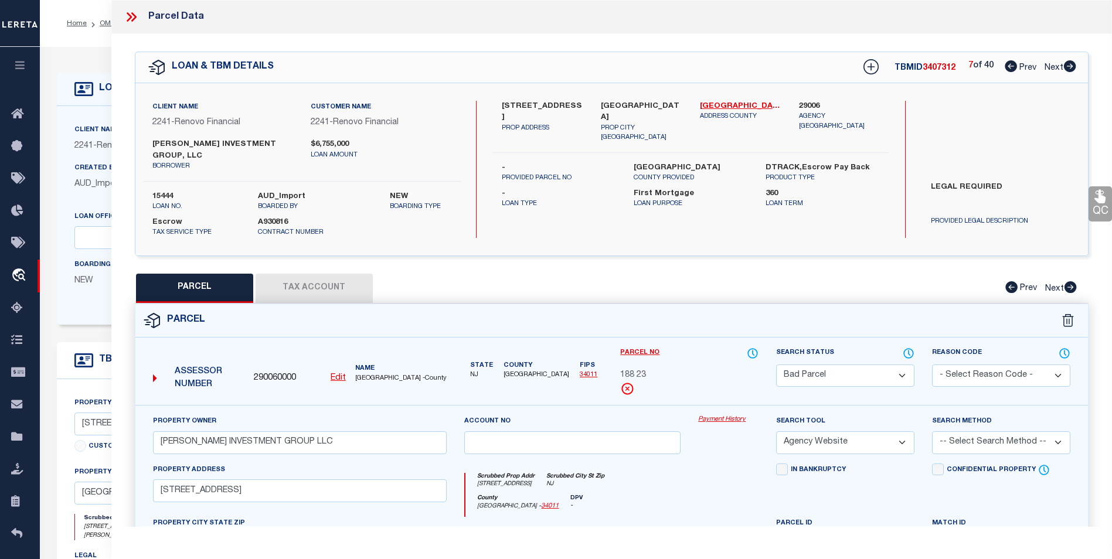
click at [856, 365] on select "Automated Search Bad Parcel Complete Duplicate Parcel High Dollar Reporting In …" at bounding box center [845, 376] width 138 height 23
click at [776, 365] on select "Automated Search Bad Parcel Complete Duplicate Parcel High Dollar Reporting In …" at bounding box center [845, 376] width 138 height 23
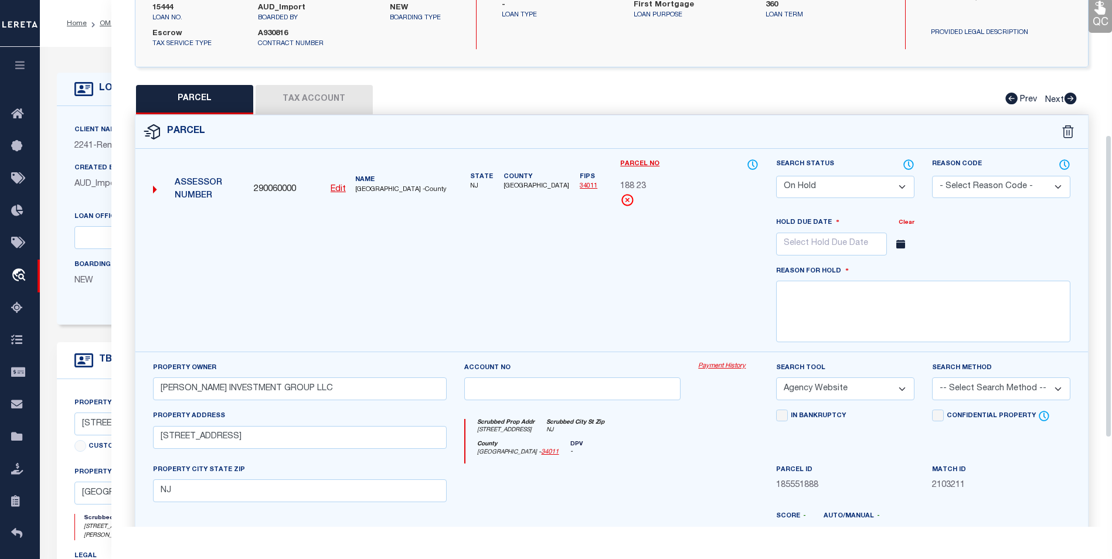
scroll to position [234, 0]
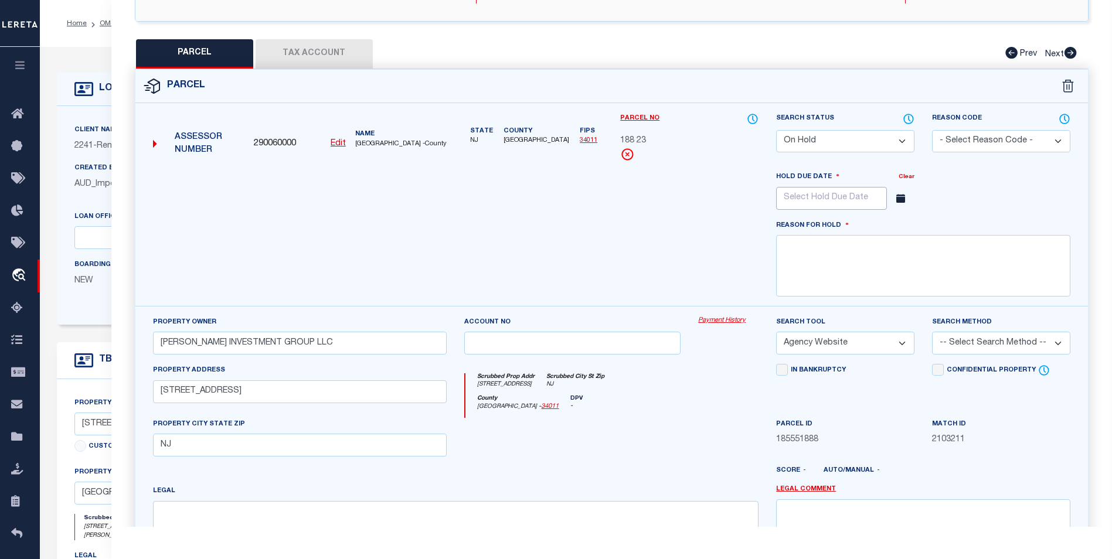
click at [877, 191] on input "text" at bounding box center [831, 198] width 111 height 23
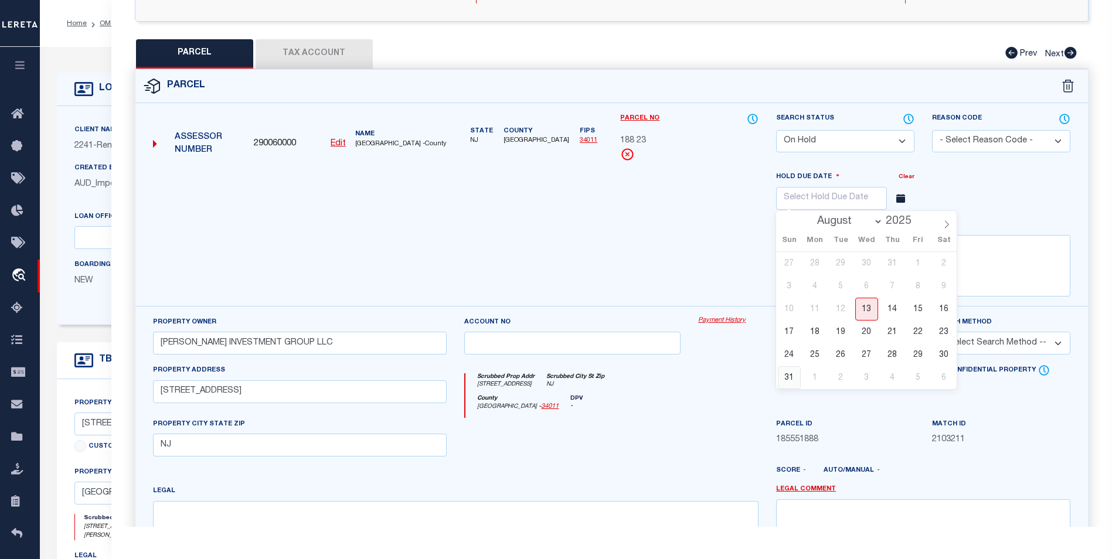
click at [795, 367] on span "31" at bounding box center [789, 377] width 23 height 23
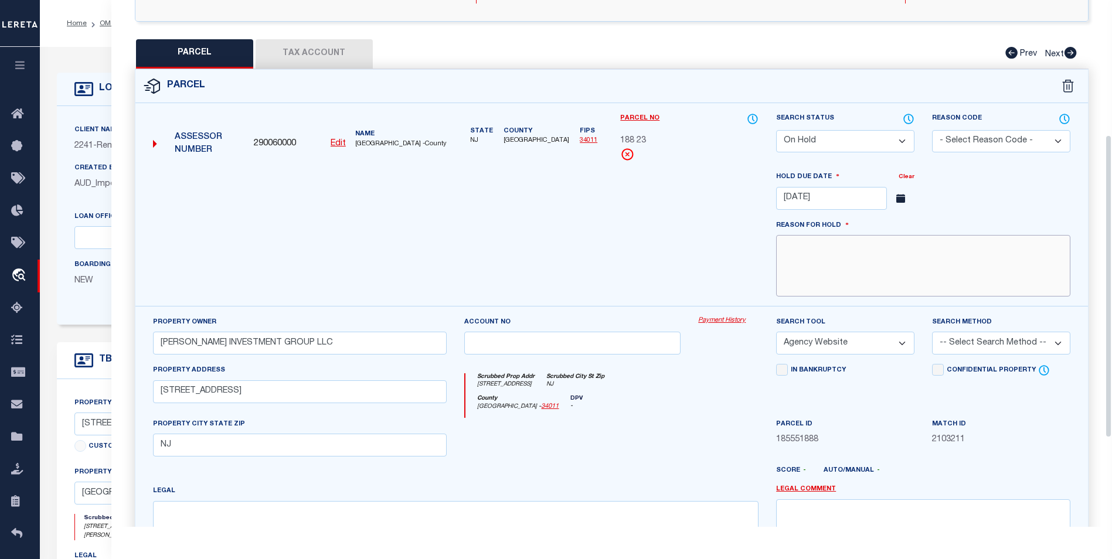
click at [835, 245] on textarea at bounding box center [923, 266] width 294 height 62
click at [855, 250] on textarea at bounding box center [923, 266] width 294 height 62
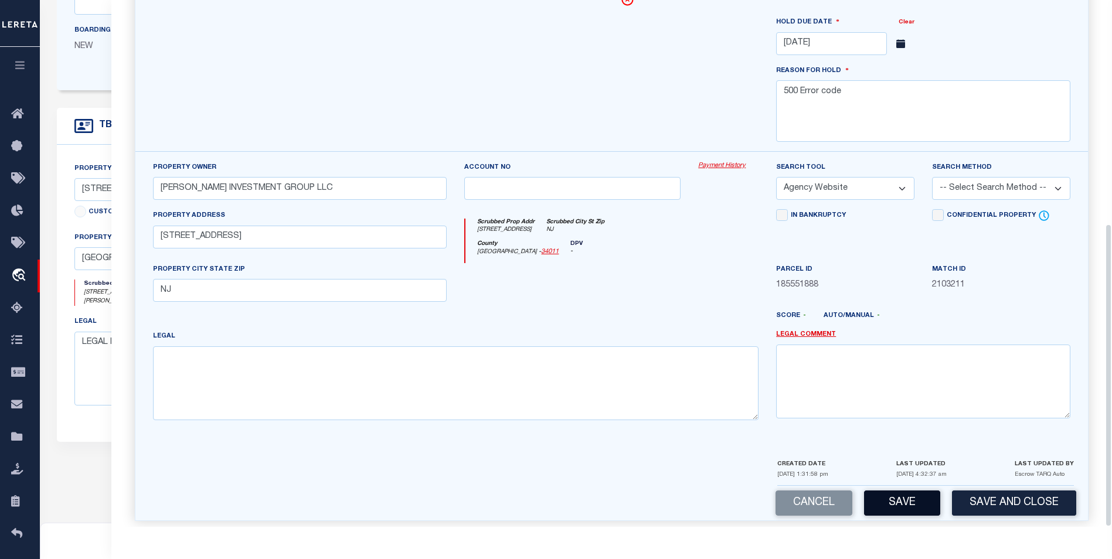
click at [923, 491] on button "Save" at bounding box center [902, 503] width 76 height 25
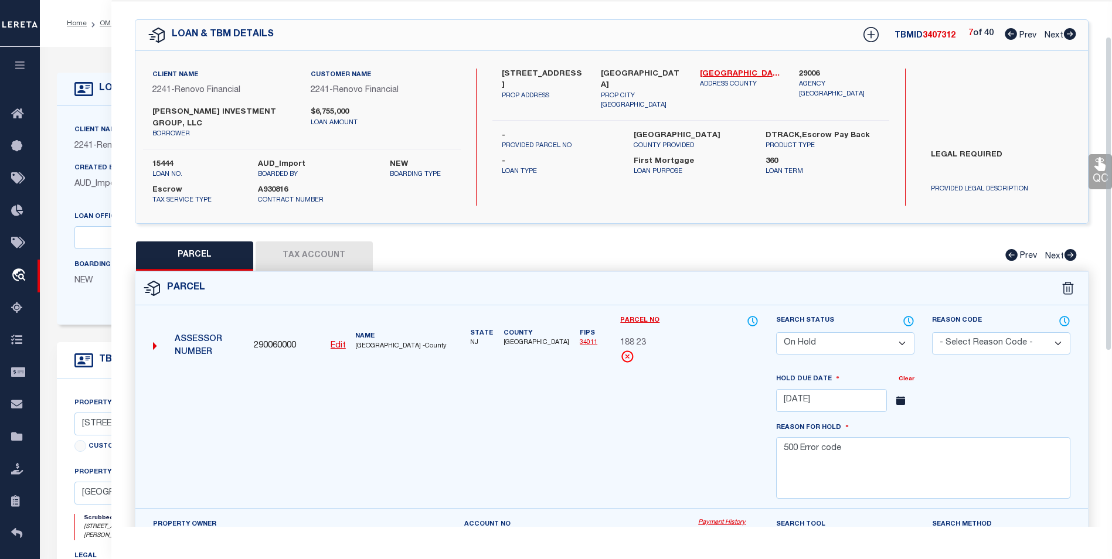
scroll to position [0, 0]
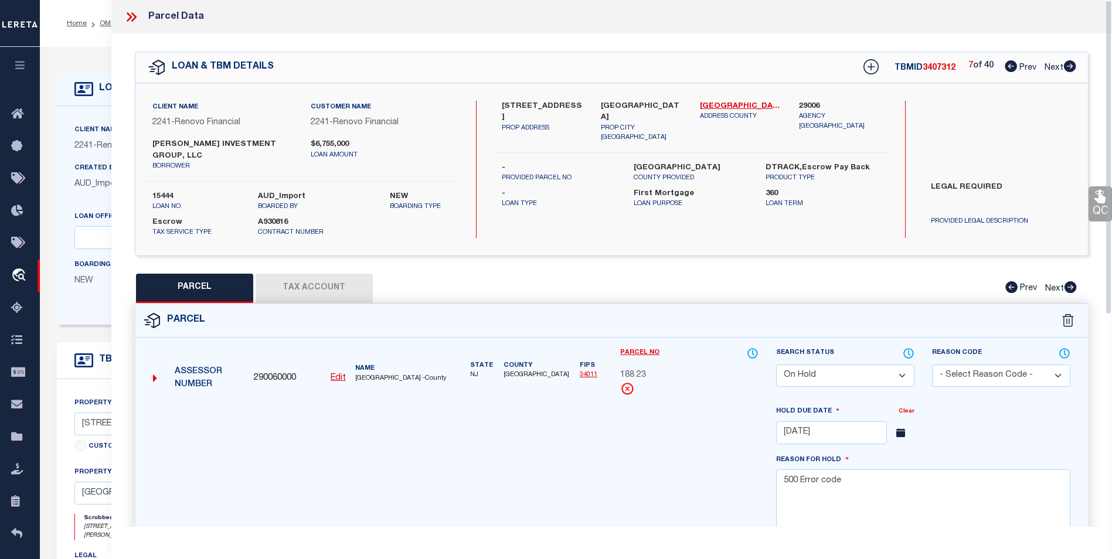
click at [127, 16] on icon at bounding box center [131, 16] width 15 height 15
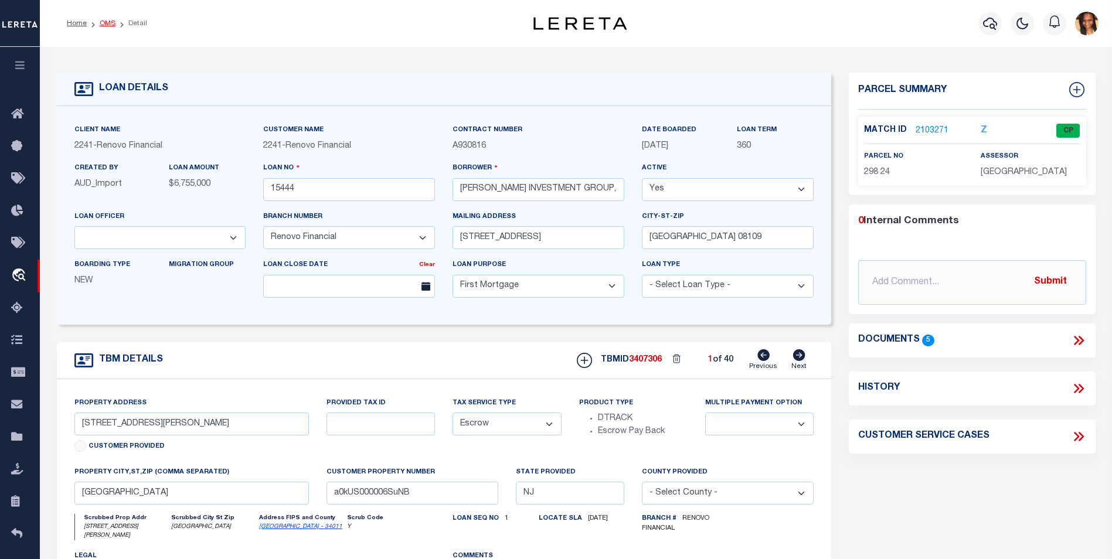
click at [106, 25] on link "OMS" at bounding box center [108, 23] width 16 height 7
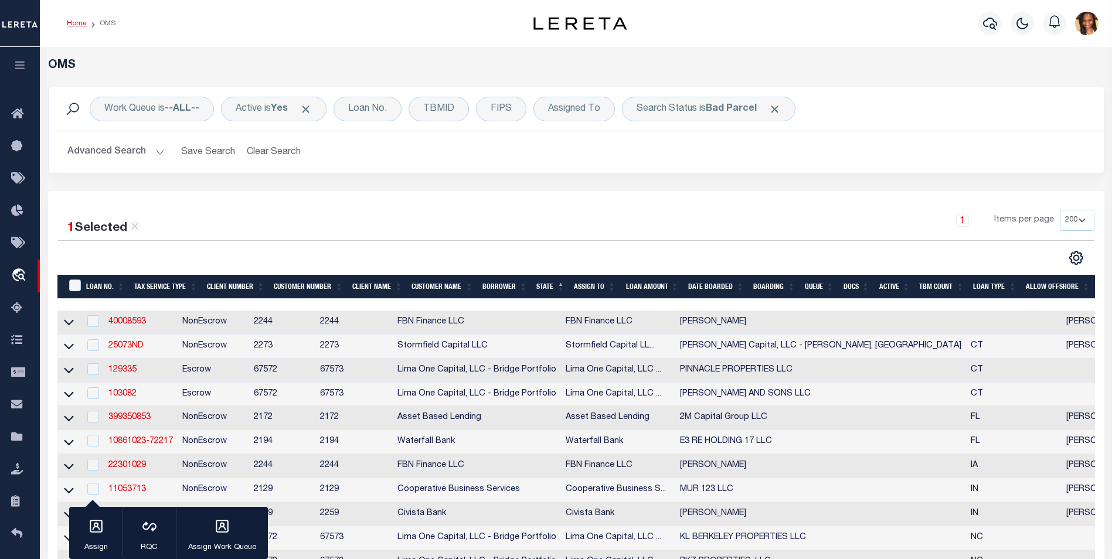
click at [83, 25] on link "Home" at bounding box center [77, 23] width 20 height 7
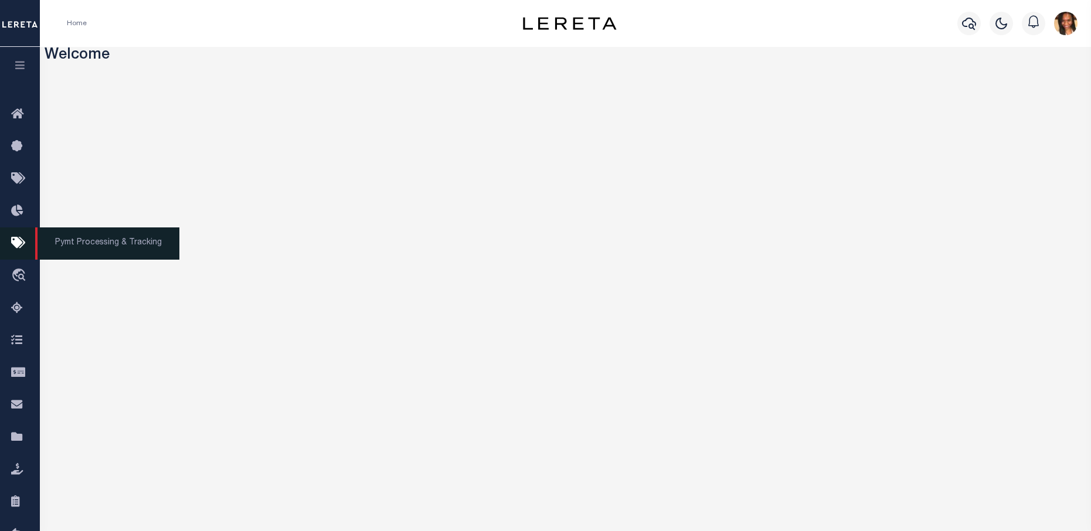
click at [19, 245] on icon at bounding box center [20, 243] width 19 height 15
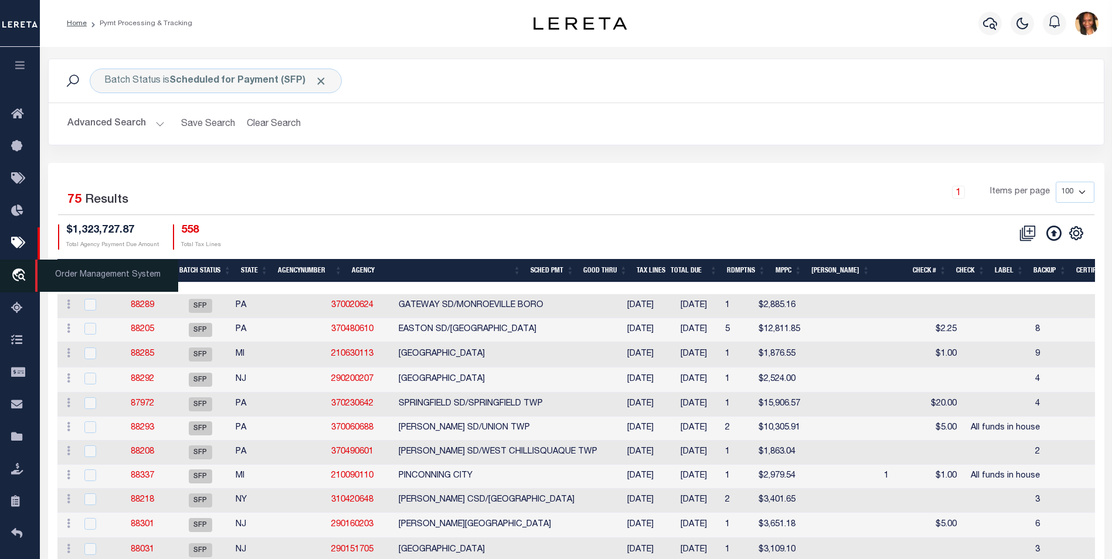
click at [17, 277] on icon "travel_explore" at bounding box center [20, 275] width 19 height 15
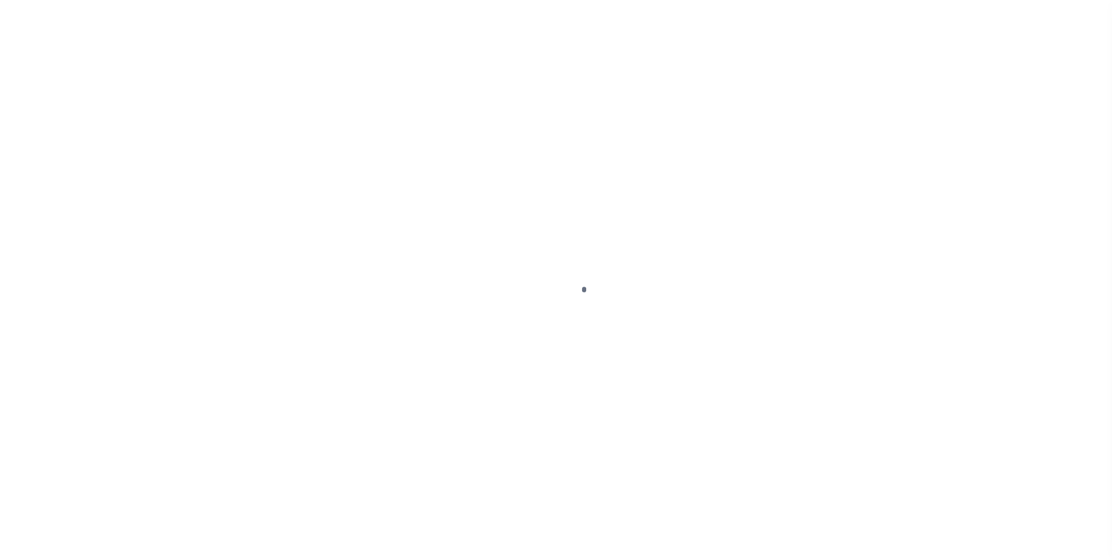
scroll to position [12, 0]
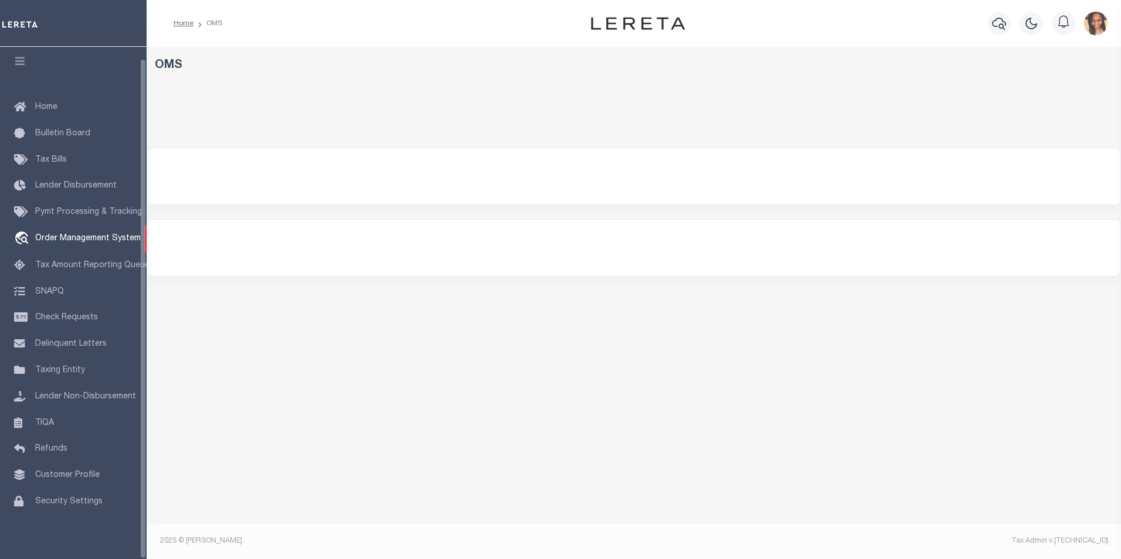
select select "200"
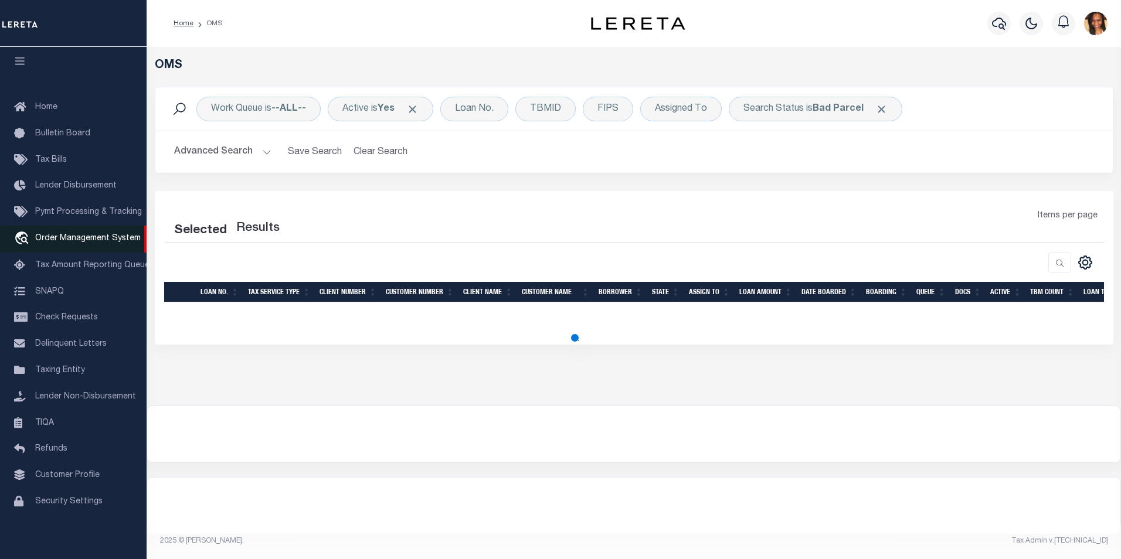
select select "200"
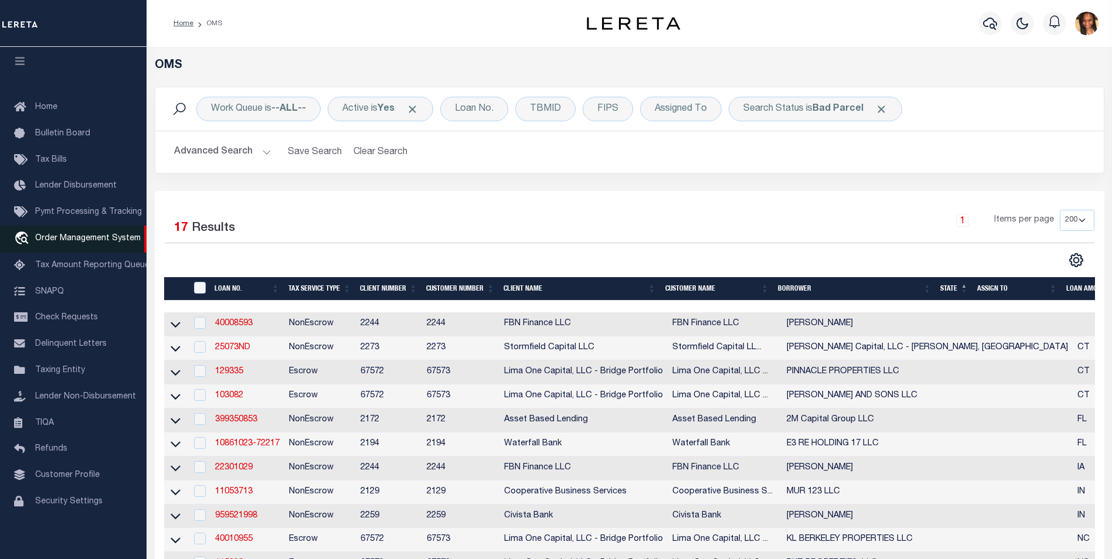
click at [74, 234] on span "Order Management System" at bounding box center [87, 238] width 105 height 8
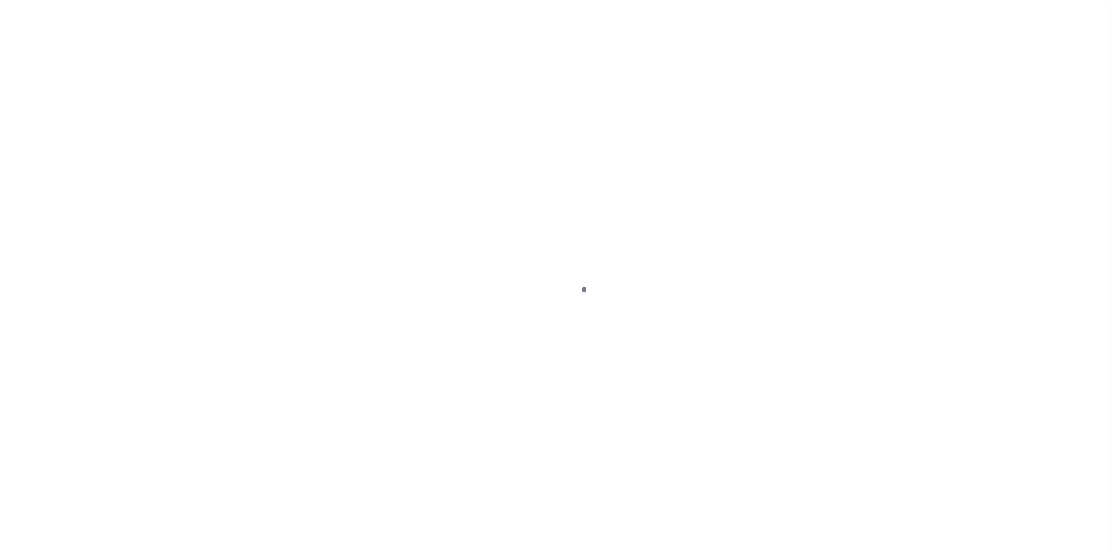
scroll to position [12, 0]
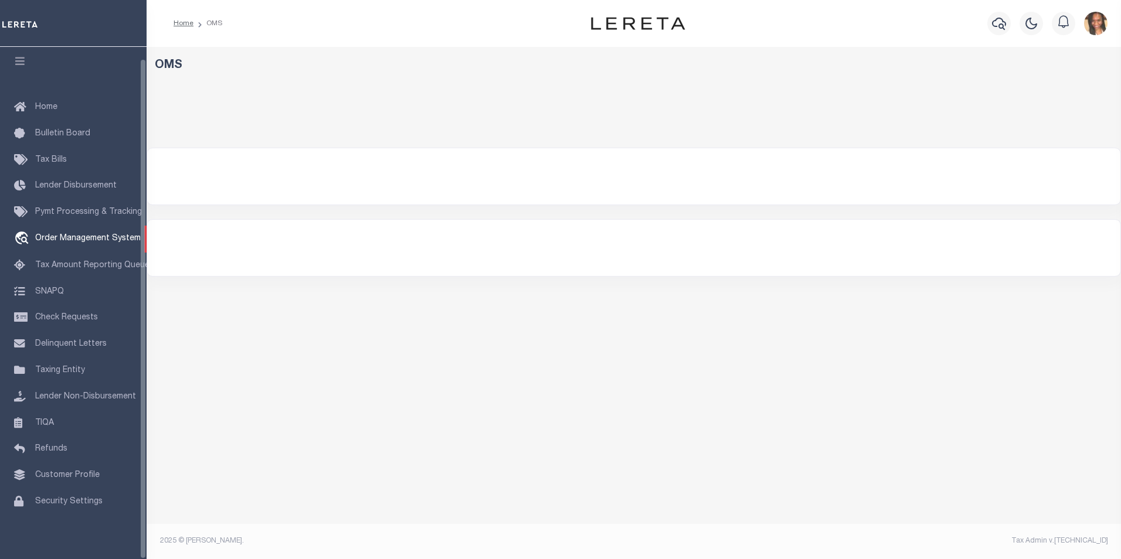
select select "200"
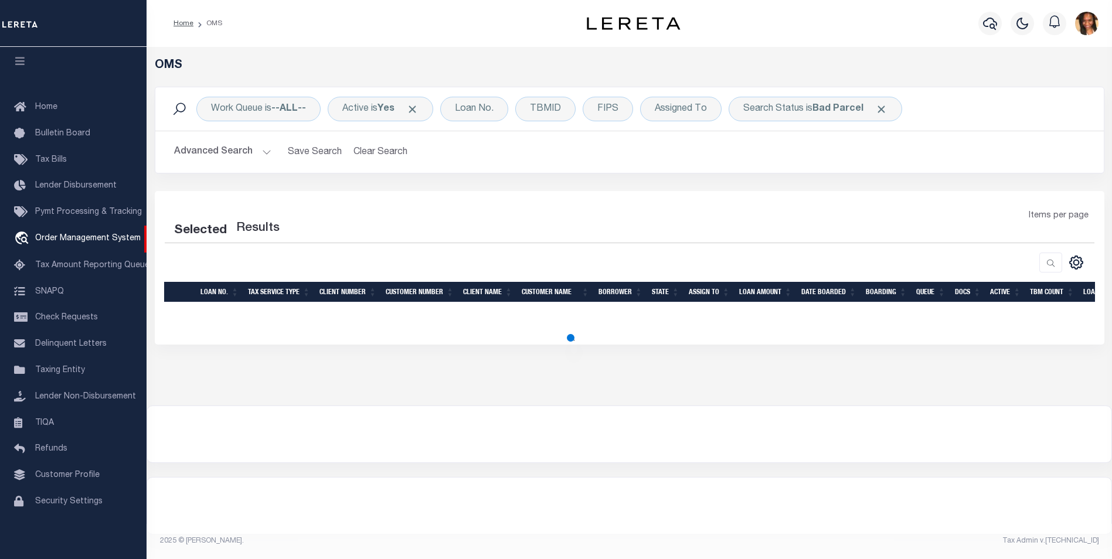
select select "200"
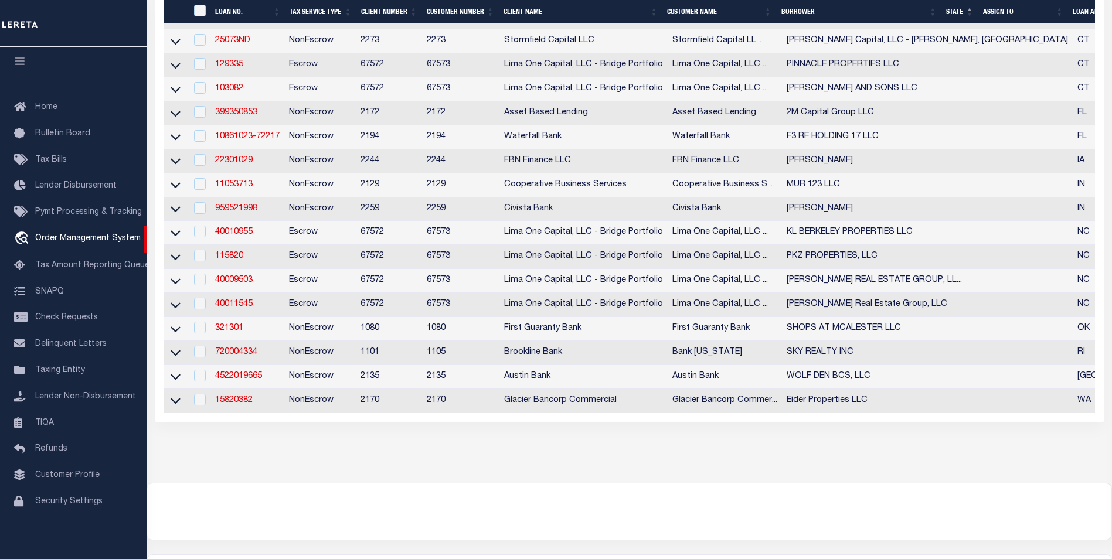
scroll to position [381, 0]
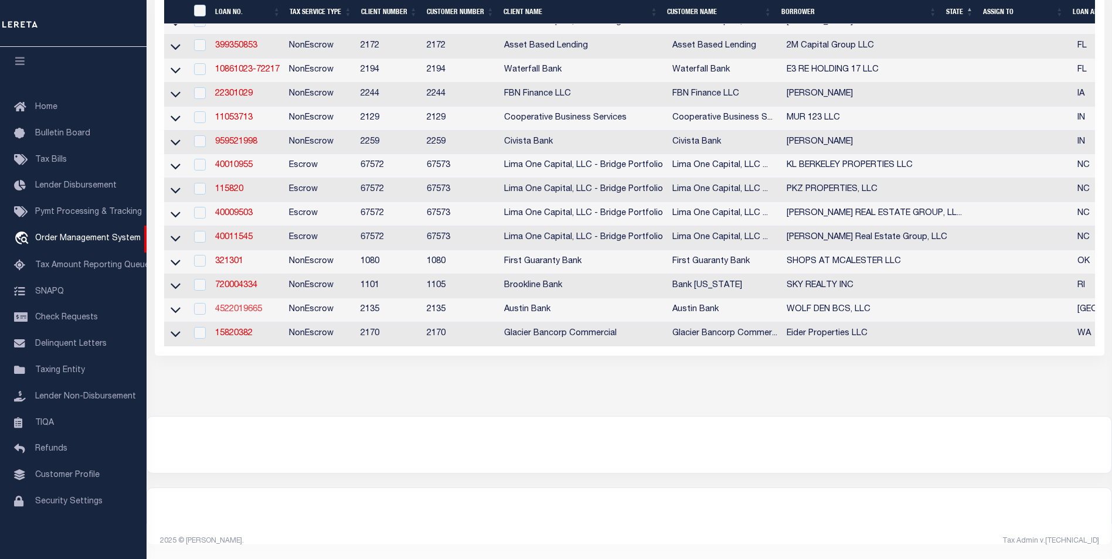
click at [258, 305] on link "4522019665" at bounding box center [238, 309] width 47 height 8
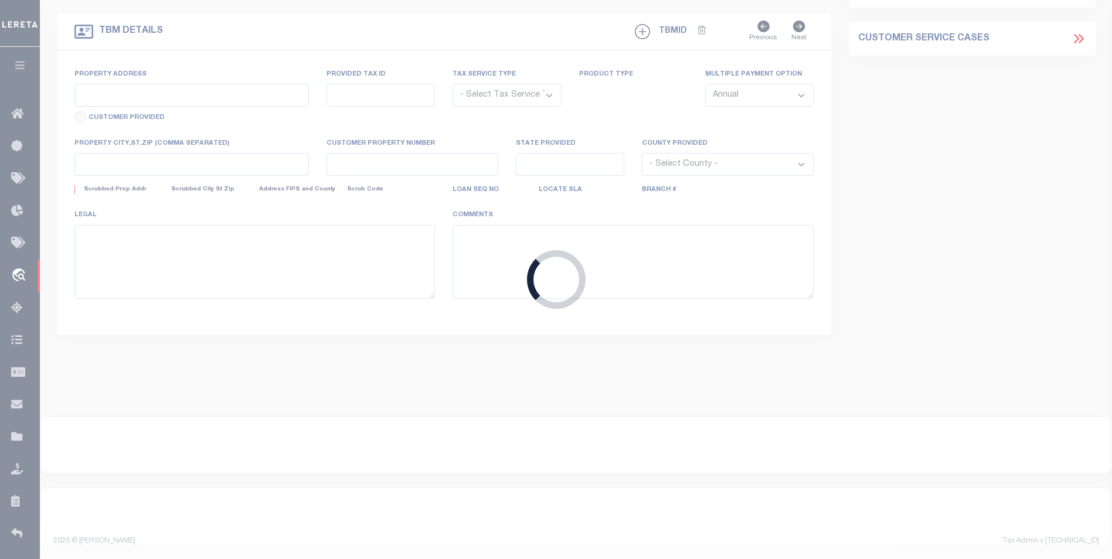
type input "4522019665"
type input "WOLF DEN BCS, LLC"
select select
type input "1580 [PERSON_NAME] PKWY"
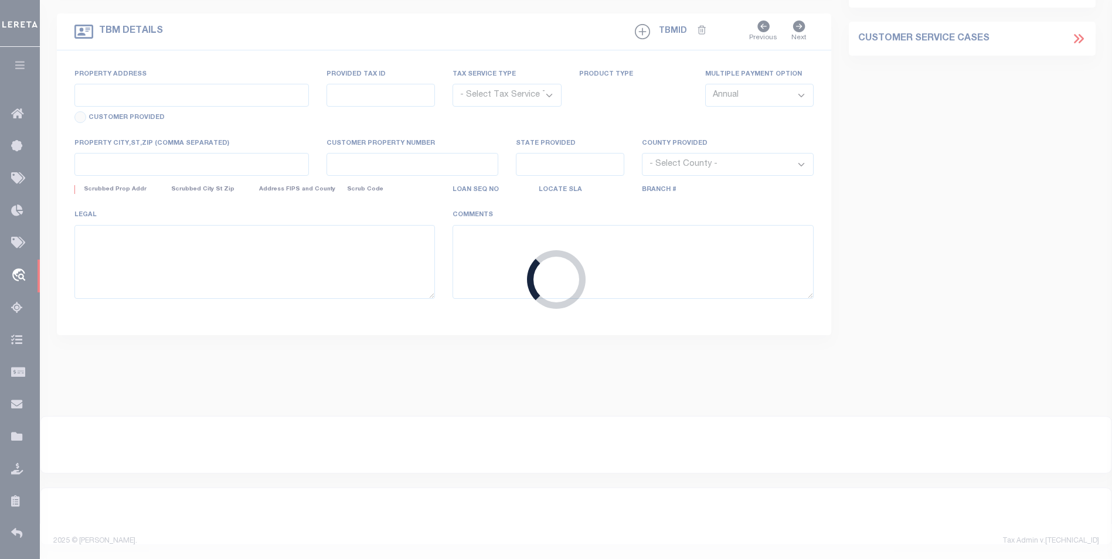
type input "[GEOGRAPHIC_DATA]"
select select "NonEscrow"
type input "[STREET_ADDRESS][PERSON_NAME]"
select select
type input "[GEOGRAPHIC_DATA] 77845"
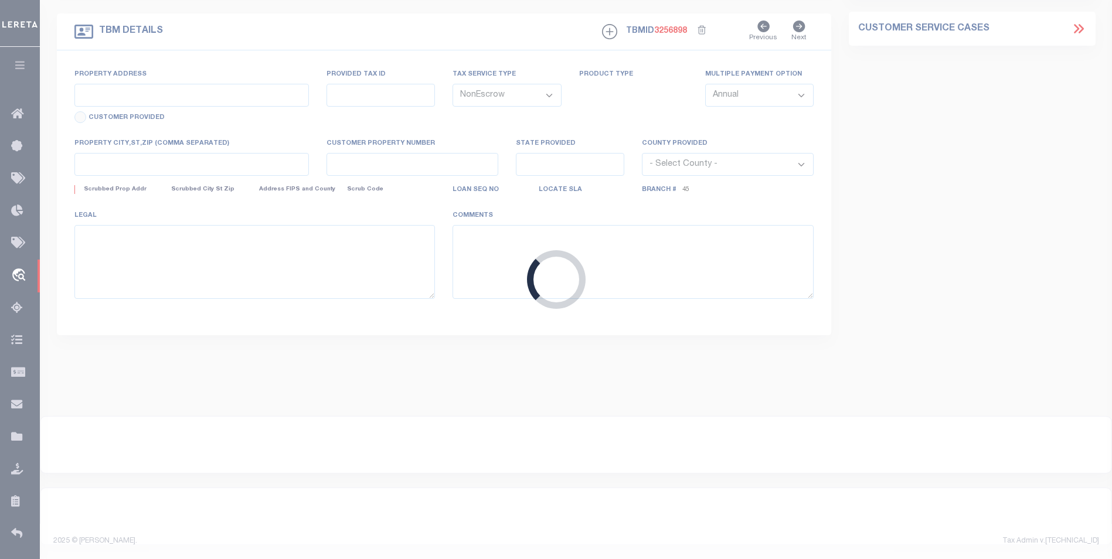
type input "[GEOGRAPHIC_DATA]"
select select
type textarea "DT 4.9977 AC [PERSON_NAME] SVY A-54"
select select "5757"
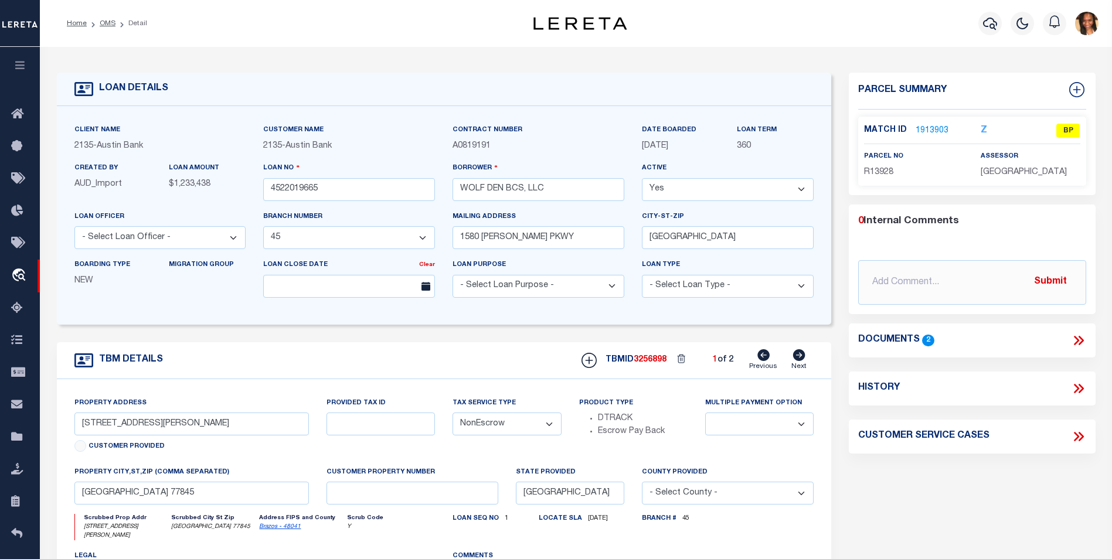
click at [922, 131] on link "1913903" at bounding box center [931, 131] width 33 height 12
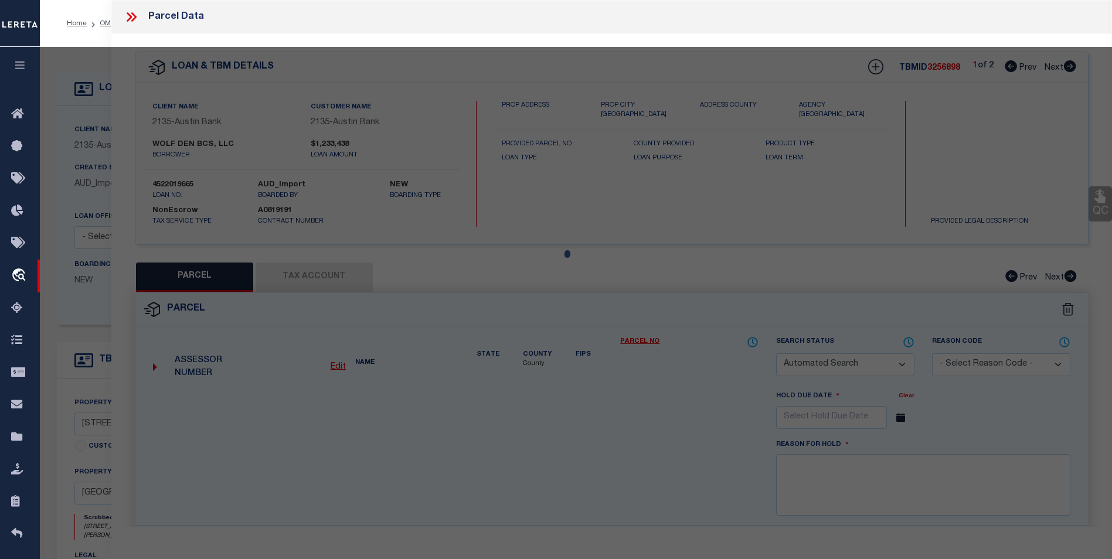
checkbox input "false"
select select "BP"
type input "WOLF DEN BCS LLC"
select select
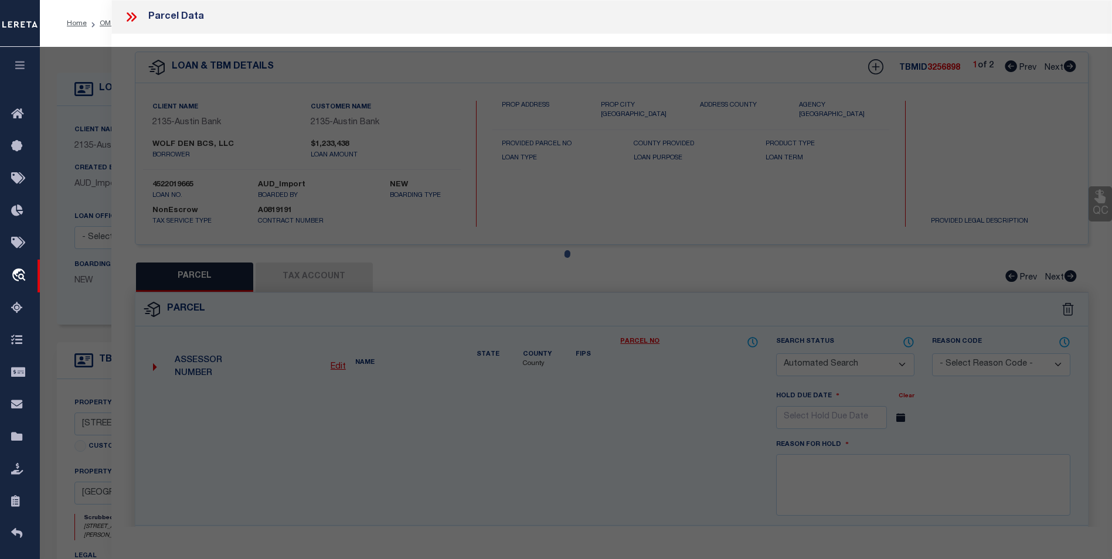
type input "3006 NORTON (PVT) LN"
checkbox input "false"
type input "[GEOGRAPHIC_DATA] 77845"
type textarea "A005401, [PERSON_NAME] (ICL), TRACT 72, 5. ACRES"
type textarea "As per Assessor Parcel is Deleted for 2024"
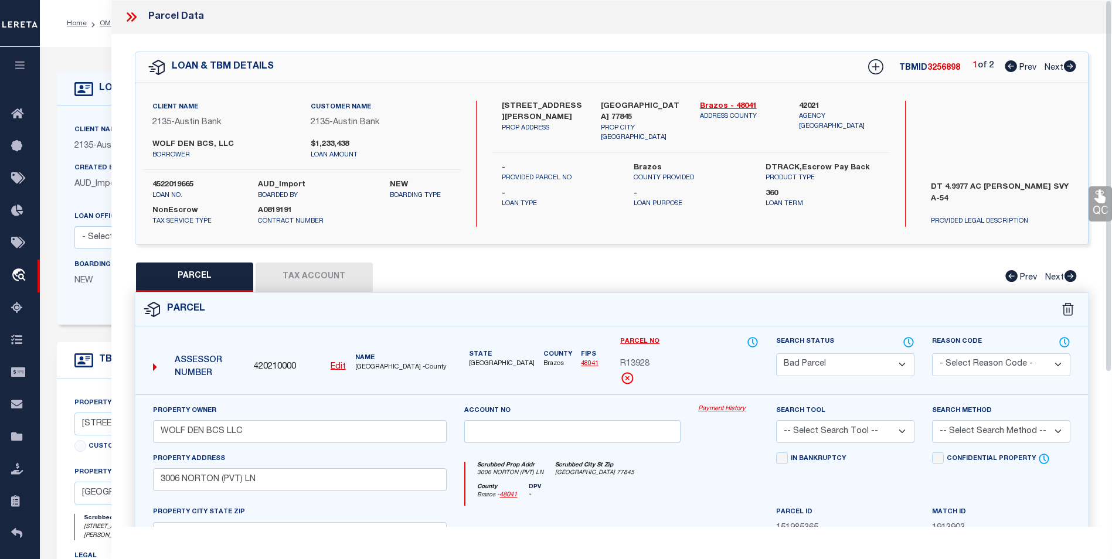
click at [1067, 64] on icon at bounding box center [1070, 66] width 12 height 12
select select "AS"
checkbox input "false"
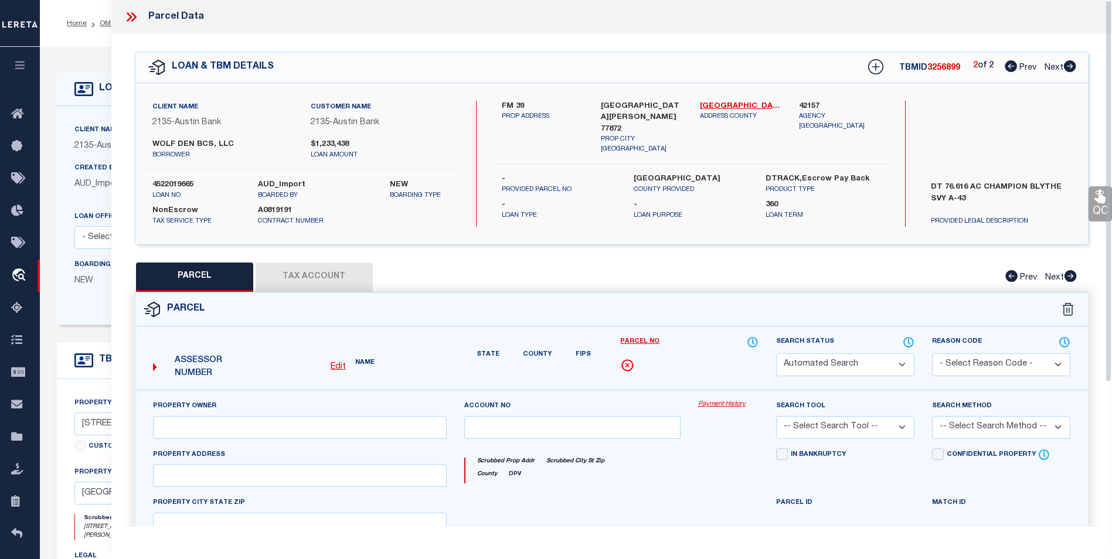
select select "CP"
type input "BLACK WOLF RANCH LLC SERIES 2"
select select
type input "FM 39"
type input "[GEOGRAPHIC_DATA][PERSON_NAME] 77872"
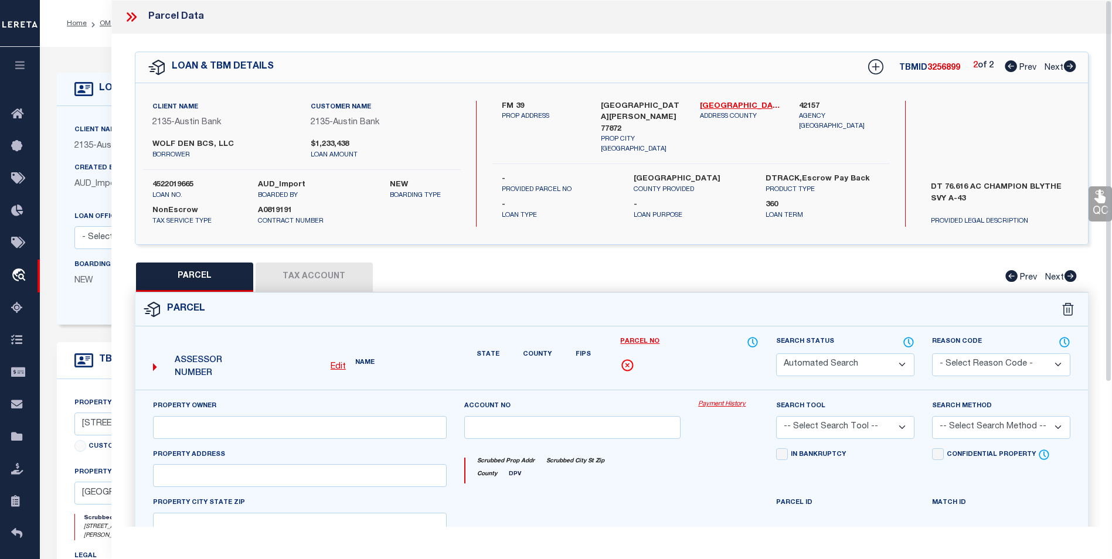
type textarea "A0043 [PERSON_NAME] TRACT 21 76.616 ACRES"
type textarea "Order completed based on given acres(76.616)"
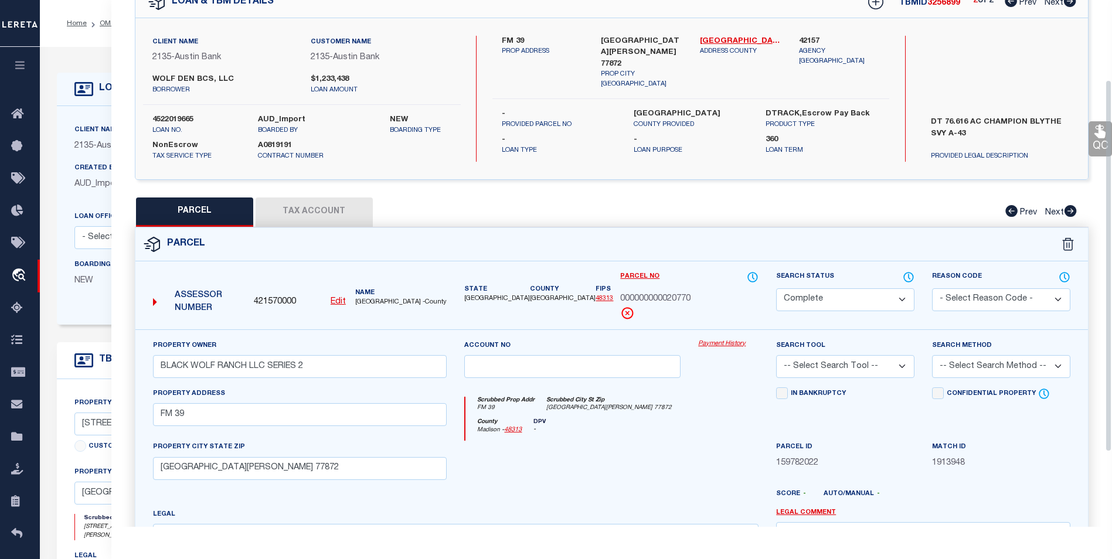
scroll to position [59, 0]
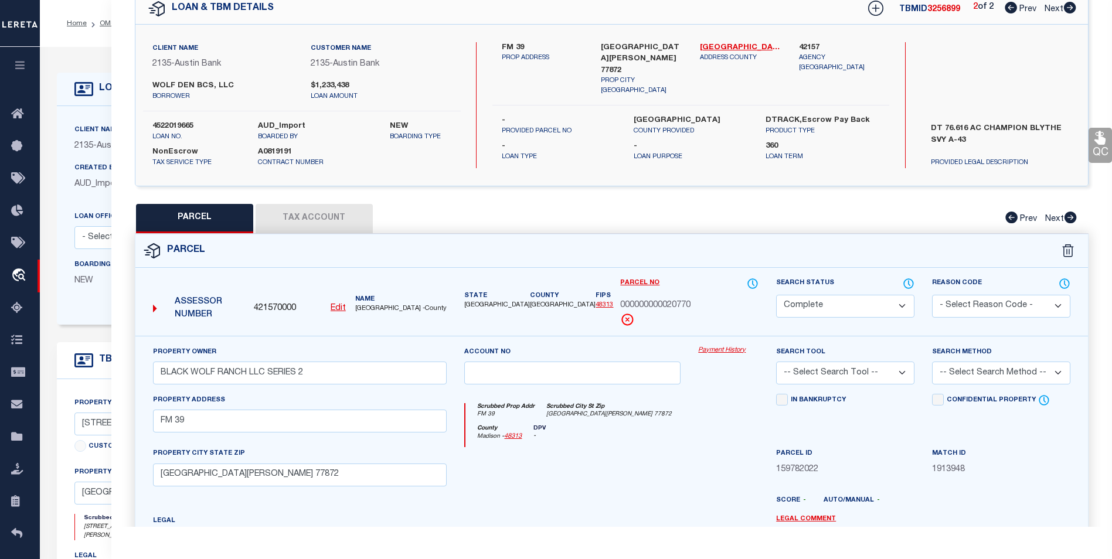
click at [332, 221] on button "Tax Account" at bounding box center [314, 218] width 117 height 29
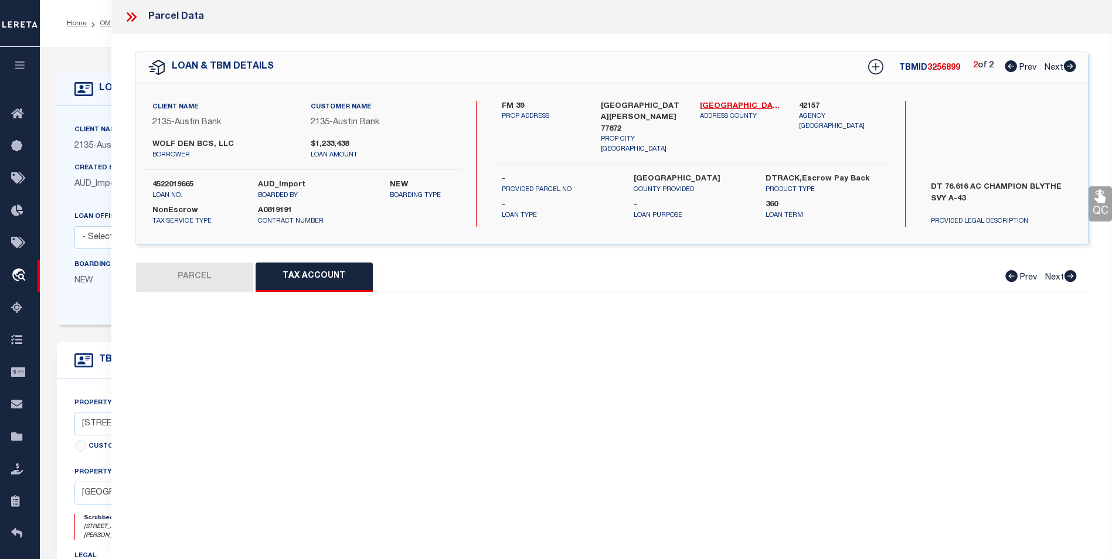
scroll to position [0, 0]
select select "100"
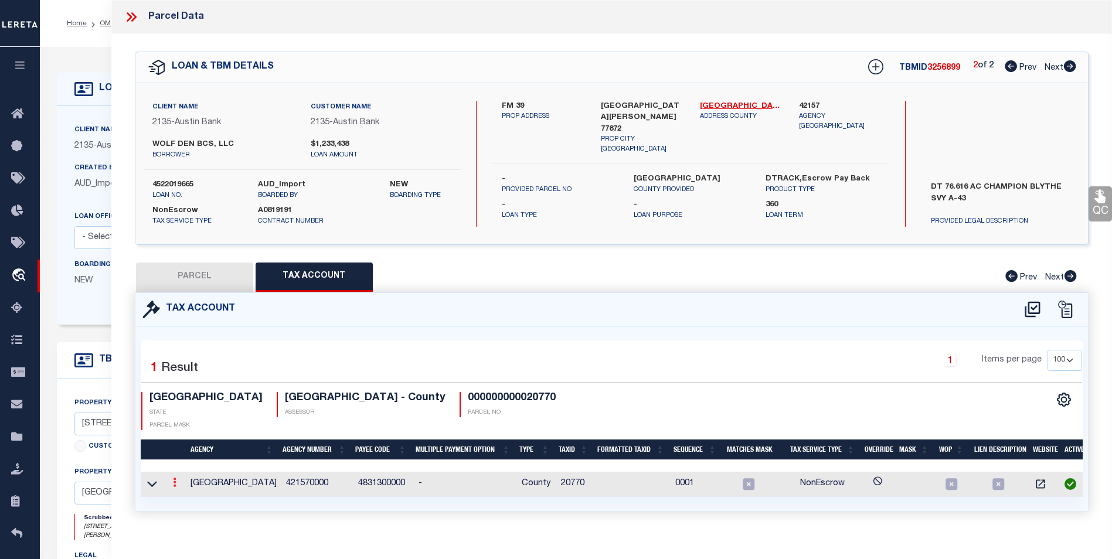
click at [176, 478] on icon at bounding box center [175, 482] width 4 height 9
click at [224, 275] on button "PARCEL" at bounding box center [194, 277] width 117 height 29
select select "AS"
checkbox input "false"
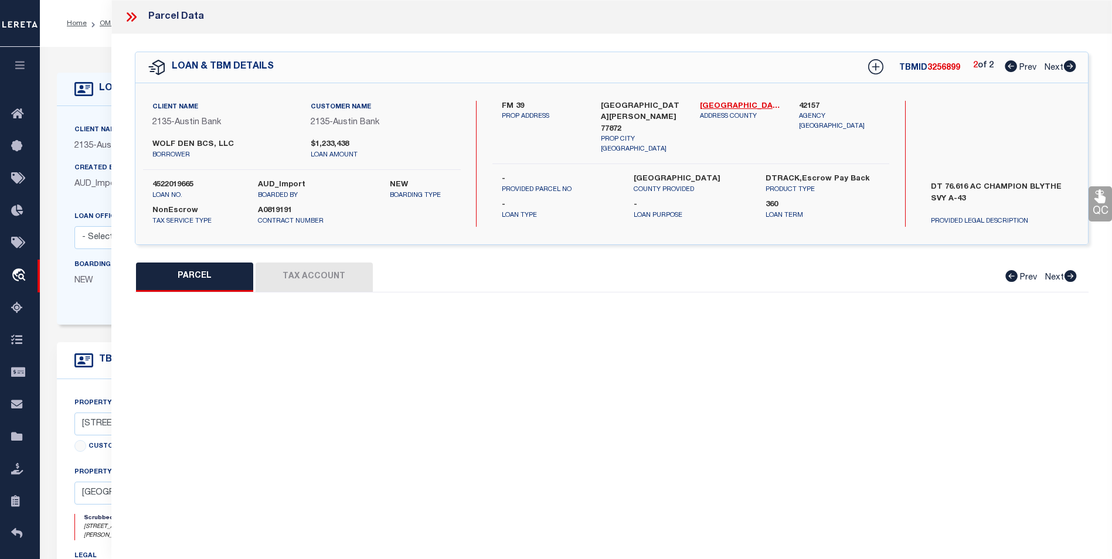
select select "CP"
type input "BLACK WOLF RANCH LLC SERIES 2"
select select
type input "FM 39"
type input "[GEOGRAPHIC_DATA][PERSON_NAME] 77872"
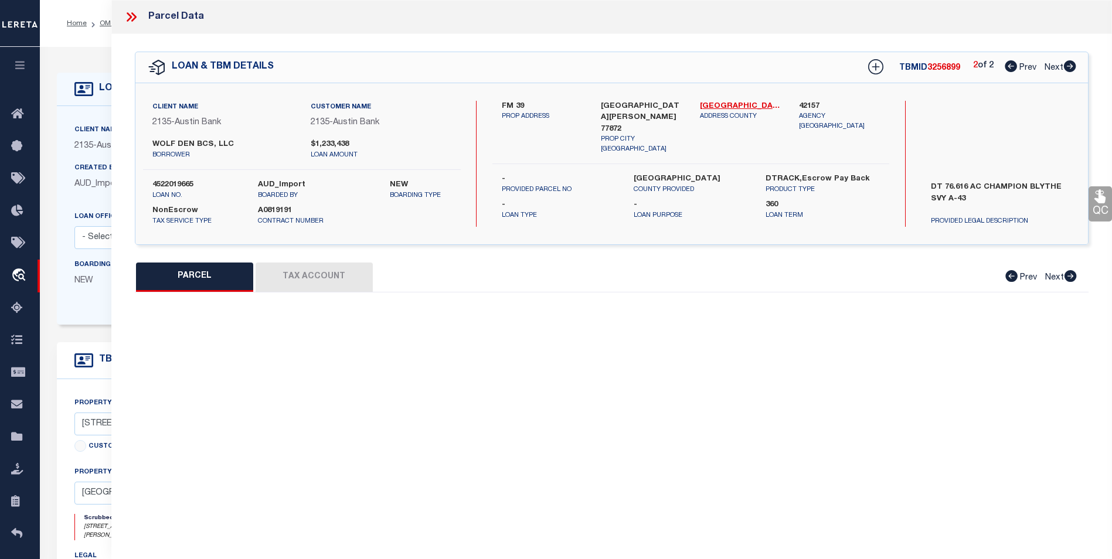
type textarea "A0043 [PERSON_NAME] TRACT 21 76.616 ACRES"
type textarea "Order completed based on given acres(76.616)"
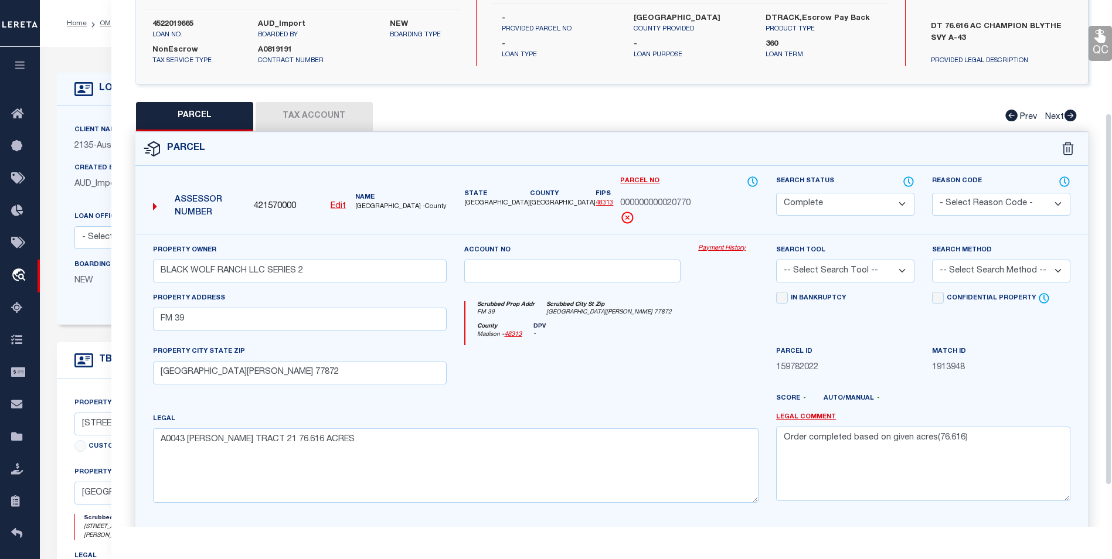
scroll to position [159, 0]
click at [353, 113] on button "Tax Account" at bounding box center [314, 117] width 117 height 29
select select "100"
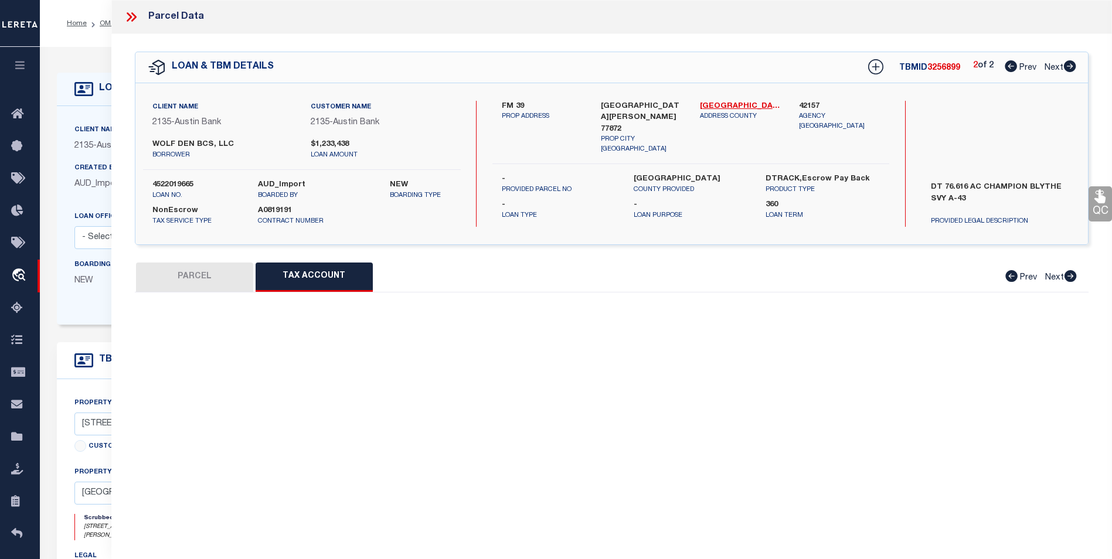
scroll to position [0, 0]
select select "100"
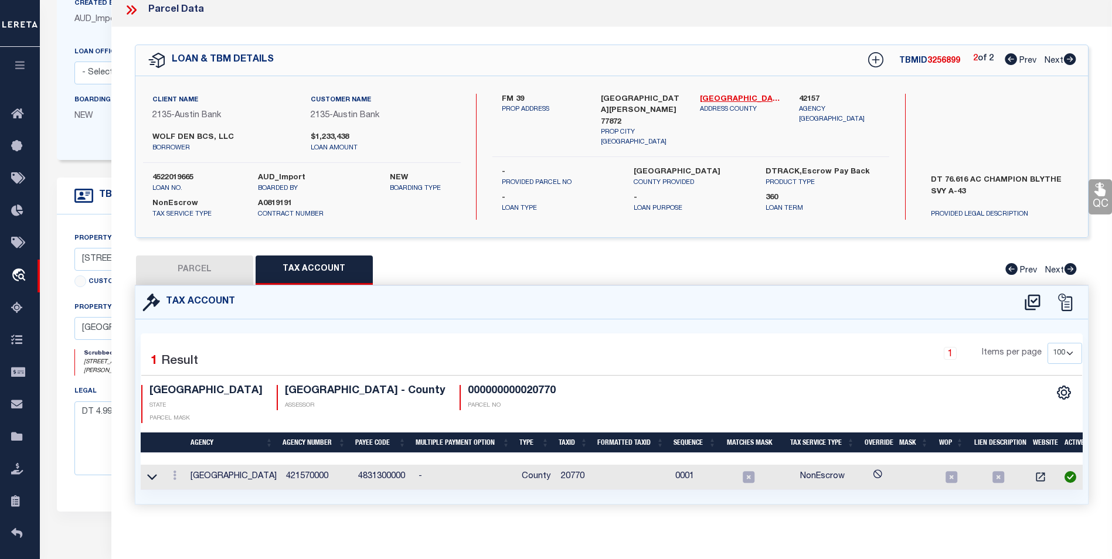
scroll to position [234, 0]
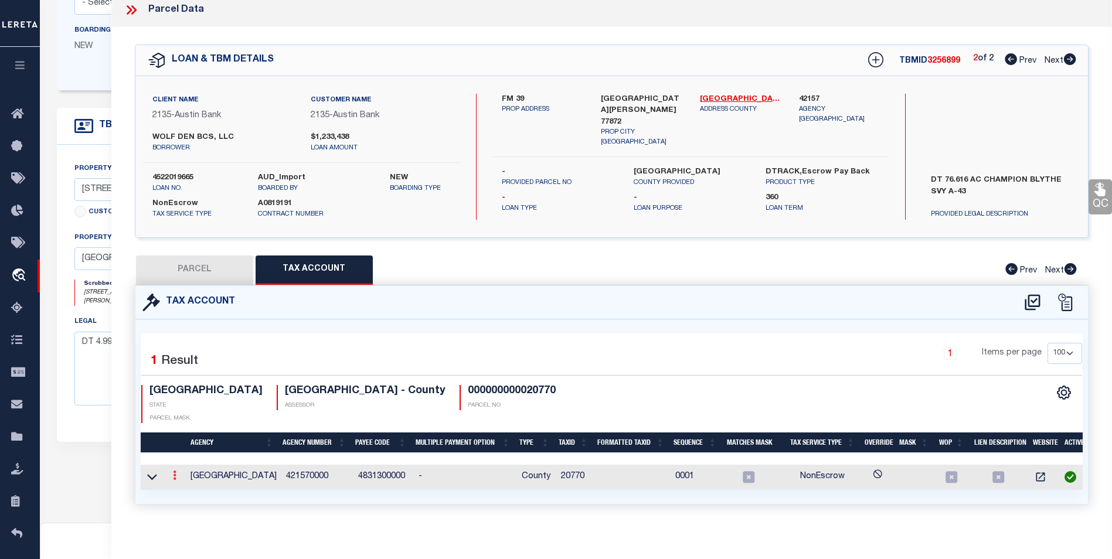
click at [175, 471] on icon at bounding box center [175, 475] width 4 height 9
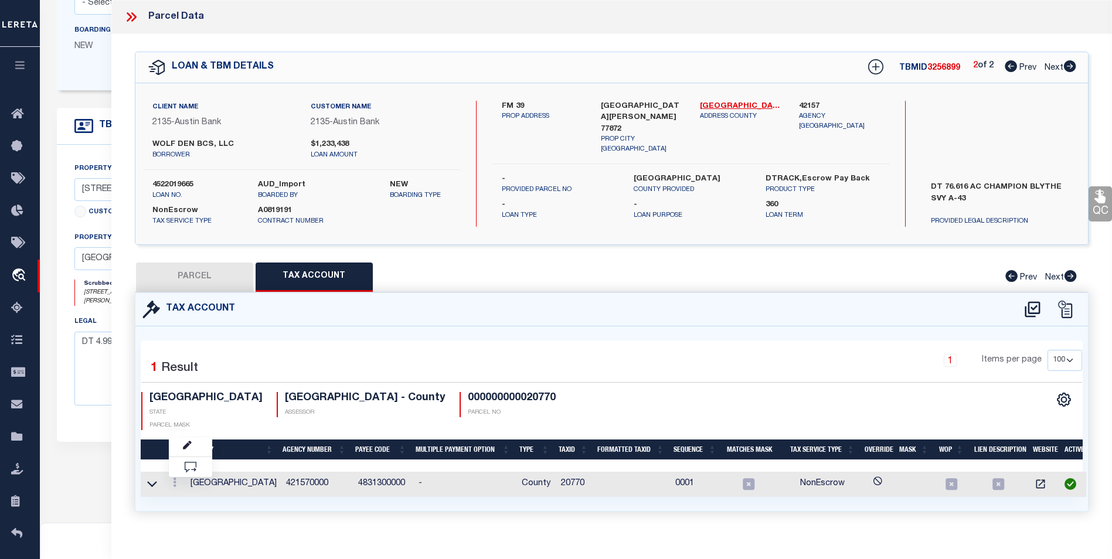
click at [721, 341] on div "Selected 1 Result 1 Items per page 10 25 50 100 TX STATE ASSESSOR" at bounding box center [612, 419] width 942 height 156
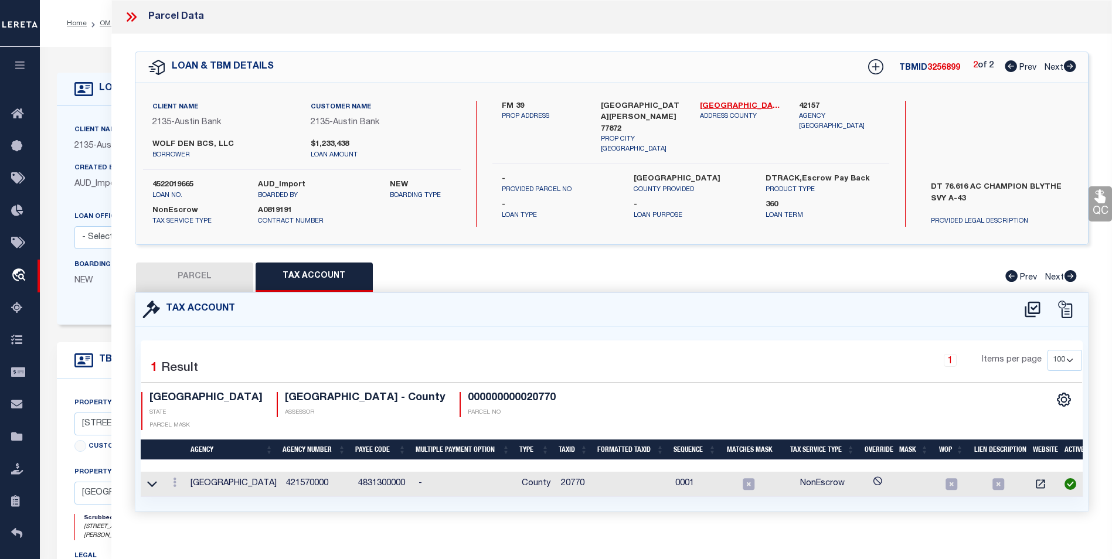
click at [125, 20] on icon at bounding box center [131, 16] width 15 height 15
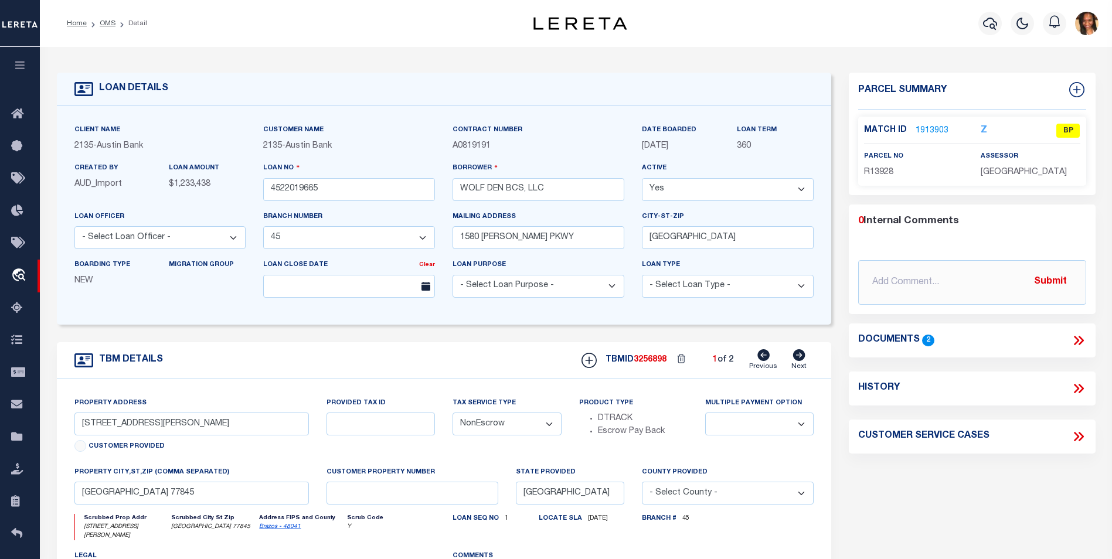
click at [937, 127] on link "1913903" at bounding box center [931, 131] width 33 height 12
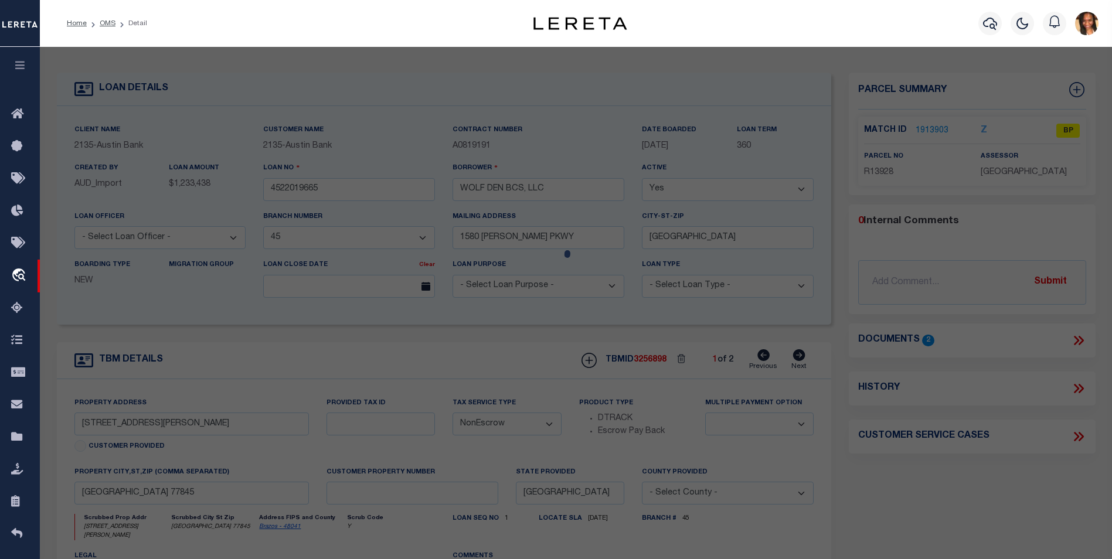
select select "AS"
checkbox input "false"
select select "BP"
type input "WOLF DEN BCS LLC"
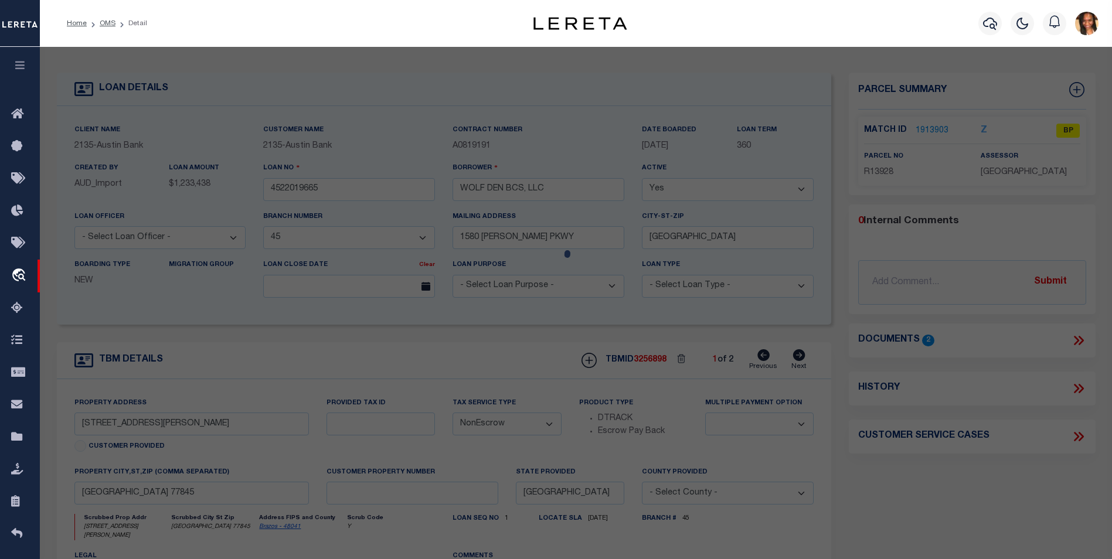
select select
type input "3006 NORTON (PVT) LN"
checkbox input "false"
type input "[GEOGRAPHIC_DATA] 77845"
type textarea "A005401, [PERSON_NAME] (ICL), TRACT 72, 5. ACRES"
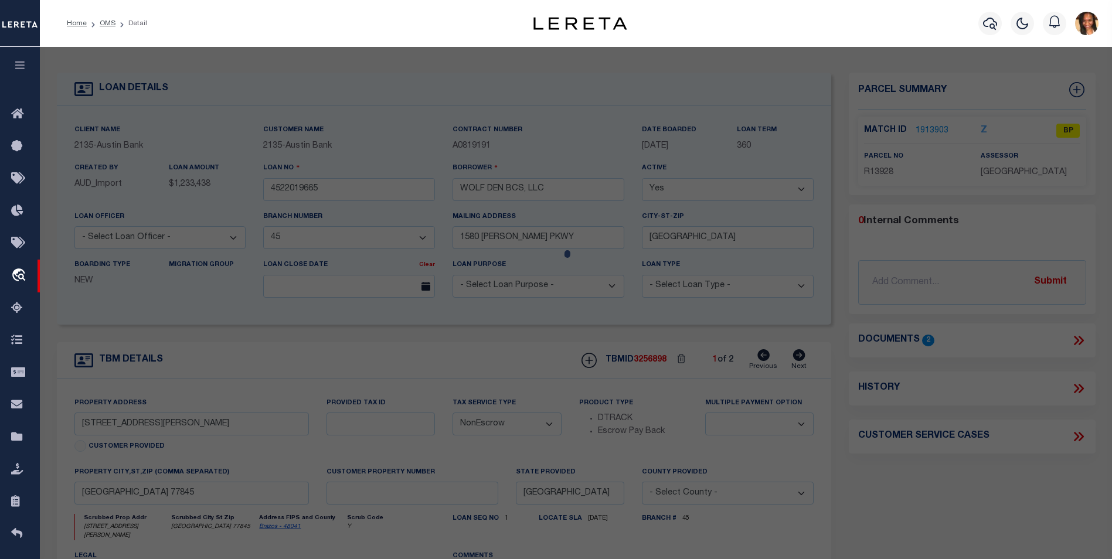
type textarea "As per Assessor Parcel is Deleted for 2024"
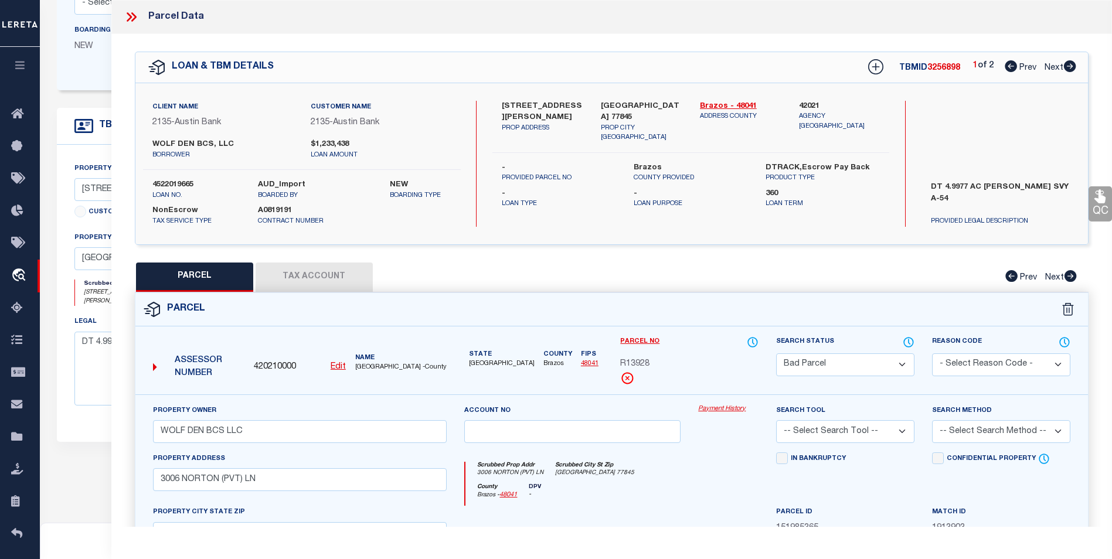
click at [1067, 69] on icon at bounding box center [1070, 66] width 12 height 12
select select "AS"
checkbox input "false"
select select "CP"
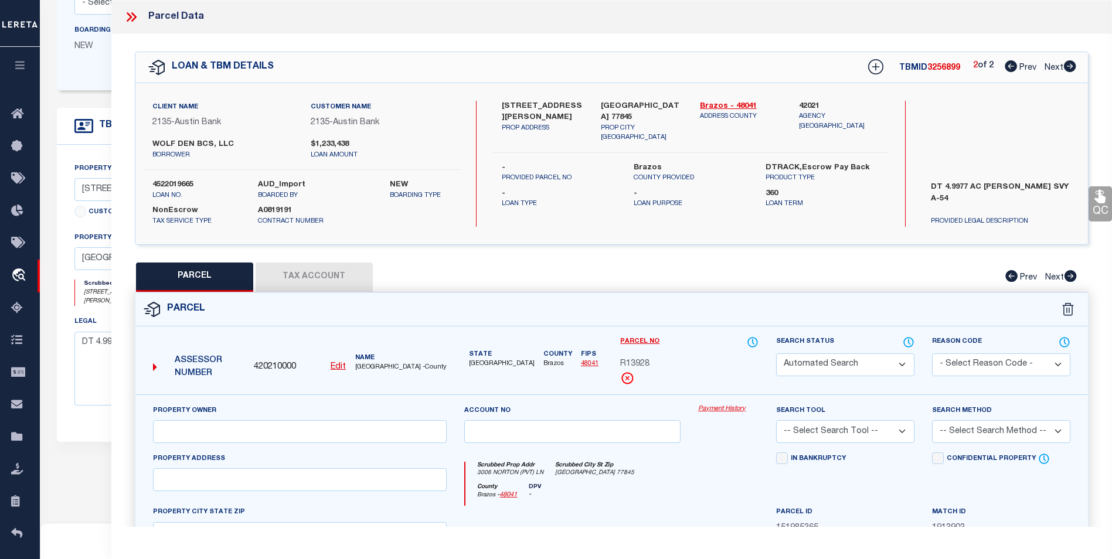
type input "BLACK WOLF RANCH LLC SERIES 2"
select select
type input "FM 39"
type input "[GEOGRAPHIC_DATA][PERSON_NAME] 77872"
type textarea "A0043 [PERSON_NAME] TRACT 21 76.616 ACRES"
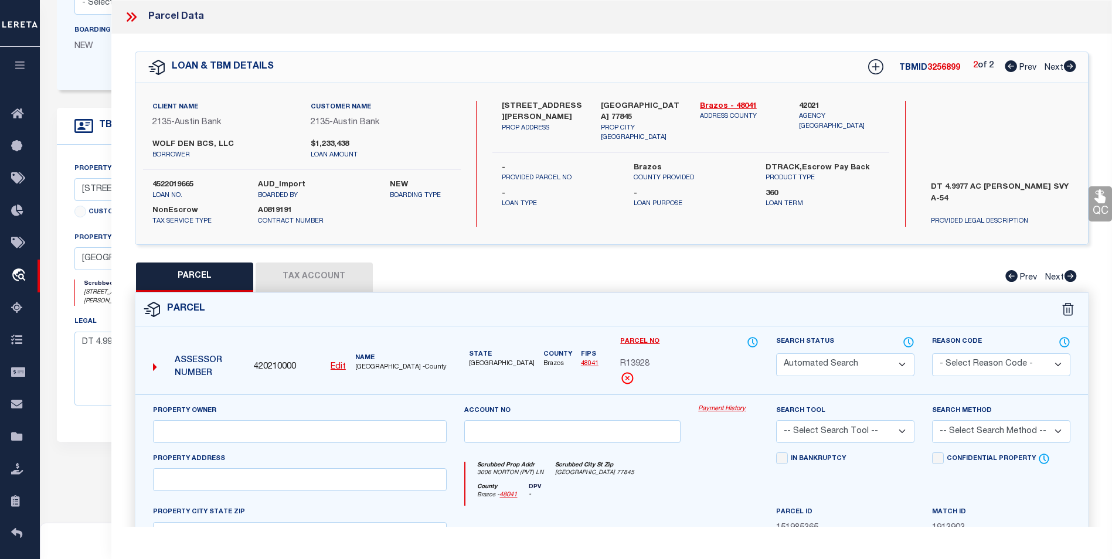
type textarea "Order completed based on given acres(76.616)"
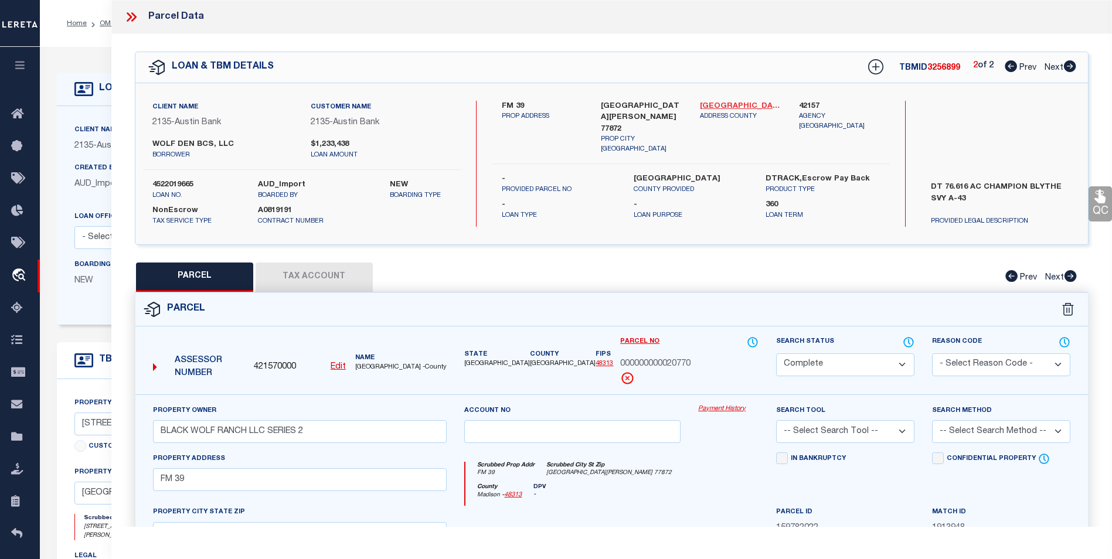
click at [726, 105] on link "[GEOGRAPHIC_DATA] - 48313" at bounding box center [740, 107] width 81 height 12
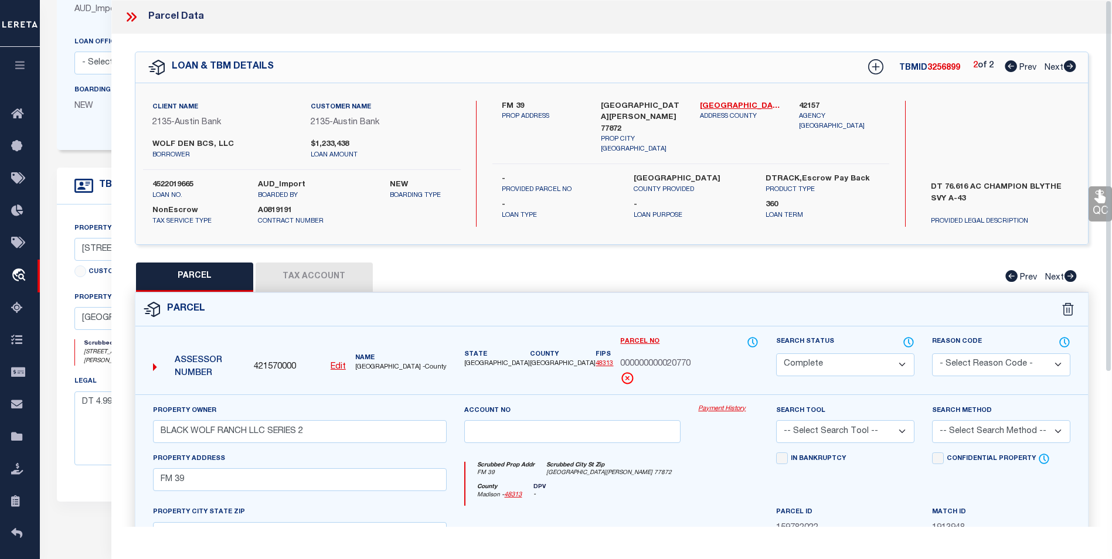
scroll to position [103, 0]
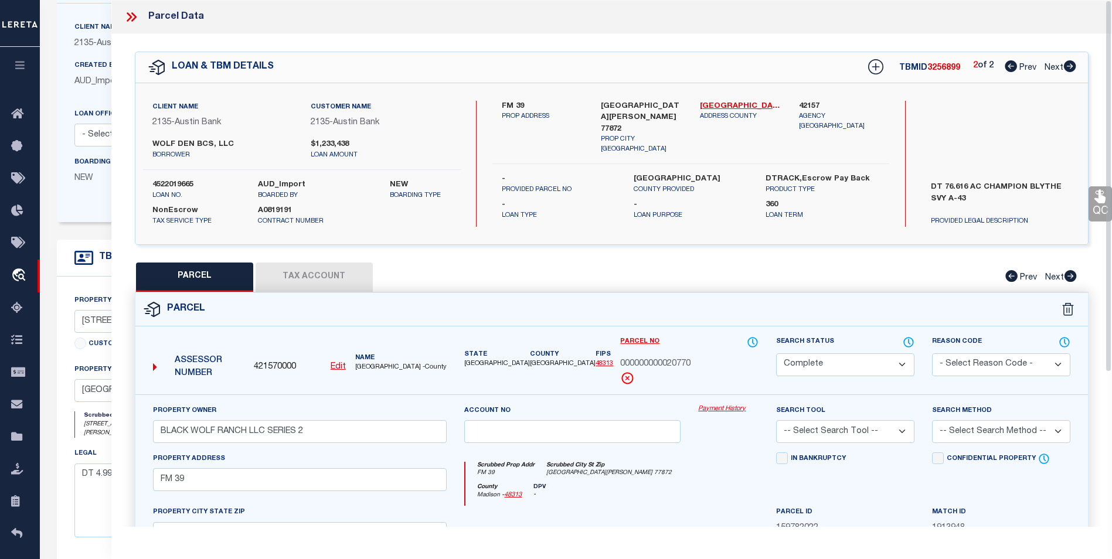
click at [125, 13] on icon at bounding box center [131, 16] width 15 height 15
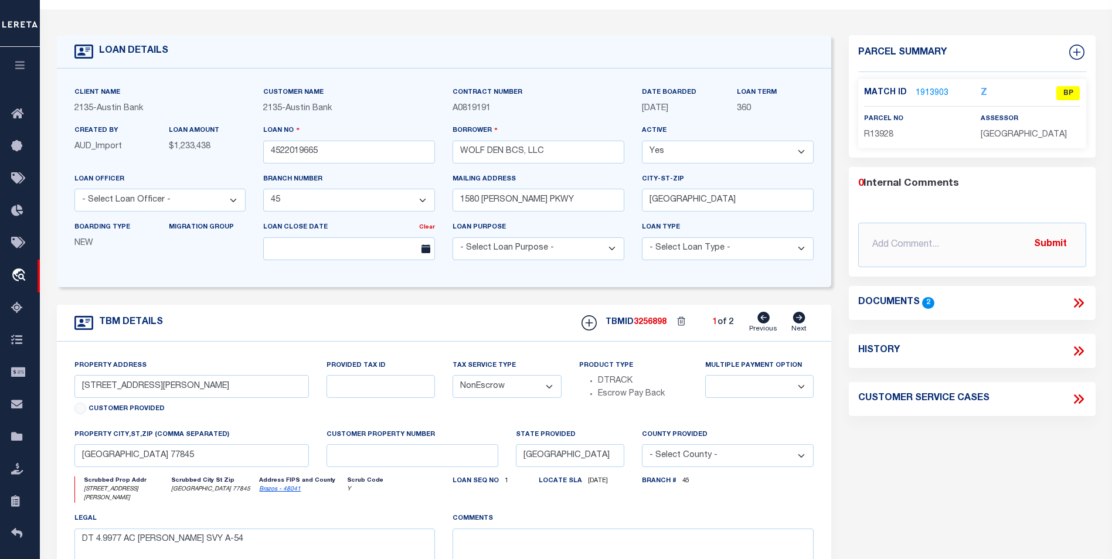
scroll to position [0, 0]
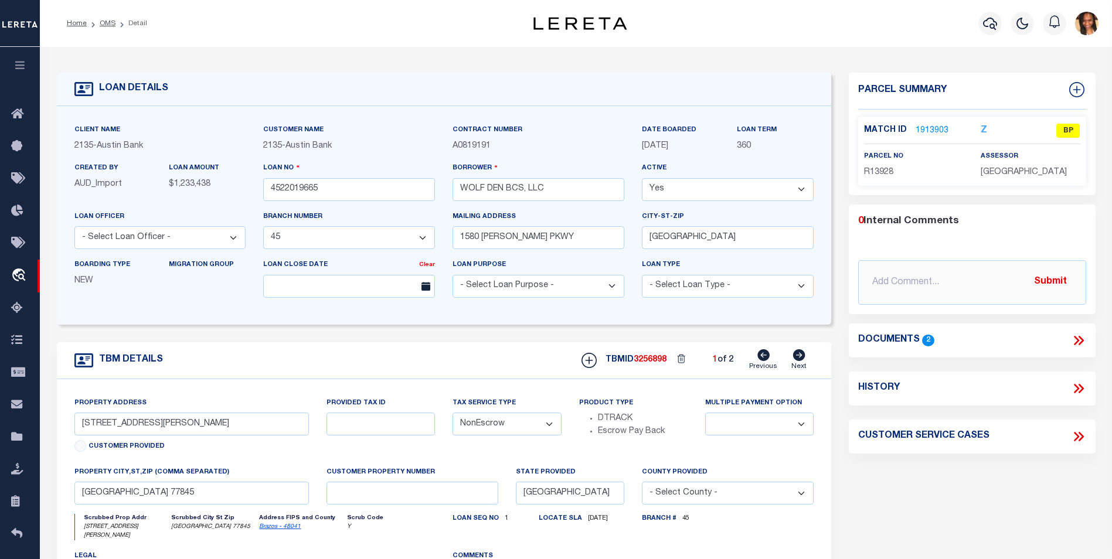
click at [920, 129] on link "1913903" at bounding box center [931, 131] width 33 height 12
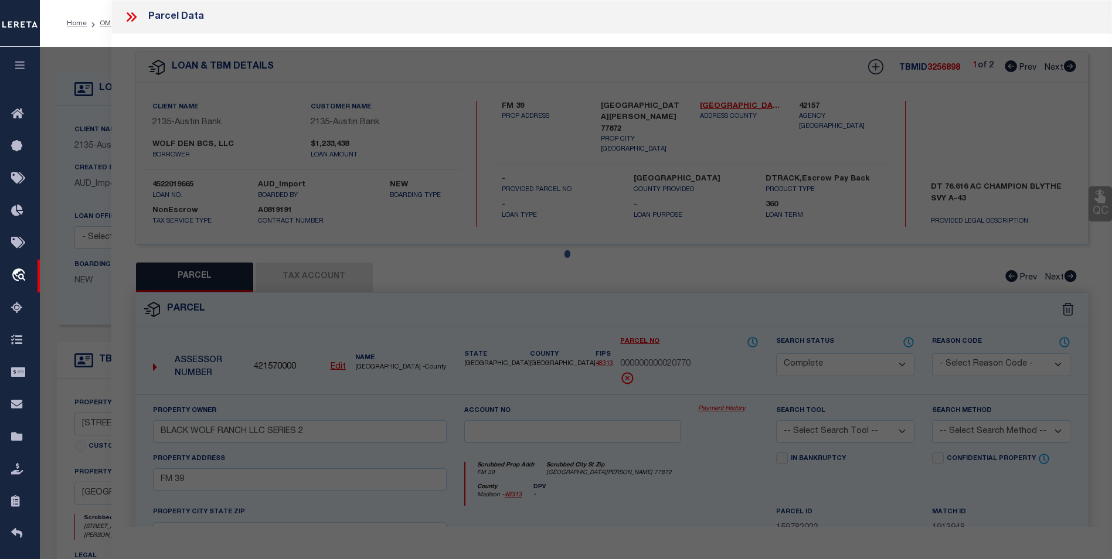
select select "AS"
checkbox input "false"
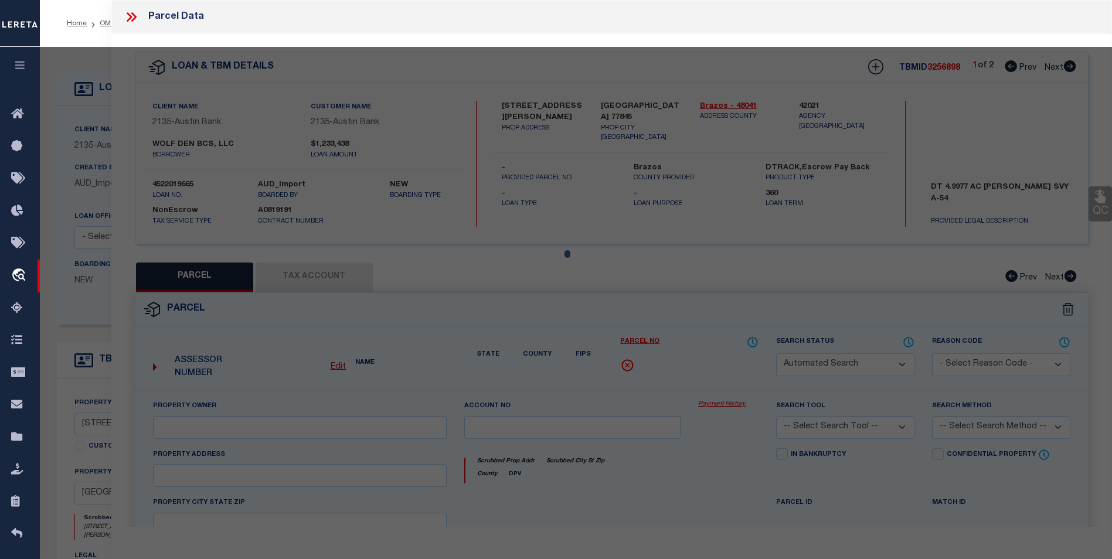
select select "BP"
type input "WOLF DEN BCS LLC"
select select
type input "3006 NORTON (PVT) LN"
checkbox input "false"
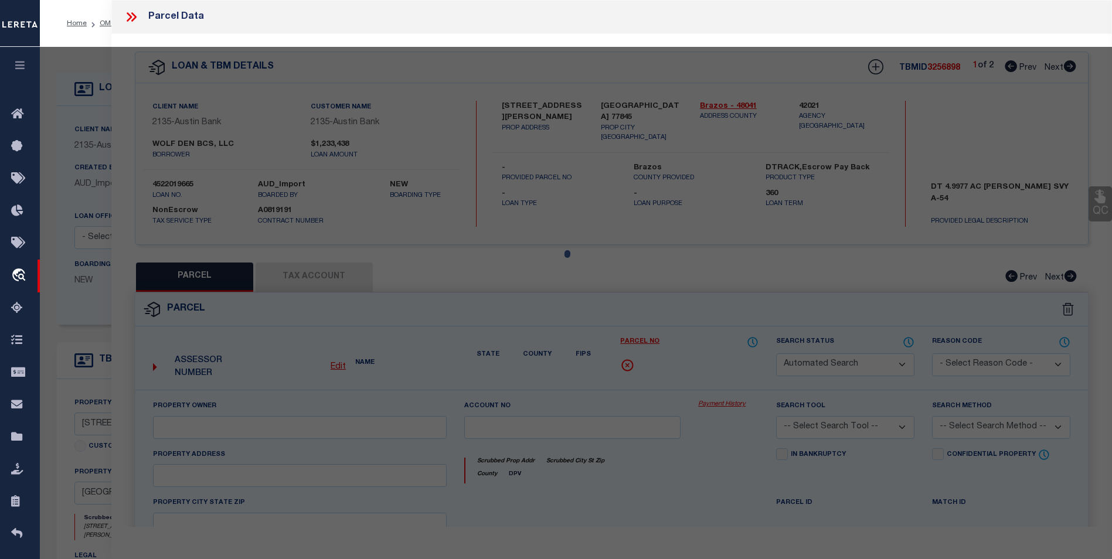
type input "[GEOGRAPHIC_DATA] 77845"
type textarea "A005401, [PERSON_NAME] (ICL), TRACT 72, 5. ACRES"
type textarea "As per Assessor Parcel is Deleted for 2024"
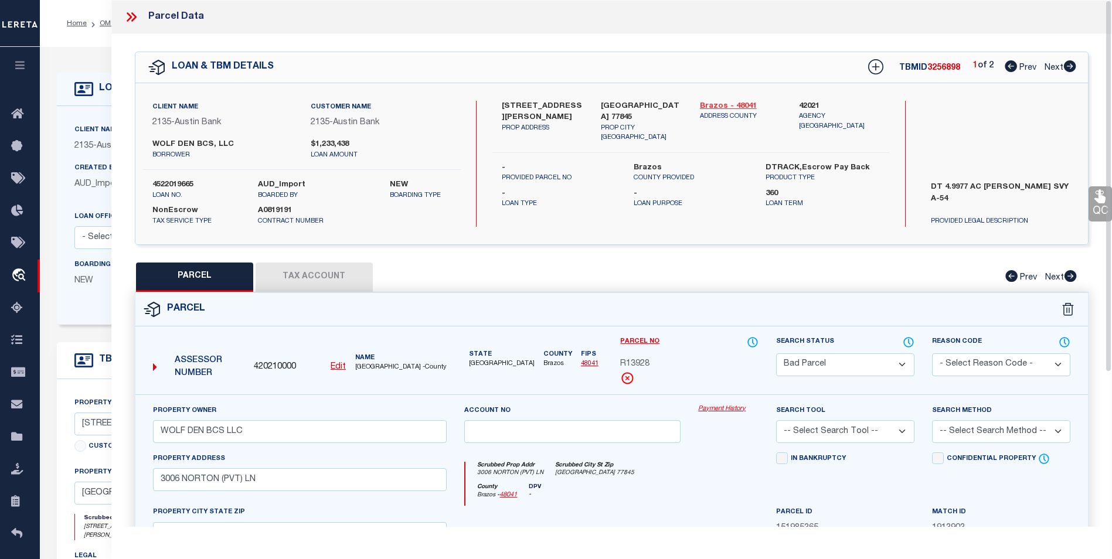
click at [709, 105] on link "Brazos - 48041" at bounding box center [740, 107] width 81 height 12
click at [733, 104] on link "Brazos - 48041" at bounding box center [740, 107] width 81 height 12
click at [138, 13] on icon at bounding box center [131, 16] width 15 height 15
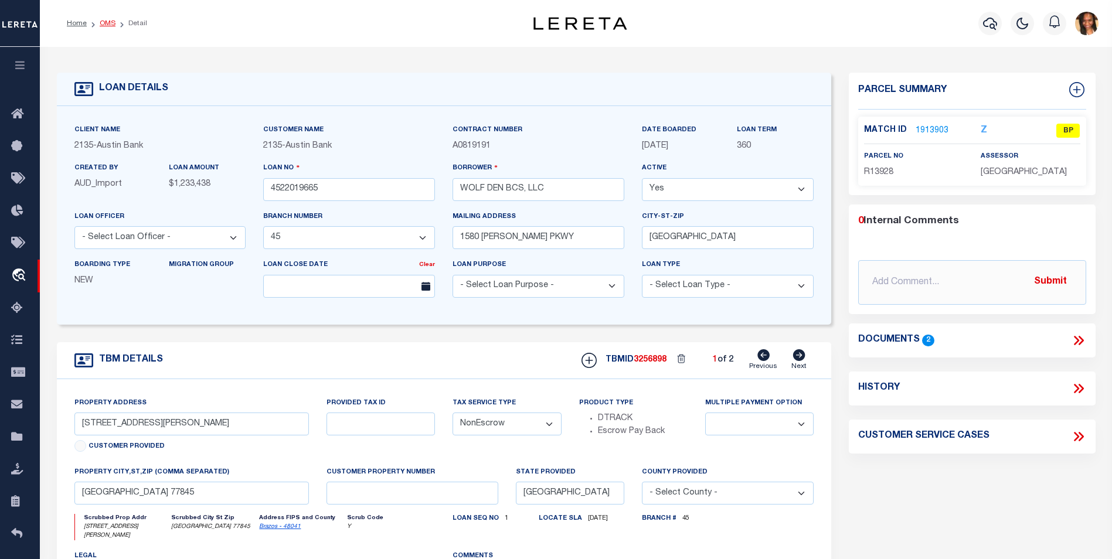
click at [103, 24] on link "OMS" at bounding box center [108, 23] width 16 height 7
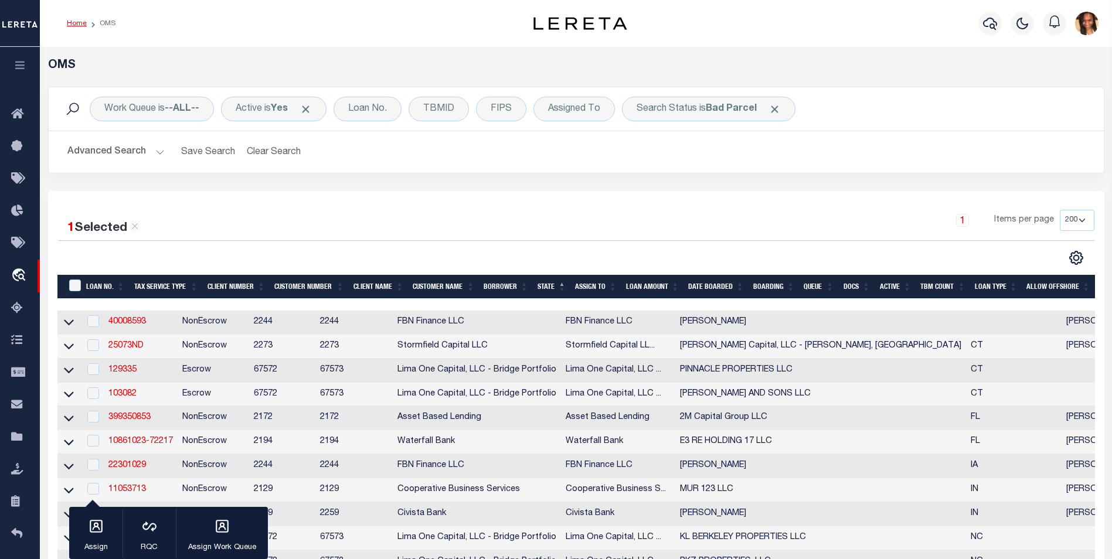
click at [81, 23] on link "Home" at bounding box center [77, 23] width 20 height 7
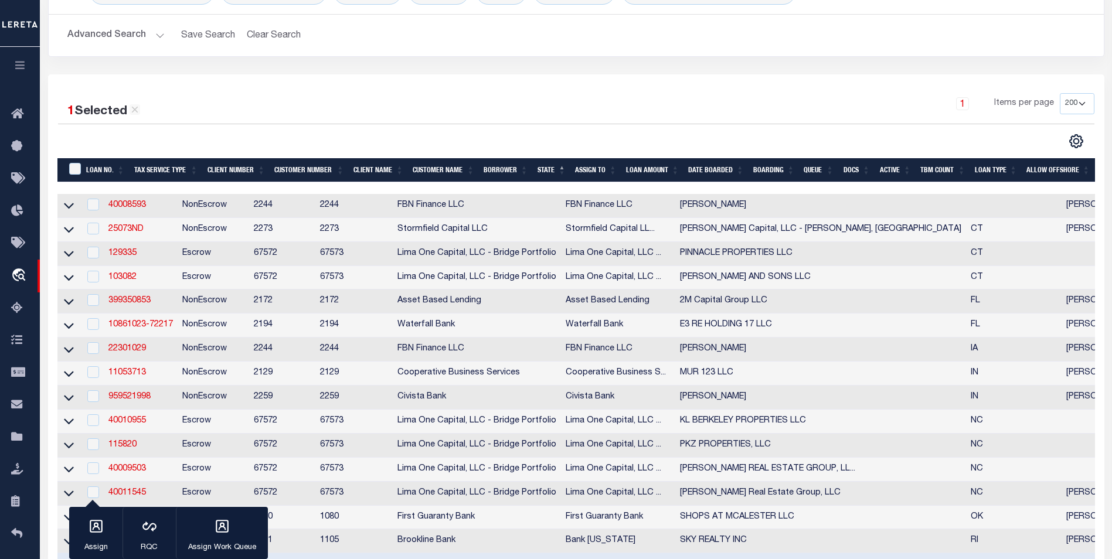
scroll to position [176, 0]
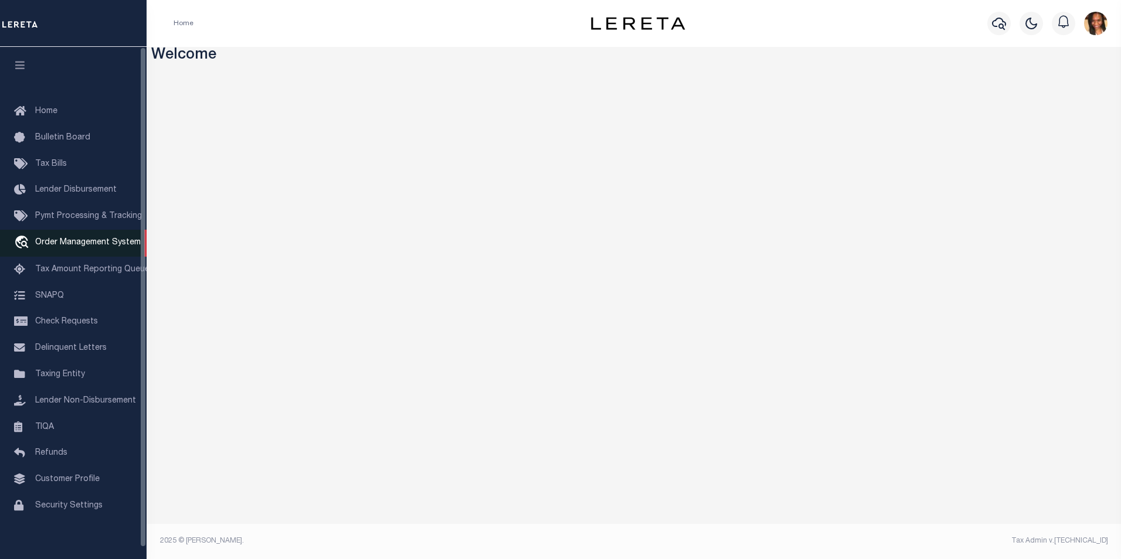
click at [96, 244] on span "Order Management System" at bounding box center [87, 243] width 105 height 8
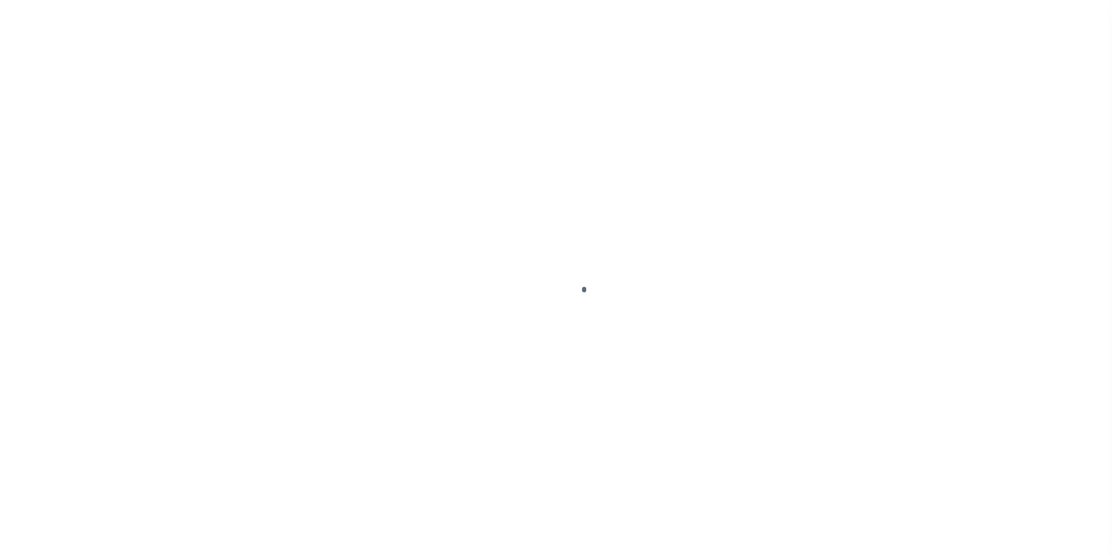
scroll to position [12, 0]
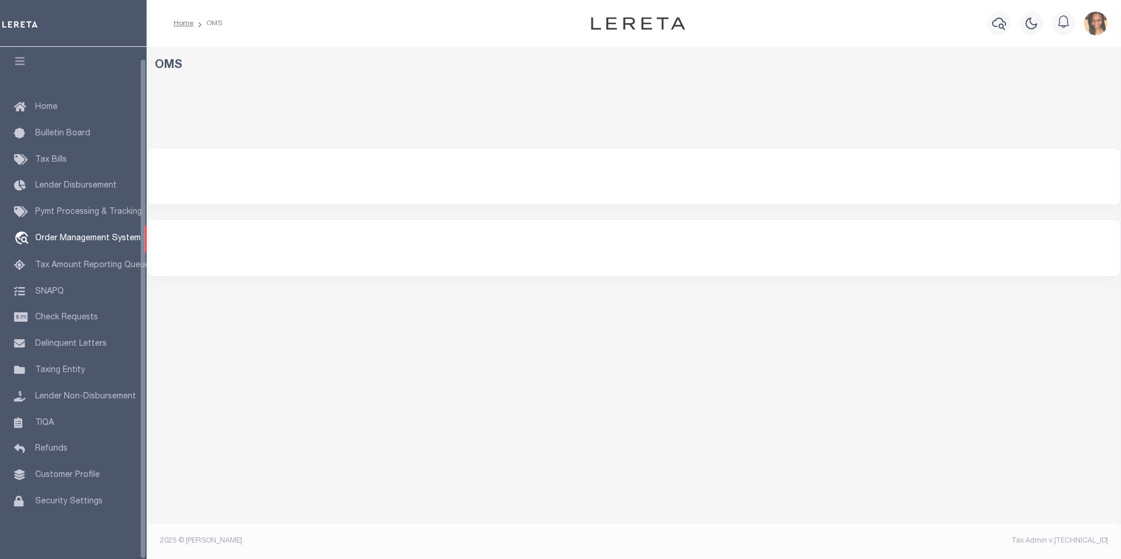
select select "200"
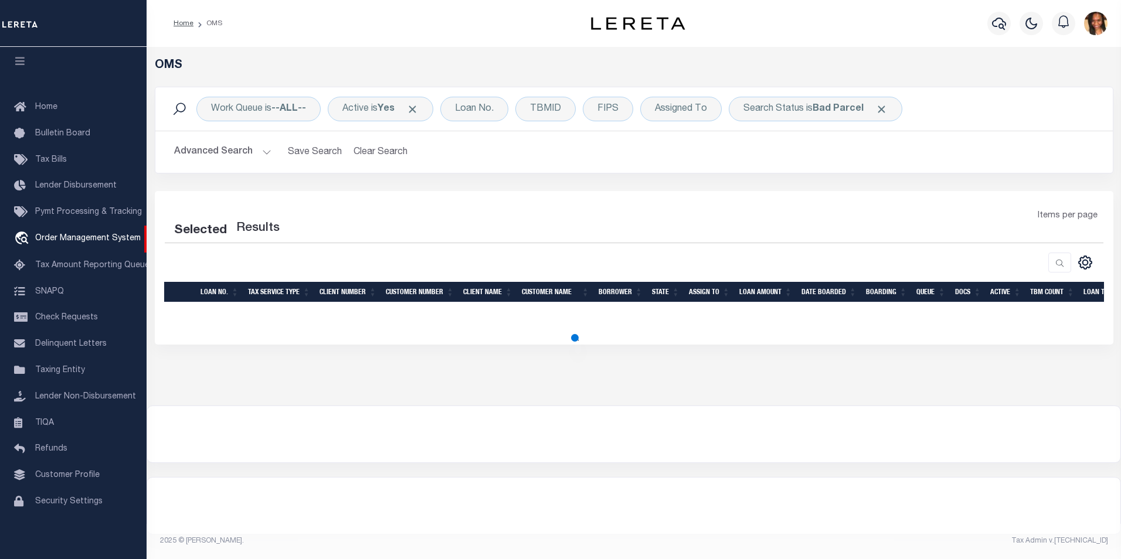
select select "200"
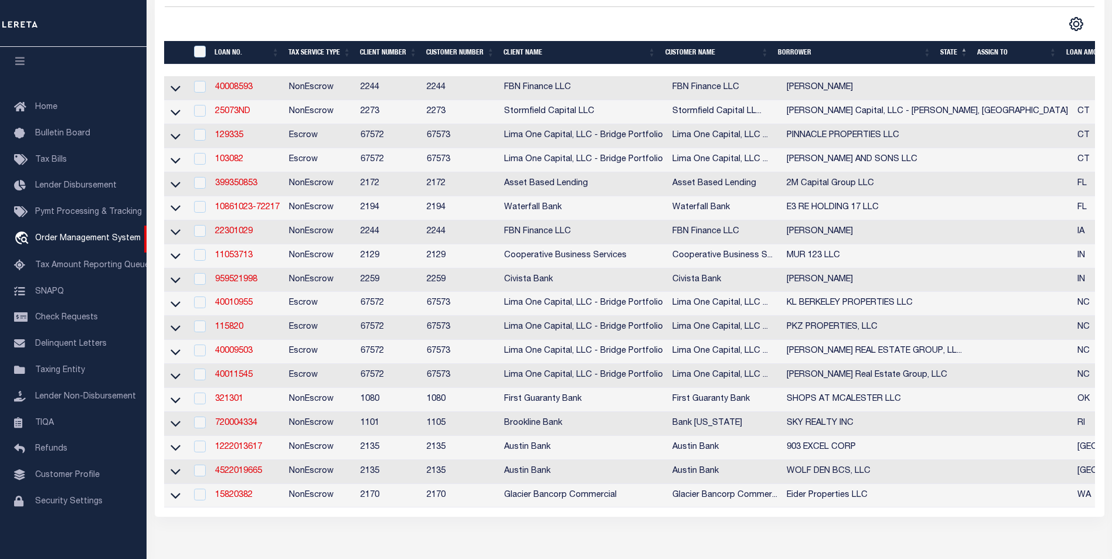
scroll to position [230, 0]
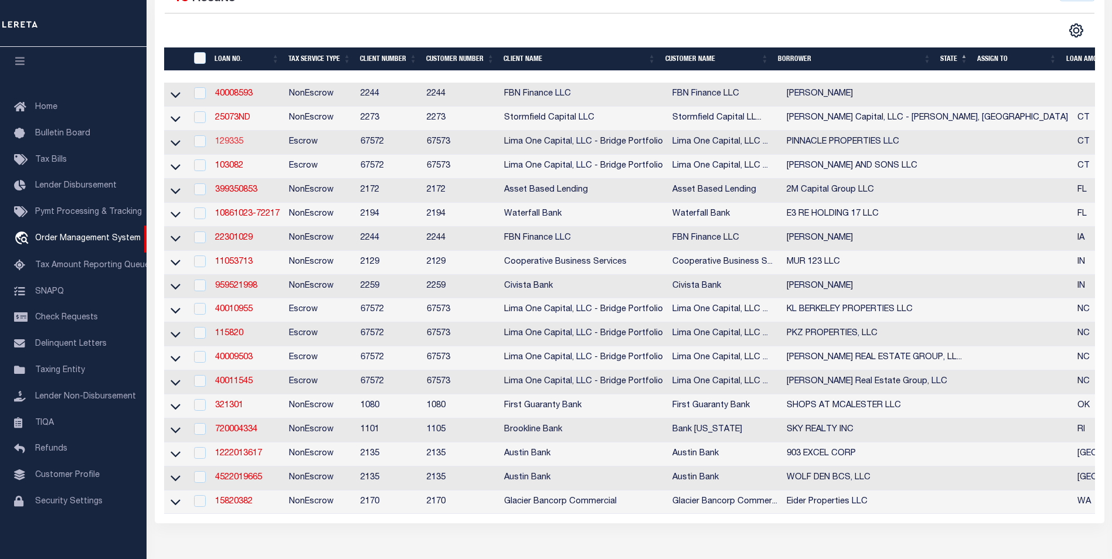
click at [237, 146] on link "129335" at bounding box center [229, 142] width 28 height 8
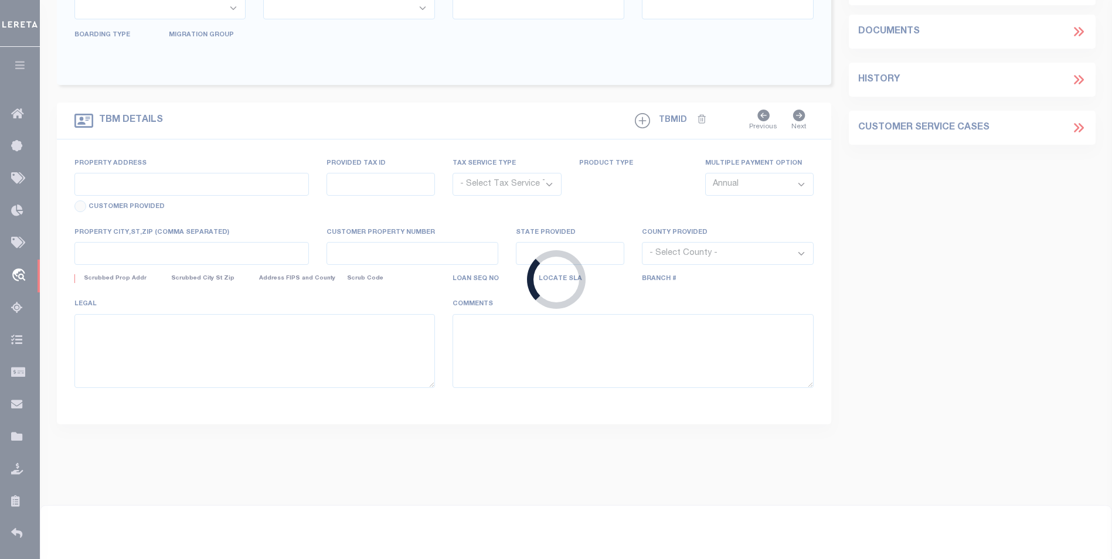
type input "129335"
type input "PINNACLE PROPERTIES LLC"
select select
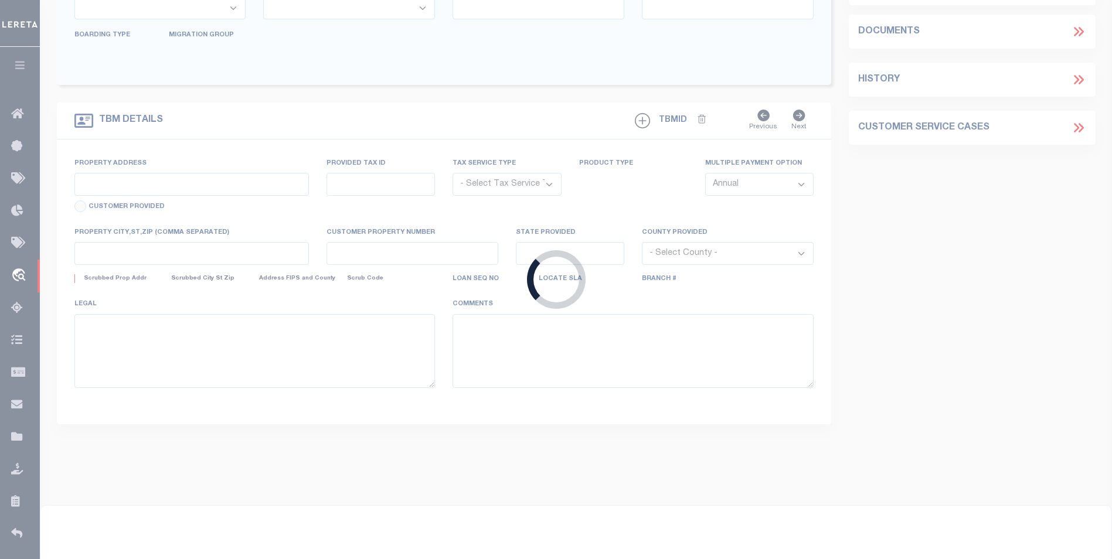
select select
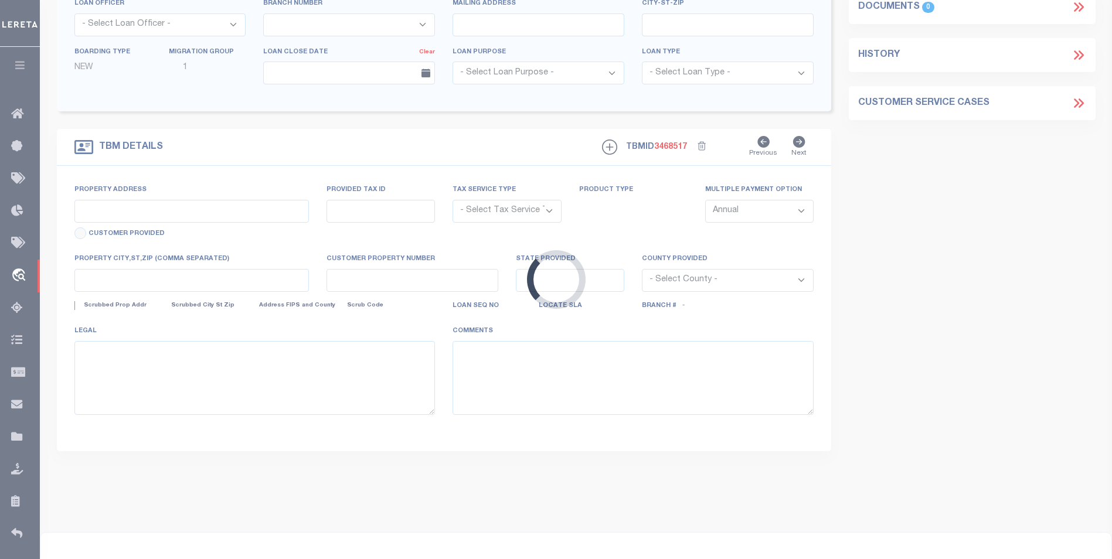
type input "[STREET_ADDRESS][PERSON_NAME]"
radio input "true"
select select "Escrow"
type input "HAMDEN CT 06517"
type input "129335-1"
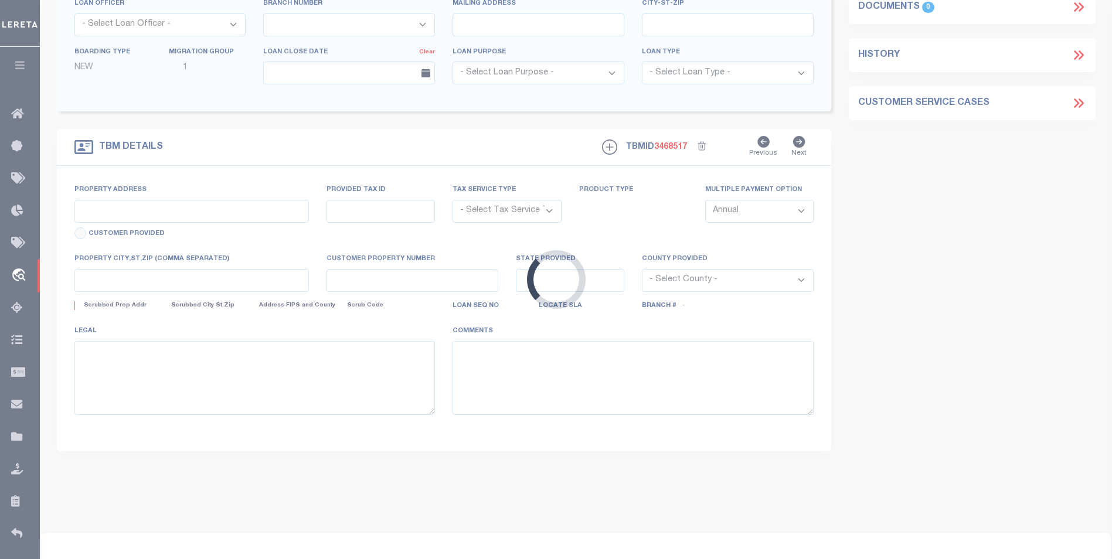
type input "CT"
type textarea "COLLECTOR: ENTITY: PARCEL: 2130289000000"
select select "2"
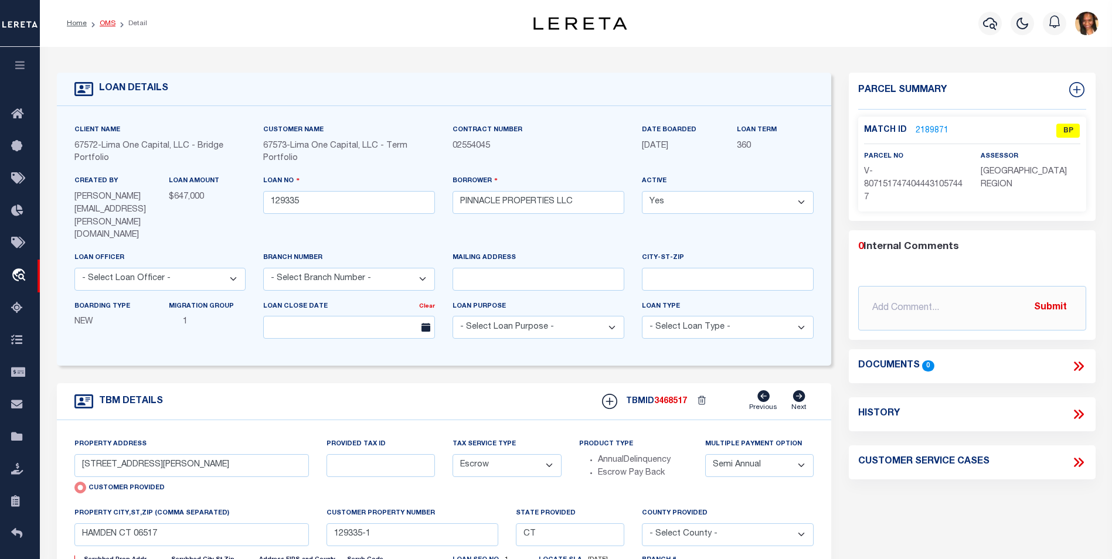
click at [103, 21] on link "OMS" at bounding box center [108, 23] width 16 height 7
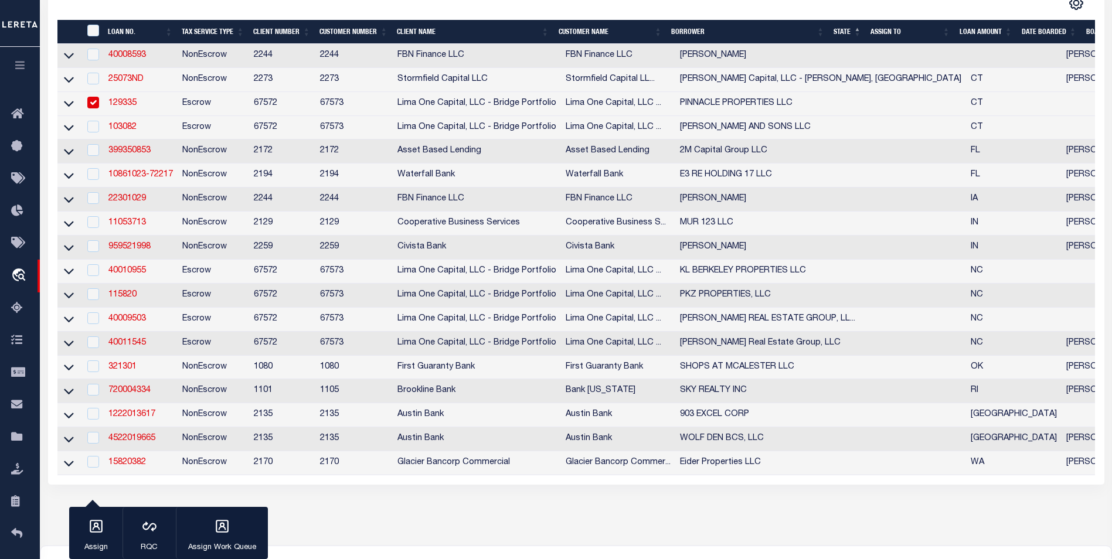
scroll to position [234, 0]
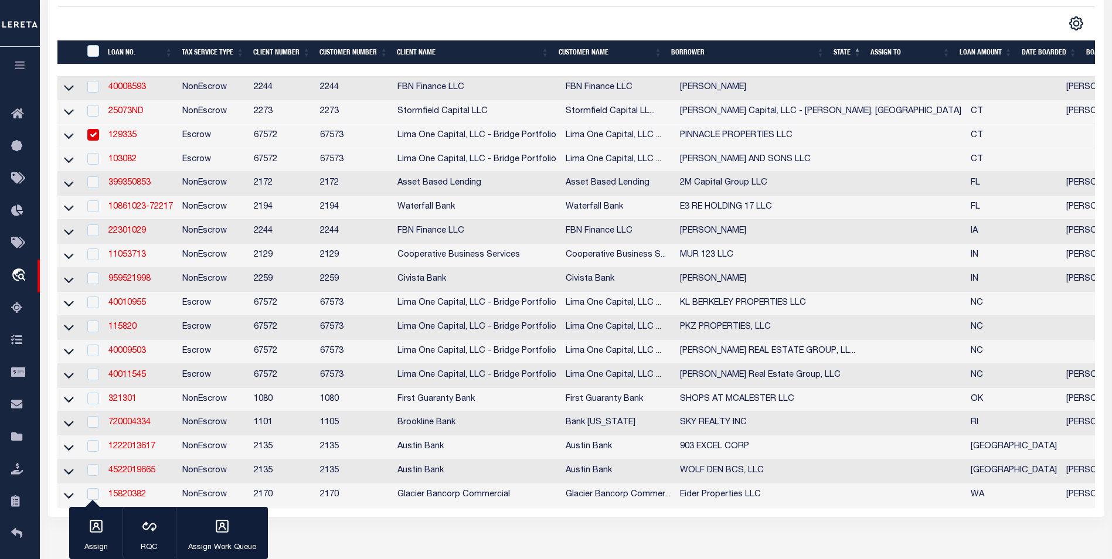
click at [100, 137] on td at bounding box center [92, 136] width 24 height 24
checkbox input "false"
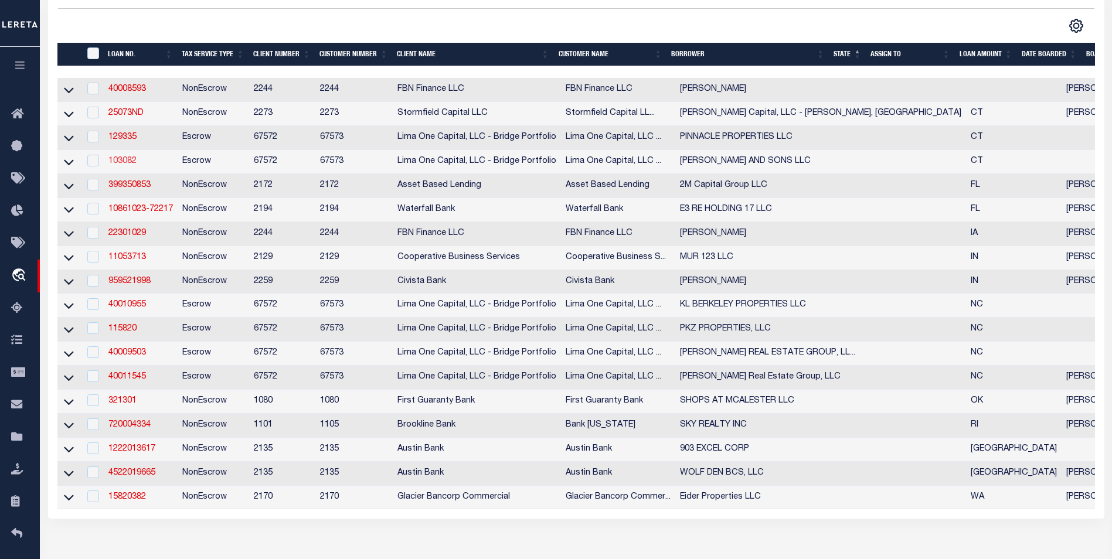
click at [118, 164] on link "103082" at bounding box center [122, 161] width 28 height 8
checkbox input "true"
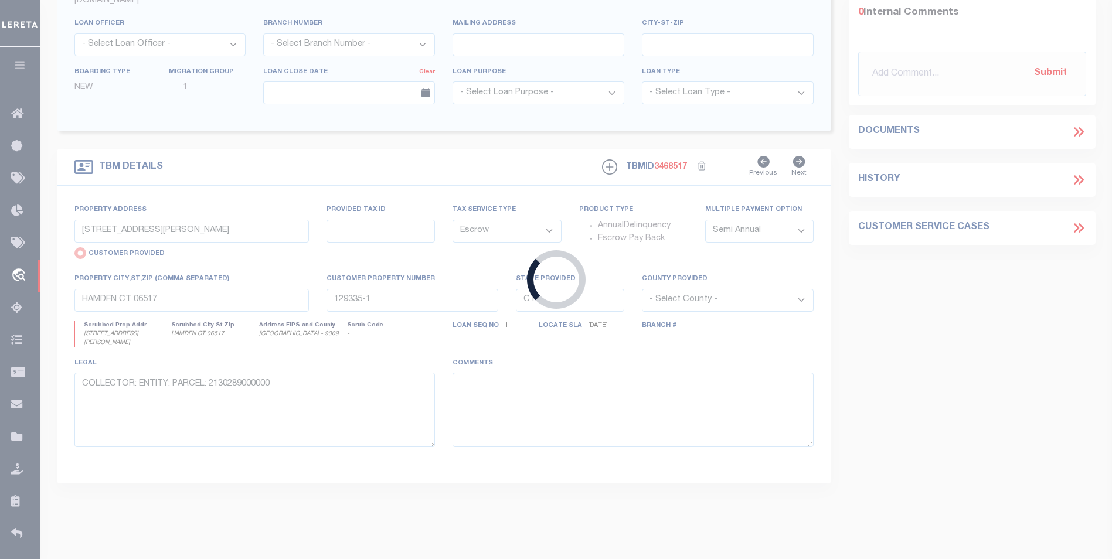
type input "103082"
type input "[PERSON_NAME] AND SONS LLC"
select select
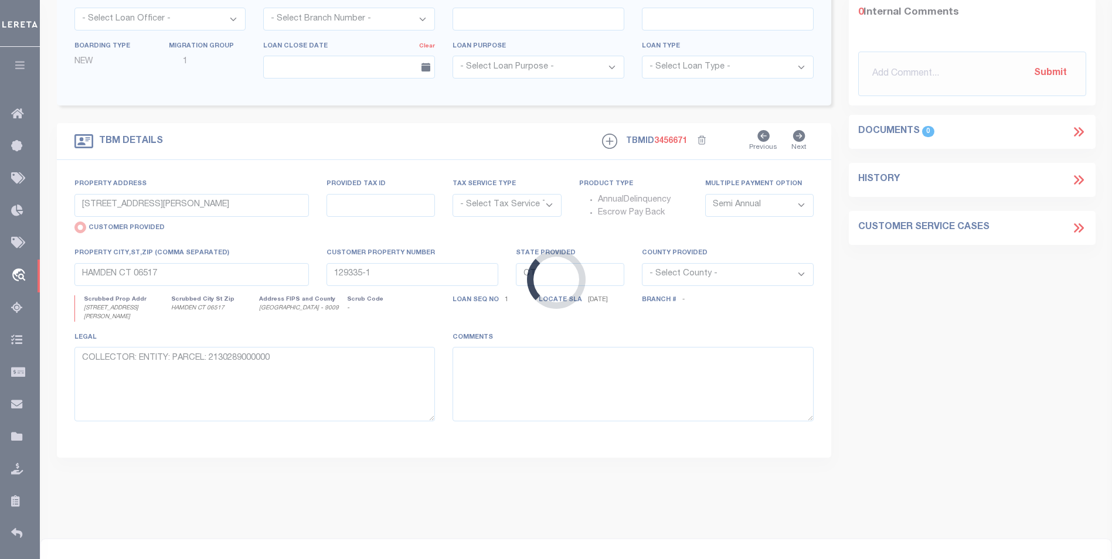
type input "[STREET_ADDRESS][PERSON_NAME]"
select select "Escrow"
type input "[GEOGRAPHIC_DATA]"
type input "103082-1"
type textarea "COLLECTOR: ENTITY: PARCEL: 86"
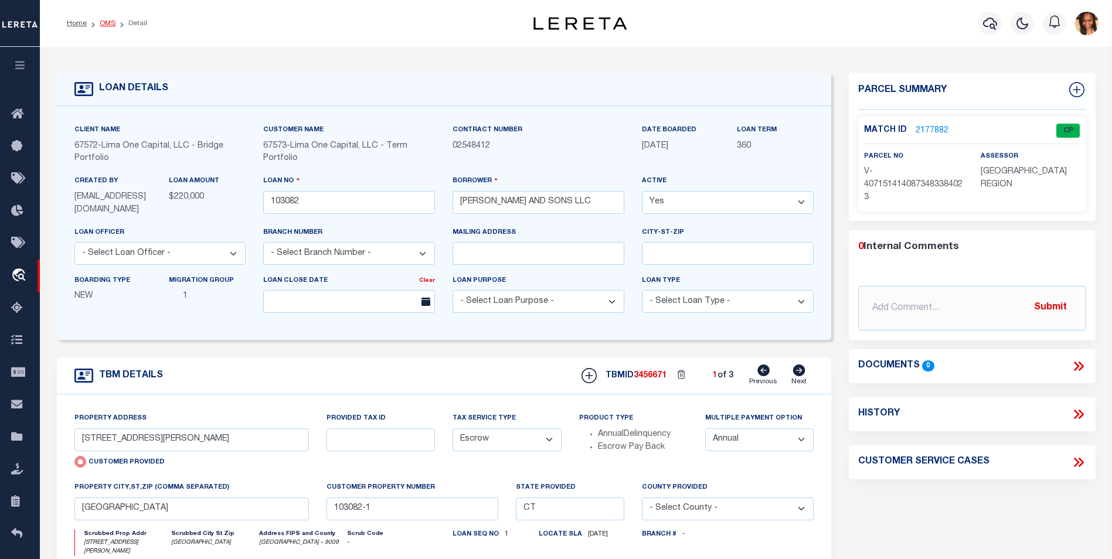
click at [113, 23] on link "OMS" at bounding box center [108, 23] width 16 height 7
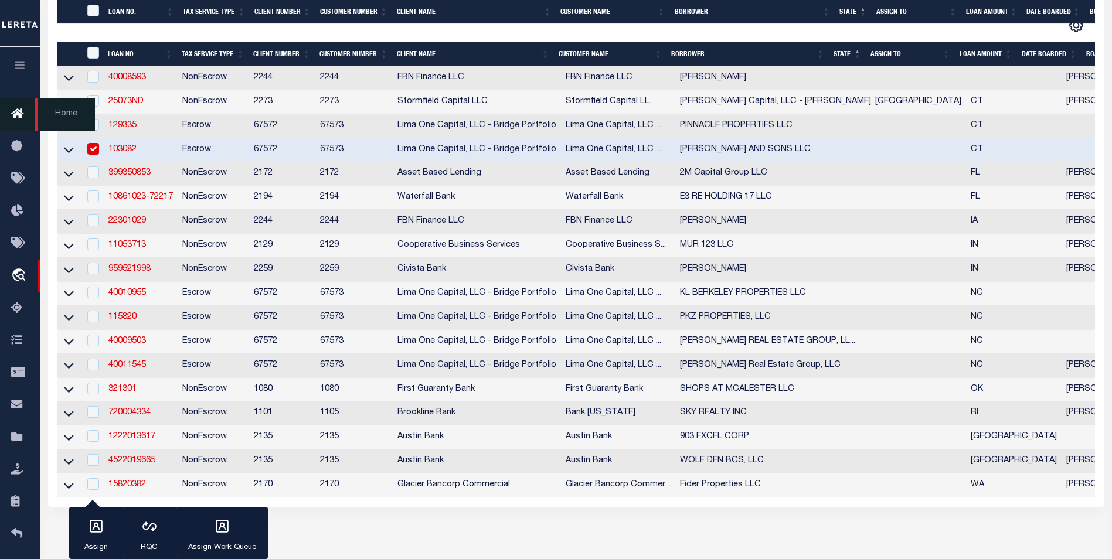
scroll to position [293, 0]
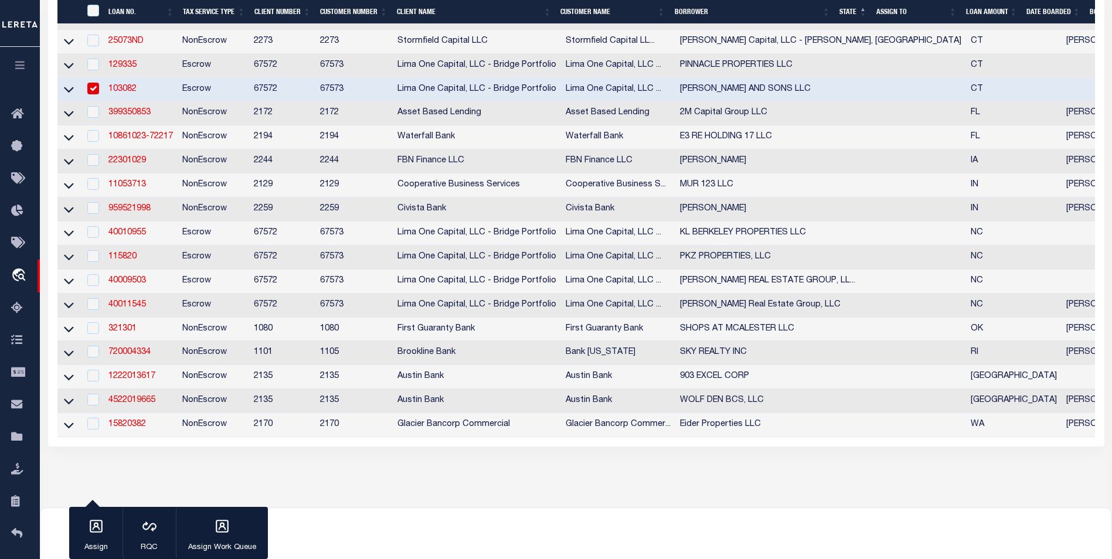
click at [94, 90] on input "checkbox" at bounding box center [93, 89] width 12 height 12
checkbox input "false"
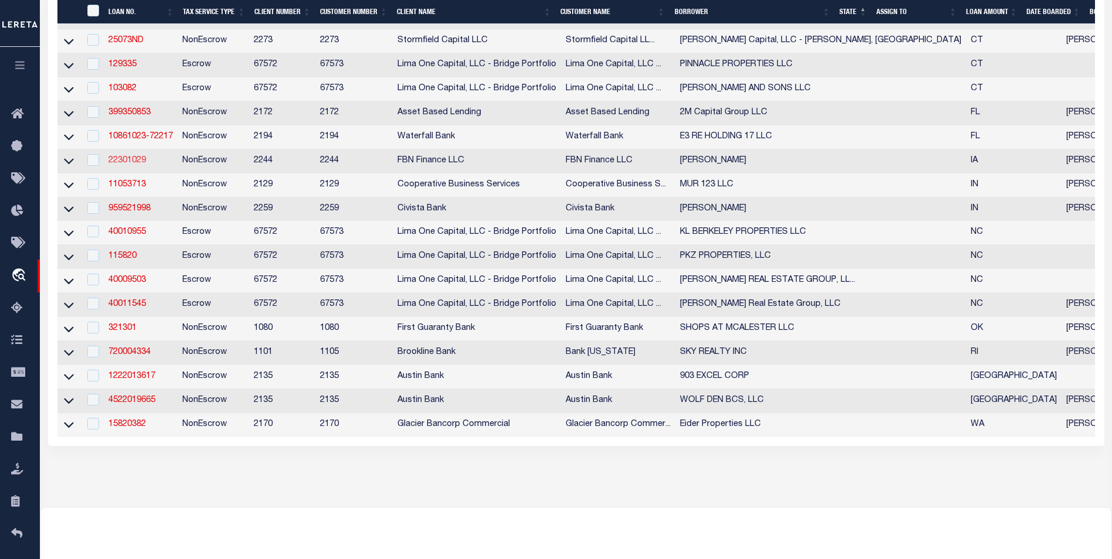
click at [134, 163] on link "22301029" at bounding box center [127, 160] width 38 height 8
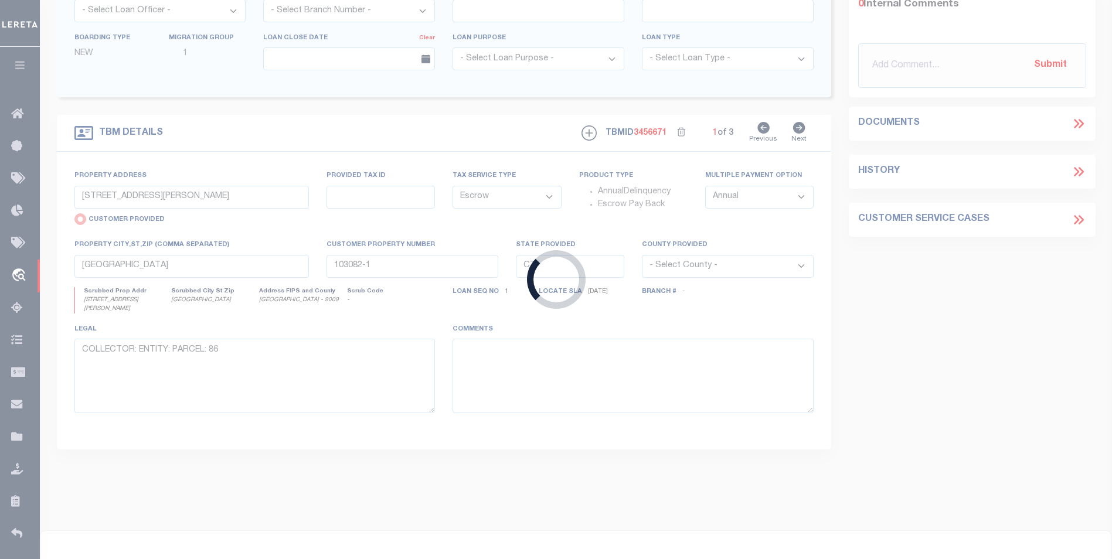
type input "22301029"
type input "[PERSON_NAME]"
select select
select select "NonEscrow"
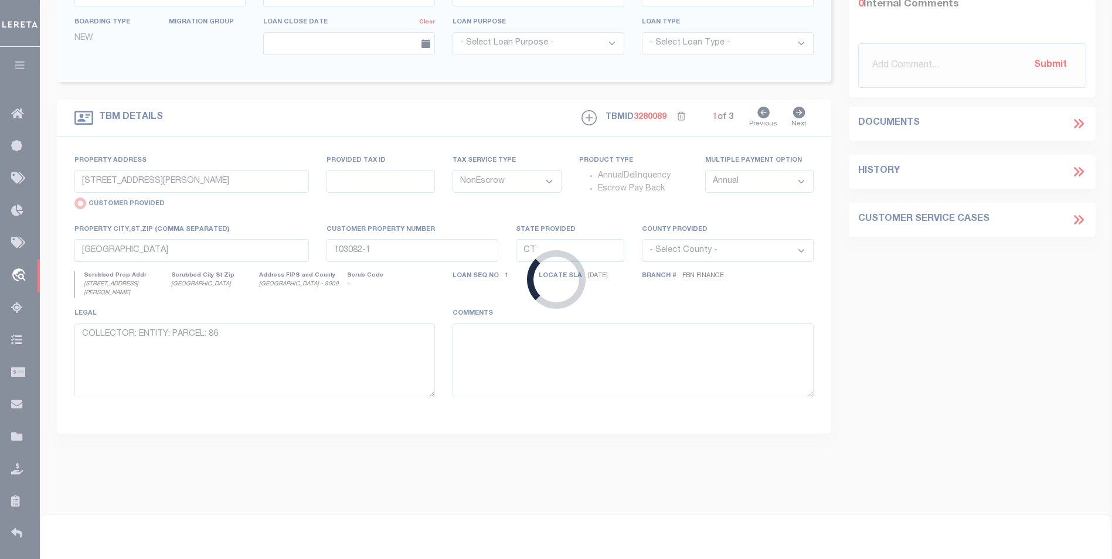
type input "1948 69th St"
radio input "false"
type input "89006800"
select select
type input "[PERSON_NAME] IA 52346"
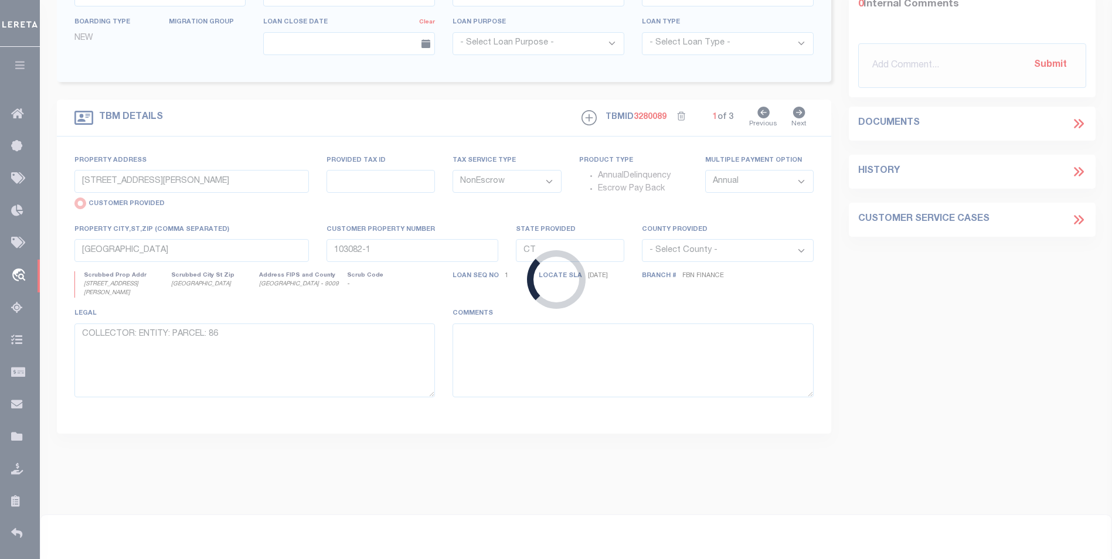
type input "FBN"
type input "IA"
select select
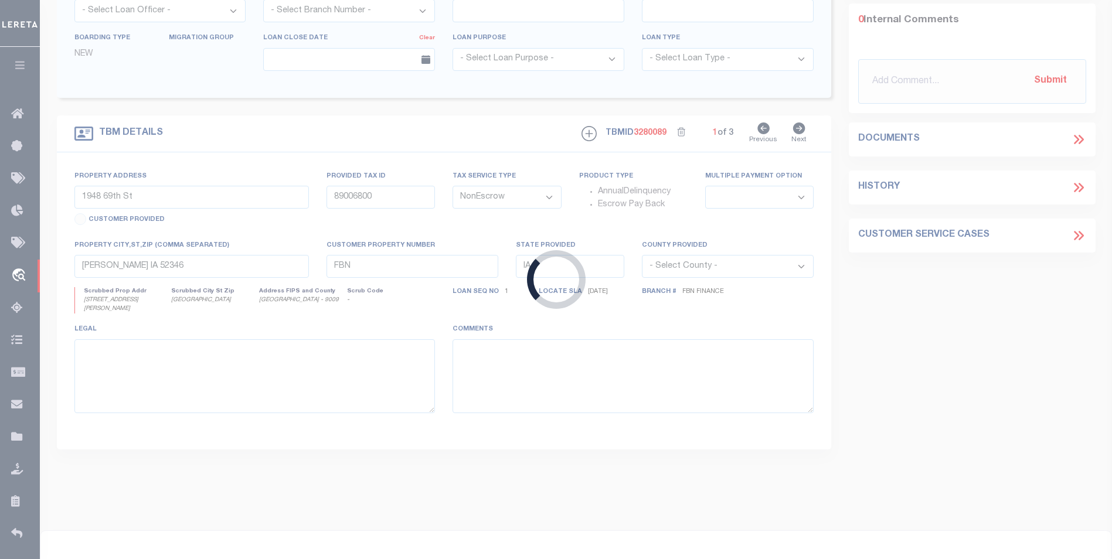
select select "14078"
select select "7651"
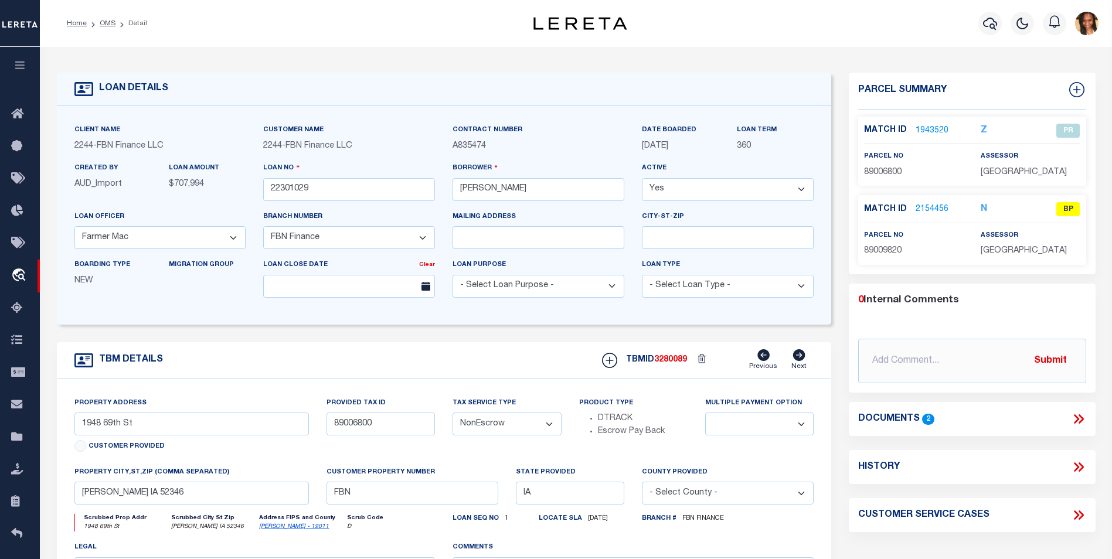
click at [936, 132] on link "1943520" at bounding box center [931, 131] width 33 height 12
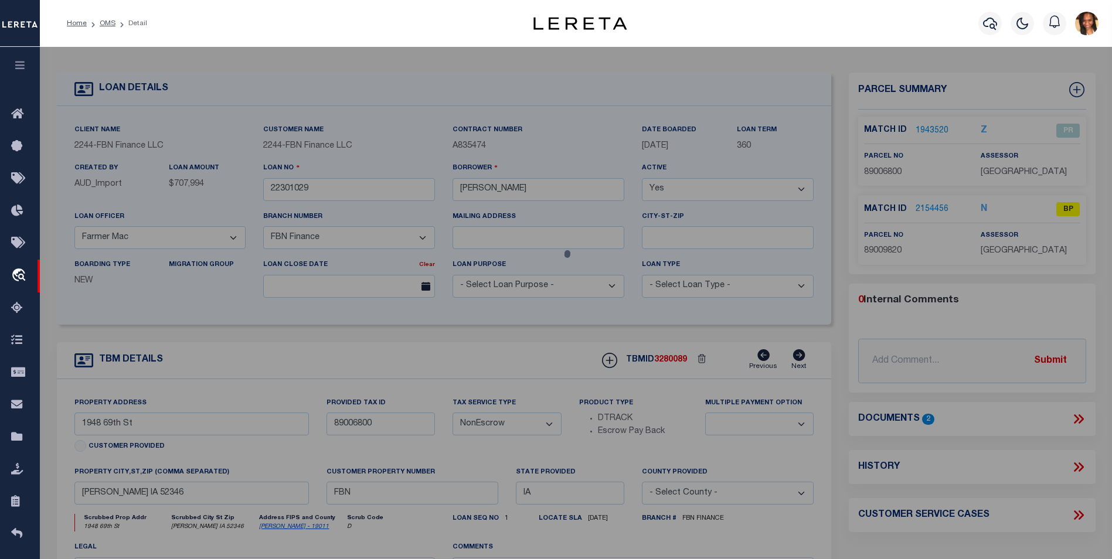
checkbox input "false"
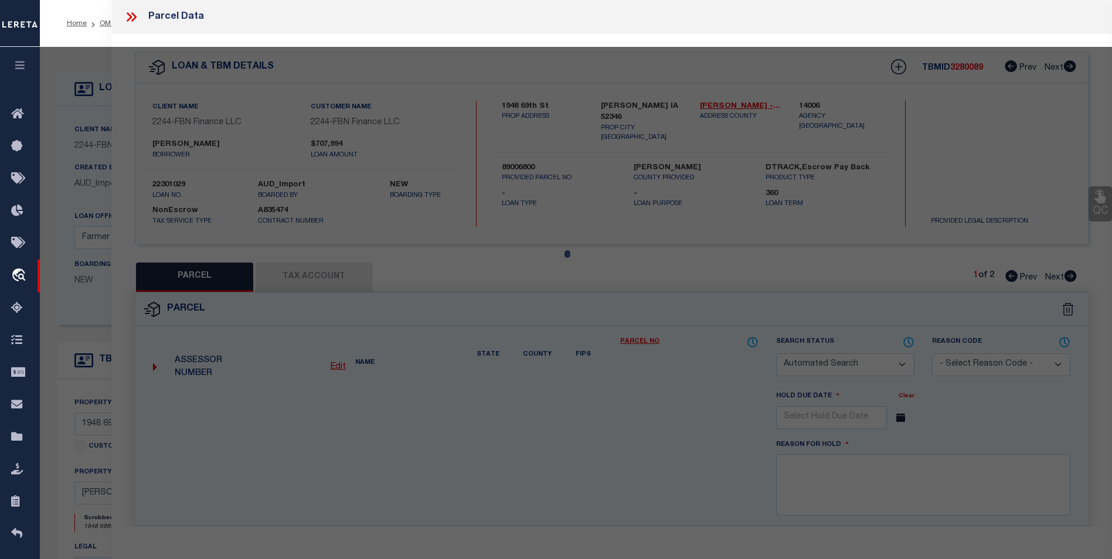
select select "PR"
select select "PPR"
type input "The [PERSON_NAME] Family Trust"
select select "PHN"
select select "LEG"
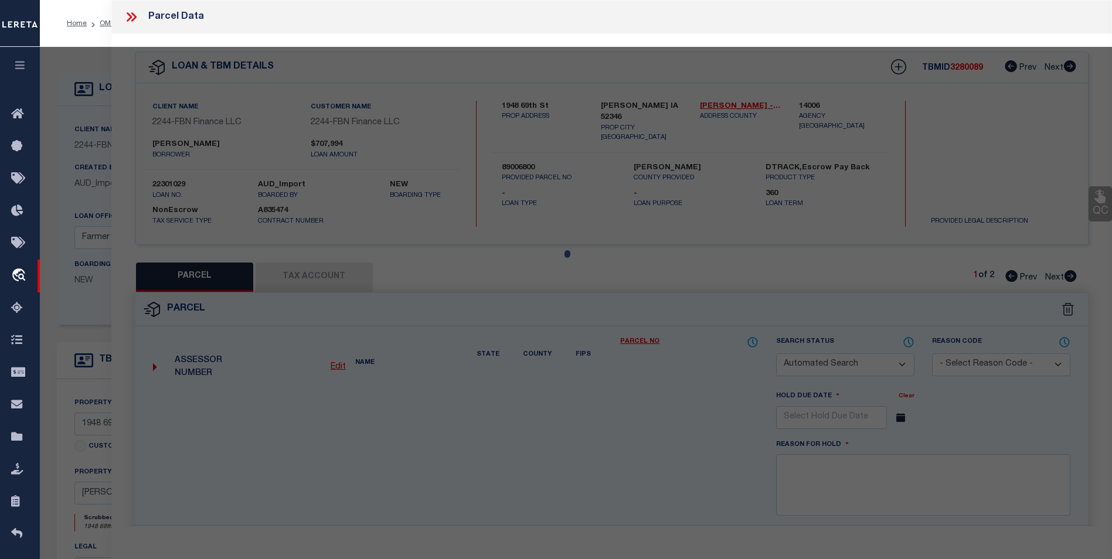
type input "1948 [GEOGRAPHIC_DATA]"
type input "VAN [PERSON_NAME] IA 52346"
type textarea "N 1/2 NW 1/4 EX COM NW COR S 771.75' TO POB ETC 10 83 11 6/12/25TG: Called on p…"
type textarea "6/12/25TG: parcel 89006800 has split into 2 parcels 89009810 & 9820. [DATE]: Bh…"
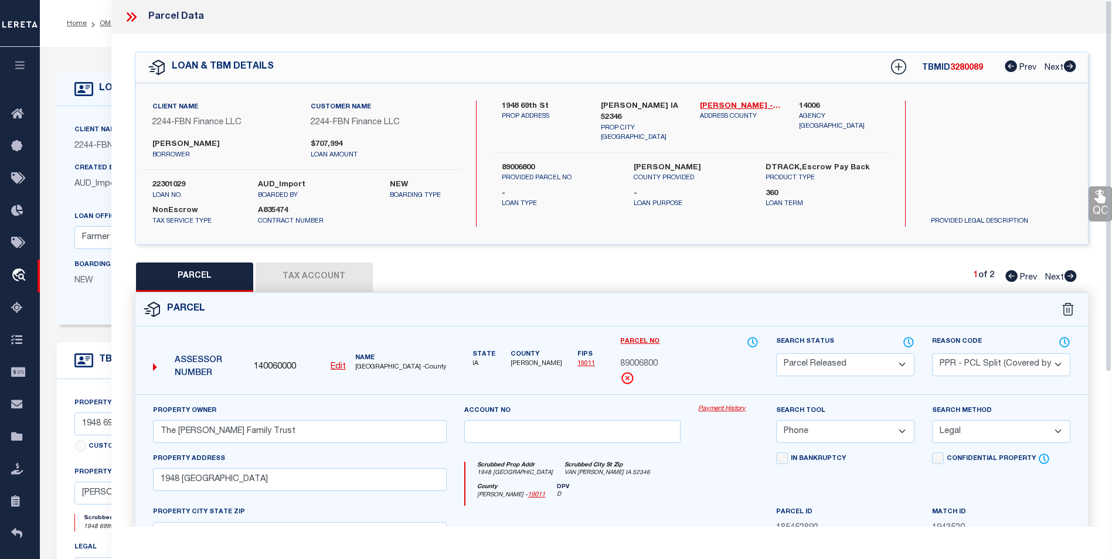
click at [319, 275] on button "Tax Account" at bounding box center [314, 277] width 117 height 29
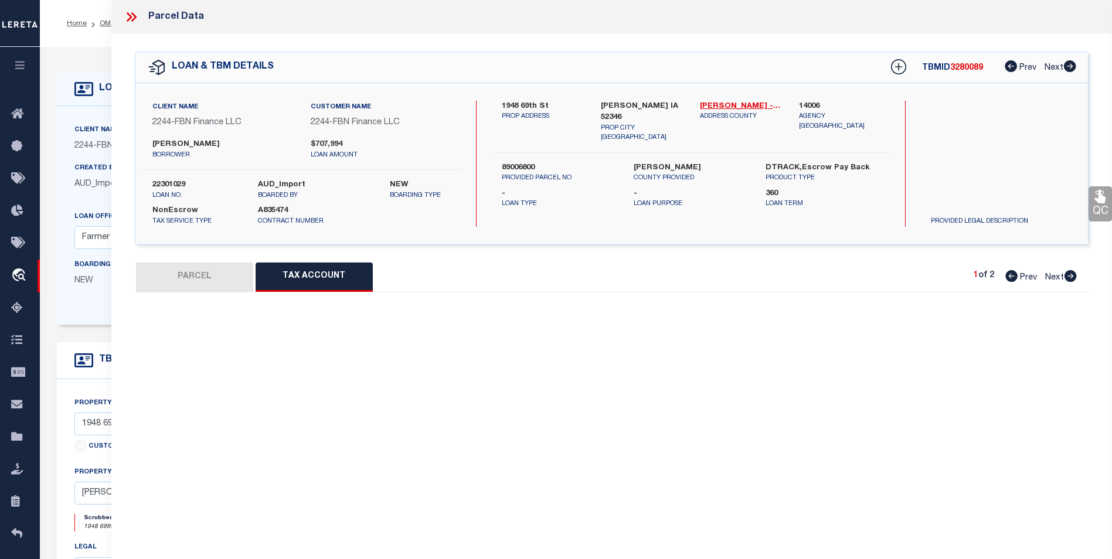
select select "100"
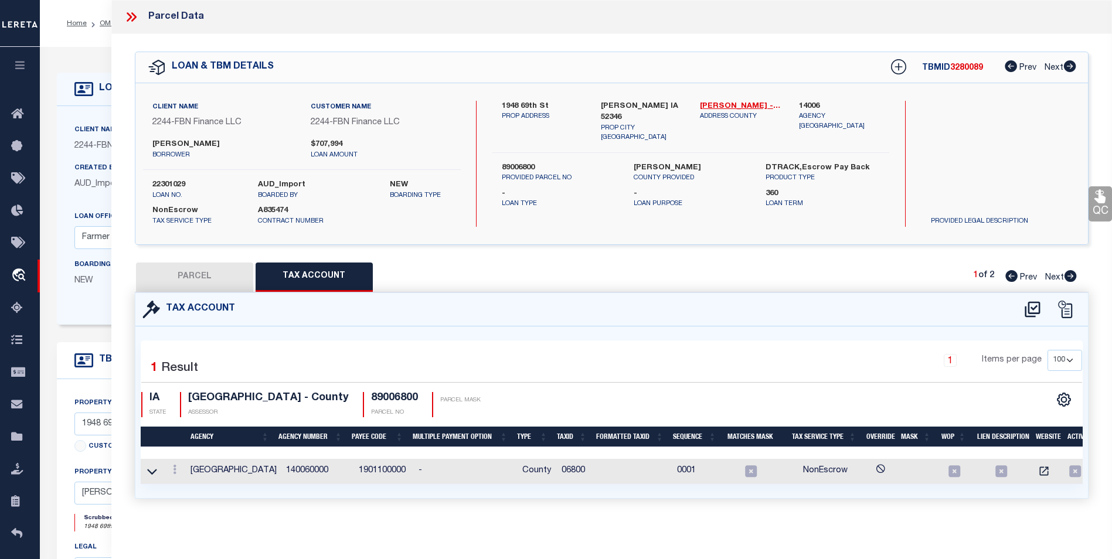
click at [1068, 273] on icon at bounding box center [1070, 276] width 12 height 12
select select "AS"
select select
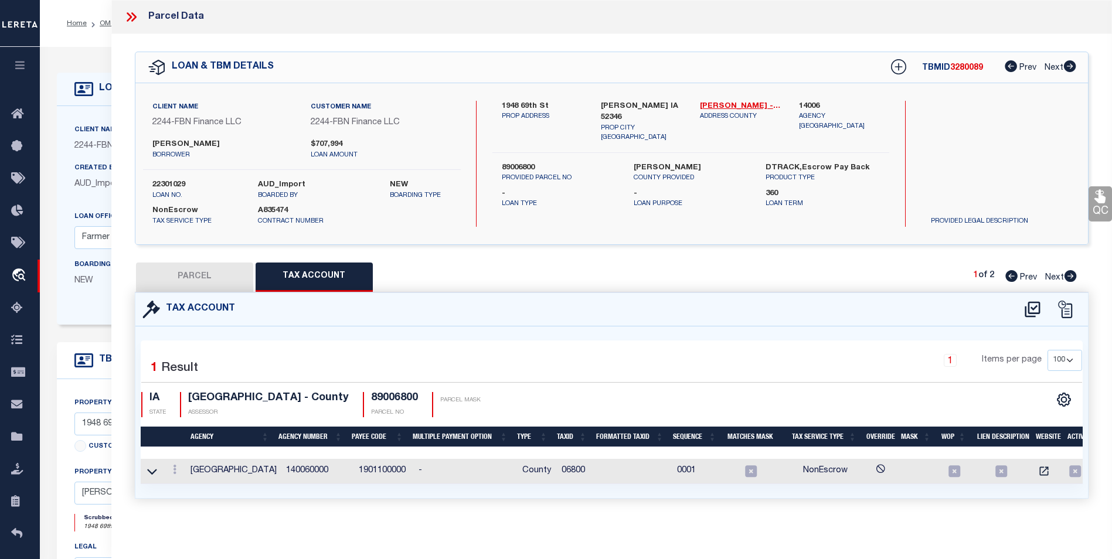
checkbox input "false"
select select "BP"
type input "[PERSON_NAME]"
select select "AGW"
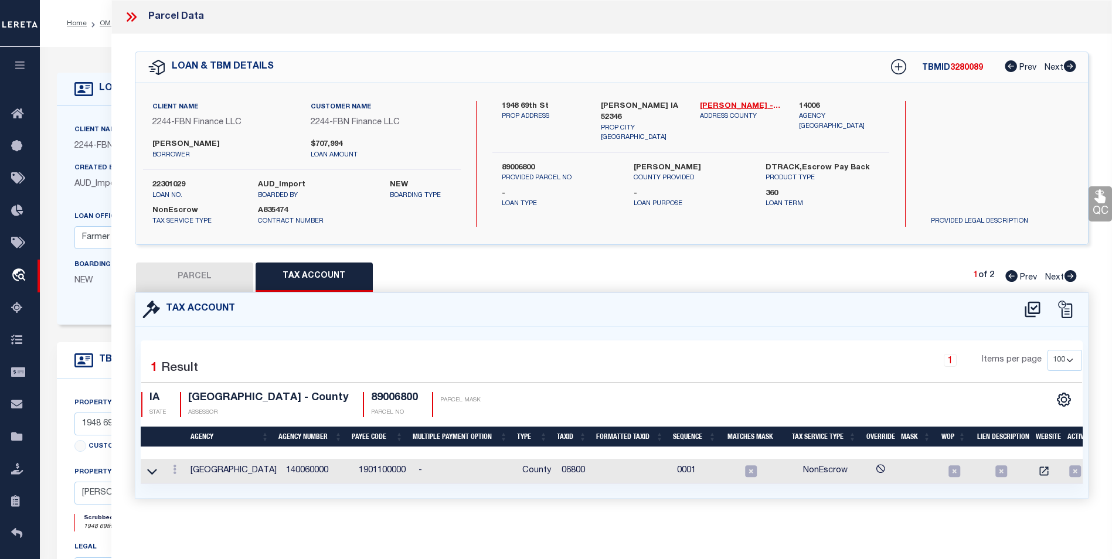
select select
type input "1948 [GEOGRAPHIC_DATA]"
type input "VAN [PERSON_NAME] IA 52346"
type textarea "PARCEL "A" NW 1/4 10-83-11"
type textarea "inactive parcel"
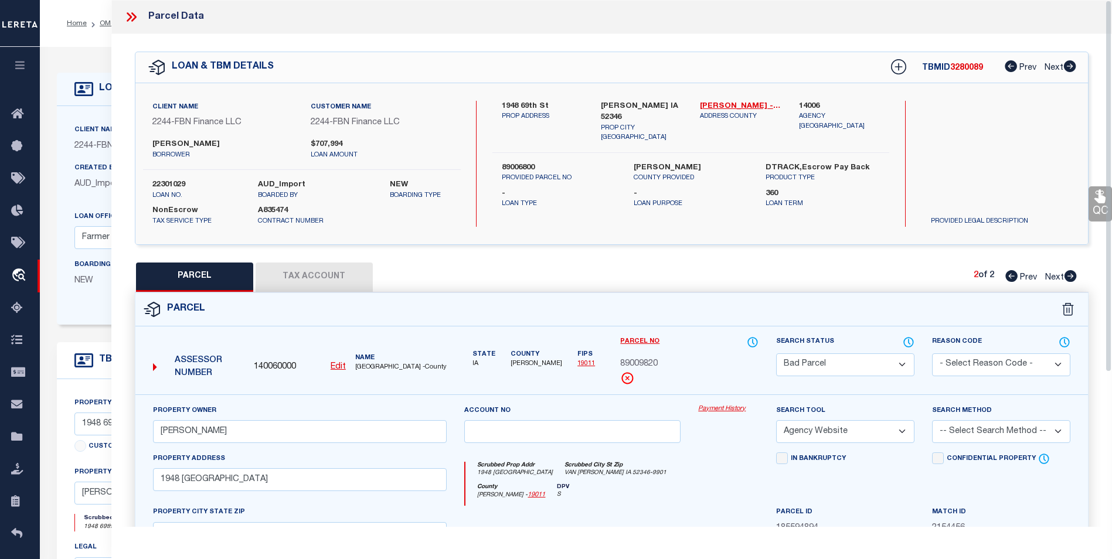
click at [323, 267] on button "Tax Account" at bounding box center [314, 277] width 117 height 29
select select "100"
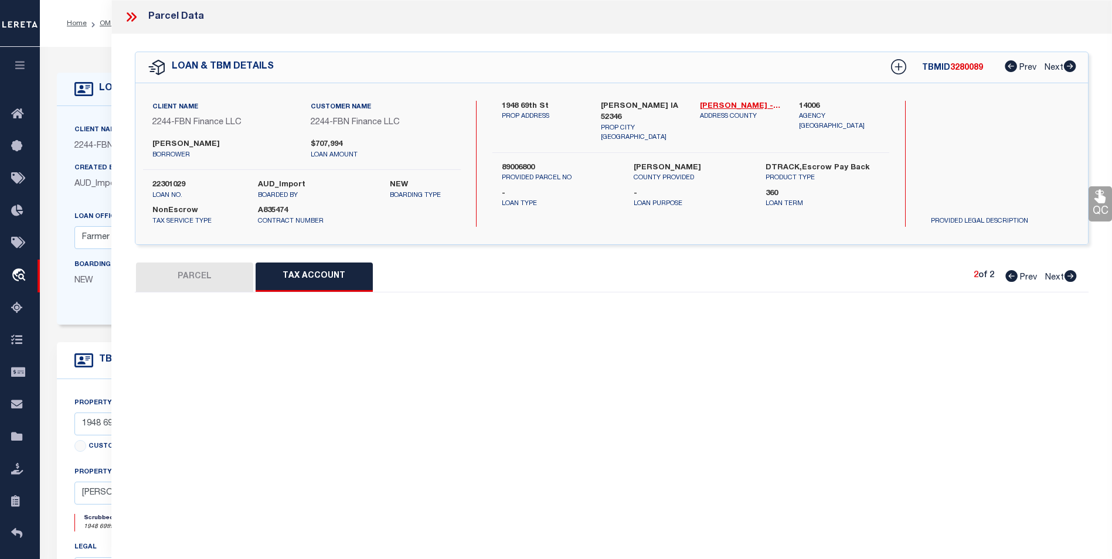
select select "100"
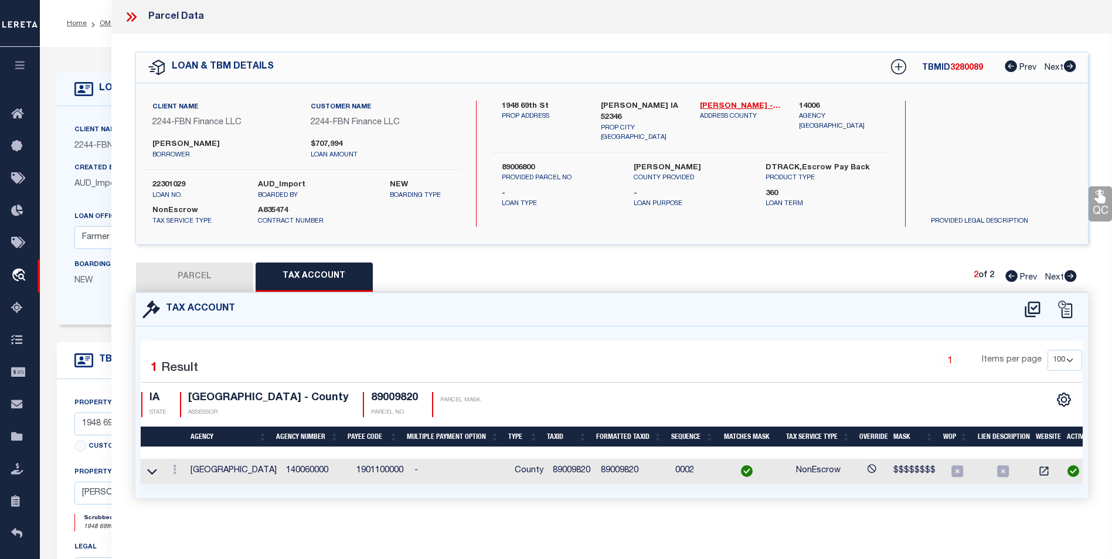
click at [1008, 276] on icon at bounding box center [1011, 276] width 12 height 12
select select "AS"
select select
checkbox input "false"
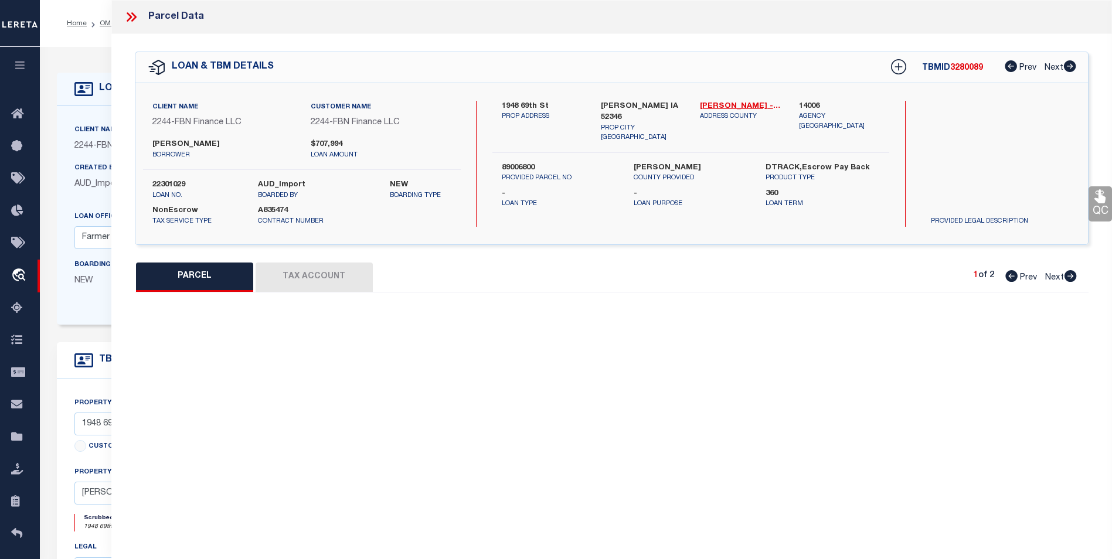
select select "PR"
select select "PPR"
type input "The [PERSON_NAME] Family Trust"
select select "PHN"
select select "LEG"
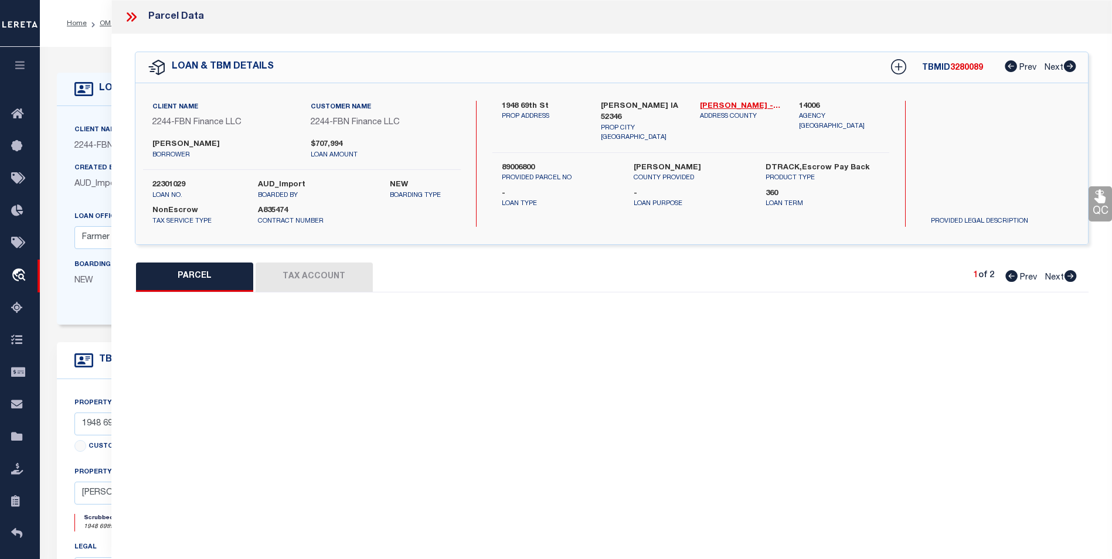
type input "1948 [GEOGRAPHIC_DATA]"
type input "VAN [PERSON_NAME] IA 52346"
type textarea "N 1/2 NW 1/4 EX COM NW COR S 771.75' TO POB ETC 10 83 11 6/12/25TG: Called on p…"
type textarea "6/12/25TG: parcel 89006800 has split into 2 parcels 89009810 & 9820. [DATE]: Bh…"
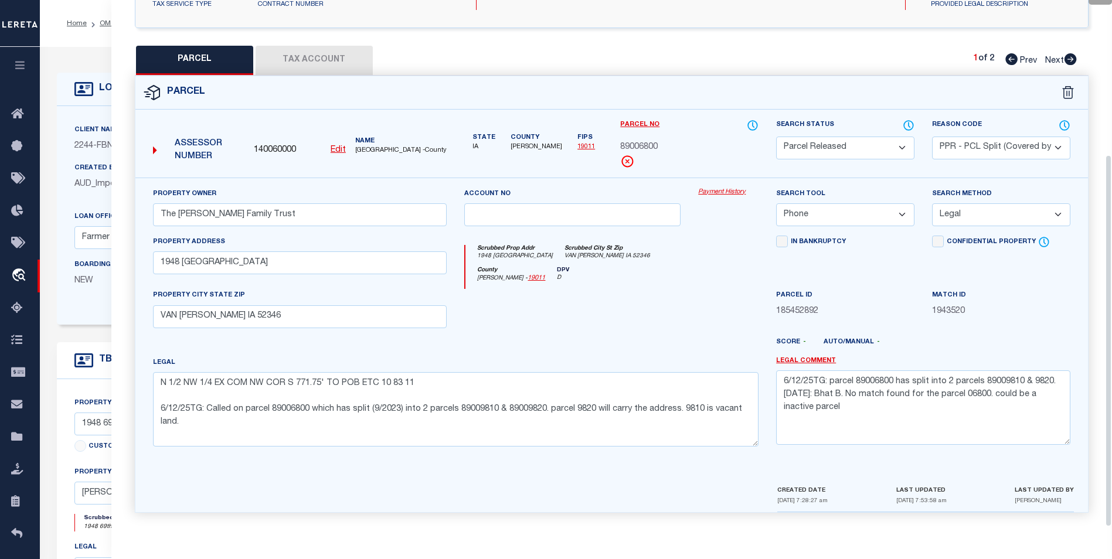
scroll to position [59, 0]
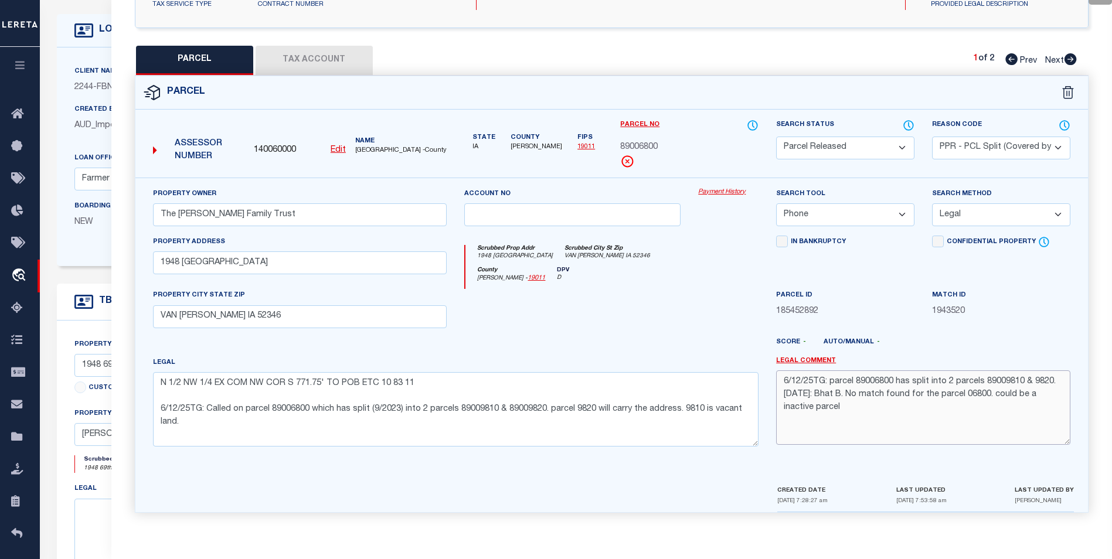
drag, startPoint x: 785, startPoint y: 380, endPoint x: 1051, endPoint y: 381, distance: 266.7
click at [1051, 381] on textarea "6/12/25TG: parcel 89006800 has split into 2 parcels 89009810 & 9820. [DATE]: Bh…" at bounding box center [923, 407] width 294 height 74
click at [690, 251] on div "Scrubbed Prop Addr 1948 69TH ST Scrubbed City St Zip VAN [PERSON_NAME] IA 52346" at bounding box center [611, 256] width 293 height 22
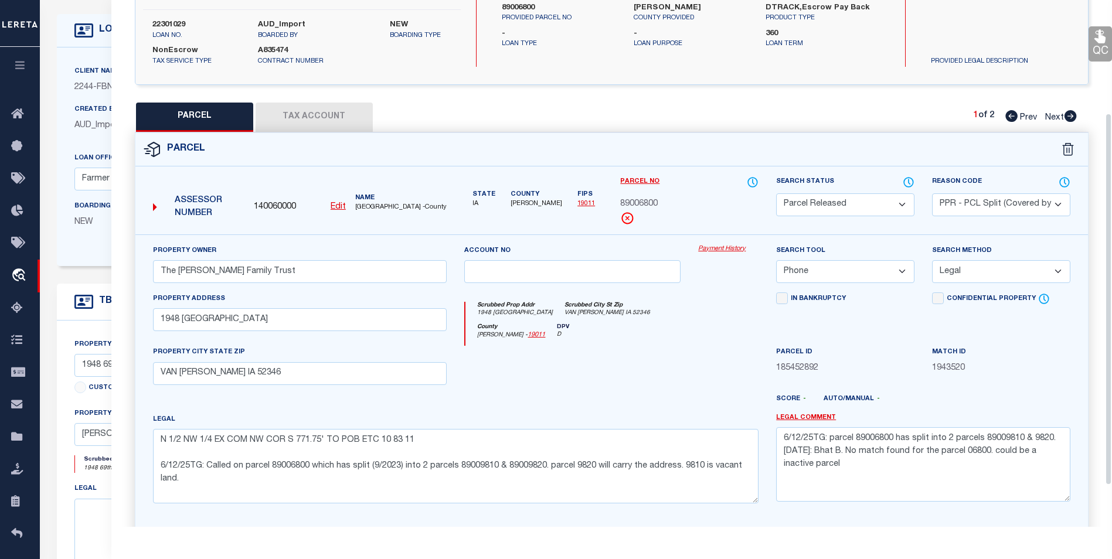
scroll to position [159, 0]
click at [326, 118] on button "Tax Account" at bounding box center [314, 117] width 117 height 29
select select "100"
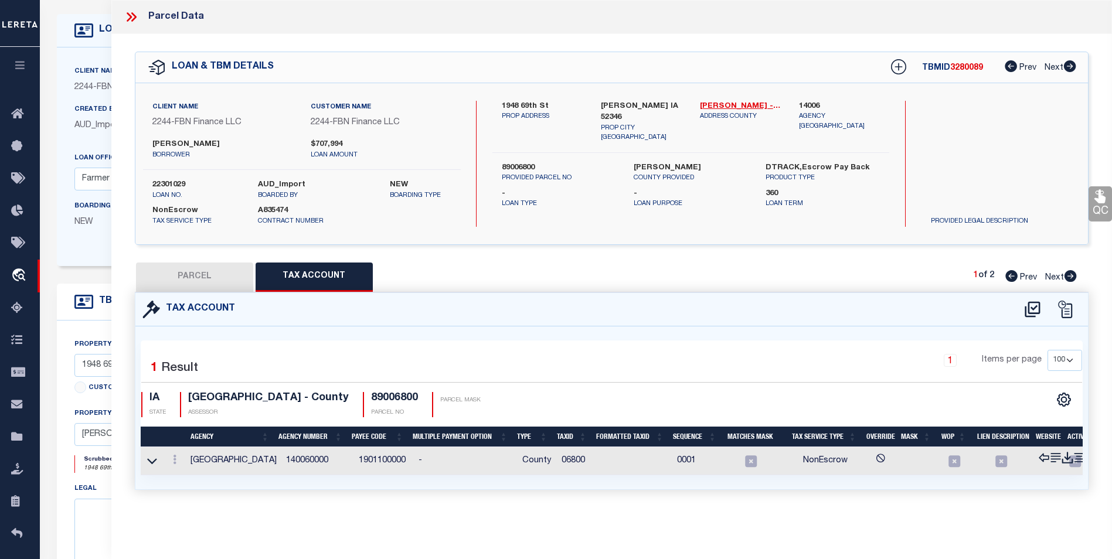
scroll to position [0, 0]
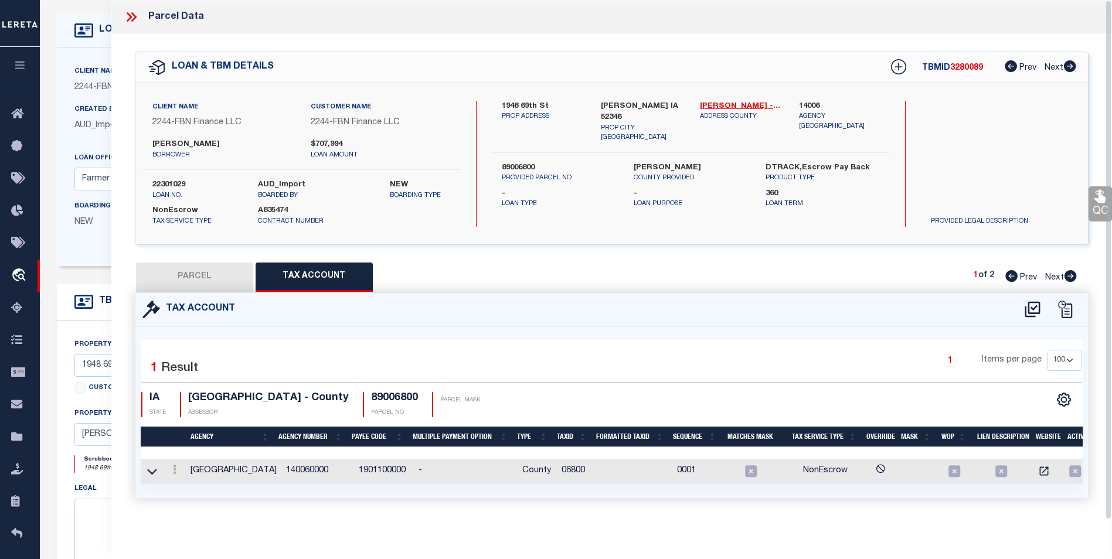
click at [326, 275] on button "Tax Account" at bounding box center [314, 277] width 117 height 29
select select "100"
click at [199, 279] on button "PARCEL" at bounding box center [194, 277] width 117 height 29
select select "AS"
select select
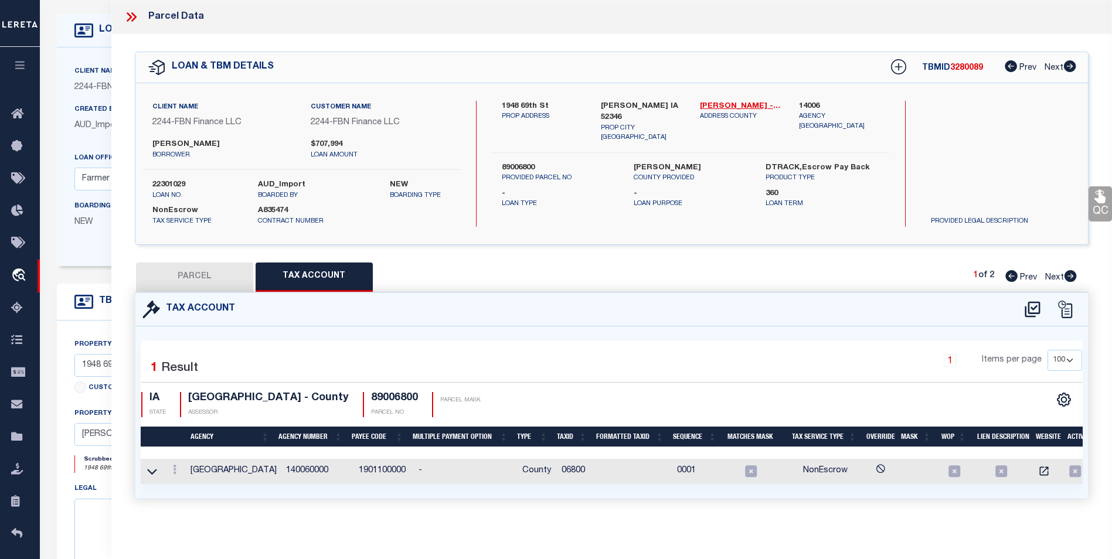
select select
checkbox input "false"
select select "PR"
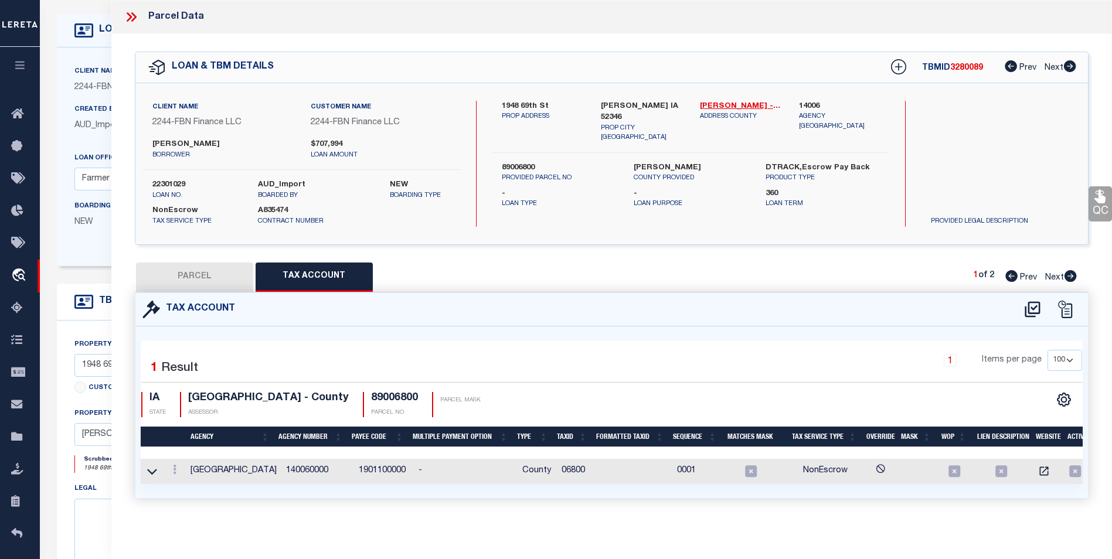
select select "PPR"
type input "The [PERSON_NAME] Family Trust"
select select "PHN"
select select "LEG"
type input "1948 [GEOGRAPHIC_DATA]"
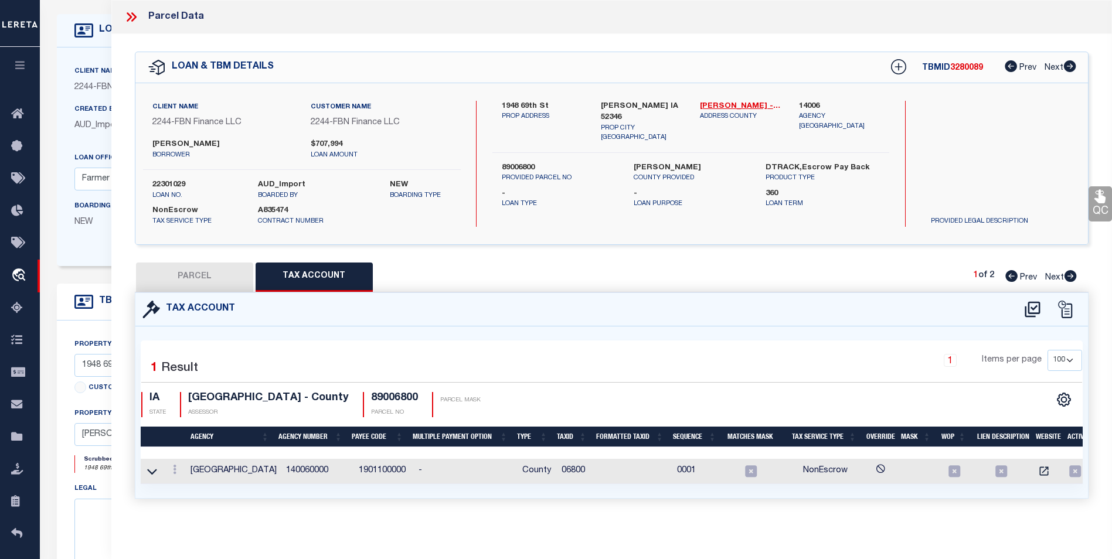
type input "VAN [PERSON_NAME] IA 52346"
type textarea "N 1/2 NW 1/4 EX COM NW COR S 771.75' TO POB ETC 10 83 11 6/12/25TG: Called on p…"
type textarea "6/12/25TG: parcel 89006800 has split into 2 parcels 89009810 & 9820. [DATE]: Bh…"
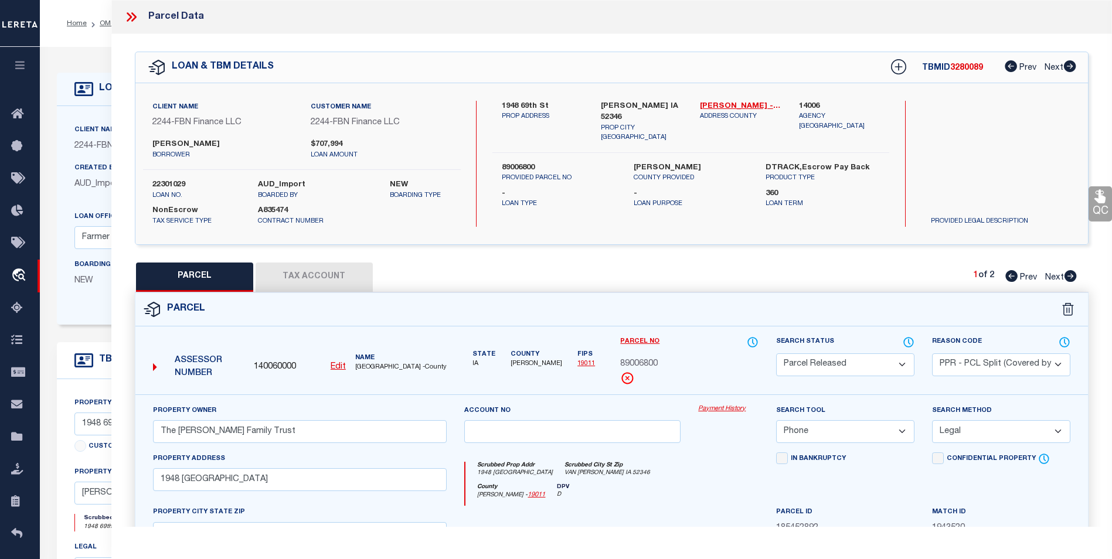
click at [1070, 279] on icon at bounding box center [1070, 276] width 12 height 12
select select "AS"
select select
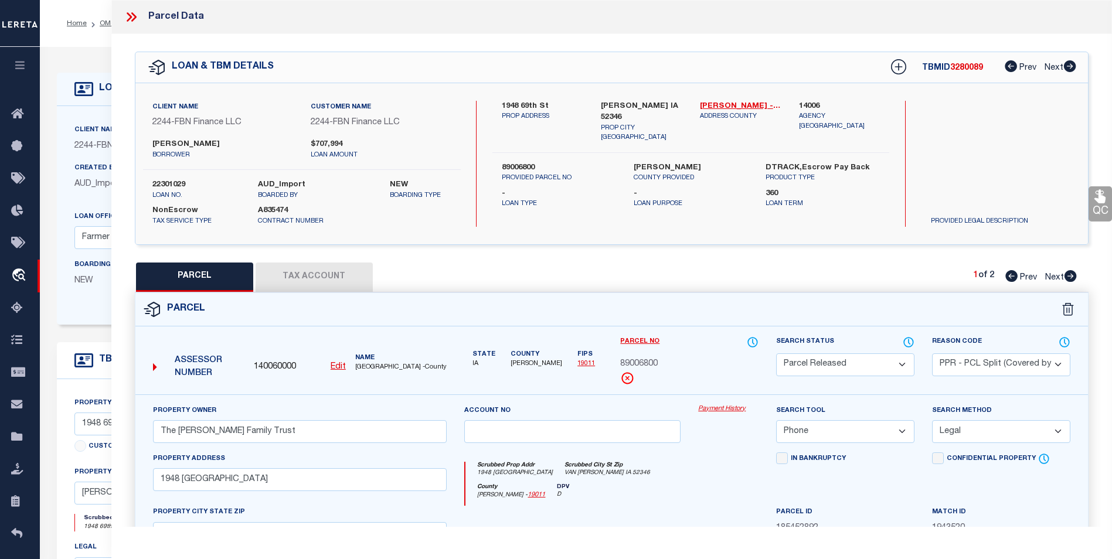
checkbox input "false"
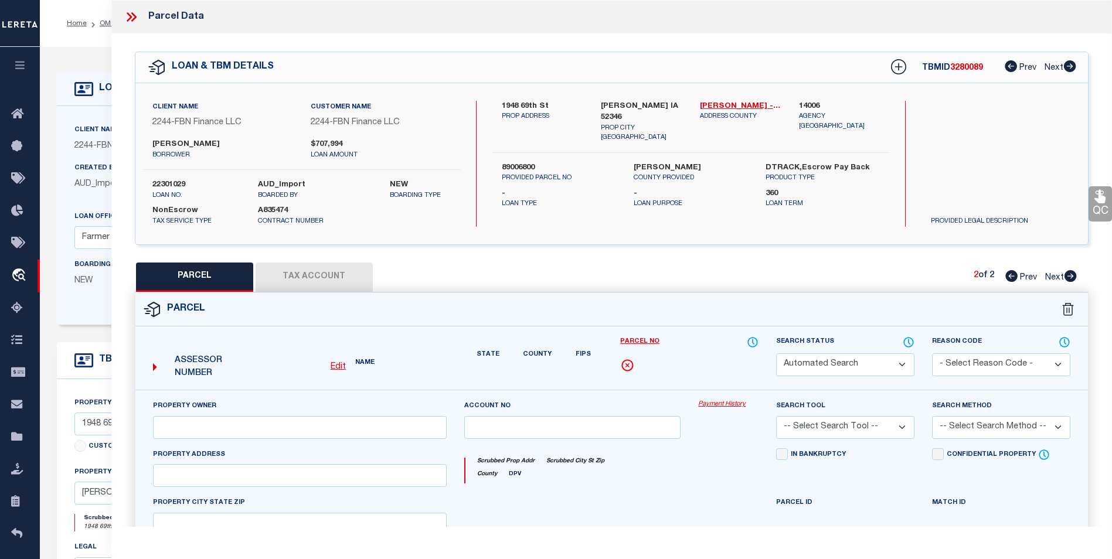
select select "BP"
type input "[PERSON_NAME]"
select select "AGW"
select select
type input "1948 [GEOGRAPHIC_DATA]"
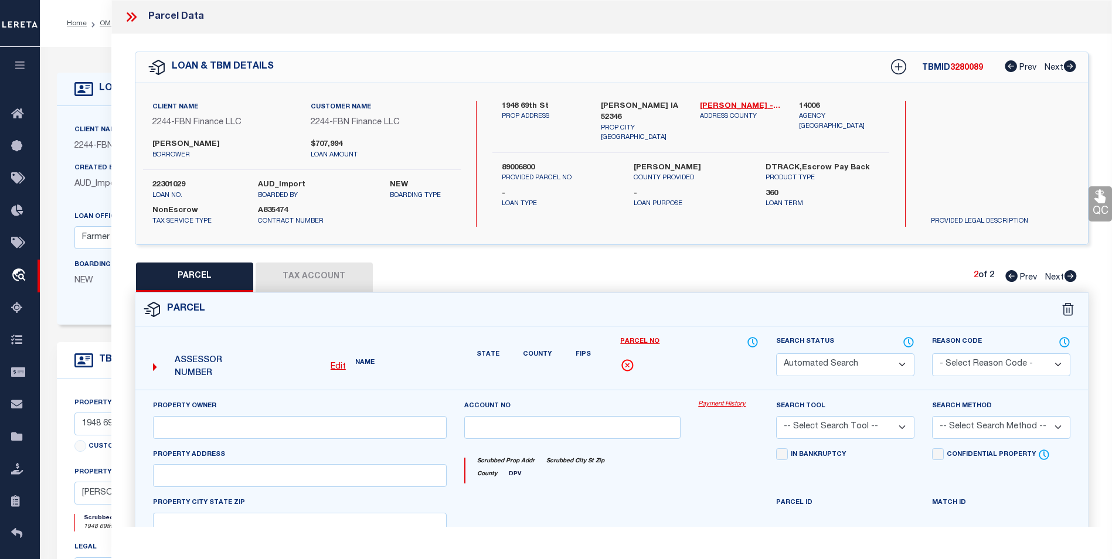
type input "VAN [PERSON_NAME] IA 52346"
type textarea "PARCEL "A" NW 1/4 10-83-11"
type textarea "inactive parcel"
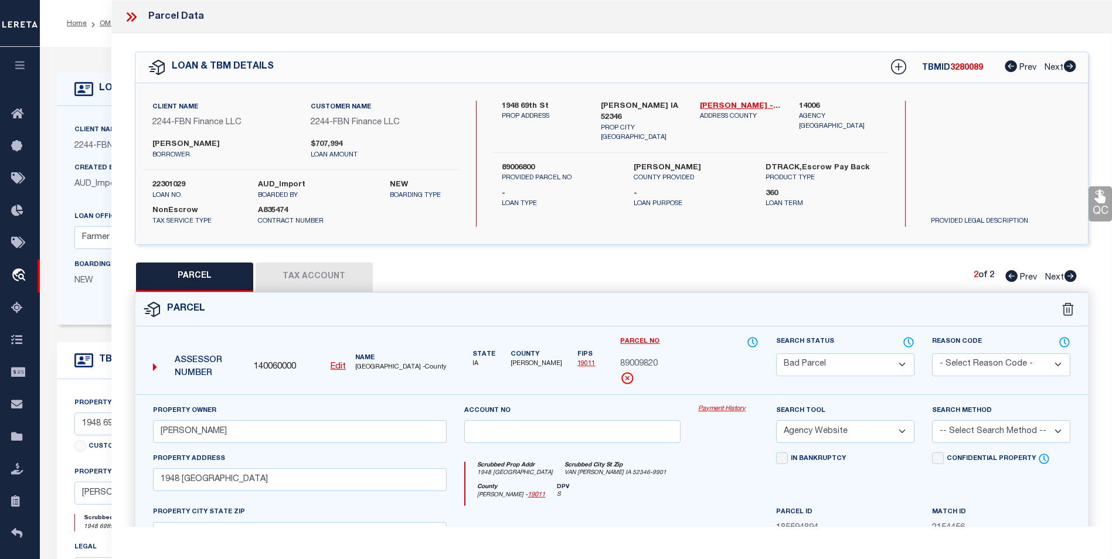
click at [1010, 275] on icon at bounding box center [1011, 276] width 12 height 12
select select "AS"
select select
checkbox input "false"
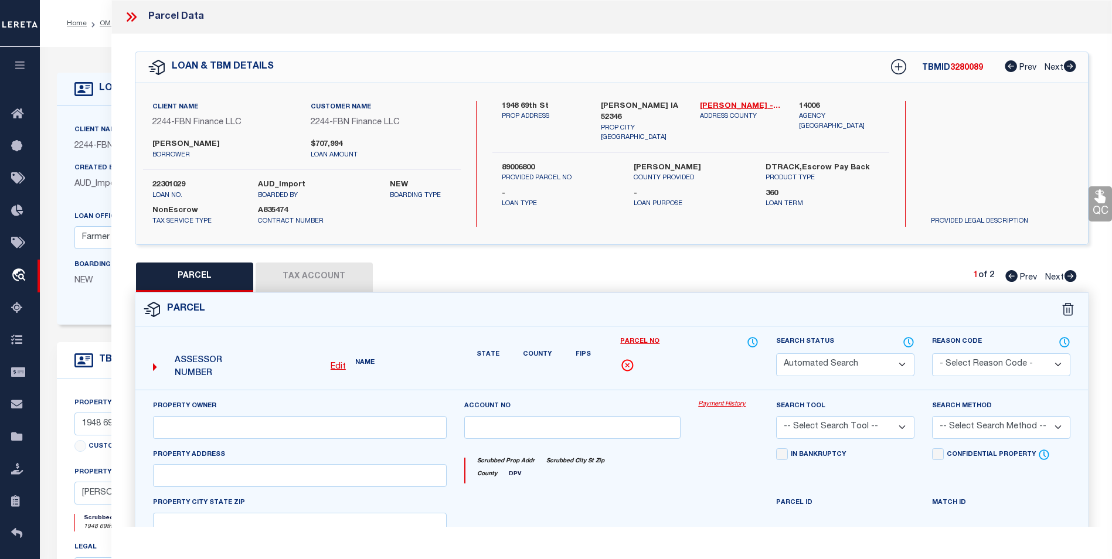
select select "PR"
select select "PPR"
type input "The [PERSON_NAME] Family Trust"
select select "PHN"
select select "LEG"
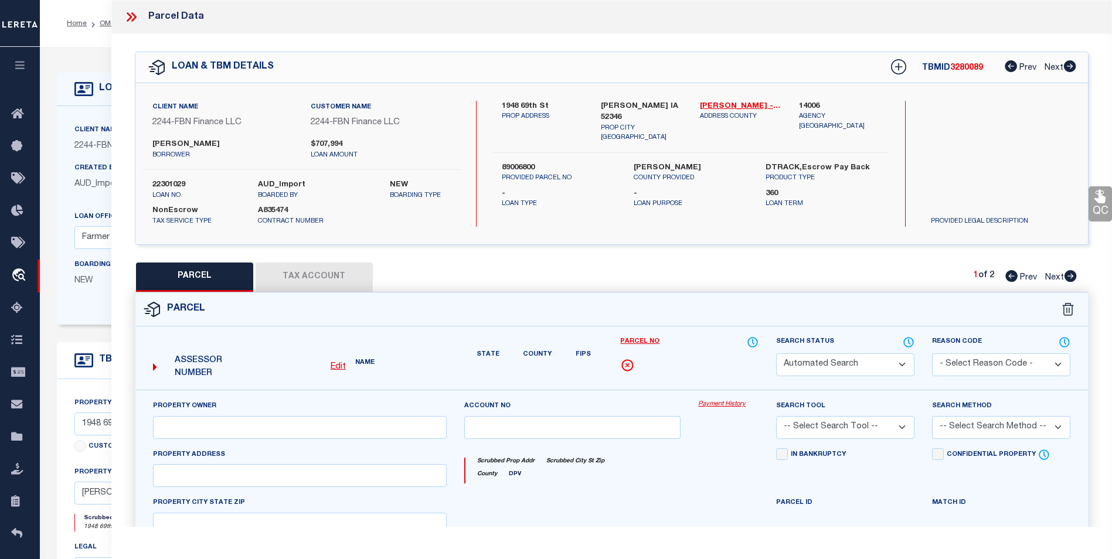
type input "1948 [GEOGRAPHIC_DATA]"
type input "VAN [PERSON_NAME] IA 52346"
type textarea "N 1/2 NW 1/4 EX COM NW COR S 771.75' TO POB ETC 10 83 11 6/12/25TG: Called on p…"
type textarea "6/12/25TG: parcel 89006800 has split into 2 parcels 89009810 & 9820. [DATE]: Bh…"
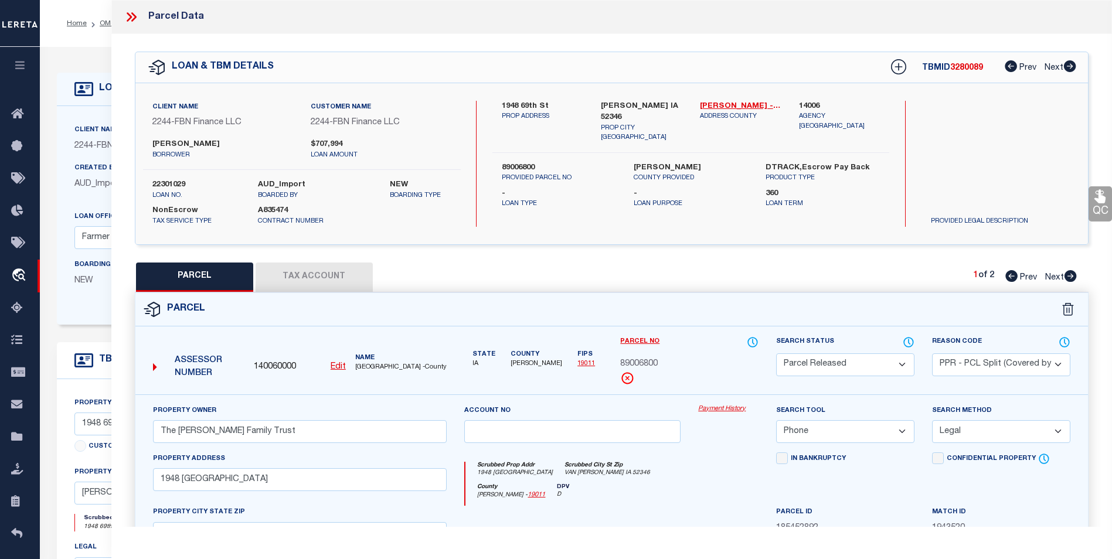
click at [1075, 276] on icon at bounding box center [1070, 276] width 12 height 12
select select "AS"
select select
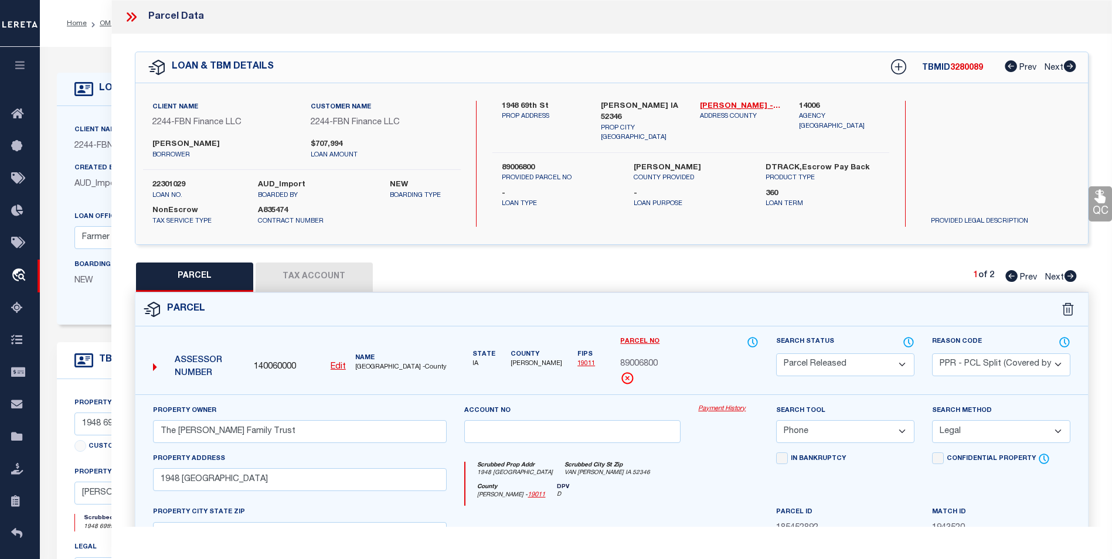
checkbox input "false"
select select "BP"
type input "[PERSON_NAME]"
select select "AGW"
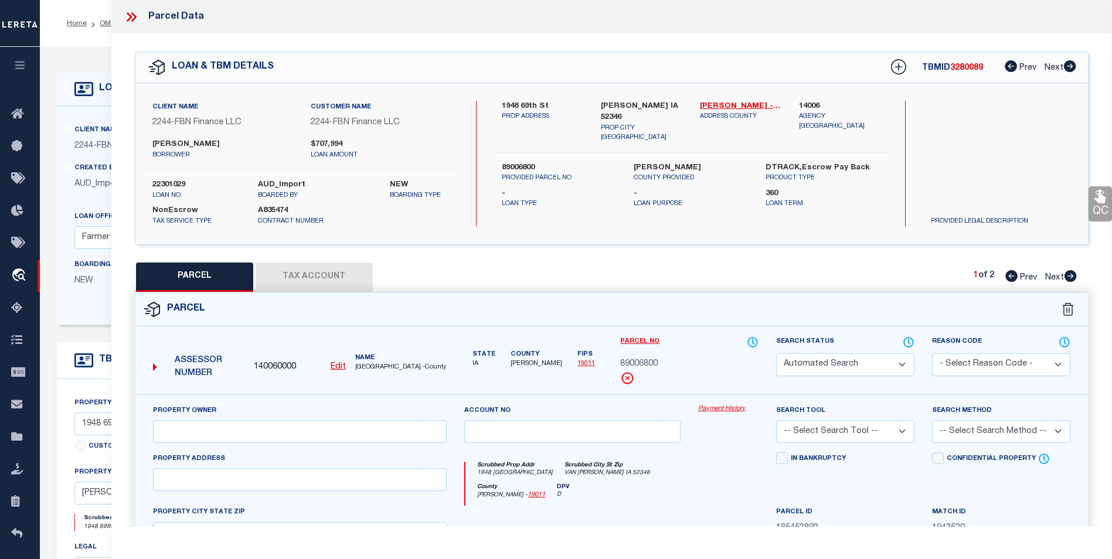
select select
type input "1948 [GEOGRAPHIC_DATA]"
type input "VAN [PERSON_NAME] IA 52346"
type textarea "PARCEL "A" NW 1/4 10-83-11"
type textarea "inactive parcel"
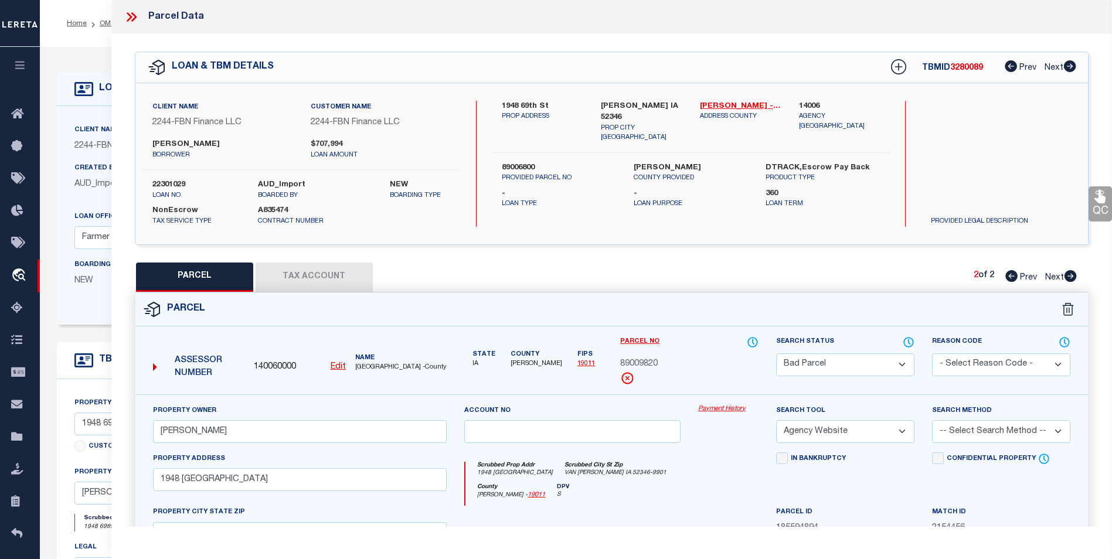
click at [325, 267] on button "Tax Account" at bounding box center [314, 277] width 117 height 29
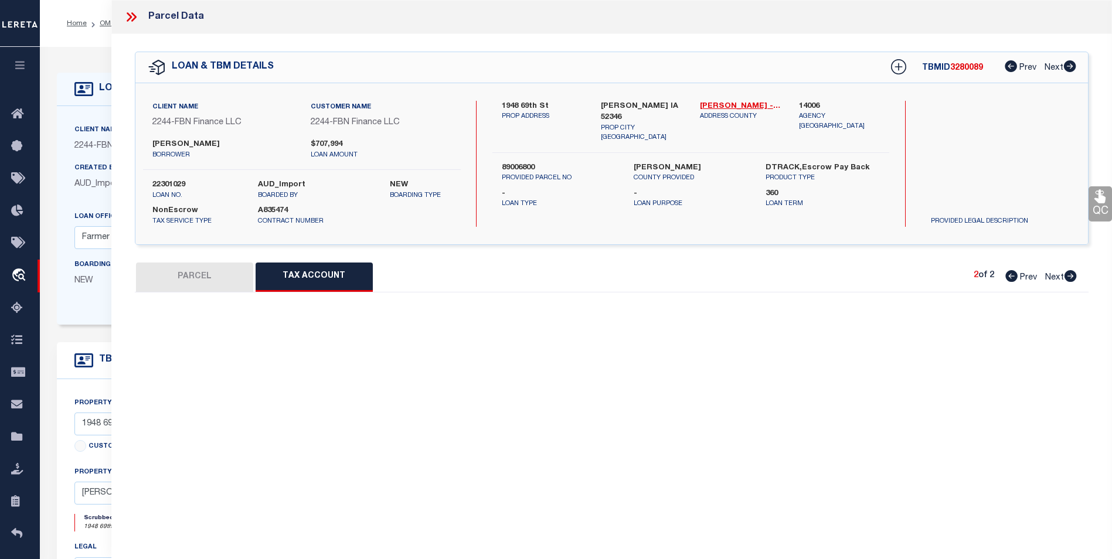
select select "100"
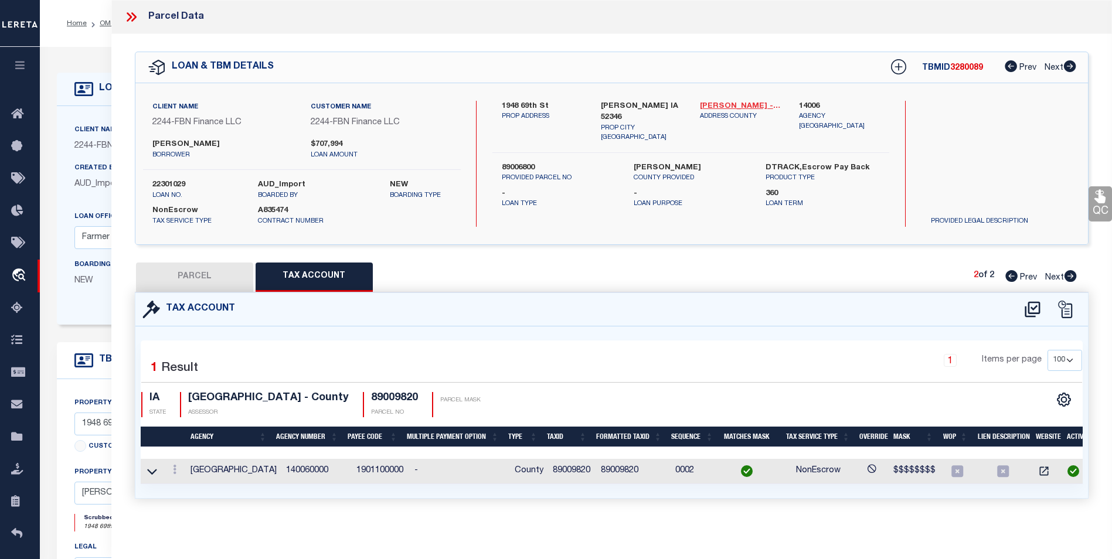
click at [716, 104] on link "[PERSON_NAME] - 19011" at bounding box center [740, 107] width 81 height 12
click at [169, 467] on link at bounding box center [174, 471] width 13 height 9
click at [186, 434] on icon "" at bounding box center [187, 433] width 9 height 9
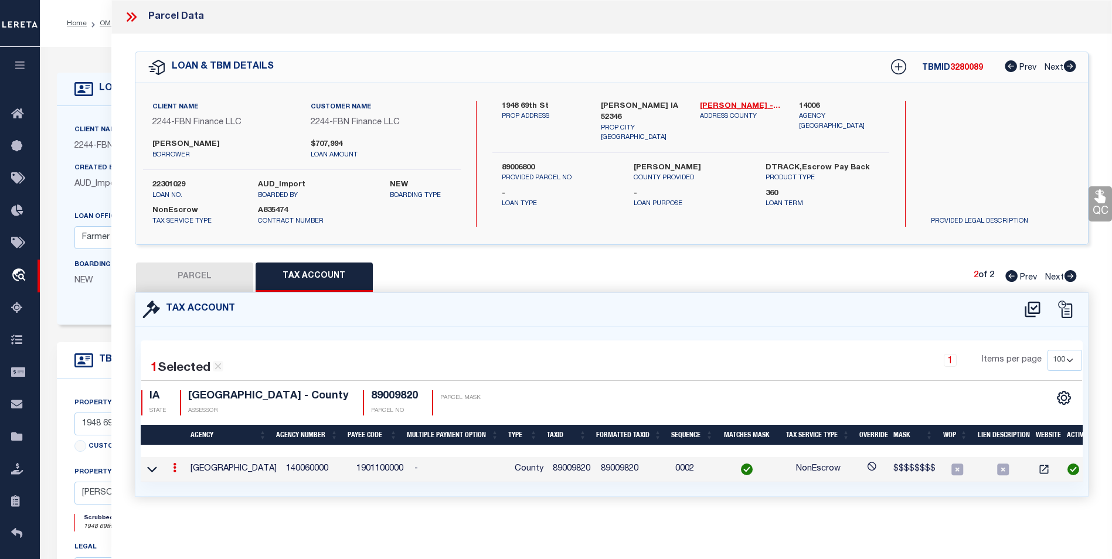
type input "89009820"
type textarea "$$$$$$$$"
checkbox input "true"
type input "XXXXXXXX*"
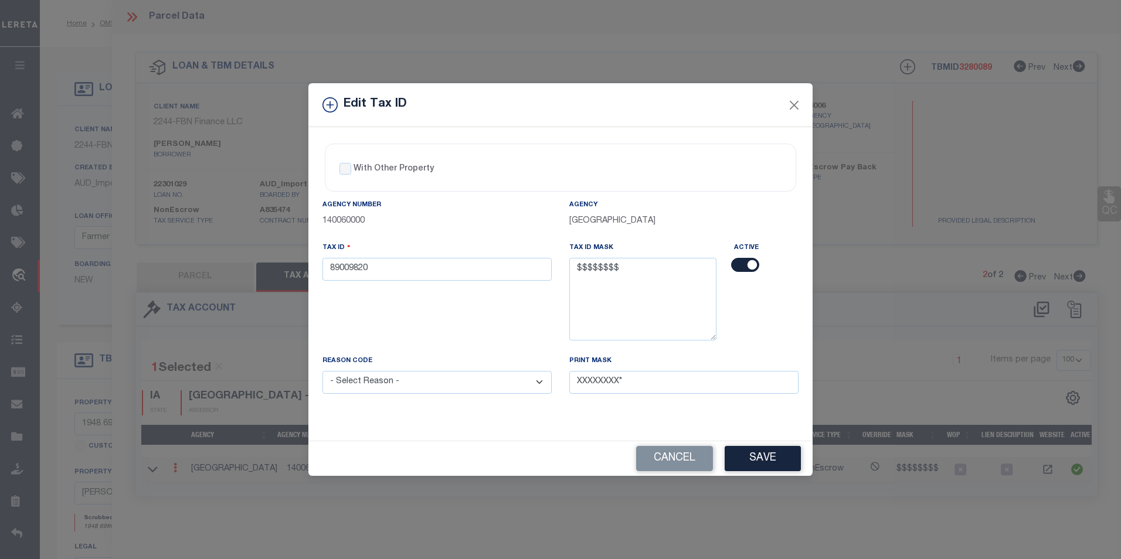
click at [869, 290] on div "Edit Tax ID With Other Property With Other Property Type Temporary" at bounding box center [560, 279] width 1121 height 559
click at [796, 106] on button "Close" at bounding box center [794, 104] width 15 height 15
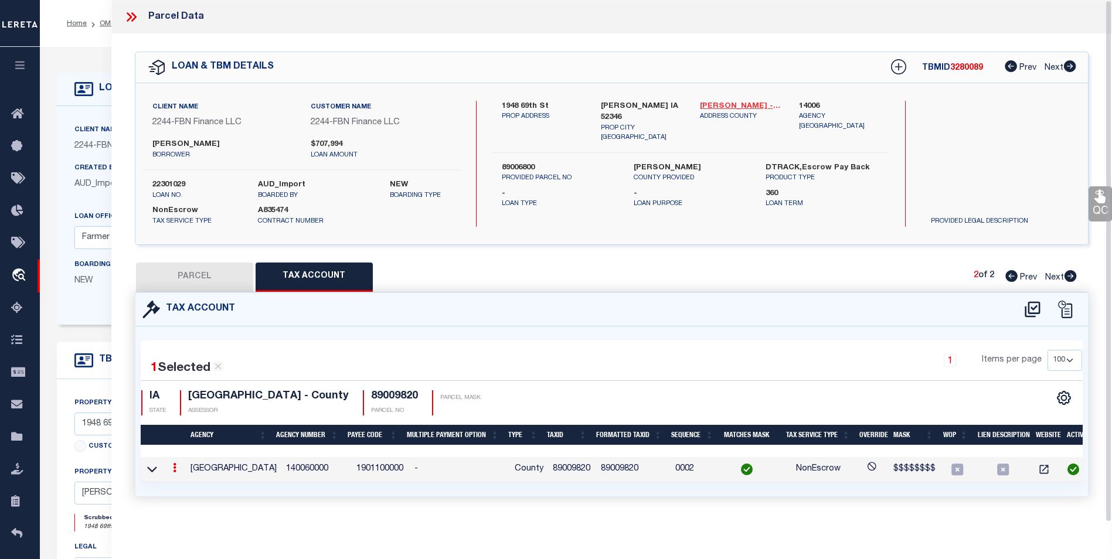
click at [725, 105] on link "[PERSON_NAME] - 19011" at bounding box center [740, 107] width 81 height 12
click at [127, 13] on icon at bounding box center [131, 16] width 15 height 15
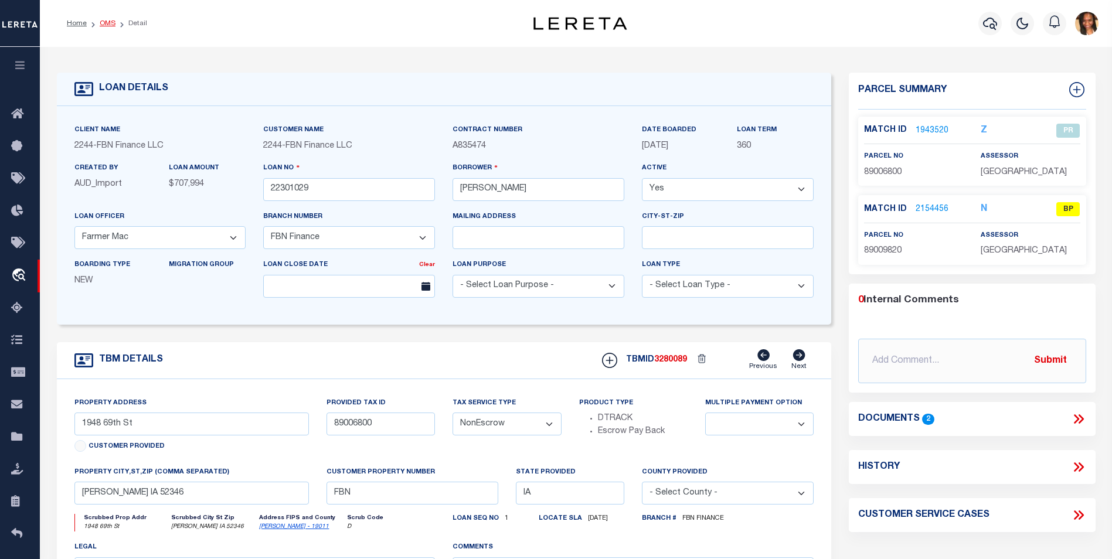
click at [109, 27] on link "OMS" at bounding box center [108, 23] width 16 height 7
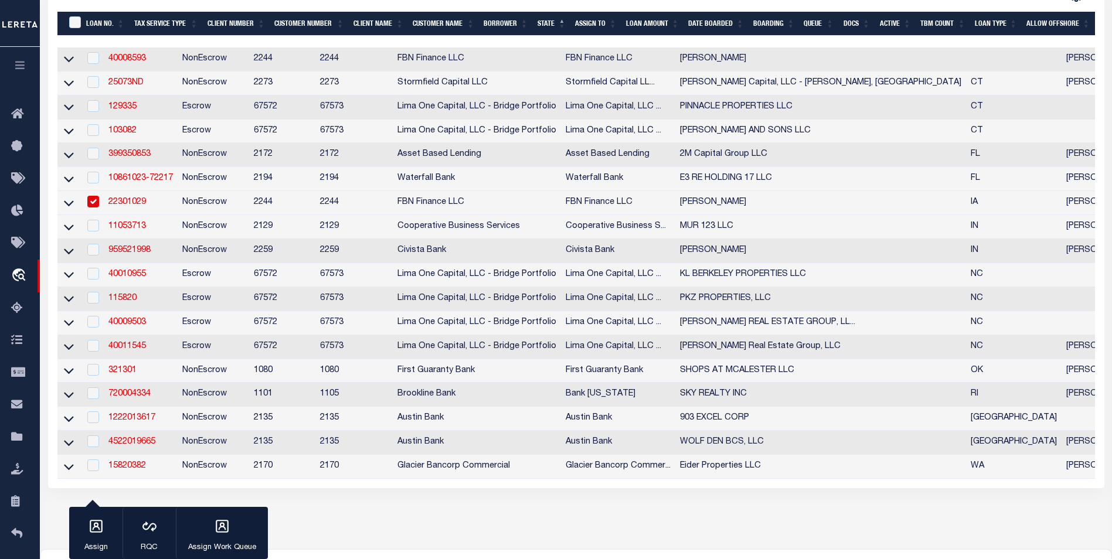
scroll to position [227, 0]
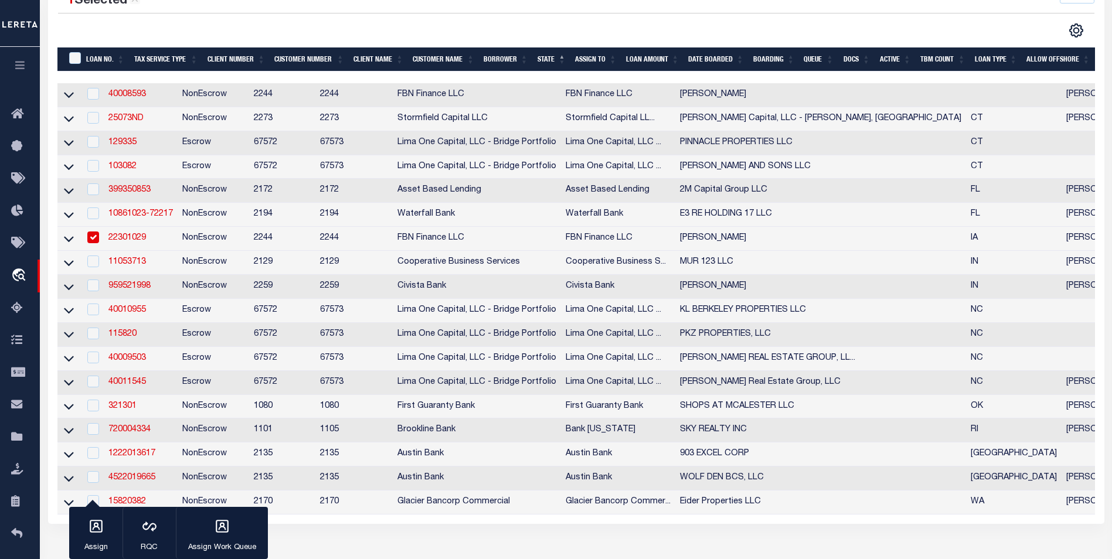
click at [94, 240] on input "checkbox" at bounding box center [93, 238] width 12 height 12
checkbox input "false"
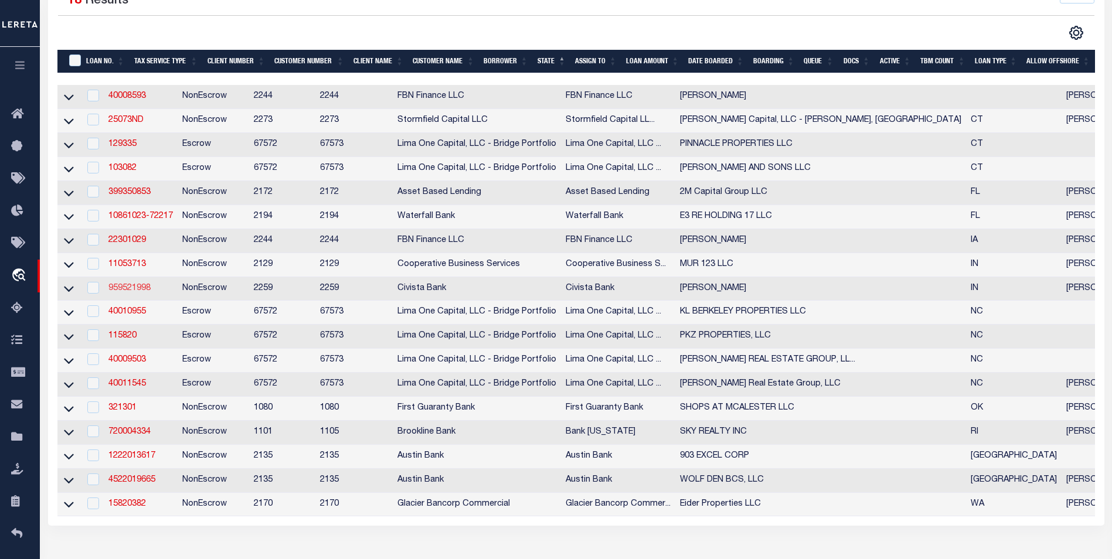
click at [149, 292] on link "959521998" at bounding box center [129, 288] width 42 height 8
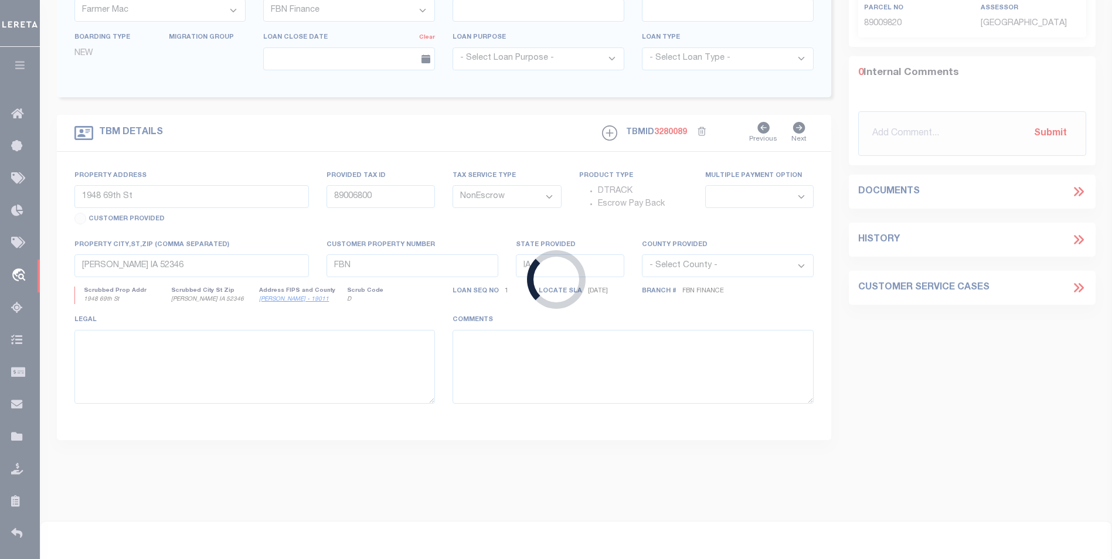
type input "959521998"
type input "[PERSON_NAME]"
select select
type input "[STREET_ADDRESS]"
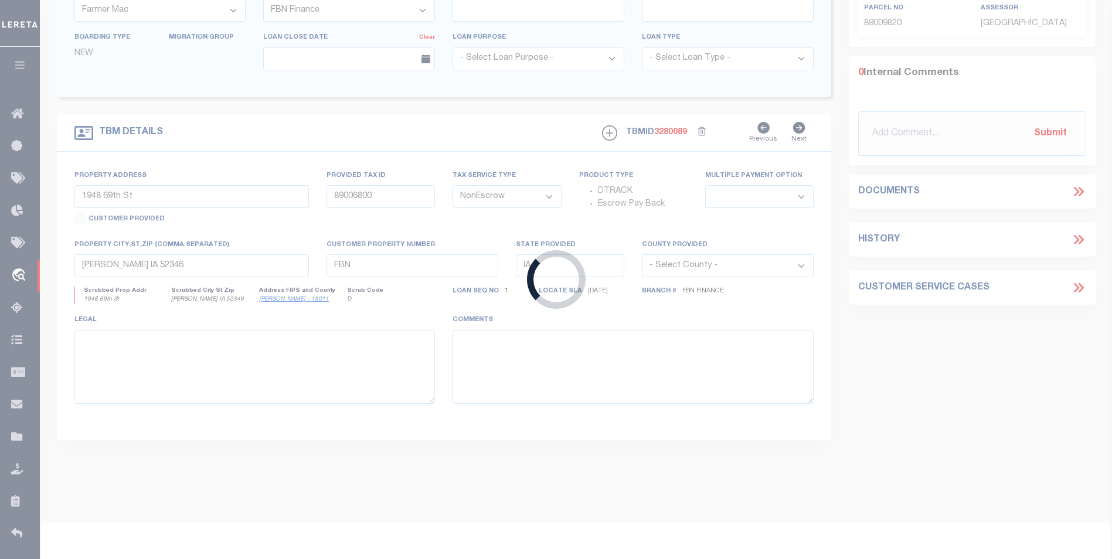
type input "[PERSON_NAME] IN 47020"
type input "[STREET_ADDRESS]"
type input "78-10-17-200-003.000-008"
select select
type input "[PERSON_NAME] IN 47020"
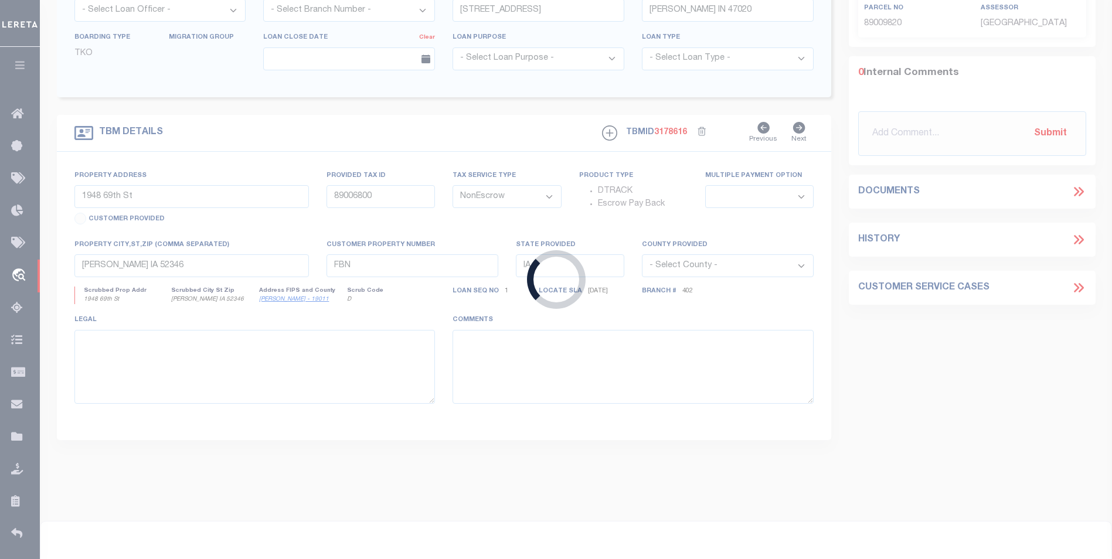
type input "R"
type input "IN"
select select
select select "20701"
select select "7640"
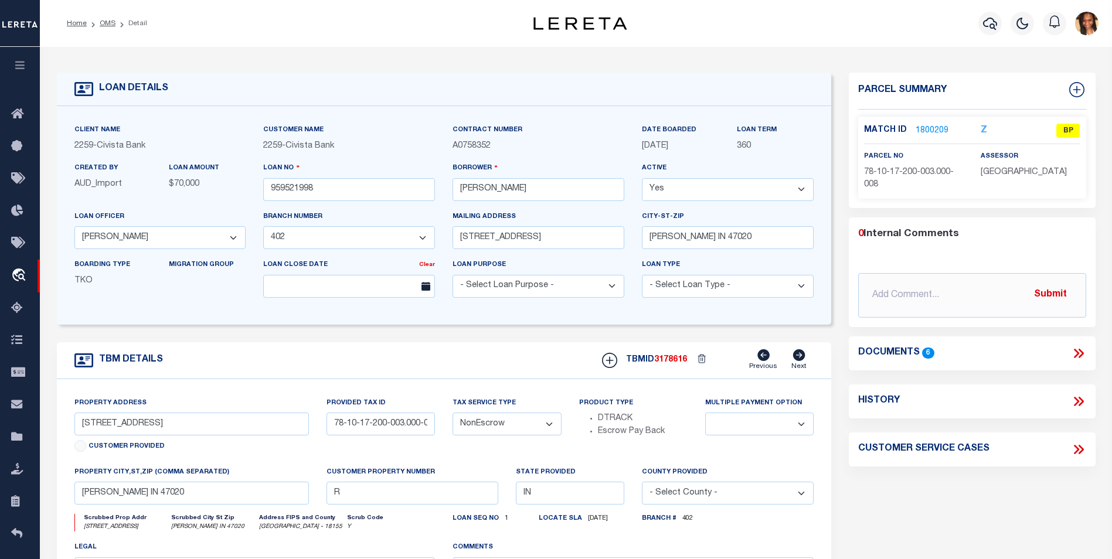
click at [931, 130] on link "1800209" at bounding box center [931, 131] width 33 height 12
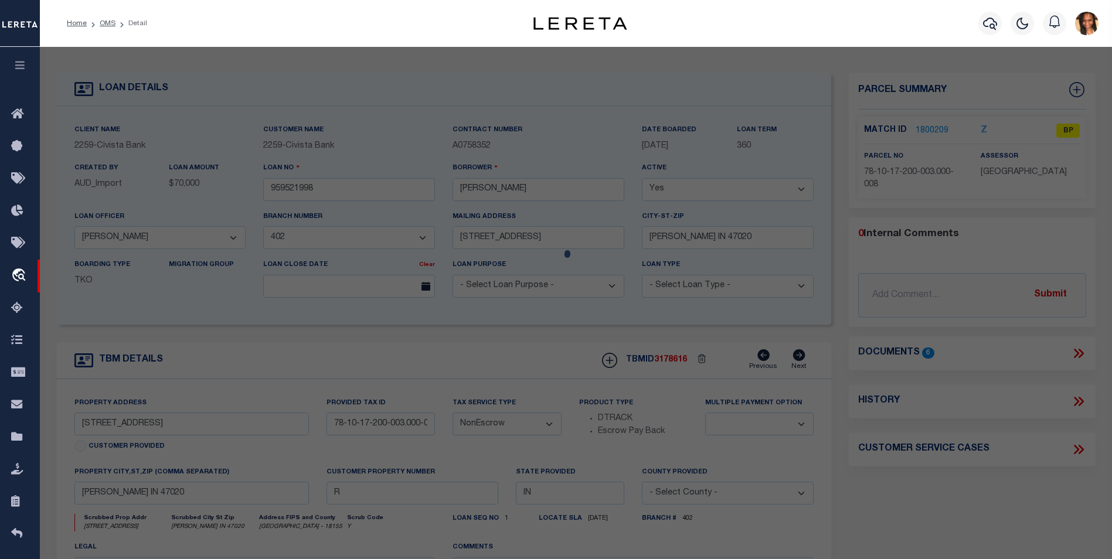
select select "AS"
select select
checkbox input "false"
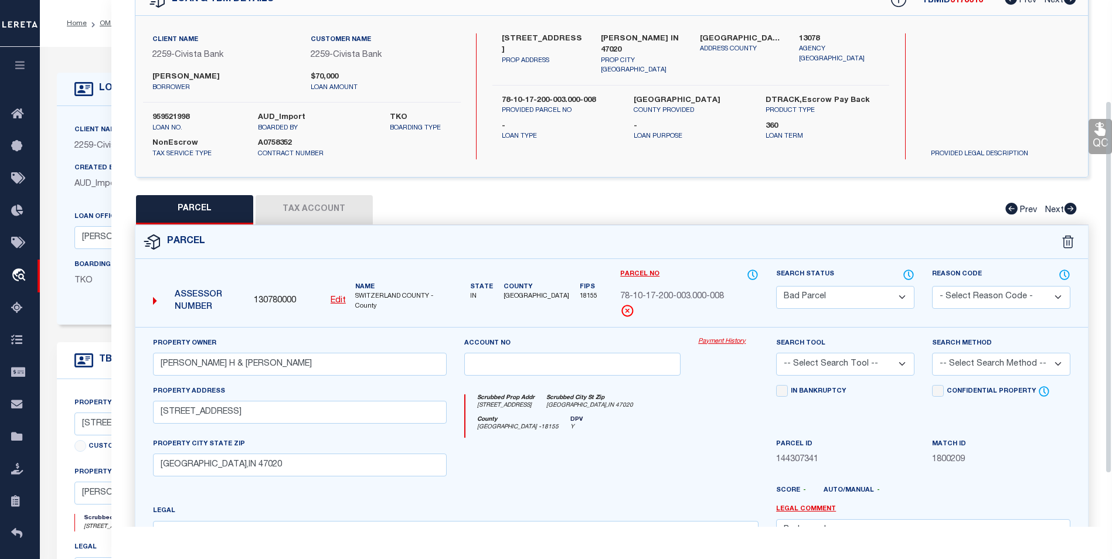
scroll to position [5, 0]
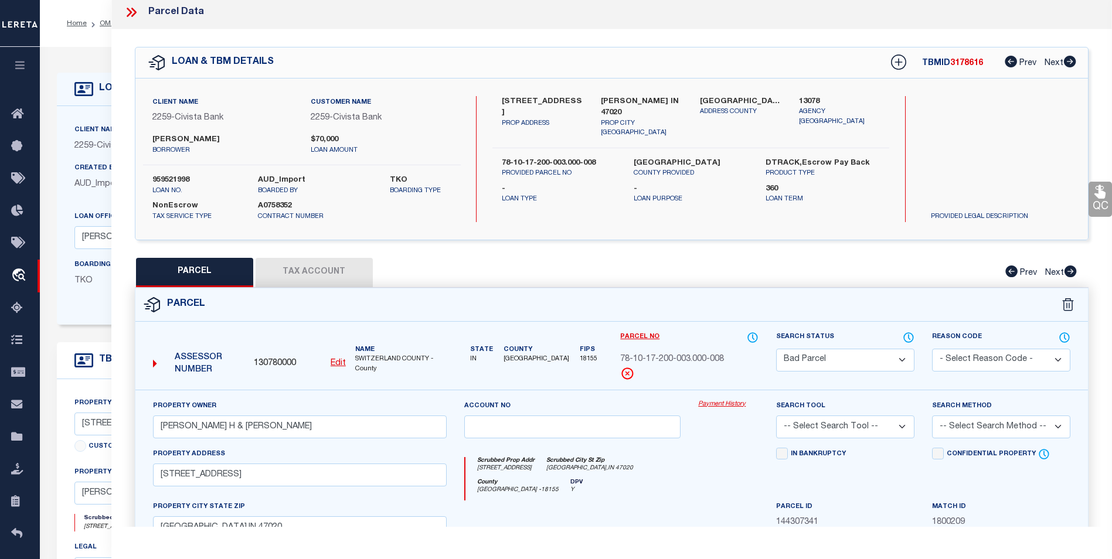
click at [329, 268] on button "Tax Account" at bounding box center [314, 272] width 117 height 29
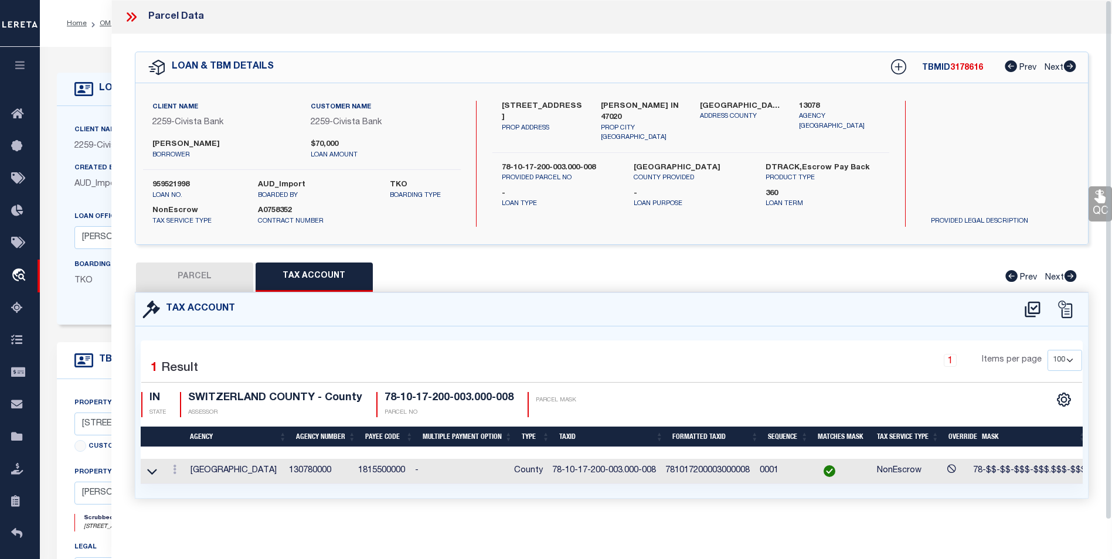
scroll to position [7, 0]
click at [181, 266] on button "PARCEL" at bounding box center [194, 277] width 117 height 29
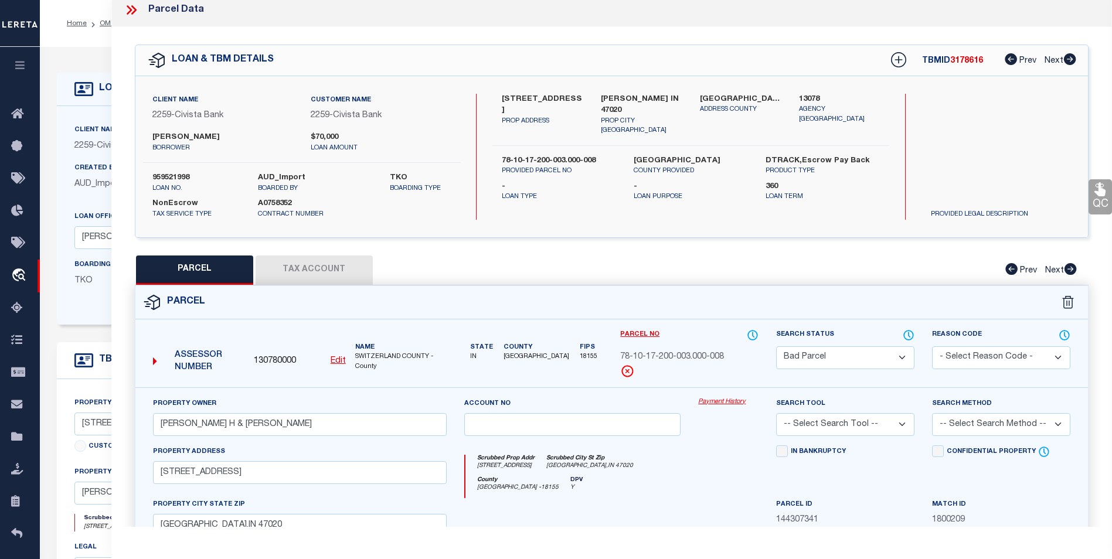
click at [329, 267] on button "Tax Account" at bounding box center [314, 270] width 117 height 29
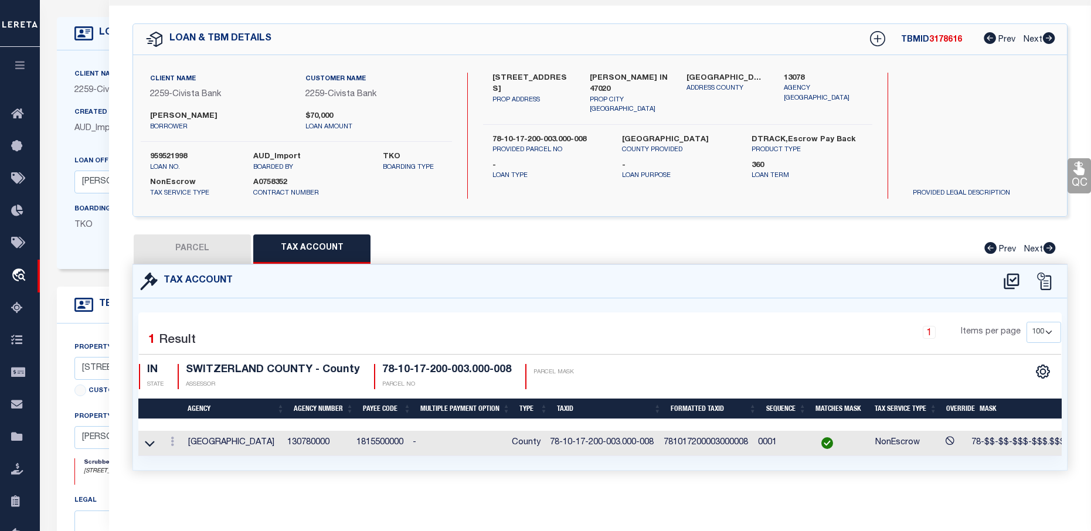
scroll to position [59, 0]
drag, startPoint x: 223, startPoint y: 244, endPoint x: 224, endPoint y: 234, distance: 10.0
click at [223, 244] on button "PARCEL" at bounding box center [192, 248] width 117 height 29
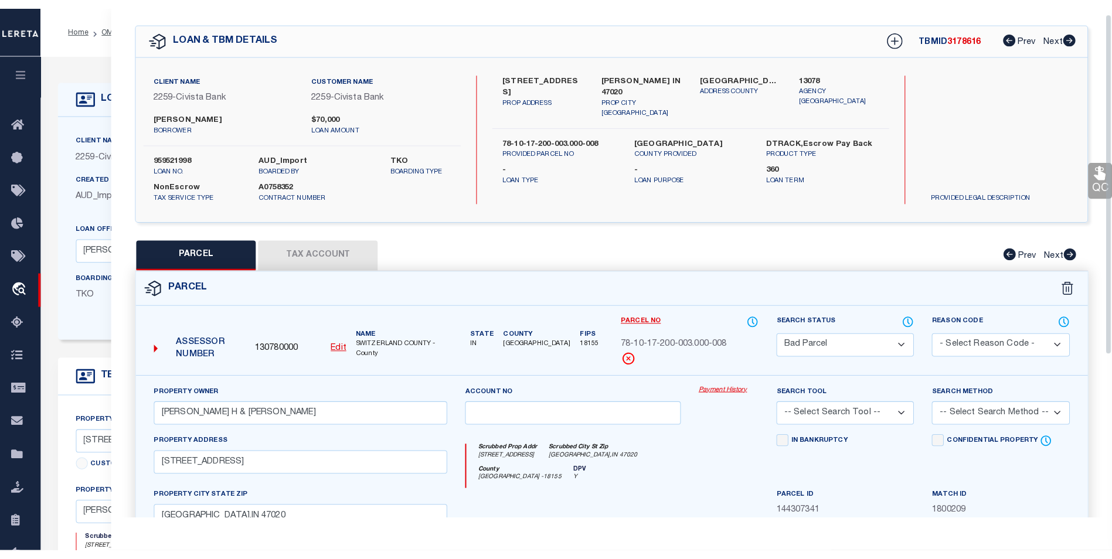
scroll to position [0, 0]
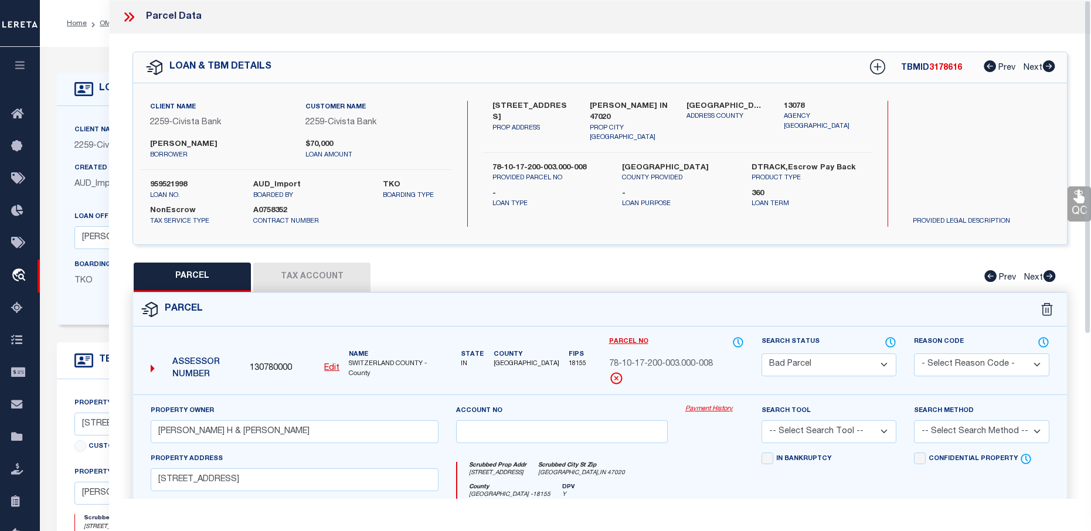
click at [132, 15] on icon at bounding box center [131, 16] width 5 height 9
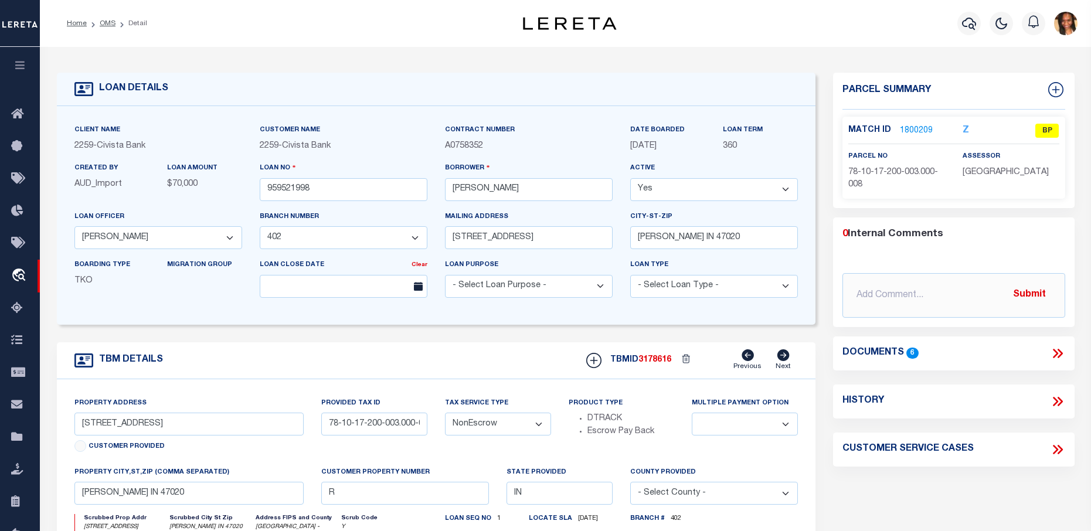
click at [927, 129] on link "1800209" at bounding box center [916, 131] width 33 height 12
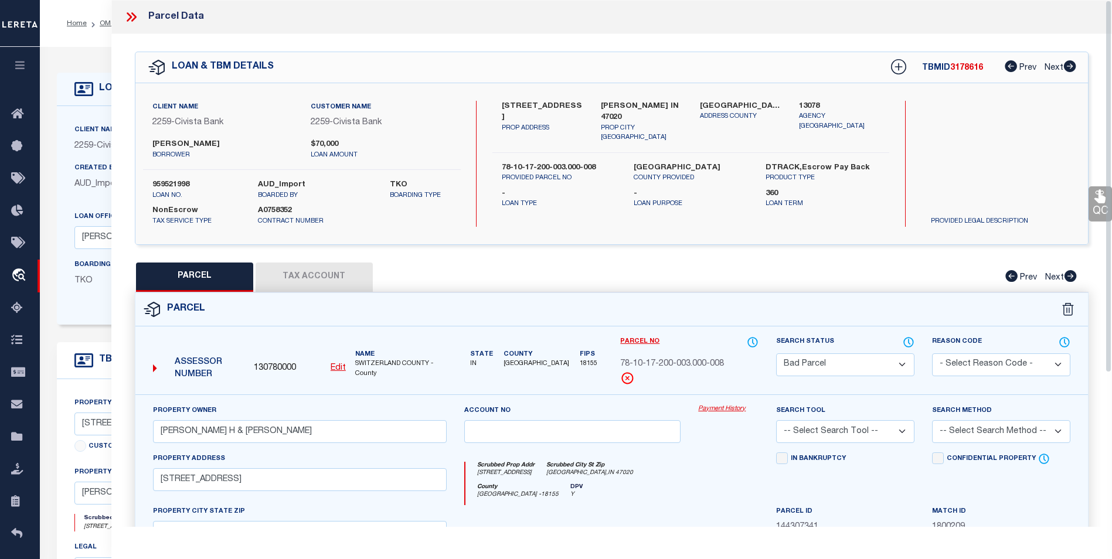
click at [131, 22] on icon at bounding box center [131, 16] width 15 height 15
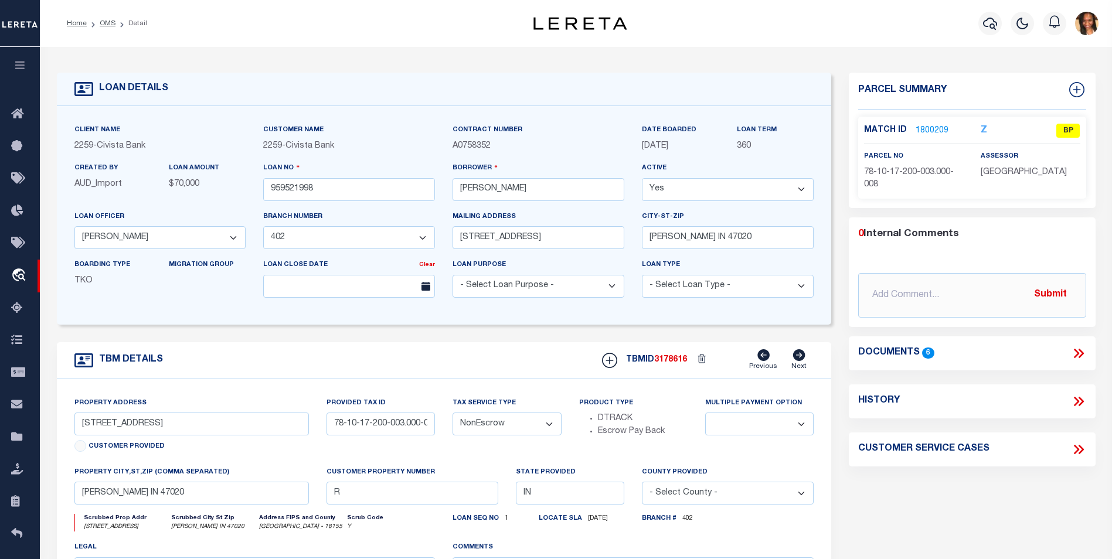
click at [1085, 349] on icon at bounding box center [1078, 353] width 15 height 15
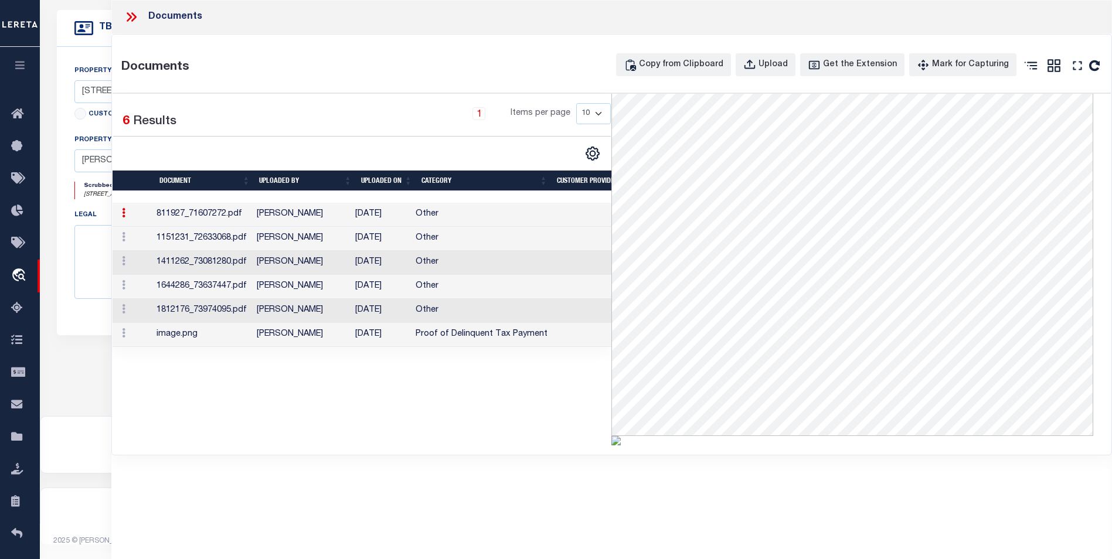
scroll to position [337, 0]
click at [384, 117] on div "1 Items per page 10 25 50 100" at bounding box center [426, 118] width 369 height 30
click at [413, 427] on div "1 Selected 6 Results 1 Items per page 10 25 50 100" at bounding box center [362, 270] width 499 height 352
click at [387, 215] on td "[DATE]" at bounding box center [380, 215] width 60 height 24
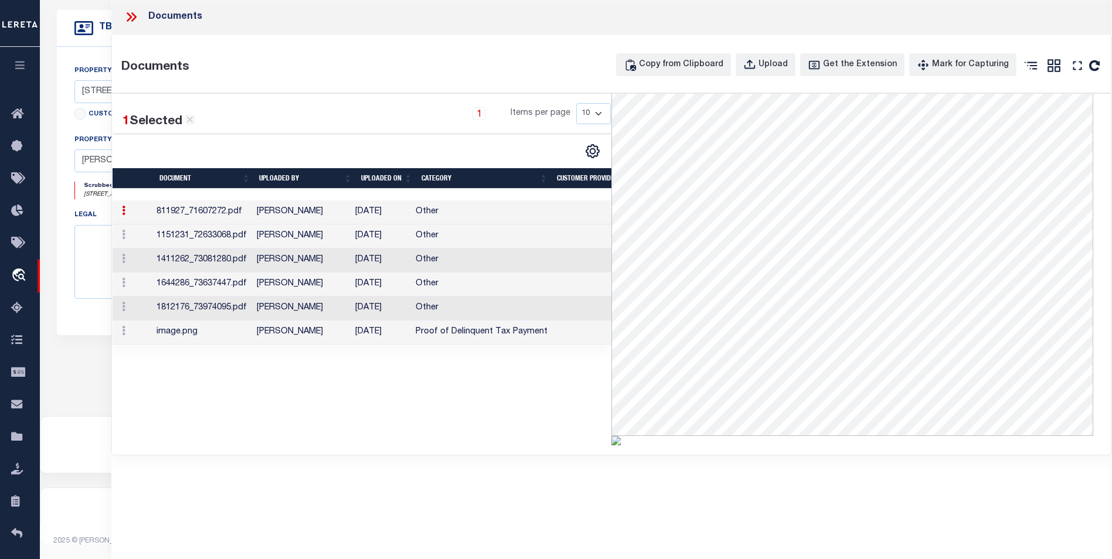
scroll to position [178, 0]
click at [379, 231] on td "[DATE]" at bounding box center [380, 236] width 60 height 24
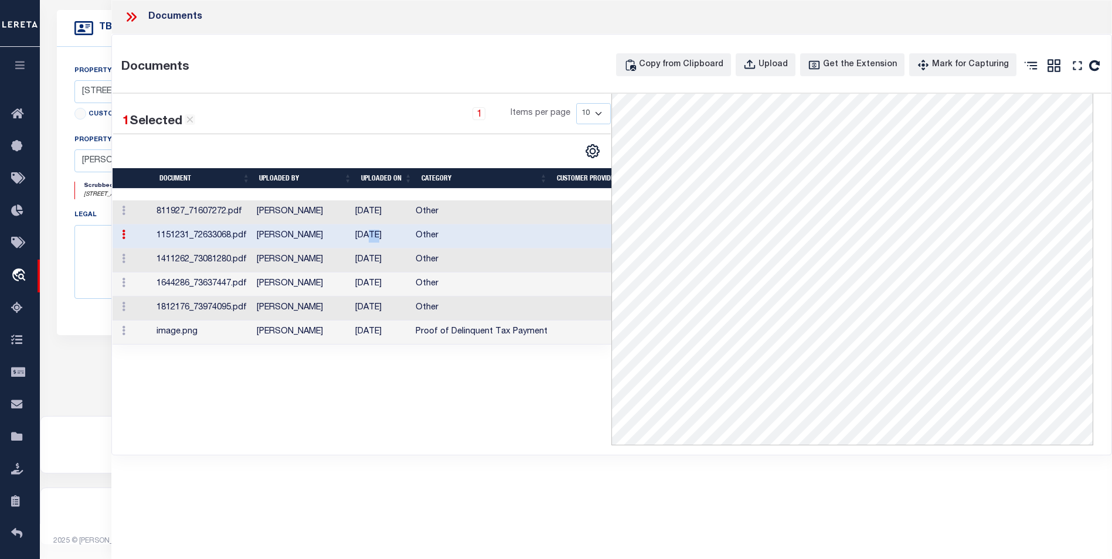
click at [379, 231] on td "[DATE]" at bounding box center [380, 236] width 60 height 24
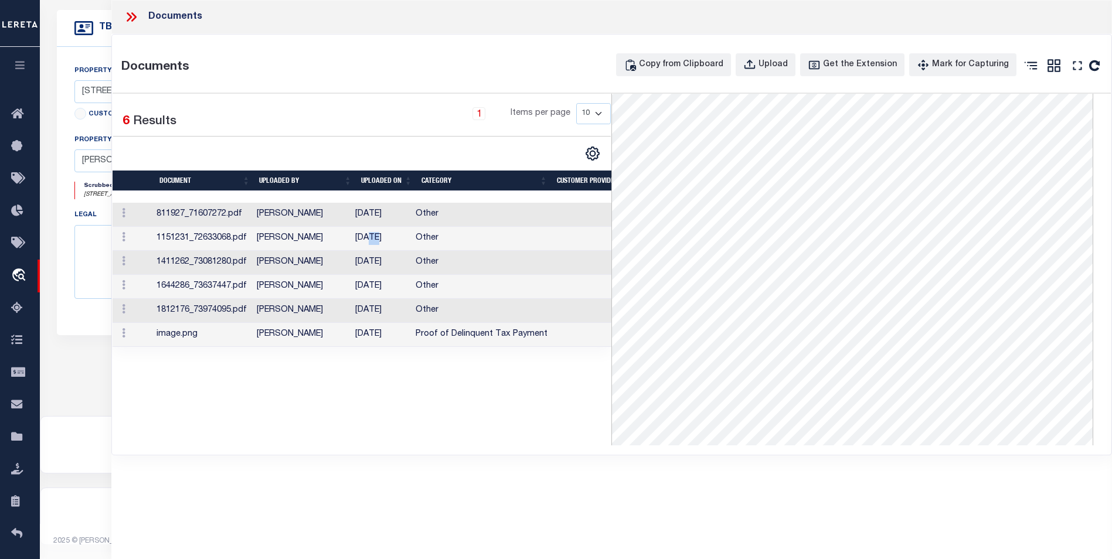
scroll to position [0, 0]
click at [359, 260] on td "[DATE]" at bounding box center [380, 263] width 60 height 24
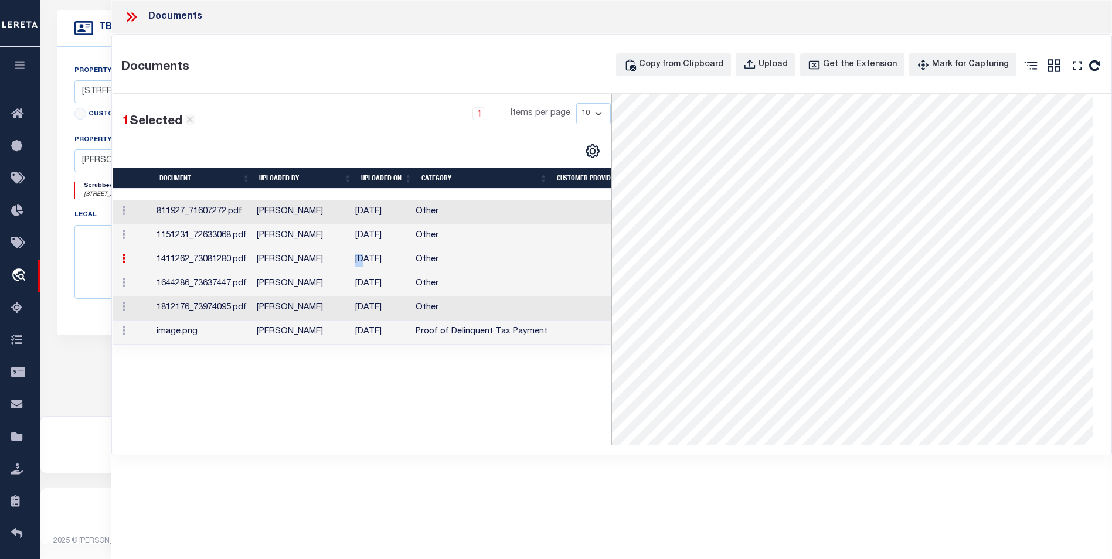
click at [359, 260] on td "[DATE]" at bounding box center [380, 261] width 60 height 24
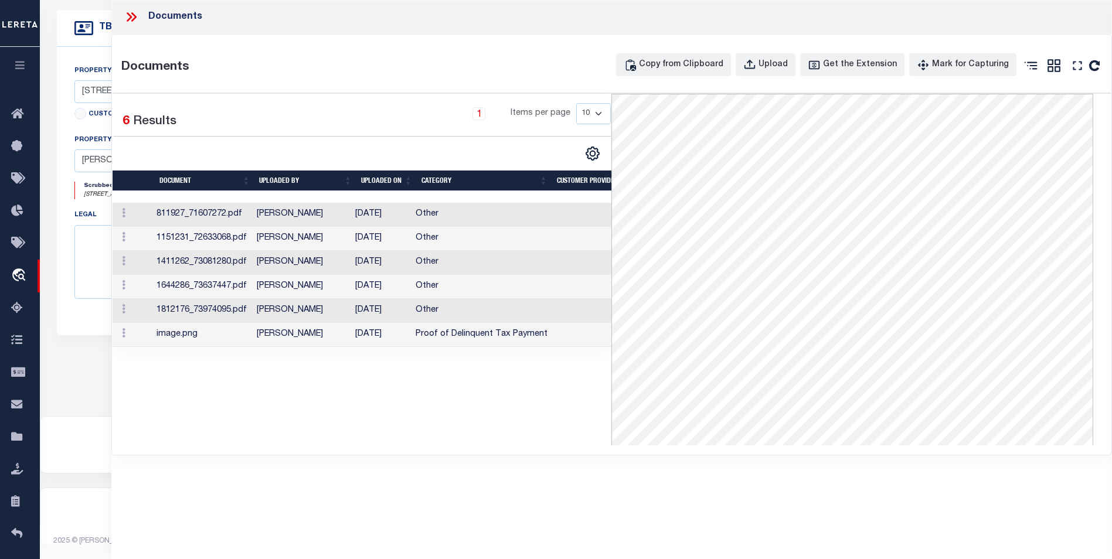
click at [342, 286] on td "[PERSON_NAME]" at bounding box center [301, 287] width 98 height 24
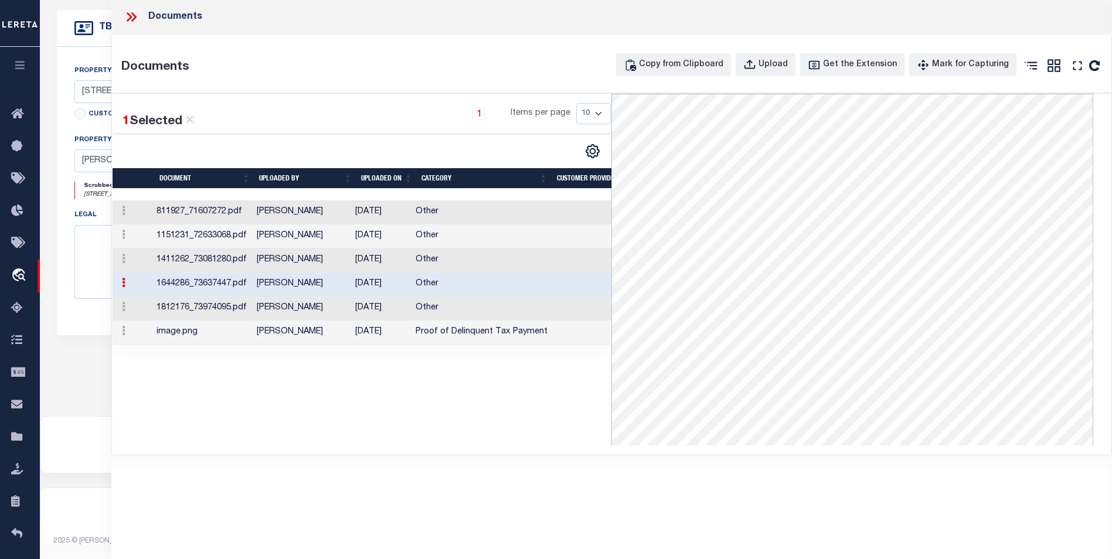
click at [342, 286] on td "[PERSON_NAME]" at bounding box center [301, 285] width 98 height 24
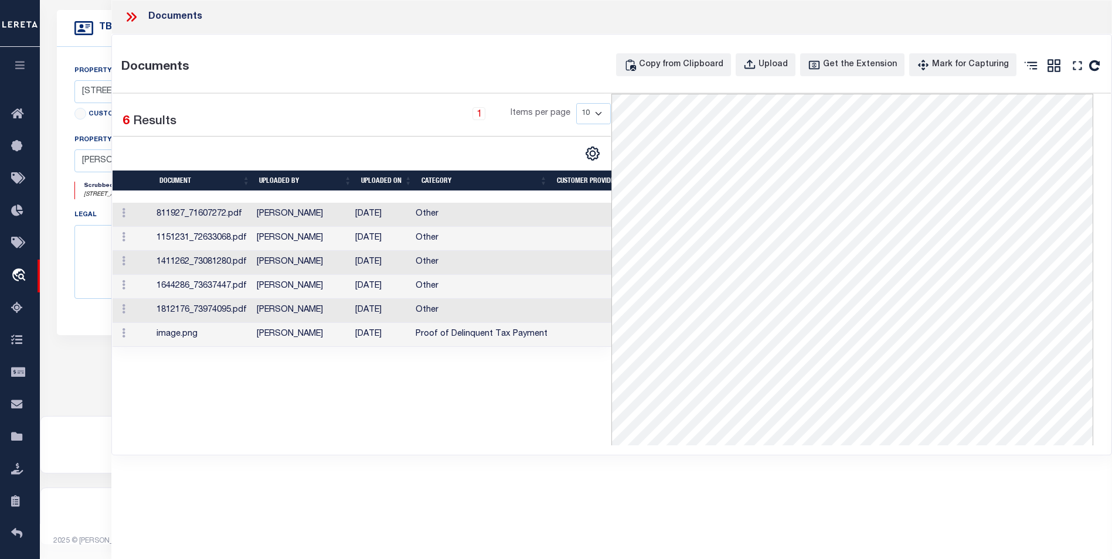
click at [400, 309] on td "[DATE]" at bounding box center [380, 311] width 60 height 24
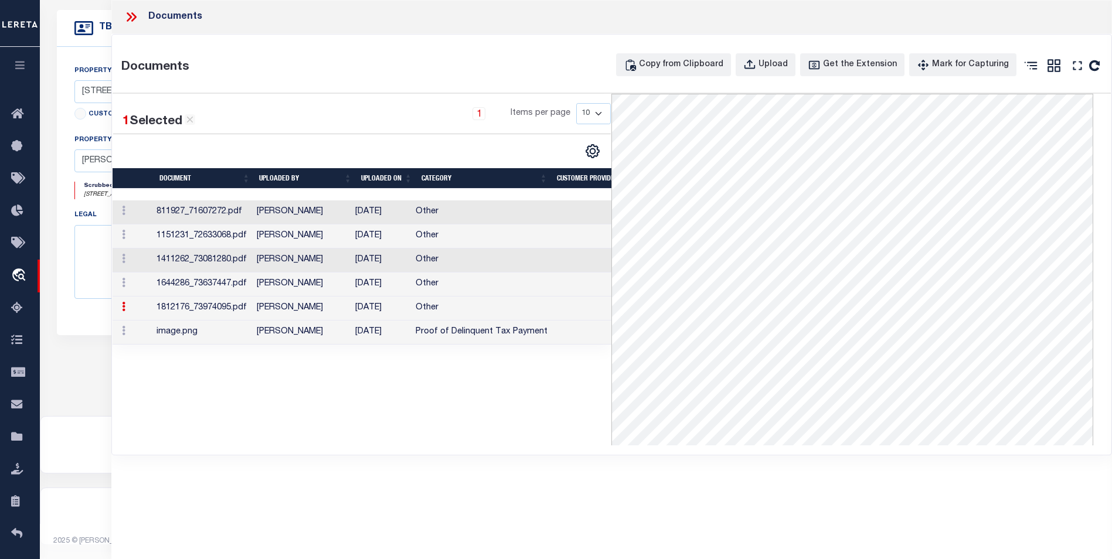
click at [400, 309] on td "[DATE]" at bounding box center [380, 309] width 60 height 24
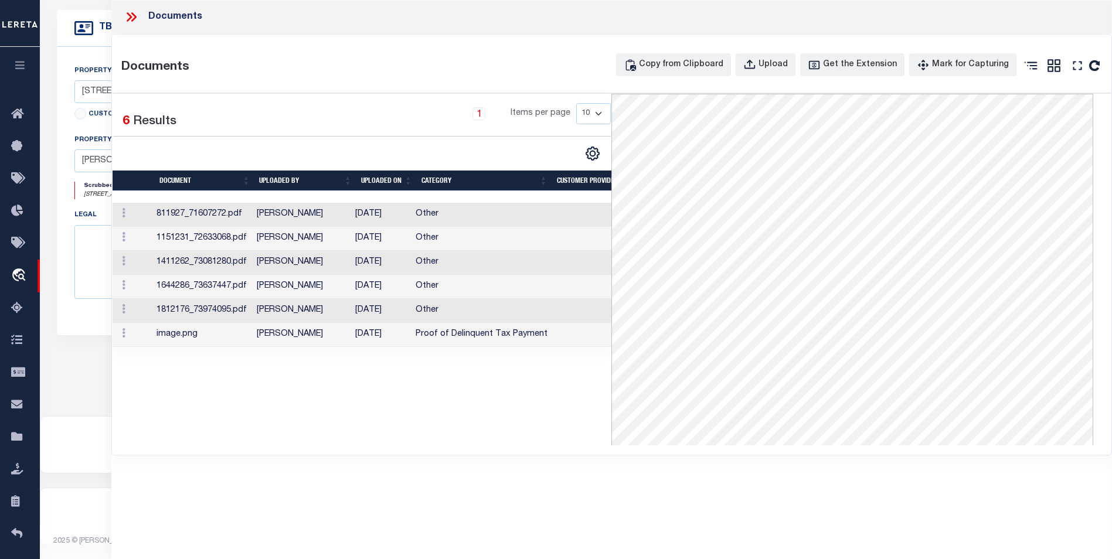
click at [361, 331] on td "[DATE]" at bounding box center [380, 335] width 60 height 24
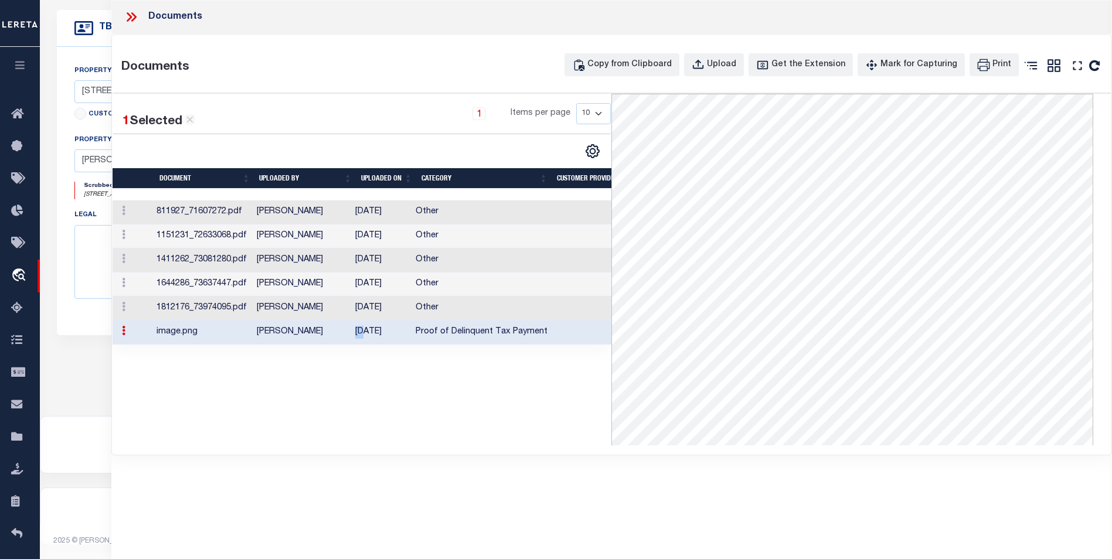
click at [361, 331] on td "[DATE]" at bounding box center [380, 333] width 60 height 24
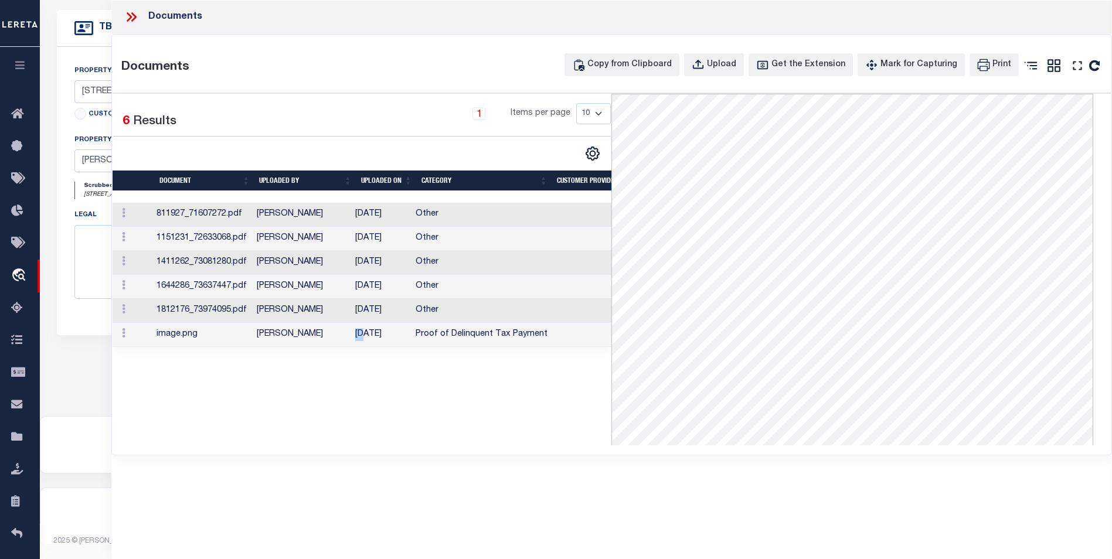
drag, startPoint x: 127, startPoint y: 14, endPoint x: 172, endPoint y: 24, distance: 46.2
click at [127, 14] on icon at bounding box center [131, 16] width 15 height 15
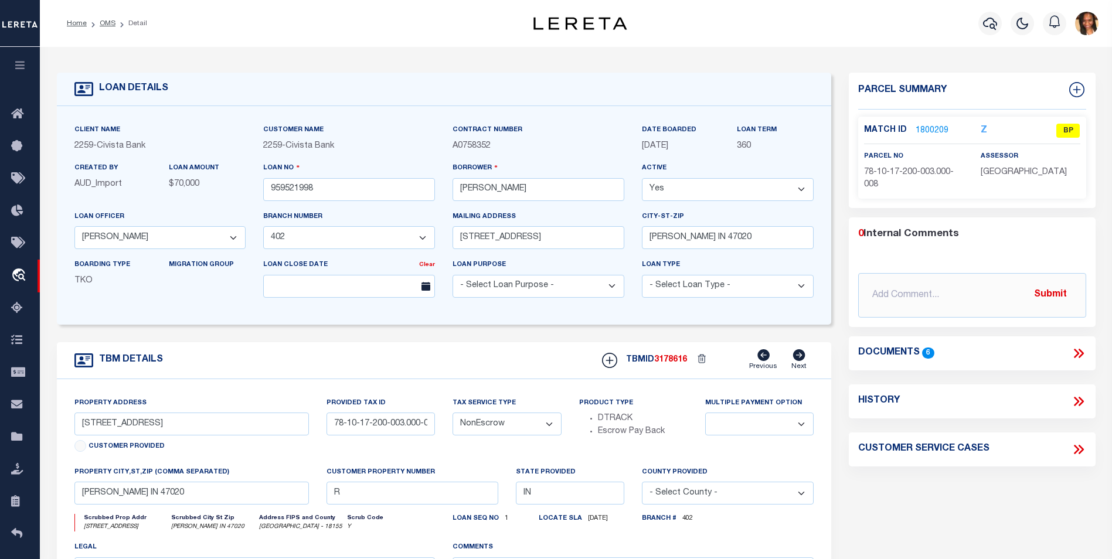
click at [927, 130] on link "1800209" at bounding box center [931, 131] width 33 height 12
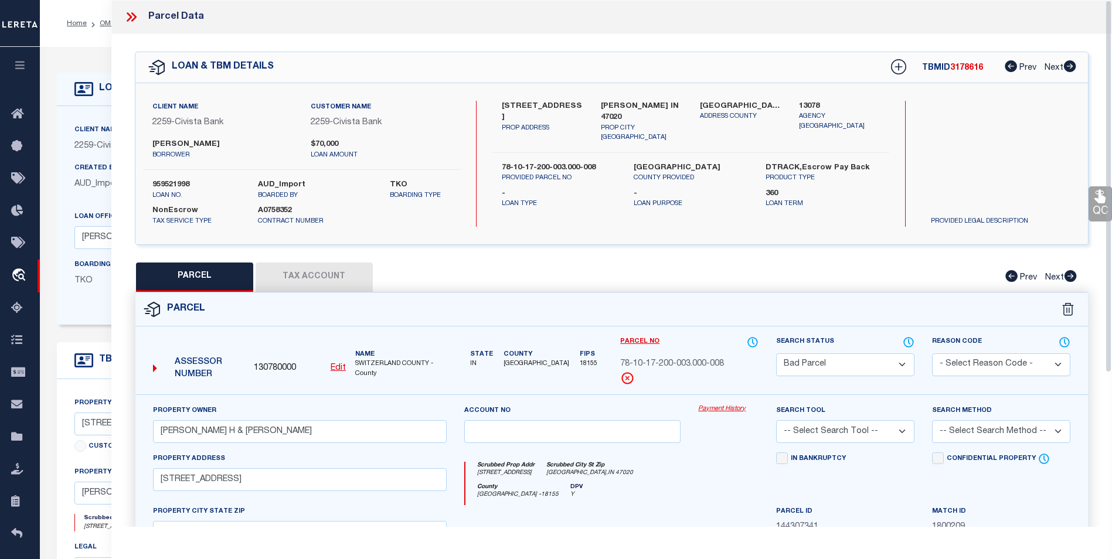
click at [128, 18] on icon at bounding box center [131, 16] width 15 height 15
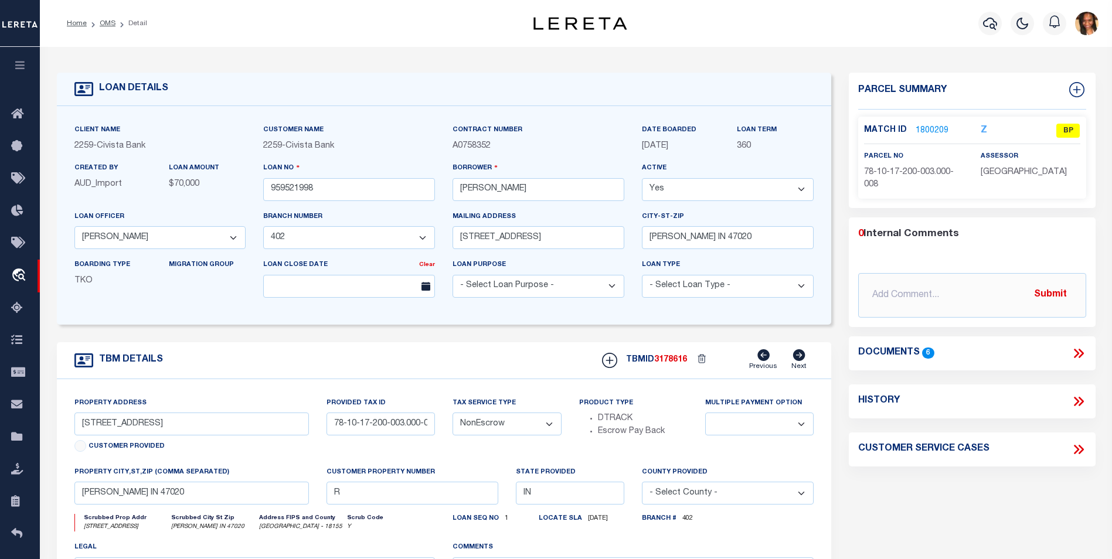
click at [927, 128] on link "1800209" at bounding box center [931, 131] width 33 height 12
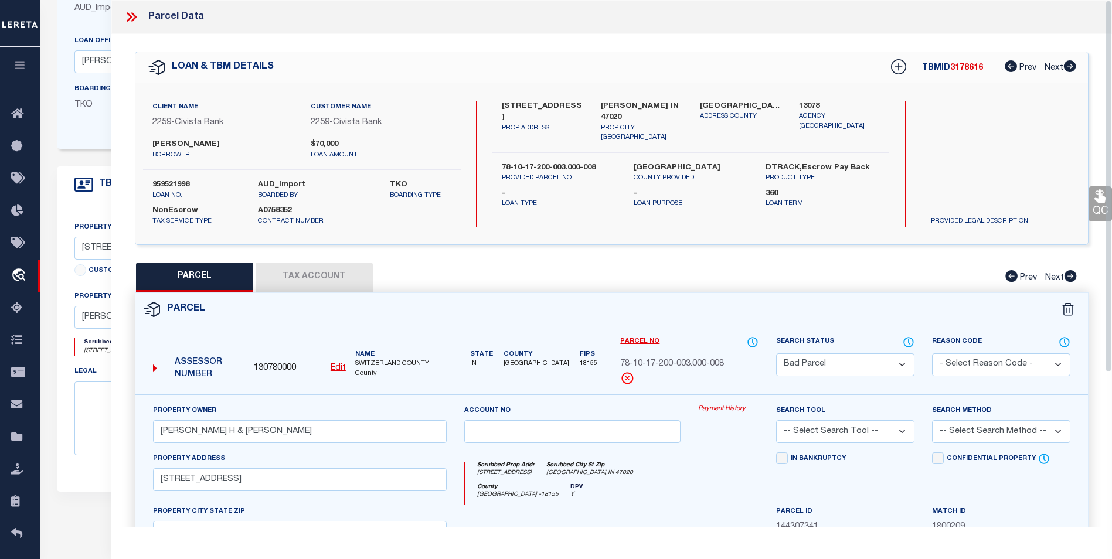
click at [319, 280] on button "Tax Account" at bounding box center [314, 277] width 117 height 29
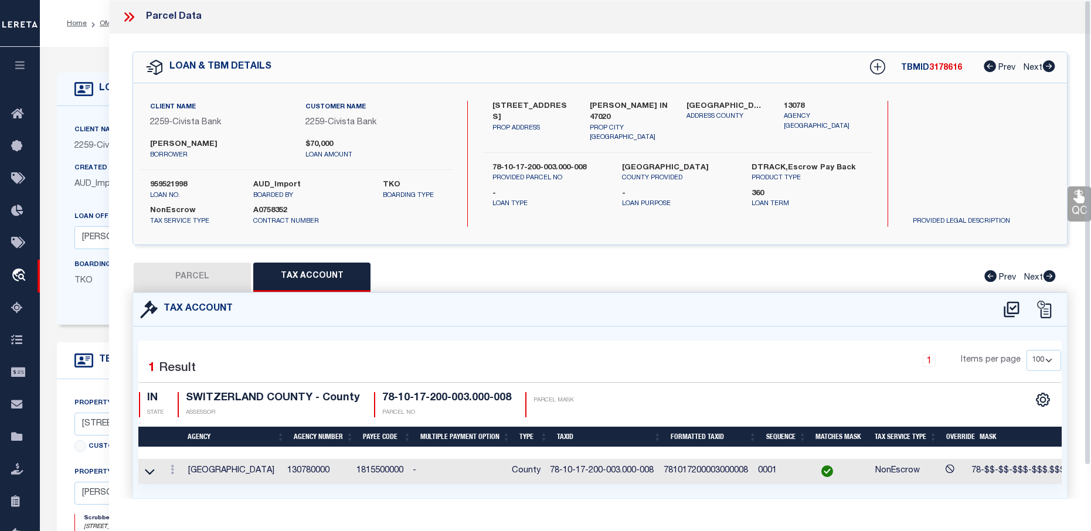
click at [130, 16] on icon at bounding box center [128, 16] width 15 height 15
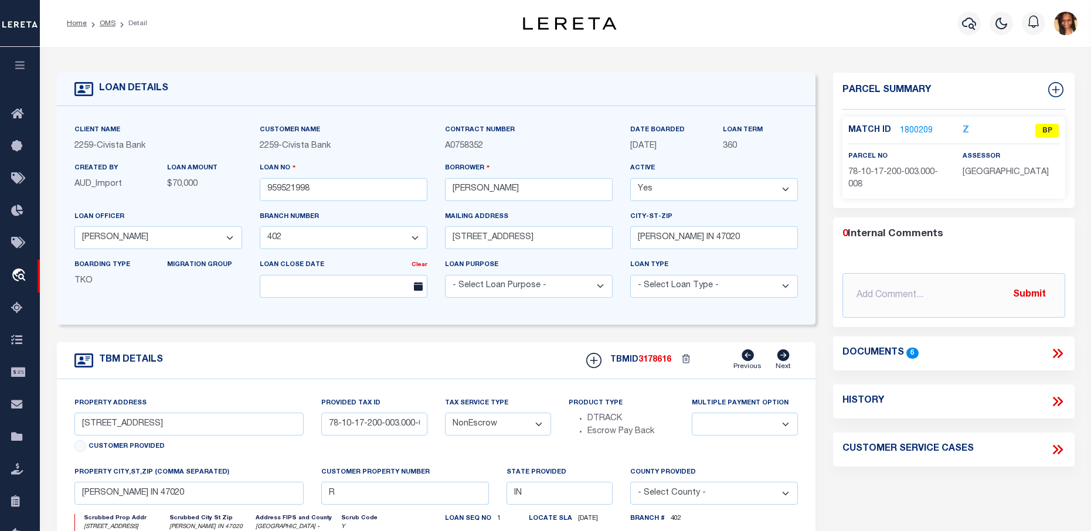
click at [1054, 358] on icon at bounding box center [1057, 353] width 15 height 15
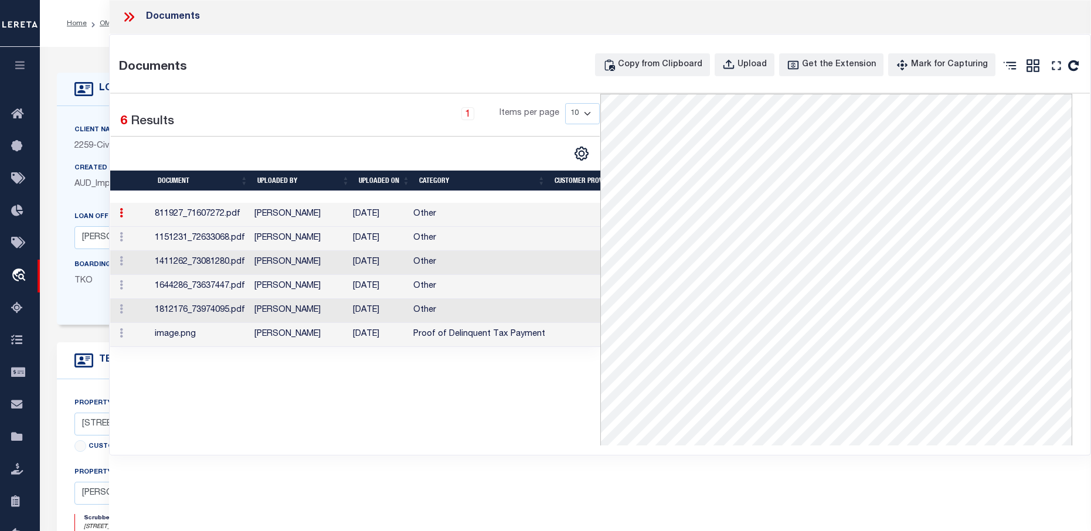
scroll to position [59, 0]
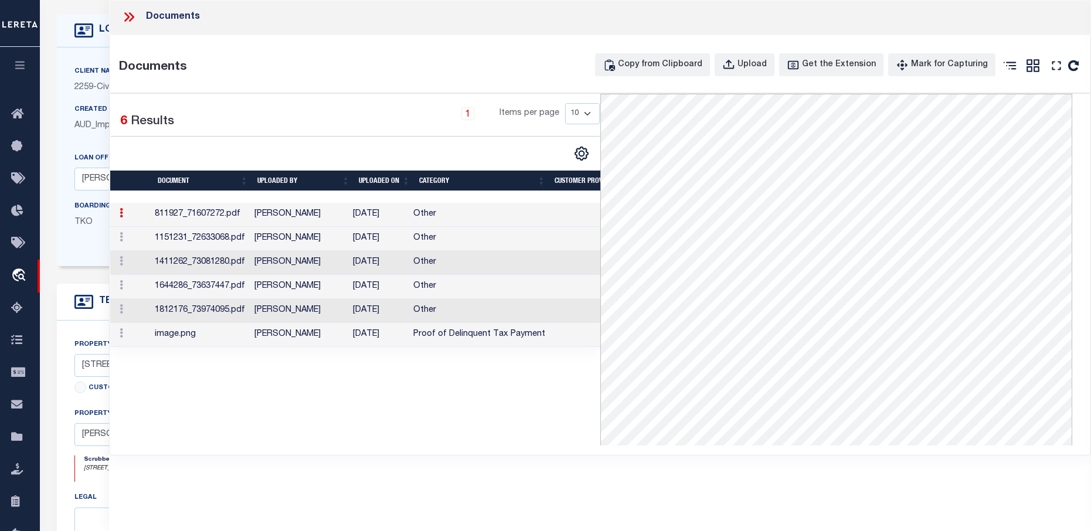
click at [135, 20] on icon at bounding box center [128, 16] width 15 height 15
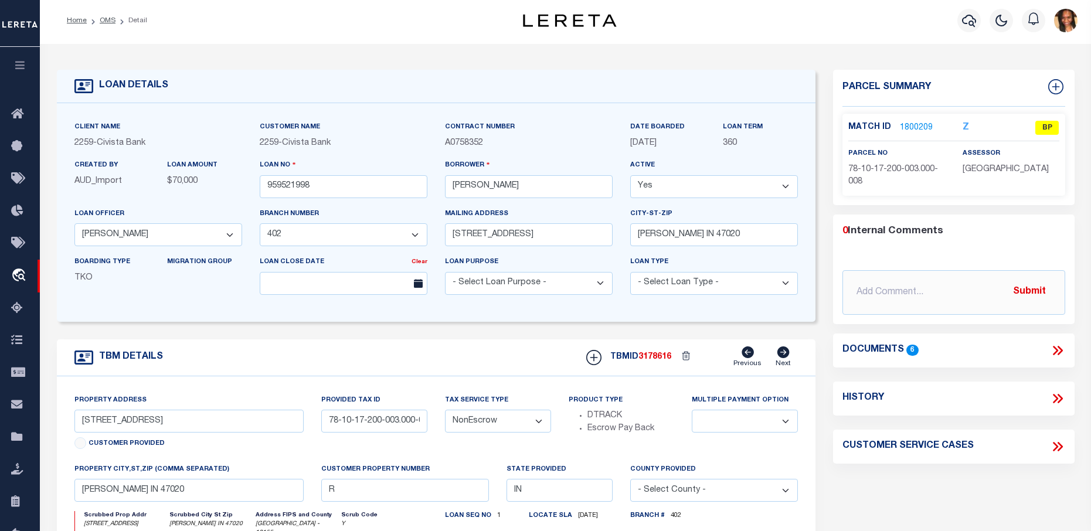
scroll to position [0, 0]
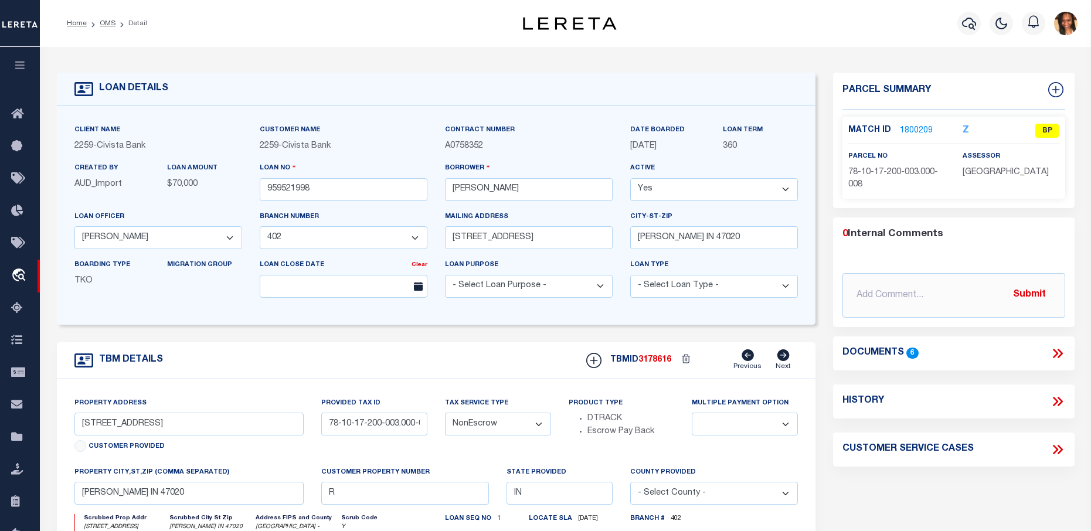
click at [378, 74] on div "LOAN DETAILS" at bounding box center [436, 89] width 759 height 33
click at [1066, 357] on div "Documents 6" at bounding box center [953, 353] width 241 height 15
click at [1061, 355] on icon at bounding box center [1057, 353] width 15 height 15
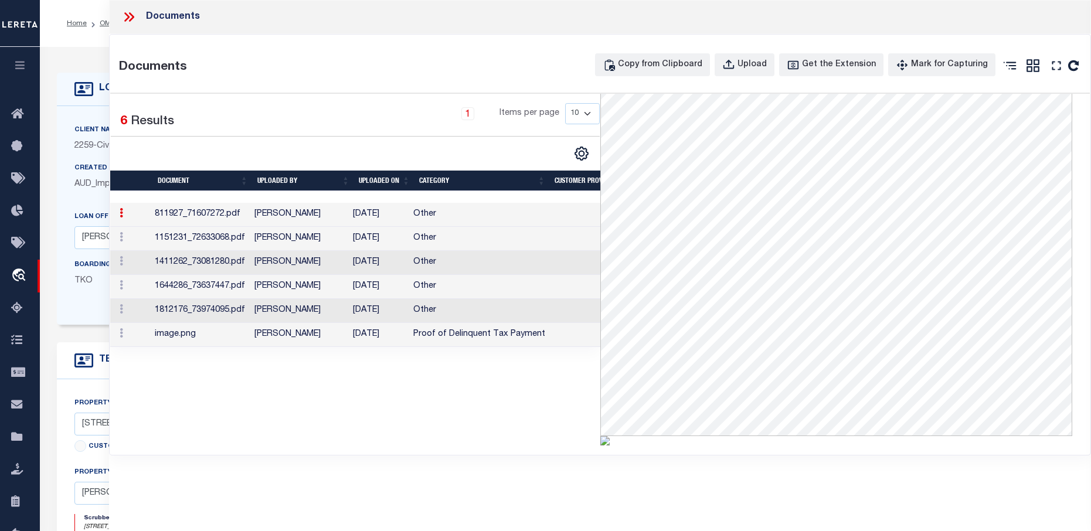
scroll to position [150, 0]
click at [390, 331] on td "[DATE]" at bounding box center [378, 335] width 60 height 24
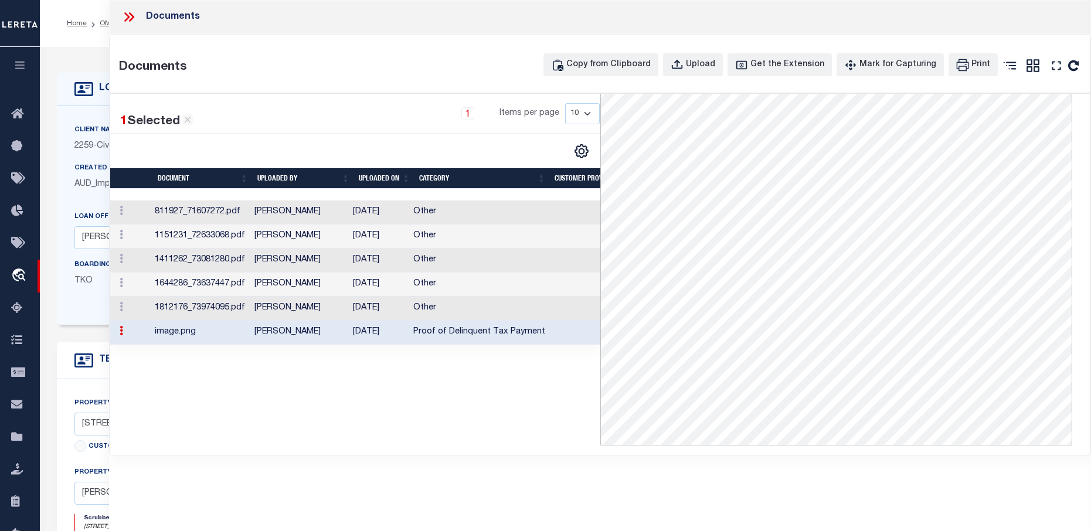
click at [390, 331] on td "[DATE]" at bounding box center [378, 333] width 60 height 24
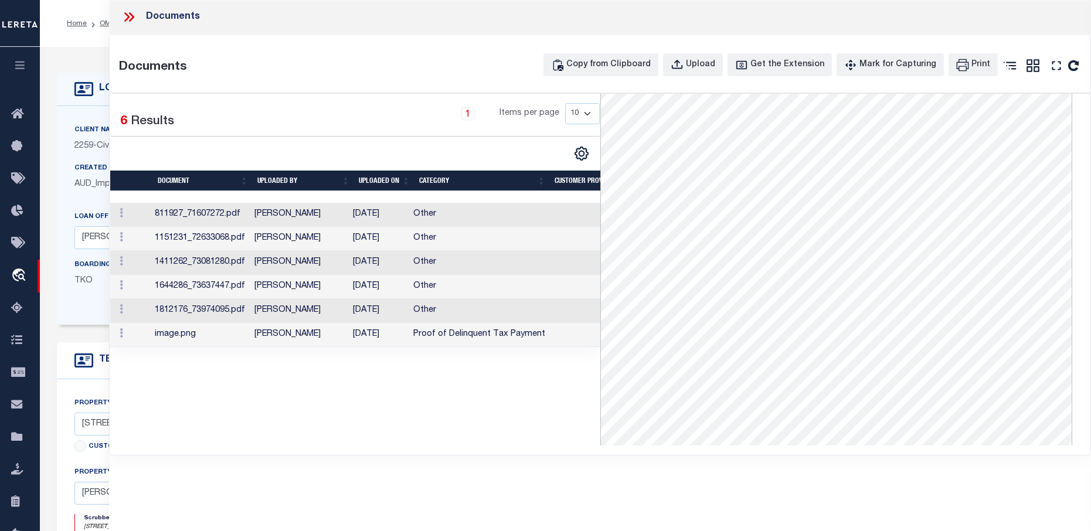
scroll to position [91, 0]
click at [515, 333] on td "Proof of Delinquent Tax Payment" at bounding box center [479, 335] width 141 height 24
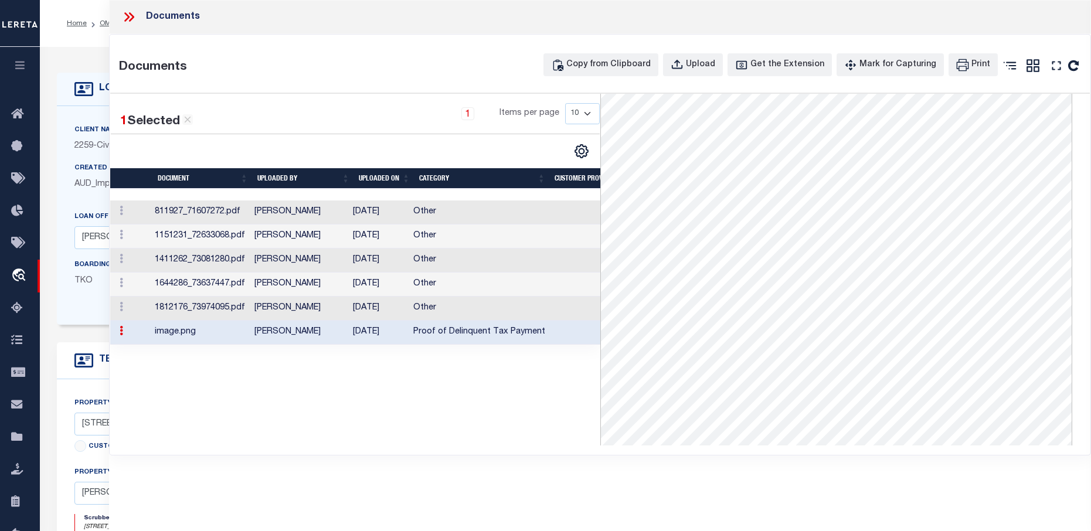
scroll to position [0, 0]
click at [125, 8] on div "Documents" at bounding box center [600, 17] width 982 height 34
click at [127, 20] on icon at bounding box center [126, 16] width 5 height 9
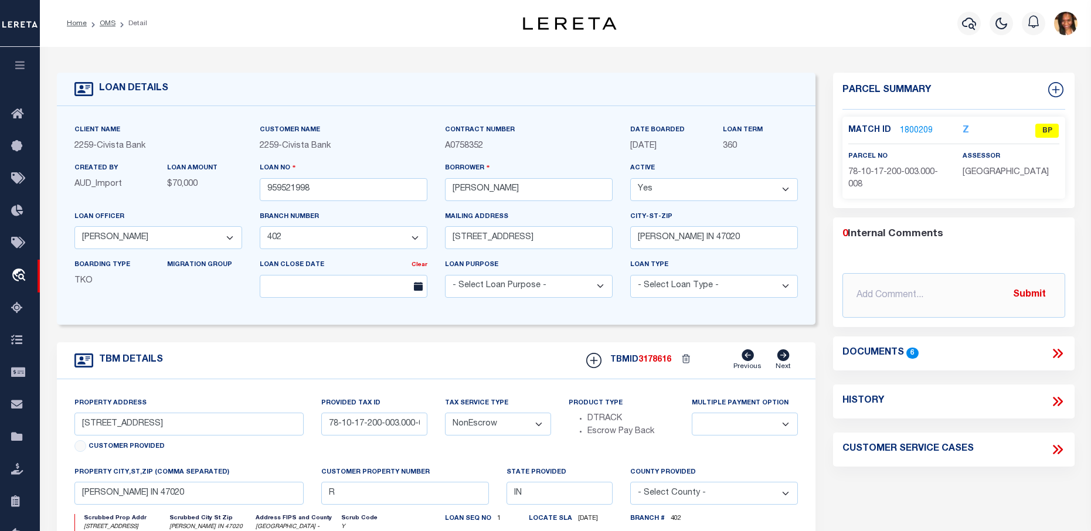
click at [913, 128] on link "1800209" at bounding box center [916, 131] width 33 height 12
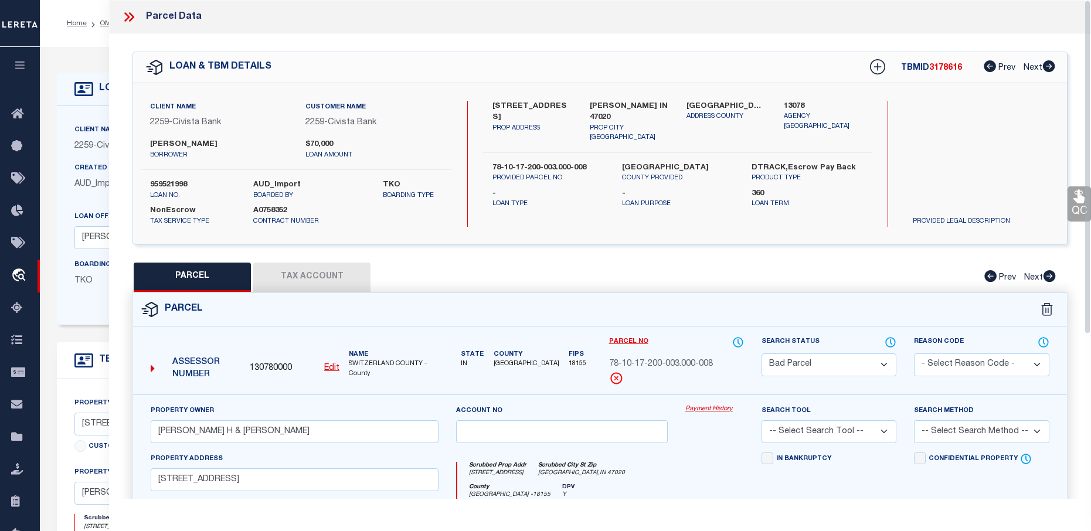
click at [123, 17] on icon at bounding box center [128, 16] width 15 height 15
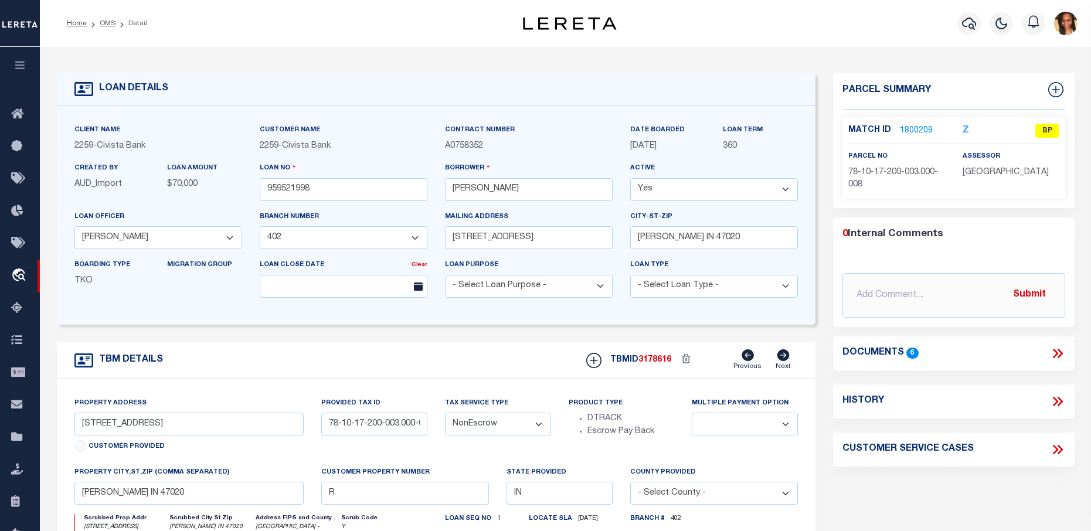
click at [908, 126] on link "1800209" at bounding box center [916, 131] width 33 height 12
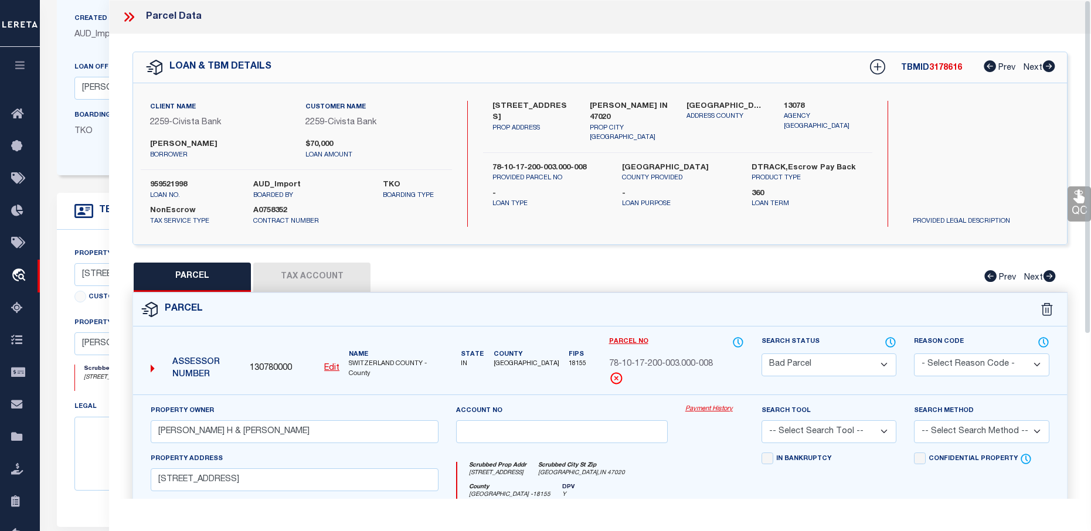
scroll to position [131, 0]
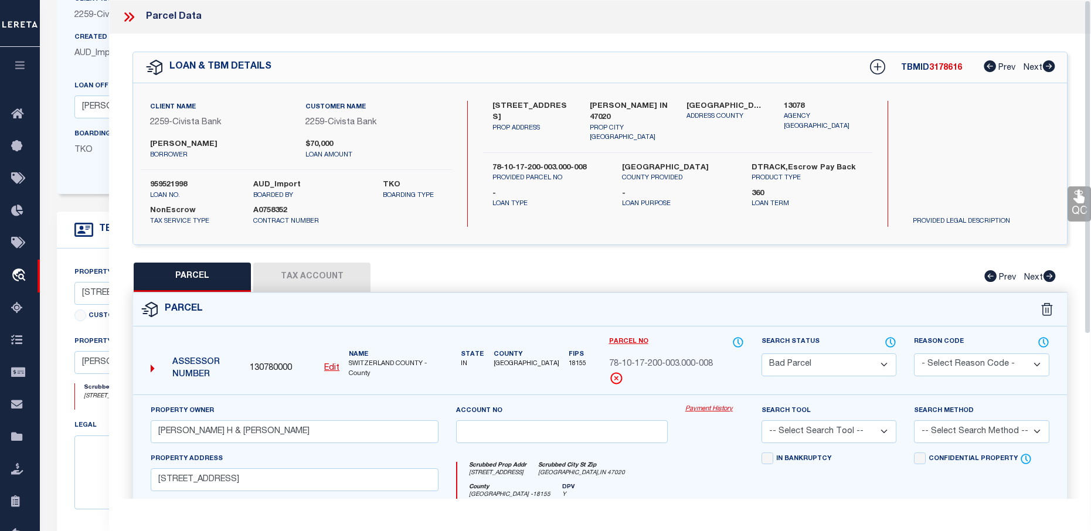
click at [121, 19] on div "Parcel Data" at bounding box center [600, 17] width 982 height 34
click at [130, 18] on icon at bounding box center [128, 16] width 15 height 15
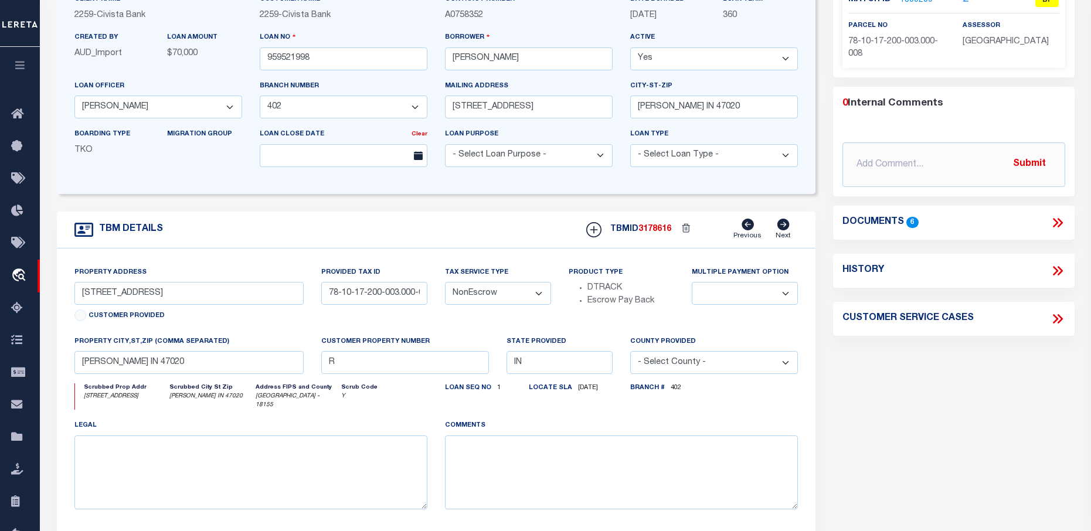
click at [1051, 216] on icon at bounding box center [1057, 222] width 15 height 15
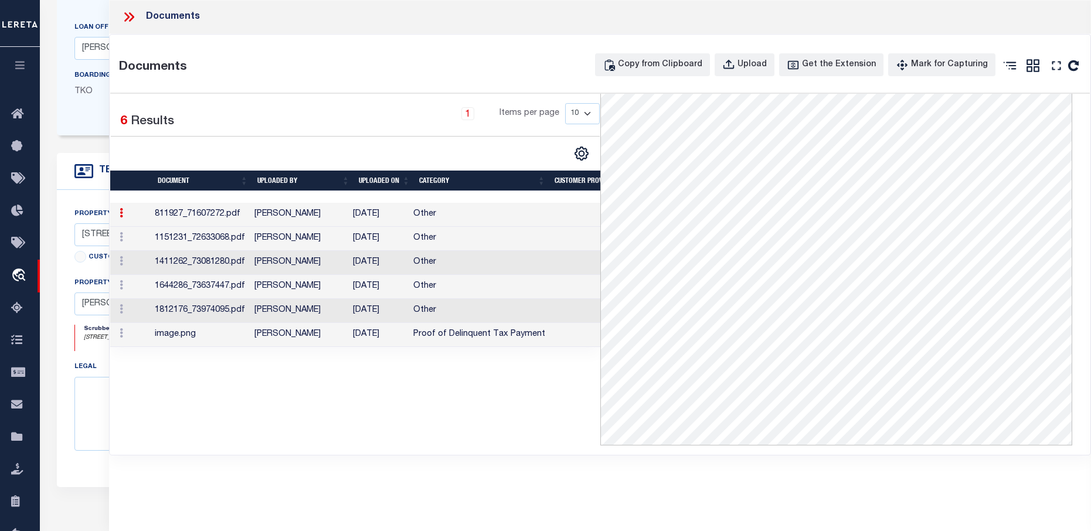
scroll to position [365, 0]
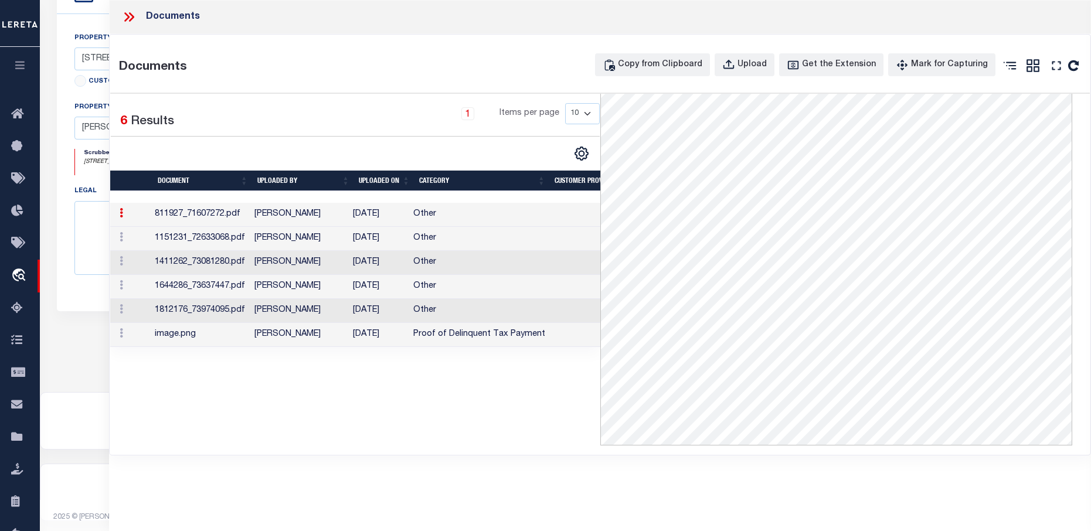
click at [336, 333] on td "[PERSON_NAME]" at bounding box center [299, 335] width 98 height 24
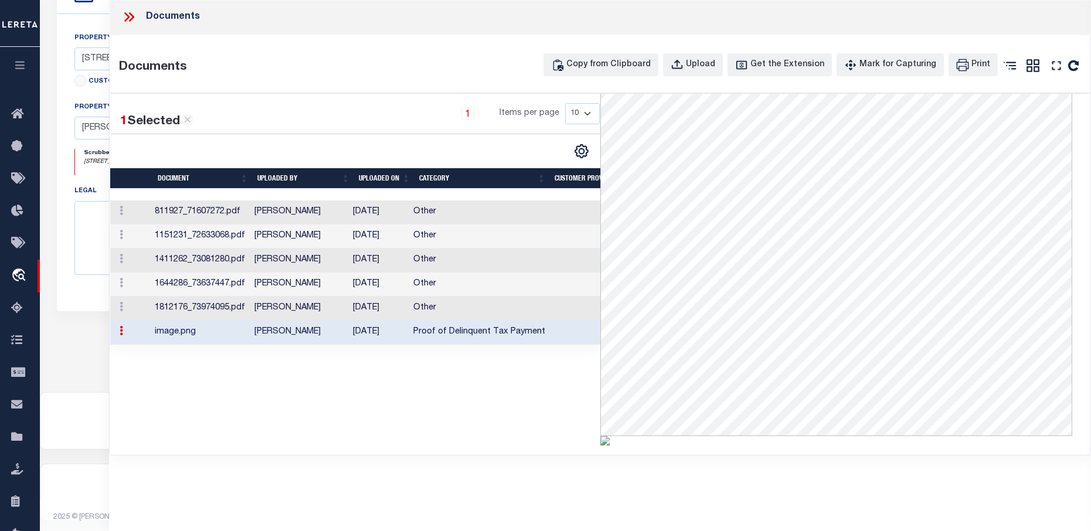
scroll to position [232, 0]
click at [457, 325] on td "Proof of Delinquent Tax Payment" at bounding box center [479, 333] width 141 height 24
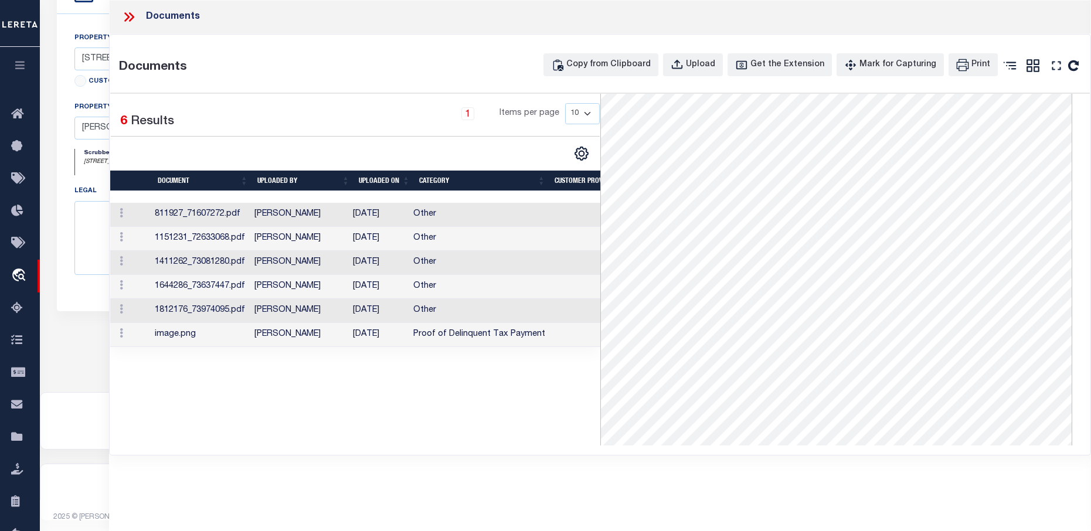
scroll to position [0, 0]
click at [380, 314] on td "[DATE]" at bounding box center [378, 311] width 60 height 24
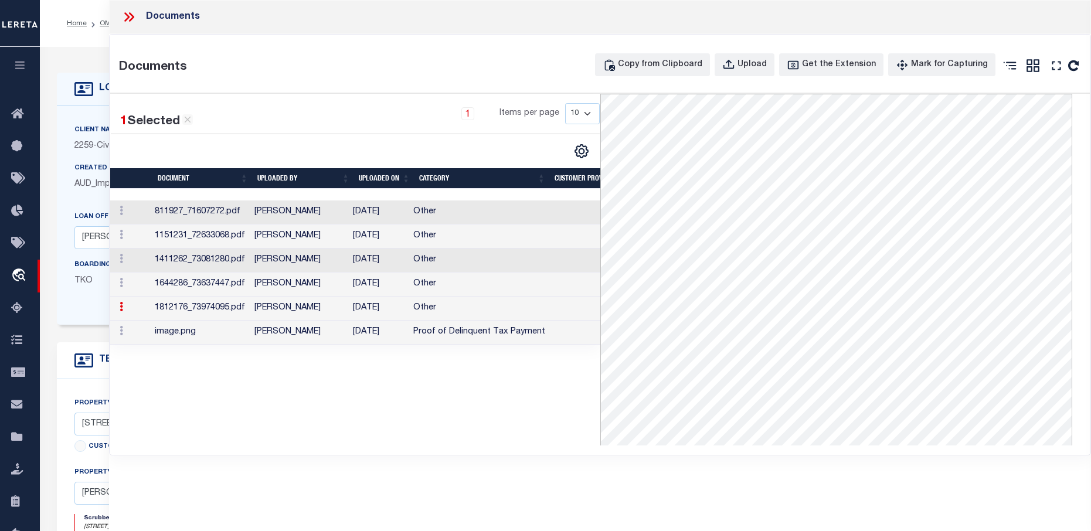
click at [134, 13] on icon at bounding box center [128, 16] width 15 height 15
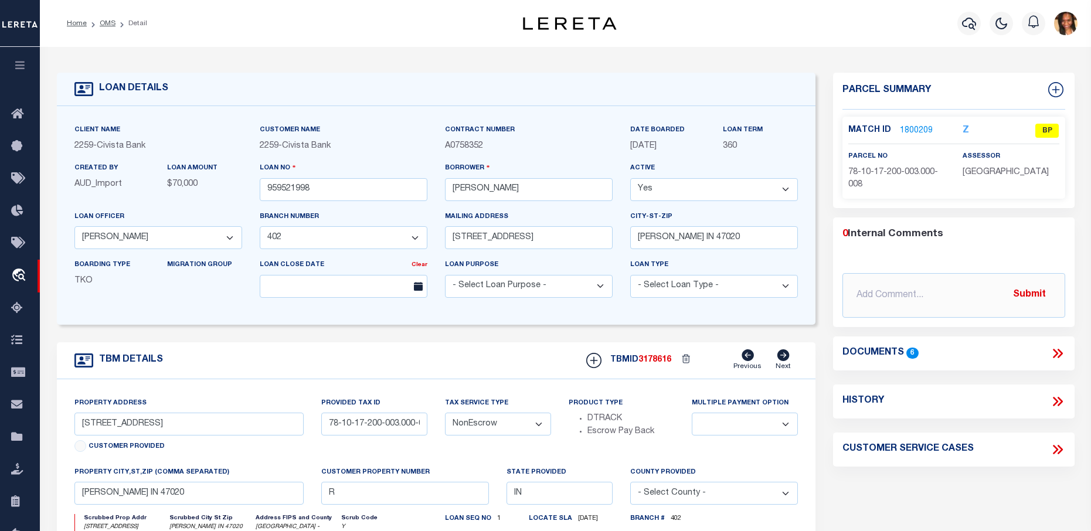
click at [110, 28] on li "OMS" at bounding box center [101, 23] width 29 height 11
click at [109, 23] on link "OMS" at bounding box center [108, 23] width 16 height 7
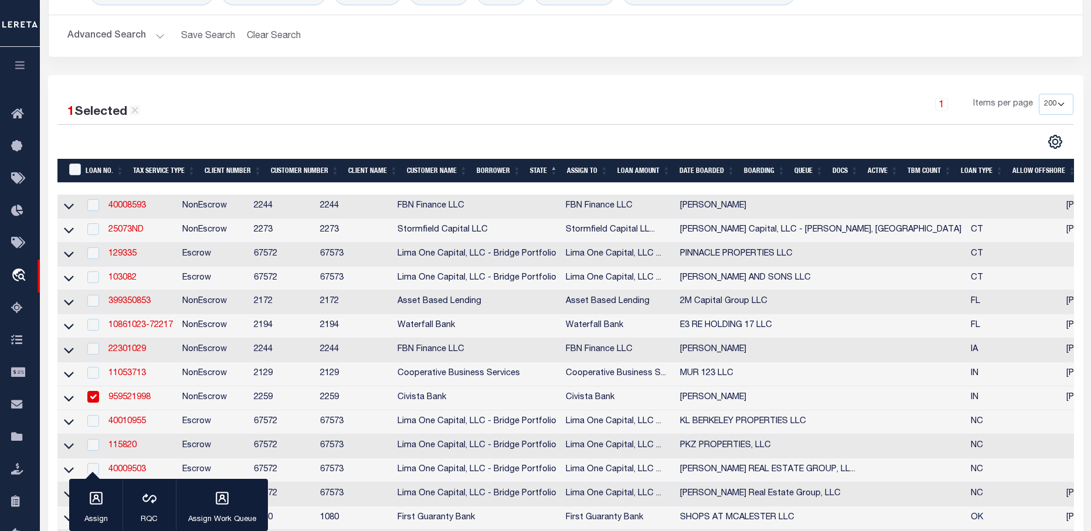
scroll to position [256, 0]
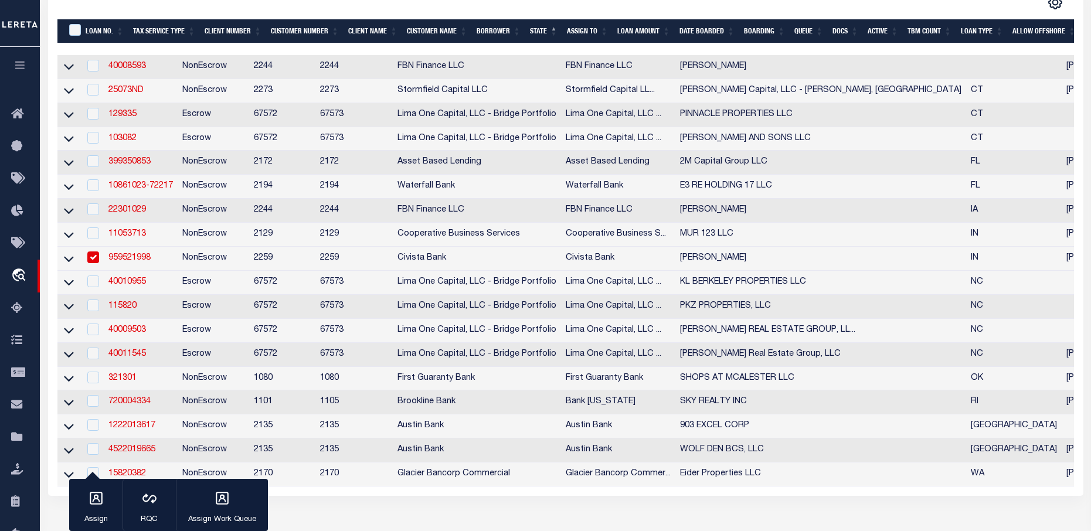
click at [88, 263] on input "checkbox" at bounding box center [93, 257] width 12 height 12
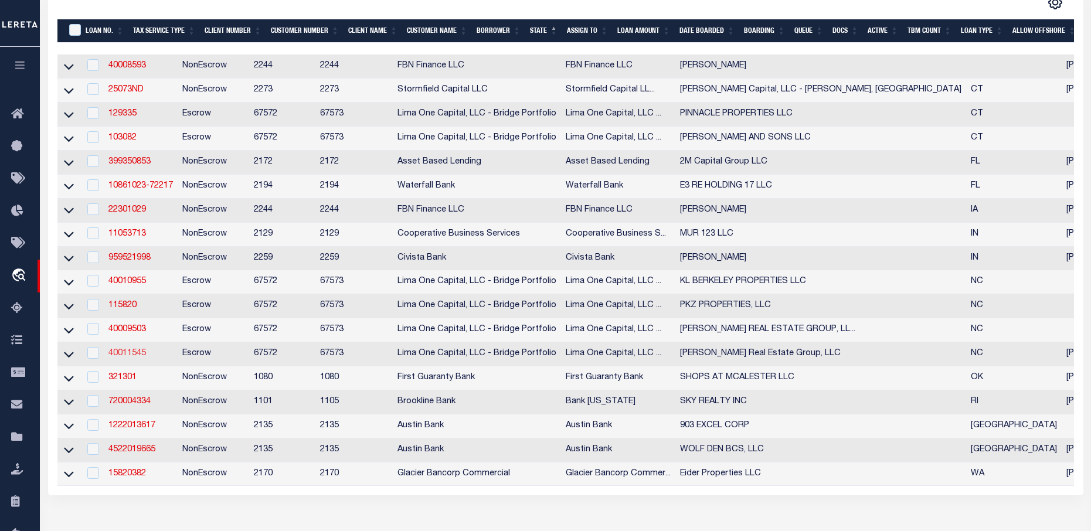
click at [135, 358] on link "40011545" at bounding box center [127, 353] width 38 height 8
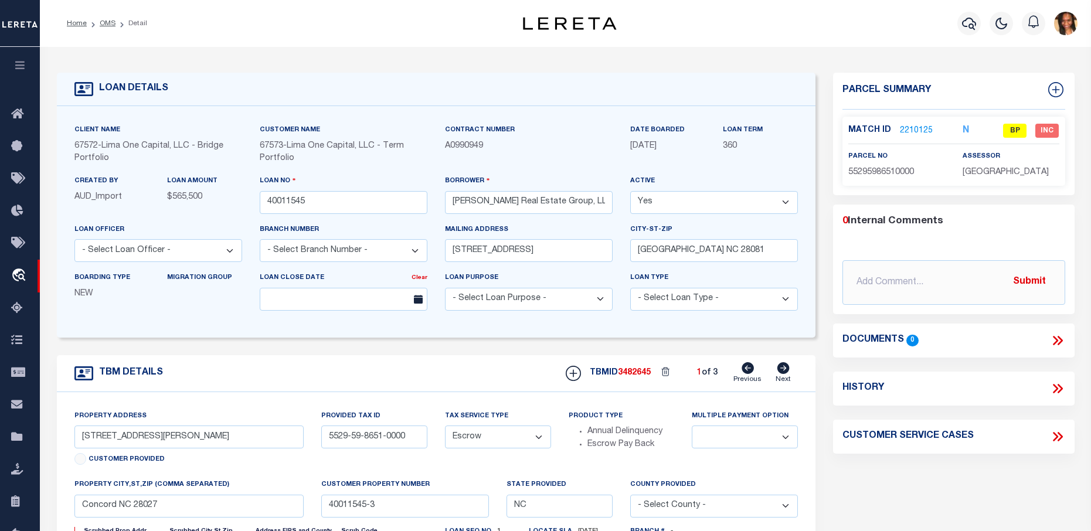
click at [923, 131] on link "2210125" at bounding box center [916, 131] width 33 height 12
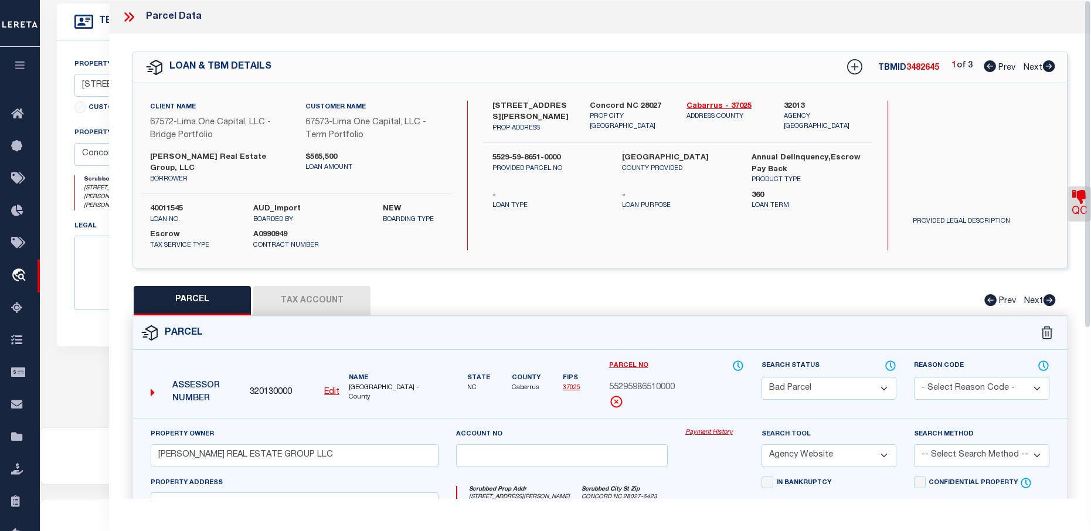
click at [130, 16] on icon at bounding box center [128, 16] width 15 height 15
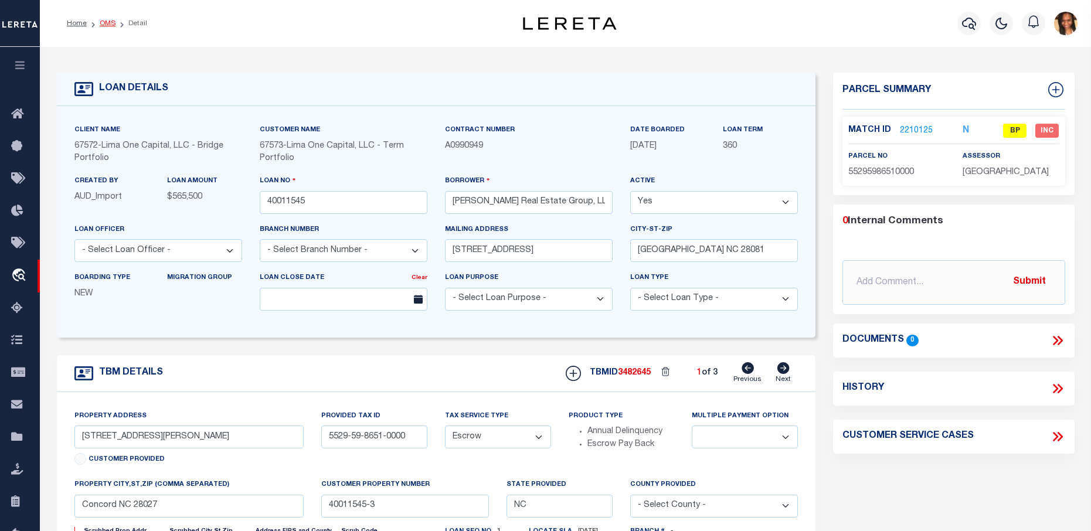
click at [104, 21] on link "OMS" at bounding box center [108, 23] width 16 height 7
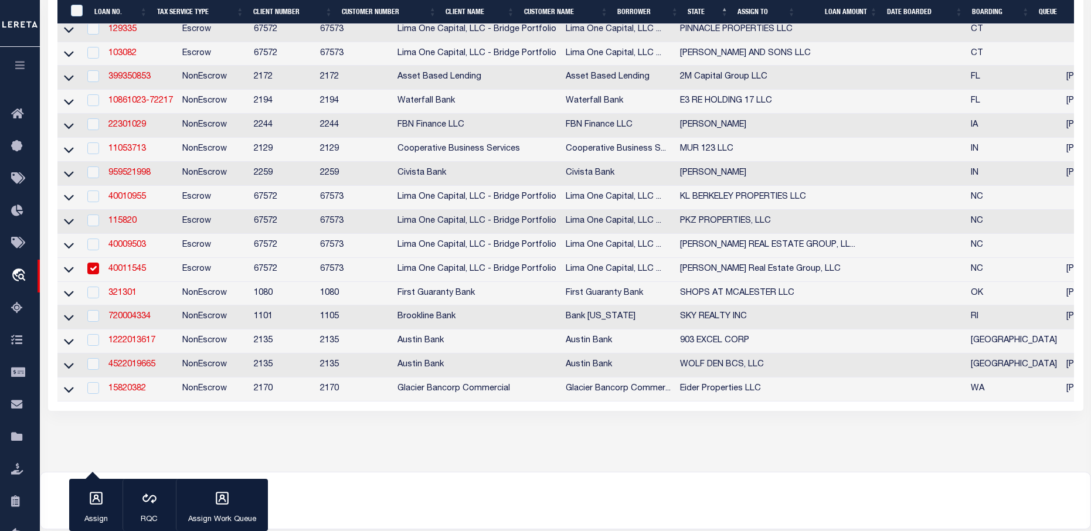
scroll to position [352, 0]
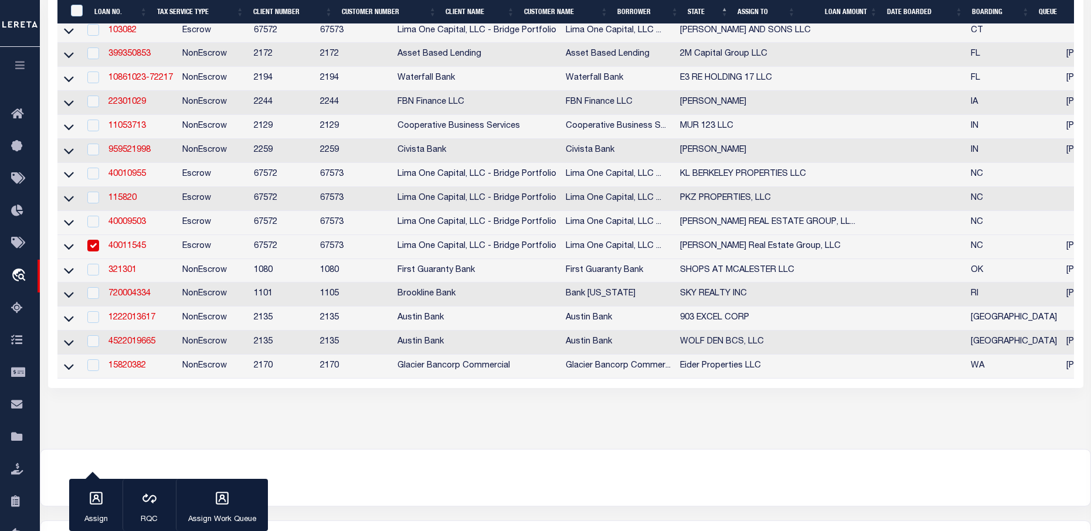
click at [96, 250] on input "checkbox" at bounding box center [93, 246] width 12 height 12
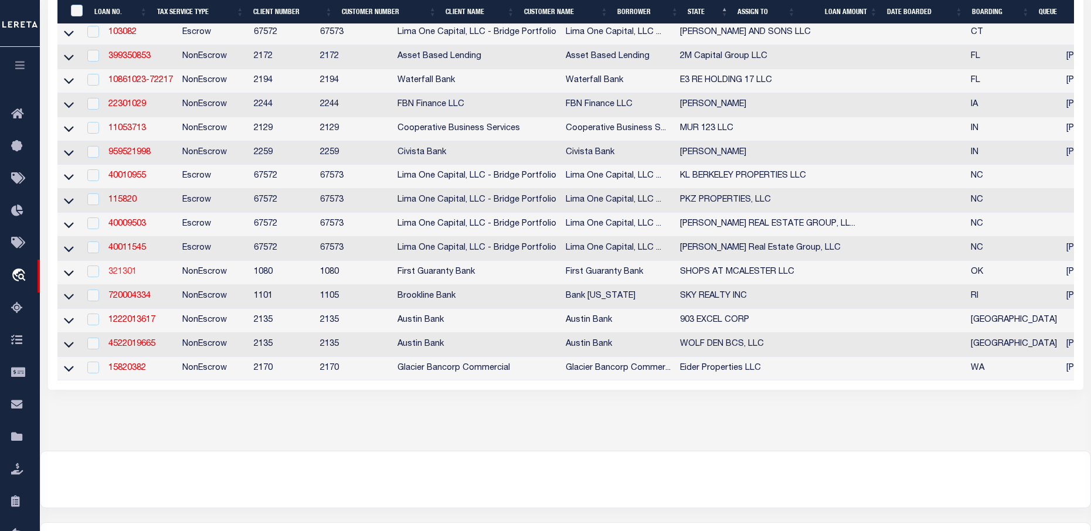
click at [132, 276] on link "321301" at bounding box center [122, 272] width 28 height 8
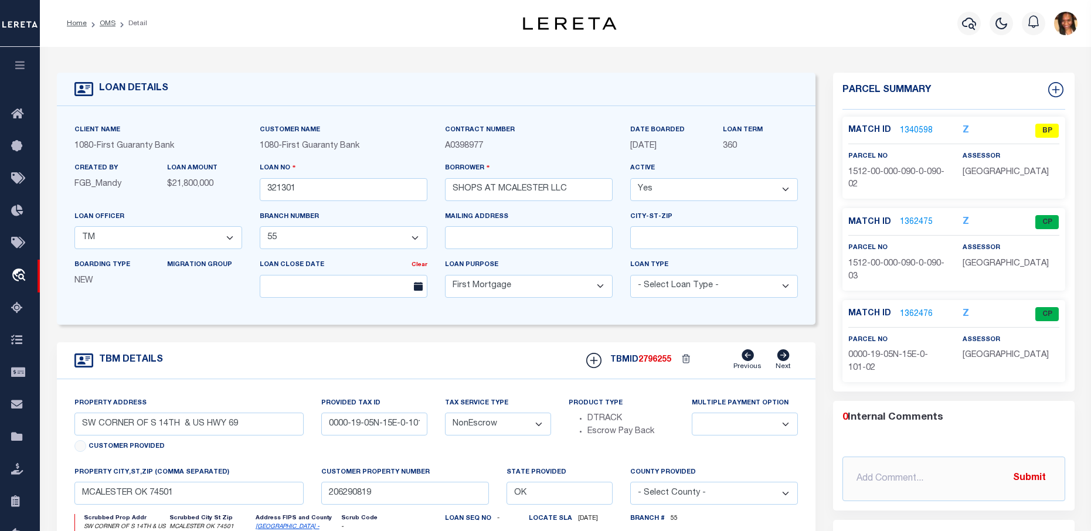
click at [906, 128] on link "1340598" at bounding box center [916, 131] width 33 height 12
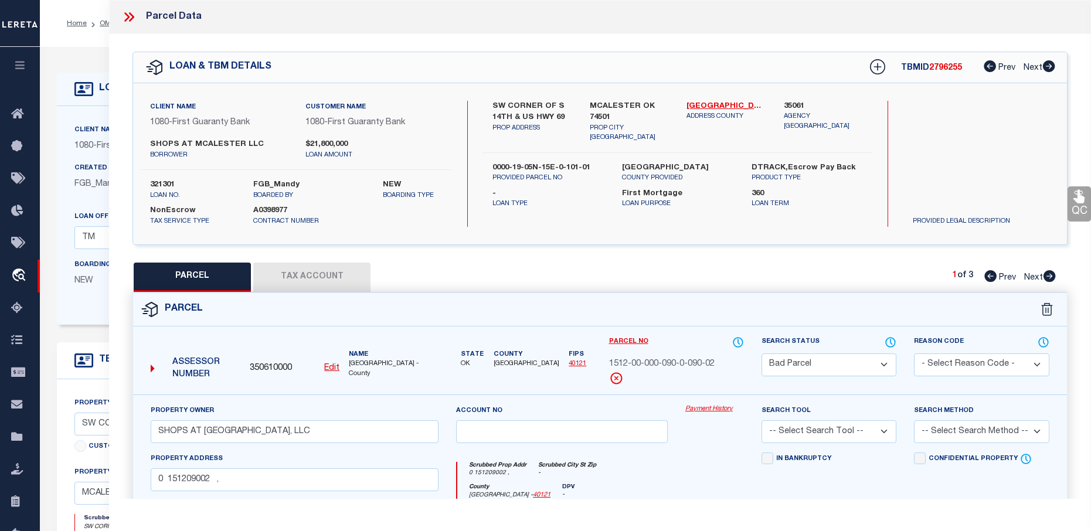
click at [318, 275] on button "Tax Account" at bounding box center [311, 277] width 117 height 29
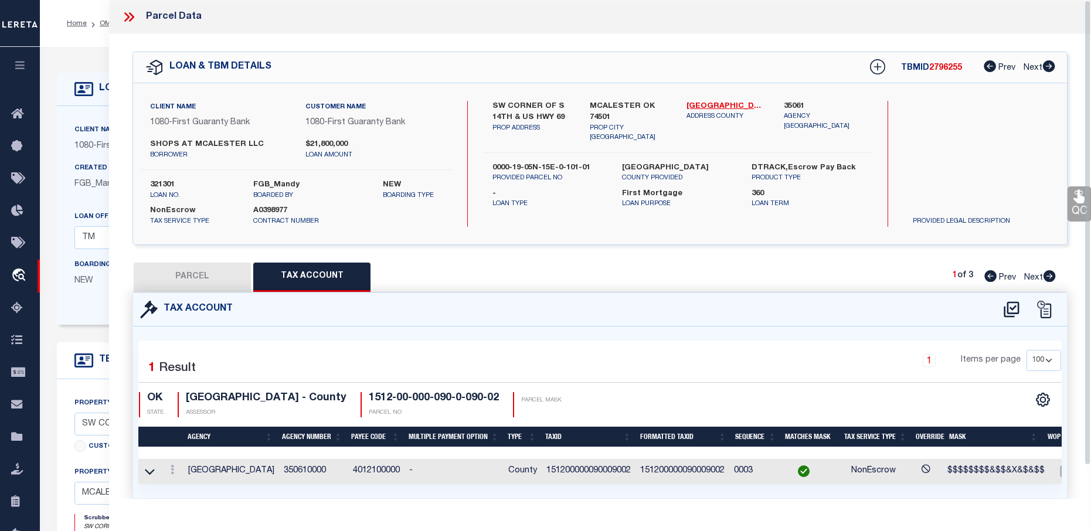
click at [127, 18] on icon at bounding box center [128, 16] width 15 height 15
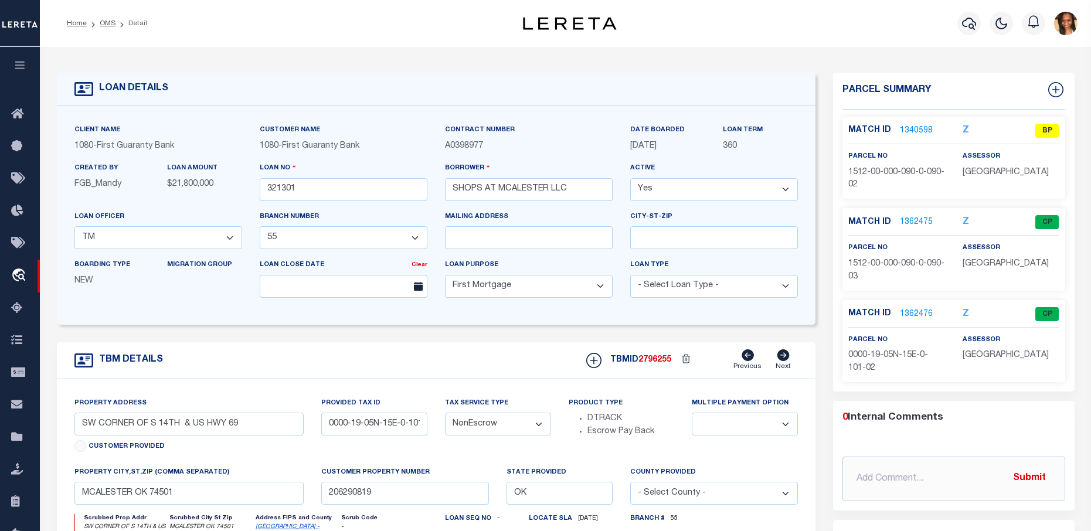
click at [907, 131] on link "1340598" at bounding box center [916, 131] width 33 height 12
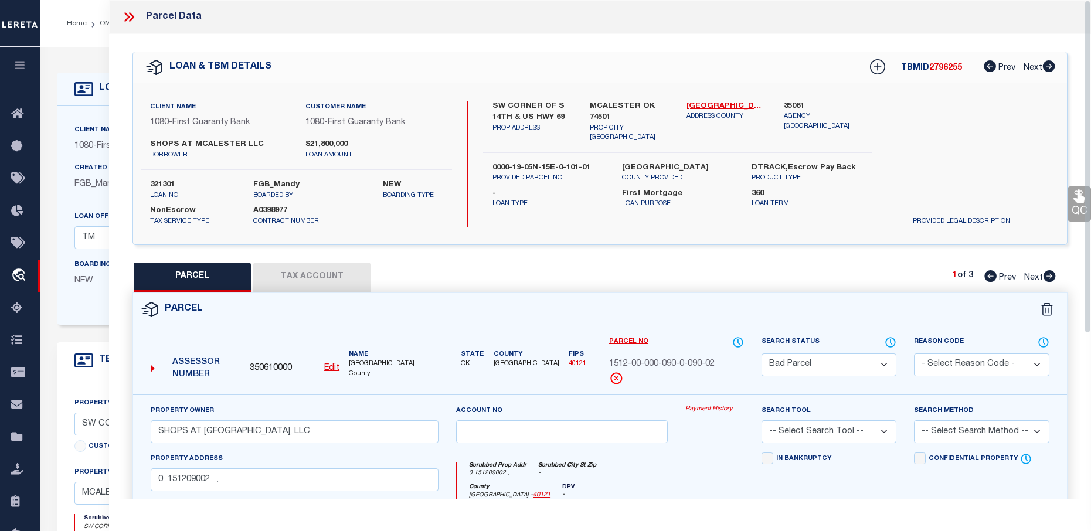
click at [350, 277] on button "Tax Account" at bounding box center [311, 277] width 117 height 29
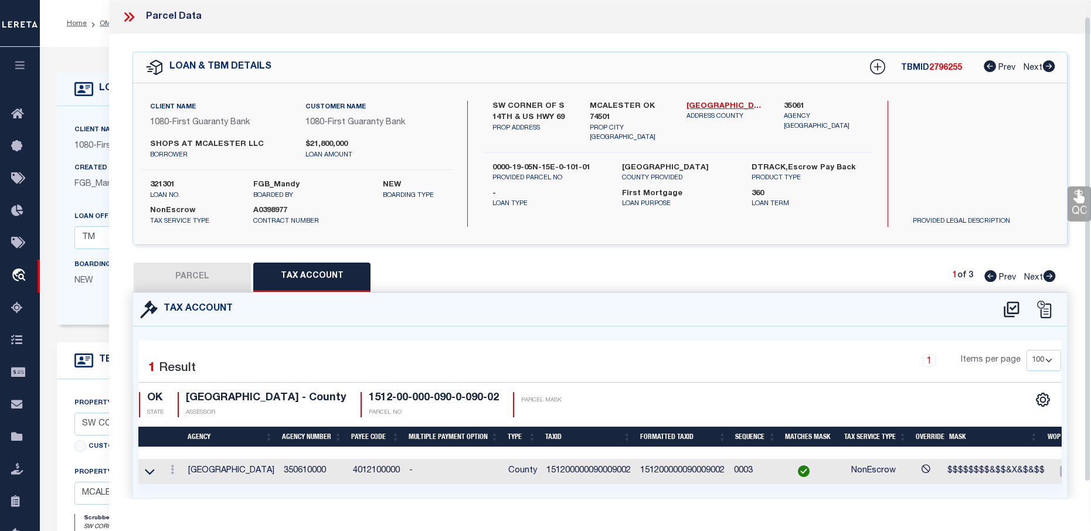
scroll to position [35, 0]
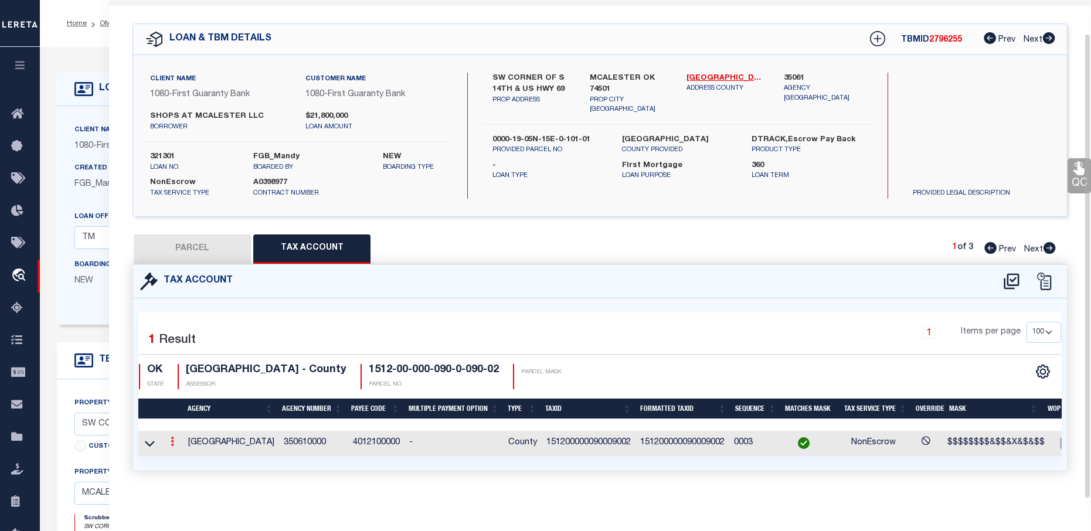
click at [175, 438] on link at bounding box center [172, 442] width 13 height 9
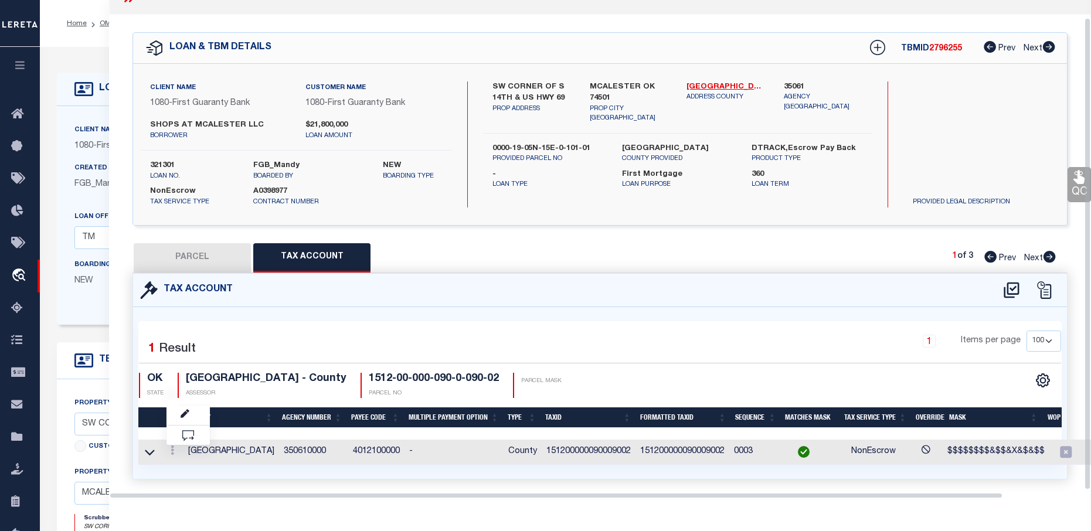
scroll to position [19, 0]
click at [187, 414] on icon "" at bounding box center [185, 414] width 9 height 9
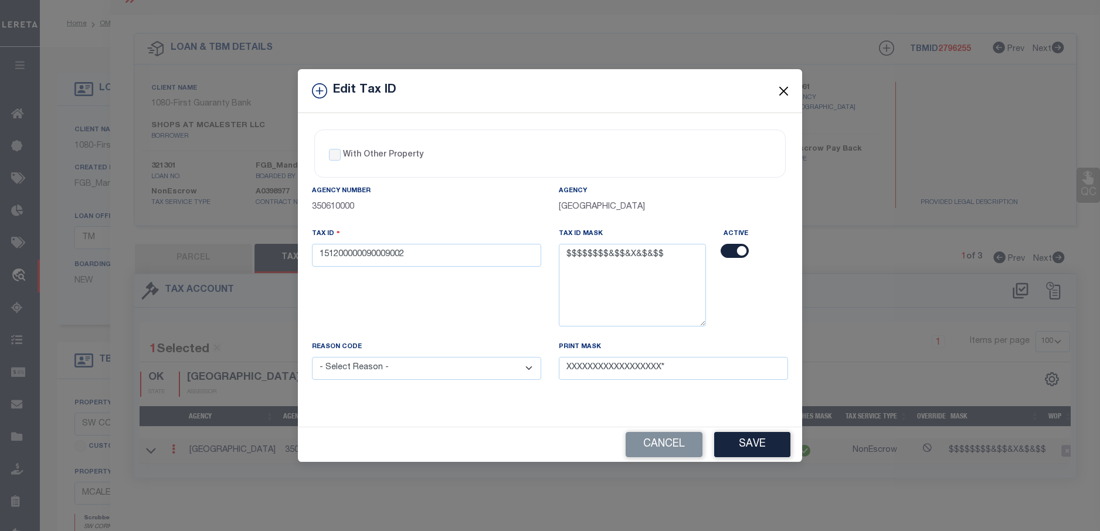
click at [781, 91] on button "Close" at bounding box center [783, 90] width 15 height 15
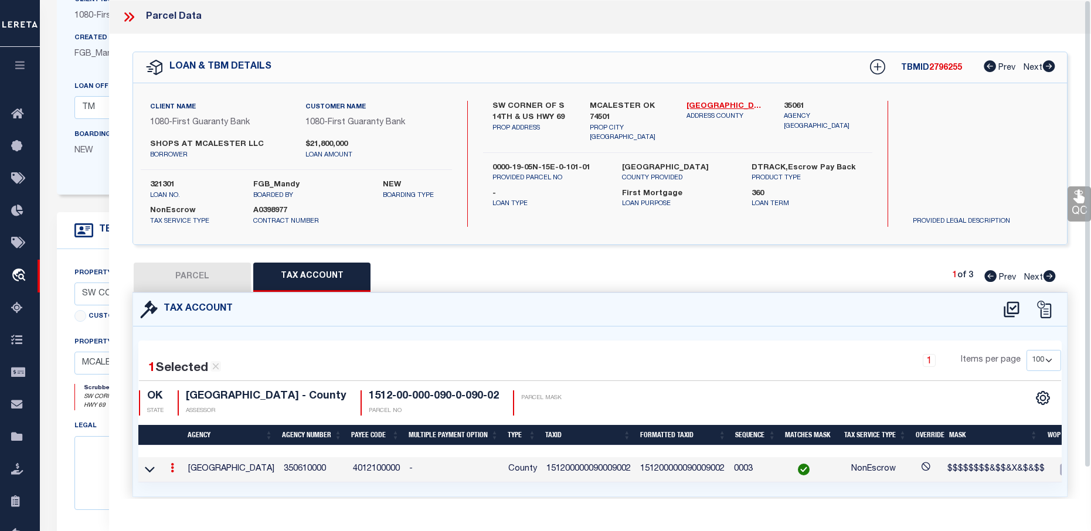
scroll to position [117, 0]
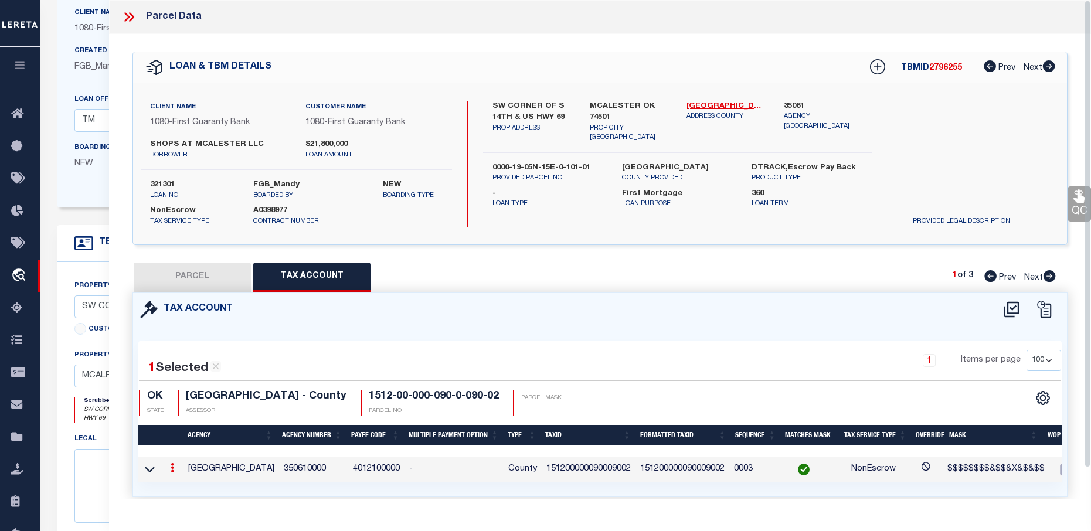
click at [125, 16] on icon at bounding box center [128, 16] width 15 height 15
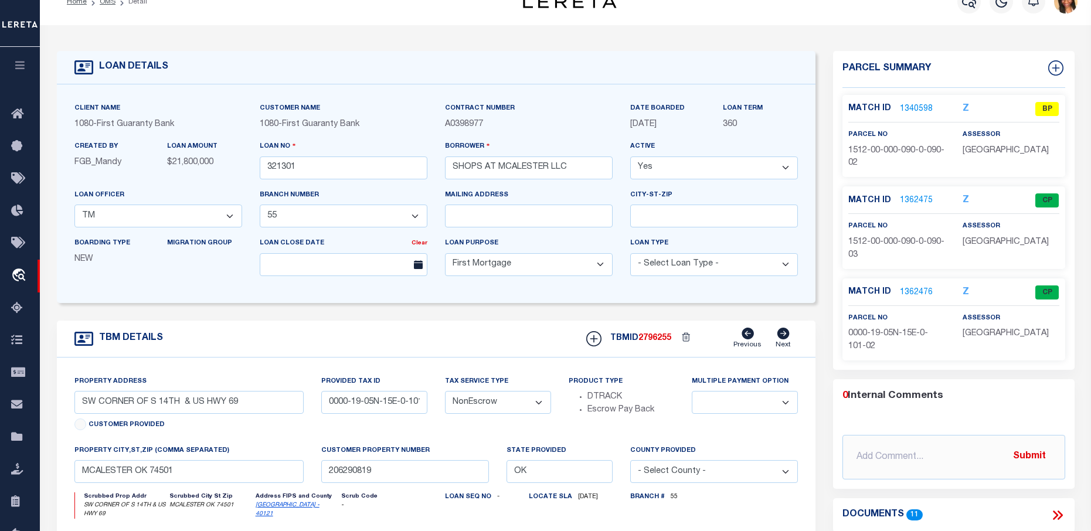
scroll to position [0, 0]
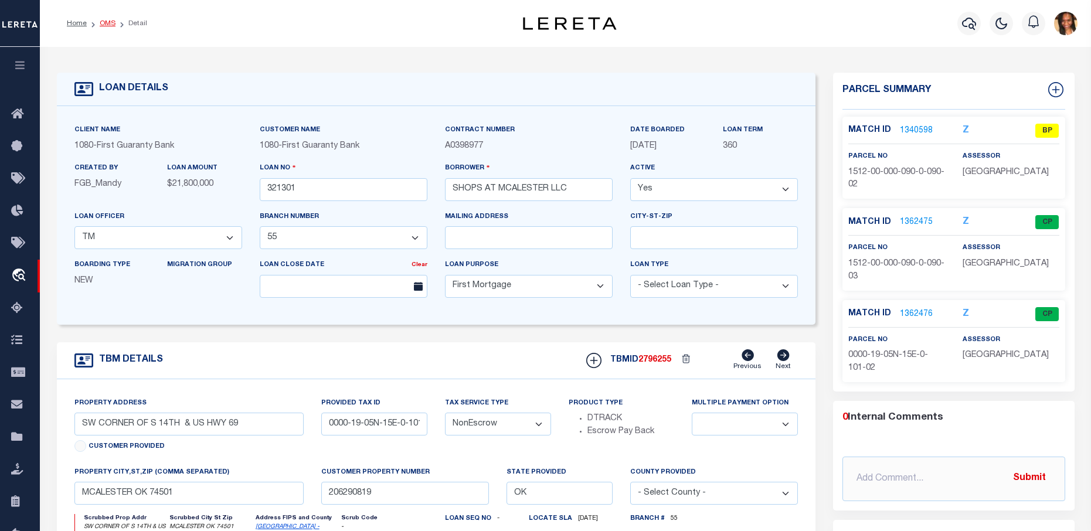
click at [103, 22] on link "OMS" at bounding box center [108, 23] width 16 height 7
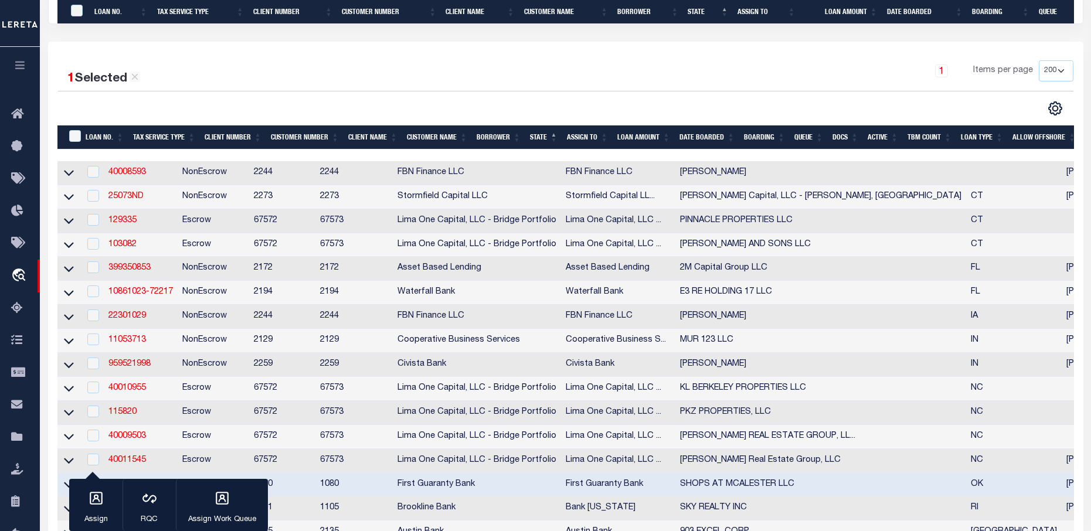
scroll to position [293, 0]
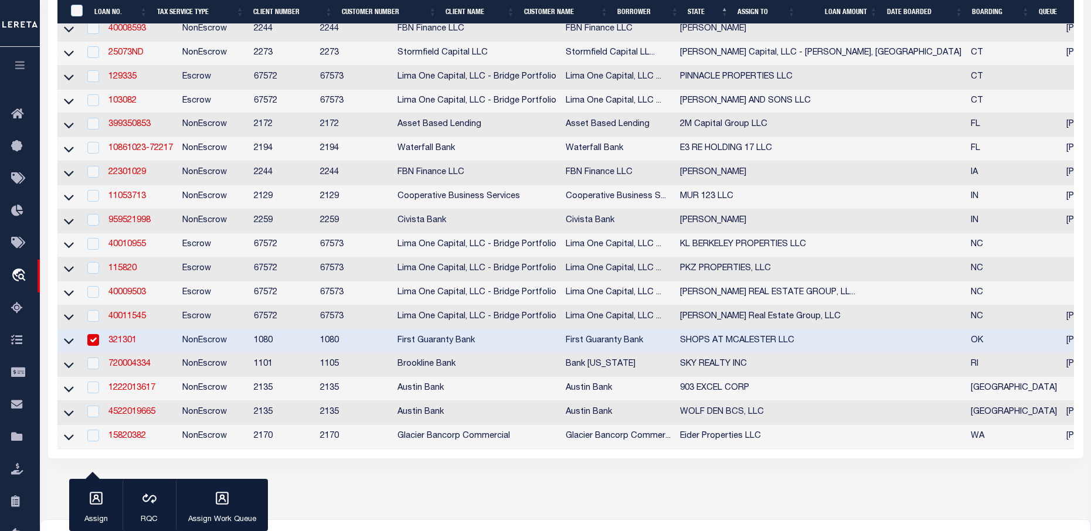
click at [98, 346] on input "checkbox" at bounding box center [93, 340] width 12 height 12
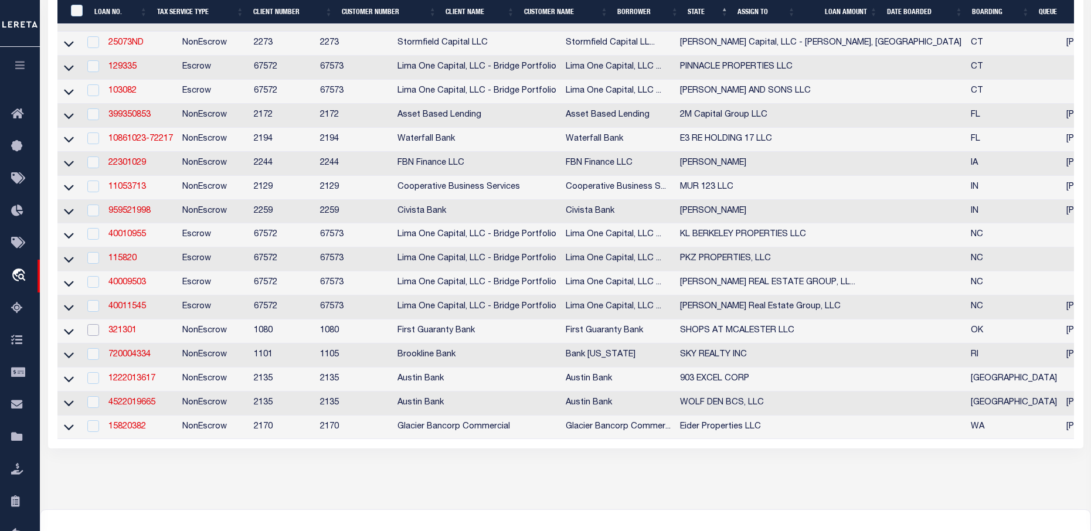
scroll to position [295, 0]
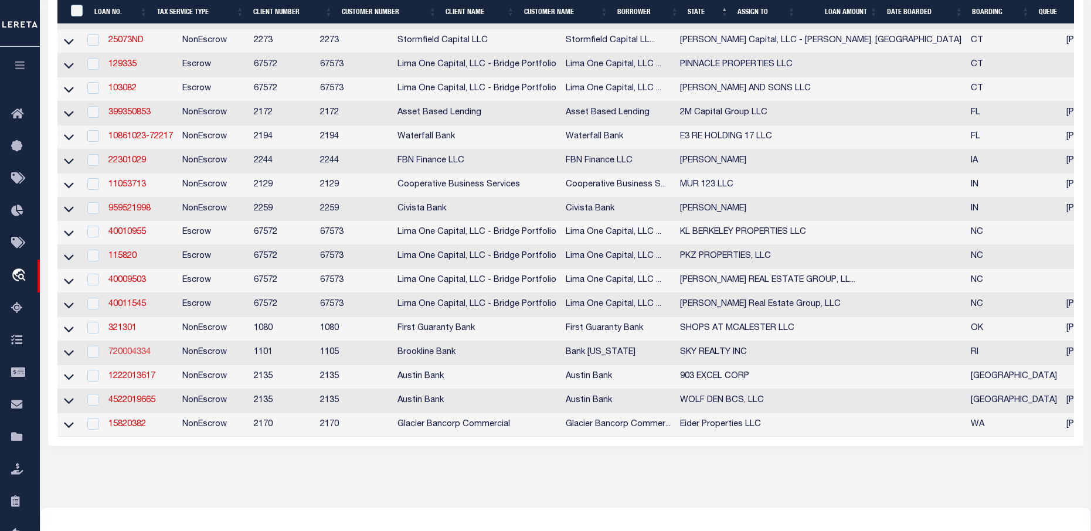
click at [141, 356] on link "720004334" at bounding box center [129, 352] width 42 height 8
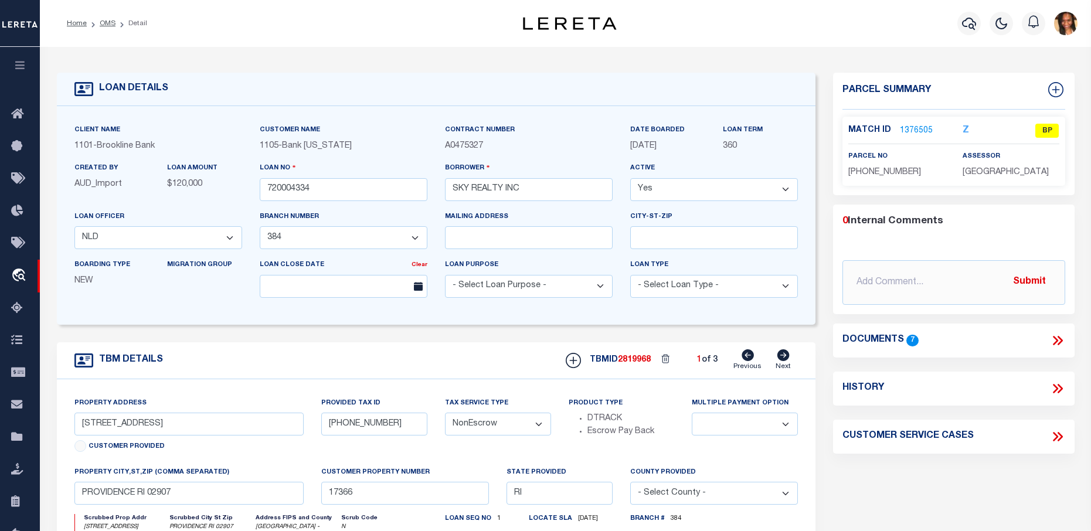
click at [915, 128] on link "1376505" at bounding box center [916, 131] width 33 height 12
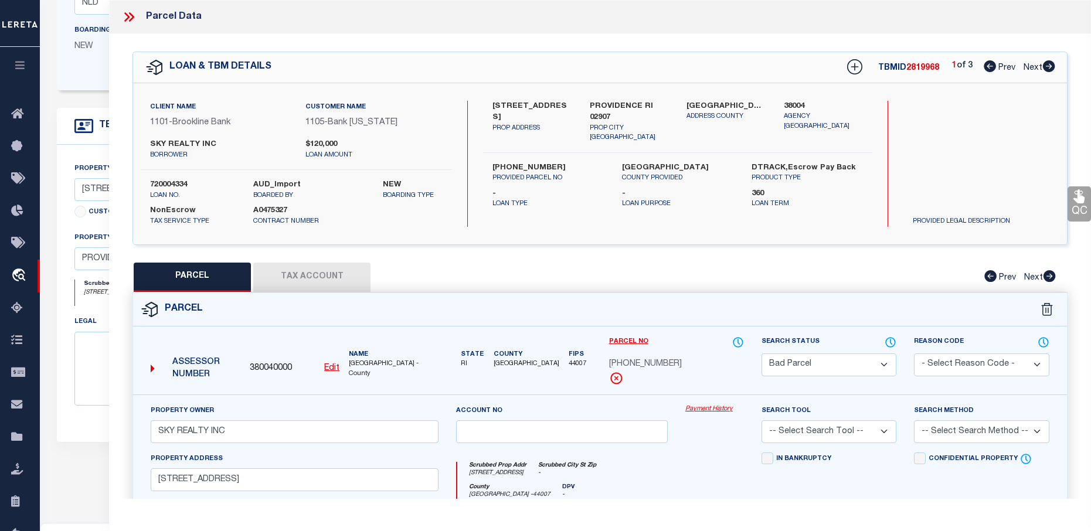
click at [124, 16] on icon at bounding box center [128, 16] width 15 height 15
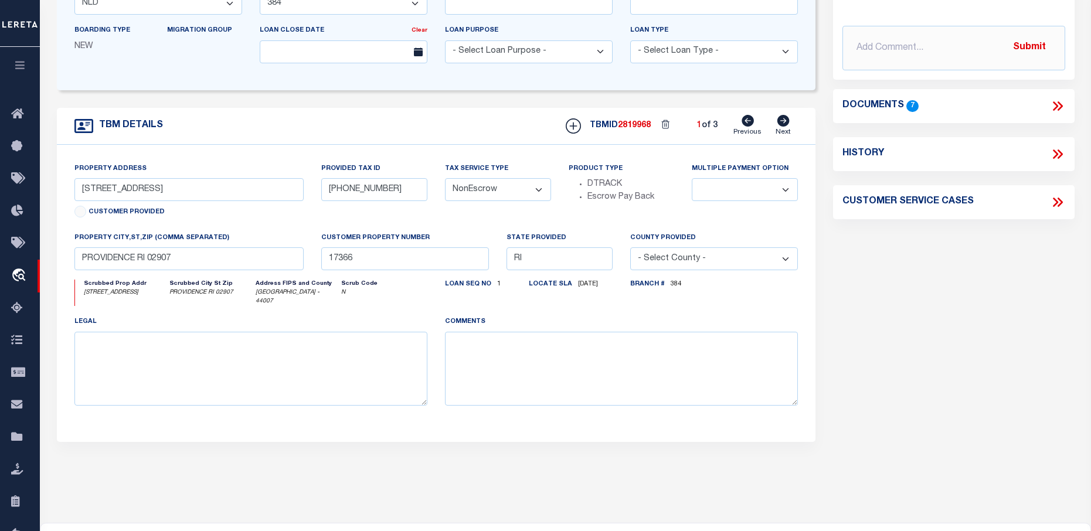
click at [1057, 105] on icon at bounding box center [1055, 105] width 5 height 9
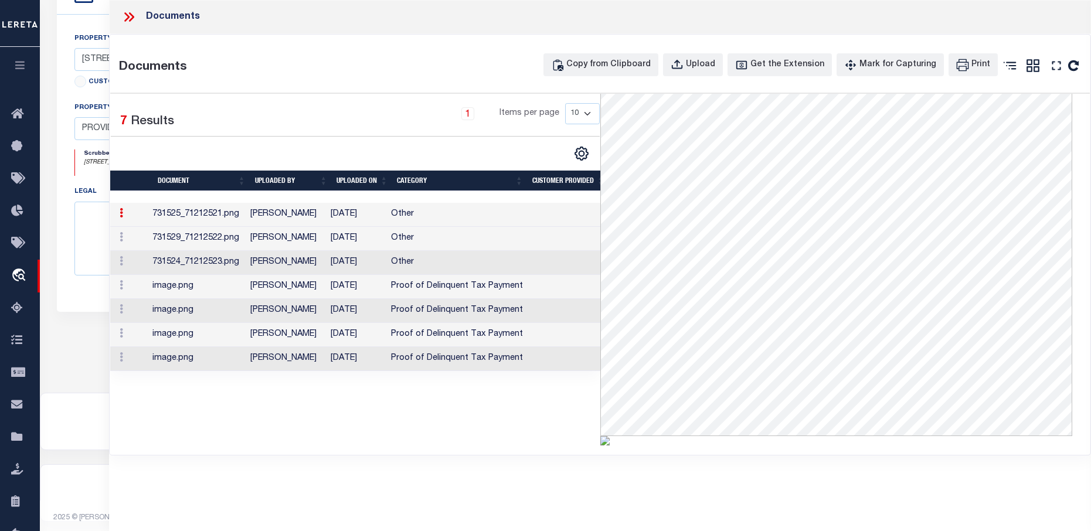
scroll to position [365, 0]
click at [345, 221] on td "[DATE]" at bounding box center [356, 215] width 60 height 24
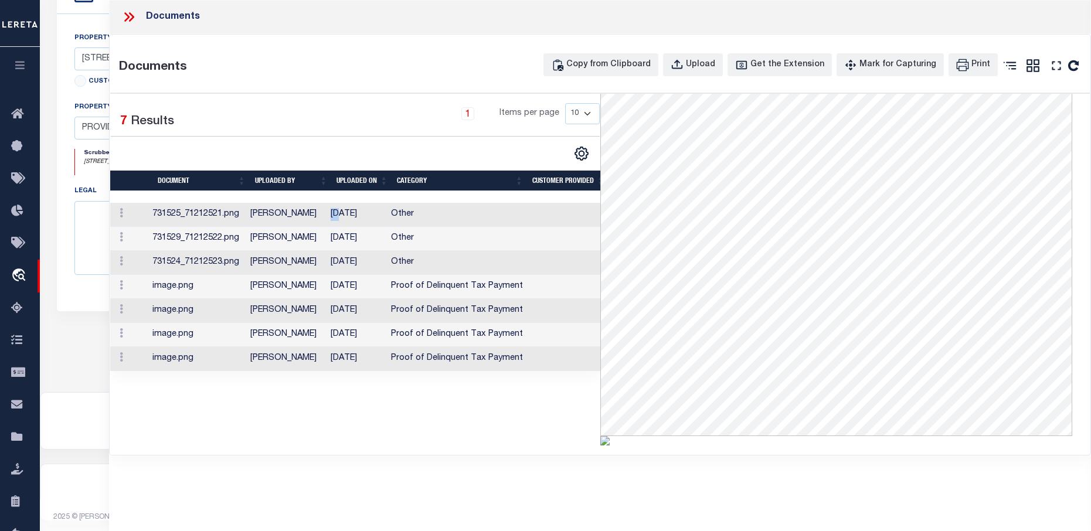
click at [345, 221] on td "[DATE]" at bounding box center [356, 215] width 60 height 24
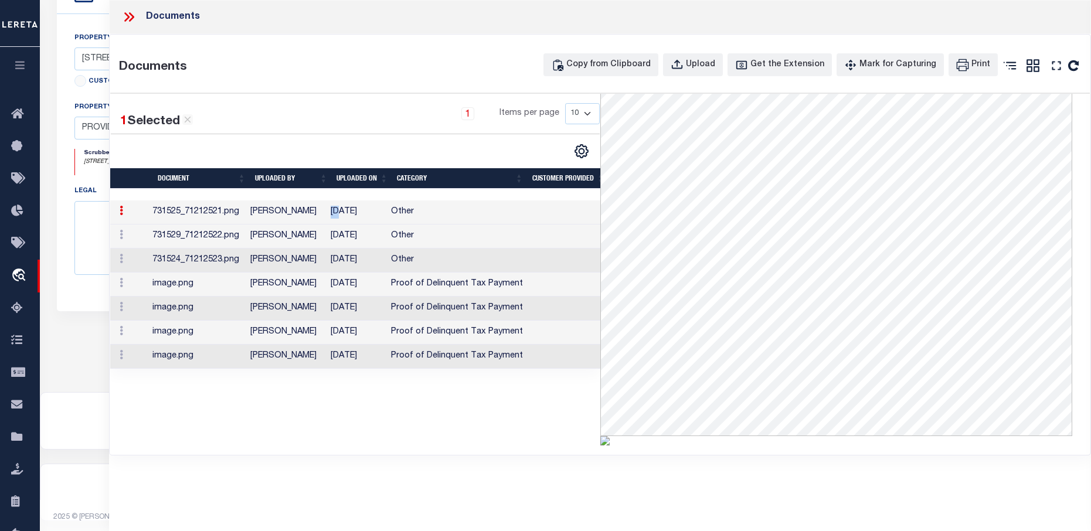
scroll to position [150, 0]
click at [404, 241] on td "Other" at bounding box center [456, 236] width 141 height 24
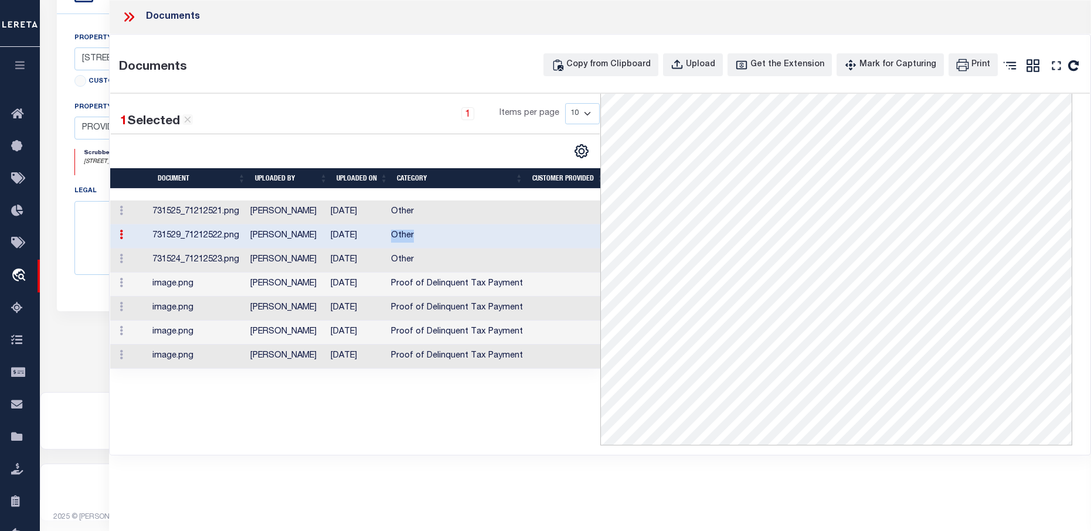
click at [404, 241] on td "Other" at bounding box center [456, 236] width 141 height 24
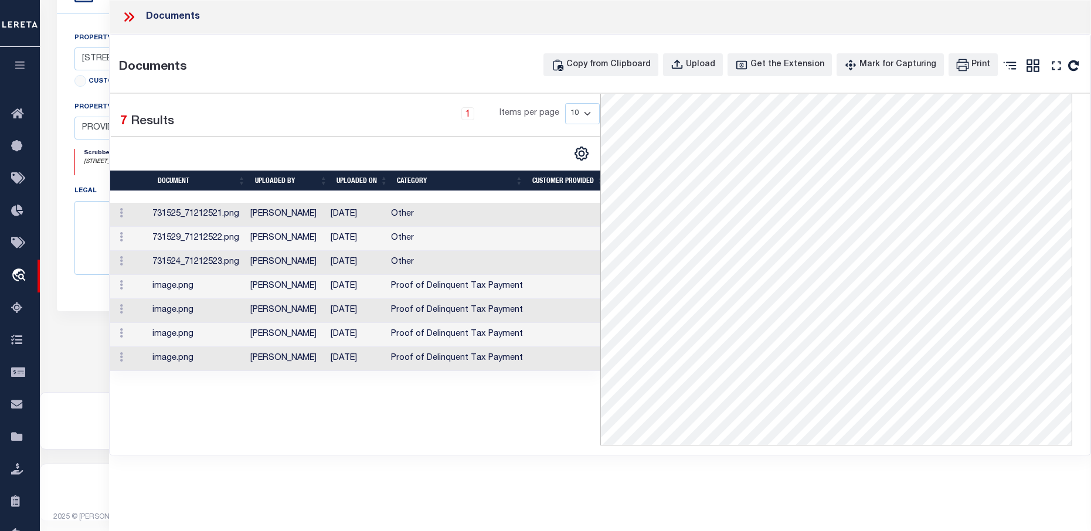
click at [414, 260] on td "Other" at bounding box center [456, 263] width 141 height 24
click at [521, 285] on td "Proof of Delinquent Tax Payment" at bounding box center [456, 287] width 141 height 24
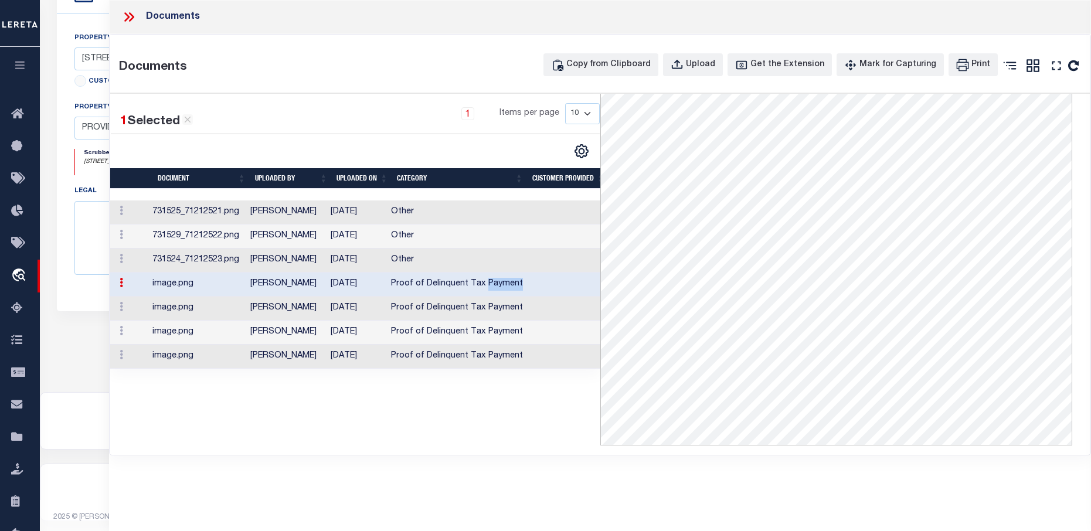
click at [521, 285] on td "Proof of Delinquent Tax Payment" at bounding box center [456, 285] width 141 height 24
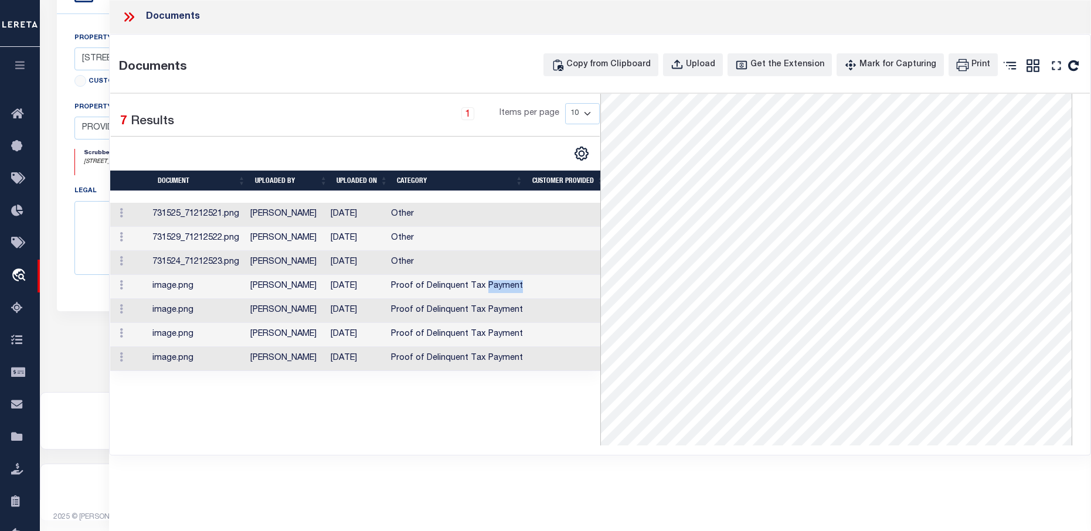
scroll to position [0, 0]
click at [464, 316] on td "Proof of Delinquent Tax Payment" at bounding box center [456, 311] width 141 height 24
click at [482, 338] on td "Proof of Delinquent Tax Payment" at bounding box center [456, 335] width 141 height 24
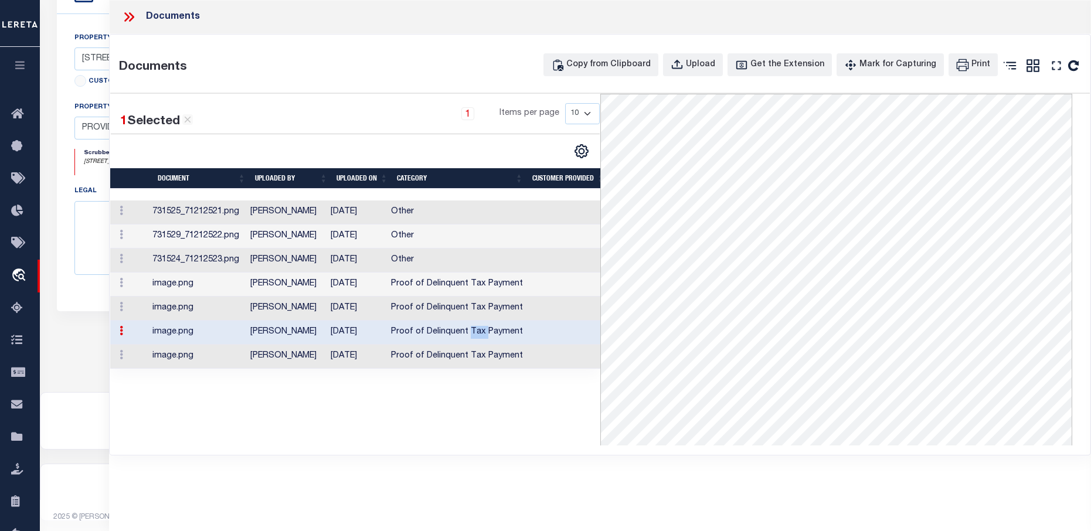
click at [482, 338] on td "Proof of Delinquent Tax Payment" at bounding box center [456, 333] width 141 height 24
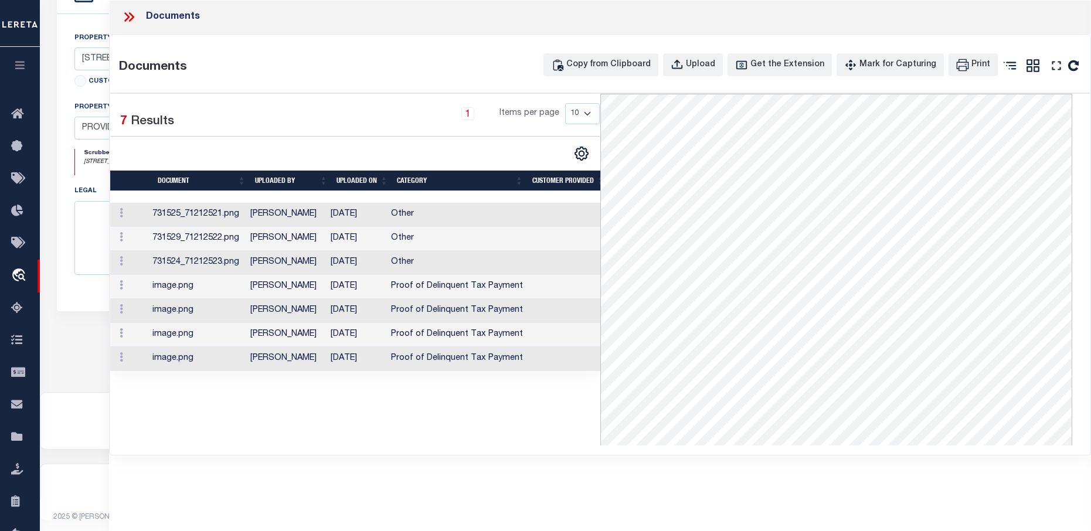
click at [461, 354] on td "Proof of Delinquent Tax Payment" at bounding box center [456, 359] width 141 height 24
